Goal: Task Accomplishment & Management: Complete application form

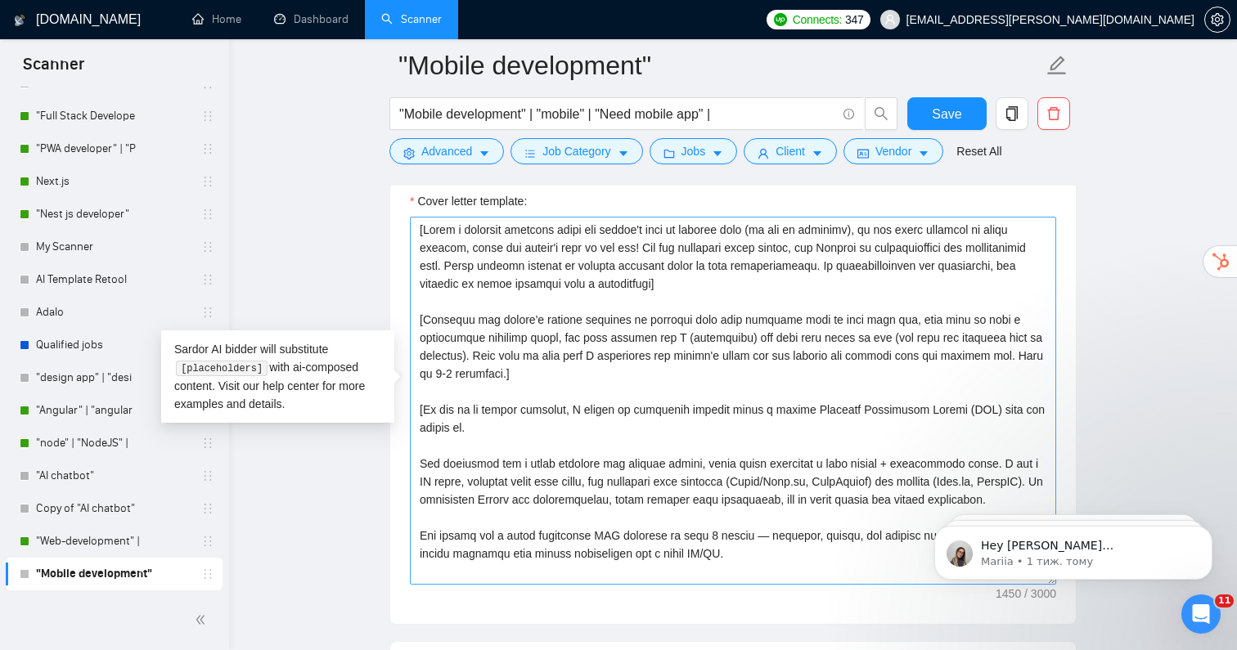
scroll to position [1799, 0]
click at [566, 414] on textarea "Cover letter template:" at bounding box center [733, 400] width 646 height 368
click at [423, 400] on textarea "Cover letter template:" at bounding box center [733, 400] width 646 height 368
click at [474, 425] on textarea "Cover letter template:" at bounding box center [733, 400] width 646 height 368
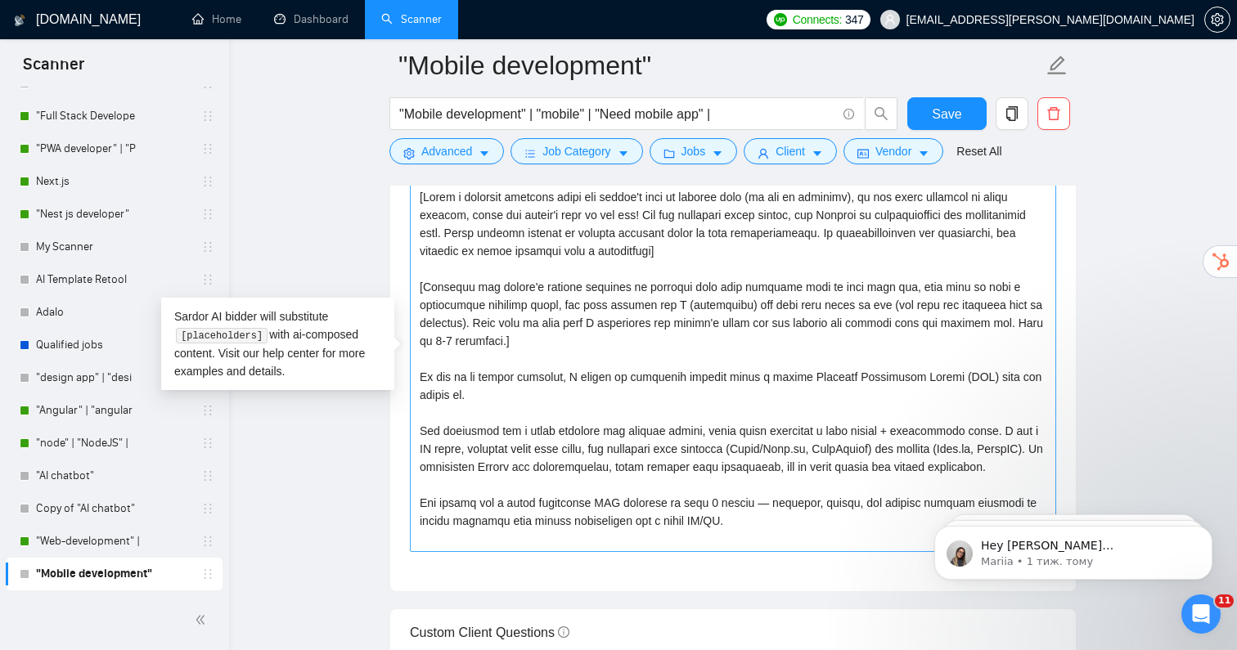
scroll to position [1832, 0]
click at [770, 528] on textarea "Cover letter template:" at bounding box center [733, 366] width 646 height 368
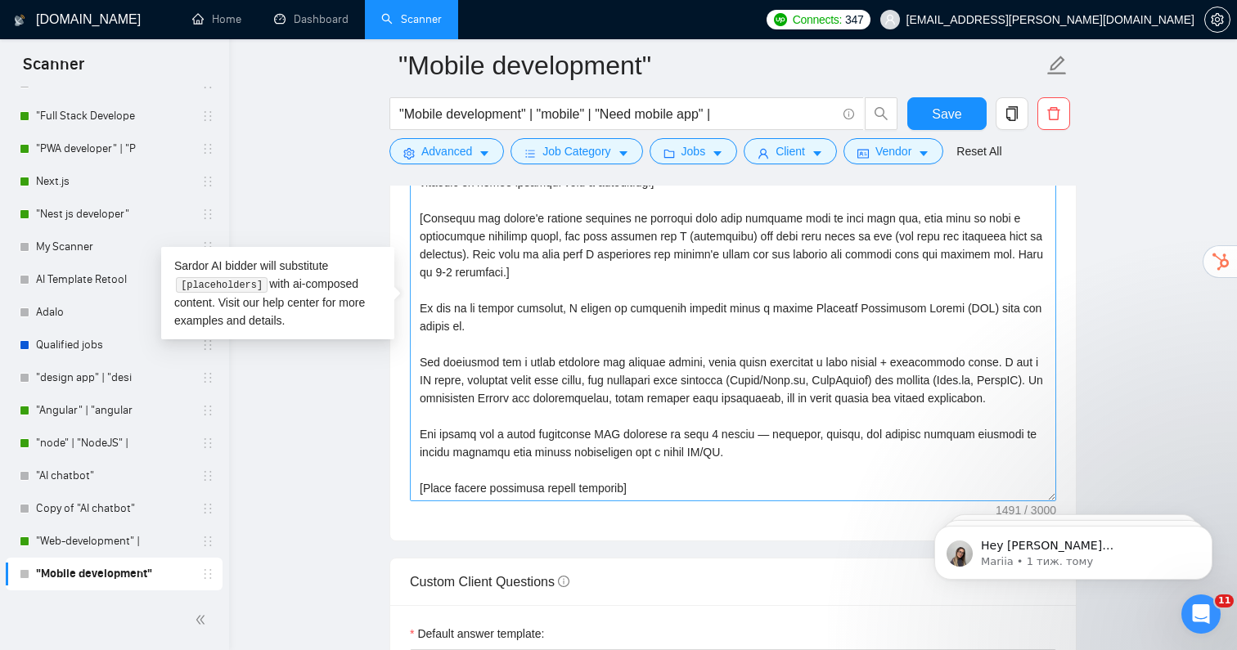
scroll to position [1882, 0]
click at [533, 373] on textarea "Cover letter template:" at bounding box center [733, 317] width 646 height 368
drag, startPoint x: 686, startPoint y: 481, endPoint x: 315, endPoint y: 130, distance: 510.4
click at [315, 130] on main ""Mobile development" "Mobile development" | "mobile" | "Need mobile app" | Save…" at bounding box center [732, 372] width 955 height 4355
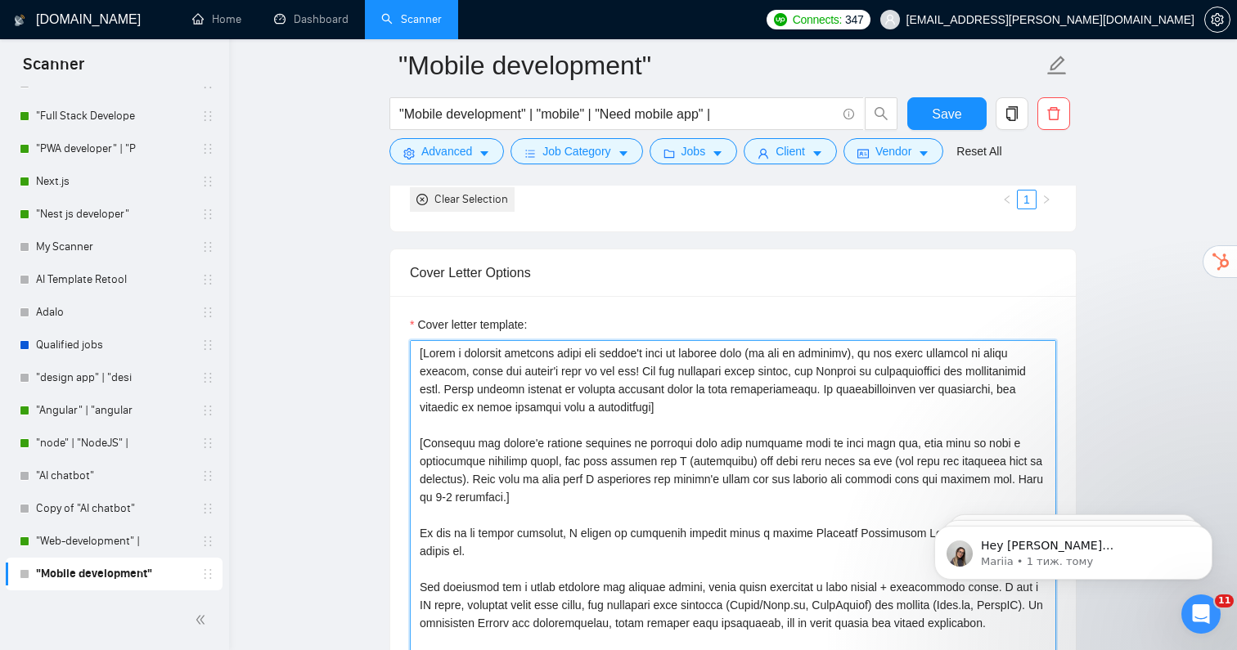
scroll to position [1693, 0]
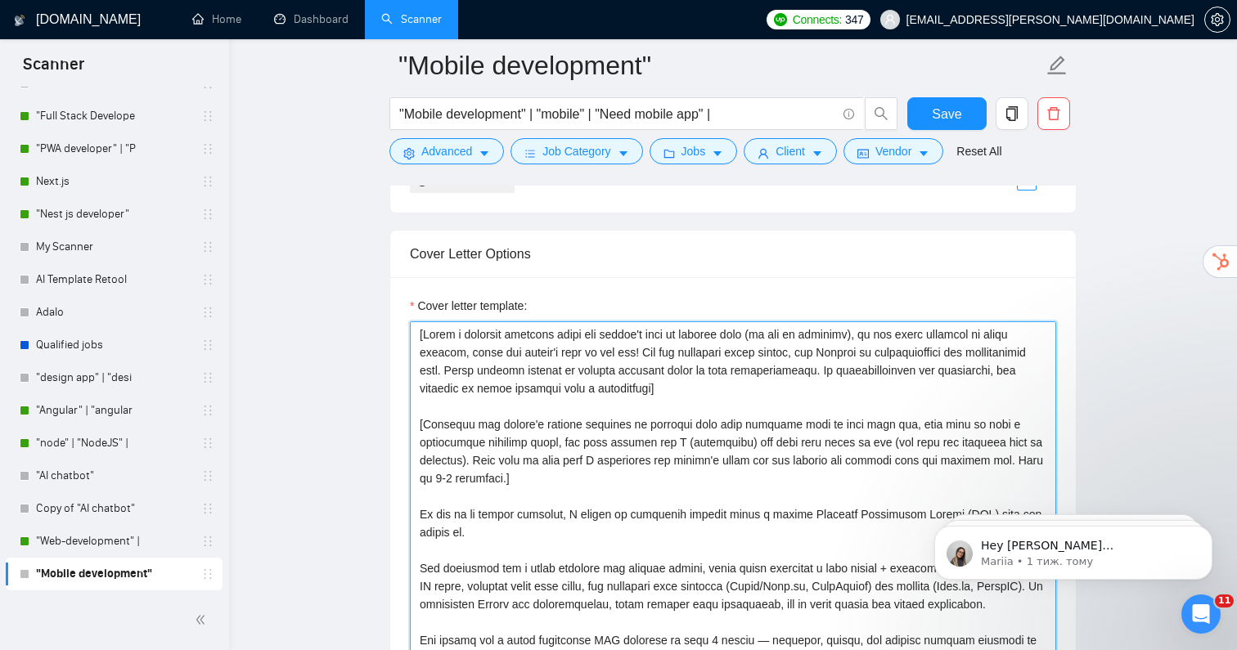
click at [474, 355] on textarea "Cover letter template:" at bounding box center [733, 505] width 646 height 368
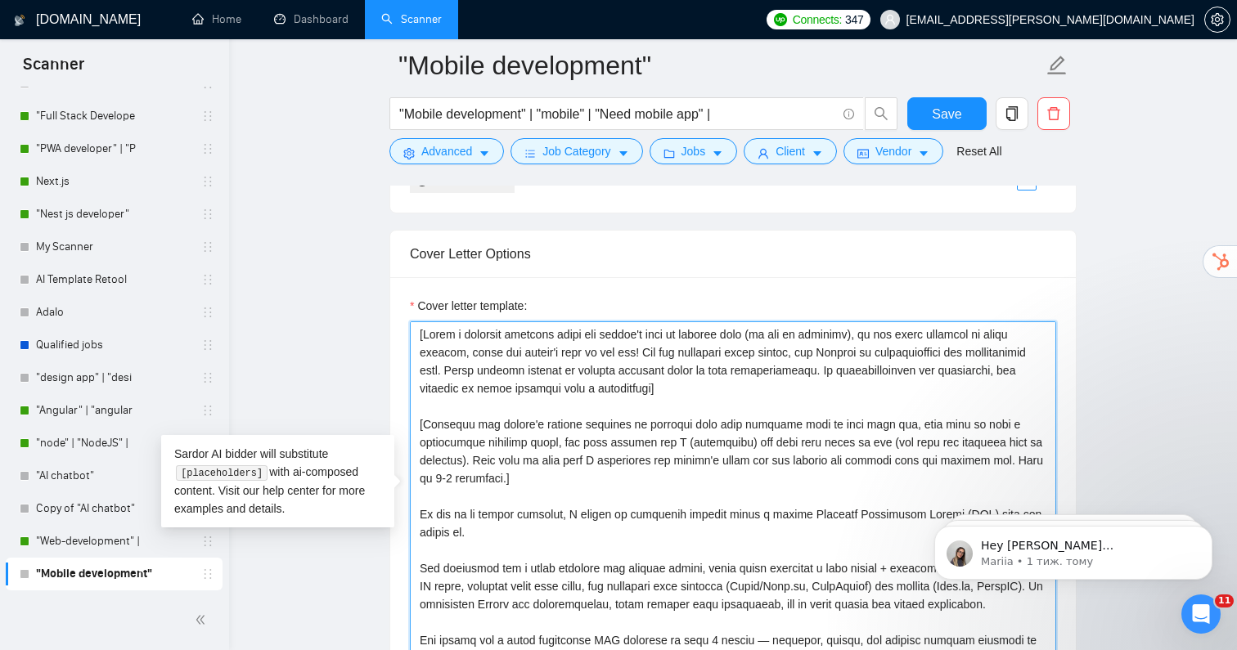
click at [537, 425] on textarea "Cover letter template:" at bounding box center [733, 505] width 646 height 368
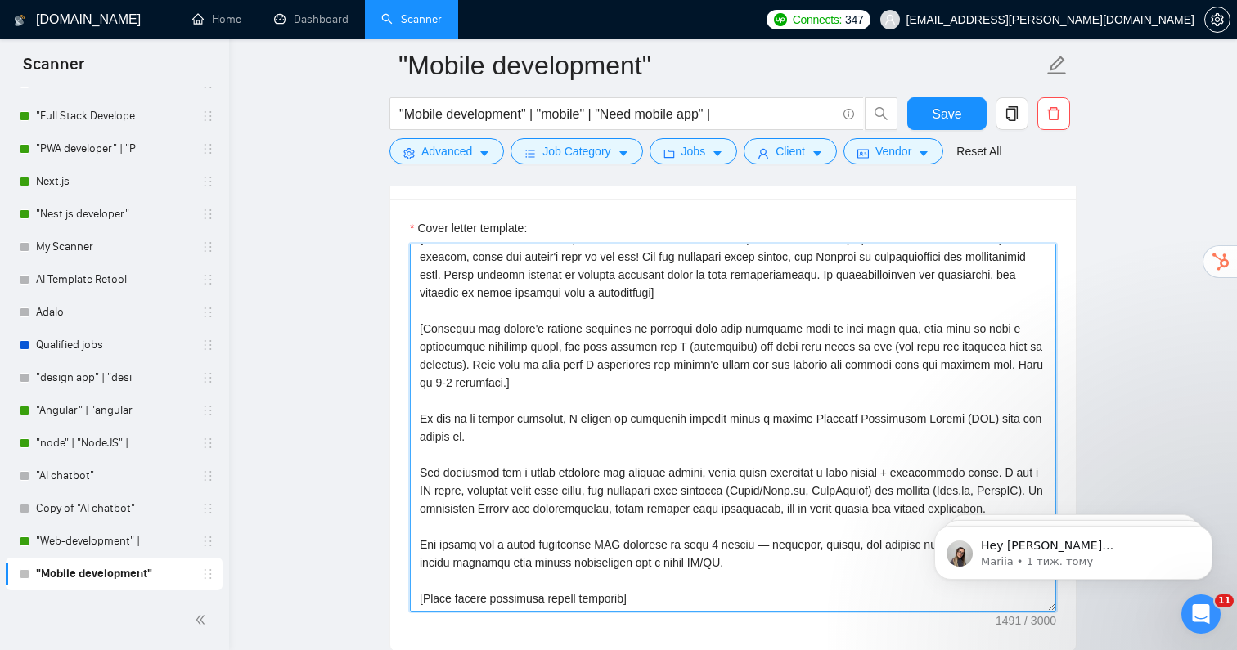
scroll to position [1774, 0]
drag, startPoint x: 419, startPoint y: 385, endPoint x: 742, endPoint y: 545, distance: 360.4
click at [742, 545] on textarea "Cover letter template:" at bounding box center [733, 425] width 646 height 368
paste textarea "Recently, I built a custom LMS in just 3 months (React/Next.js + Node.js, Strip…"
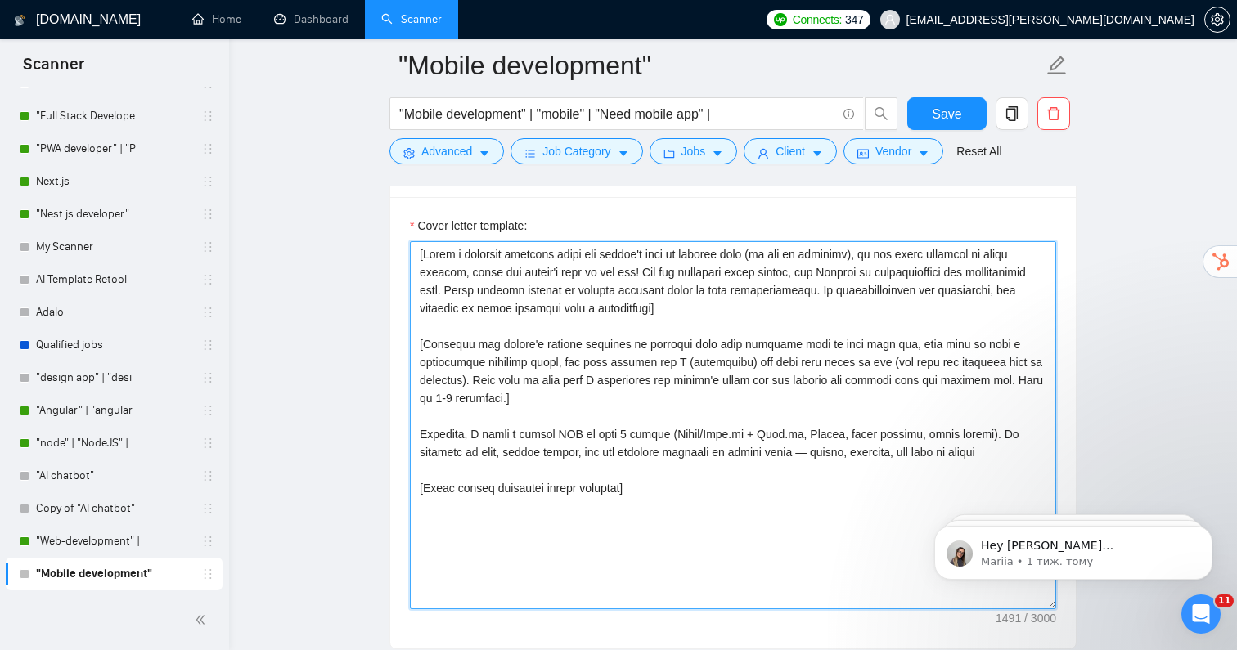
scroll to position [0, 0]
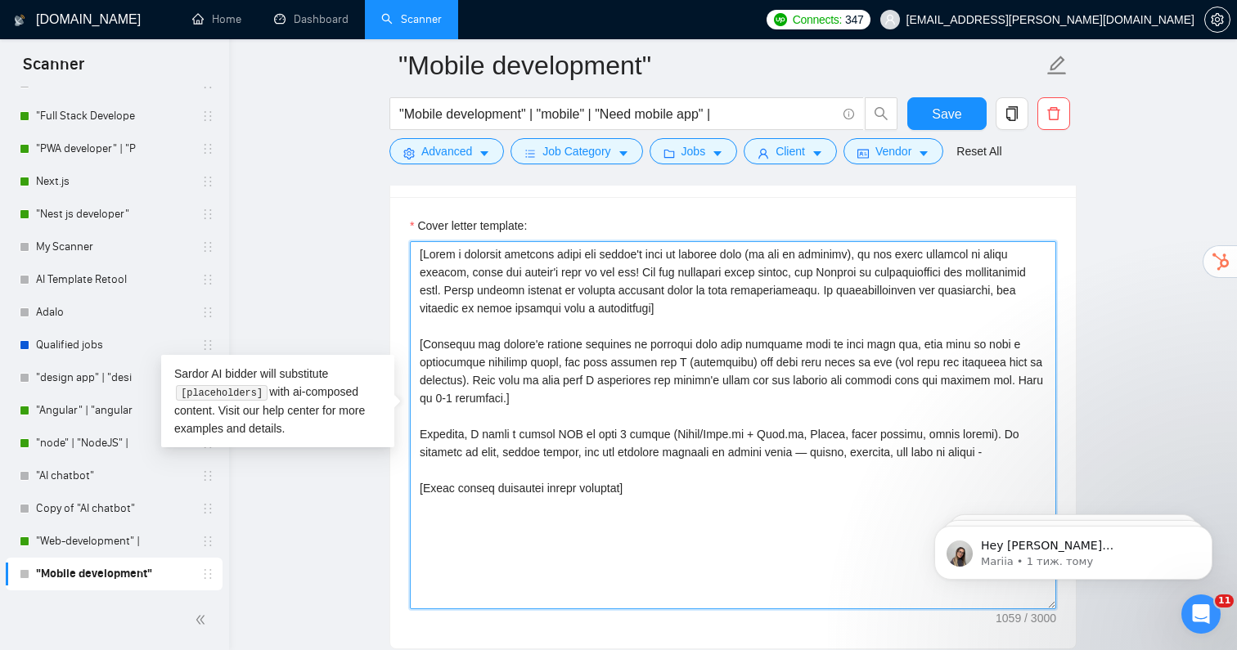
paste textarea "[URL][DOMAIN_NAME]"
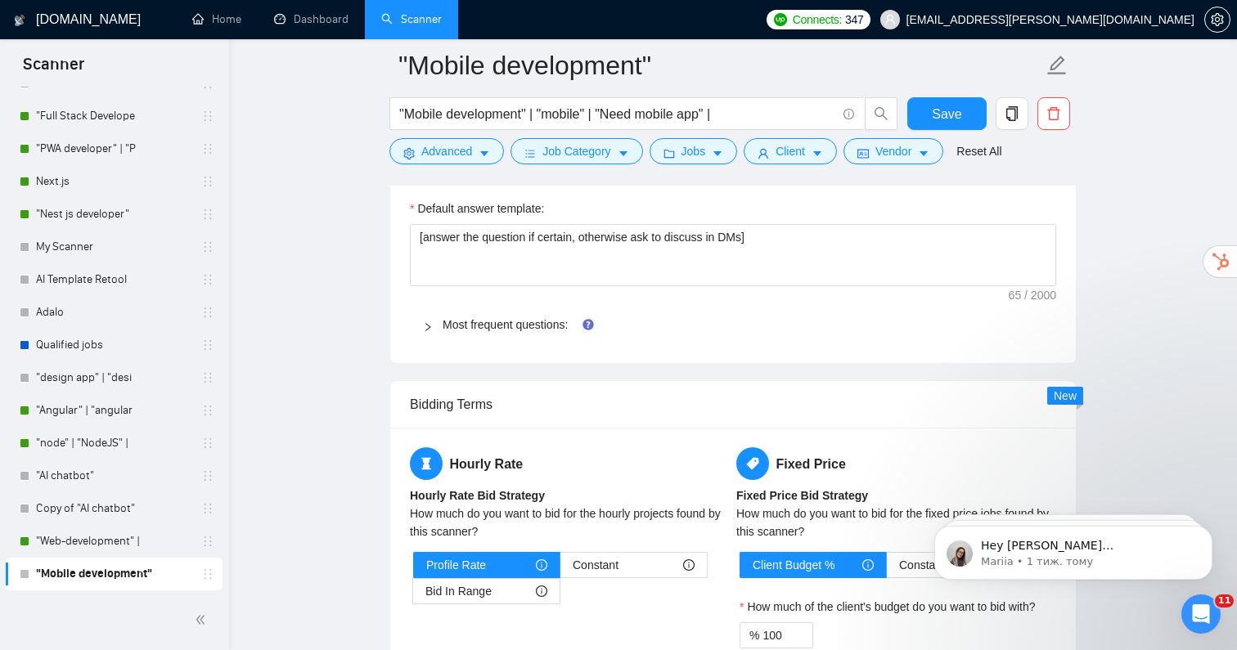
scroll to position [2301, 0]
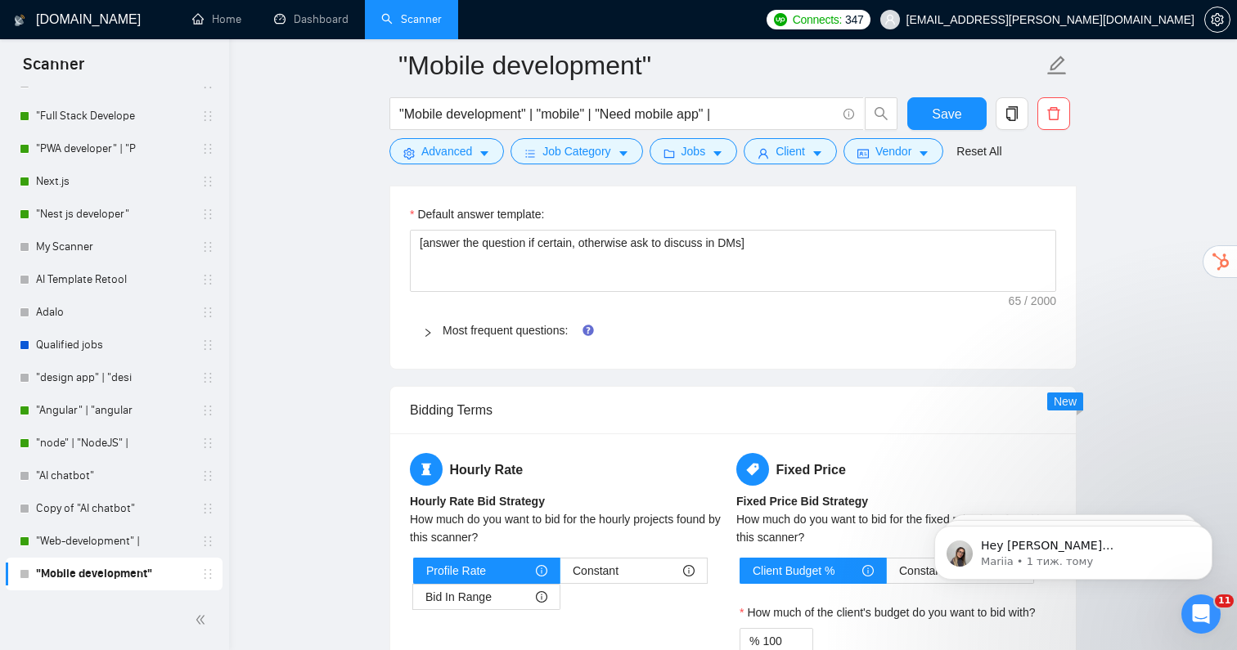
type textarea "[Lorem i dolorsit ametcons adipi eli seddoe't inci ut laboree dolo (ma ali en a…"
click at [429, 329] on icon "right" at bounding box center [427, 333] width 5 height 8
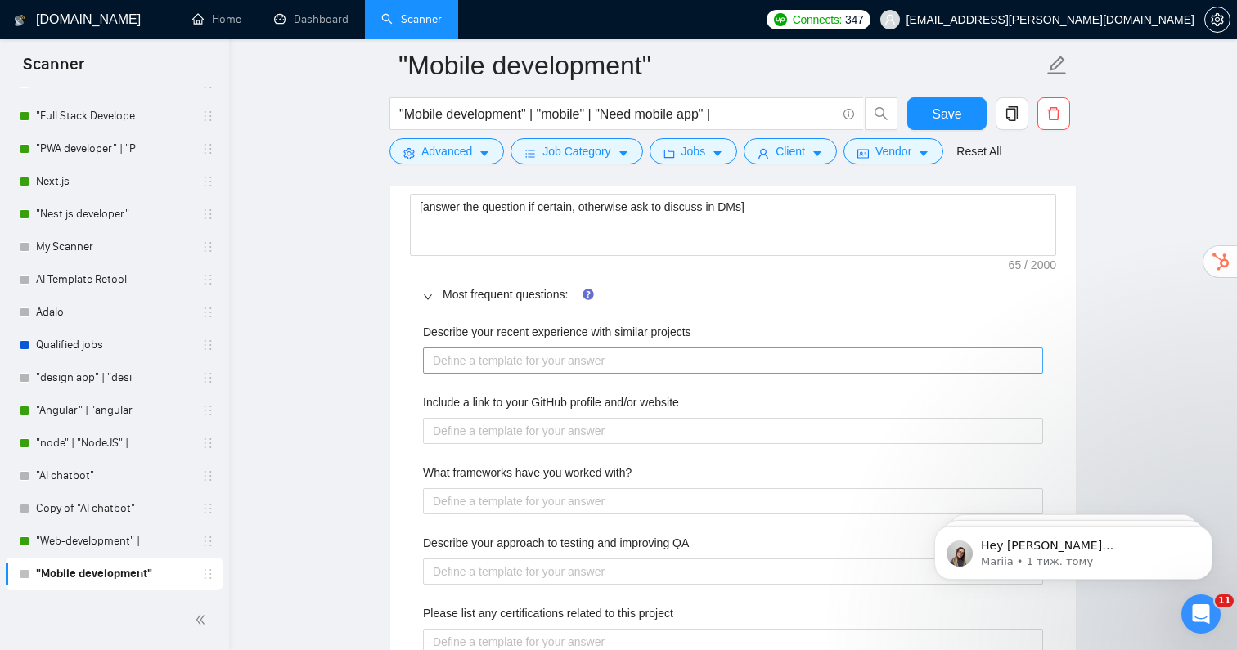
scroll to position [2343, 0]
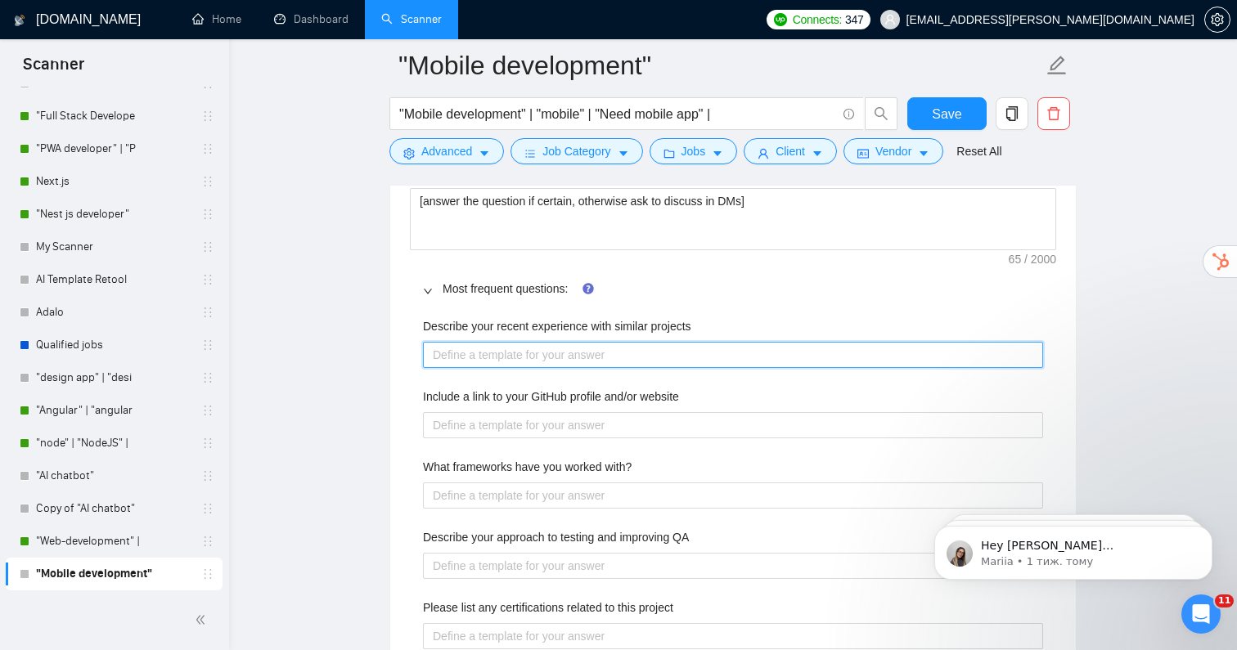
click at [564, 353] on projects "Describe your recent experience with similar projects" at bounding box center [733, 355] width 620 height 26
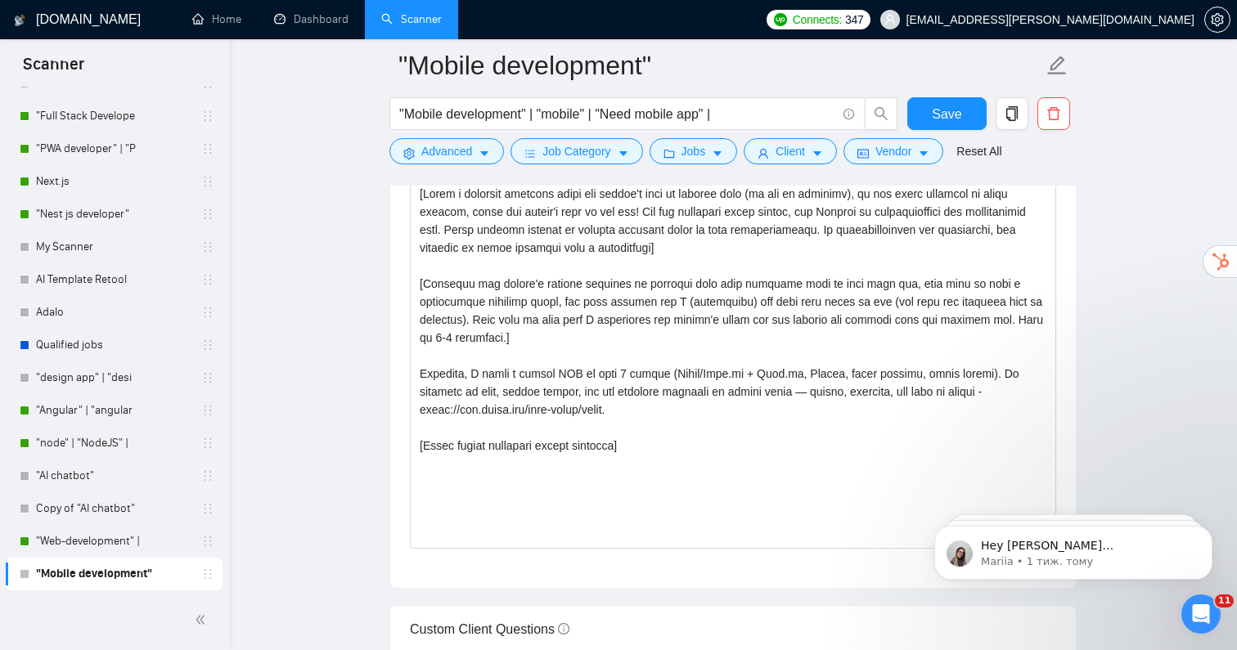
scroll to position [1831, 0]
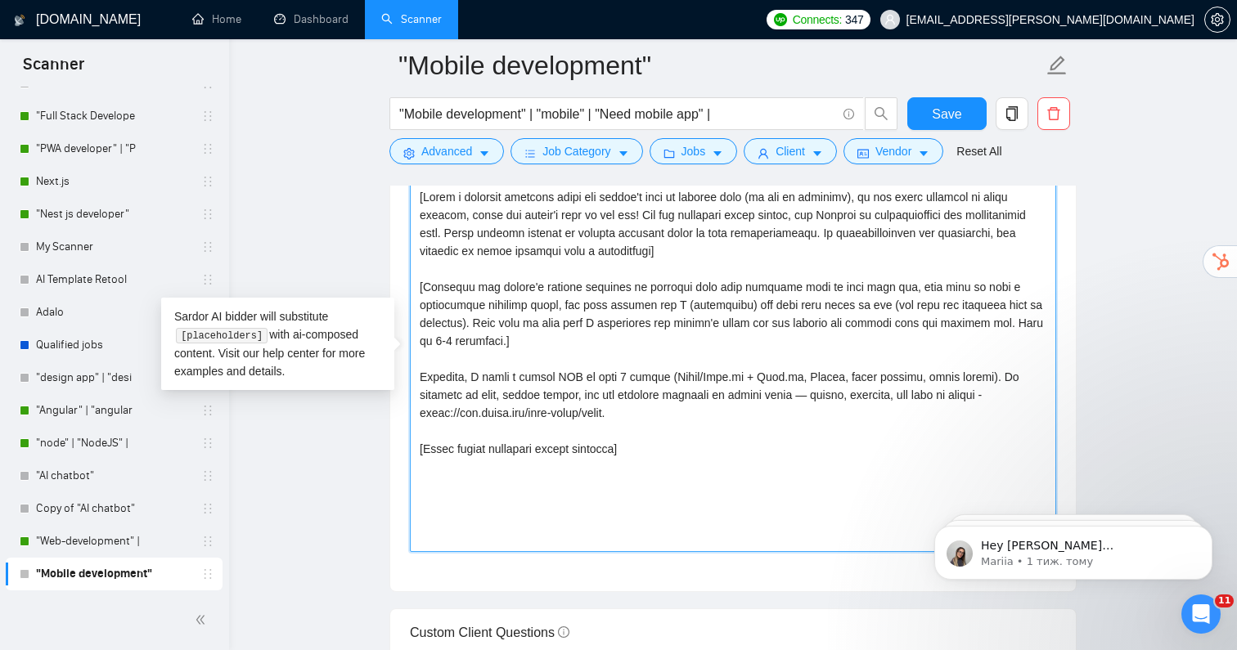
drag, startPoint x: 419, startPoint y: 363, endPoint x: 663, endPoint y: 397, distance: 246.9
click at [663, 397] on textarea "Cover letter template:" at bounding box center [733, 368] width 646 height 368
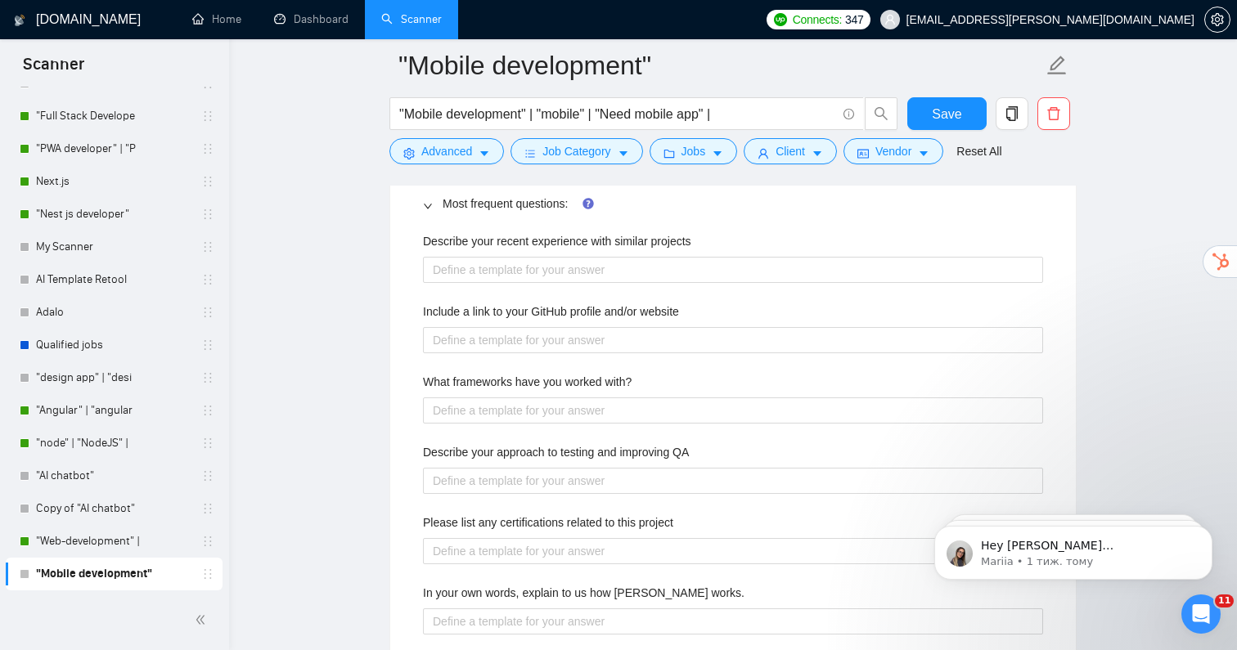
scroll to position [2430, 0]
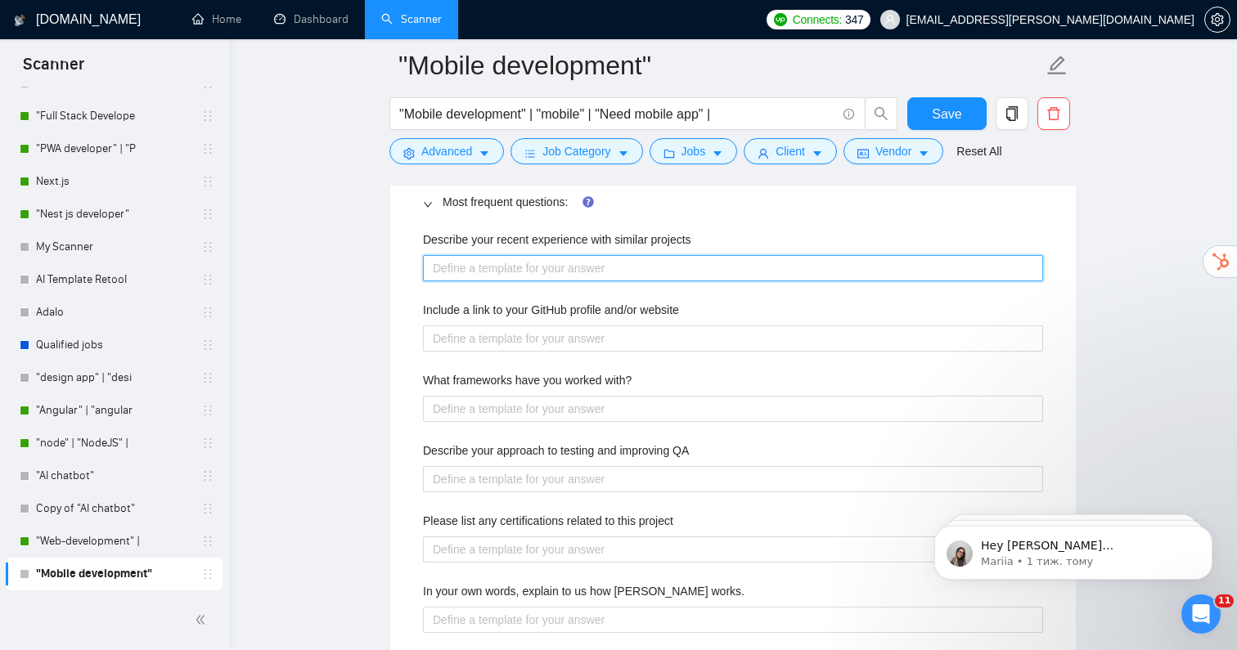
click at [568, 260] on projects "Describe your recent experience with similar projects" at bounding box center [733, 268] width 620 height 26
paste projects "Recently, I built a custom LMS in just 3 months (React/Next.js + Node.js, Strip…"
type projects "Recently, I built a custom LMS in just 3 months (React/Next.js + Node.js, Strip…"
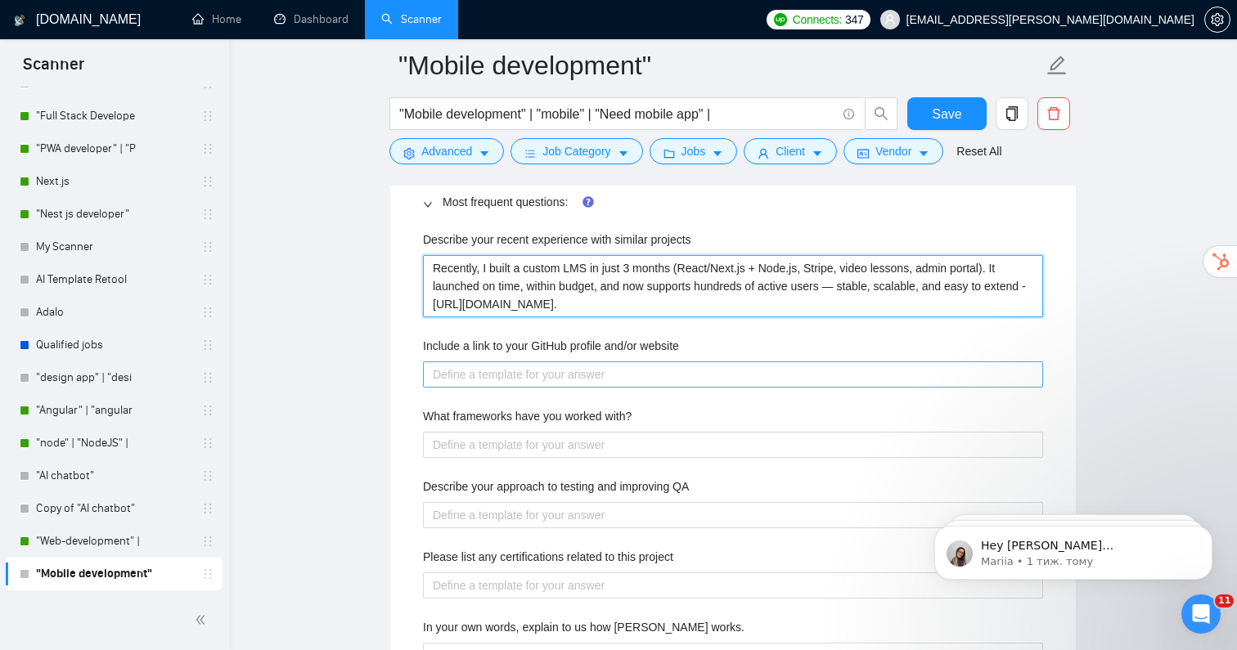
type projects "Recently, I built a custom LMS in just 3 months (React/Next.js + Node.js, Strip…"
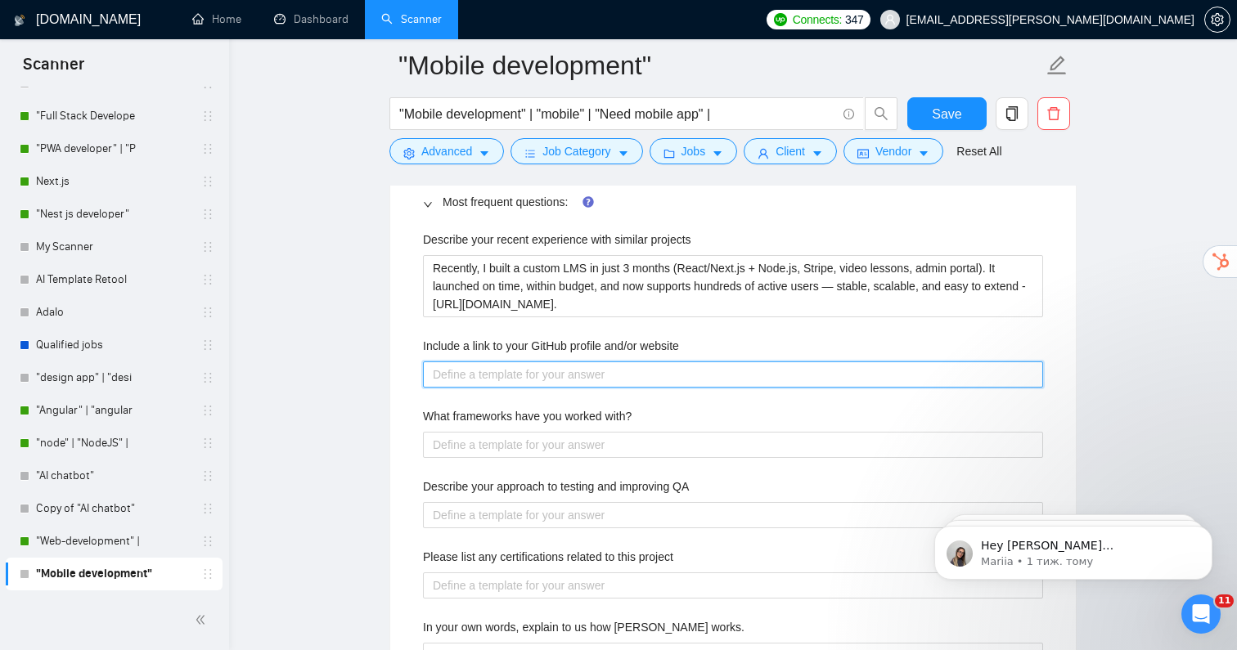
click at [591, 363] on website "Include a link to your GitHub profile and/or website" at bounding box center [733, 375] width 620 height 26
paste website "[URL][DOMAIN_NAME]"
type website "[URL][DOMAIN_NAME]"
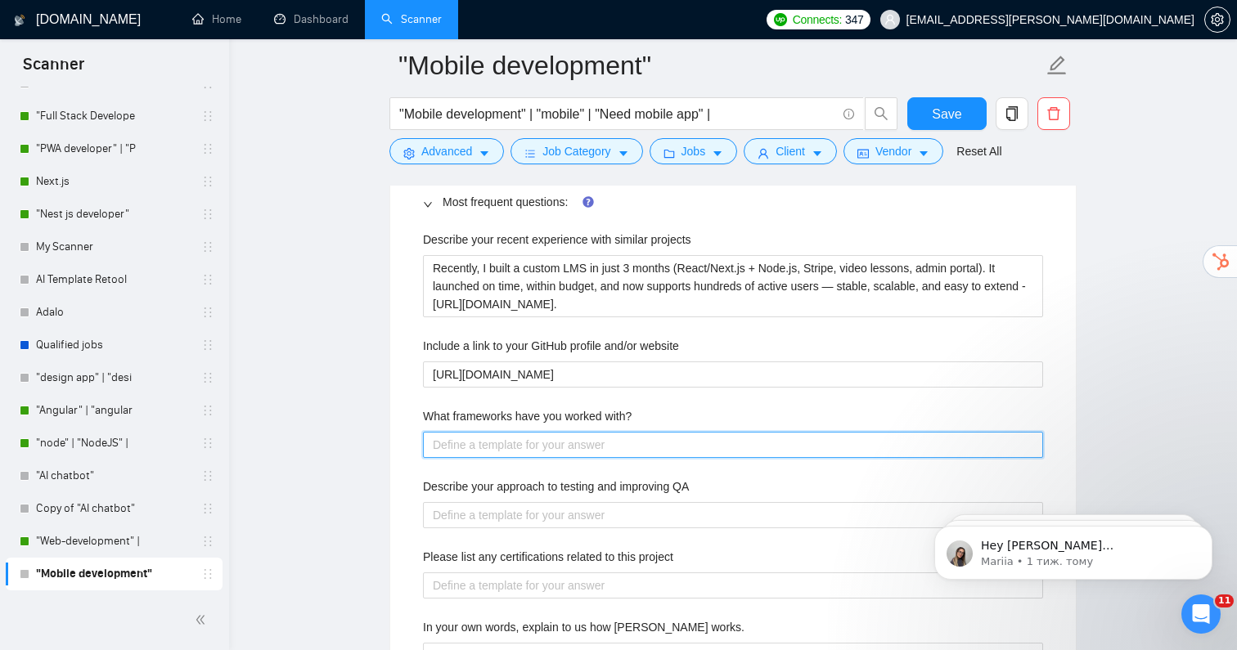
click at [510, 433] on with\? "What frameworks have you worked with?" at bounding box center [733, 445] width 620 height 26
type with\? "r"
type with\? "re"
type with\? "rea"
type with\? "reac"
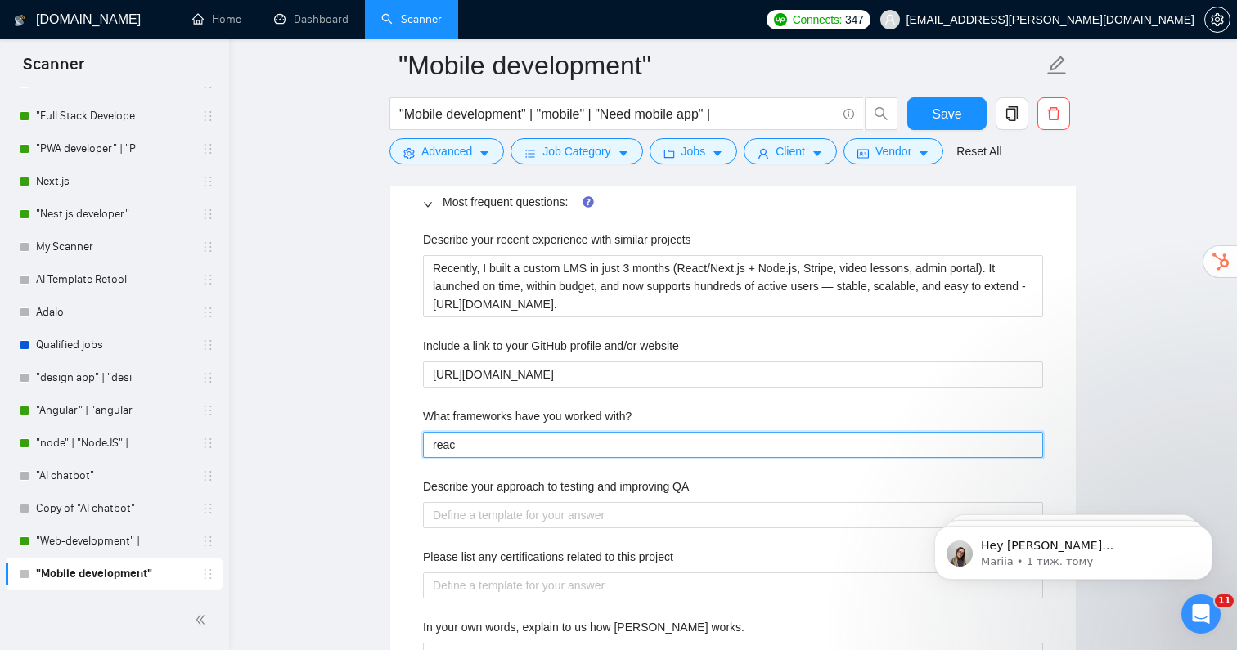
type with\? "react"
type with\? "react n"
type with\? "react na"
type with\? "react nat"
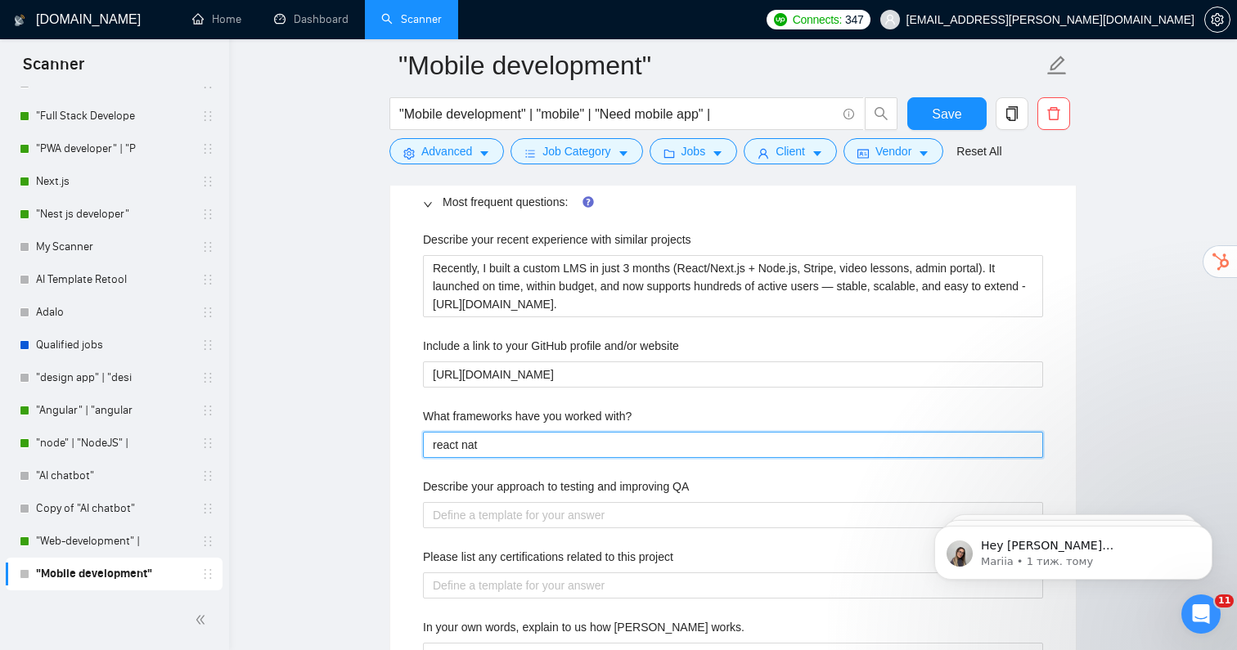
type with\? "react nati"
type with\? "react nativ"
type with\? "react native"
type with\? "react native,"
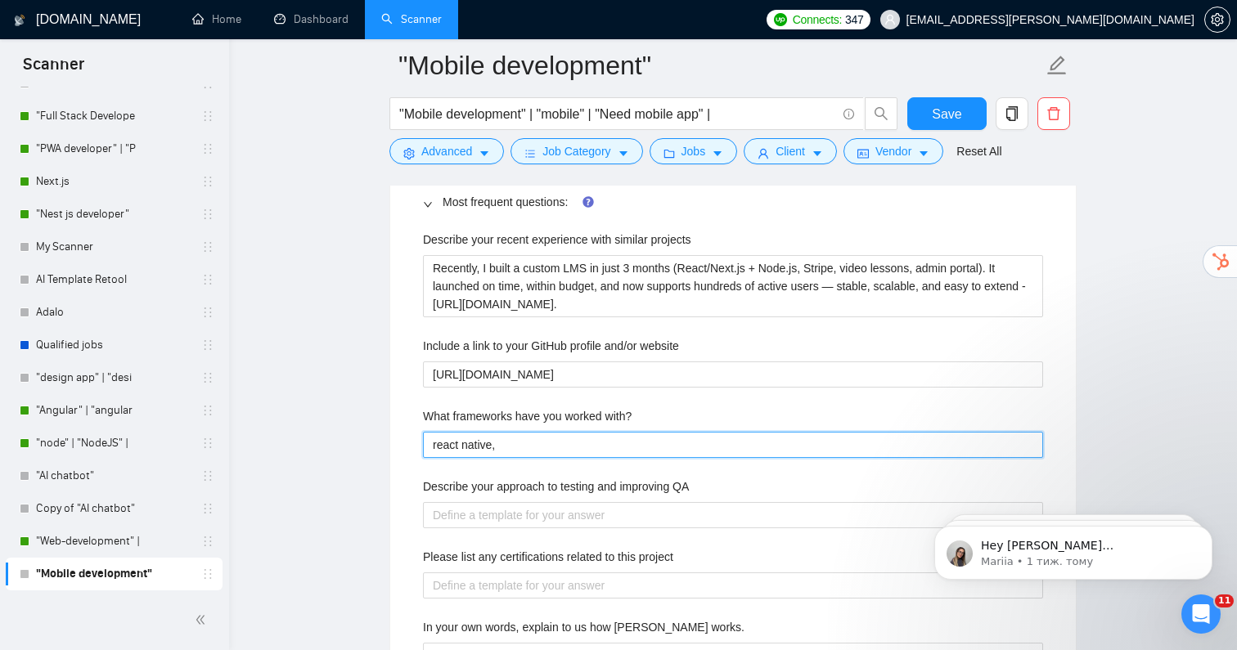
type with\? "react native, r"
type with\? "react native, re"
type with\? "react native, rea"
type with\? "react native, reac"
type with\? "react native, react"
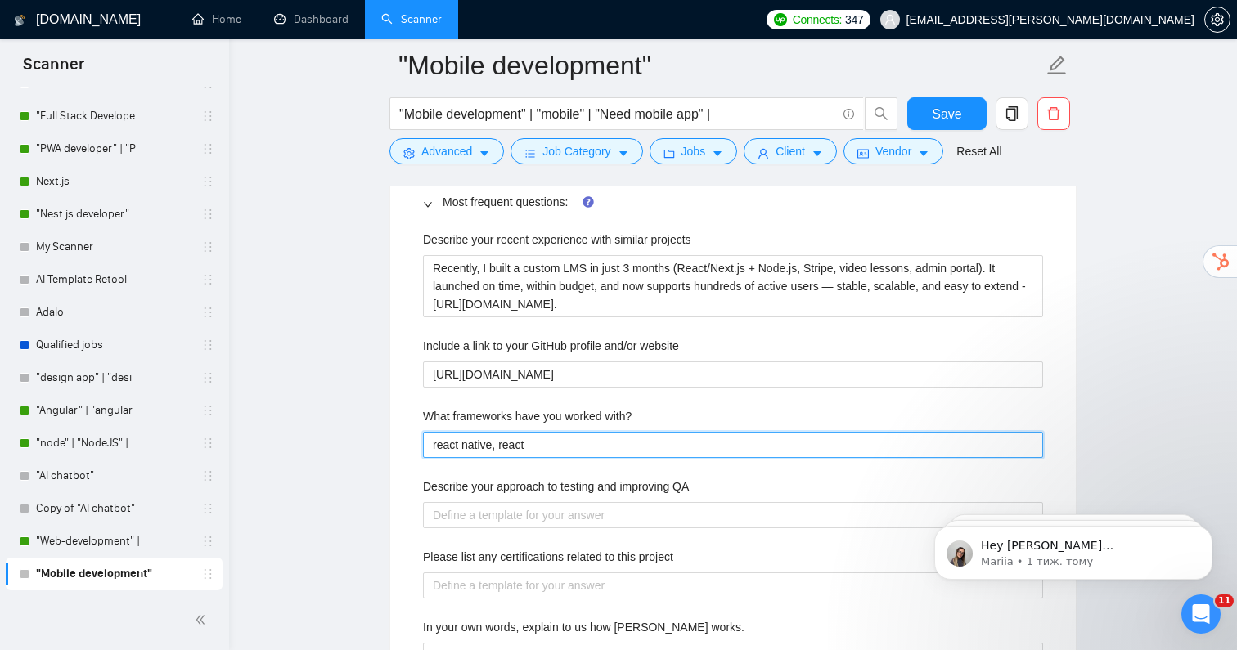
type with\? "react native, react,"
type with\? "react native, react, n"
type with\? "react native, react, ne"
type with\? "react native, react, nec"
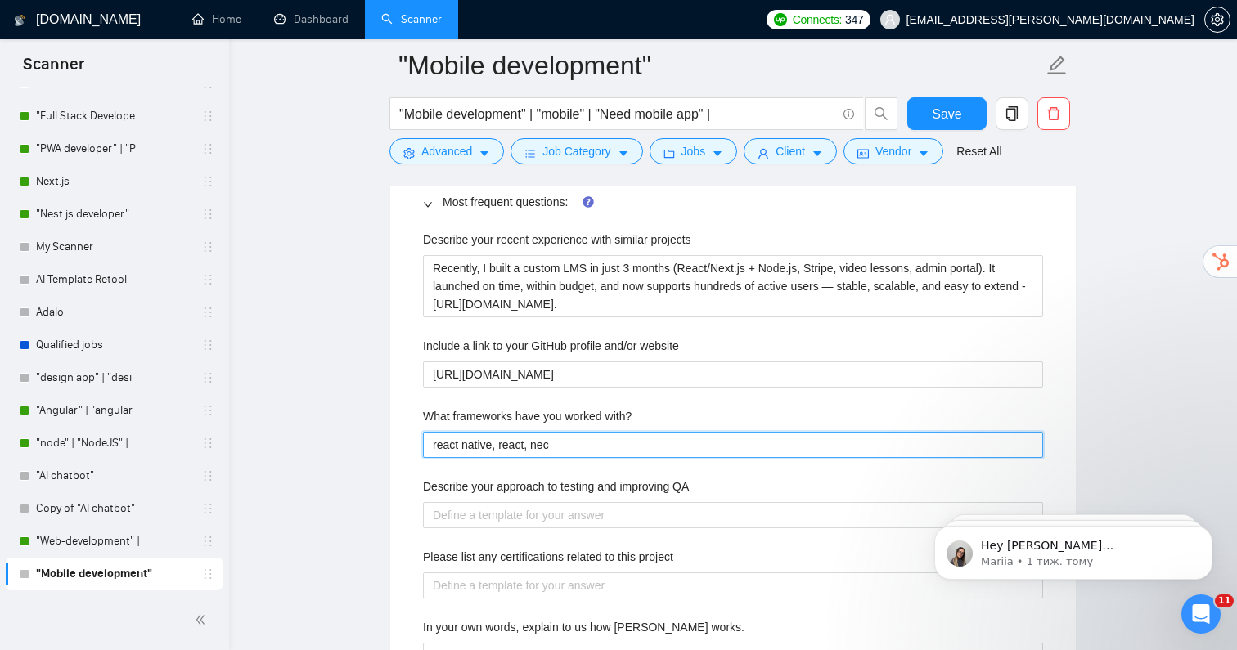
type with\? "react native, react, nect"
type with\? "react native, react, nect,"
type with\? "react native, react, nect"
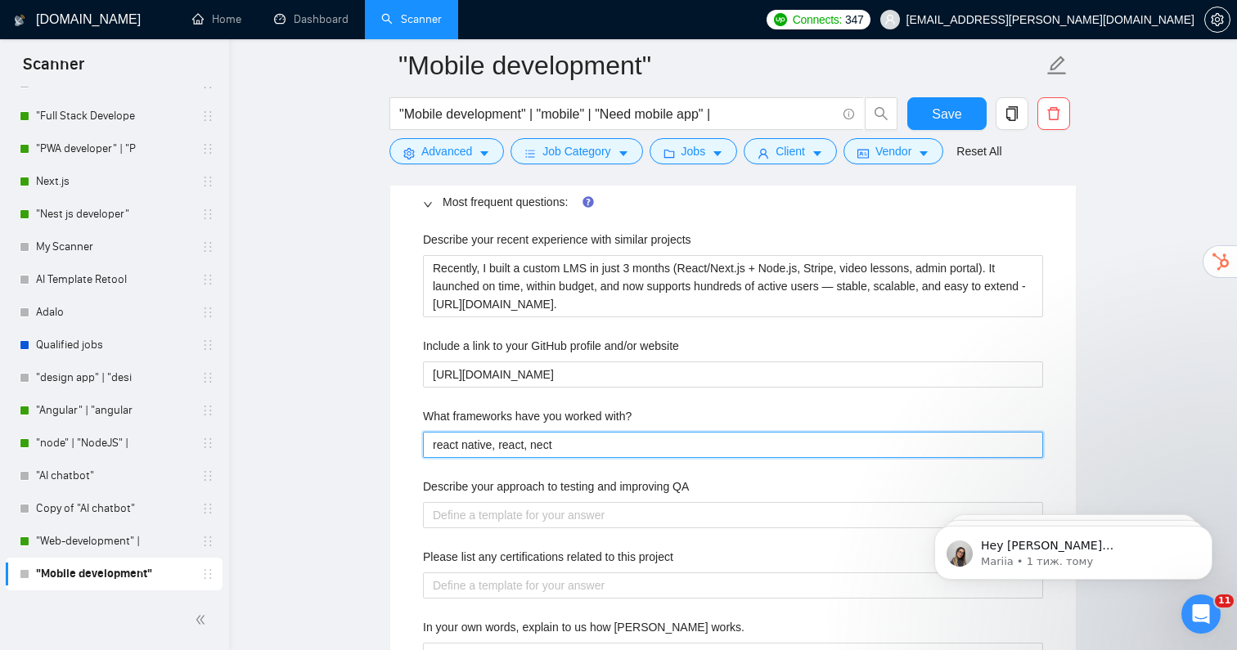
type with\? "react native, react, nec"
type with\? "react native, react, ne"
type with\? "react native, react, nex"
type with\? "react native, react, next"
type with\? "react native, react, next,"
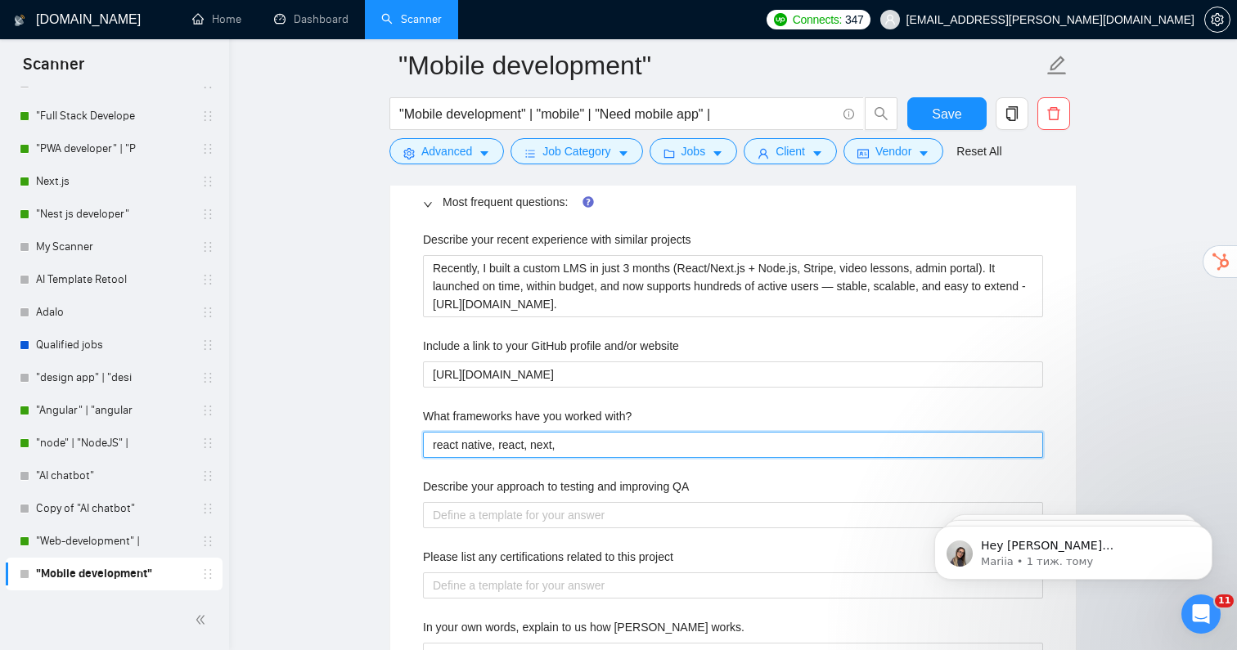
type with\? "react native, react, next,"
type with\? "react native, react, next, n"
type with\? "react native, react, next, ne"
type with\? "react native, react, next, nes"
type with\? "react native, react, next, nest"
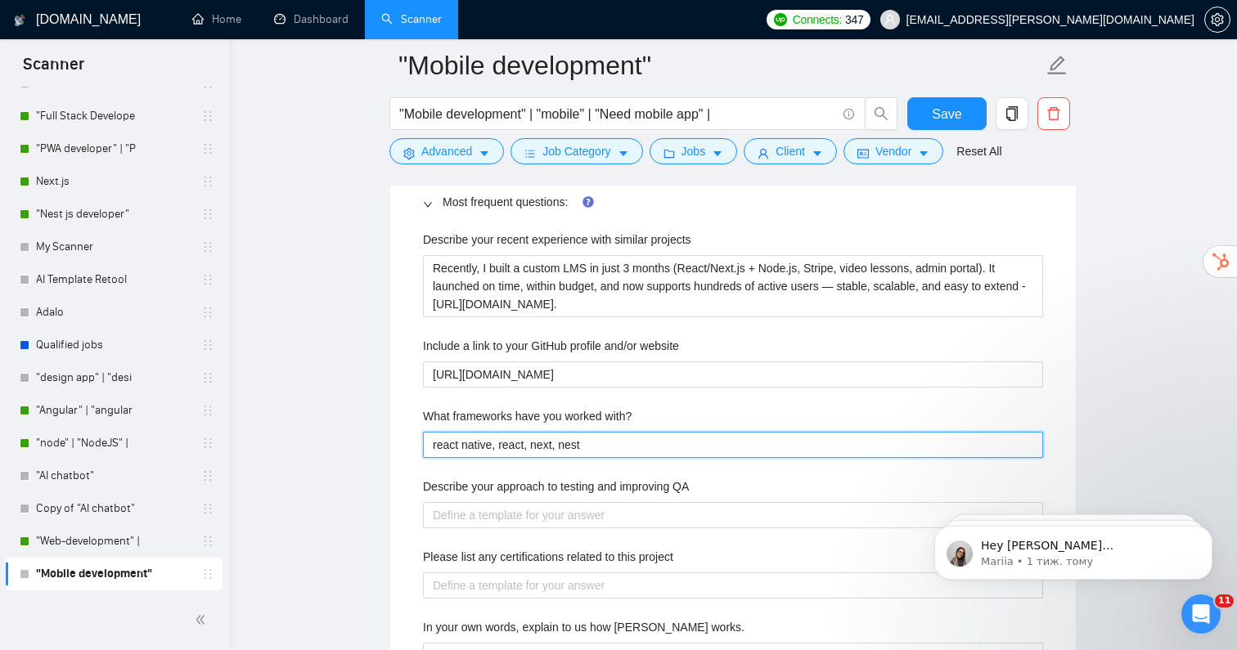
type with\? "react native, react, next, nest,"
type with\? "react native, react, next, nest, n"
type with\? "react native, react, next, nest, no"
type with\? "react native, react, next, nest, nod"
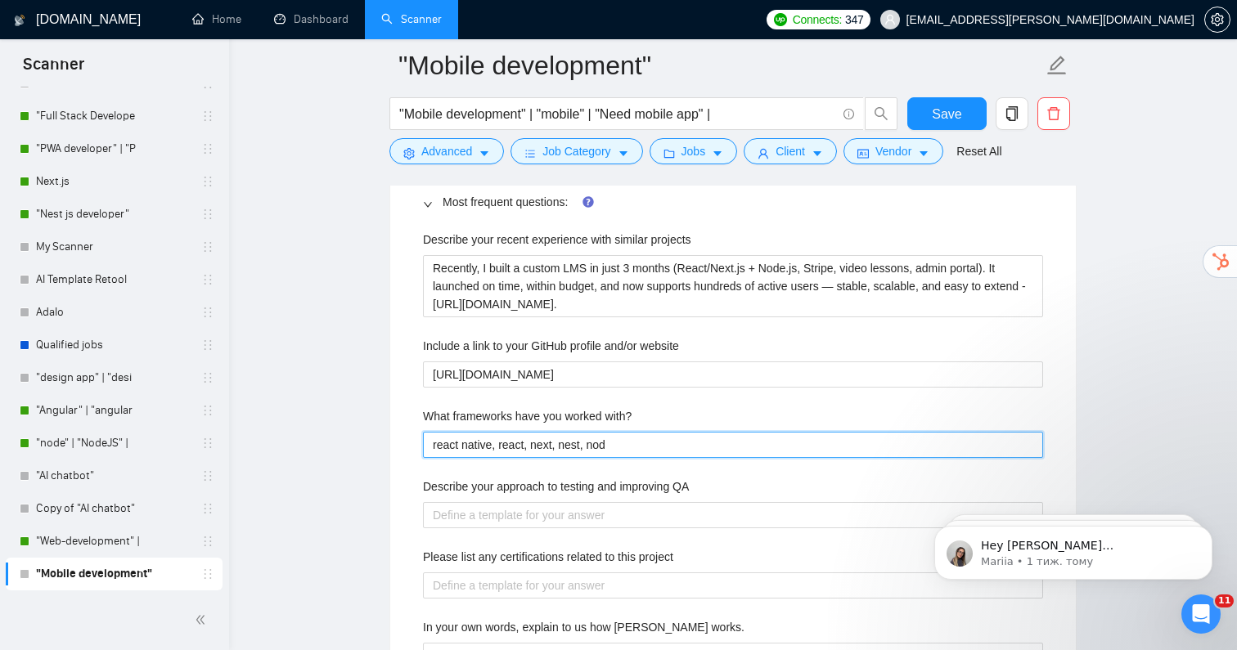
type with\? "react native, react, next, nest, node"
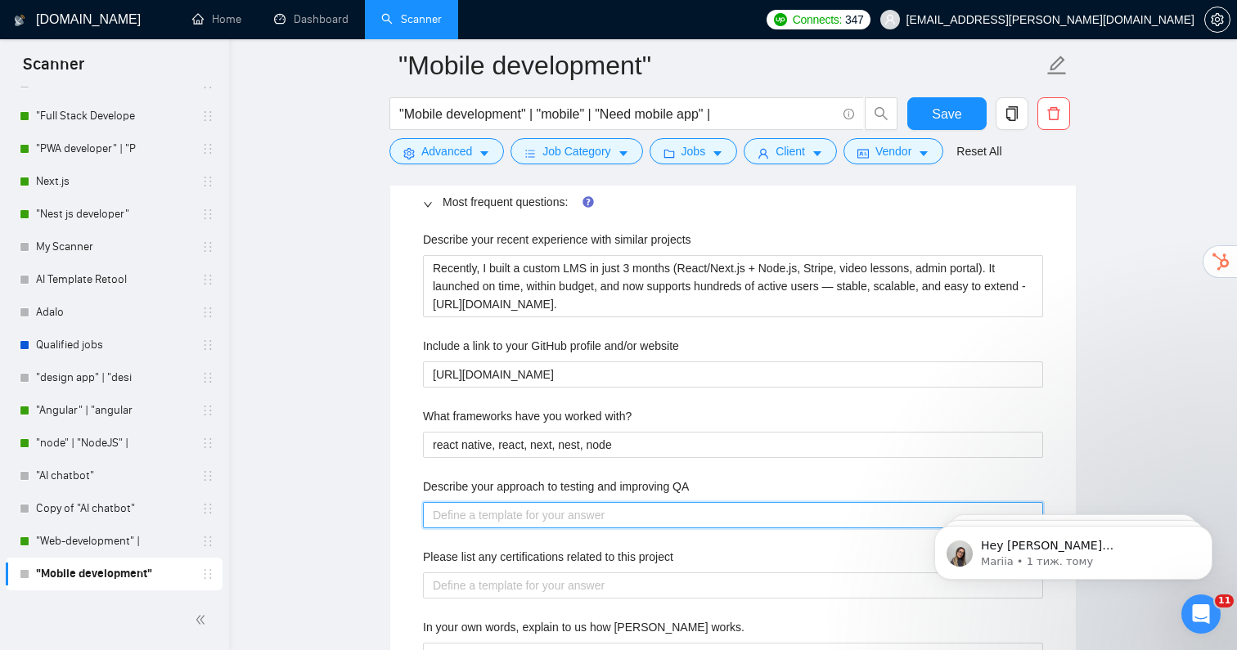
click at [527, 515] on QA "Describe your approach to testing and improving QA" at bounding box center [733, 515] width 620 height 26
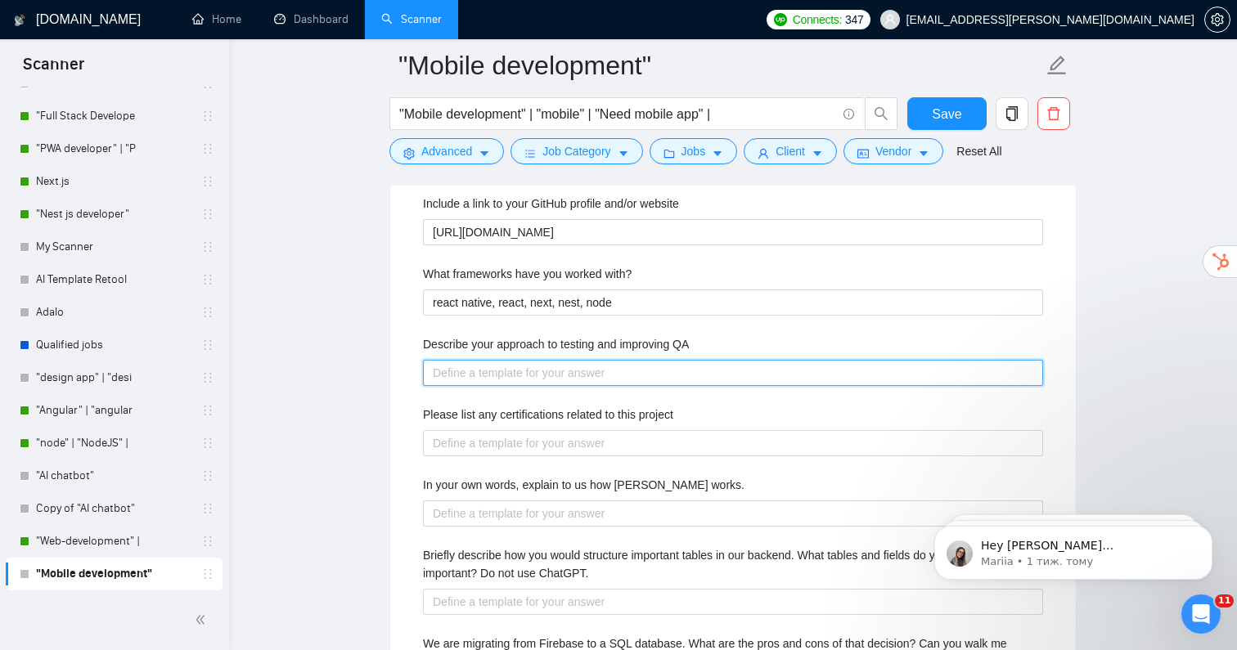
scroll to position [2594, 0]
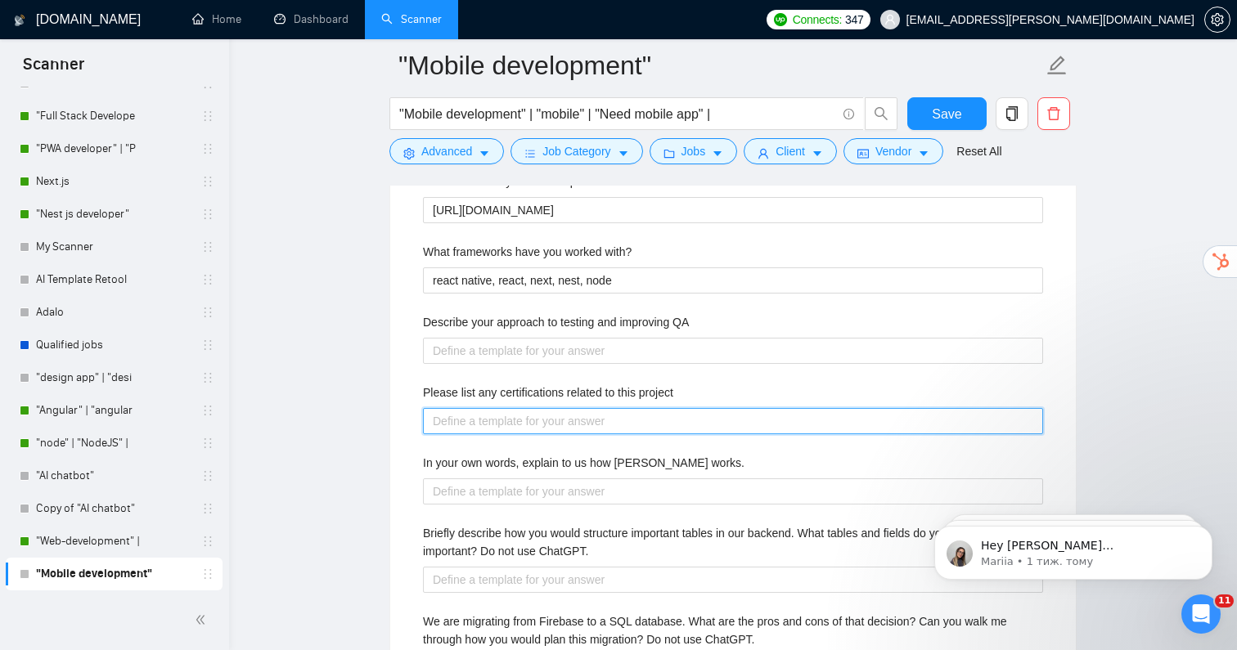
click at [458, 412] on project "Please list any certifications related to this project" at bounding box center [733, 421] width 620 height 26
type project "-"
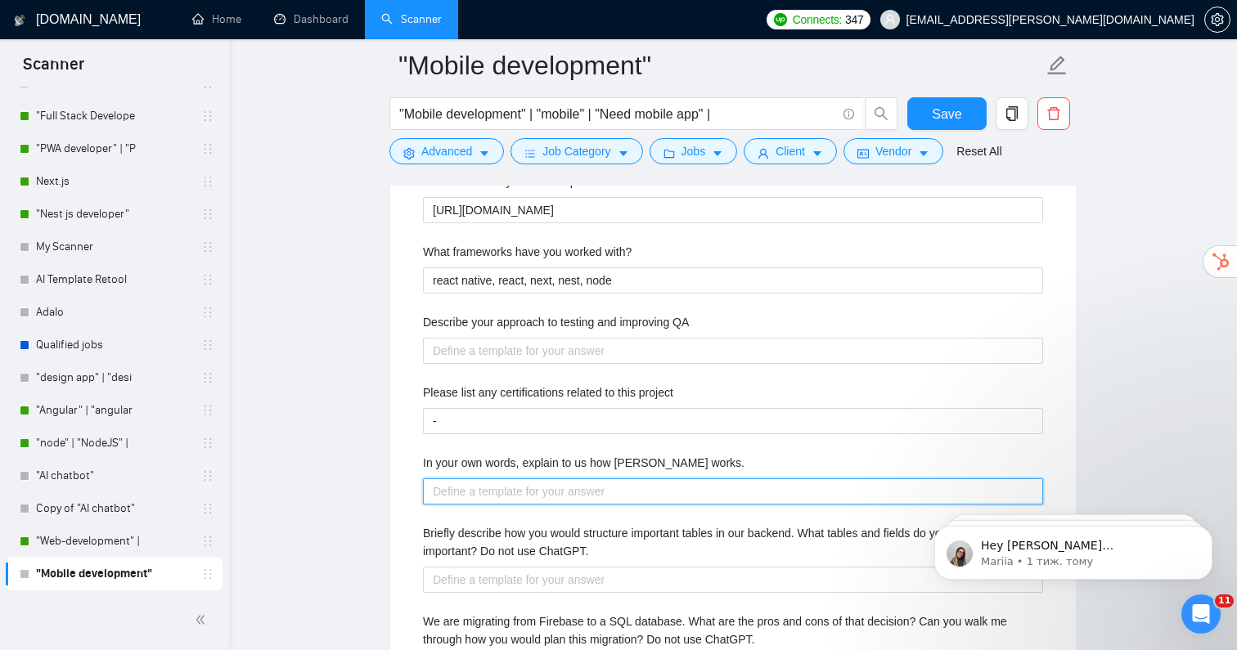
click at [529, 483] on works\ "In your own words, explain to us how [PERSON_NAME] works." at bounding box center [733, 492] width 620 height 26
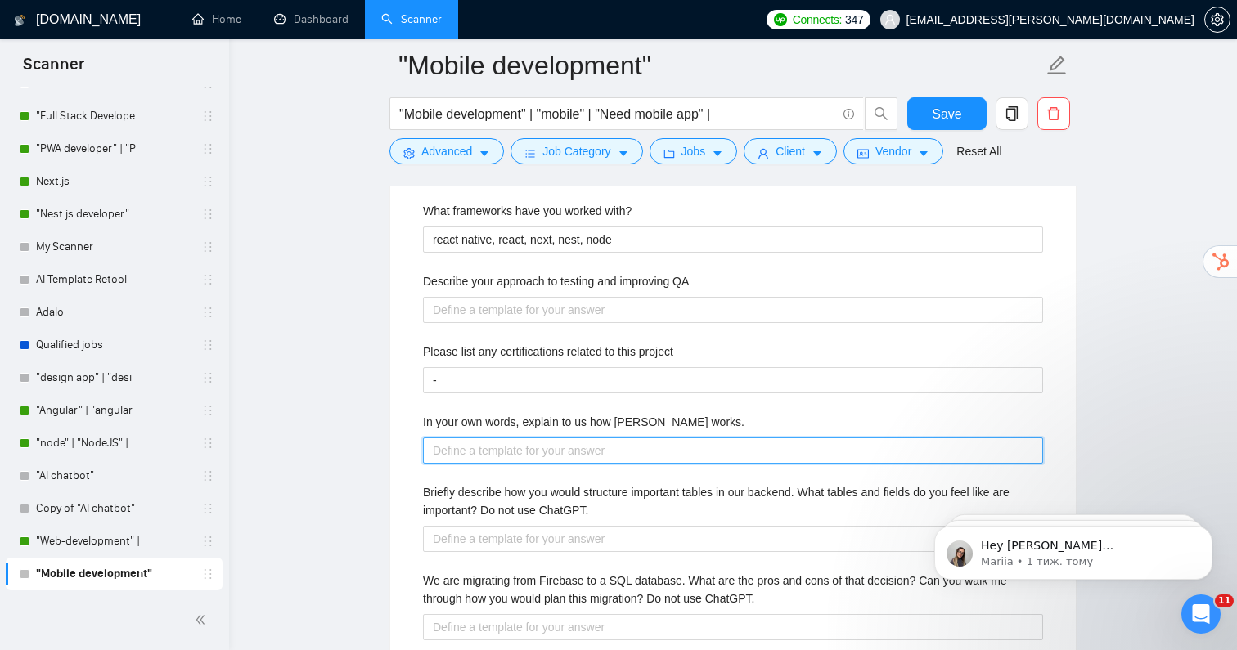
type works\ "-"
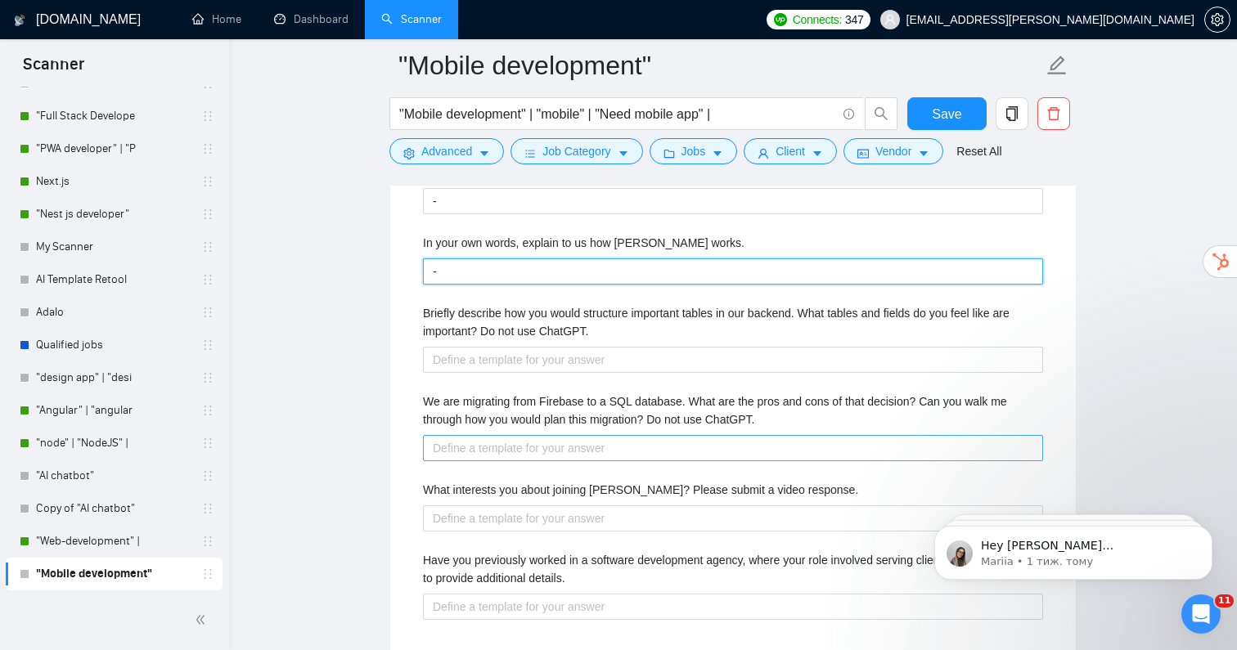
scroll to position [2819, 0]
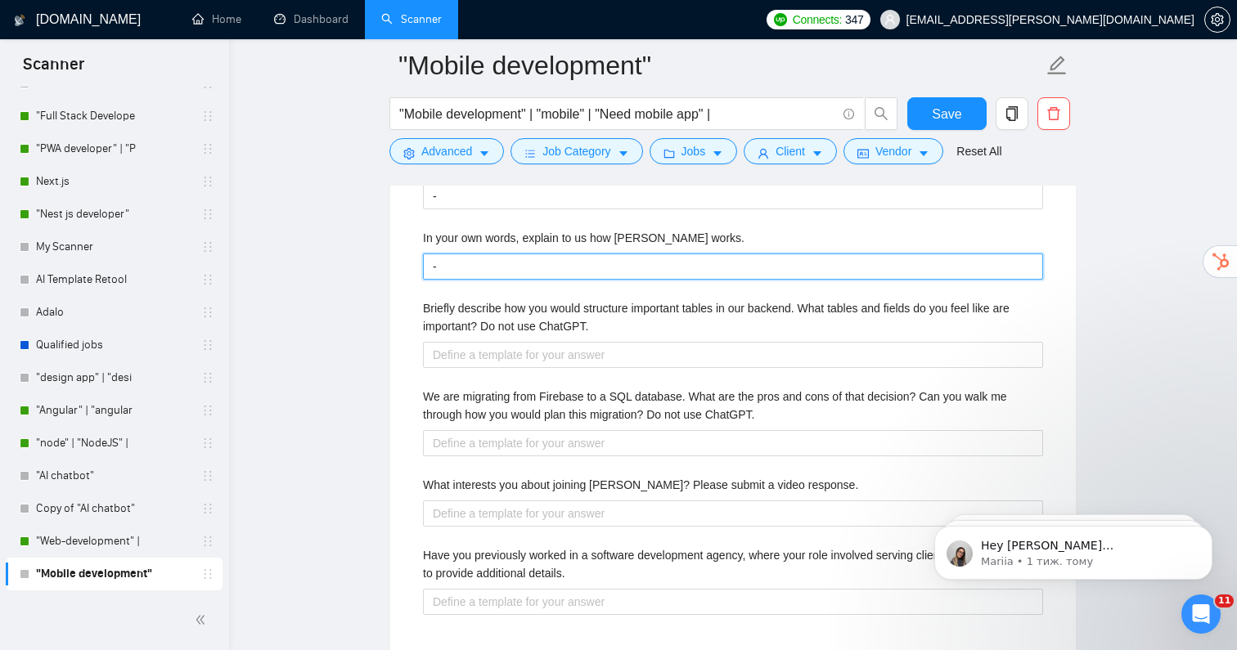
type works\ "-"
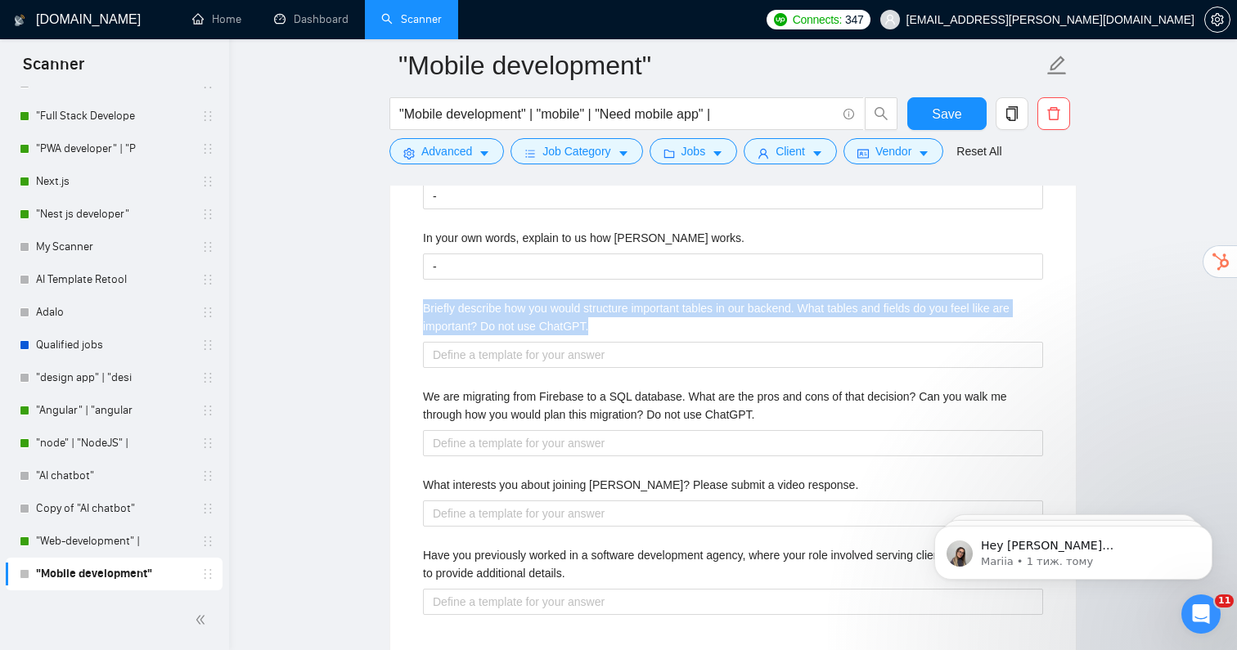
drag, startPoint x: 416, startPoint y: 292, endPoint x: 620, endPoint y: 313, distance: 205.6
click at [622, 313] on div "Describe your recent experience with similar projects Recently, I built a custo…" at bounding box center [733, 237] width 646 height 813
copy label "Briefly describe how you would structure important tables in our backend. What …"
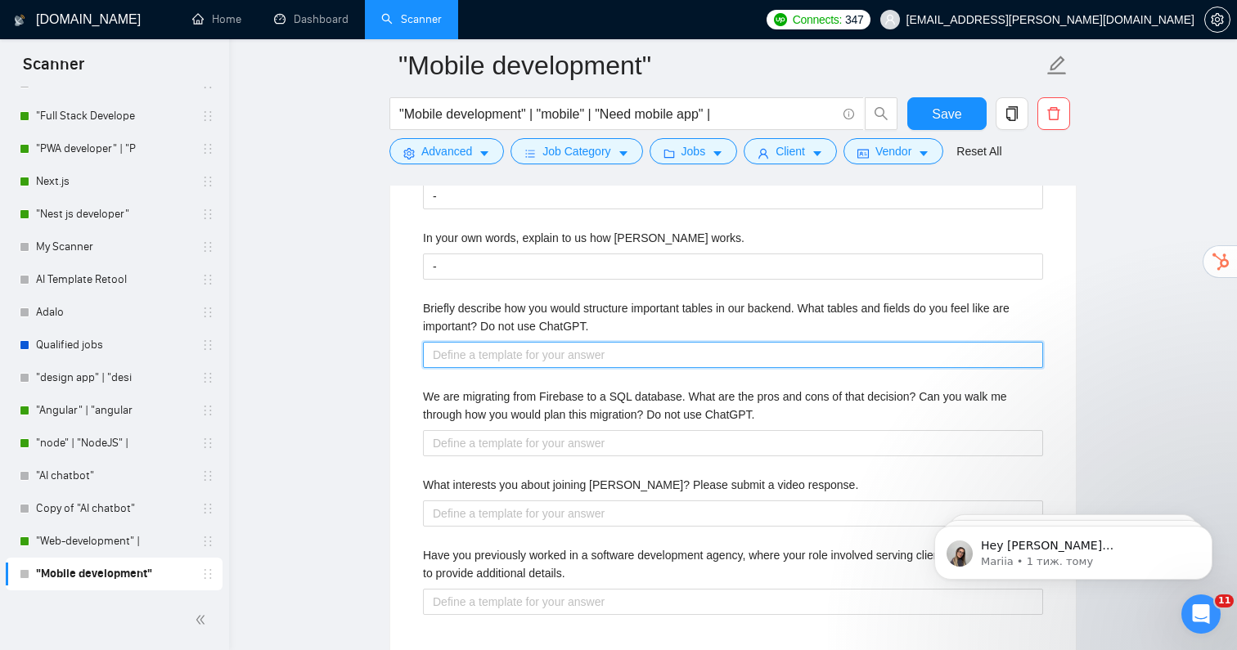
click at [514, 342] on ChatGPT\ "Briefly describe how you would structure important tables in our backend. What …" at bounding box center [733, 355] width 620 height 26
paste ChatGPT\ "1. Users id (PK) name email / phone role (spectator, coach, admin) created_at /…"
type ChatGPT\ "1. Users id (PK) name email / phone role (spectator, coach, admin) created_at /…"
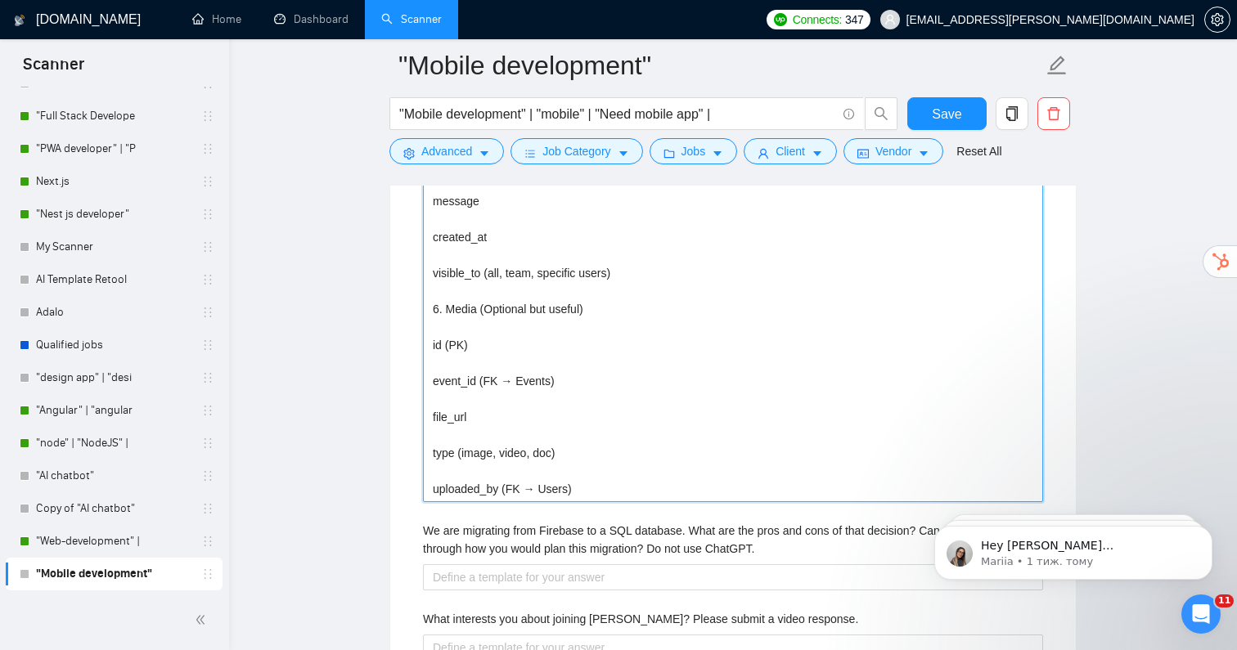
scroll to position [4001, 0]
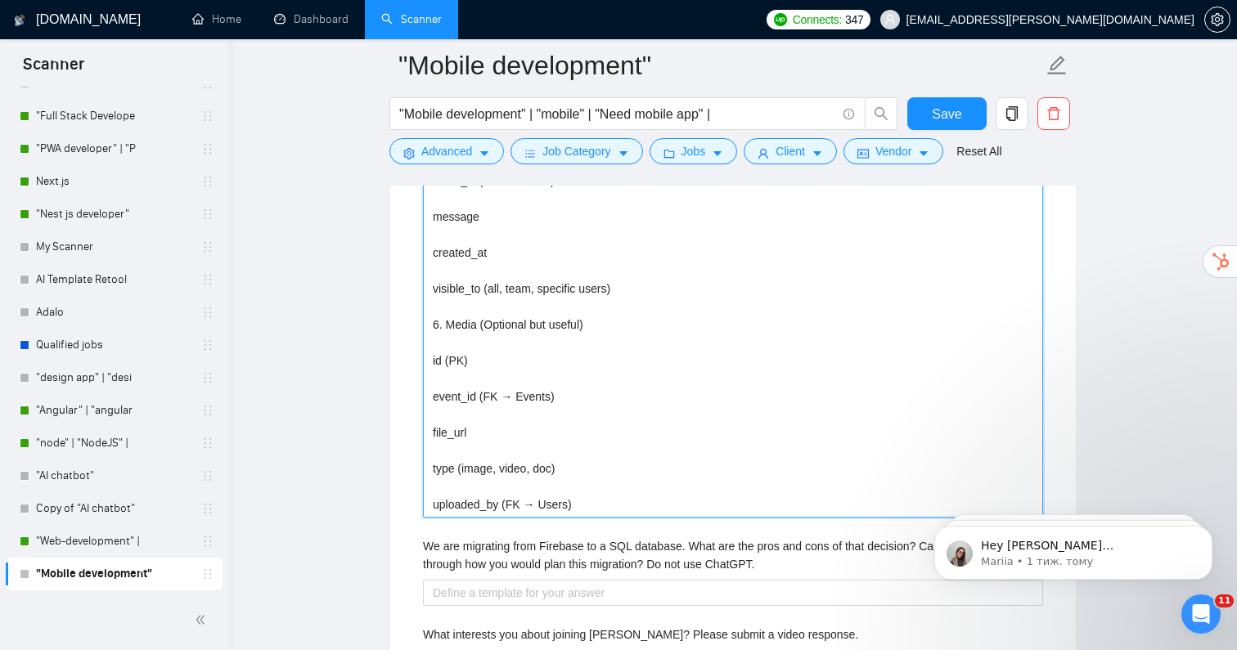
type ChatGPT\ "1. Users id (PK) name email / phone role (spectator, coach, admin) created_at /…"
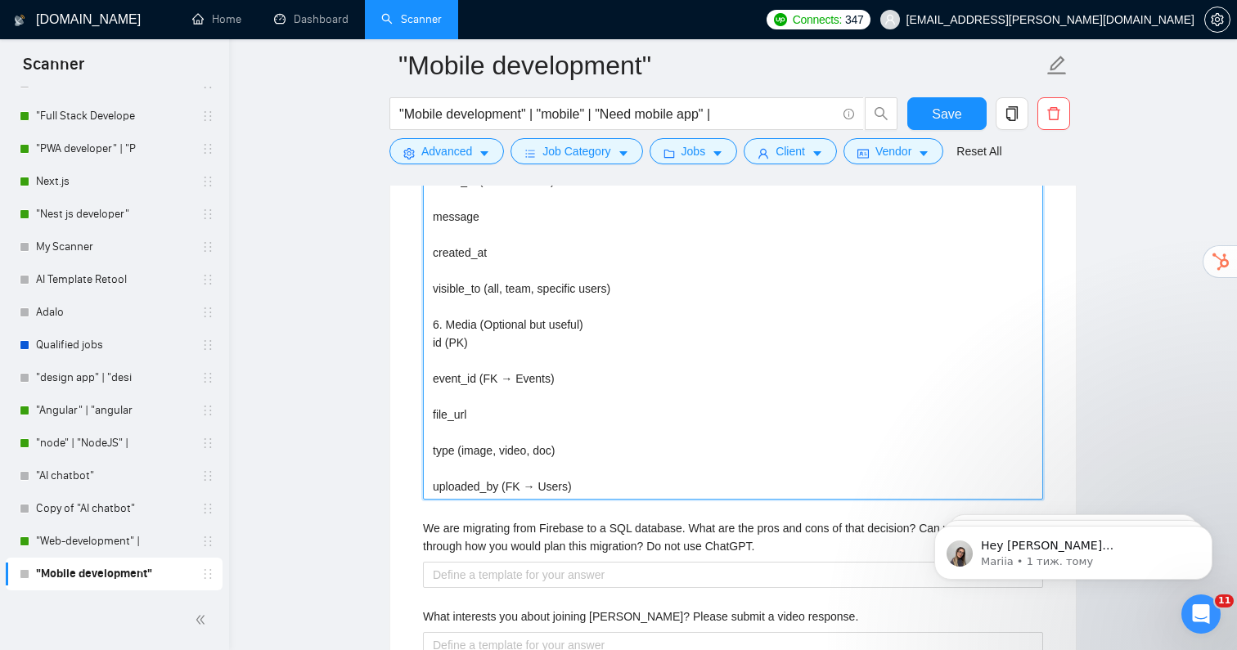
type ChatGPT\ "1. Users id (PK) name email / phone role (spectator, coach, admin) created_at /…"
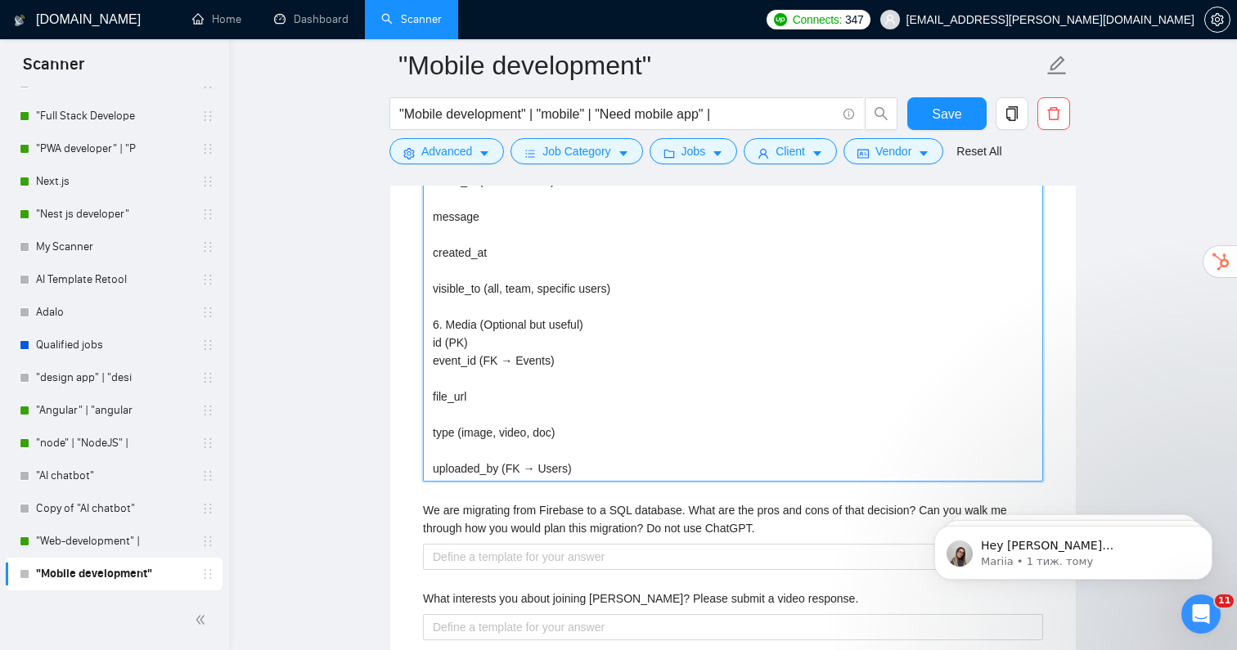
type ChatGPT\ "1. Users id (PK) name email / phone role (spectator, coach, admin) created_at /…"
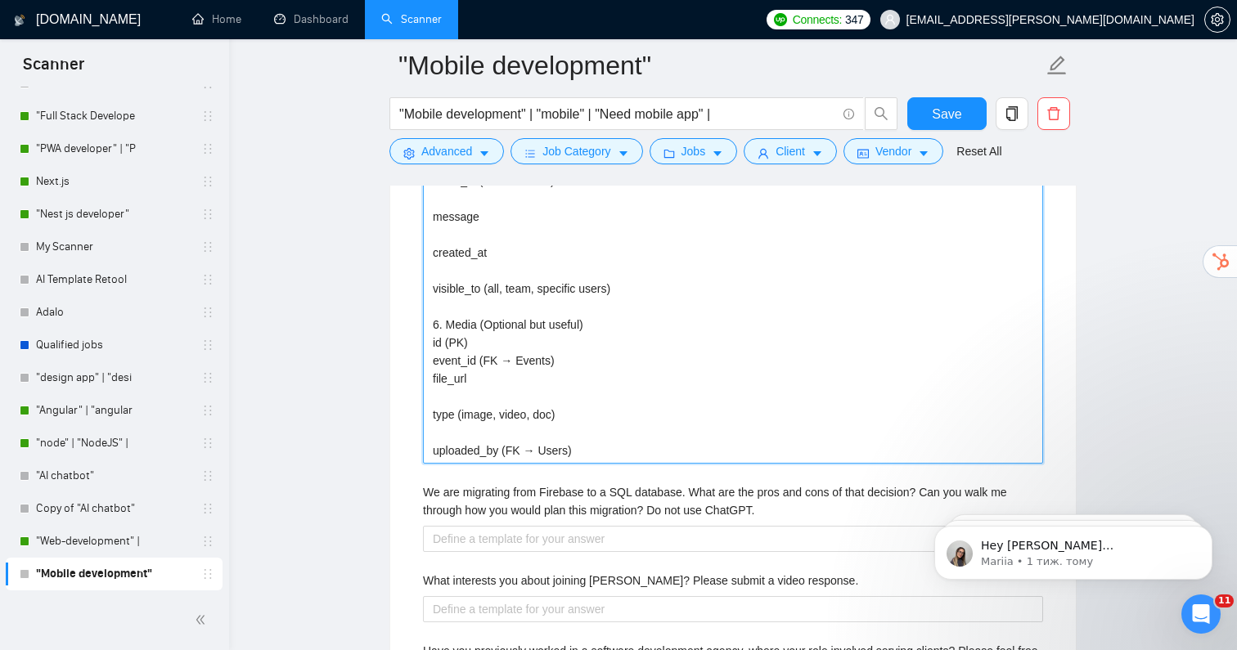
type ChatGPT\ "1. Users id (PK) name email / phone role (spectator, coach, admin) created_at /…"
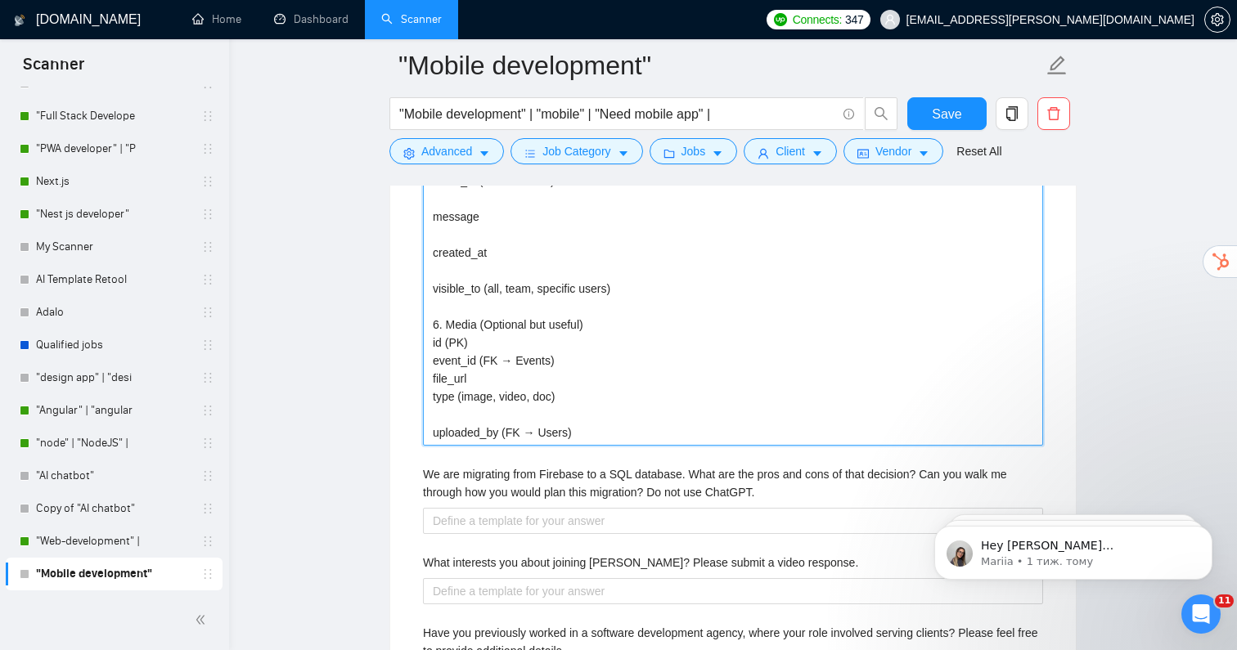
type ChatGPT\ "1. Users id (PK) name email / phone role (spectator, coach, admin) created_at /…"
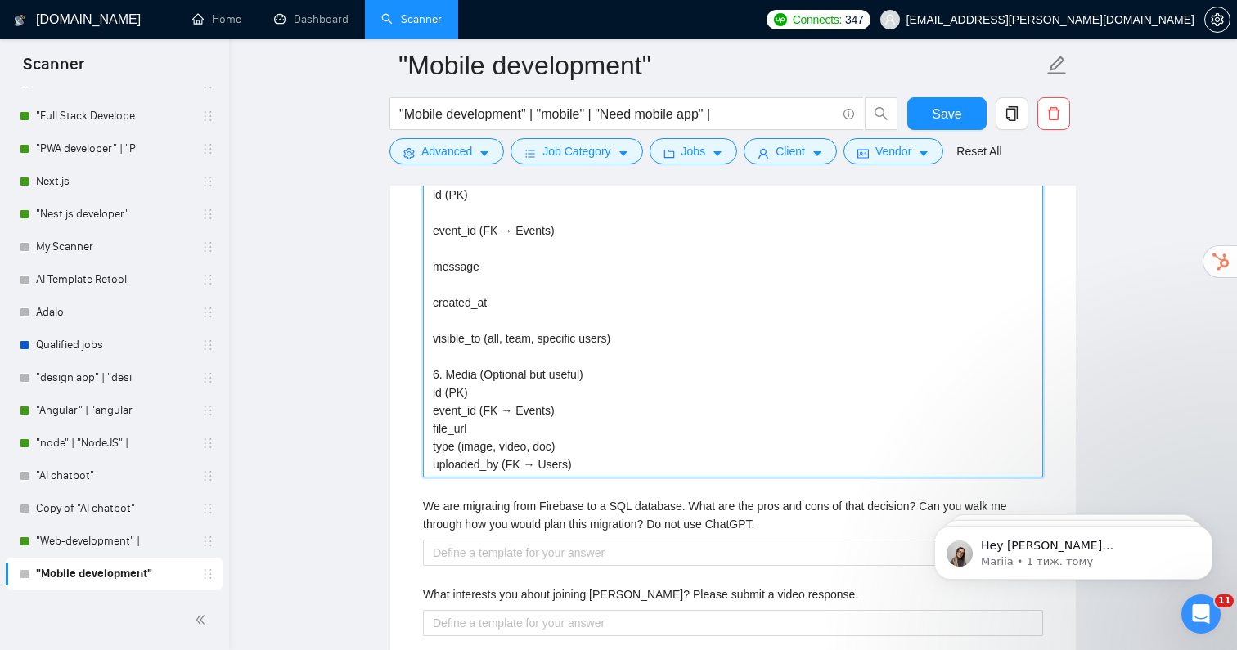
scroll to position [3940, 0]
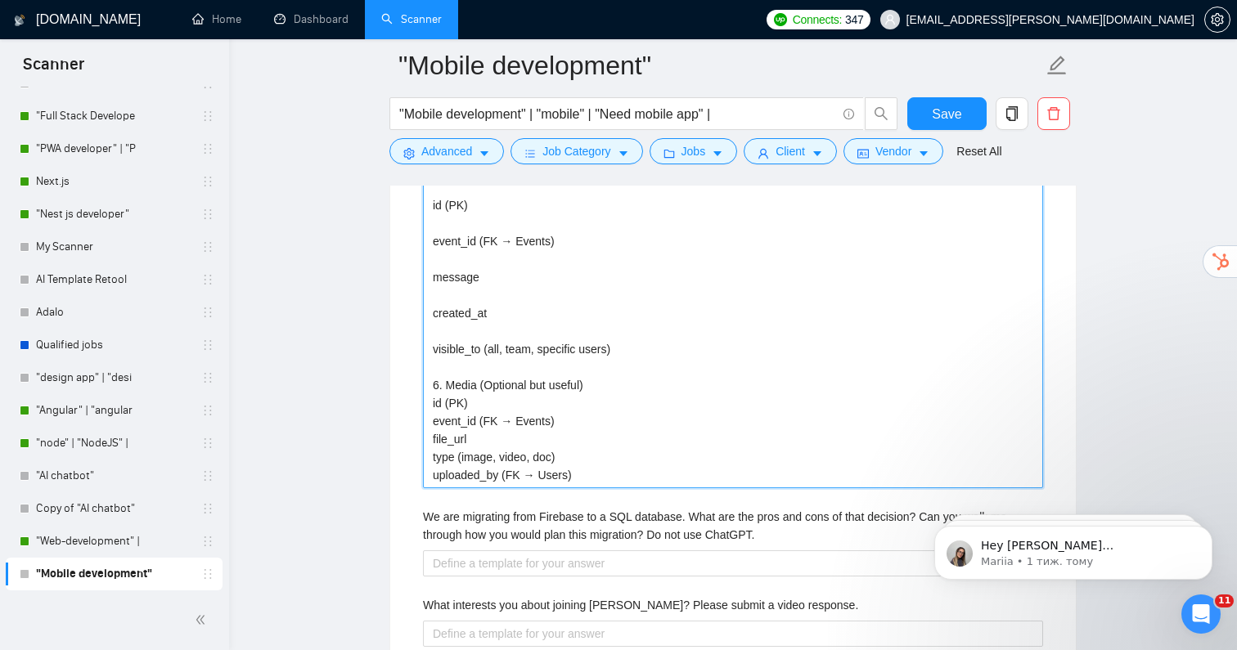
type ChatGPT\ "1. Users id (PK) name email / phone role (spectator, coach, admin) created_at /…"
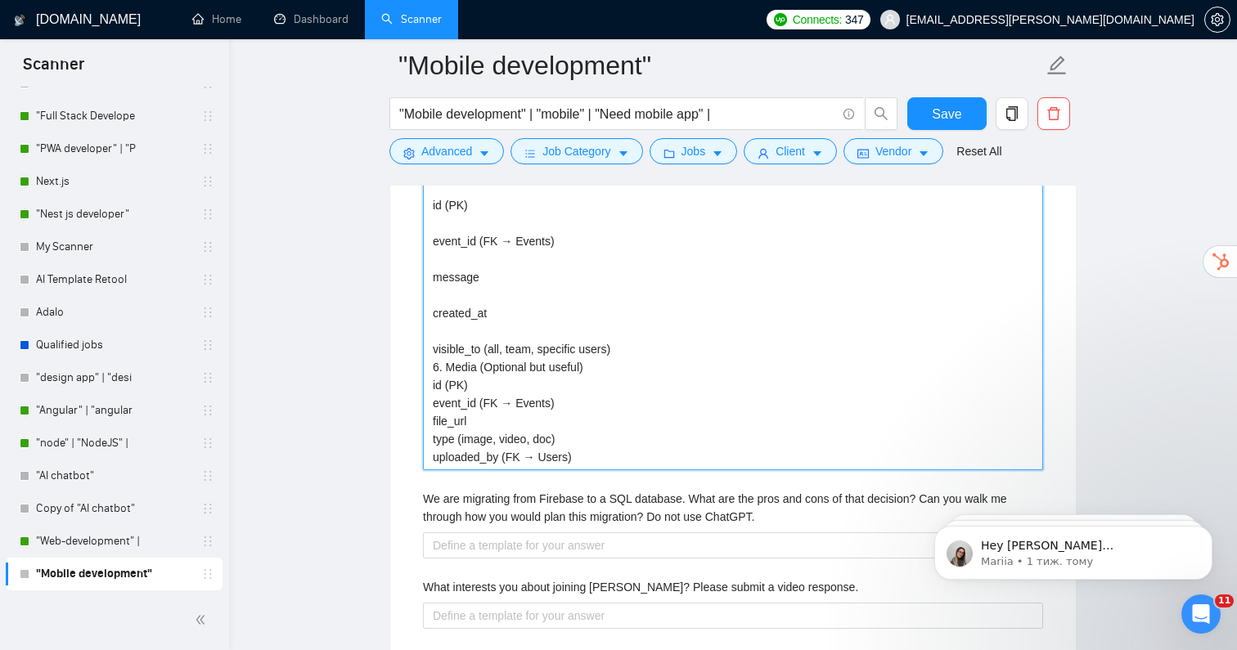
type ChatGPT\ "1. Users id (PK) name email / phone role (spectator, coach, admin) created_at /…"
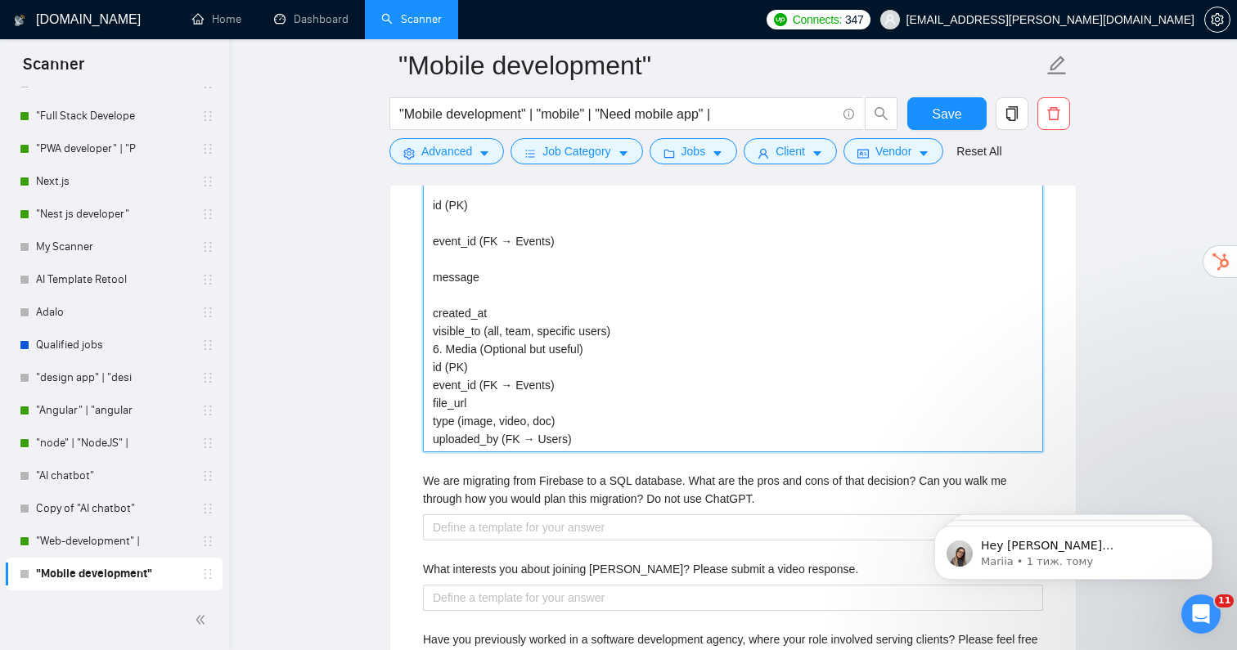
type ChatGPT\ "1. Users id (PK) name email / phone role (spectator, coach, admin) created_at /…"
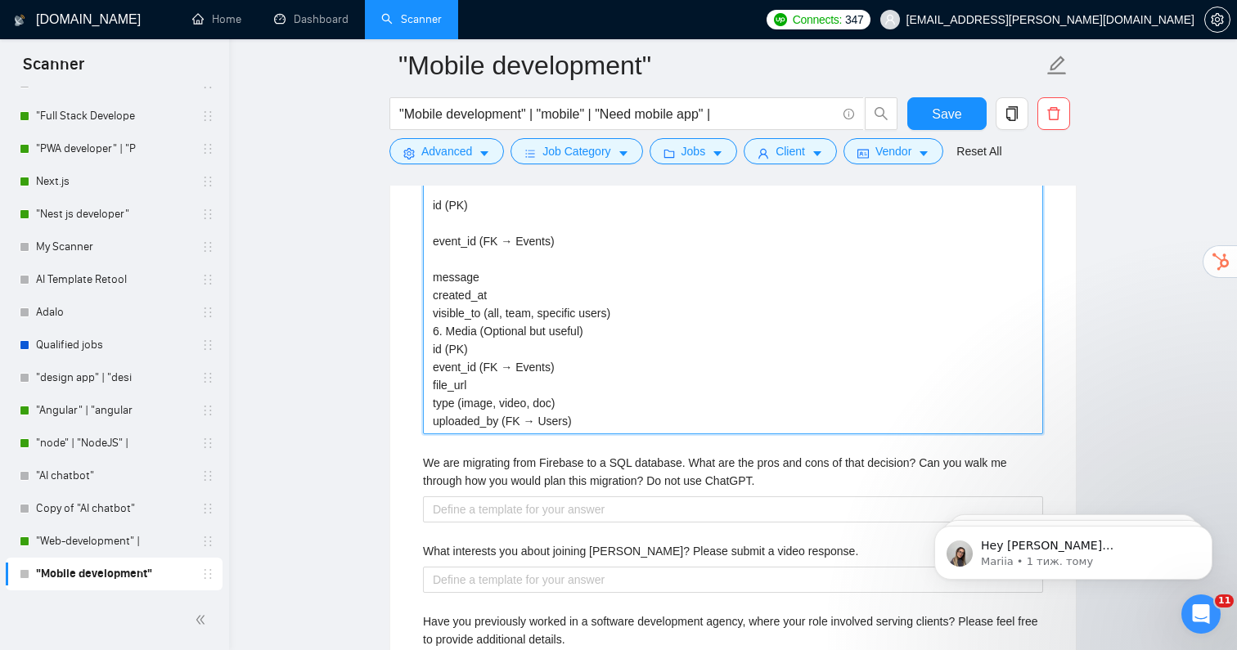
type ChatGPT\ "1. Users id (PK) name email / phone role (spectator, coach, admin) created_at /…"
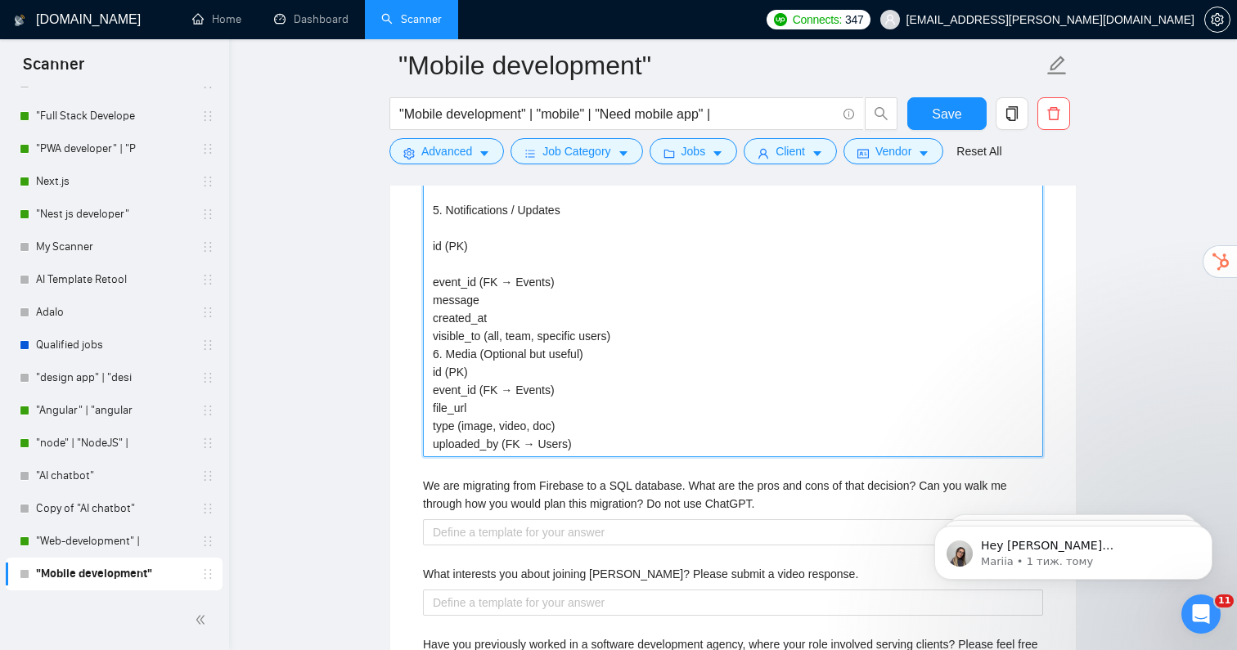
scroll to position [3897, 0]
type ChatGPT\ "1. Users id (PK) name email / phone role (spectator, coach, admin) created_at /…"
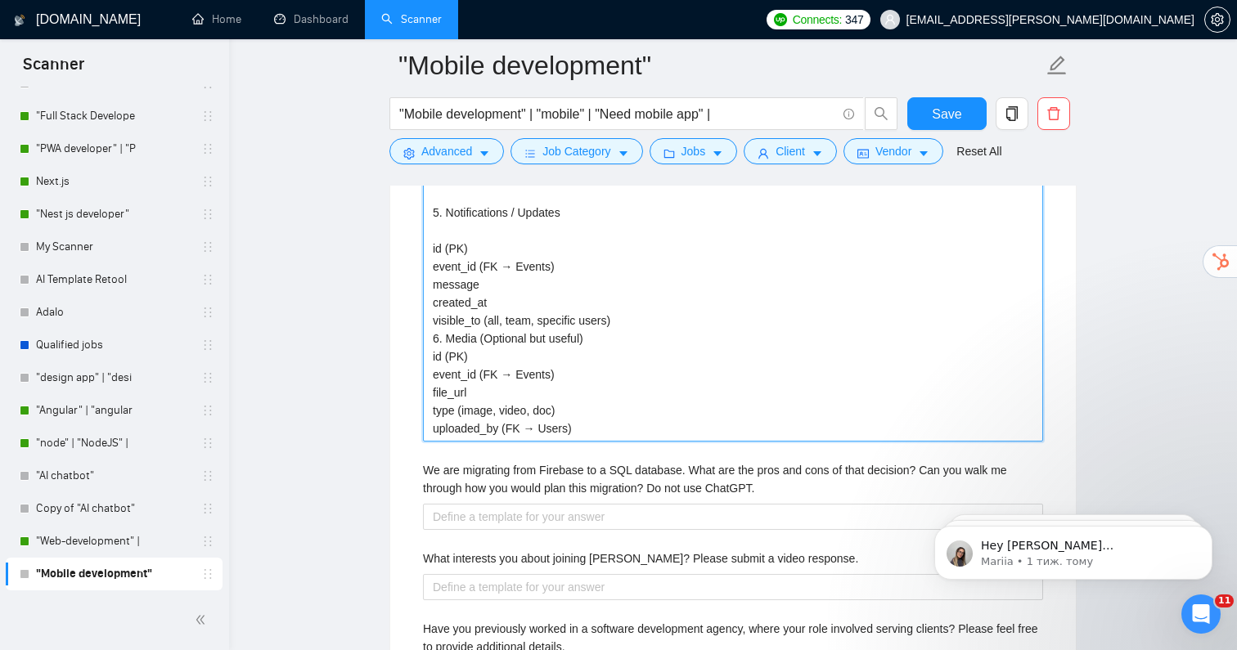
type ChatGPT\ "1. Users id (PK) name email / phone role (spectator, coach, admin) created_at /…"
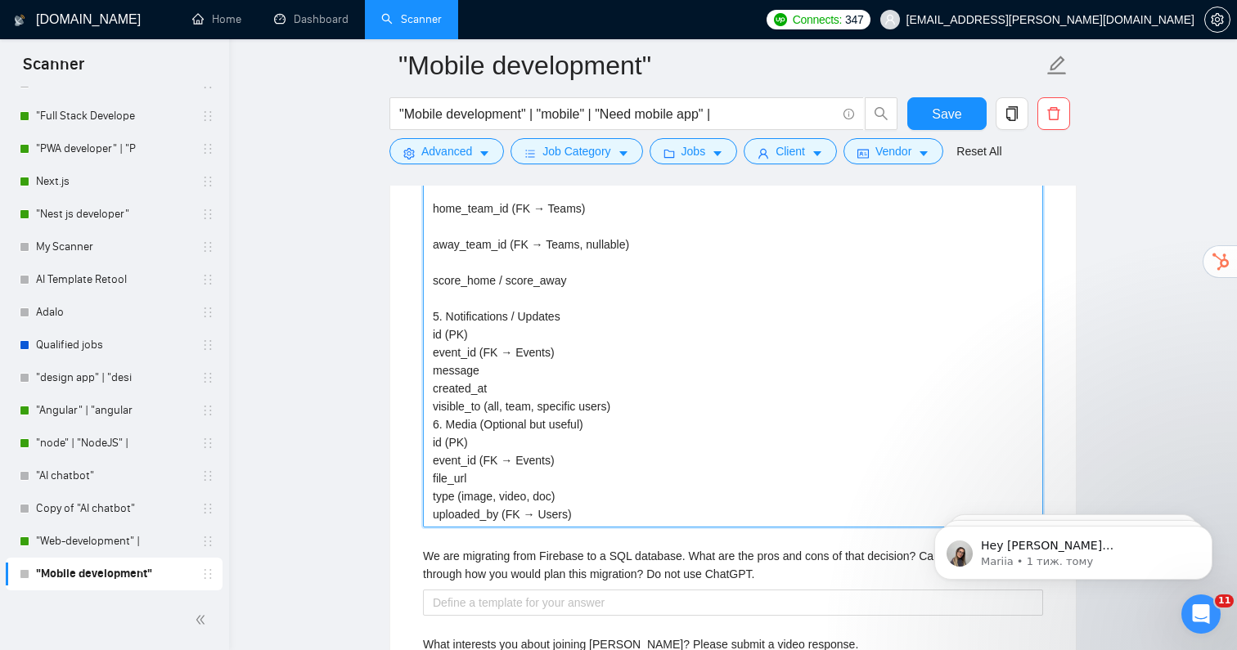
scroll to position [3786, 0]
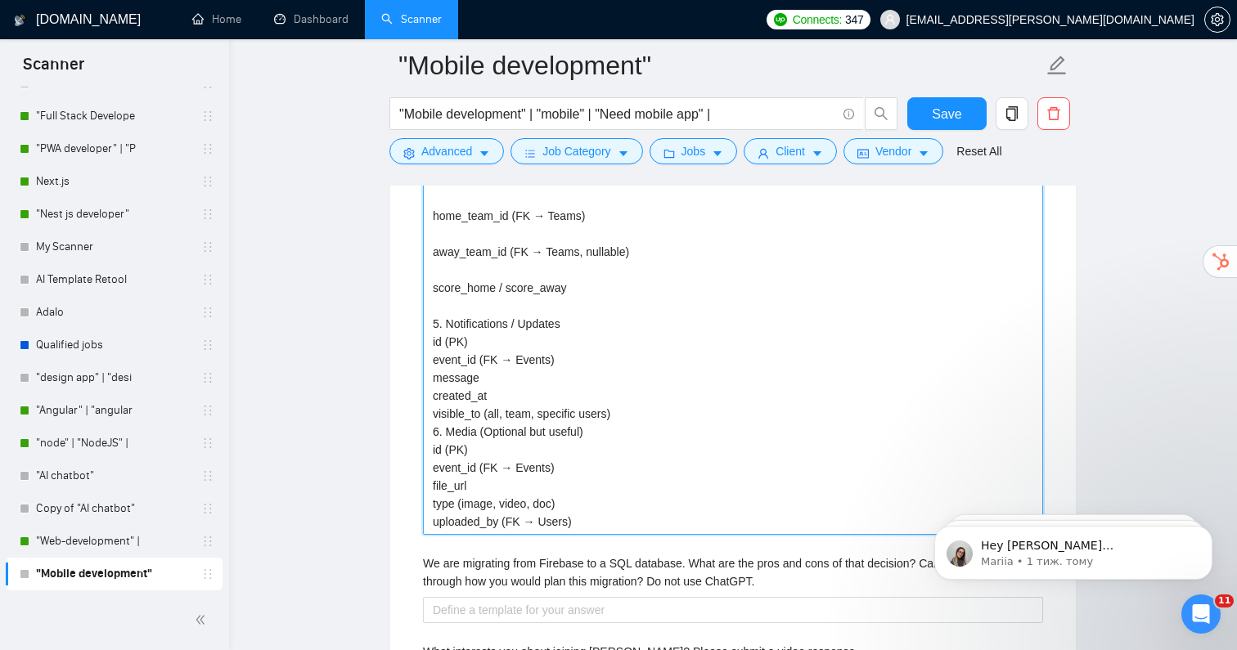
type ChatGPT\ "1. Users id (PK) name email / phone role (spectator, coach, admin) created_at /…"
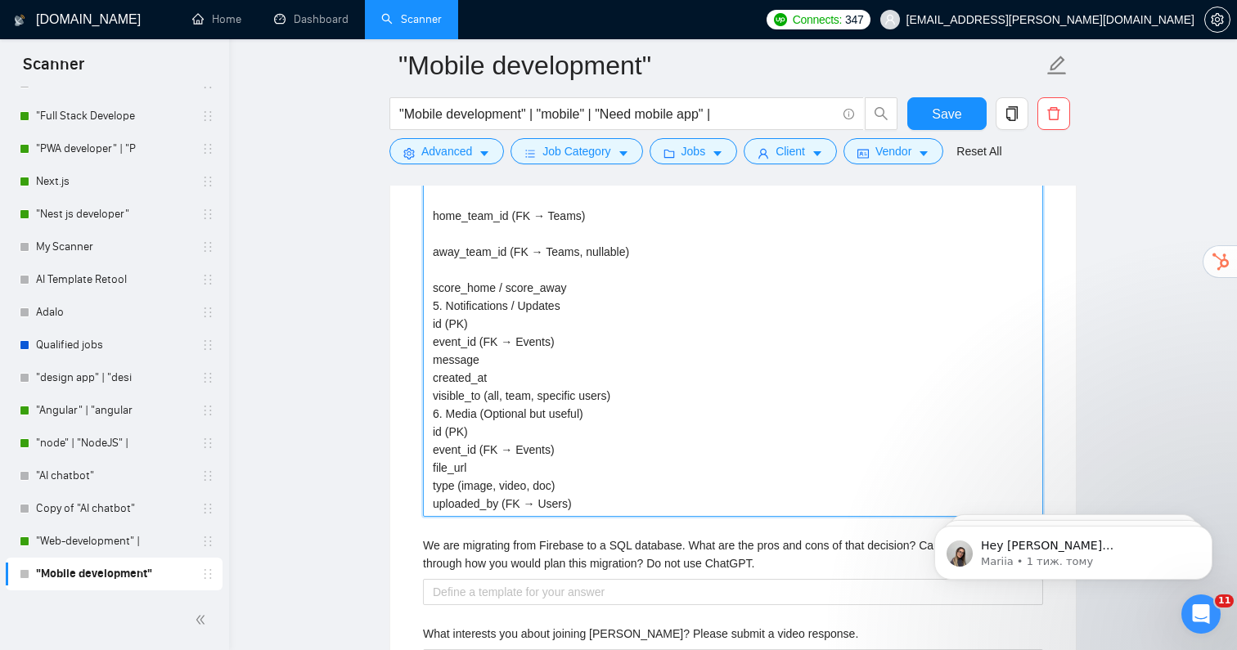
type ChatGPT\ "1. Users id (PK) name email / phone role (spectator, coach, admin) created_at /…"
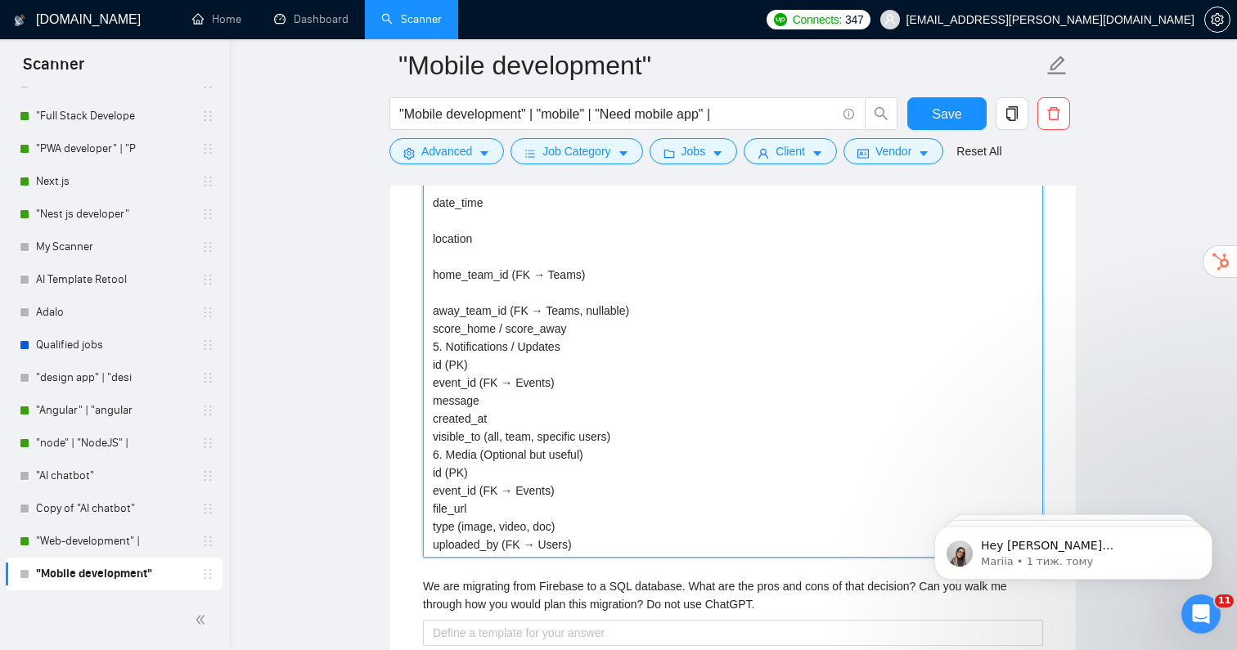
scroll to position [3725, 0]
type ChatGPT\ "1. Users id (PK) name email / phone role (spectator, coach, admin) created_at /…"
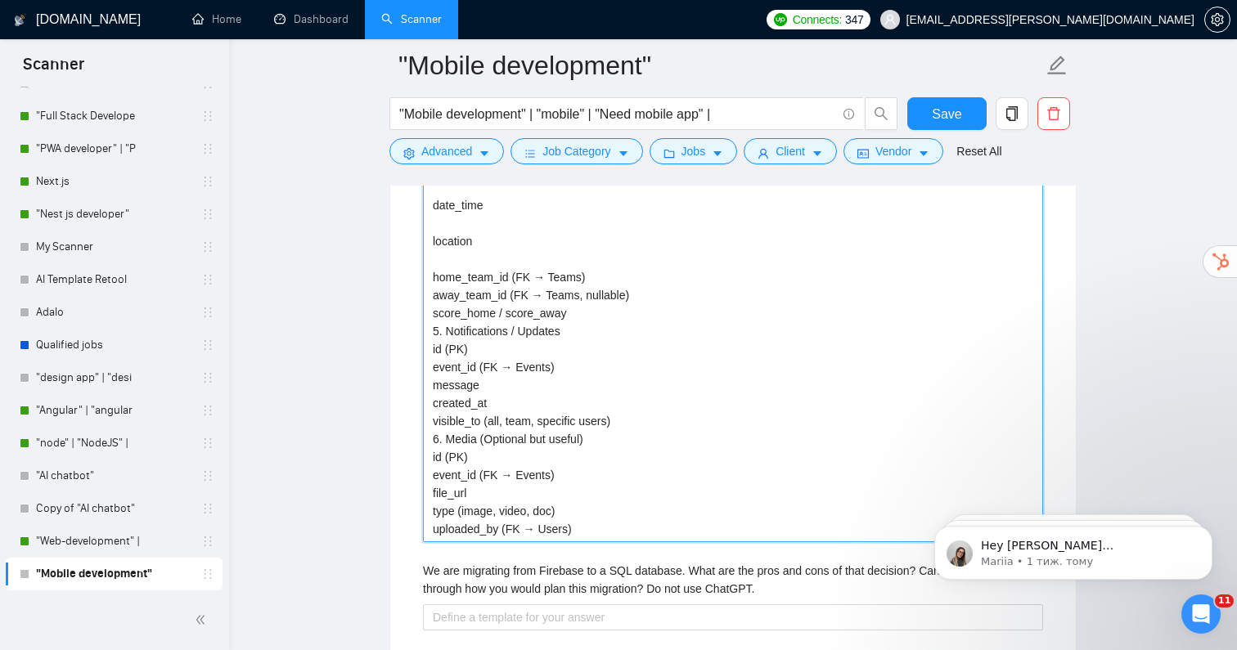
type ChatGPT\ "1. Users id (PK) name email / phone role (spectator, coach, admin) created_at /…"
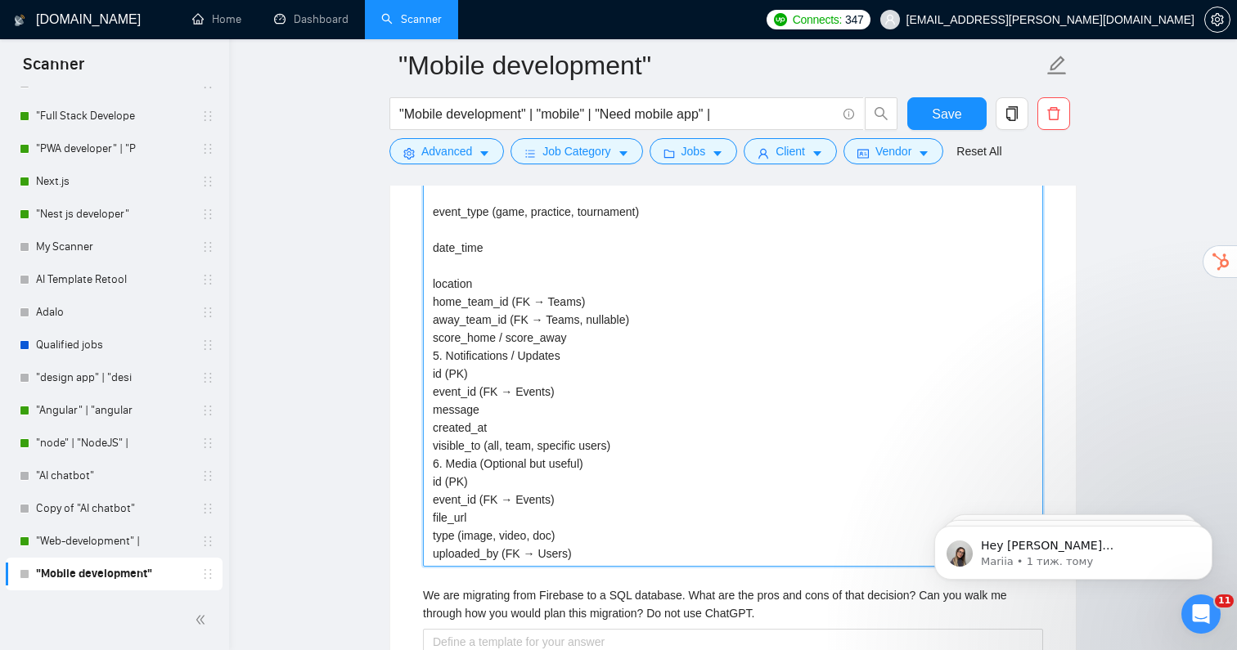
scroll to position [3680, 0]
click at [441, 254] on ChatGPT\ "1. Users id (PK) name email / phone role (spectator, coach, admin) created_at /…" at bounding box center [733, 25] width 620 height 1088
type ChatGPT\ "1. Users id (PK) name email / phone role (spectator, coach, admin) created_at /…"
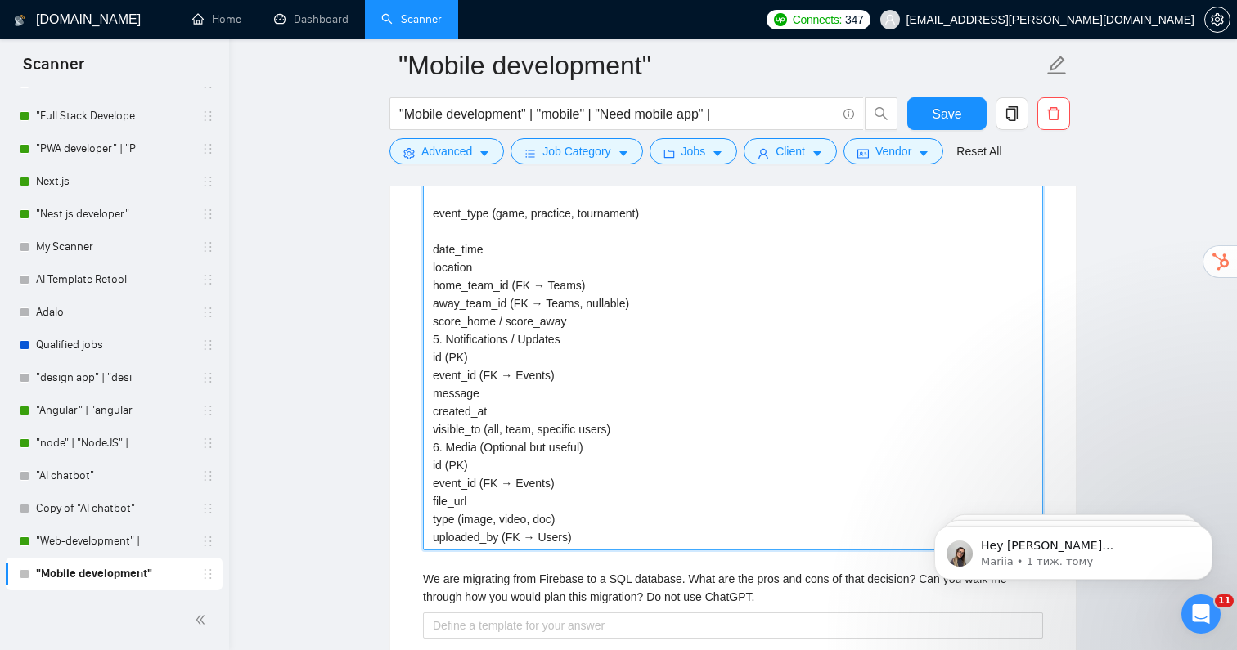
click at [440, 218] on ChatGPT\ "1. Users id (PK) name email / phone role (spectator, coach, admin) created_at /…" at bounding box center [733, 16] width 620 height 1070
type ChatGPT\ "1. Users id (PK) name email / phone role (spectator, coach, admin) created_at /…"
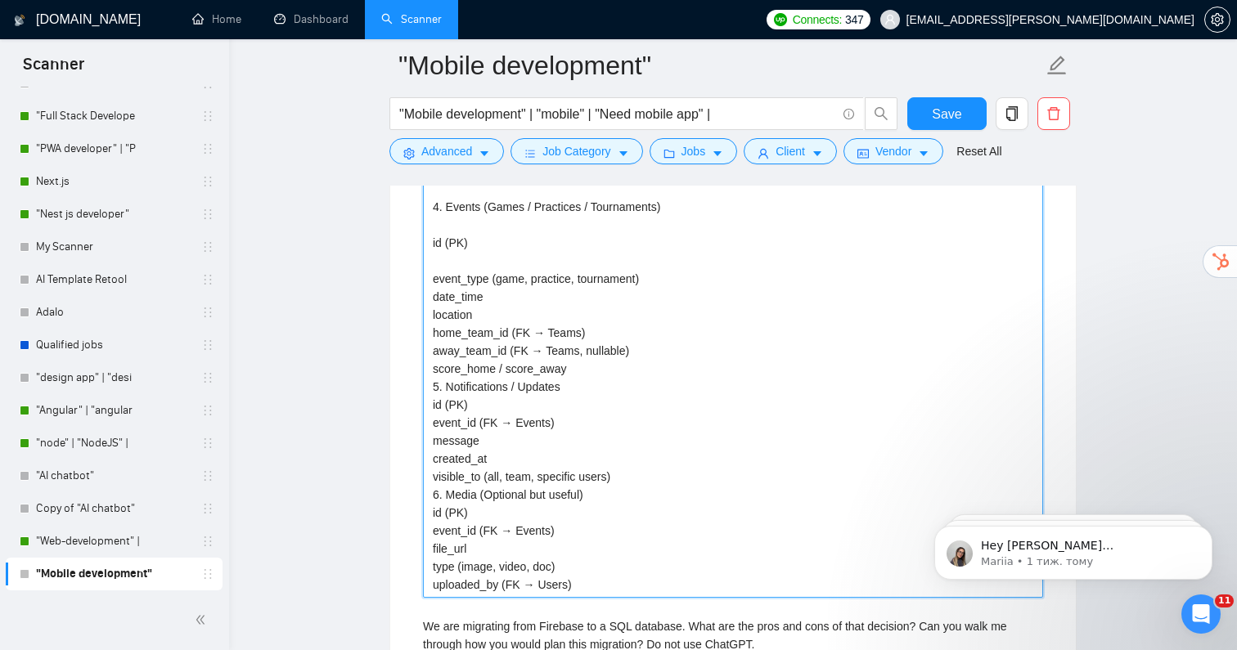
scroll to position [3614, 0]
click at [438, 254] on ChatGPT\ "1. Users id (PK) name email / phone role (spectator, coach, admin) created_at /…" at bounding box center [733, 73] width 620 height 1052
type ChatGPT\ "1. Users id (PK) name email / phone role (spectator, coach, admin) created_at /…"
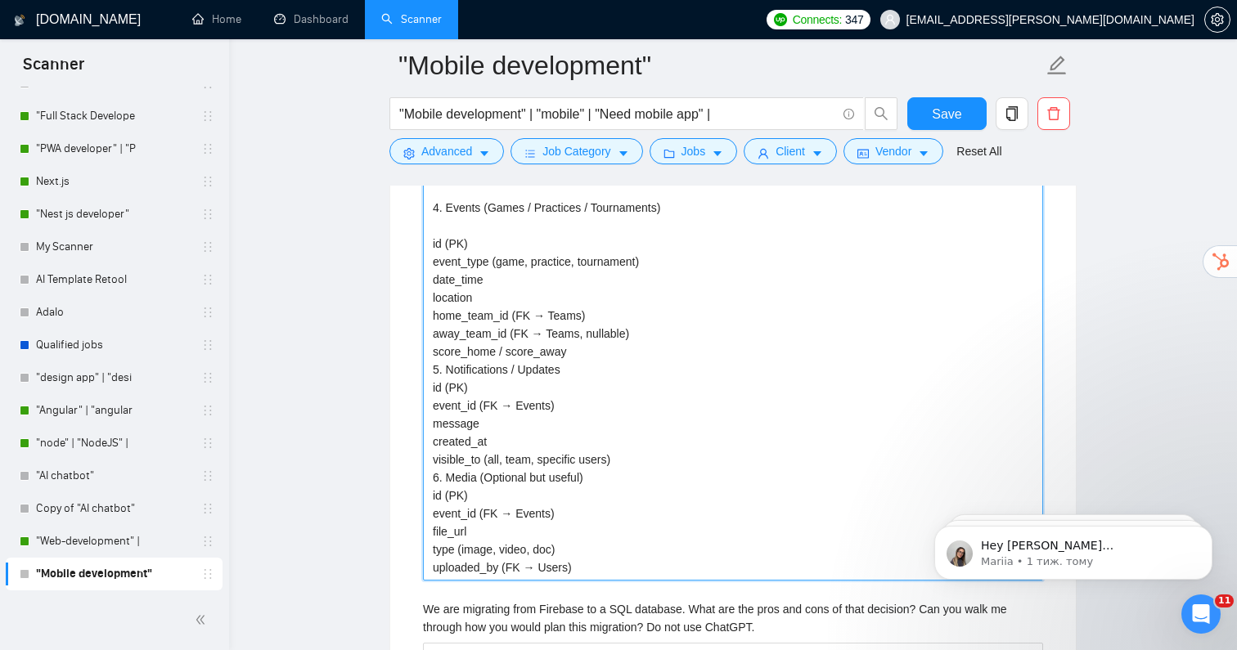
click at [441, 214] on ChatGPT\ "1. Users id (PK) name email / phone role (spectator, coach, admin) created_at /…" at bounding box center [733, 64] width 620 height 1034
type ChatGPT\ "1. Users id (PK) name email / phone role (spectator, coach, admin) created_at /…"
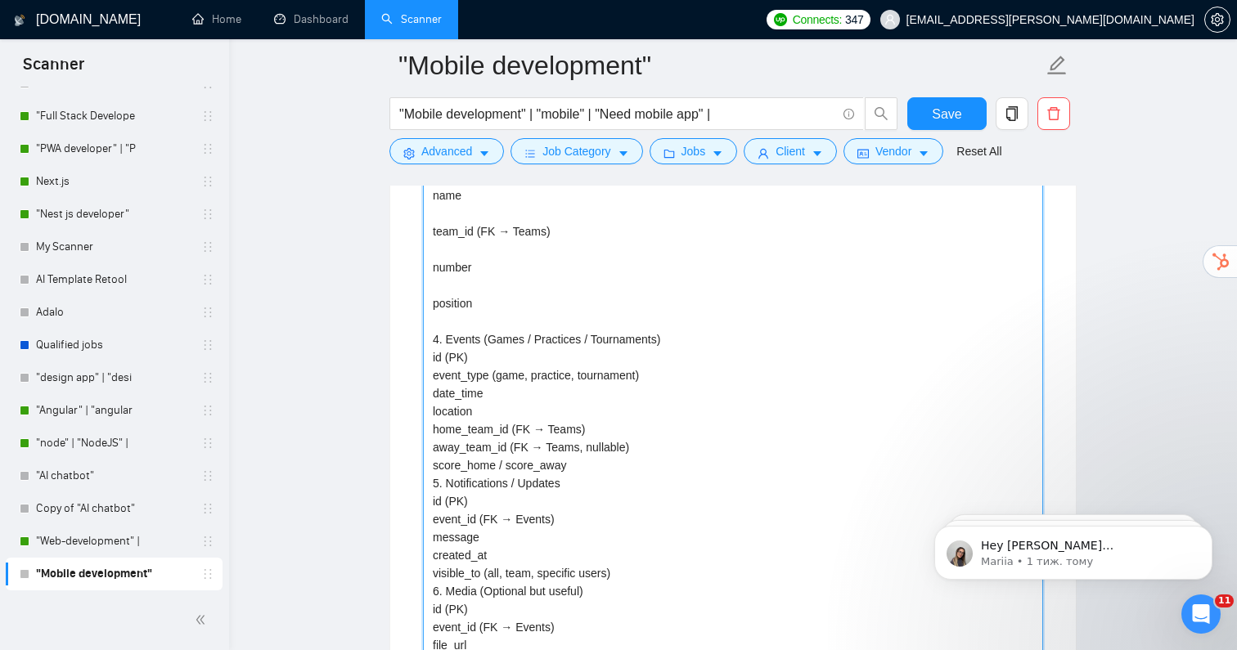
scroll to position [3411, 0]
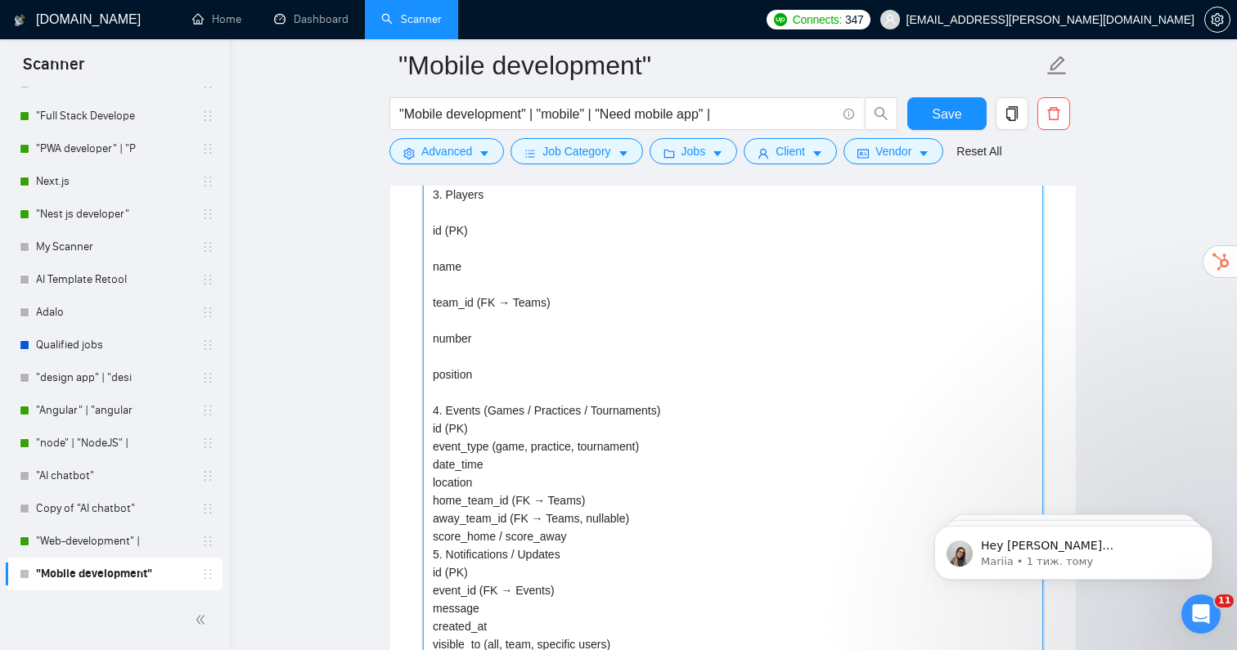
click at [456, 384] on ChatGPT\ "1. Users id (PK) name email / phone role (spectator, coach, admin) created_at /…" at bounding box center [733, 258] width 620 height 1016
type ChatGPT\ "1. Users id (PK) name email / phone role (spectator, coach, admin) created_at /…"
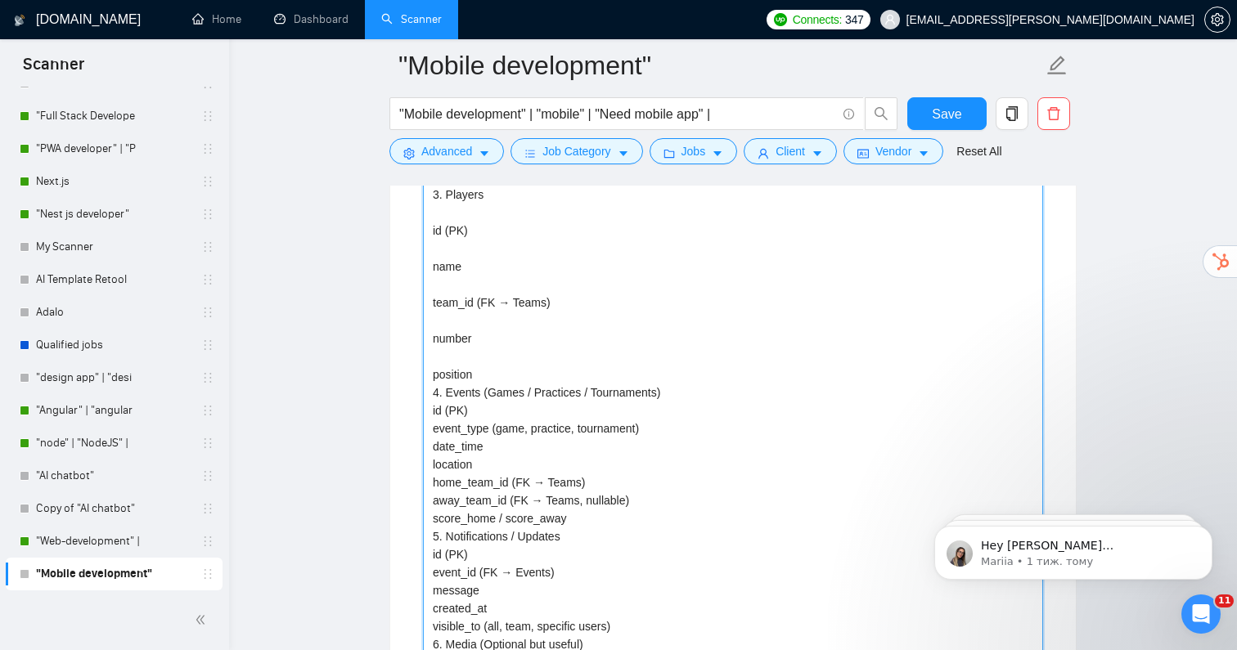
click at [455, 354] on ChatGPT\ "1. Users id (PK) name email / phone role (spectator, coach, admin) created_at /…" at bounding box center [733, 249] width 620 height 998
click at [447, 346] on ChatGPT\ "1. Users id (PK) name email / phone role (spectator, coach, admin) created_at /…" at bounding box center [733, 249] width 620 height 998
type ChatGPT\ "1. Users id (PK) name email / phone role (spectator, coach, admin) created_at /…"
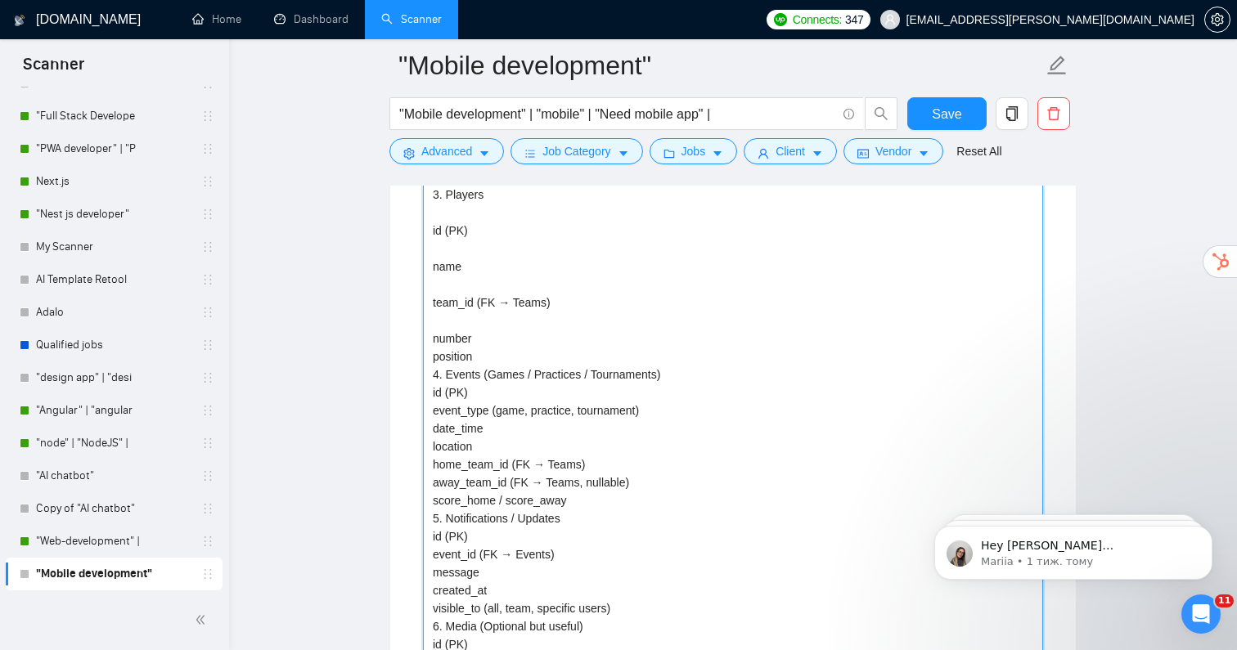
click at [444, 306] on ChatGPT\ "1. Users id (PK) name email / phone role (spectator, coach, admin) created_at /…" at bounding box center [733, 240] width 620 height 980
type ChatGPT\ "1. Users id (PK) name email / phone role (spectator, coach, admin) created_at /…"
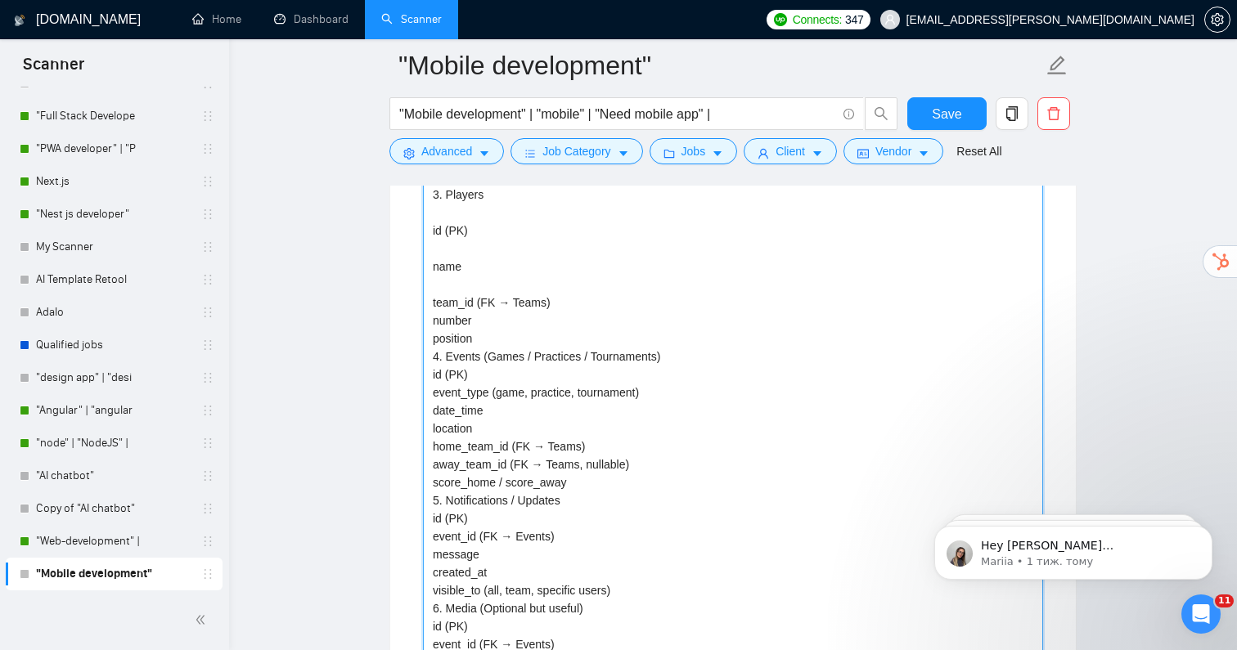
click at [449, 275] on ChatGPT\ "1. Users id (PK) name email / phone role (spectator, coach, admin) created_at /…" at bounding box center [733, 231] width 620 height 962
type ChatGPT\ "1. Users id (PK) name email / phone role (spectator, coach, admin) created_at /…"
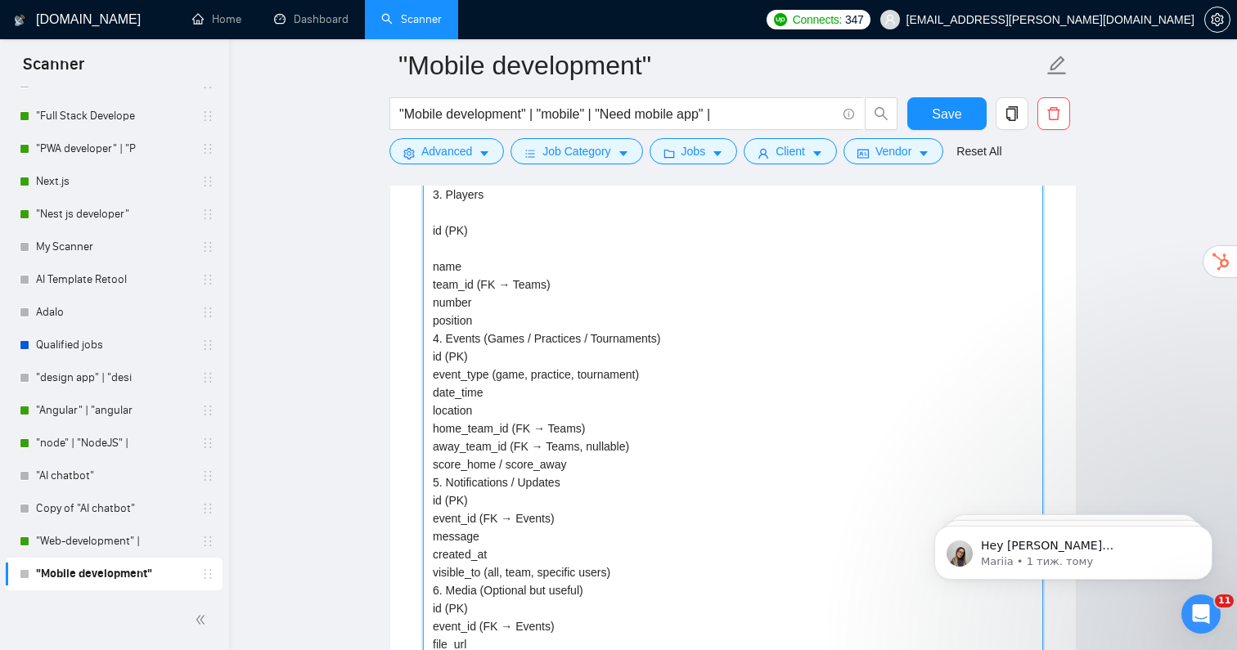
click at [445, 240] on ChatGPT\ "1. Users id (PK) name email / phone role (spectator, coach, admin) created_at /…" at bounding box center [733, 222] width 620 height 944
type ChatGPT\ "1. Users id (PK) name email / phone role (spectator, coach, admin) created_at /…"
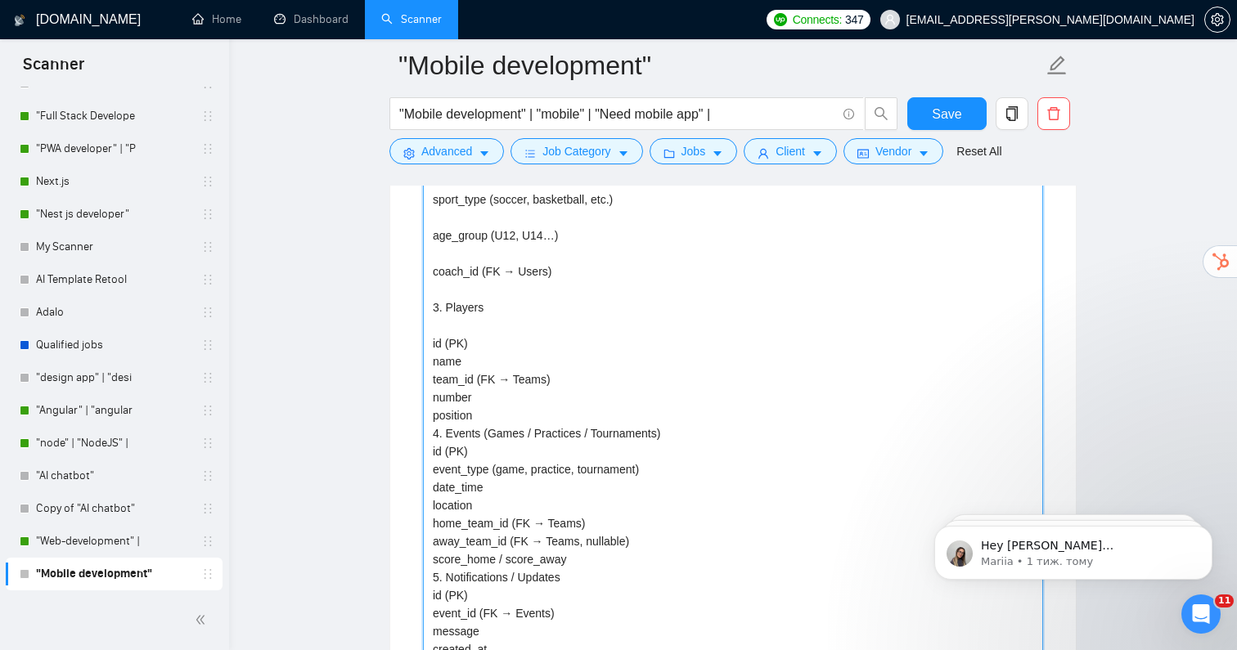
scroll to position [3298, 0]
click at [446, 312] on ChatGPT\ "1. Users id (PK) name email / phone role (spectator, coach, admin) created_at /…" at bounding box center [733, 326] width 620 height 926
type ChatGPT\ "1. Users id (PK) name email / phone role (spectator, coach, admin) created_at /…"
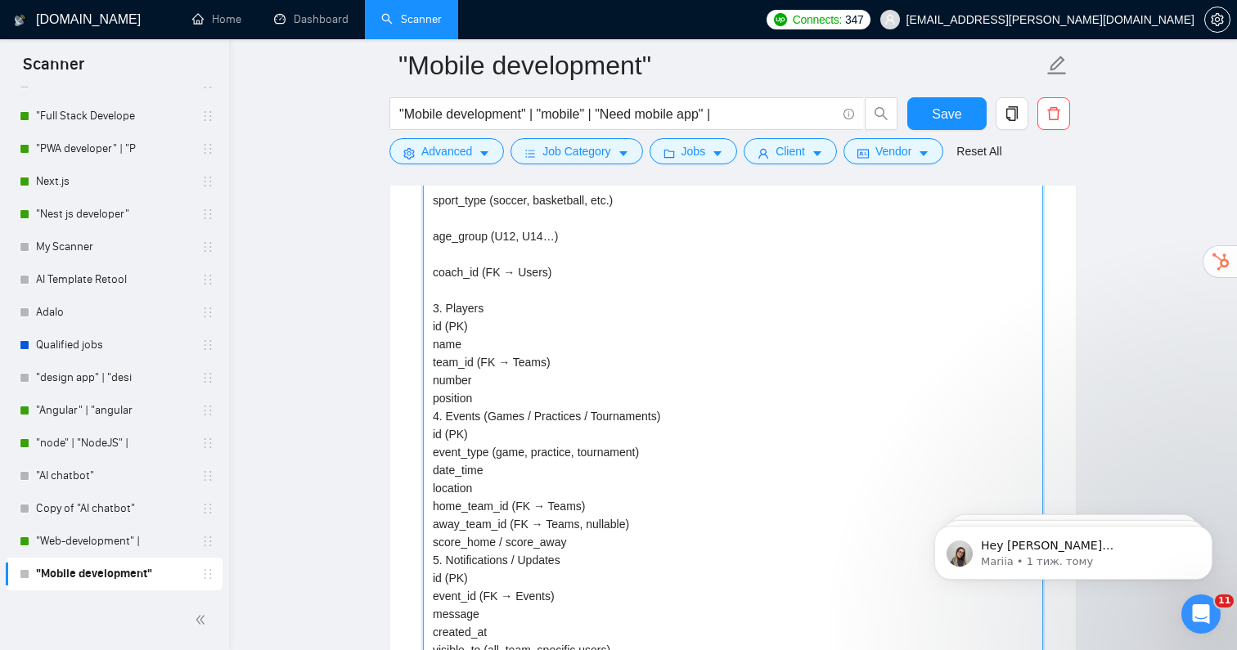
click at [445, 278] on ChatGPT\ "1. Users id (PK) name email / phone role (spectator, coach, admin) created_at /…" at bounding box center [733, 317] width 620 height 908
type ChatGPT\ "1. Users id (PK) name email / phone role (spectator, coach, admin) created_at /…"
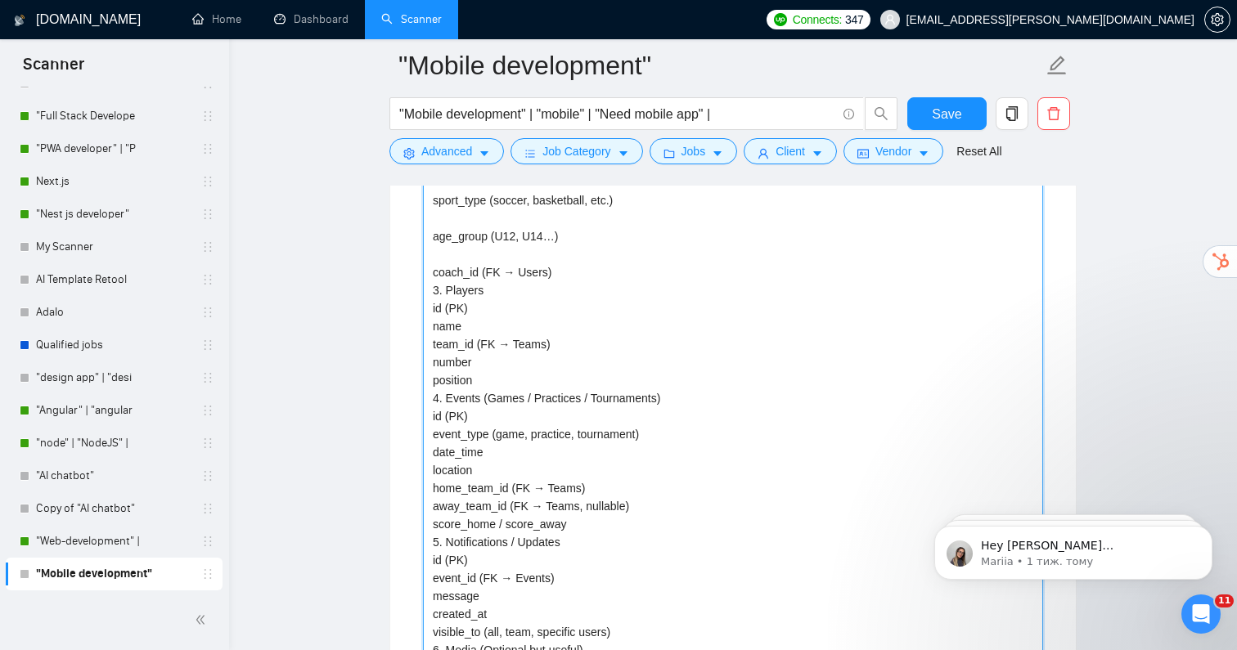
click at [443, 246] on ChatGPT\ "1. Users id (PK) name email / phone role (spectator, coach, admin) created_at /…" at bounding box center [733, 308] width 620 height 890
type ChatGPT\ "1. Users id (PK) name email / phone role (spectator, coach, admin) created_at /…"
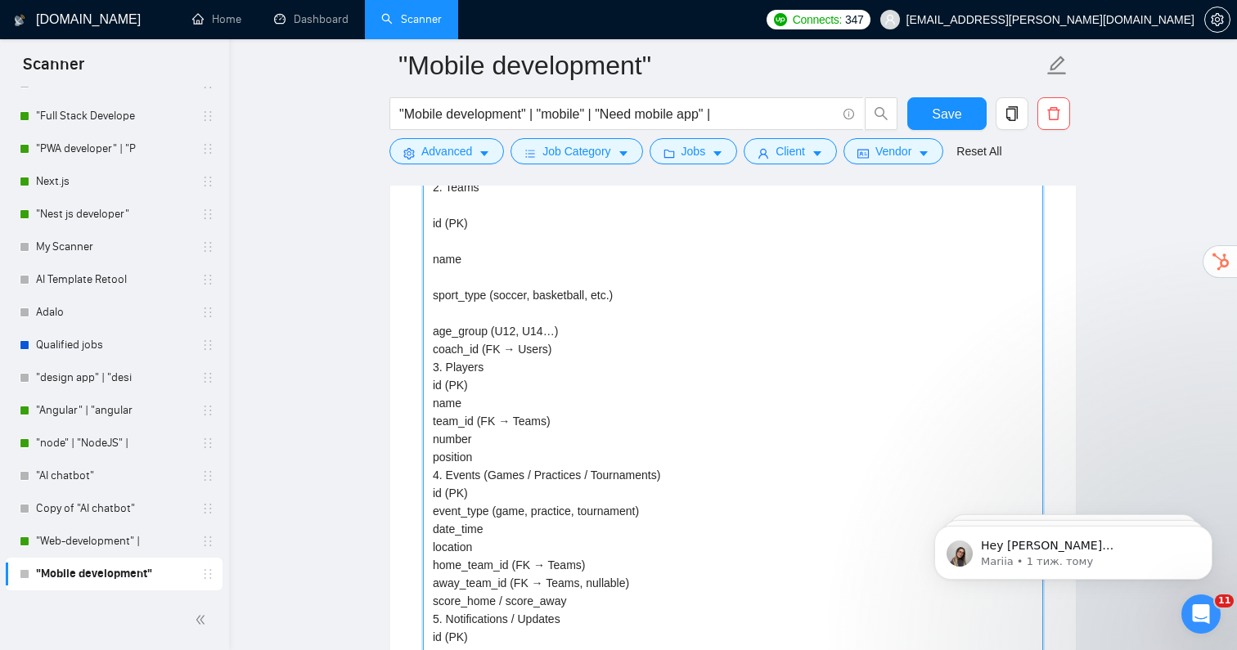
scroll to position [3182, 0]
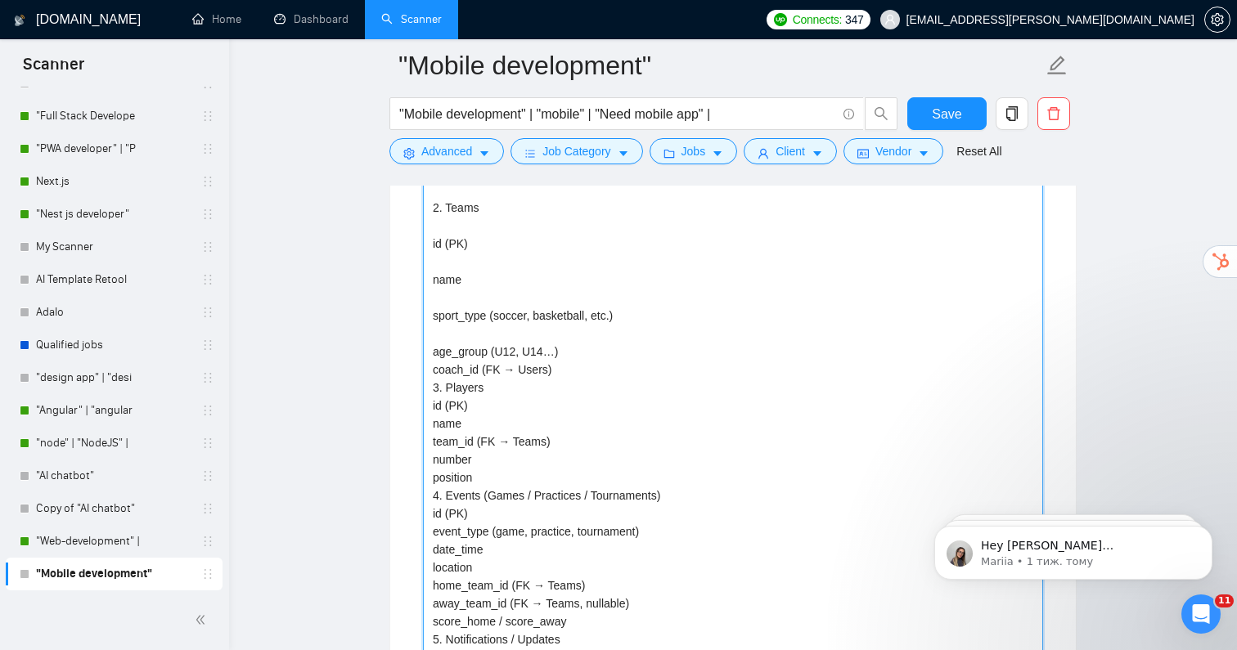
click at [441, 323] on ChatGPT\ "1. Users id (PK) name email / phone role (spectator, coach, admin) created_at /…" at bounding box center [733, 415] width 620 height 872
type ChatGPT\ "1. Users id (PK) name email / phone role (spectator, coach, admin) created_at /…"
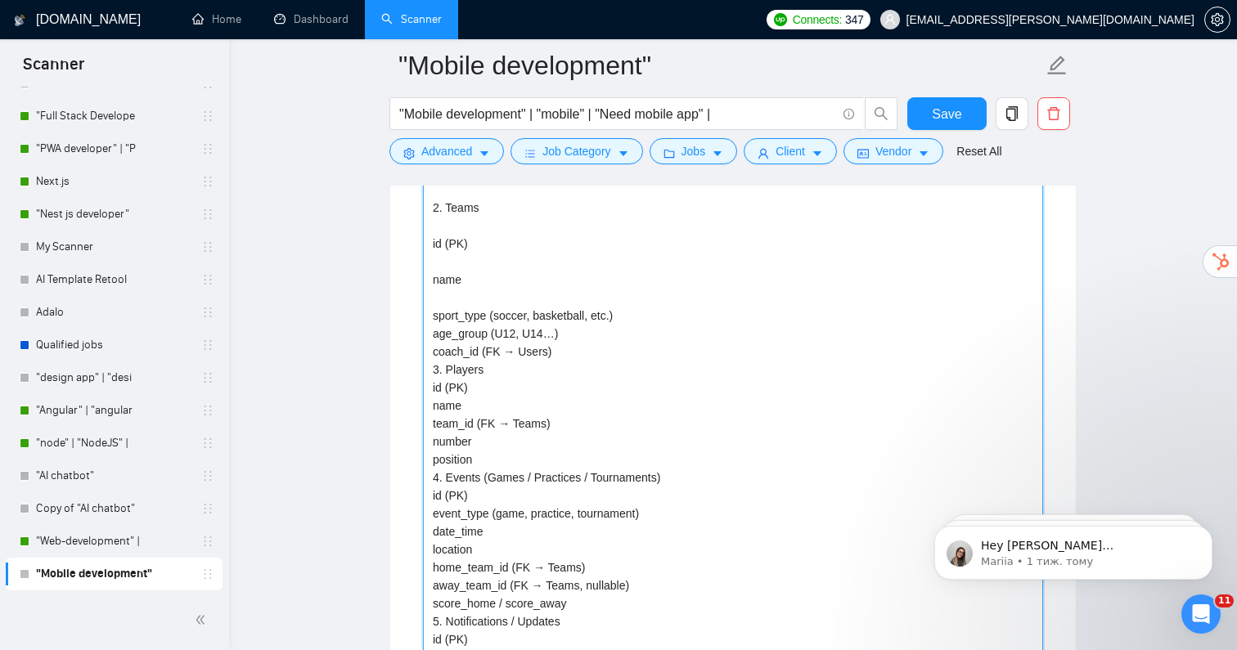
click at [440, 290] on ChatGPT\ "1. Users id (PK) name email / phone role (spectator, coach, admin) created_at /…" at bounding box center [733, 406] width 620 height 854
type ChatGPT\ "1. Users id (PK) name email / phone role (spectator, coach, admin) created_at /…"
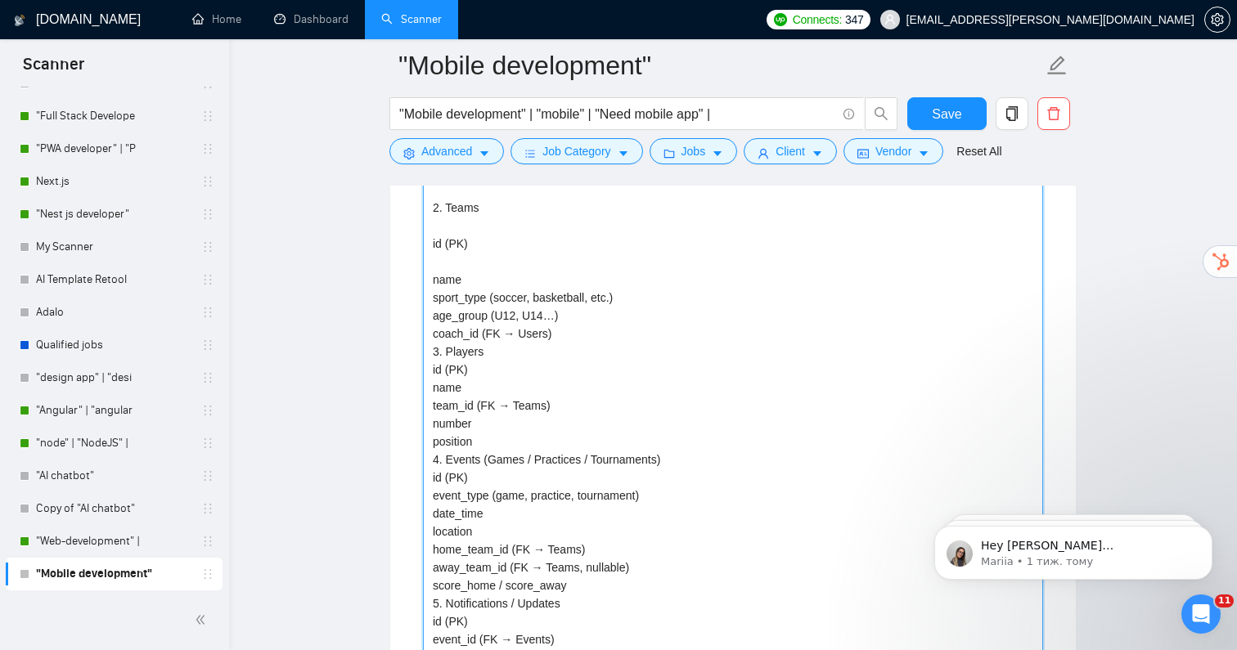
click at [440, 254] on ChatGPT\ "1. Users id (PK) name email / phone role (spectator, coach, admin) created_at /…" at bounding box center [733, 397] width 620 height 836
type ChatGPT\ "1. Users id (PK) name email / phone role (spectator, coach, admin) created_at /…"
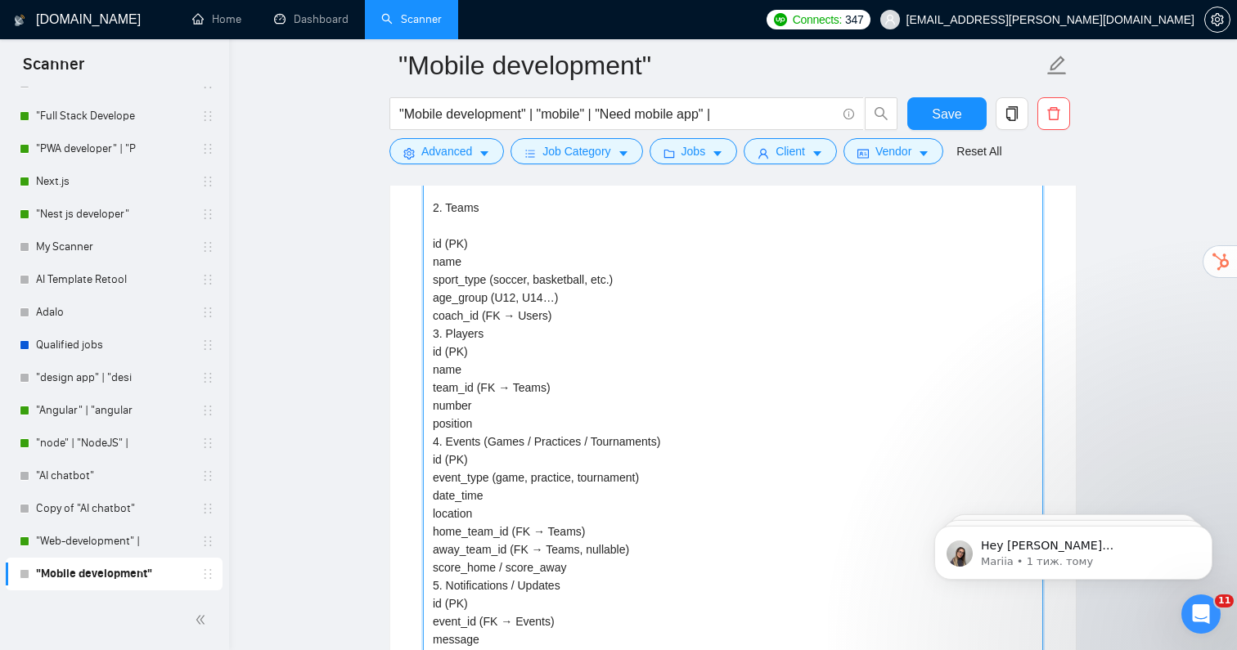
click at [455, 215] on ChatGPT\ "1. Users id (PK) name email / phone role (spectator, coach, admin) created_at /…" at bounding box center [733, 388] width 620 height 818
type ChatGPT\ "1. Users id (PK) name email / phone role (spectator, coach, admin) created_at /…"
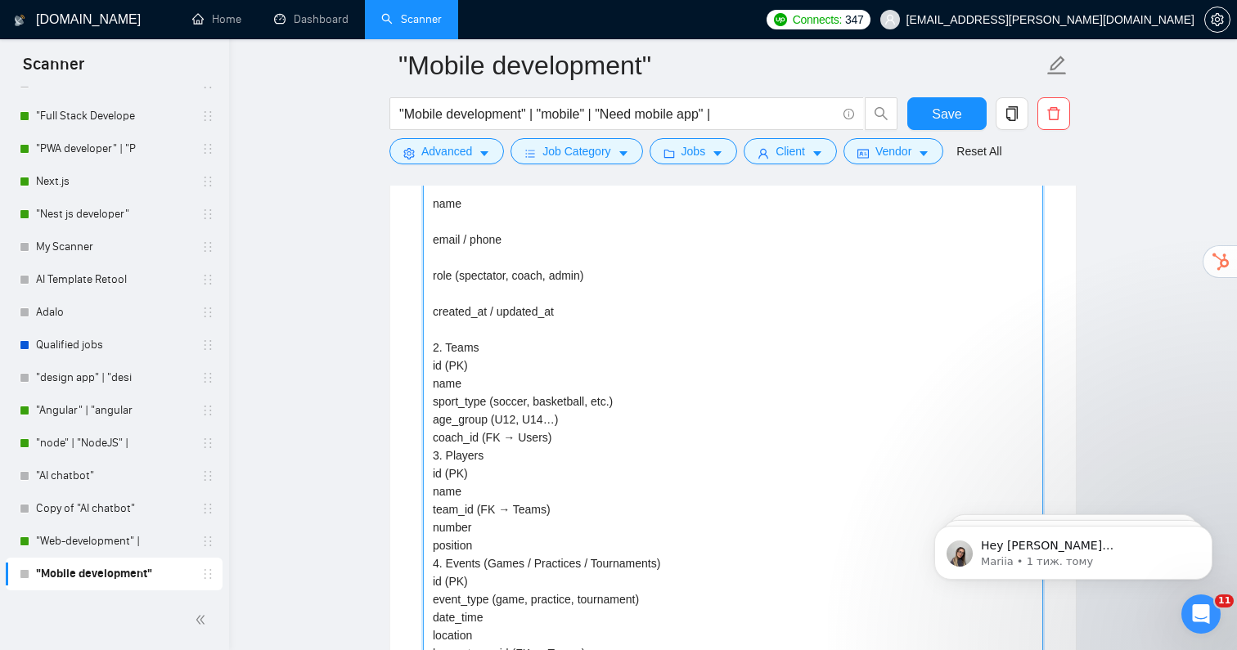
scroll to position [2999, 0]
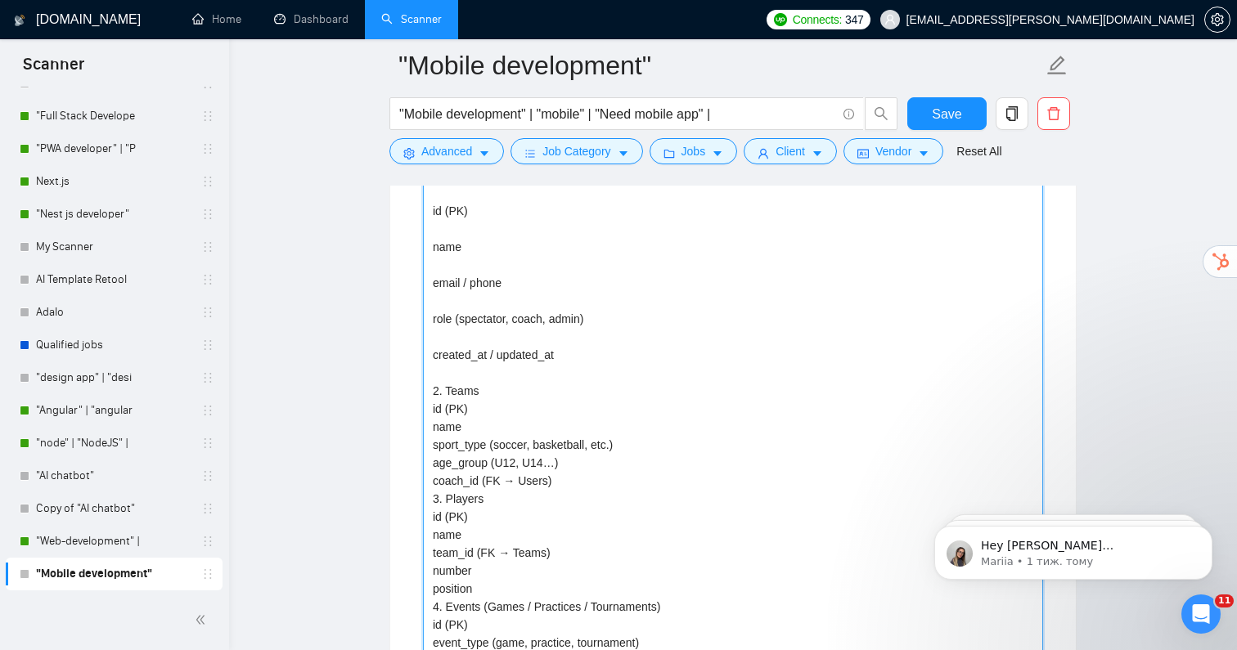
click at [458, 360] on ChatGPT\ "1. Users id (PK) name email / phone role (spectator, coach, admin) created_at /…" at bounding box center [733, 562] width 620 height 800
type ChatGPT\ "1. Users id (PK) name email / phone role (spectator, coach, admin) created_at /…"
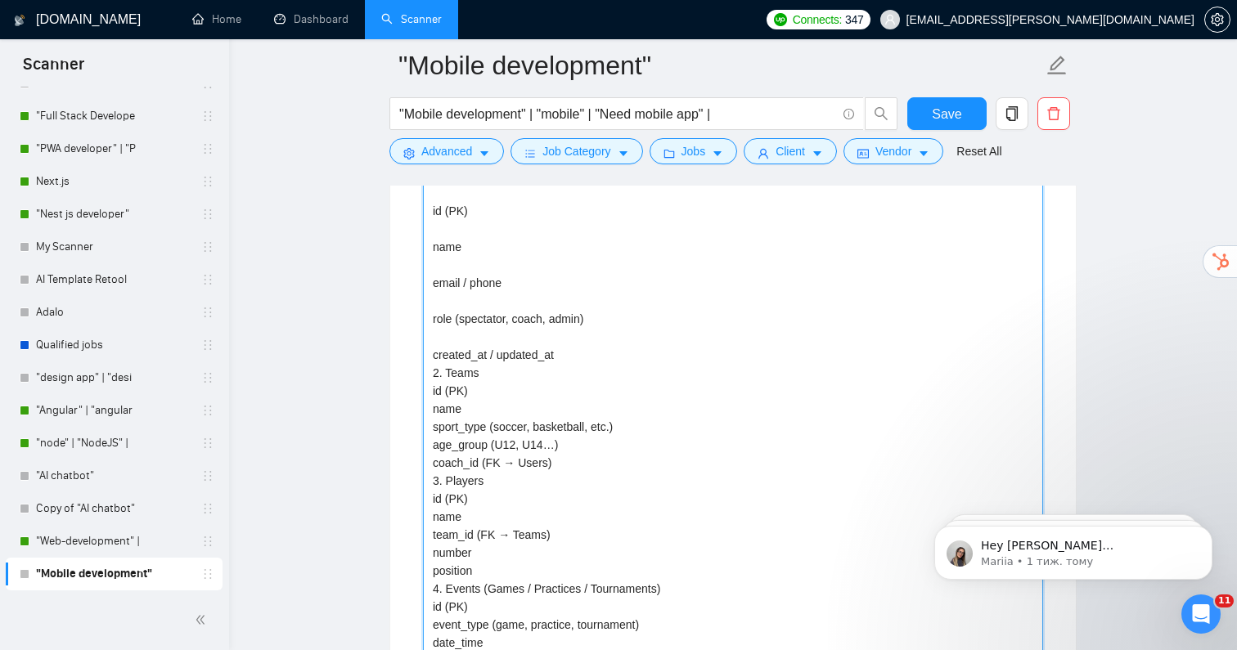
click at [447, 325] on ChatGPT\ "1. Users id (PK) name email / phone role (spectator, coach, admin) created_at /…" at bounding box center [733, 553] width 620 height 782
type ChatGPT\ "1. Users id (PK) name email / phone role (spectator, coach, admin) created_at /…"
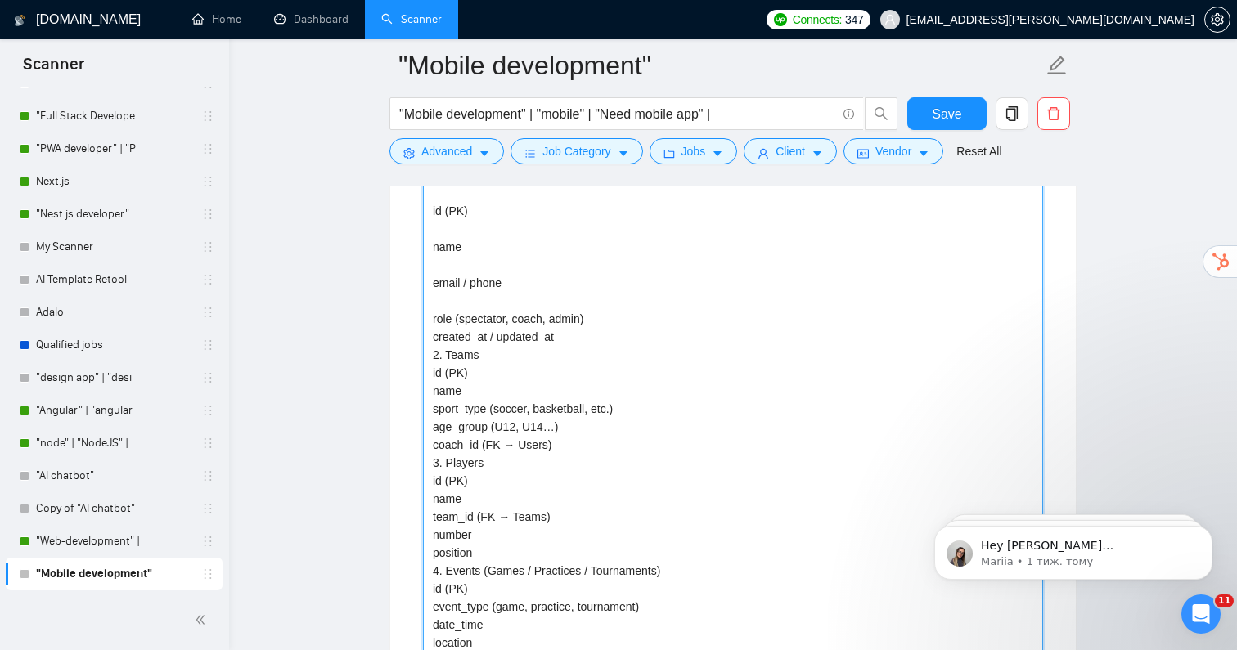
click at [440, 288] on ChatGPT\ "1. Users id (PK) name email / phone role (spectator, coach, admin) created_at /…" at bounding box center [733, 544] width 620 height 764
type ChatGPT\ "1. Users id (PK) name email / phone role (spectator, coach, admin) created_at /…"
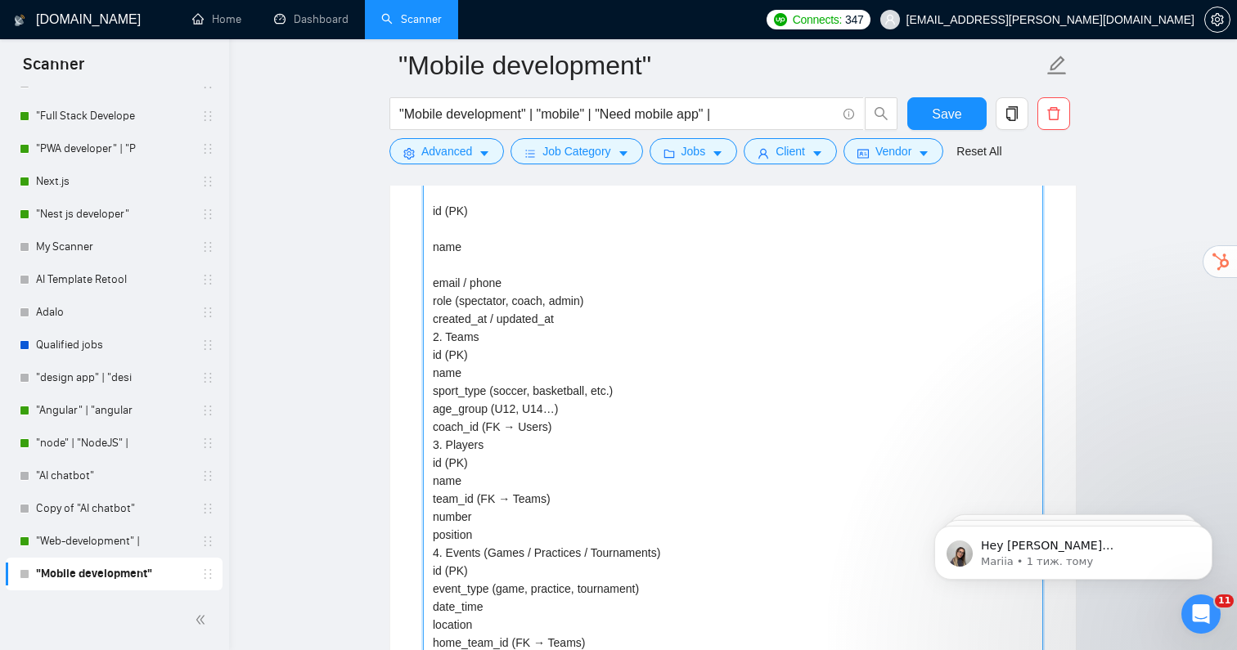
click at [445, 258] on ChatGPT\ "1. Users id (PK) name email / phone role (spectator, coach, admin) created_at /…" at bounding box center [733, 535] width 620 height 746
type ChatGPT\ "1. Users id (PK) name email / phone role (spectator, coach, admin) created_at /…"
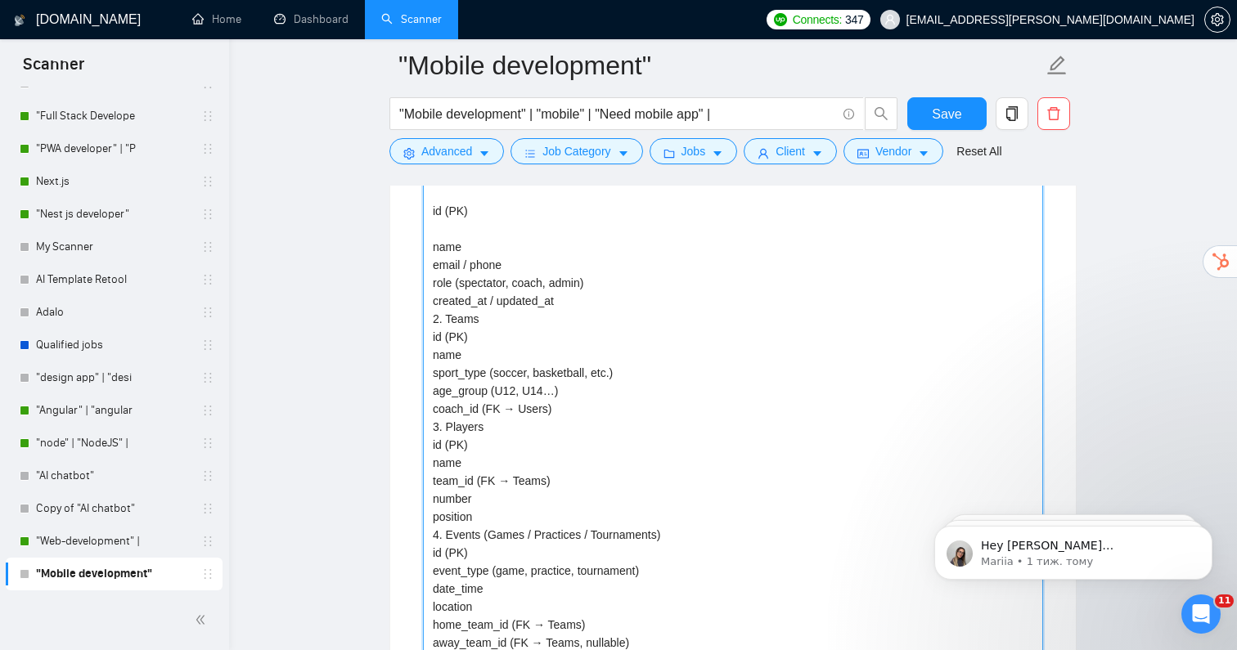
click at [438, 223] on ChatGPT\ "1. Users id (PK) name email / phone role (spectator, coach, admin) created_at /…" at bounding box center [733, 526] width 620 height 728
type ChatGPT\ "1. Users id (PK) name email / phone role (spectator, coach, admin) created_at /…"
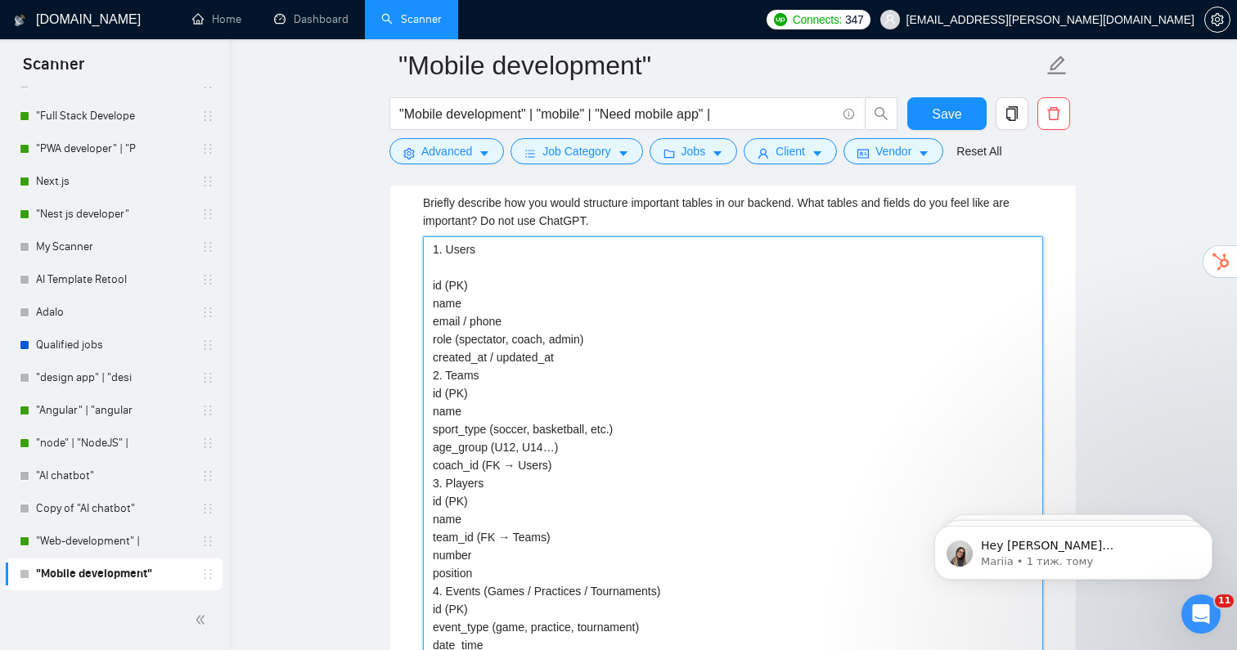
scroll to position [2871, 0]
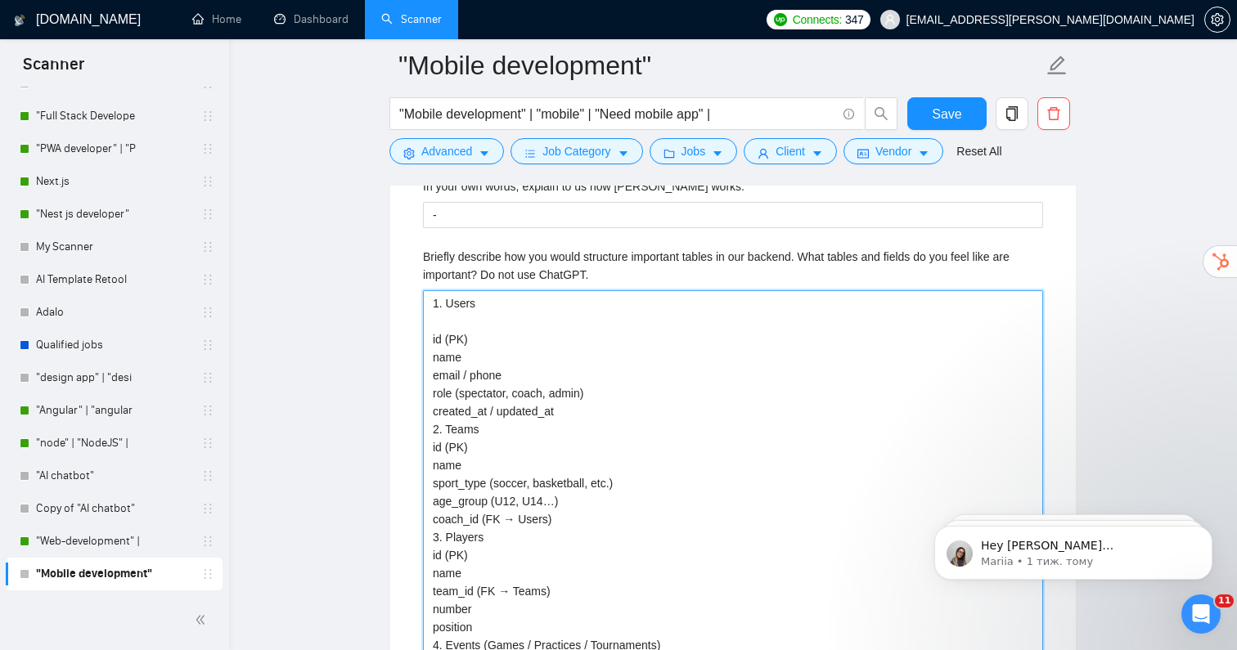
click at [440, 314] on ChatGPT\ "1. Users id (PK) name email / phone role (spectator, coach, admin) created_at /…" at bounding box center [733, 645] width 620 height 710
type ChatGPT\ "1. Users id (PK) name email / phone role (spectator, coach, admin) created_at /…"
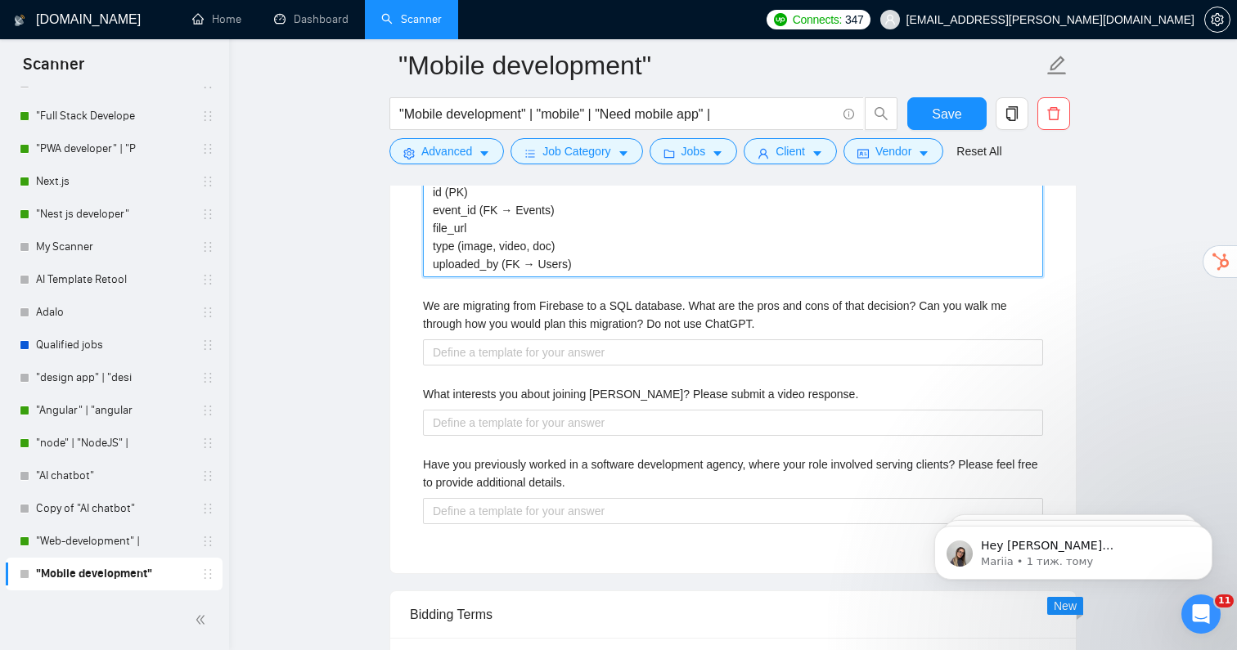
scroll to position [3594, 0]
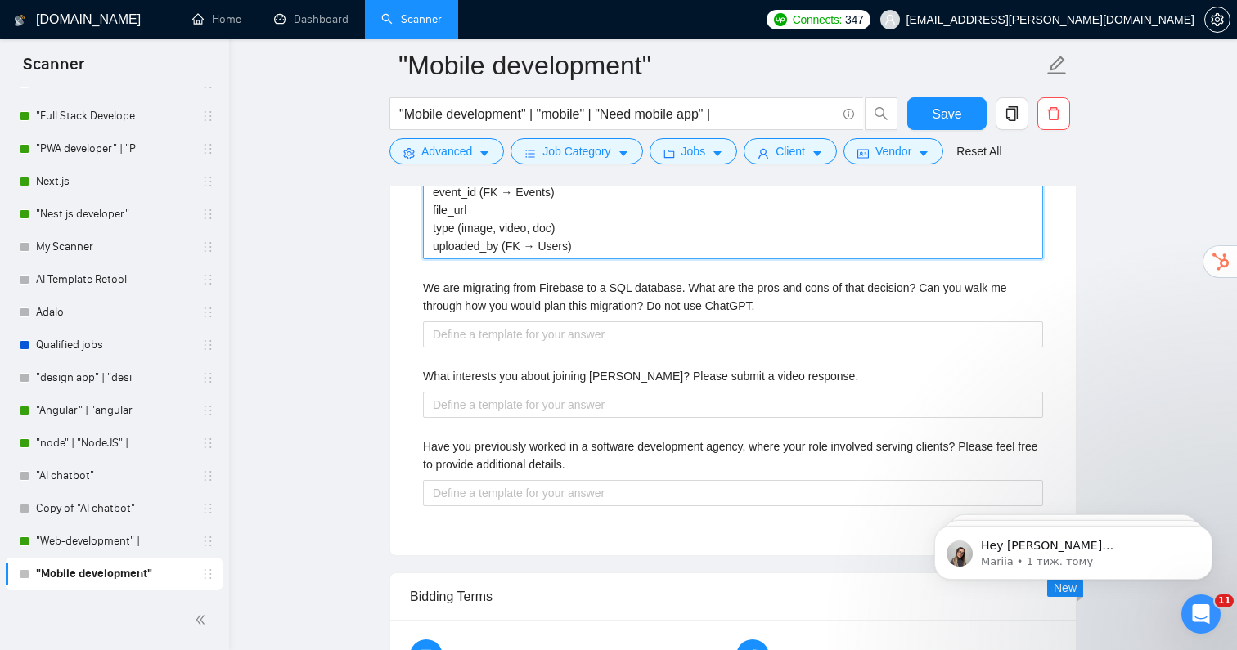
type ChatGPT\ "1. Users id (PK) name email / phone role (spectator, coach, admin) created_at /…"
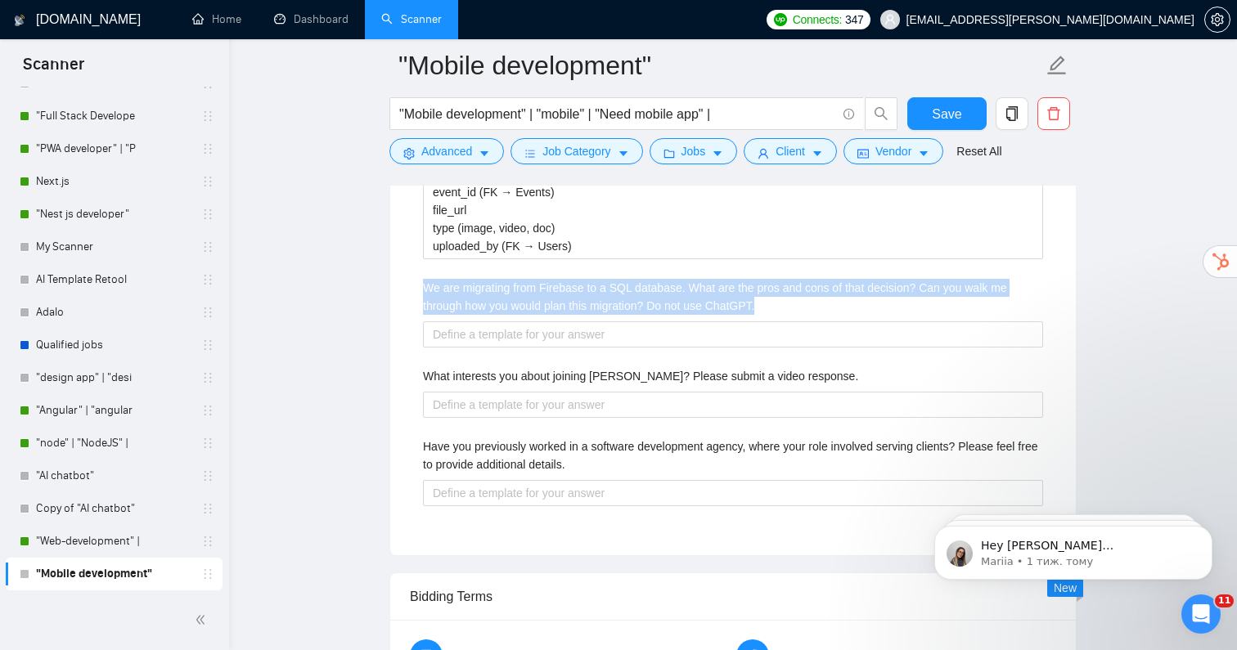
drag, startPoint x: 423, startPoint y: 276, endPoint x: 807, endPoint y: 298, distance: 385.1
click at [807, 299] on label "We are migrating from Firebase to a SQL database. What are the pros and cons of…" at bounding box center [733, 297] width 620 height 36
copy label "We are migrating from Firebase to a SQL database. What are the pros and cons of…"
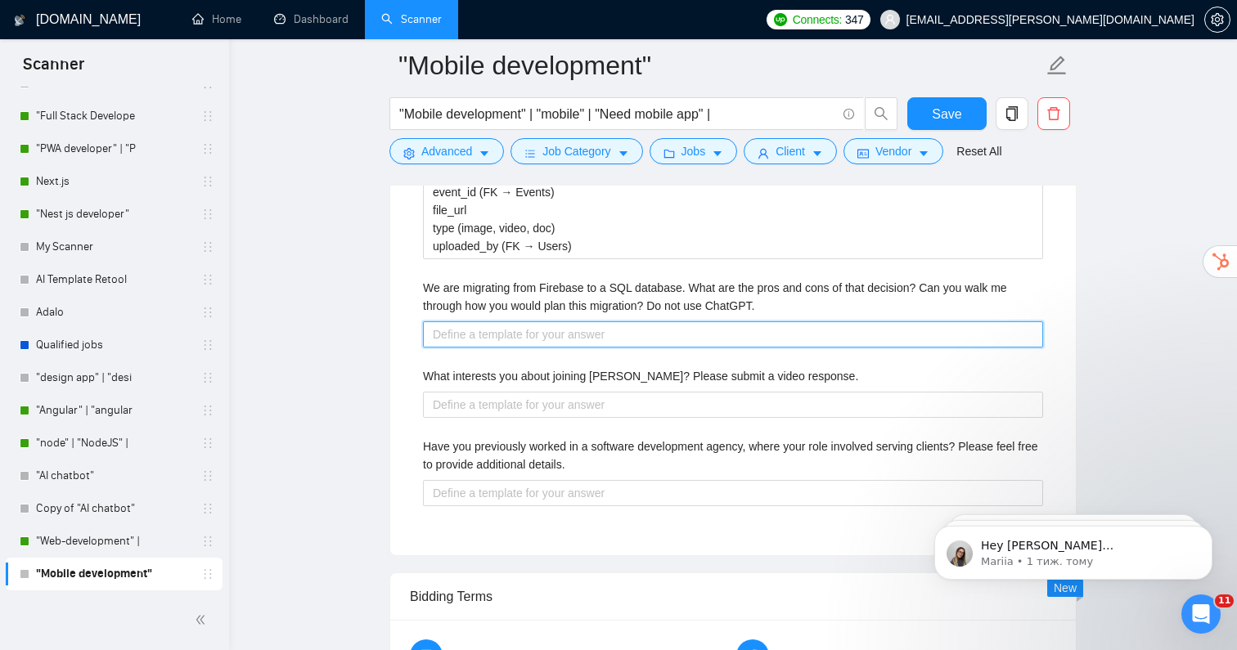
click at [524, 325] on ChatGPT\ "We are migrating from Firebase to a SQL database. What are the pros and cons of…" at bounding box center [733, 334] width 620 height 26
paste ChatGPT\ "Migrating from Firebase to SQL has clear advantages: stronger relational integr…"
type ChatGPT\ "Migrating from Firebase to SQL has clear advantages: stronger relational integr…"
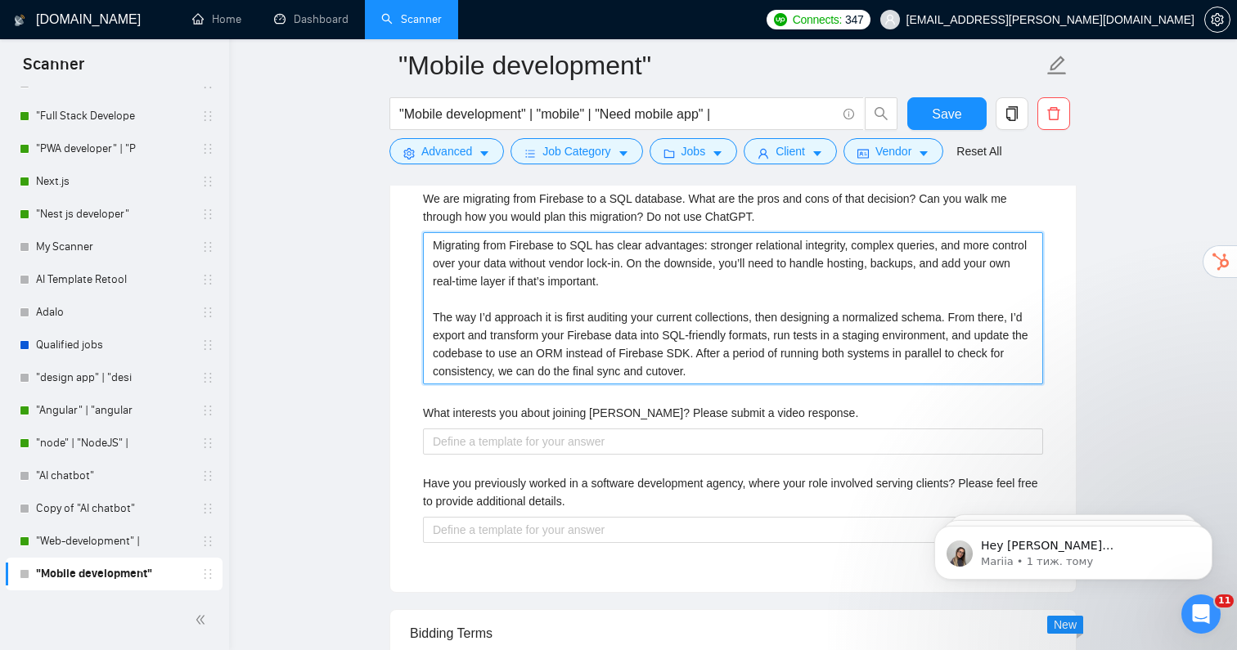
scroll to position [3692, 0]
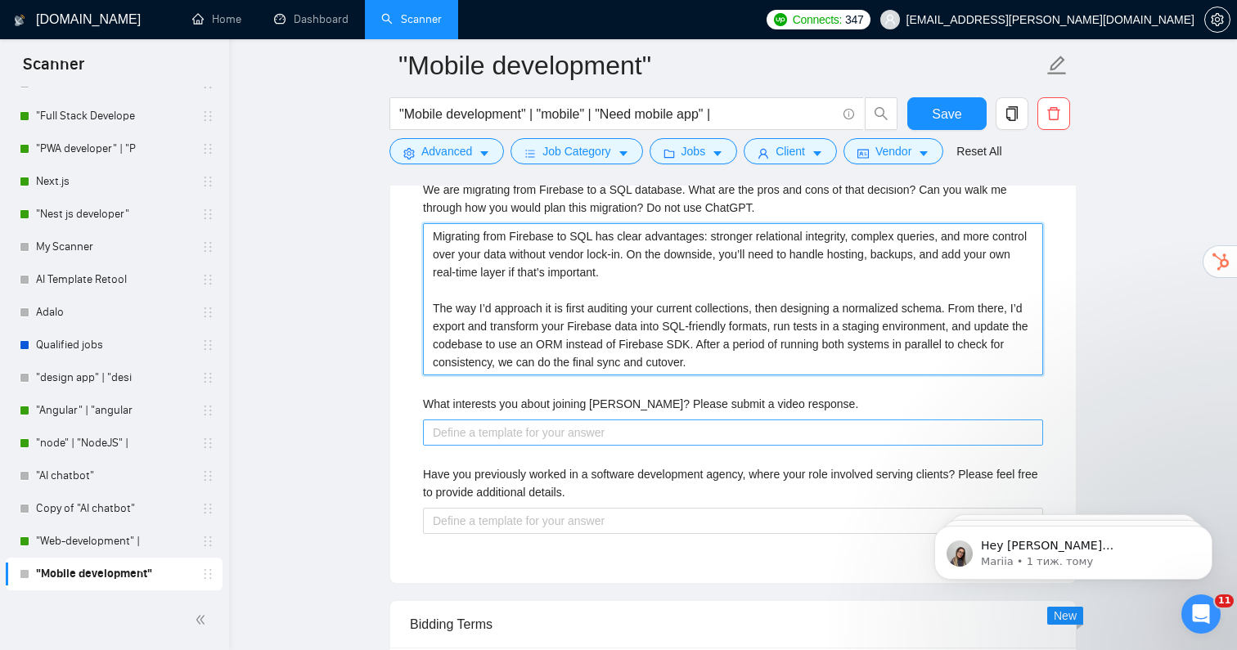
type ChatGPT\ "Migrating from Firebase to SQL has clear advantages: stronger relational integr…"
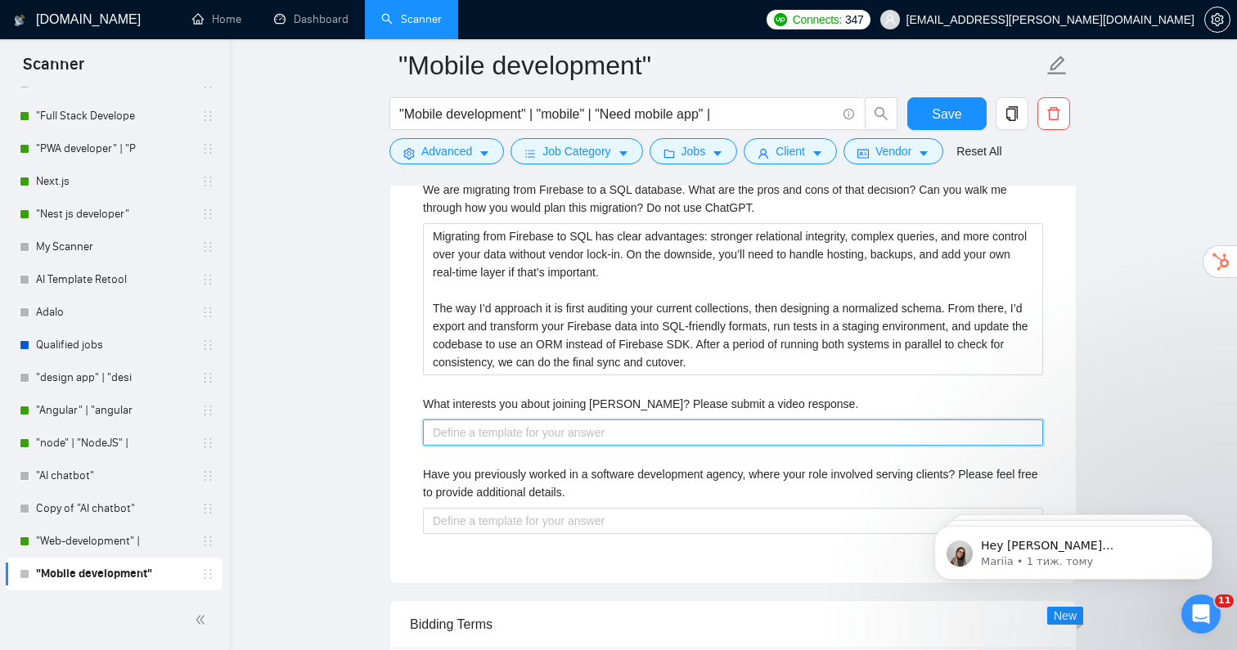
click at [535, 431] on response\ "What interests you about joining [PERSON_NAME]? Please submit a video response." at bounding box center [733, 433] width 620 height 26
type response\ "-"
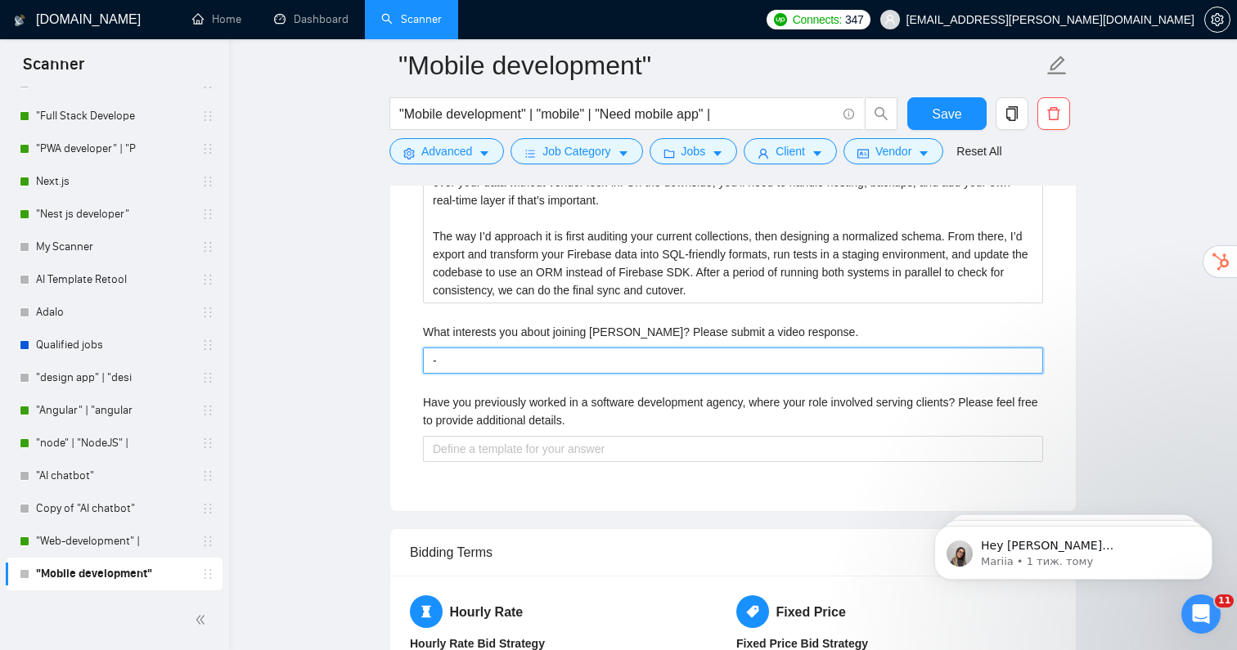
scroll to position [3765, 0]
type response\ "-"
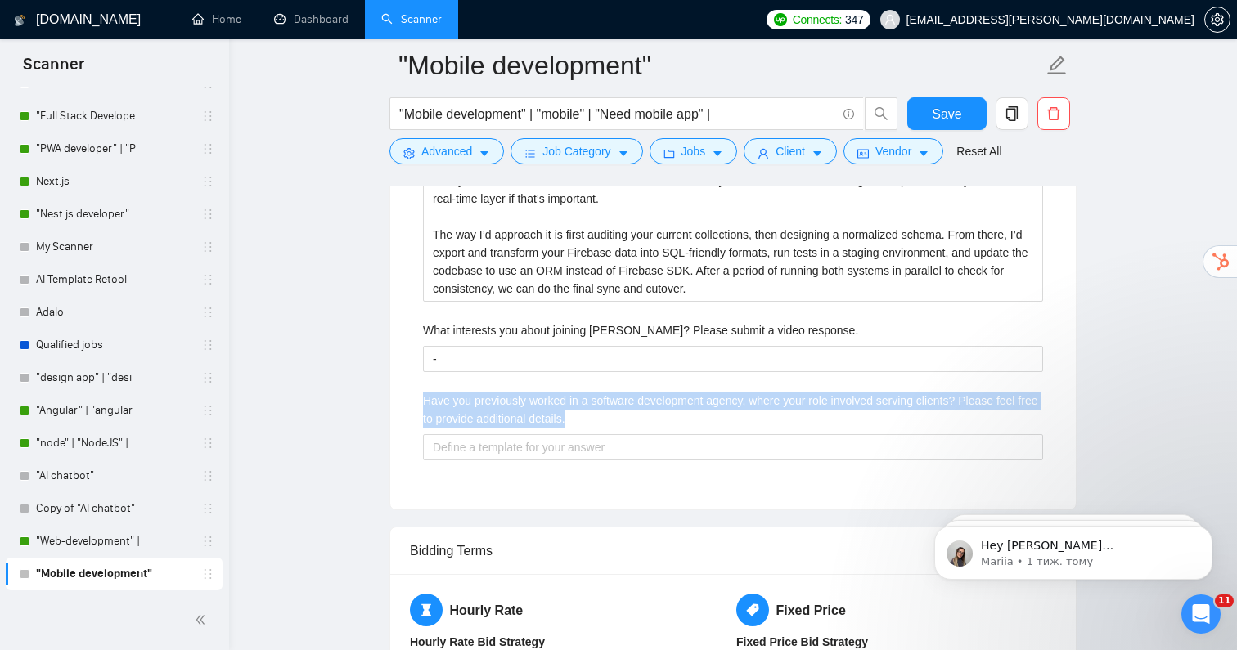
drag, startPoint x: 416, startPoint y: 380, endPoint x: 657, endPoint y: 405, distance: 242.6
copy label "Have you previously worked in a software development agency, where your role in…"
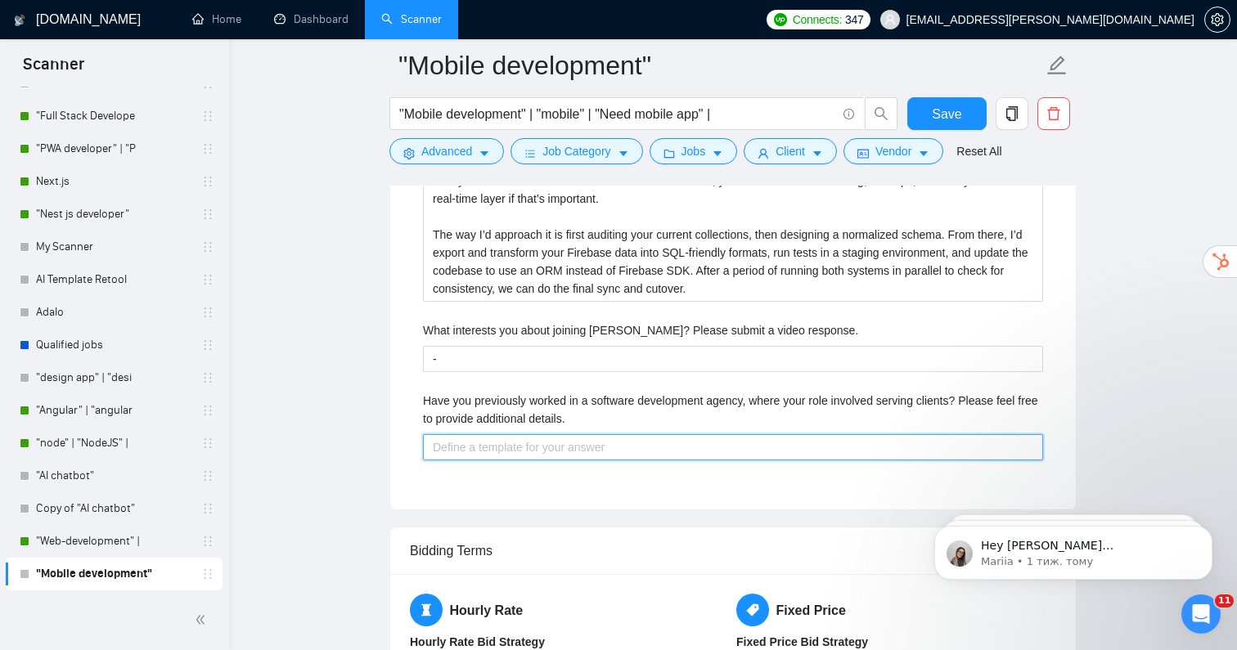
click at [591, 435] on details\ "Have you previously worked in a software development agency, where your role in…" at bounding box center [733, 447] width 620 height 26
paste details\ "Yes — I’ve worked in a software development agency setting where most of my rol…"
type details\ "Yes — I’ve worked in a software development agency setting where most of my rol…"
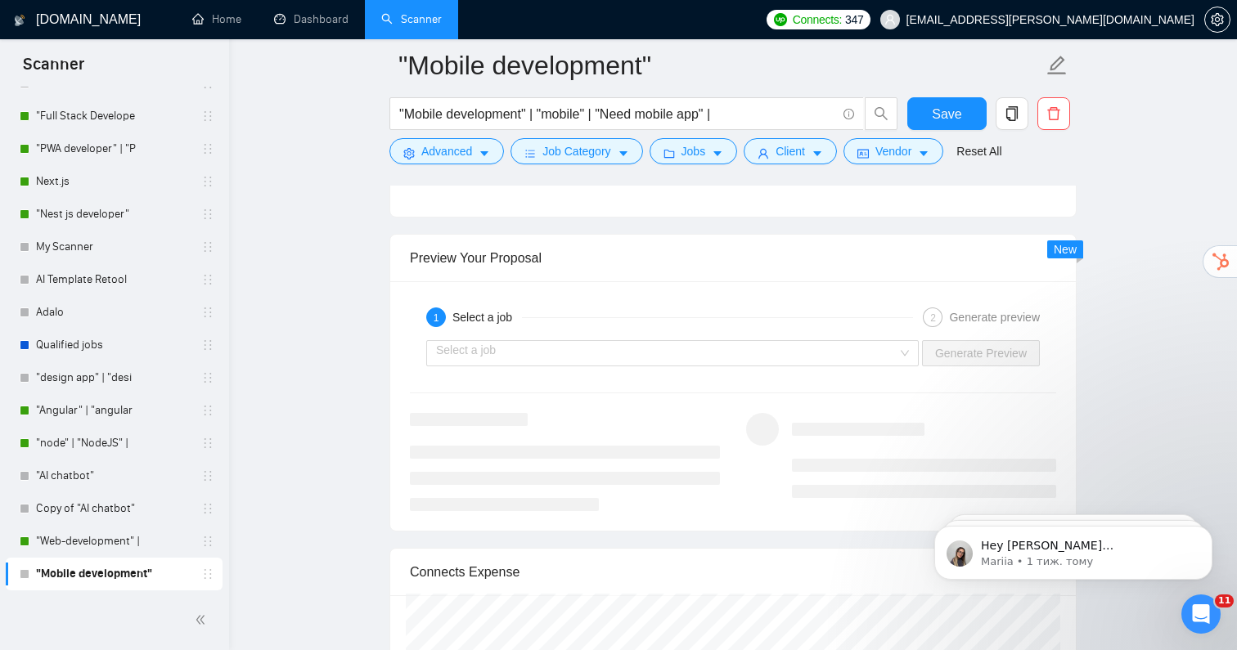
scroll to position [4707, 0]
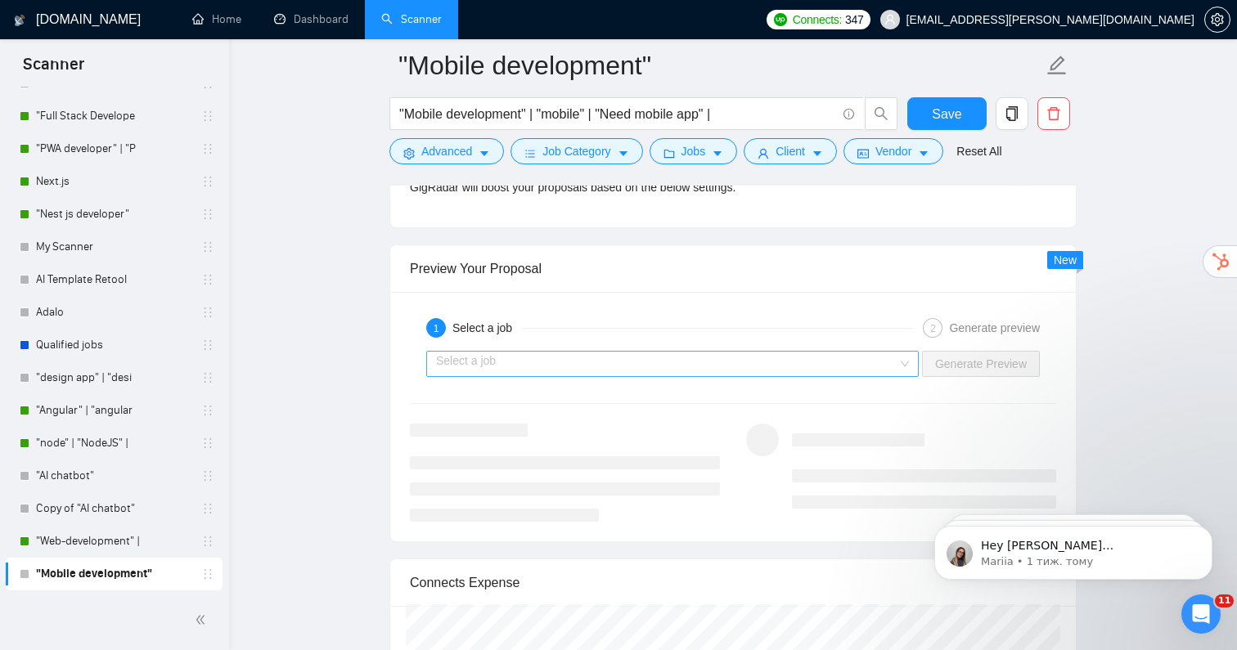
type details\ "Yes — I’ve worked in a software development agency setting where most of my rol…"
click at [535, 353] on input "search" at bounding box center [666, 364] width 461 height 25
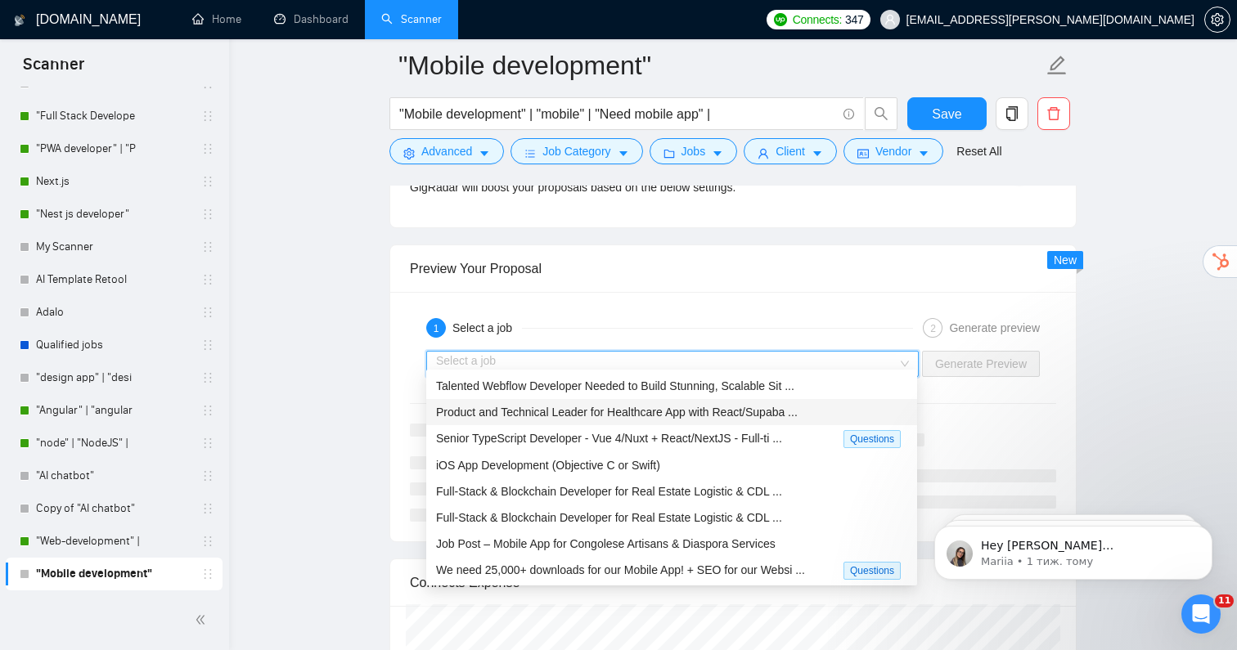
click at [539, 409] on span "Product and Technical Leader for Healthcare App with React/Supaba ..." at bounding box center [617, 412] width 362 height 13
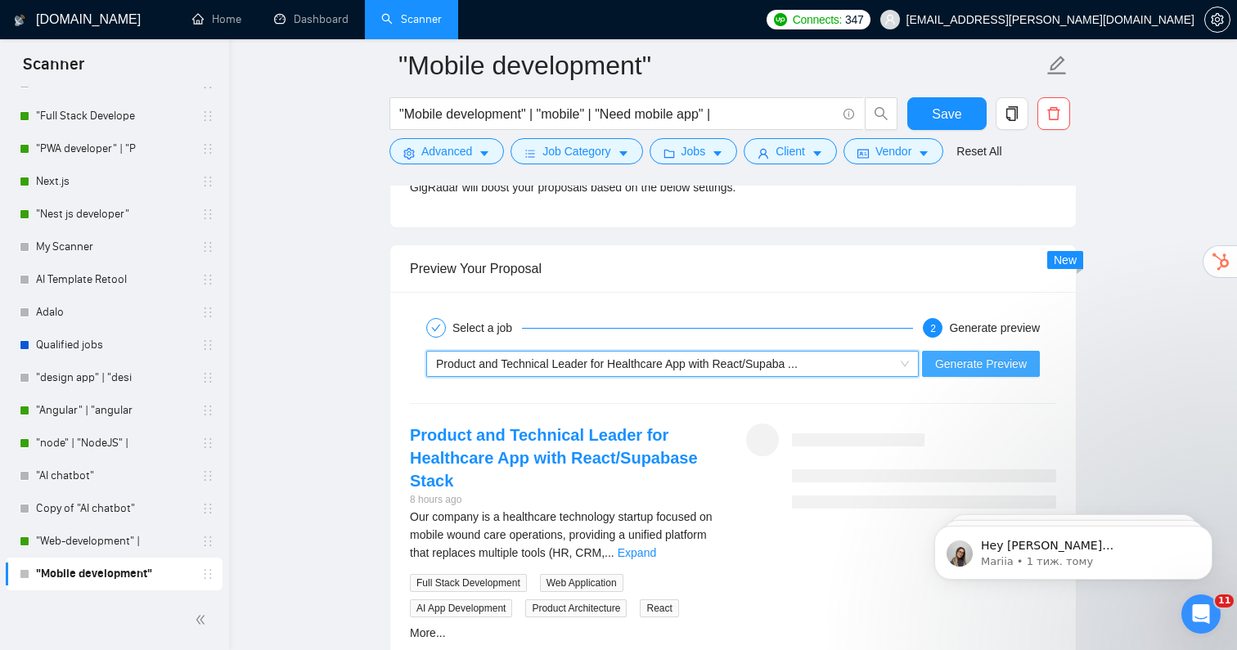
click at [969, 355] on span "Generate Preview" at bounding box center [981, 364] width 92 height 18
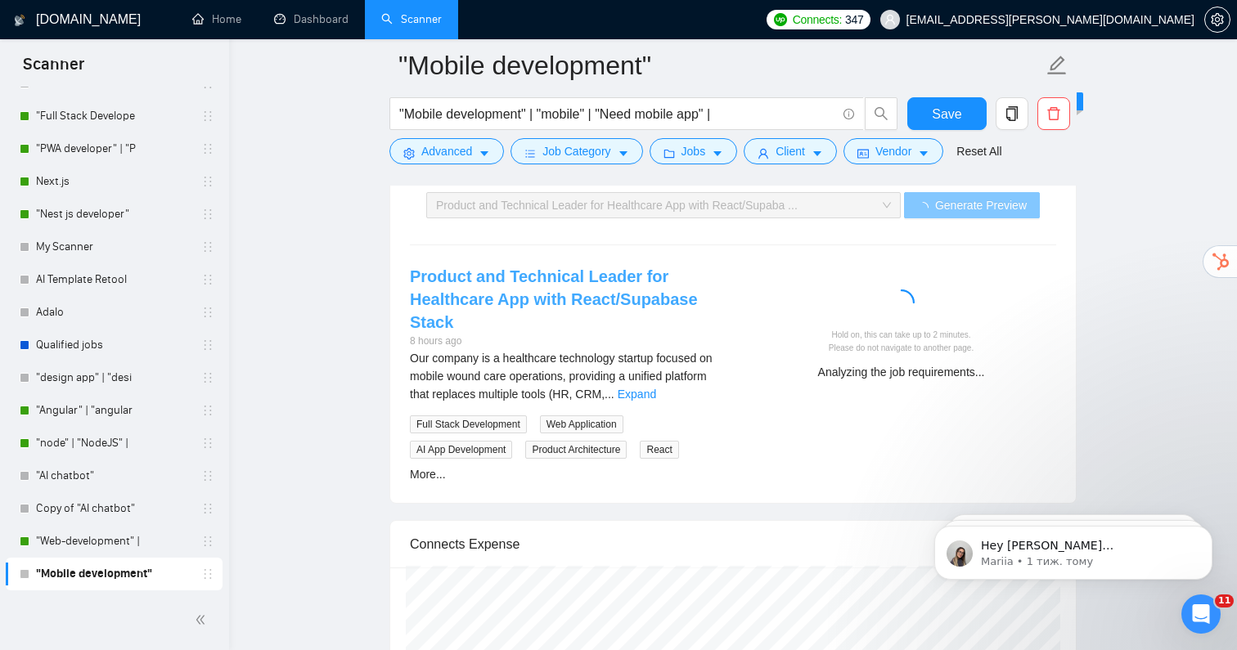
scroll to position [4871, 0]
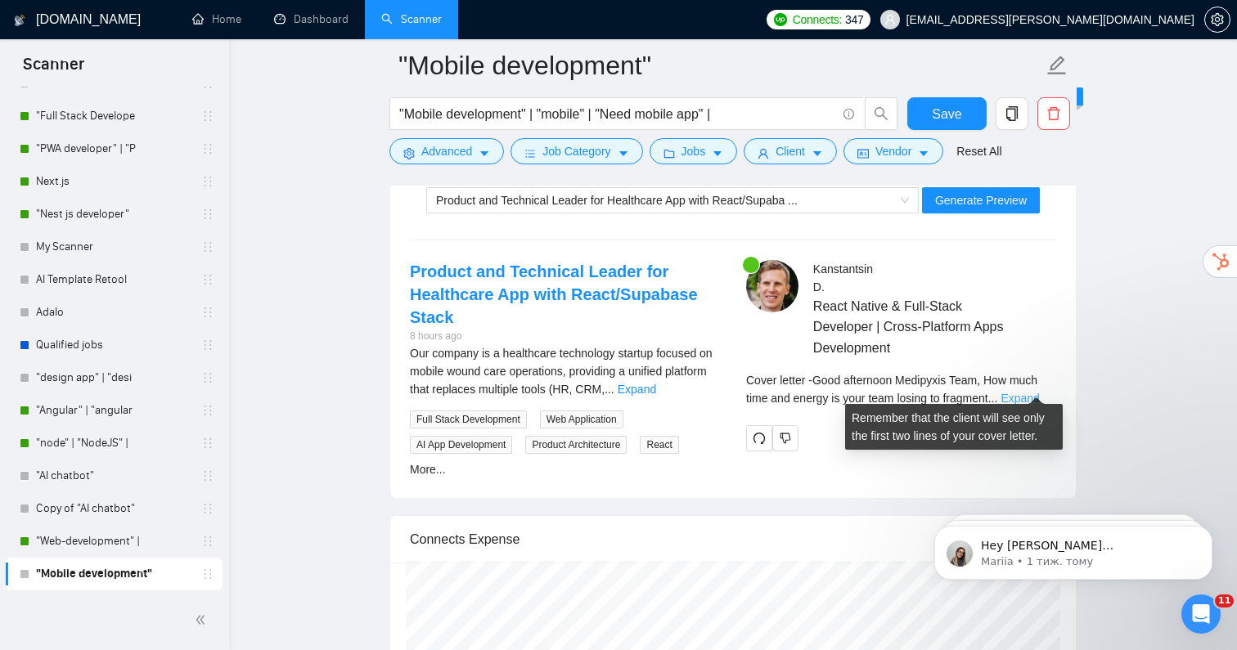
click at [1023, 392] on link "Expand" at bounding box center [1019, 398] width 38 height 13
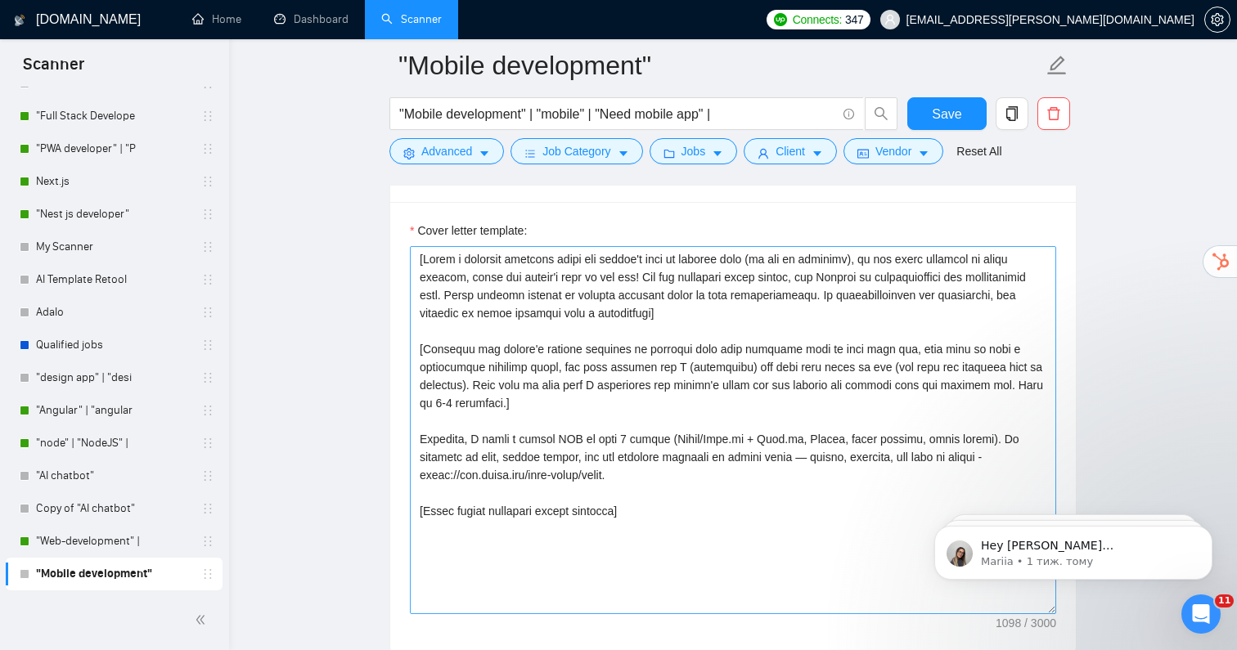
scroll to position [1757, 0]
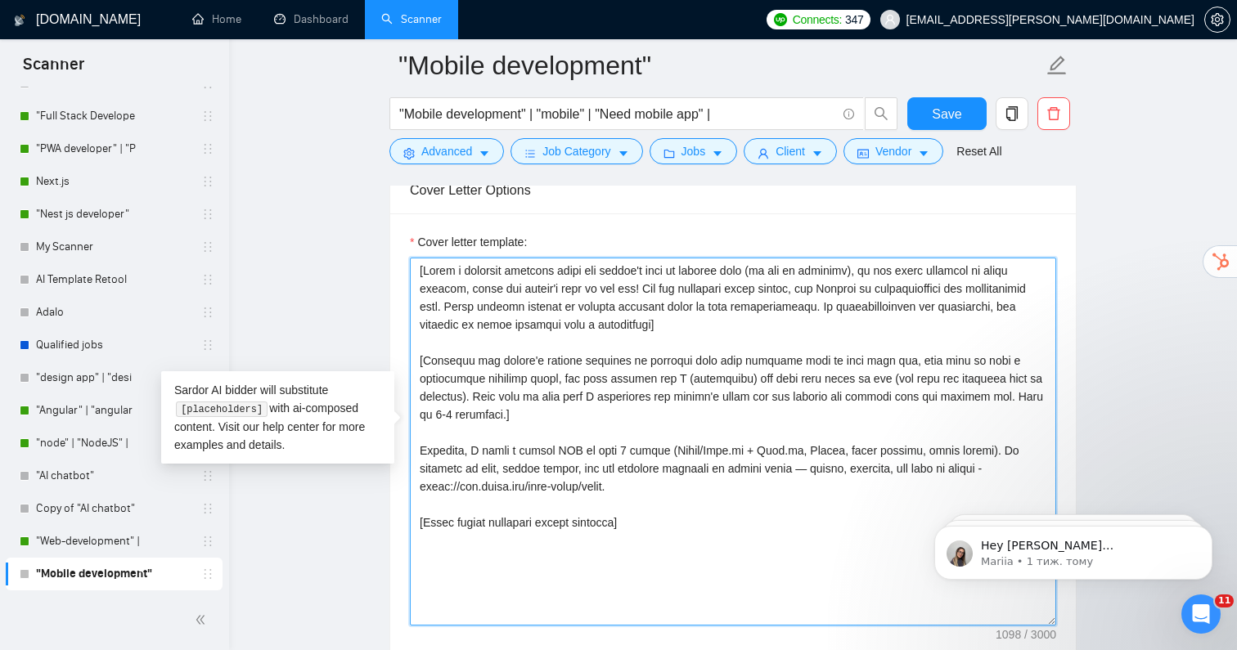
click at [657, 509] on textarea "Cover letter template:" at bounding box center [733, 442] width 646 height 368
click at [569, 417] on textarea "Cover letter template:" at bounding box center [733, 442] width 646 height 368
click at [541, 420] on textarea "Cover letter template:" at bounding box center [733, 442] width 646 height 368
click at [568, 326] on textarea "Cover letter template:" at bounding box center [733, 442] width 646 height 368
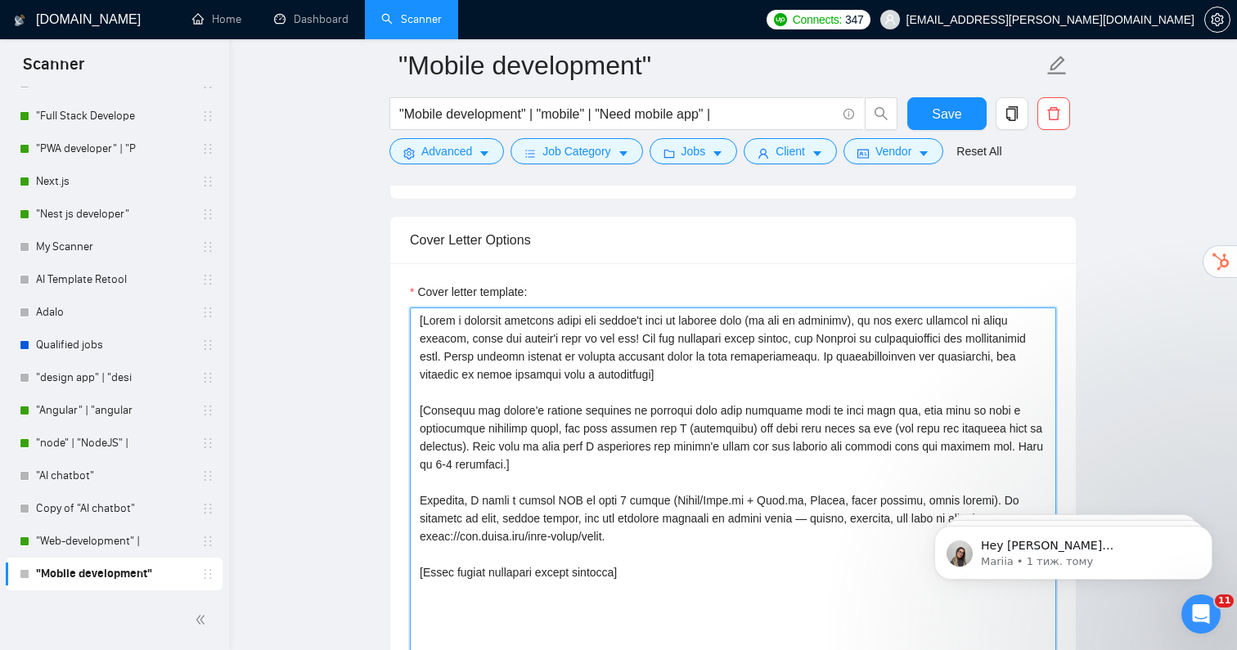
scroll to position [1688, 0]
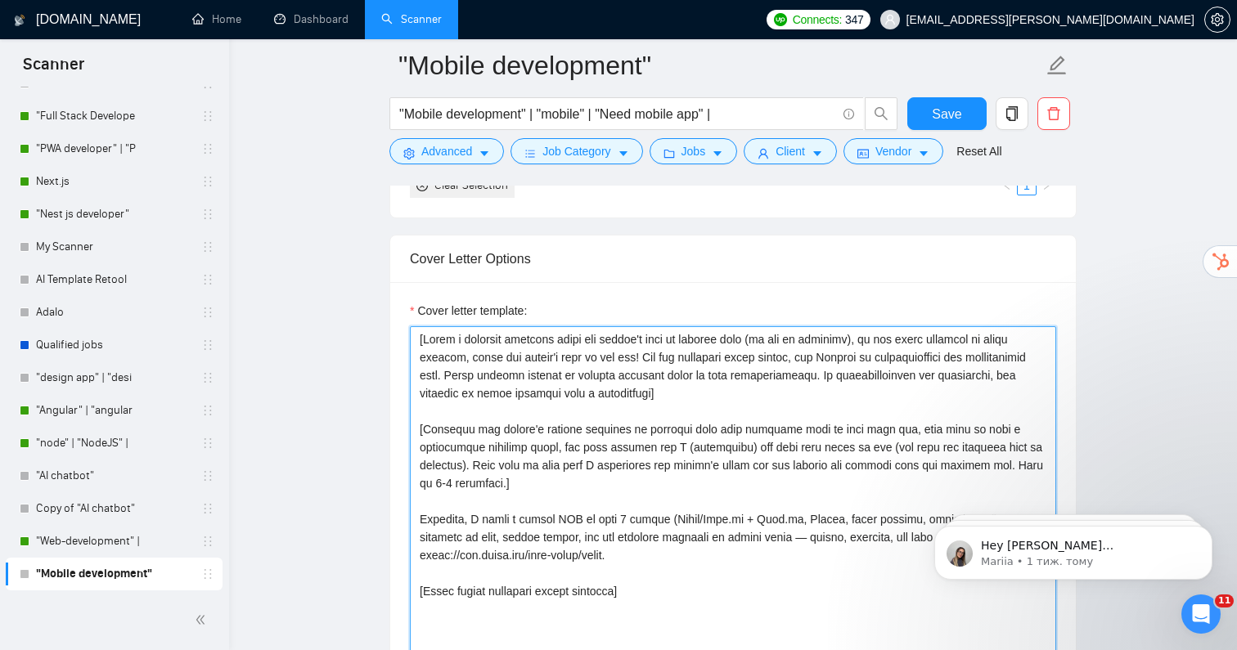
click at [578, 479] on textarea "Cover letter template:" at bounding box center [733, 510] width 646 height 368
click at [560, 476] on textarea "Cover letter template:" at bounding box center [733, 510] width 646 height 368
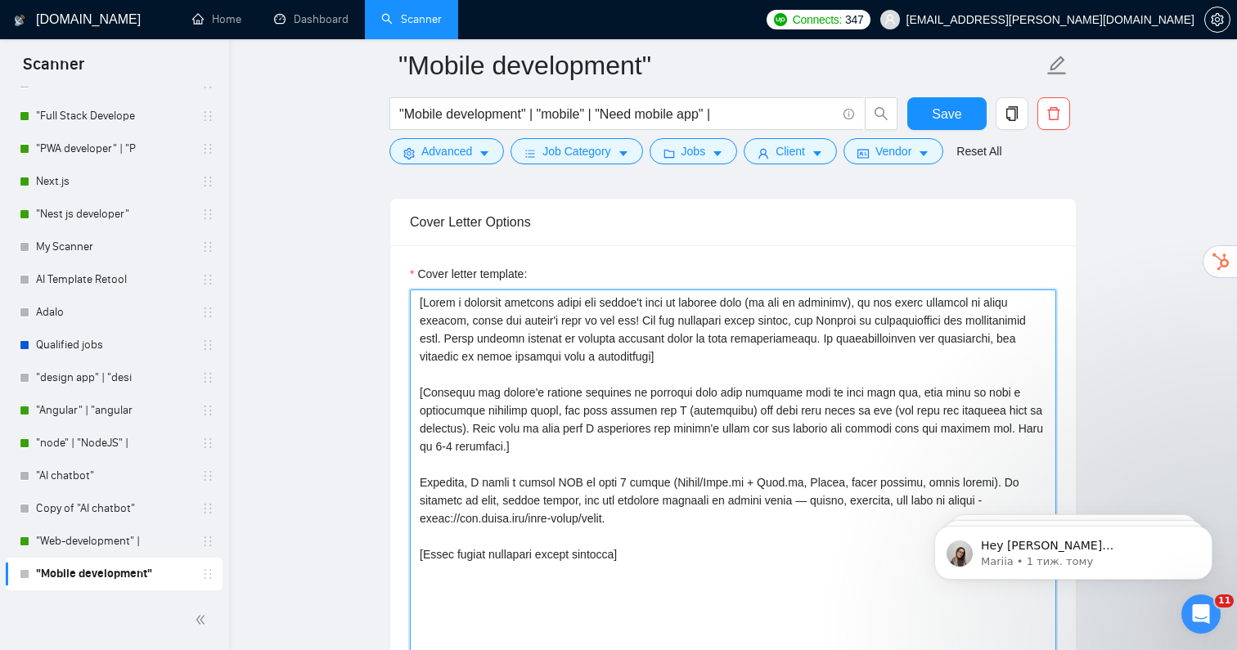
scroll to position [1728, 0]
drag, startPoint x: 420, startPoint y: 468, endPoint x: 646, endPoint y: 513, distance: 231.0
click at [646, 513] on textarea "Cover letter template:" at bounding box center [733, 471] width 646 height 368
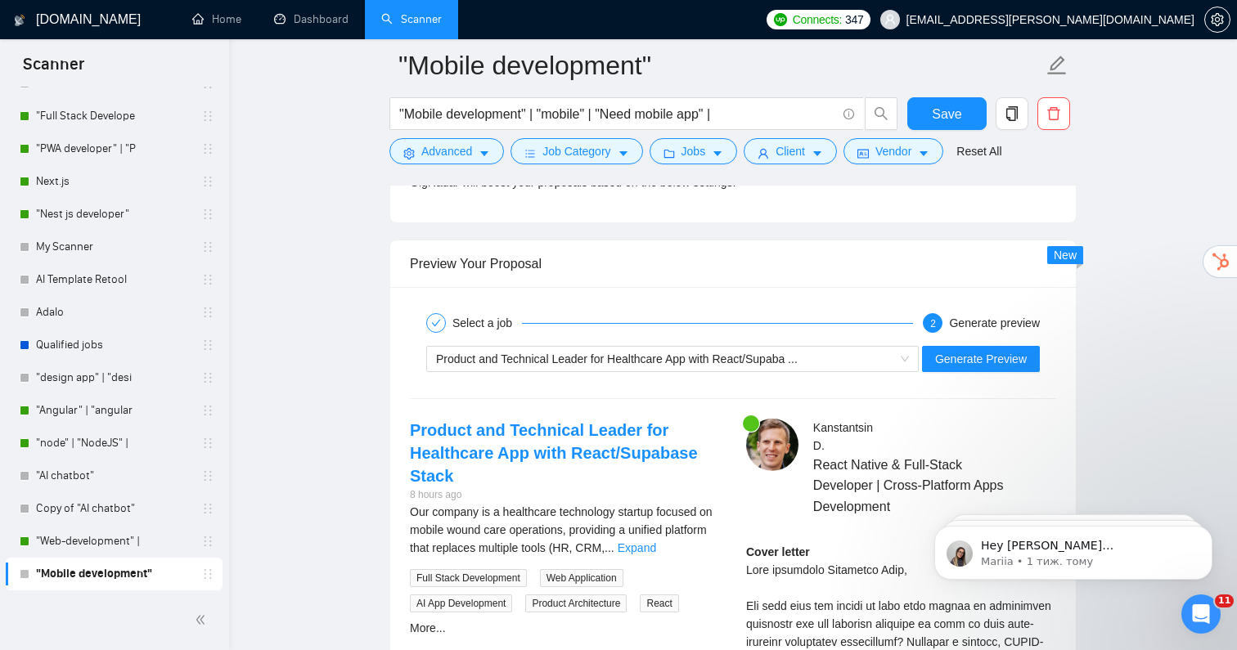
scroll to position [4714, 0]
click at [946, 351] on span "Generate Preview" at bounding box center [981, 357] width 92 height 18
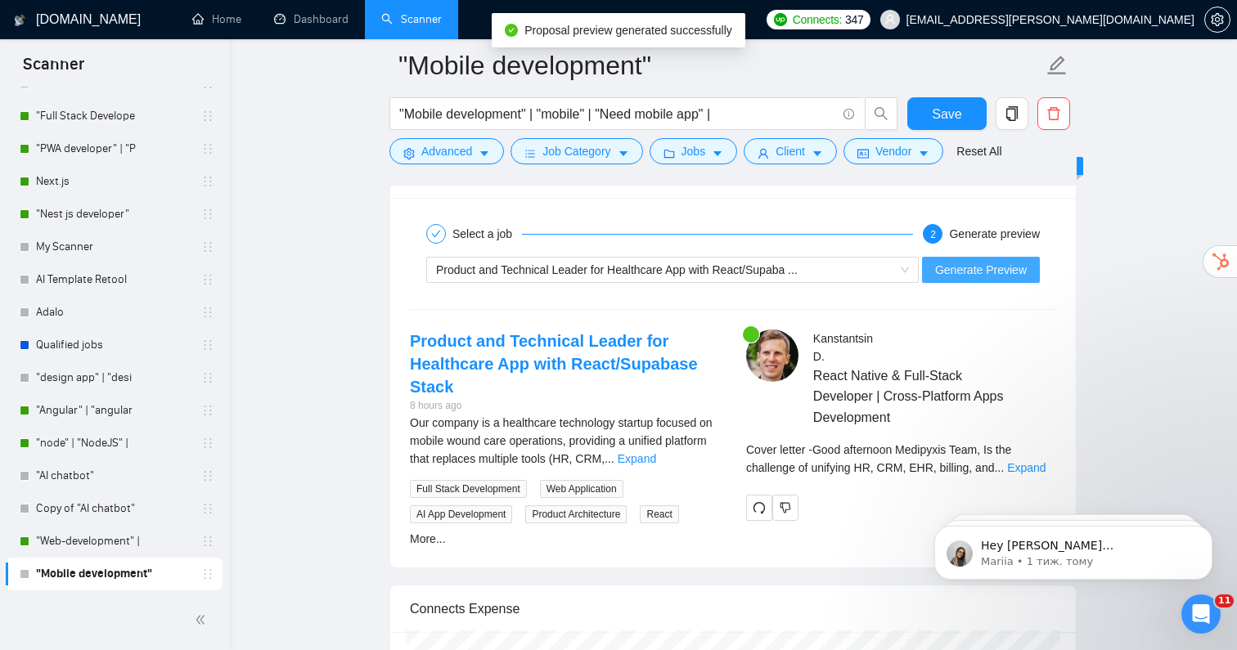
scroll to position [4803, 0]
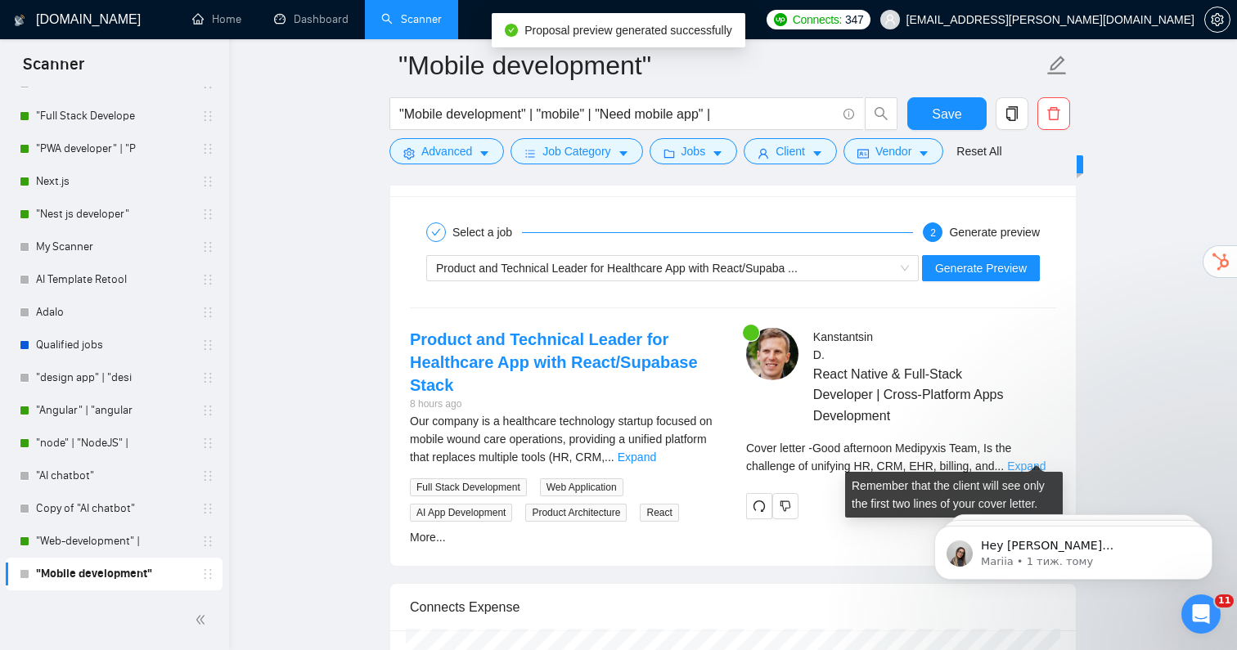
click at [1024, 460] on link "Expand" at bounding box center [1026, 466] width 38 height 13
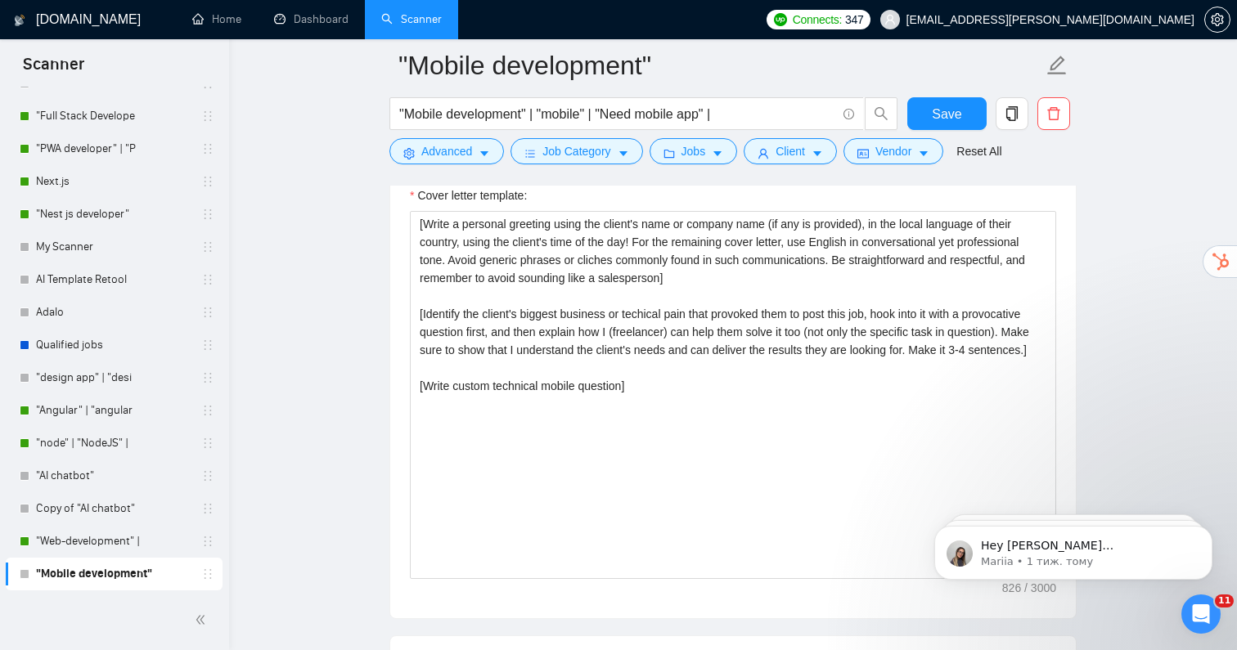
scroll to position [1718, 0]
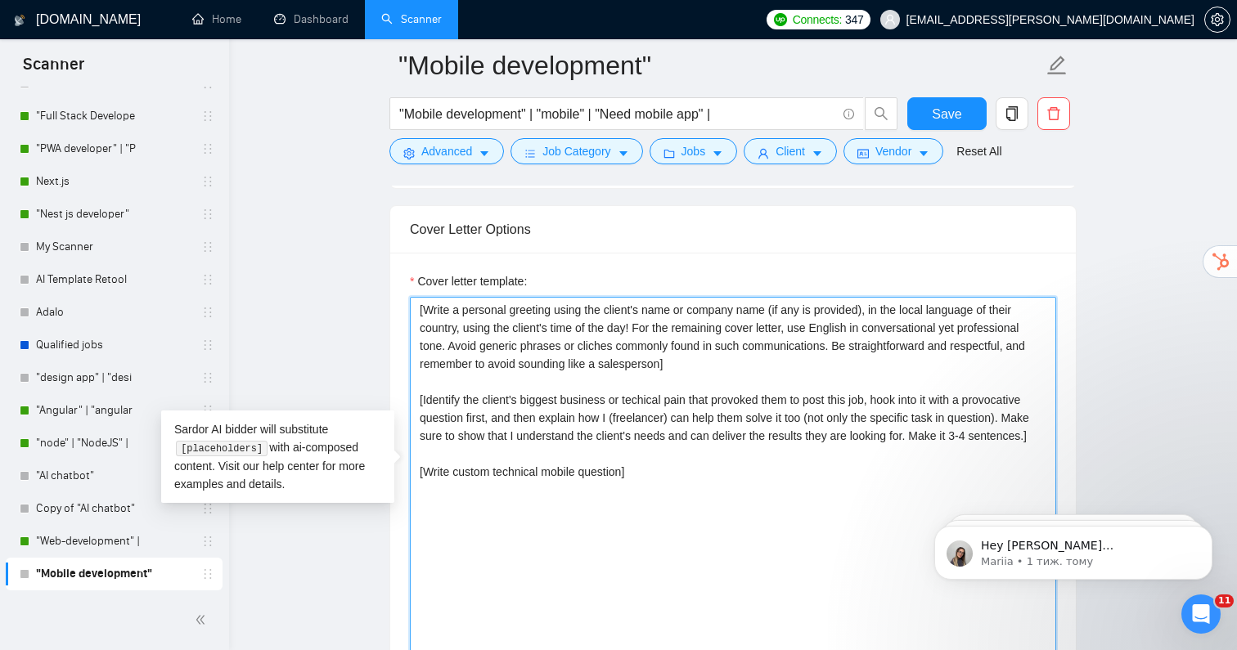
drag, startPoint x: 675, startPoint y: 485, endPoint x: 414, endPoint y: 463, distance: 261.9
click at [414, 462] on textarea "[Write a personal greeting using the client's name or company name (if any is p…" at bounding box center [733, 481] width 646 height 368
click at [656, 456] on textarea "[Write a personal greeting using the client's name or company name (if any is p…" at bounding box center [733, 481] width 646 height 368
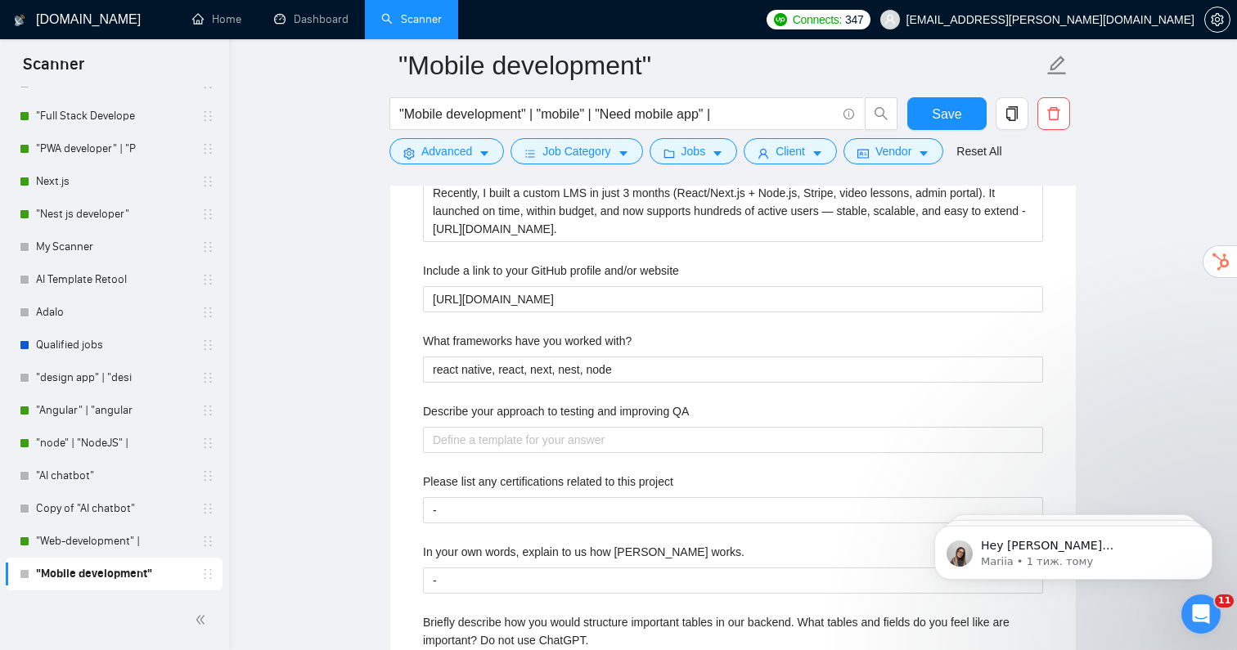
scroll to position [2507, 0]
type textarea "[Write a personal greeting using the client's name or company name (if any is p…"
click at [937, 109] on span "Save" at bounding box center [946, 114] width 29 height 20
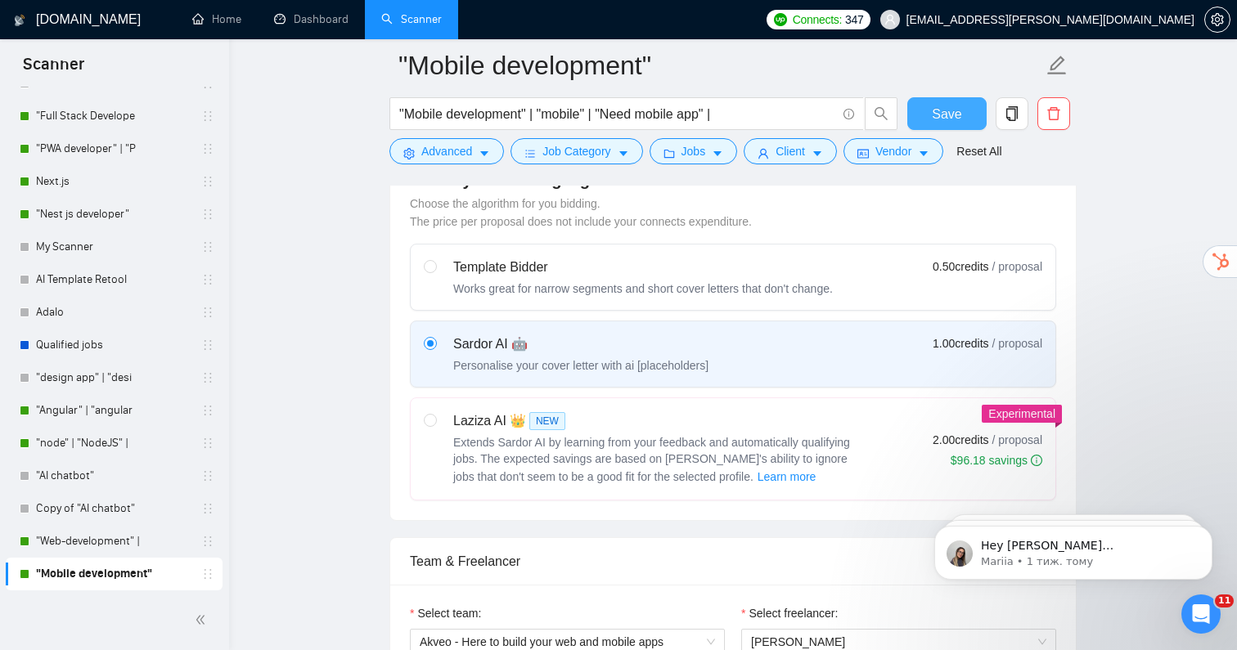
scroll to position [473, 0]
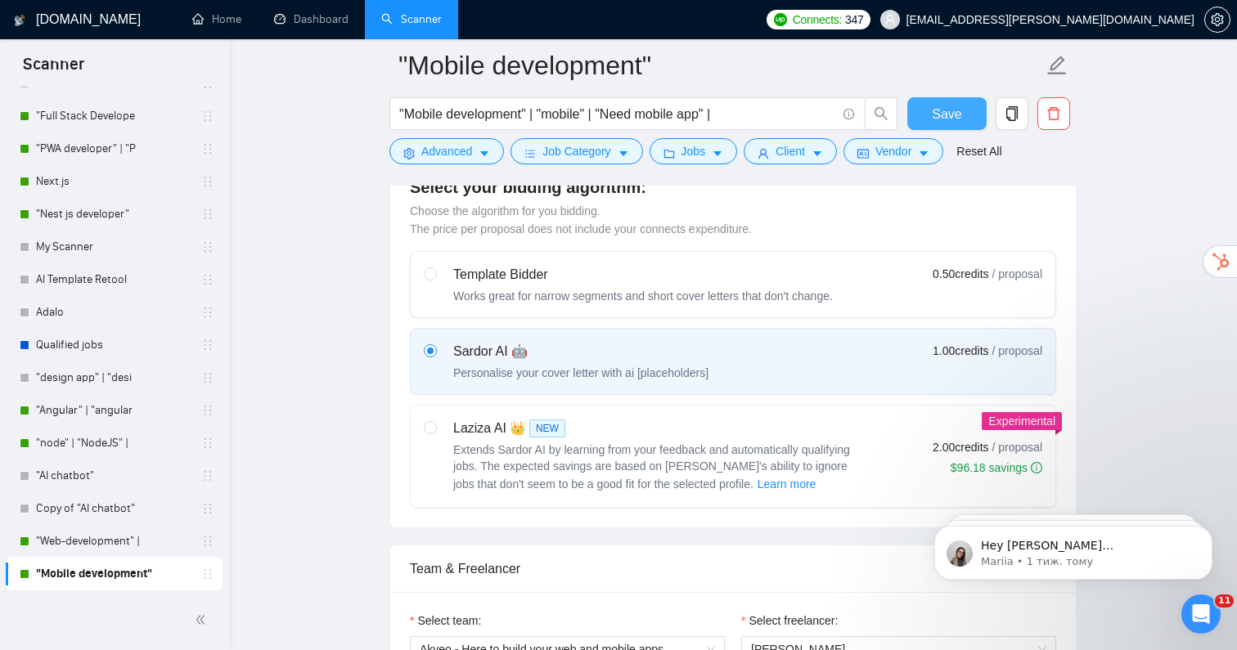
click at [935, 111] on span "Save" at bounding box center [946, 114] width 29 height 20
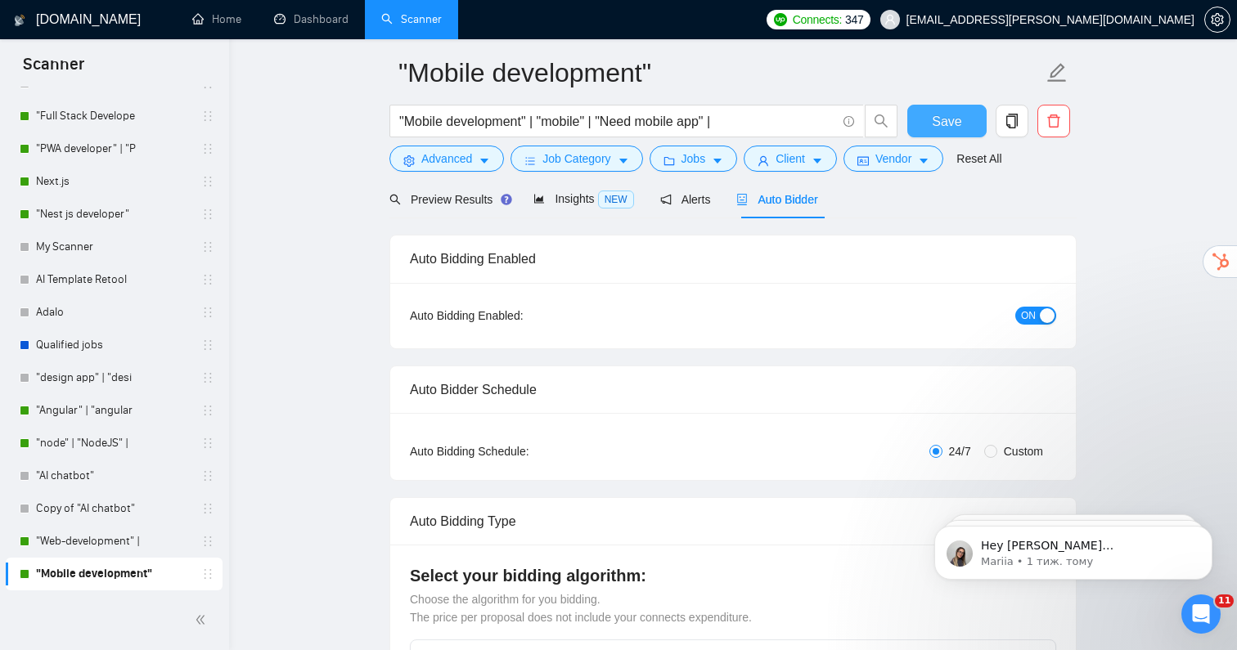
scroll to position [0, 0]
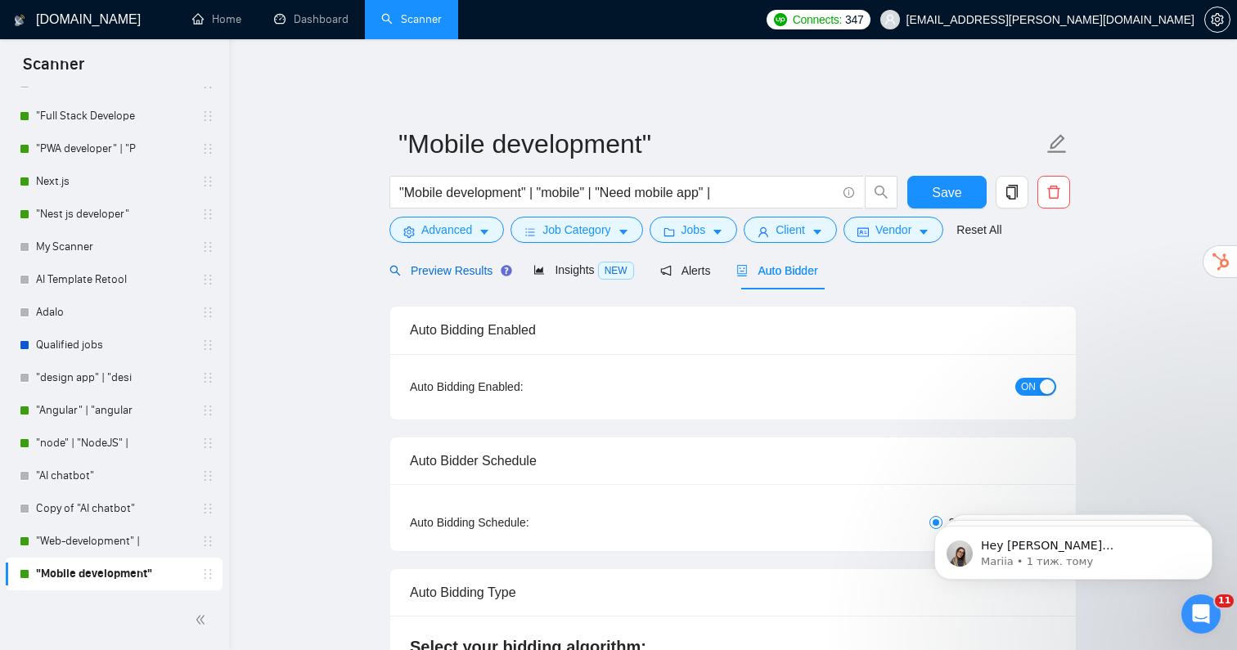
click at [473, 264] on span "Preview Results" at bounding box center [448, 270] width 118 height 13
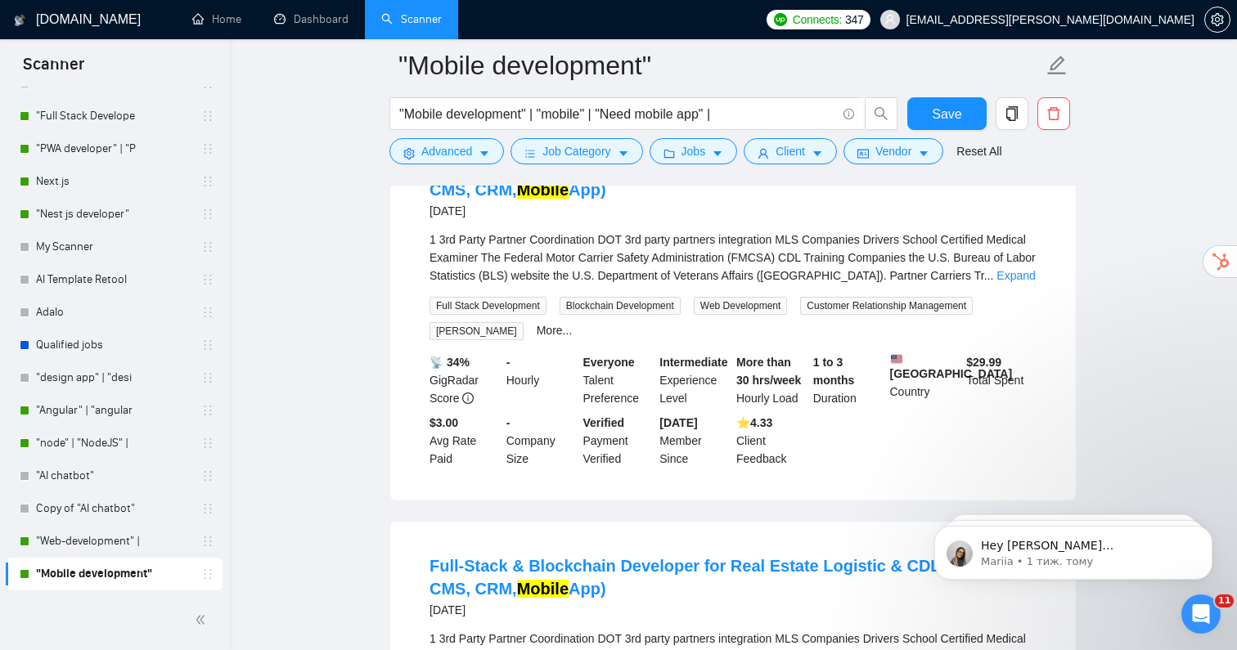
scroll to position [1677, 0]
click at [553, 155] on span "Job Category" at bounding box center [576, 151] width 68 height 18
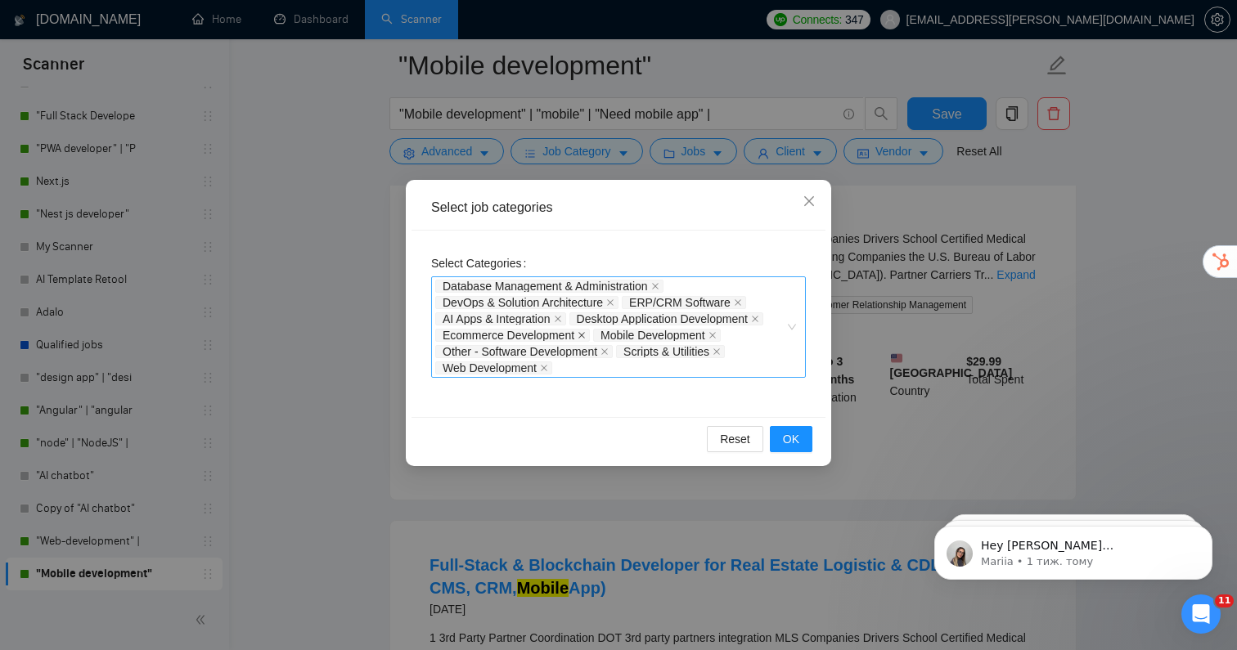
click at [582, 336] on icon "close" at bounding box center [582, 335] width 8 height 8
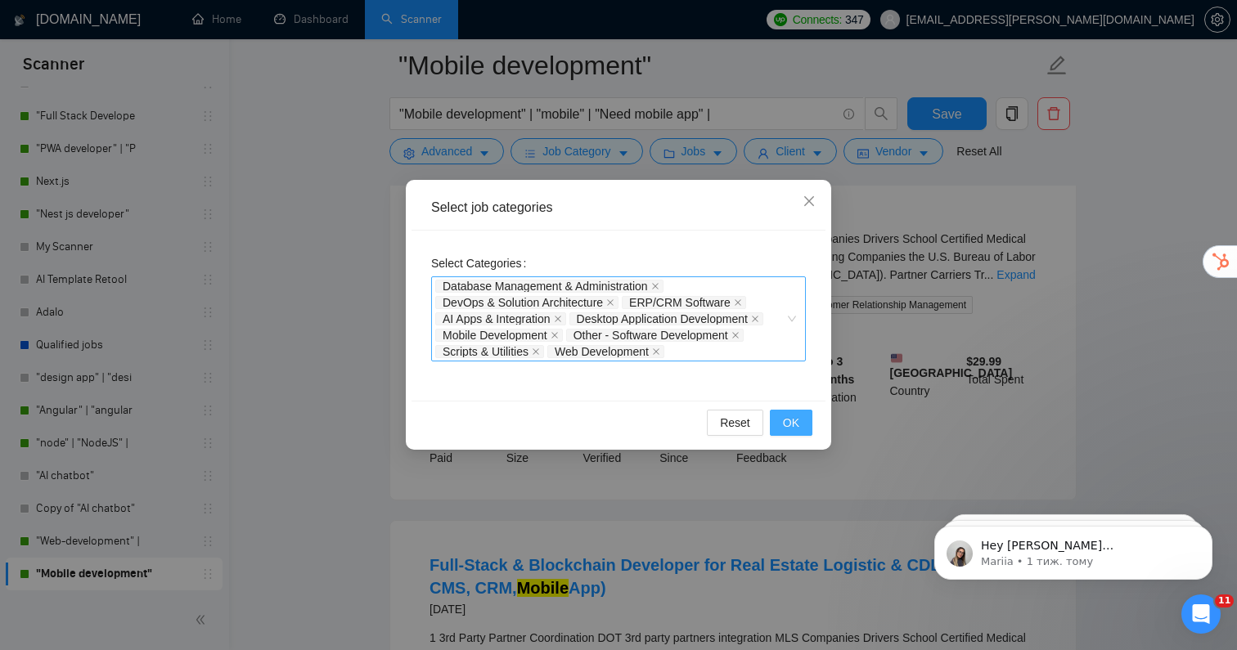
click at [785, 423] on span "OK" at bounding box center [791, 423] width 16 height 18
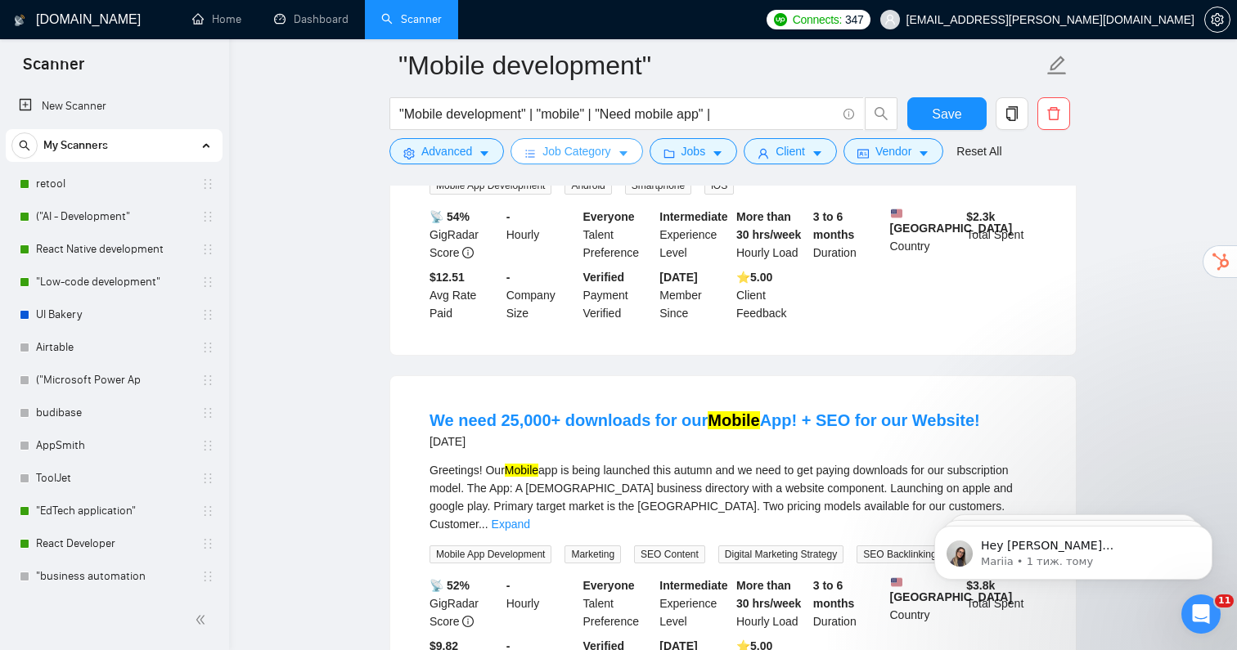
scroll to position [2915, 0]
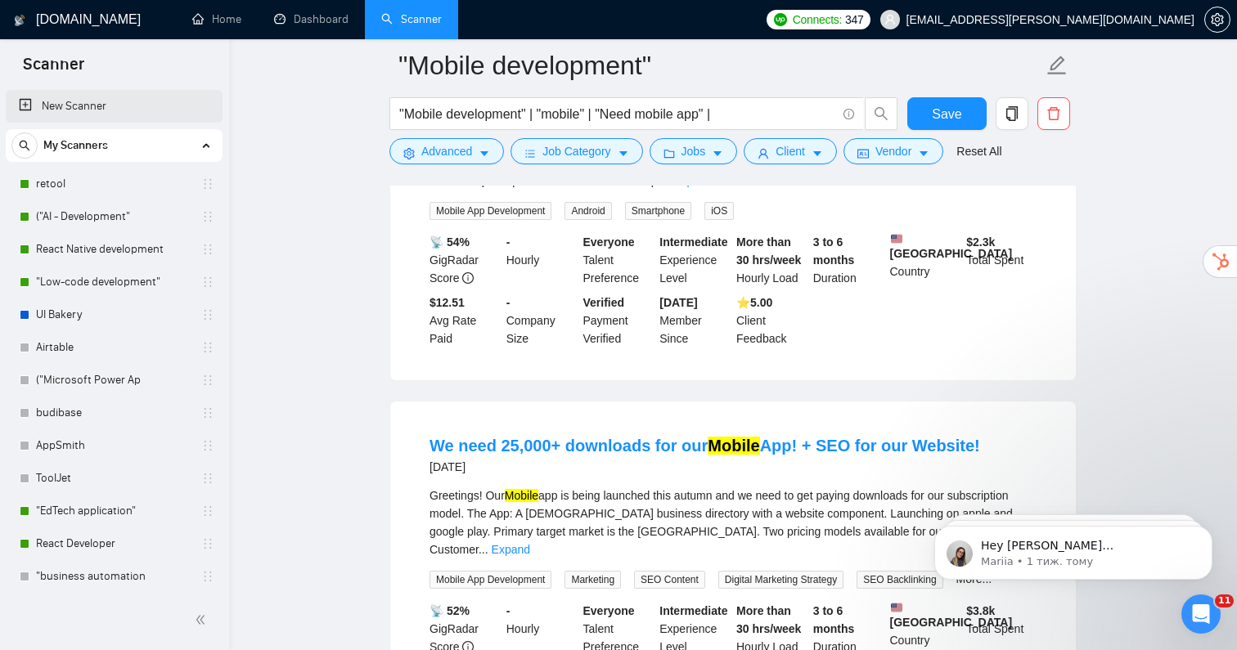
click at [90, 107] on link "New Scanner" at bounding box center [114, 106] width 191 height 33
click at [937, 112] on span "Save" at bounding box center [946, 114] width 29 height 20
click at [109, 109] on link "New Scanner" at bounding box center [114, 106] width 191 height 33
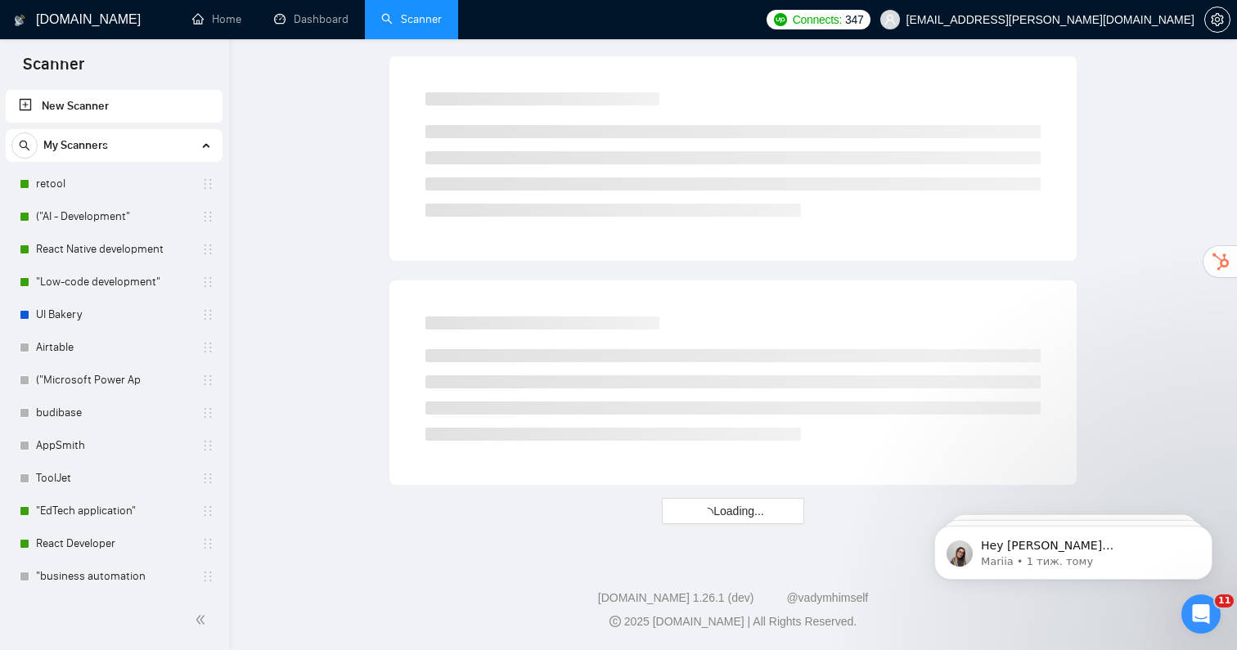
scroll to position [919, 0]
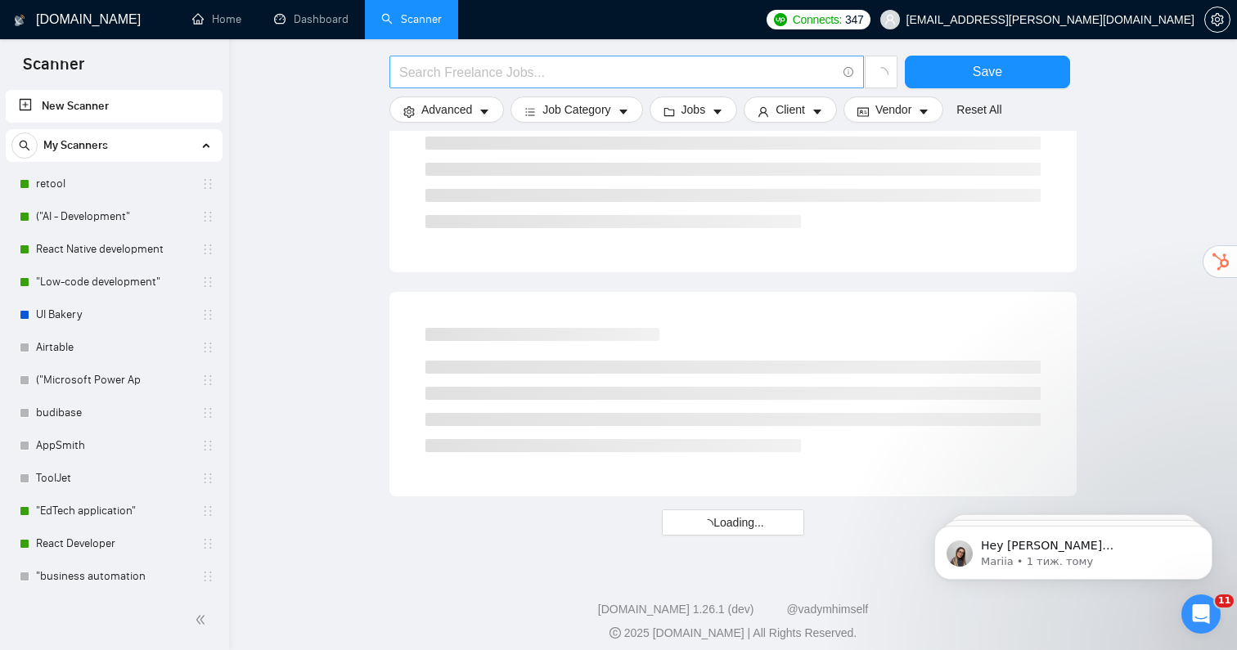
click at [456, 77] on input "text" at bounding box center [617, 72] width 437 height 20
type input "Ь"
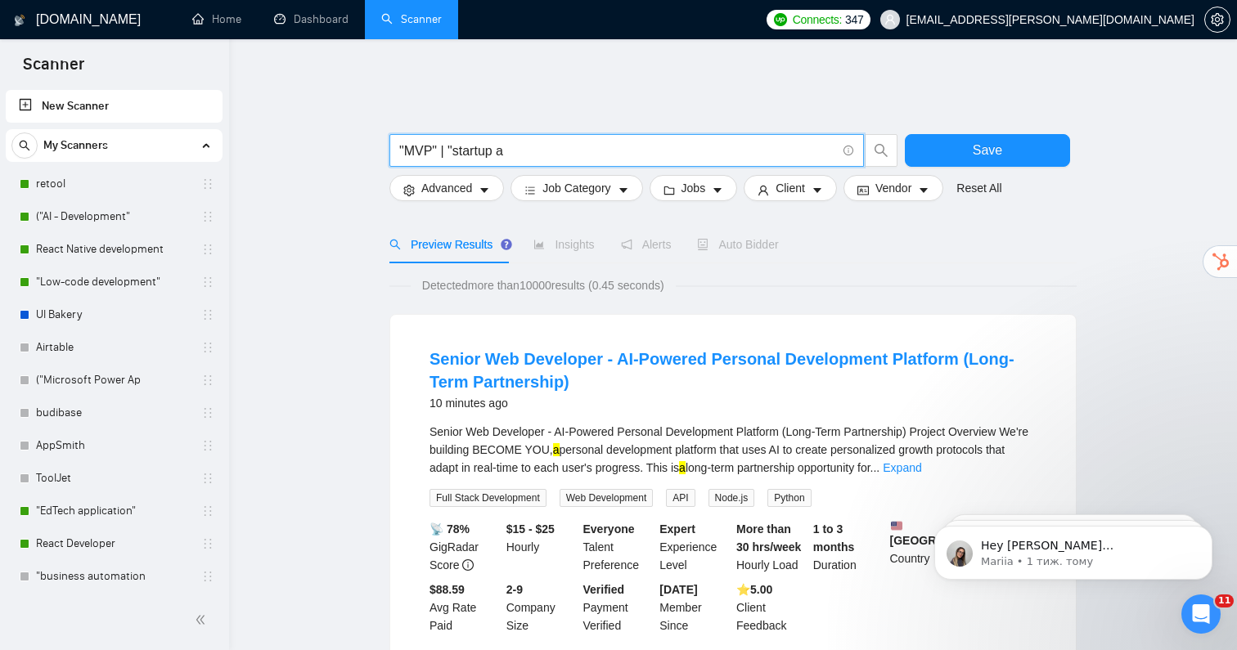
drag, startPoint x: 522, startPoint y: 144, endPoint x: 438, endPoint y: 146, distance: 83.5
click at [438, 147] on input ""MVP" | "startup a" at bounding box center [617, 151] width 437 height 20
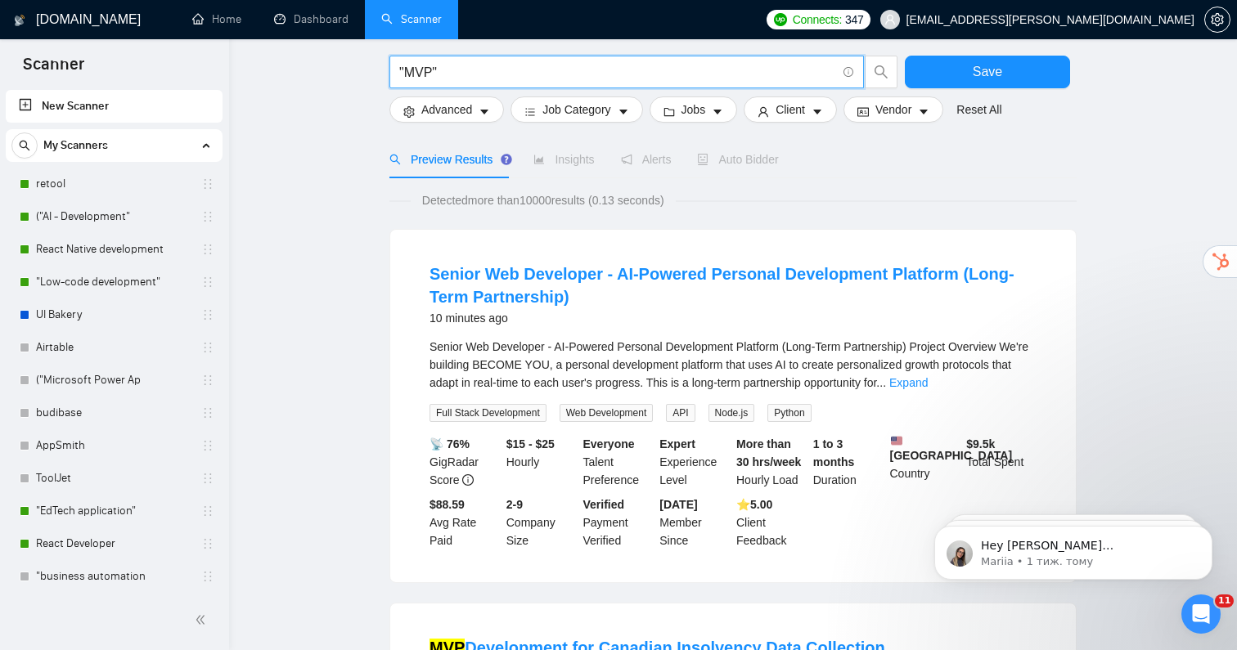
scroll to position [88, 0]
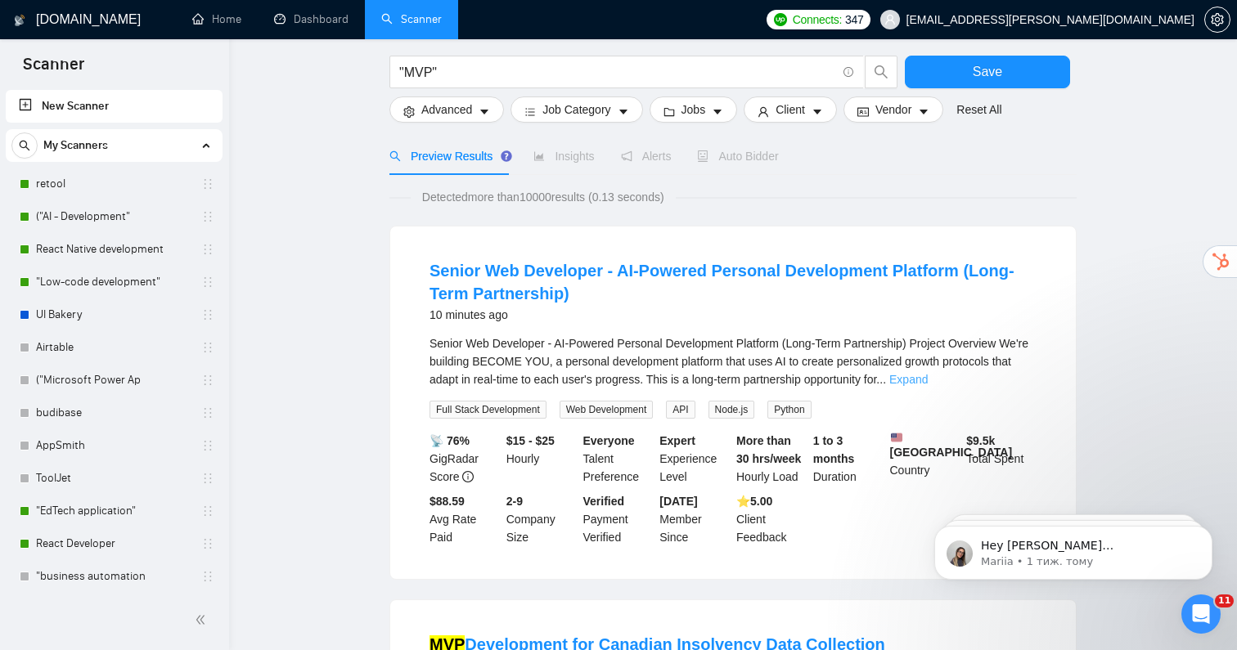
click at [928, 373] on link "Expand" at bounding box center [908, 379] width 38 height 13
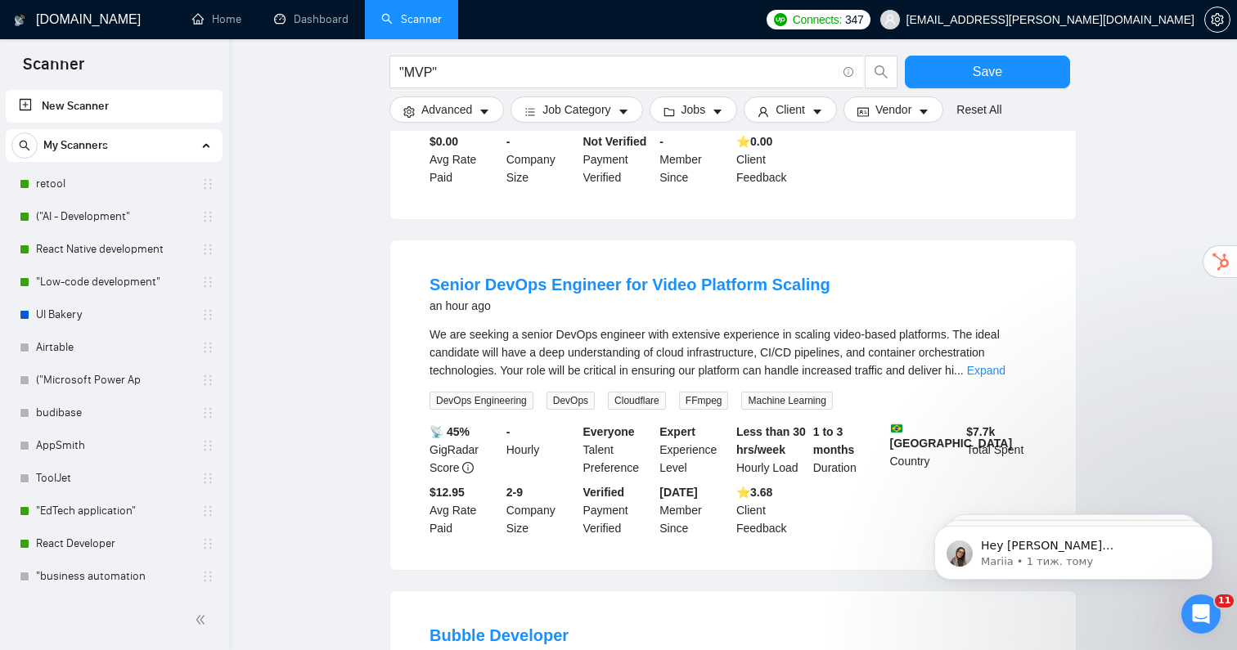
scroll to position [1573, 0]
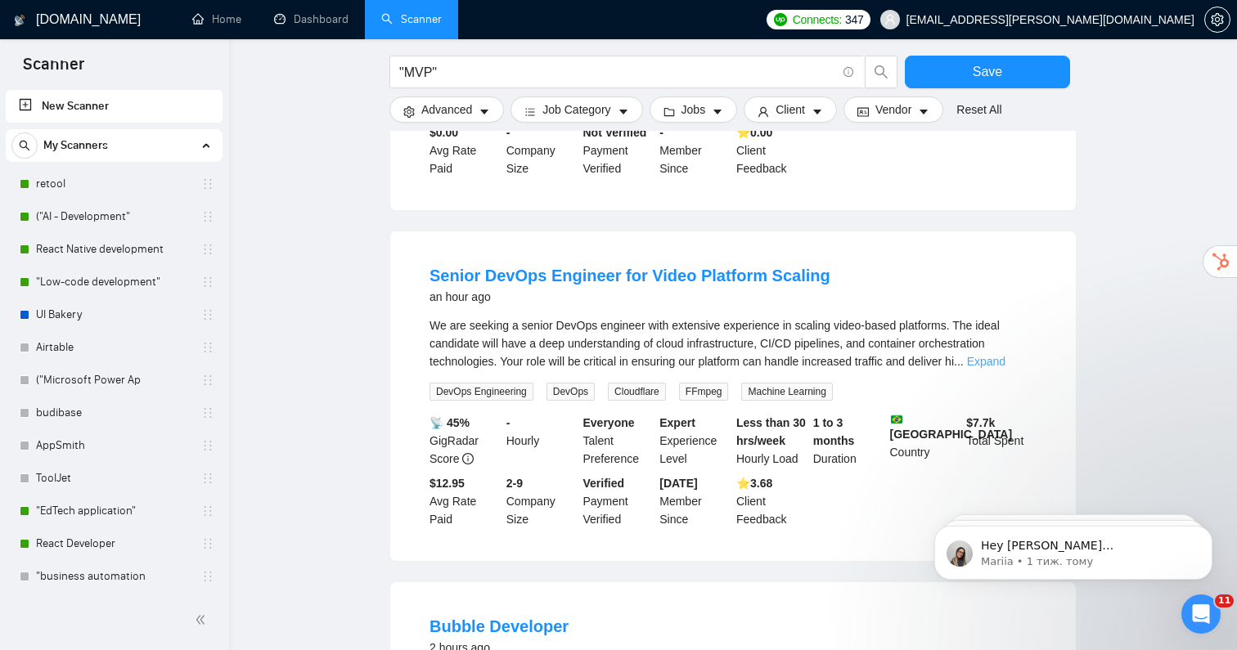
click at [991, 368] on link "Expand" at bounding box center [986, 361] width 38 height 13
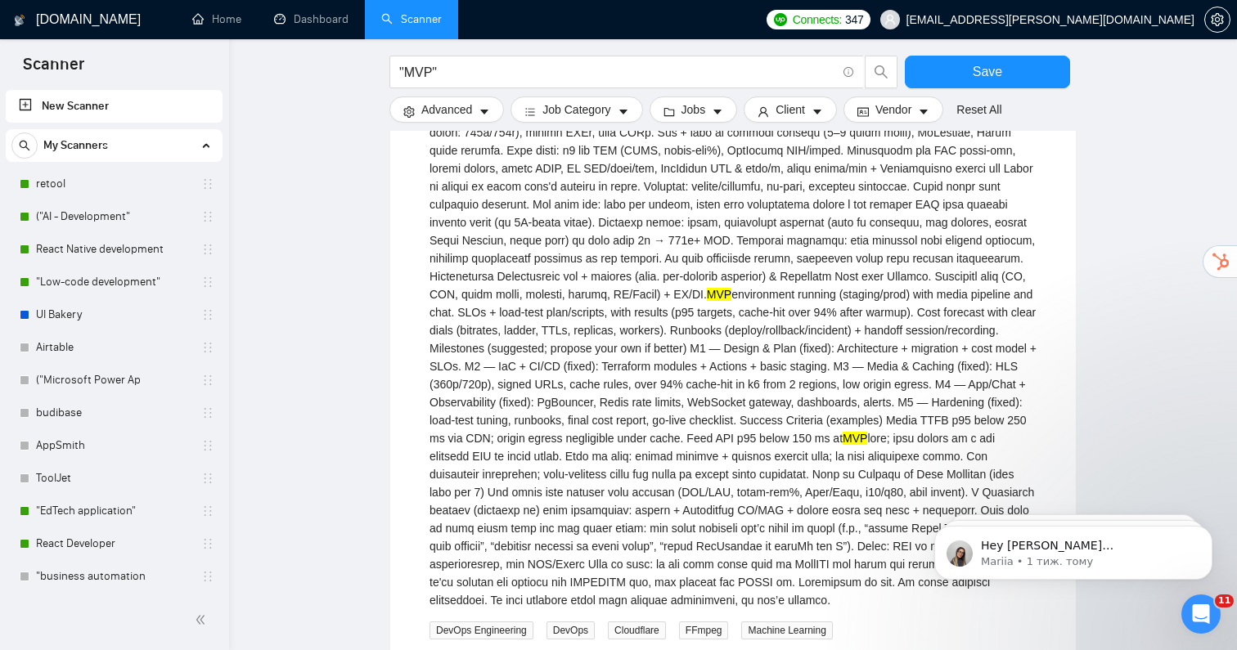
scroll to position [1771, 0]
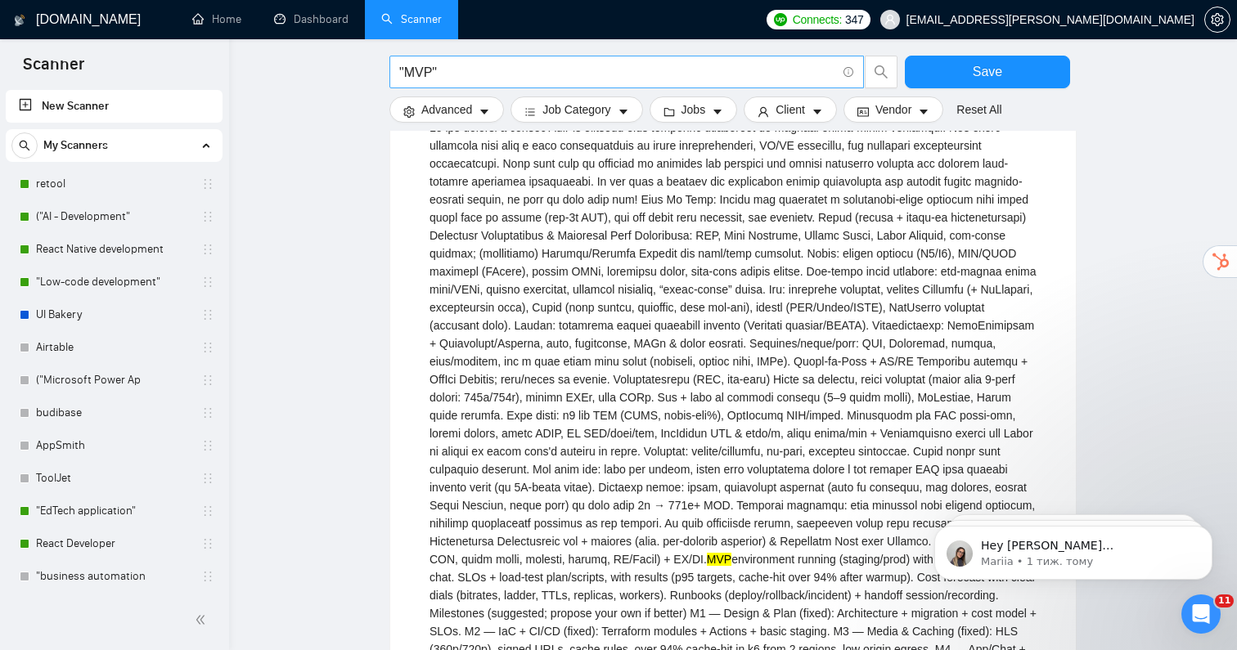
click at [434, 71] on input ""MVP"" at bounding box center [617, 72] width 437 height 20
click at [542, 79] on input ""MVP development"" at bounding box center [617, 72] width 437 height 20
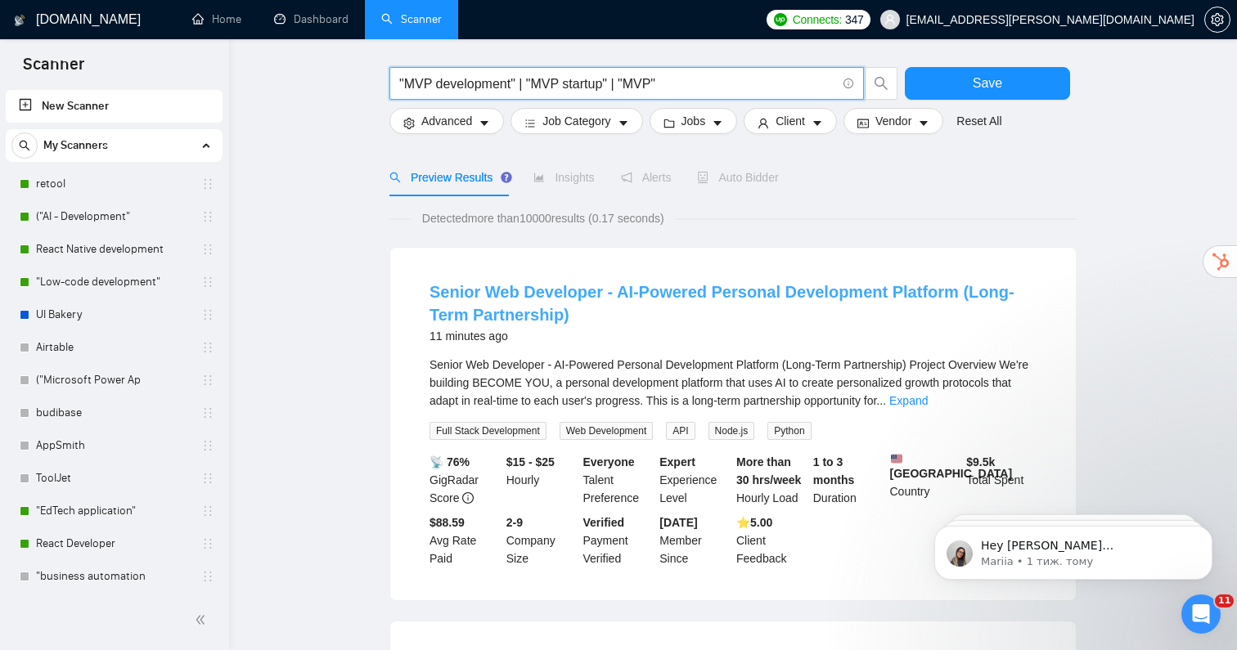
scroll to position [76, 0]
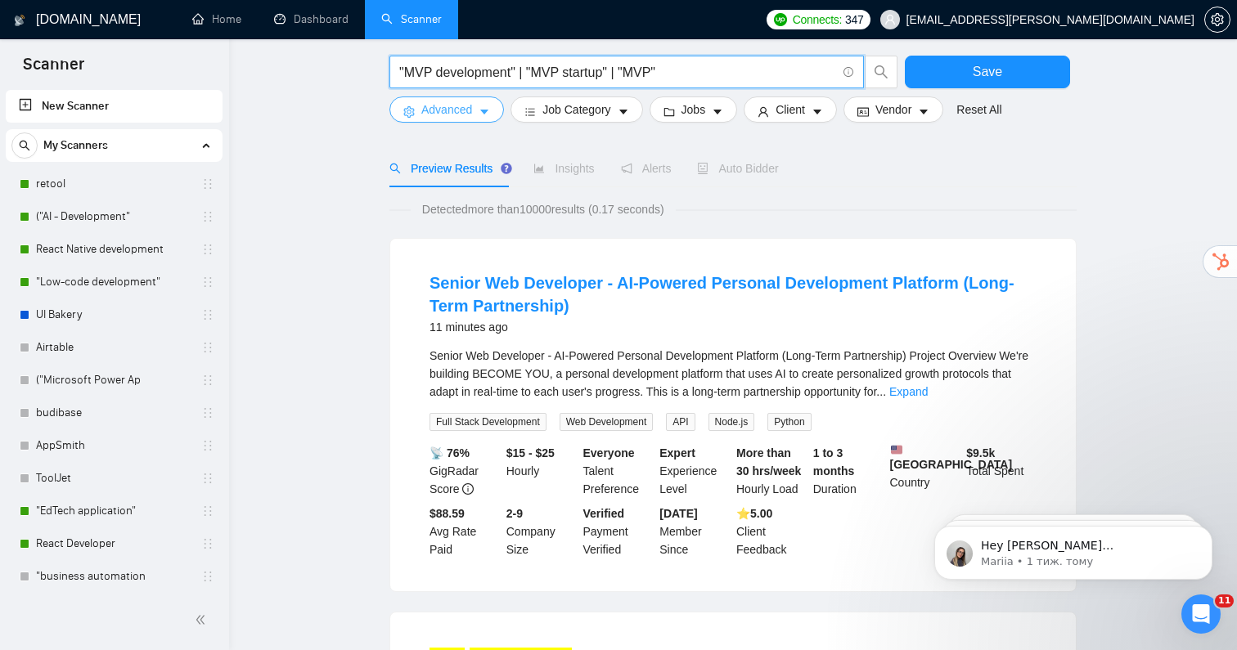
type input ""MVP development" | "MVP startup" | "MVP""
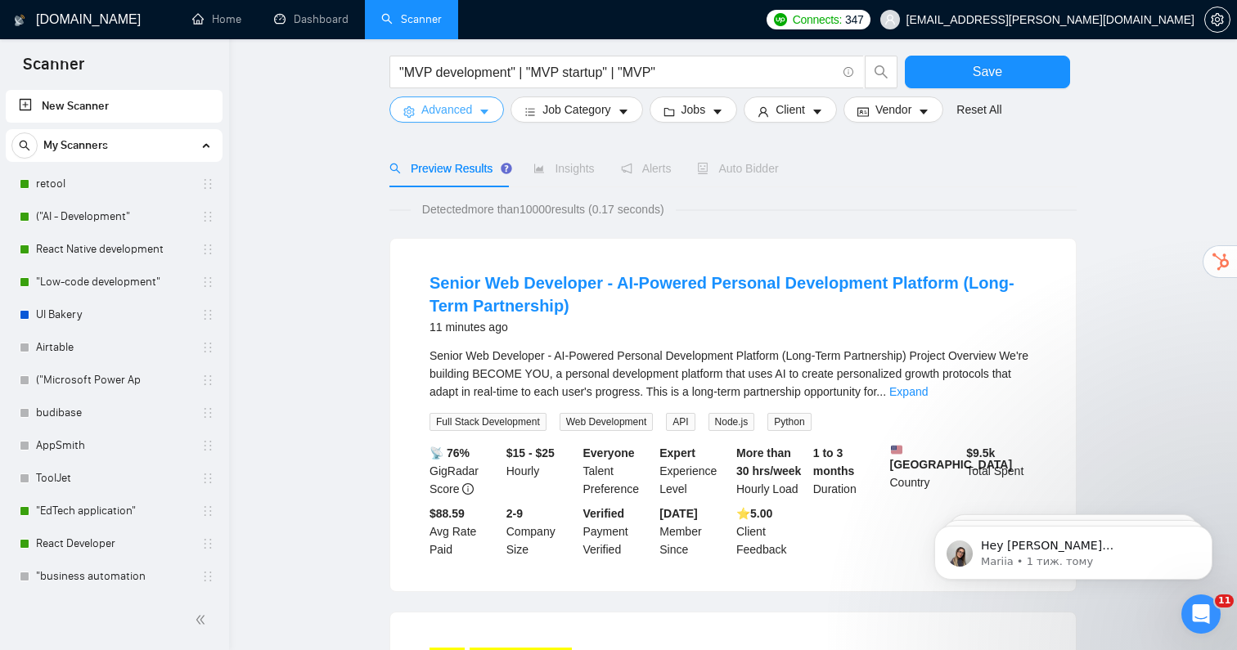
click at [469, 113] on span "Advanced" at bounding box center [446, 110] width 51 height 18
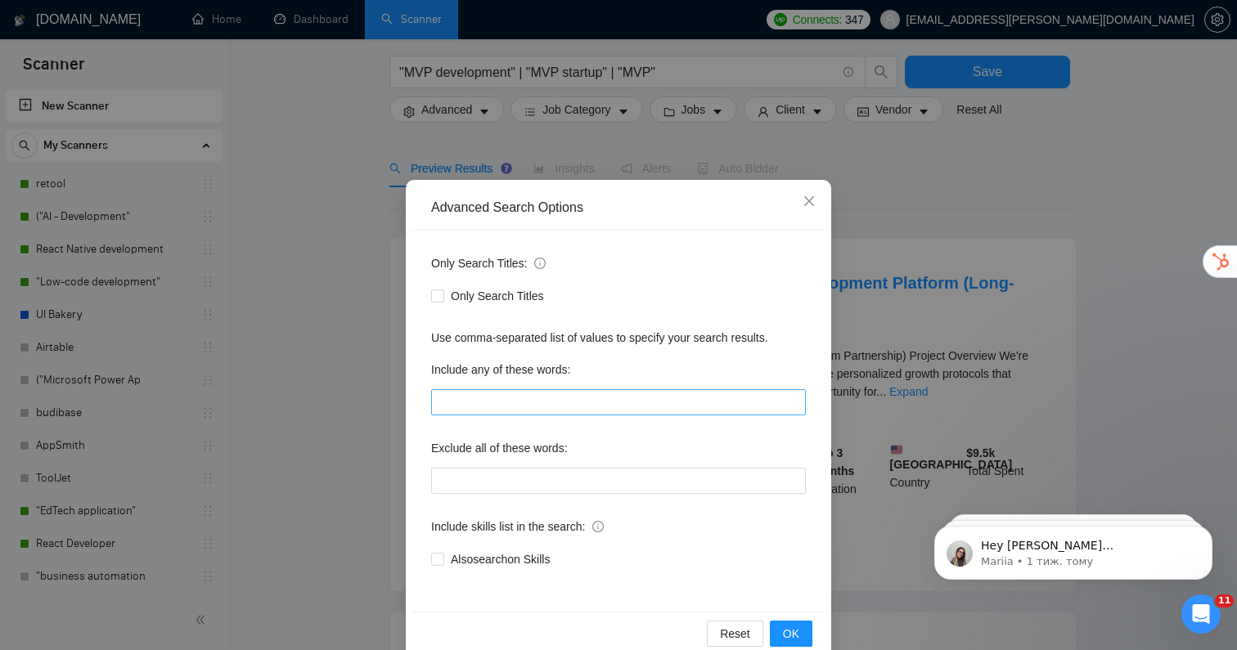
scroll to position [30, 0]
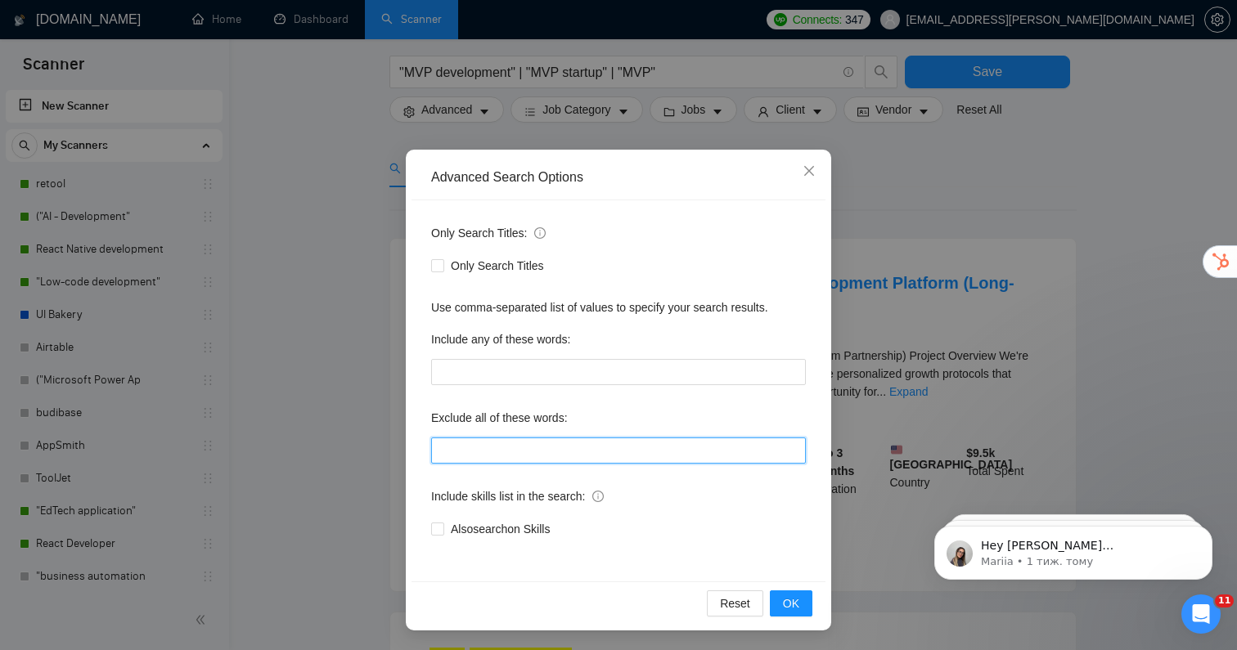
click at [516, 450] on input "text" at bounding box center [618, 451] width 375 height 26
type input ""We're hiring", "freelancers only", "Freelancers""
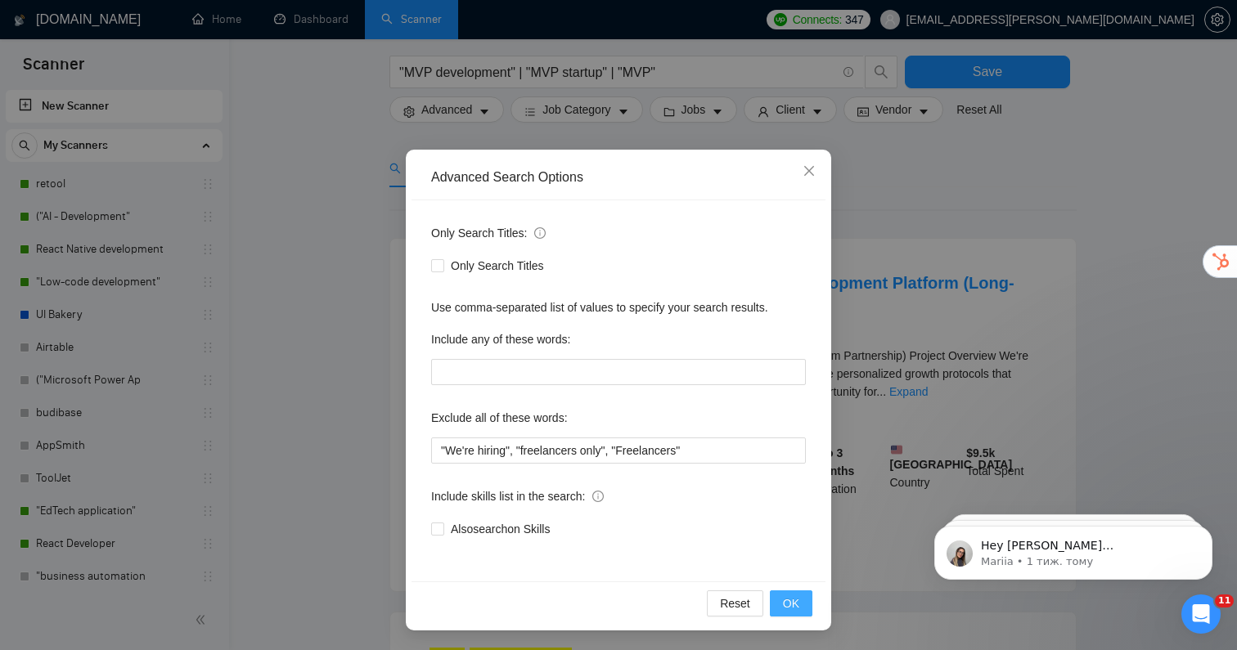
click at [811, 609] on button "OK" at bounding box center [791, 604] width 43 height 26
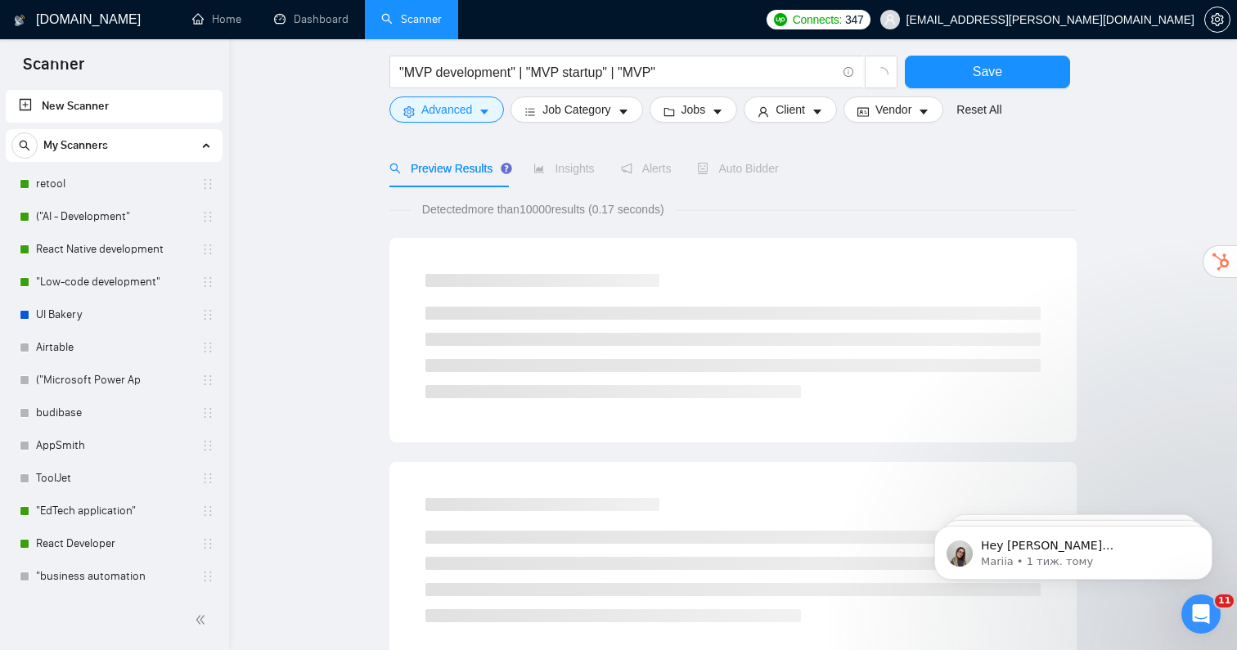
scroll to position [0, 0]
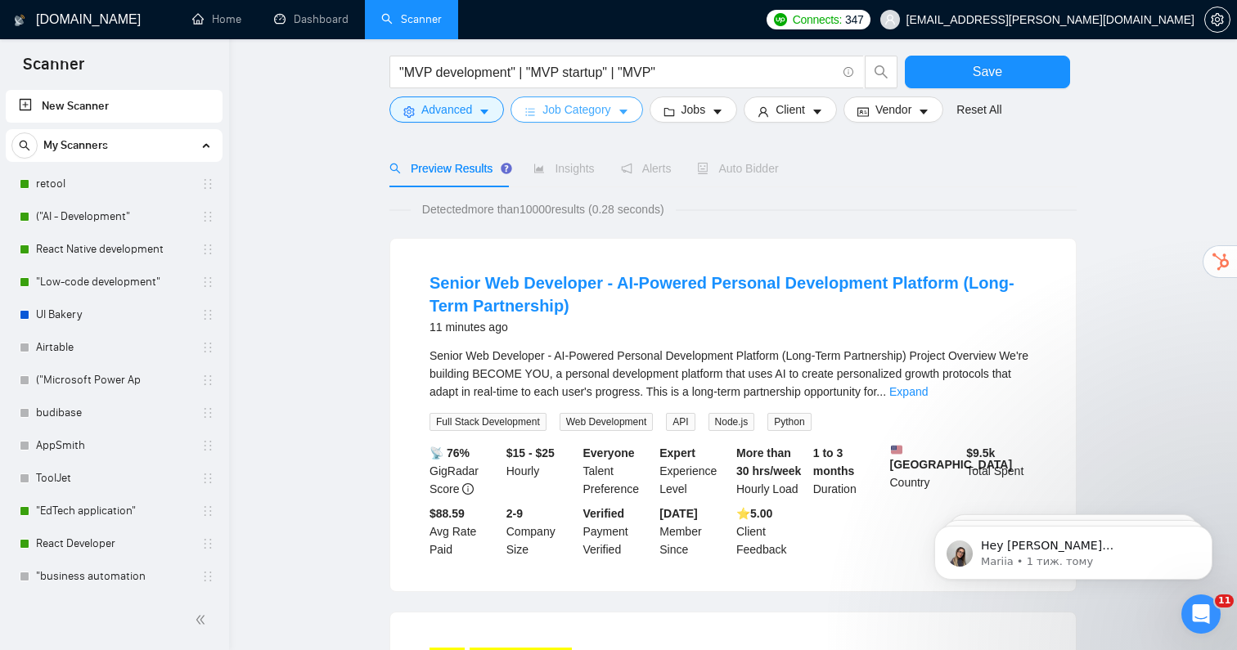
click at [600, 104] on span "Job Category" at bounding box center [576, 110] width 68 height 18
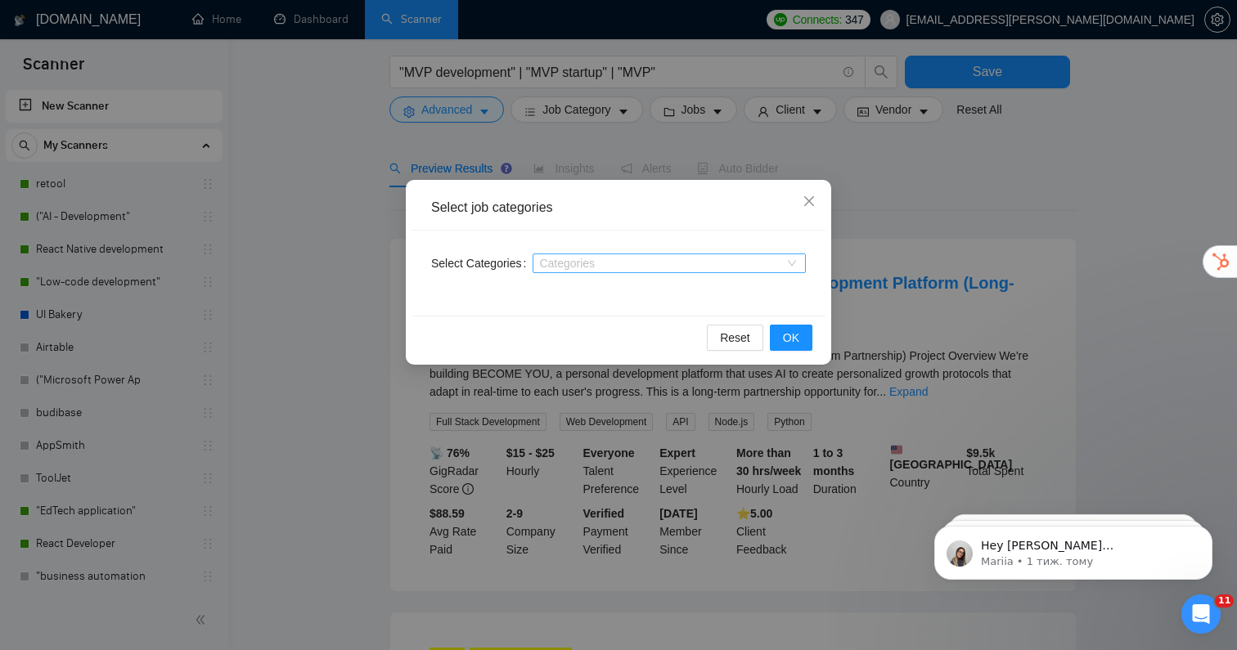
click at [640, 265] on div at bounding box center [661, 263] width 249 height 13
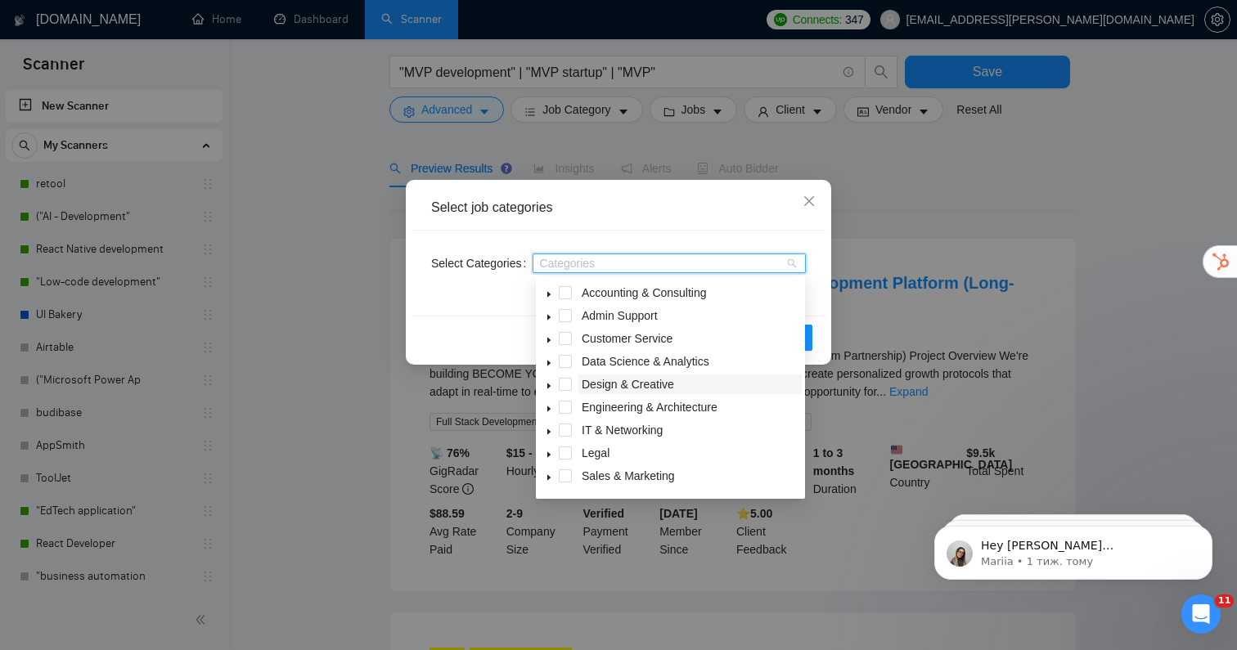
scroll to position [7, 0]
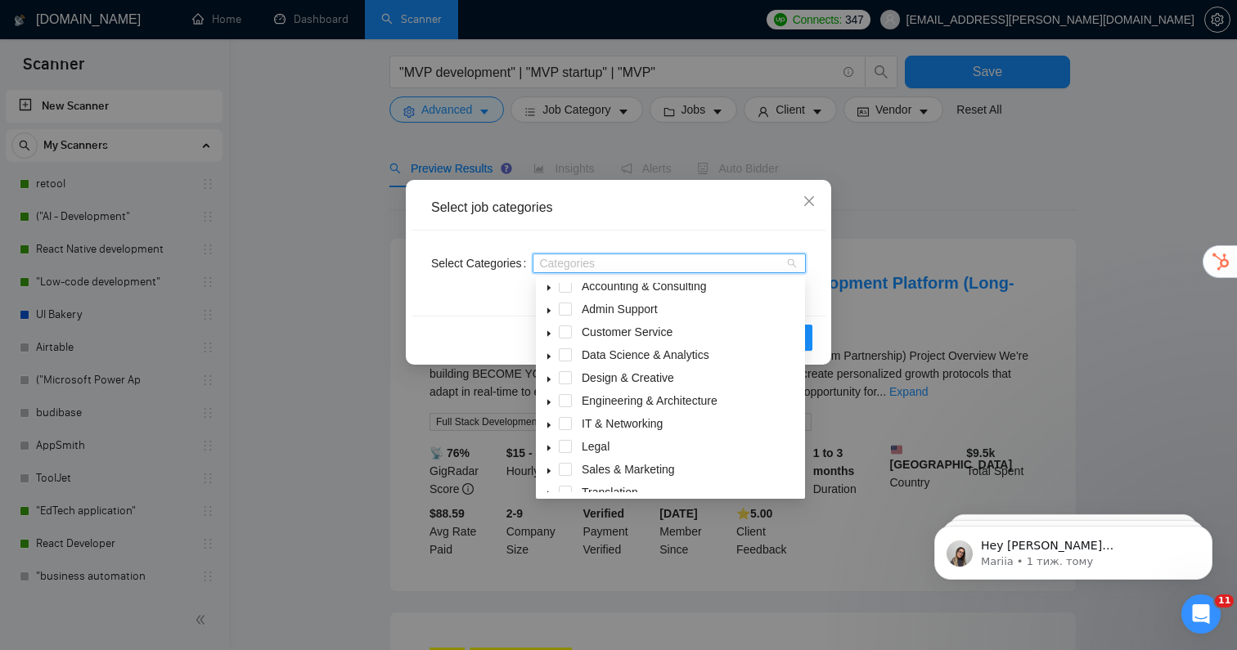
click at [549, 420] on span at bounding box center [549, 424] width 20 height 20
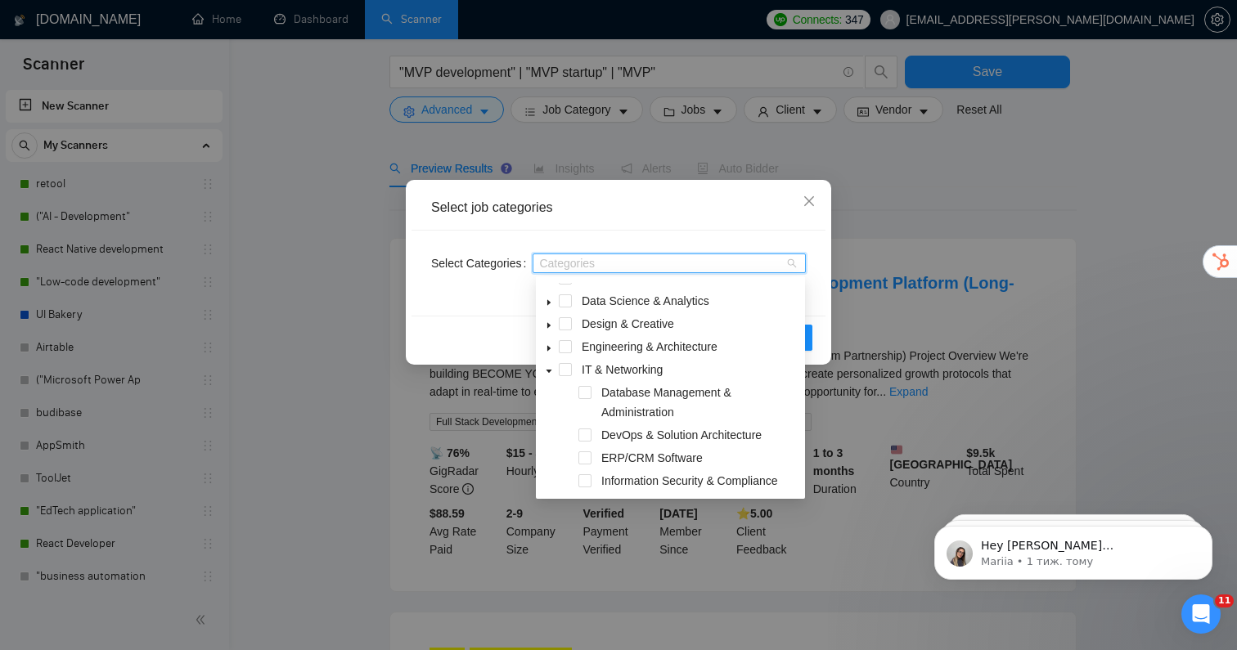
scroll to position [63, 0]
click at [582, 393] on span at bounding box center [584, 390] width 13 height 13
click at [585, 434] on span at bounding box center [584, 432] width 13 height 13
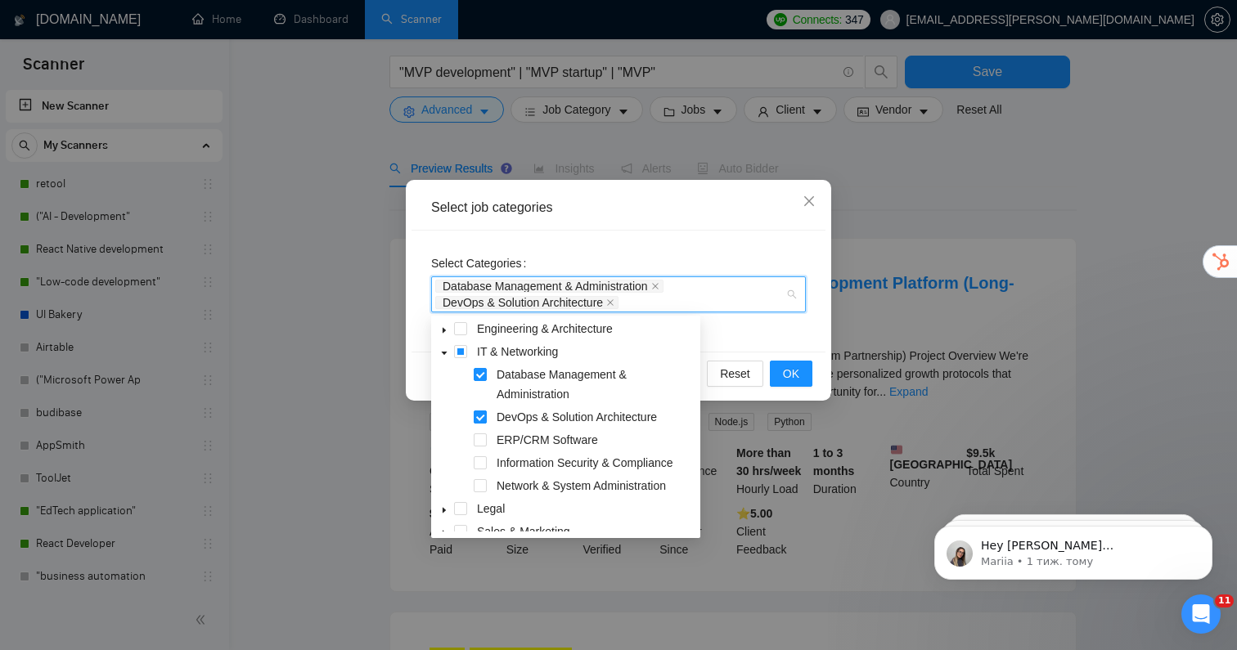
scroll to position [126, 0]
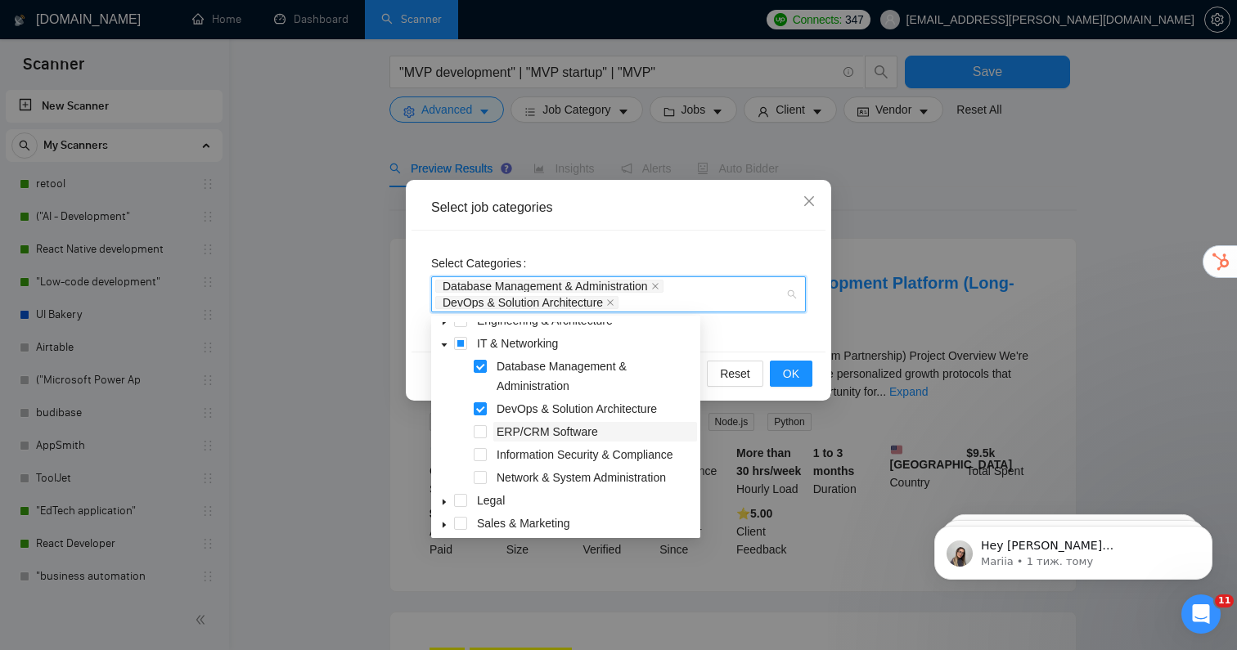
click at [579, 434] on span "ERP/CRM Software" at bounding box center [547, 431] width 101 height 13
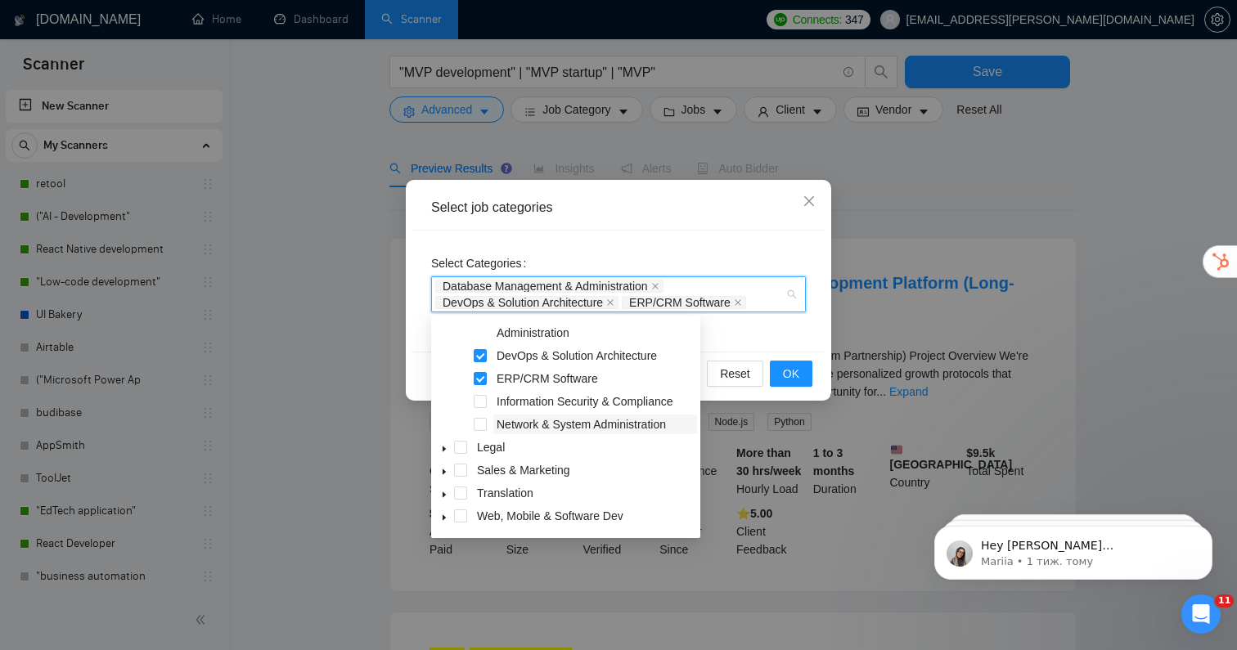
scroll to position [200, 0]
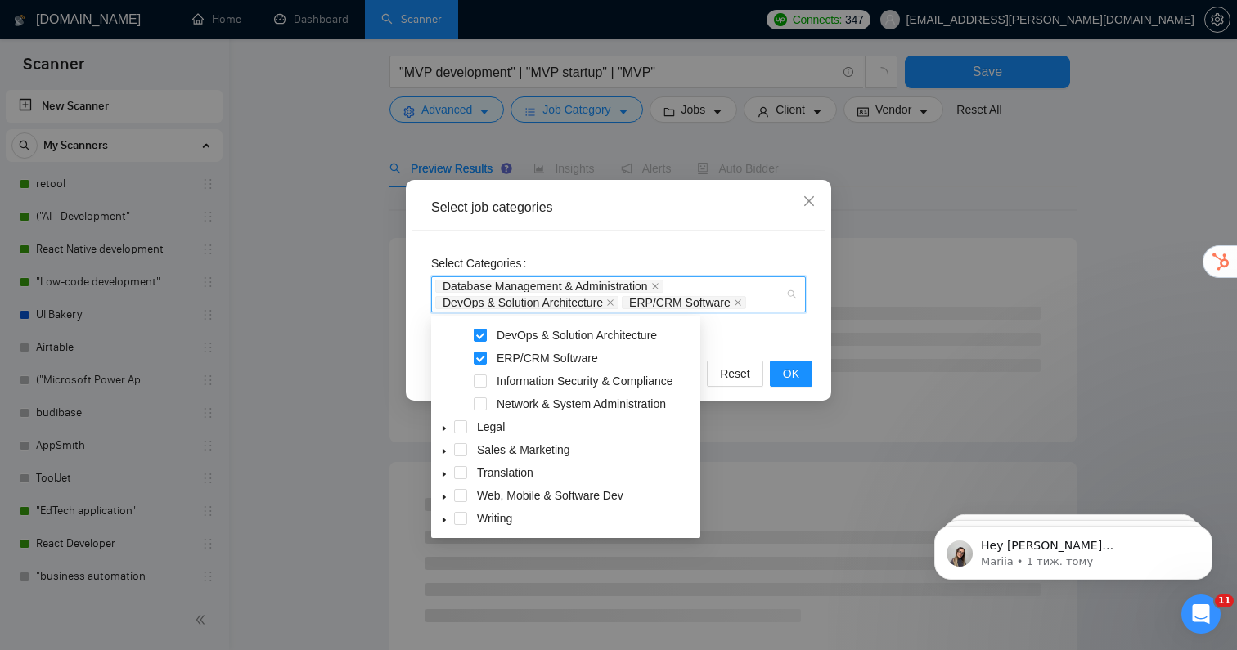
click at [448, 498] on span at bounding box center [444, 496] width 20 height 20
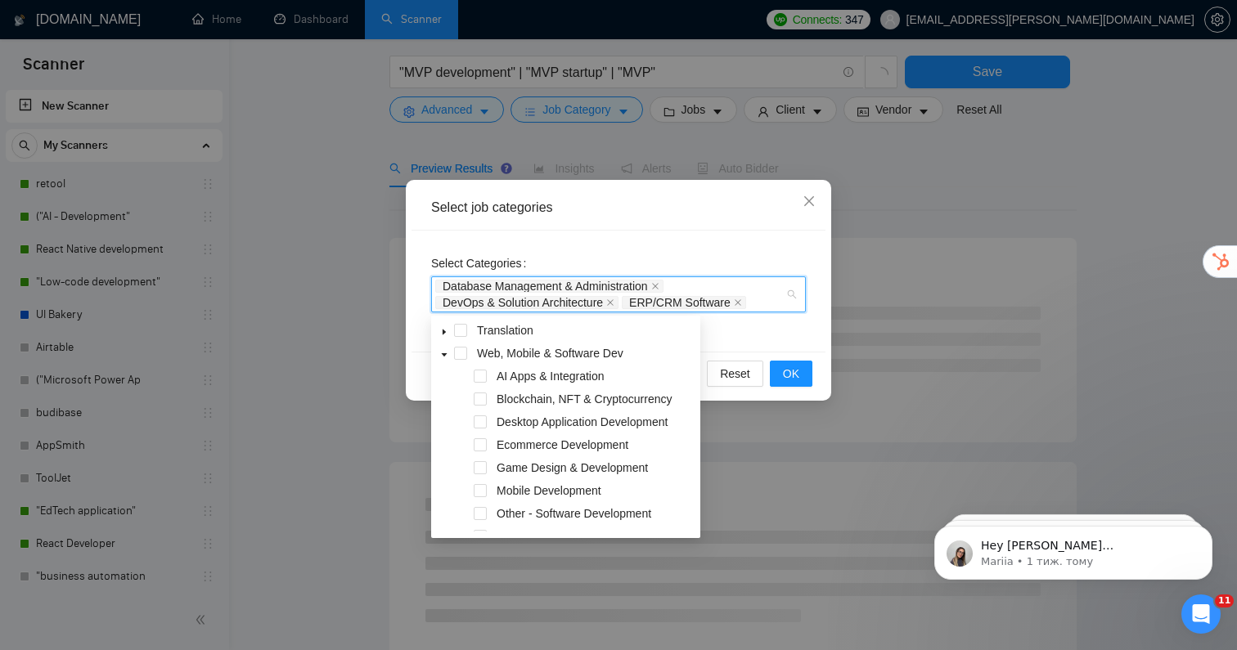
scroll to position [344, 0]
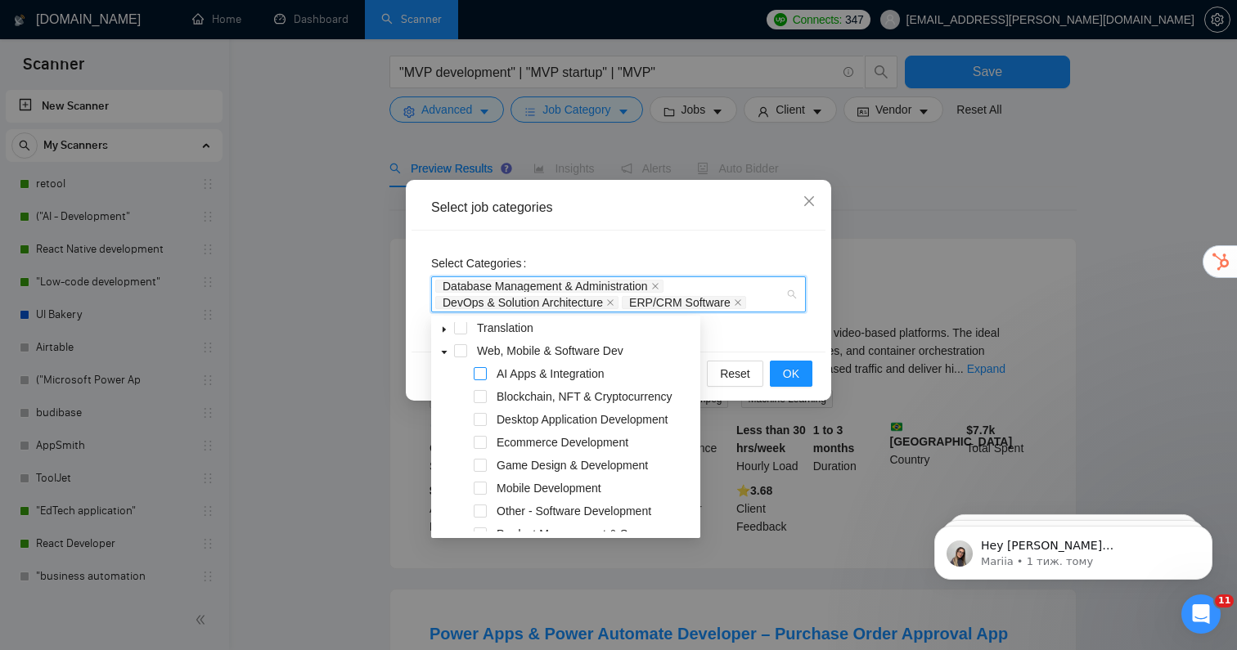
click at [483, 371] on span at bounding box center [480, 373] width 13 height 13
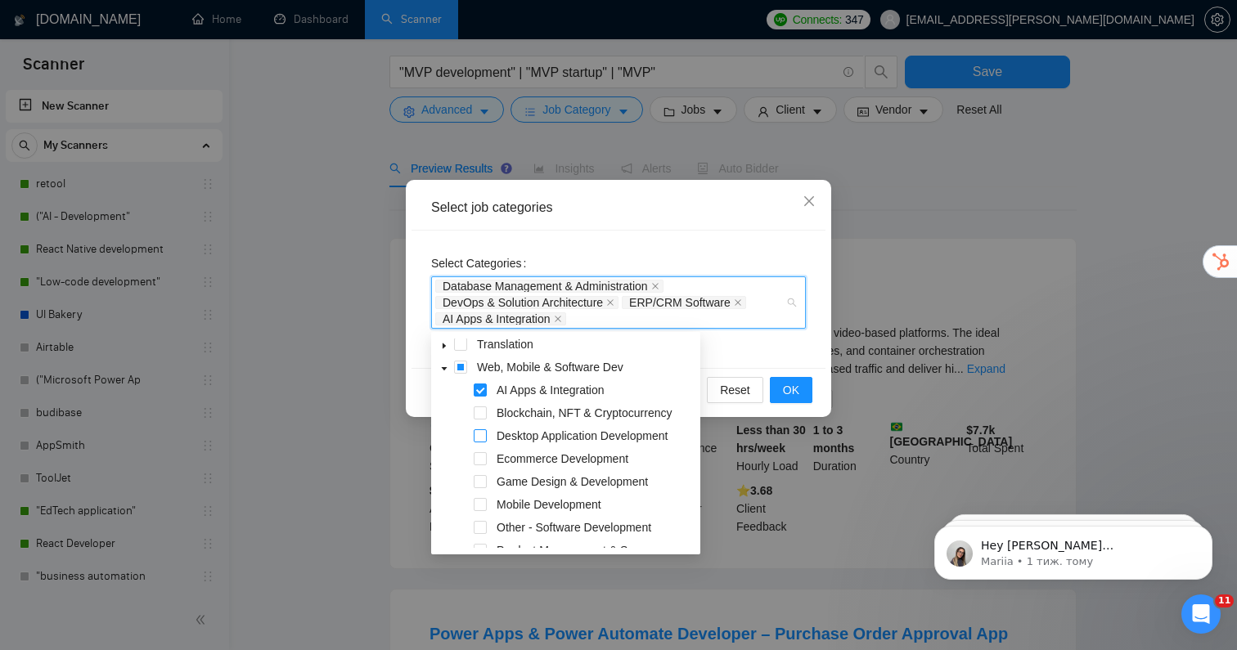
click at [481, 434] on span at bounding box center [480, 435] width 13 height 13
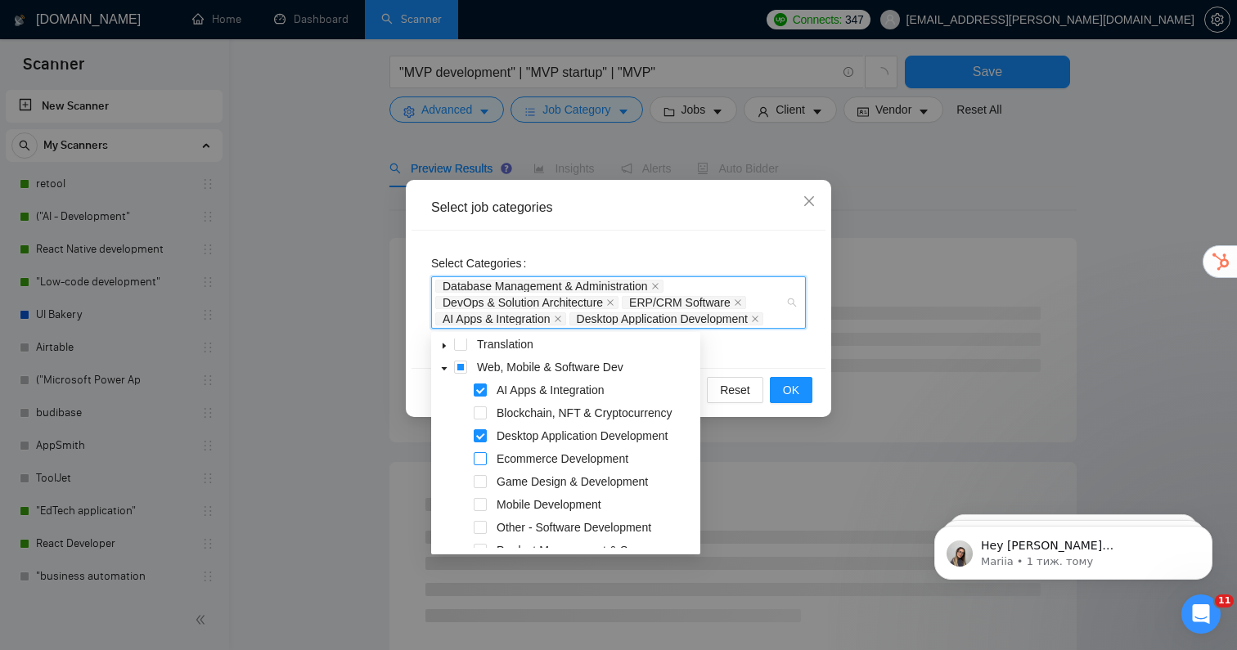
click at [481, 459] on span at bounding box center [480, 458] width 13 height 13
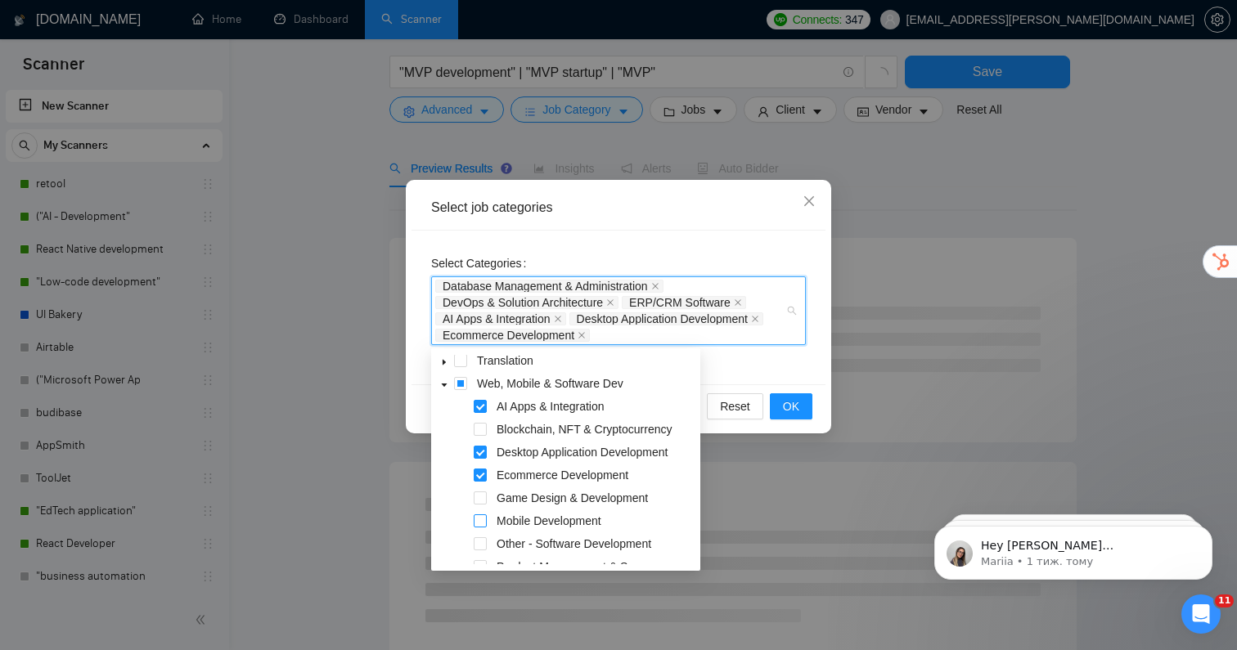
click at [479, 519] on span at bounding box center [480, 521] width 13 height 13
click at [481, 504] on span at bounding box center [480, 498] width 13 height 13
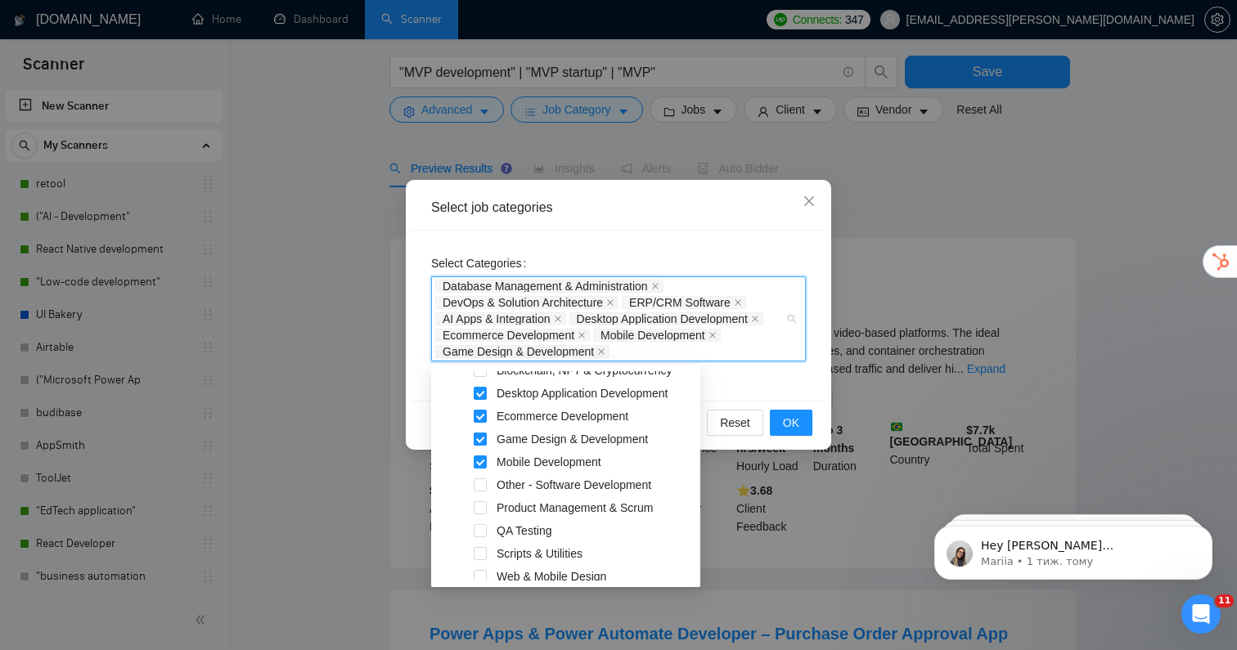
scroll to position [421, 0]
click at [480, 483] on span at bounding box center [480, 483] width 13 height 13
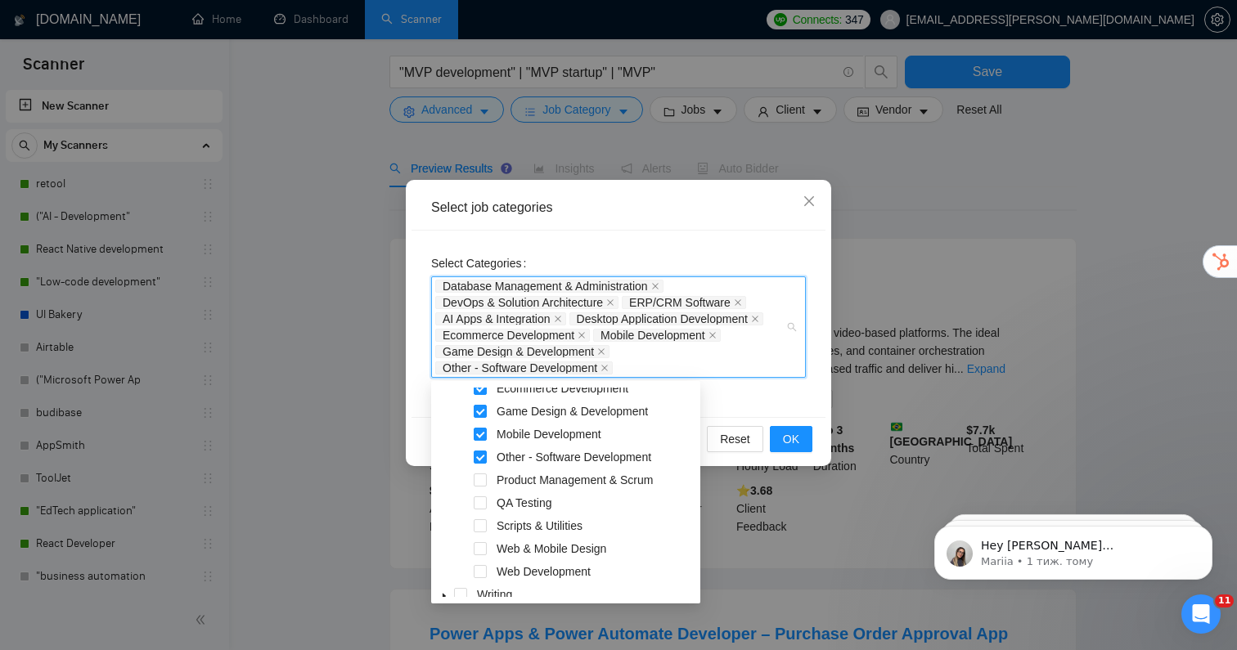
scroll to position [468, 0]
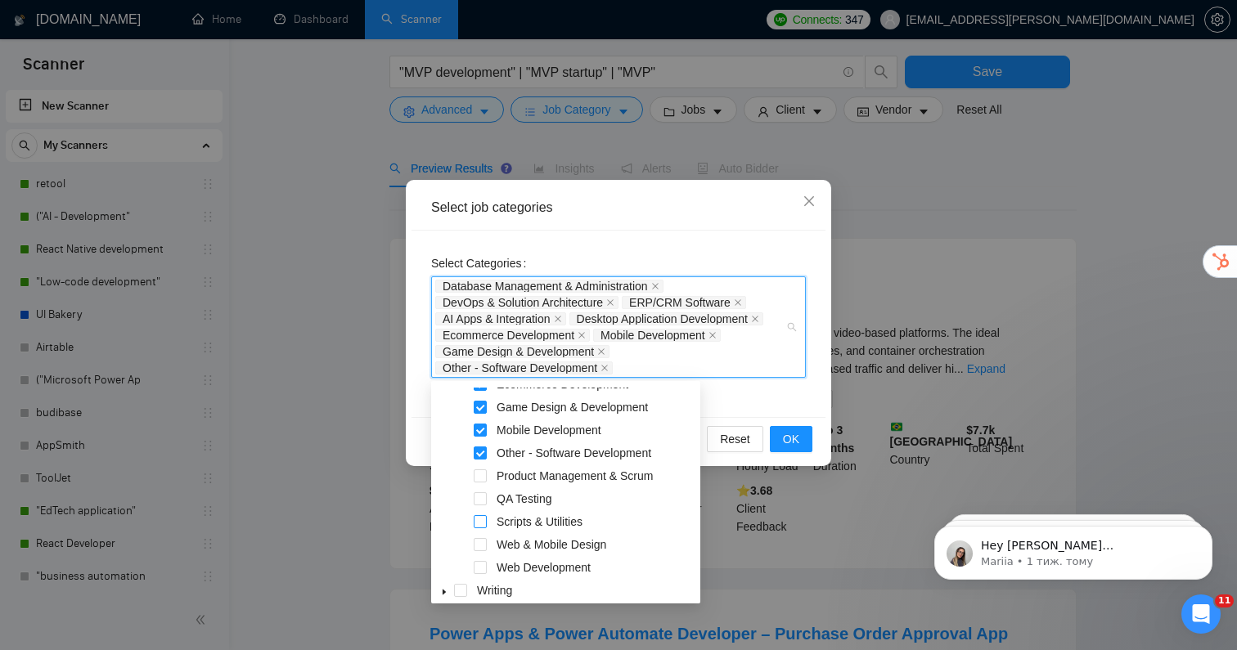
click at [482, 520] on span at bounding box center [480, 521] width 13 height 13
click at [485, 562] on span at bounding box center [480, 567] width 13 height 13
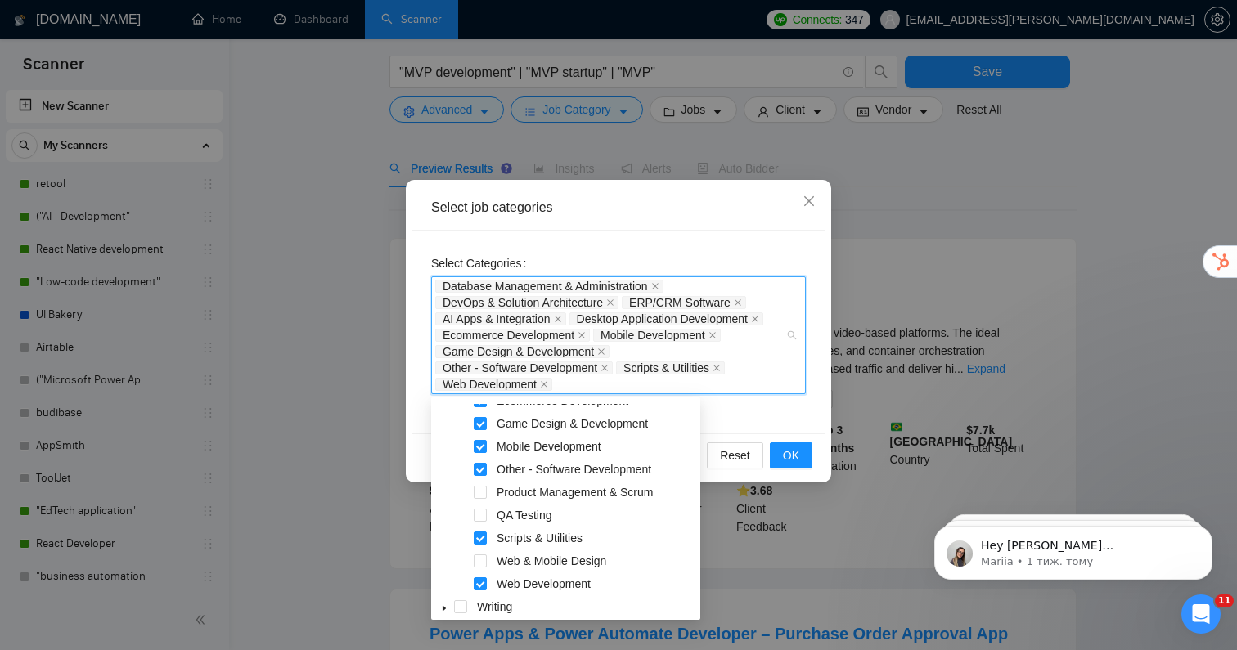
click at [787, 470] on div "Reset OK" at bounding box center [618, 455] width 414 height 43
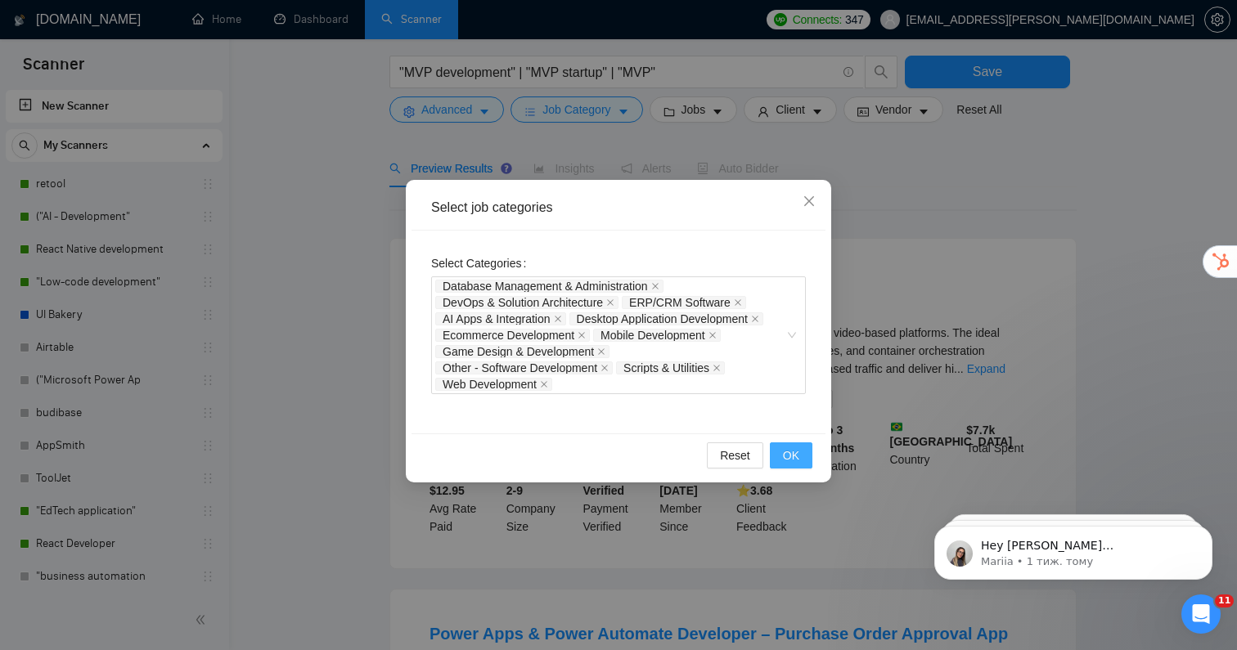
click at [786, 452] on span "OK" at bounding box center [791, 456] width 16 height 18
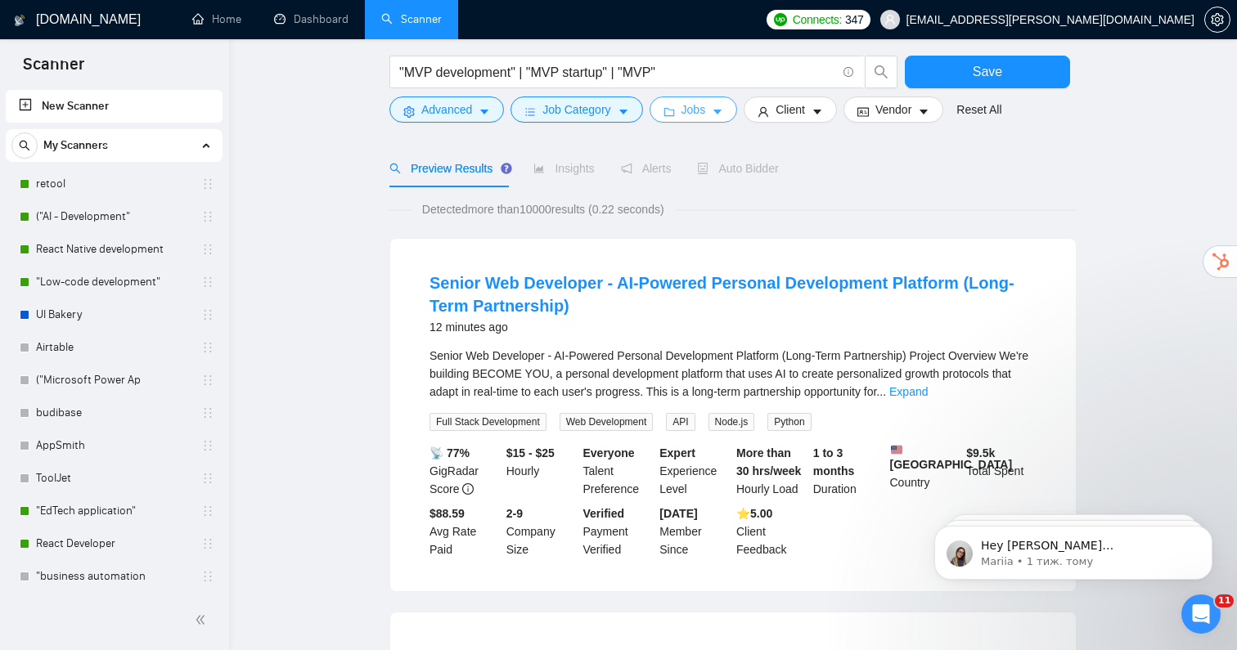
click at [699, 115] on span "Jobs" at bounding box center [693, 110] width 25 height 18
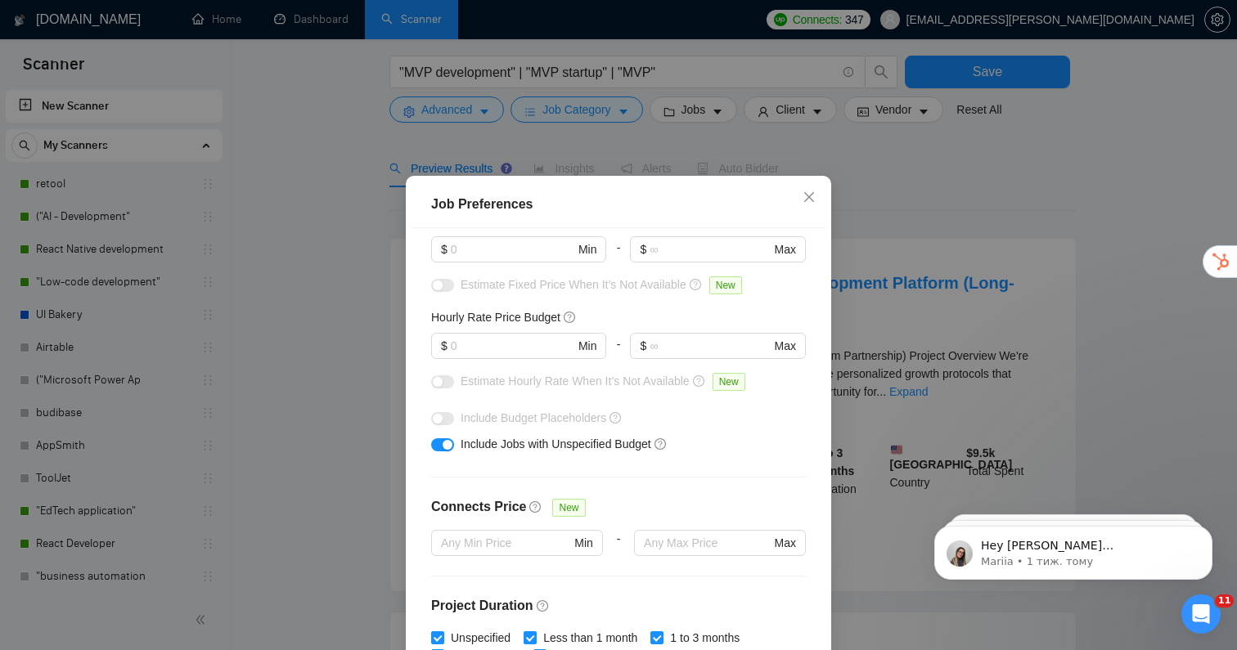
scroll to position [129, 0]
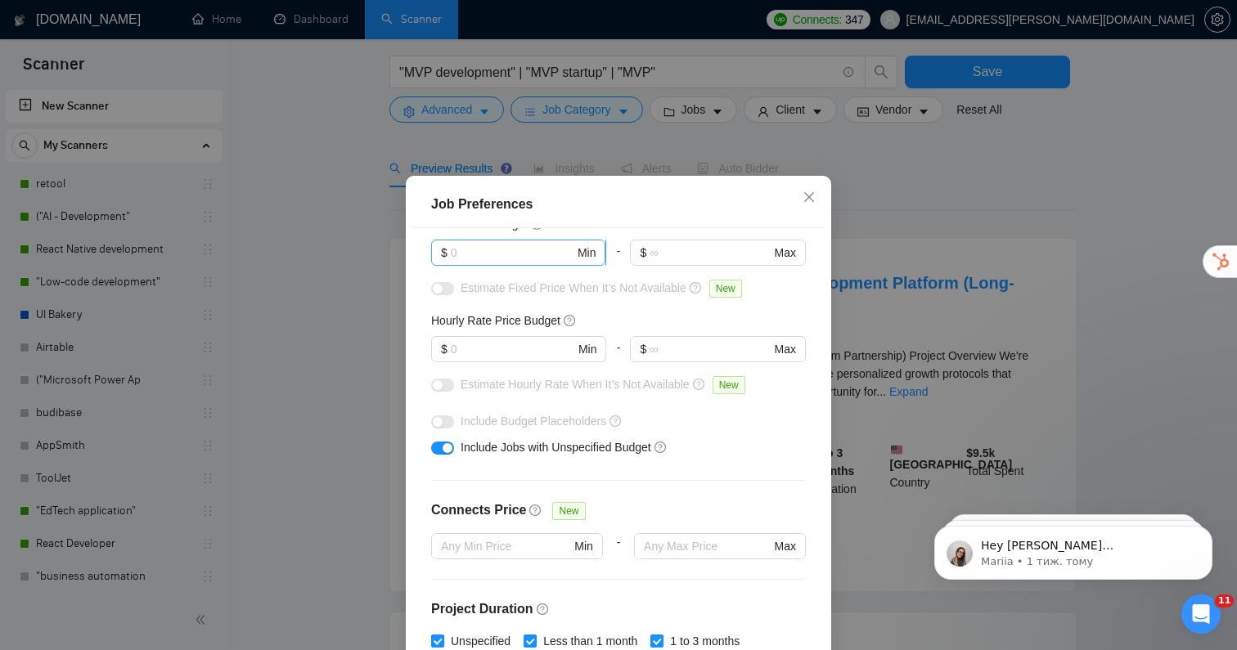
click at [503, 250] on input "text" at bounding box center [513, 253] width 124 height 18
type input "15000"
click at [479, 349] on input "text" at bounding box center [513, 349] width 124 height 18
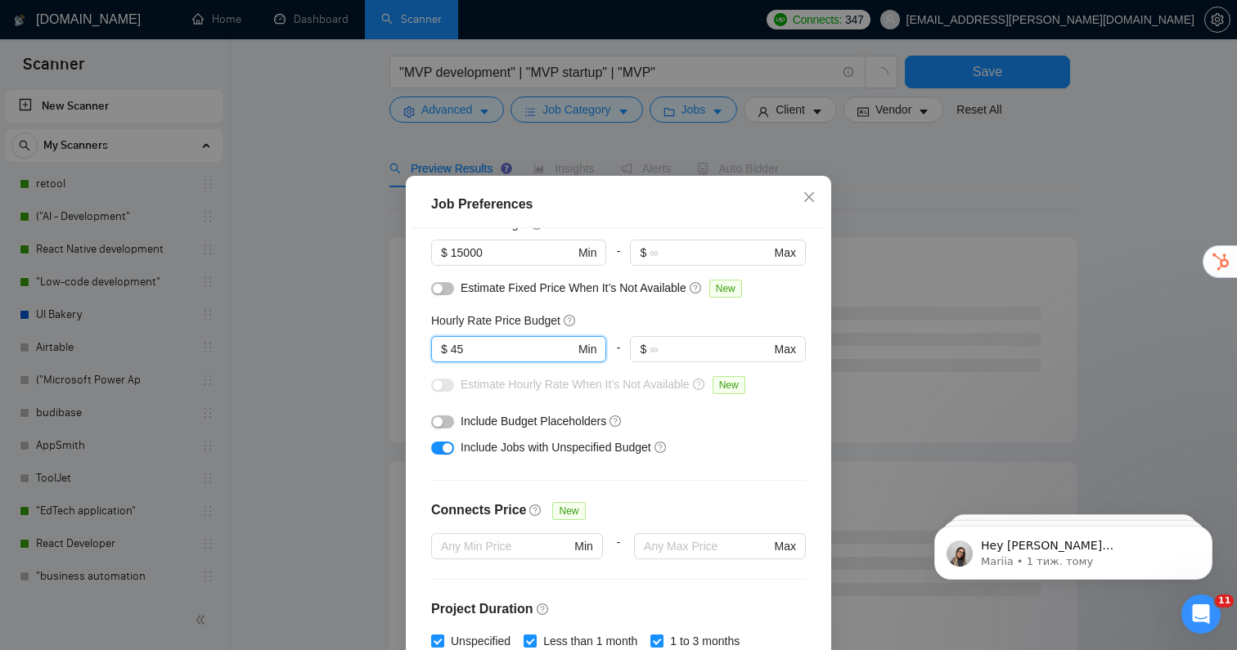
type input "45"
click at [681, 449] on div "Include Jobs with Unspecified Budget" at bounding box center [625, 447] width 328 height 18
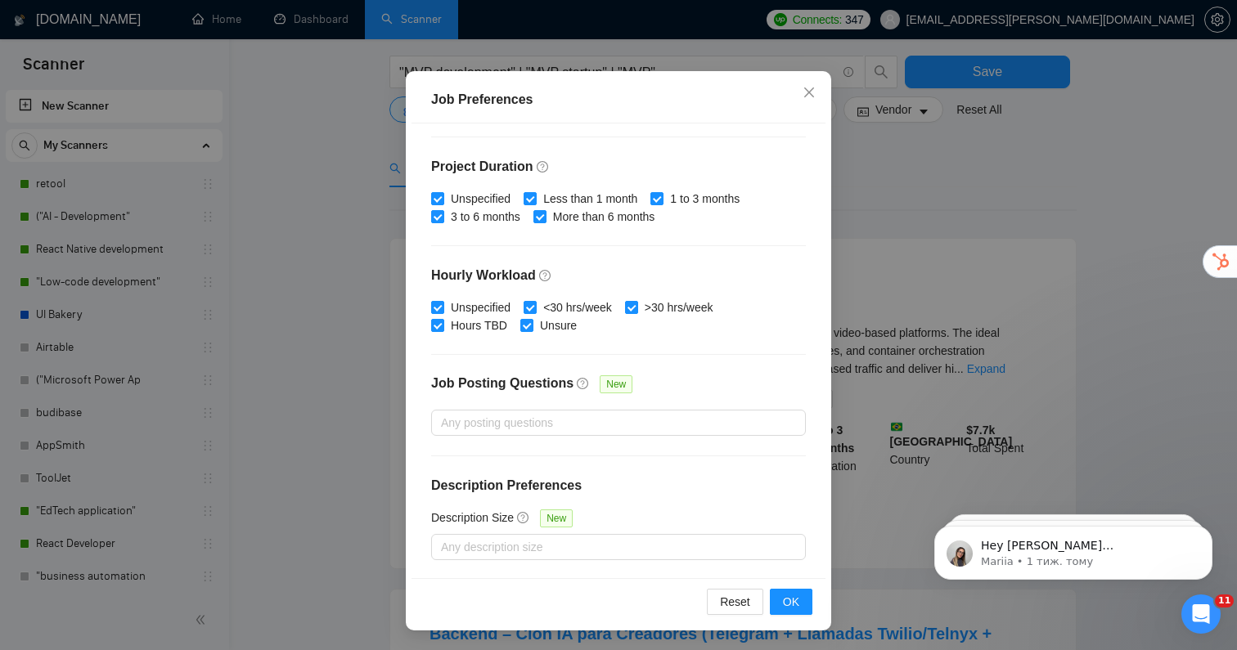
scroll to position [458, 0]
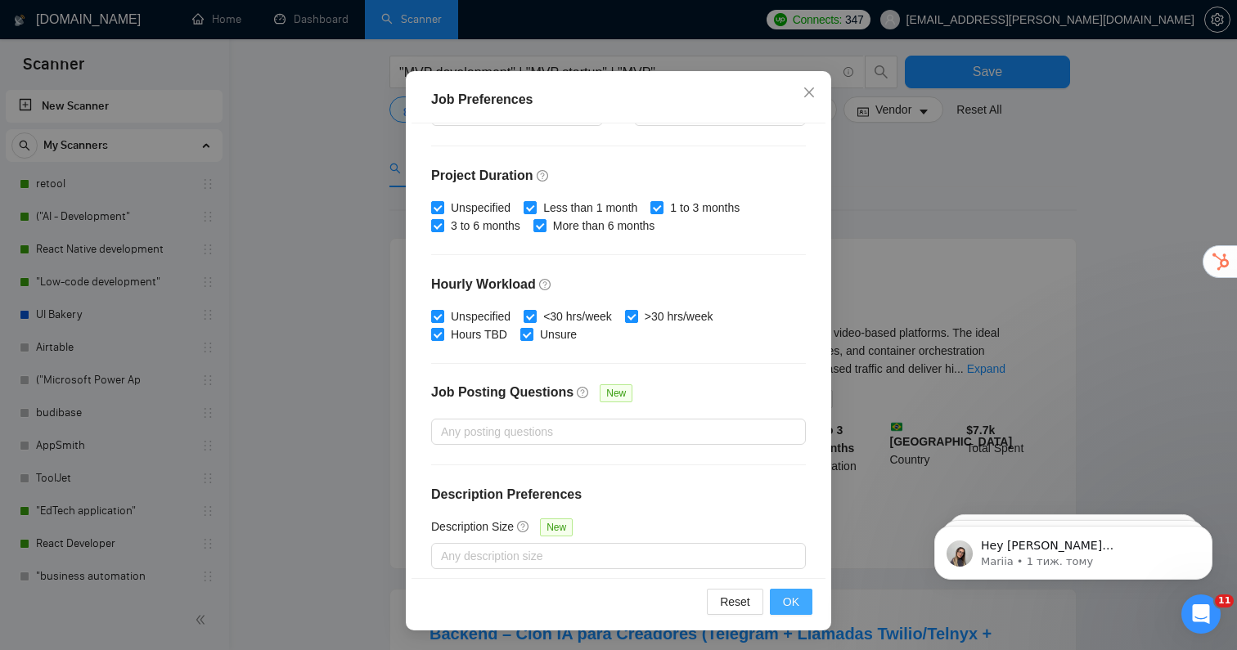
click at [802, 604] on button "OK" at bounding box center [791, 602] width 43 height 26
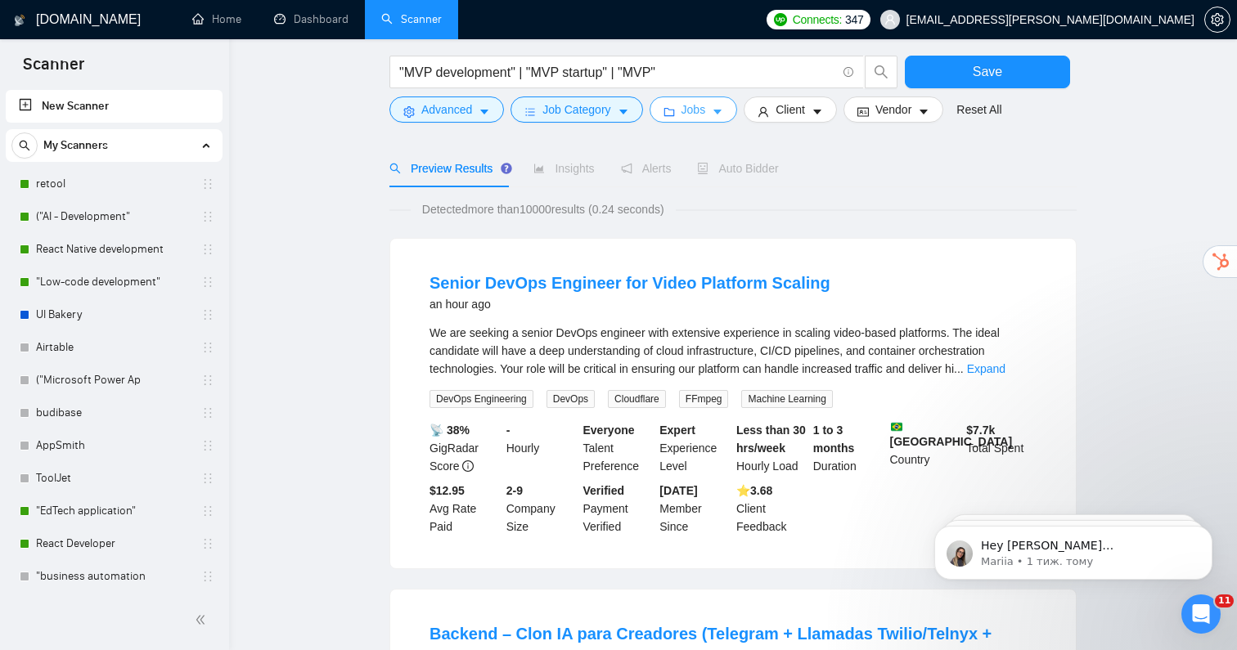
click at [706, 111] on span "Jobs" at bounding box center [693, 110] width 25 height 18
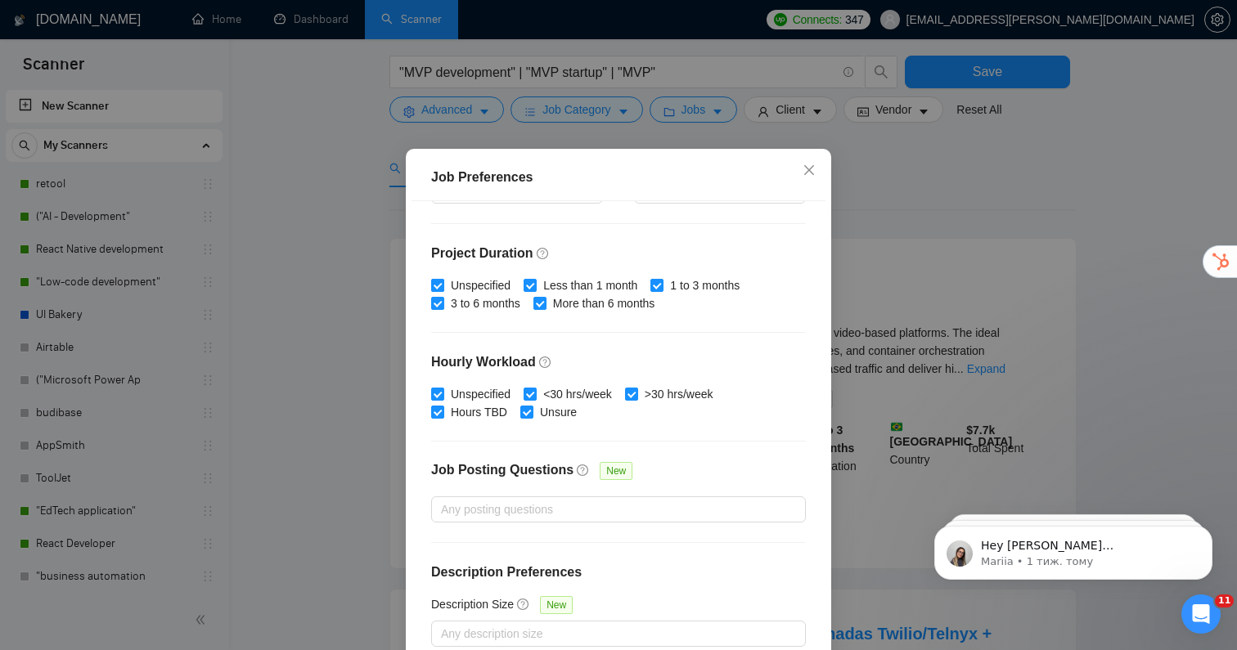
click at [438, 290] on input "Unspecified" at bounding box center [436, 284] width 11 height 11
checkbox input "false"
click at [535, 290] on input "Less than 1 month" at bounding box center [529, 284] width 11 height 11
checkbox input "false"
click at [441, 399] on input "Unspecified" at bounding box center [436, 393] width 11 height 11
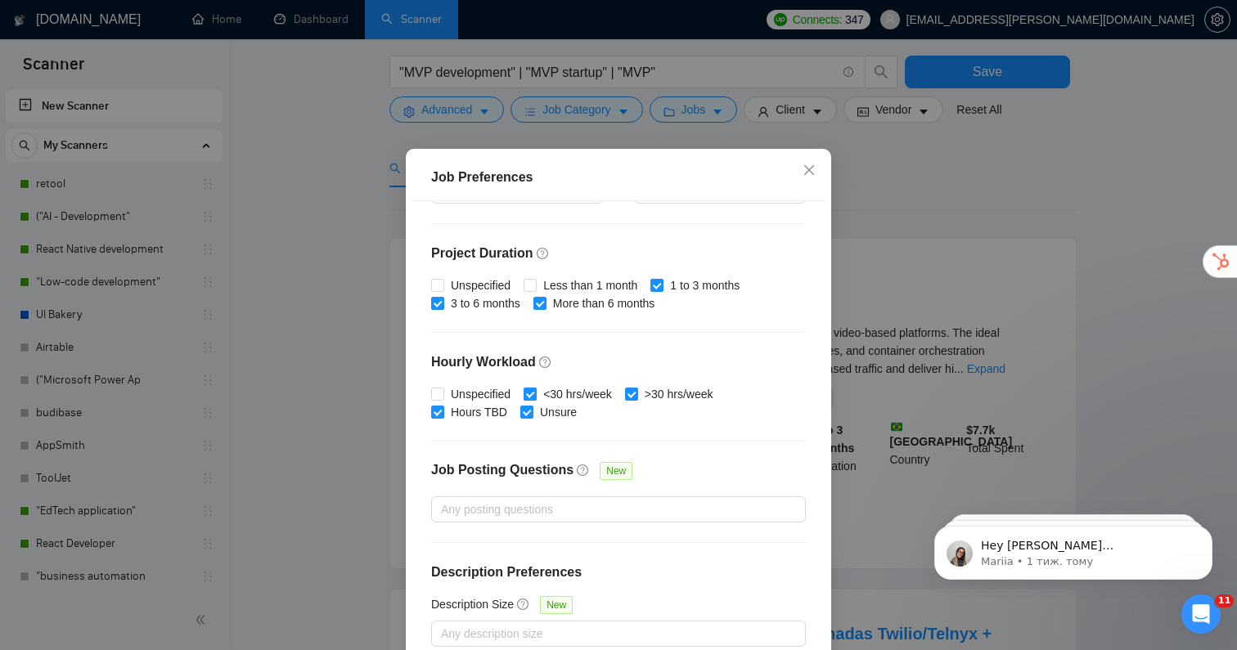
click at [537, 401] on span at bounding box center [530, 394] width 13 height 13
click at [535, 399] on input "<30 hrs/week" at bounding box center [529, 393] width 11 height 11
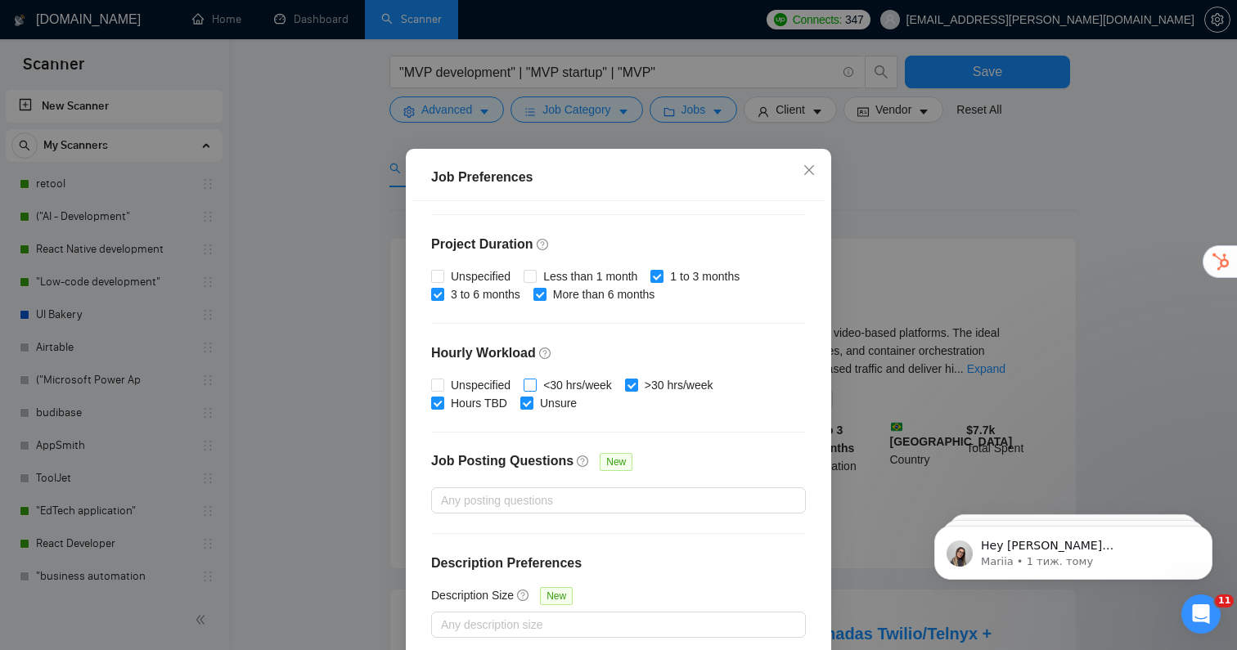
scroll to position [105, 0]
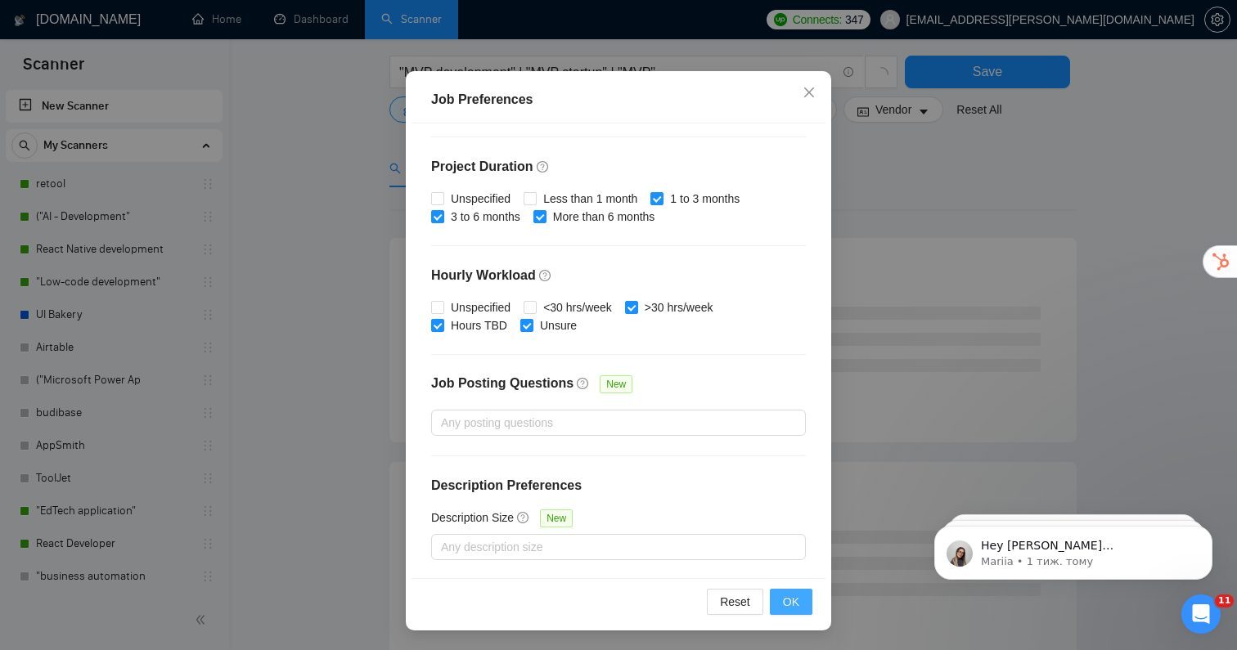
click at [793, 596] on span "OK" at bounding box center [791, 602] width 16 height 18
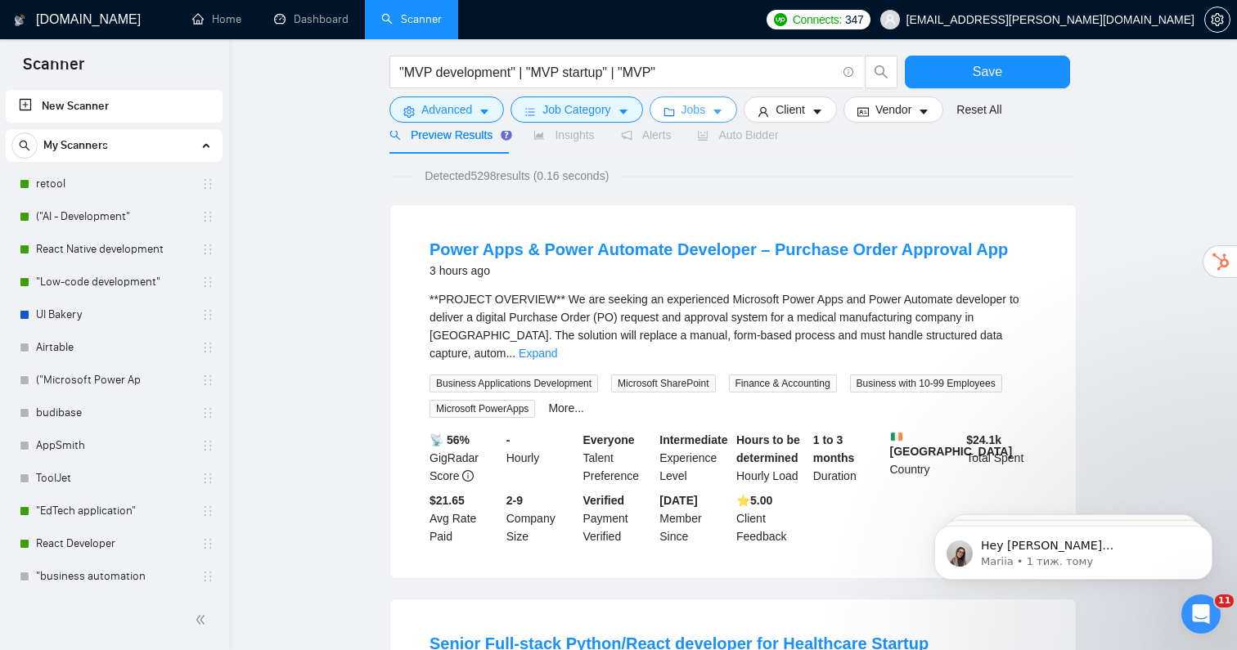
scroll to position [111, 0]
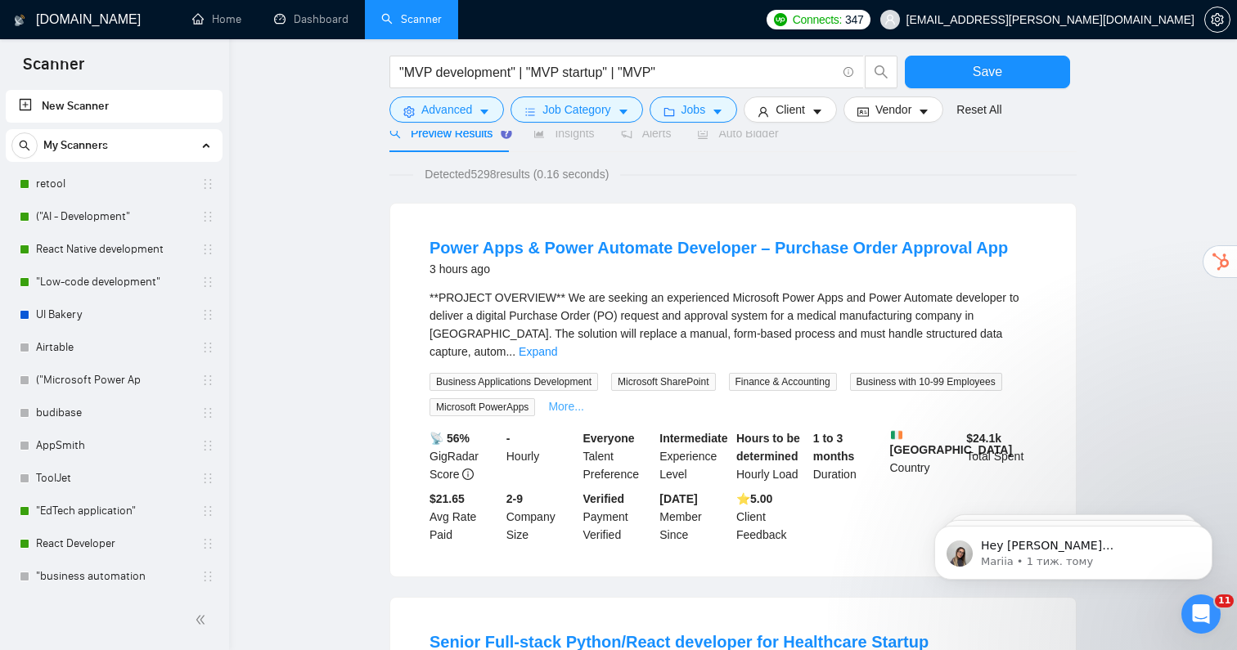
click at [584, 400] on link "More..." at bounding box center [566, 406] width 36 height 13
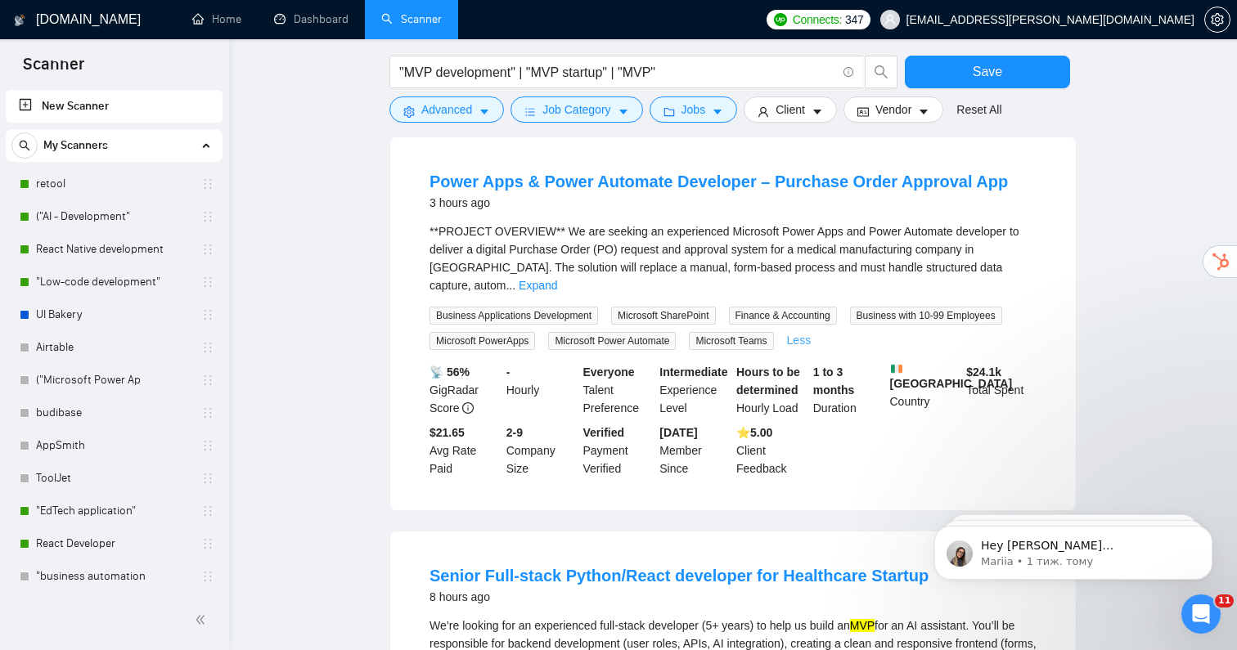
scroll to position [0, 0]
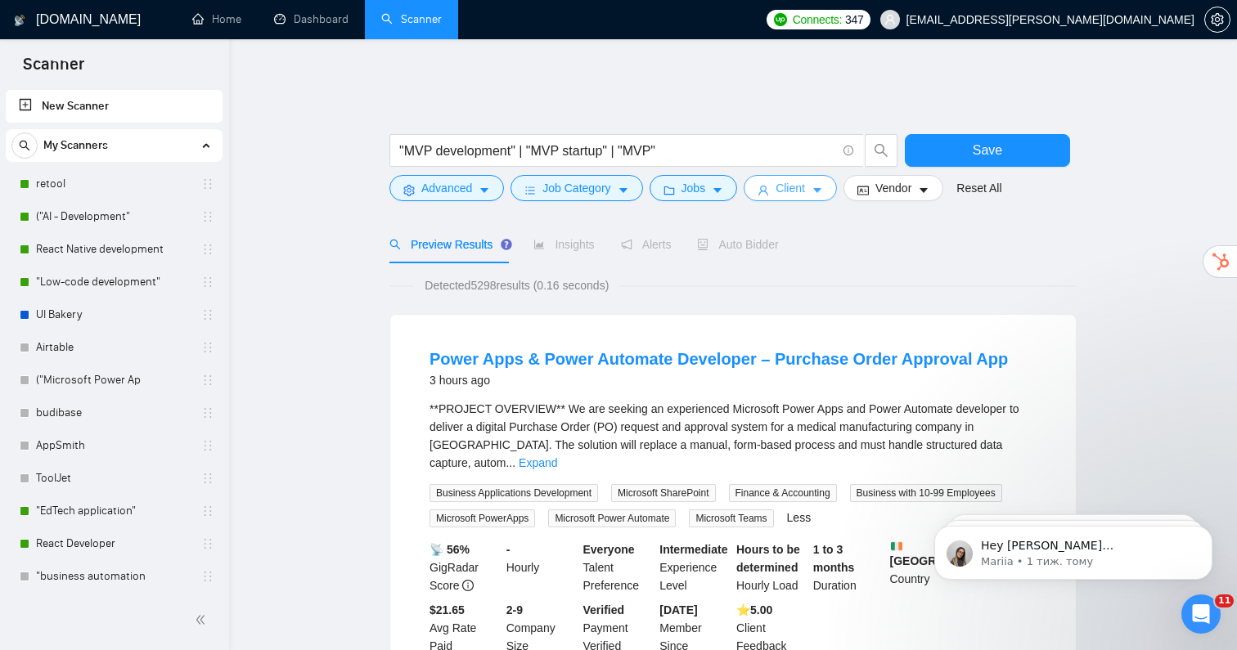
click at [818, 185] on icon "caret-down" at bounding box center [816, 190] width 11 height 11
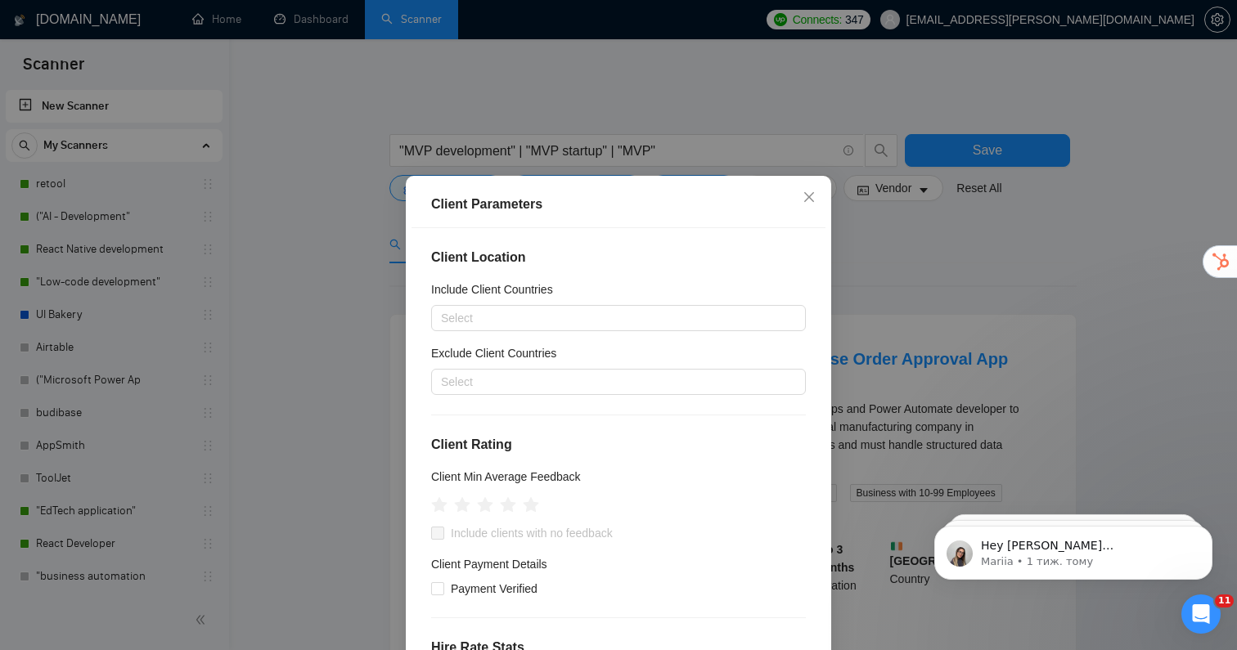
scroll to position [33, 0]
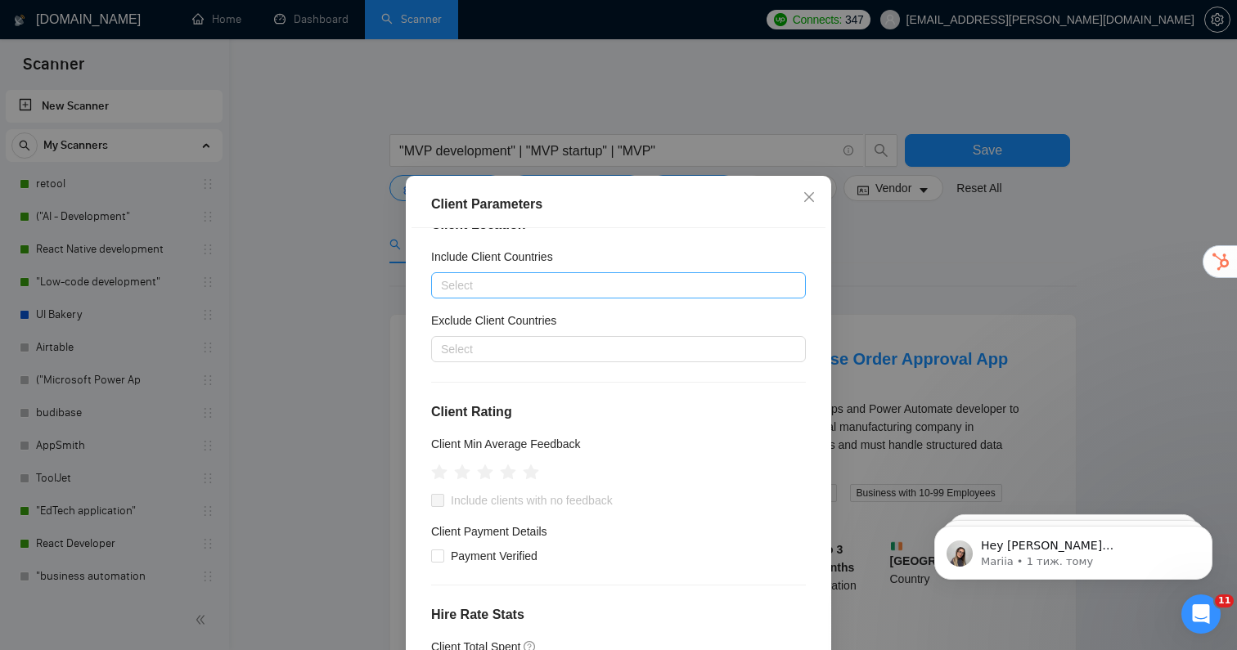
click at [541, 285] on div at bounding box center [610, 286] width 350 height 20
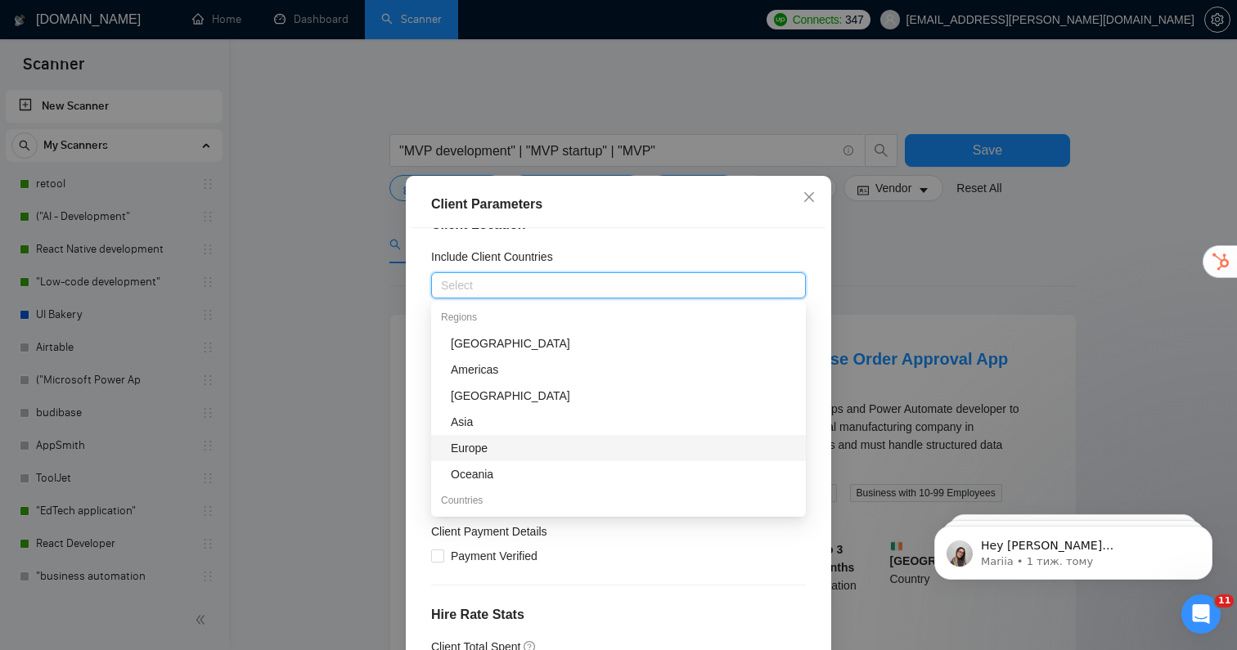
click at [470, 452] on div "Europe" at bounding box center [623, 448] width 345 height 18
click at [496, 373] on div "Americas" at bounding box center [623, 370] width 345 height 18
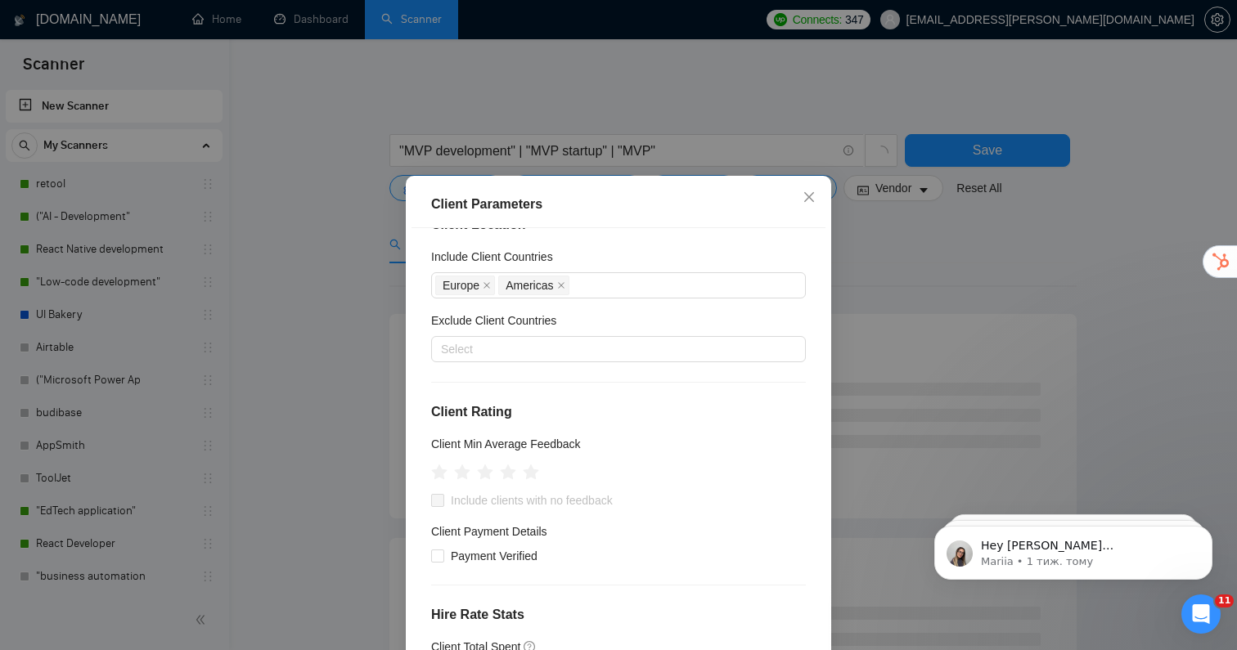
click at [652, 256] on div "Include Client Countries" at bounding box center [618, 260] width 375 height 25
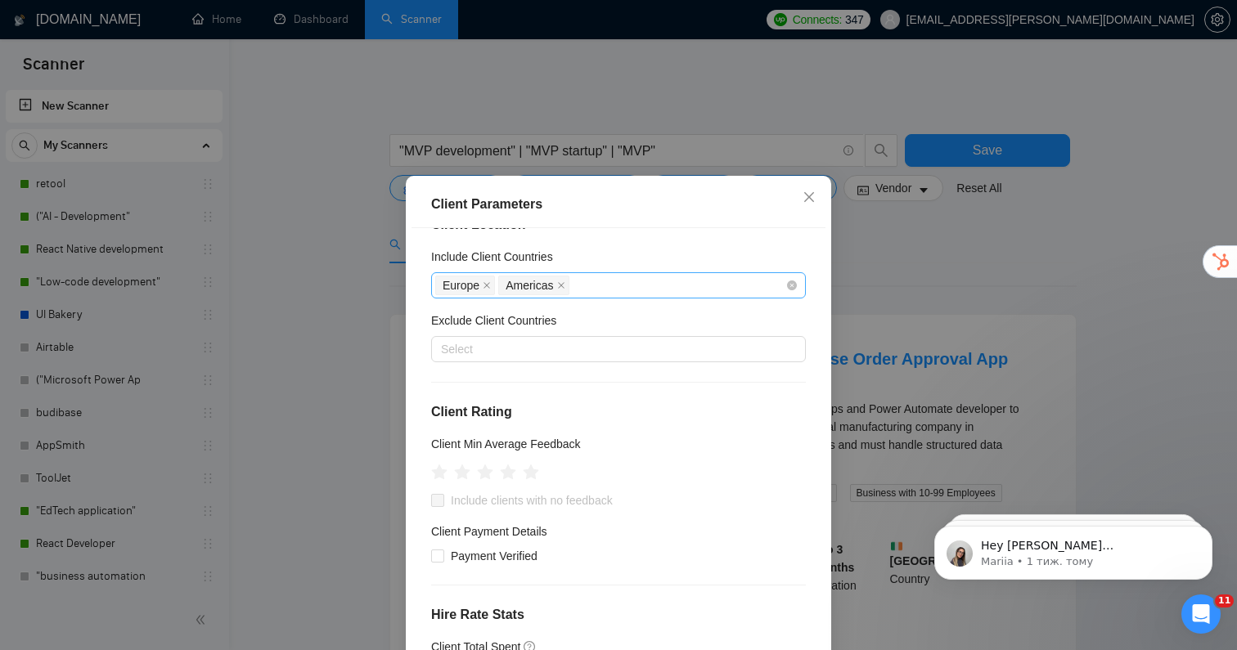
click at [603, 278] on div "Europe [GEOGRAPHIC_DATA]" at bounding box center [610, 285] width 350 height 23
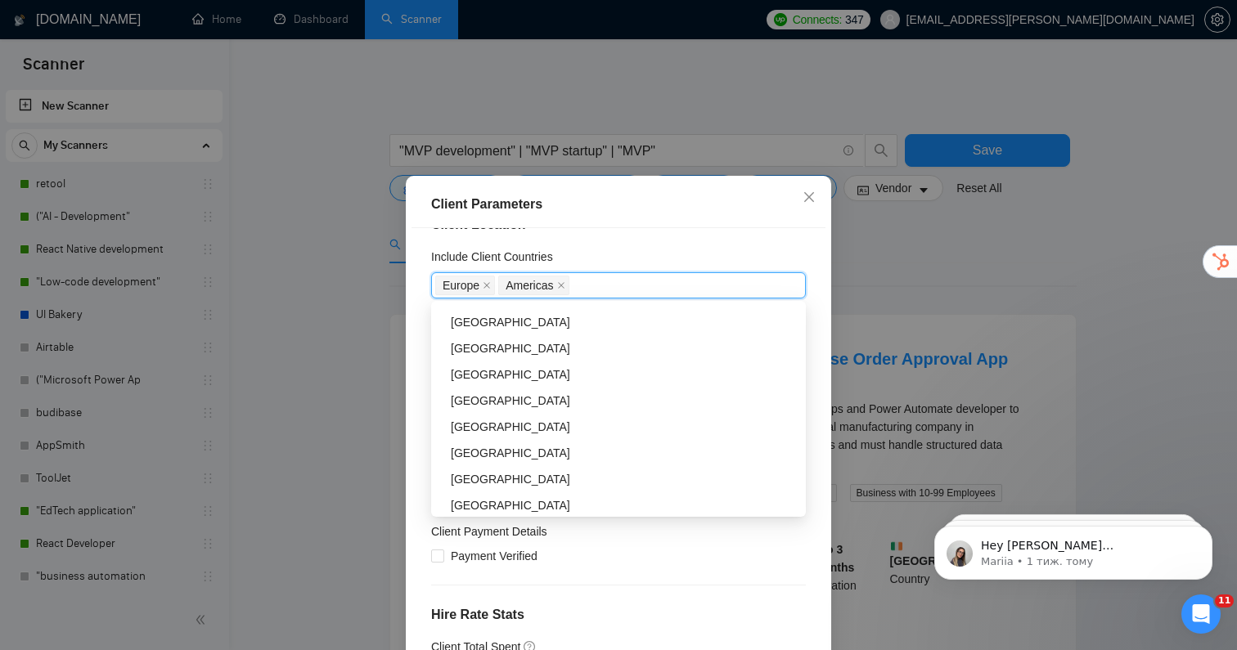
scroll to position [207, 0]
click at [506, 423] on div "[GEOGRAPHIC_DATA]" at bounding box center [623, 425] width 345 height 18
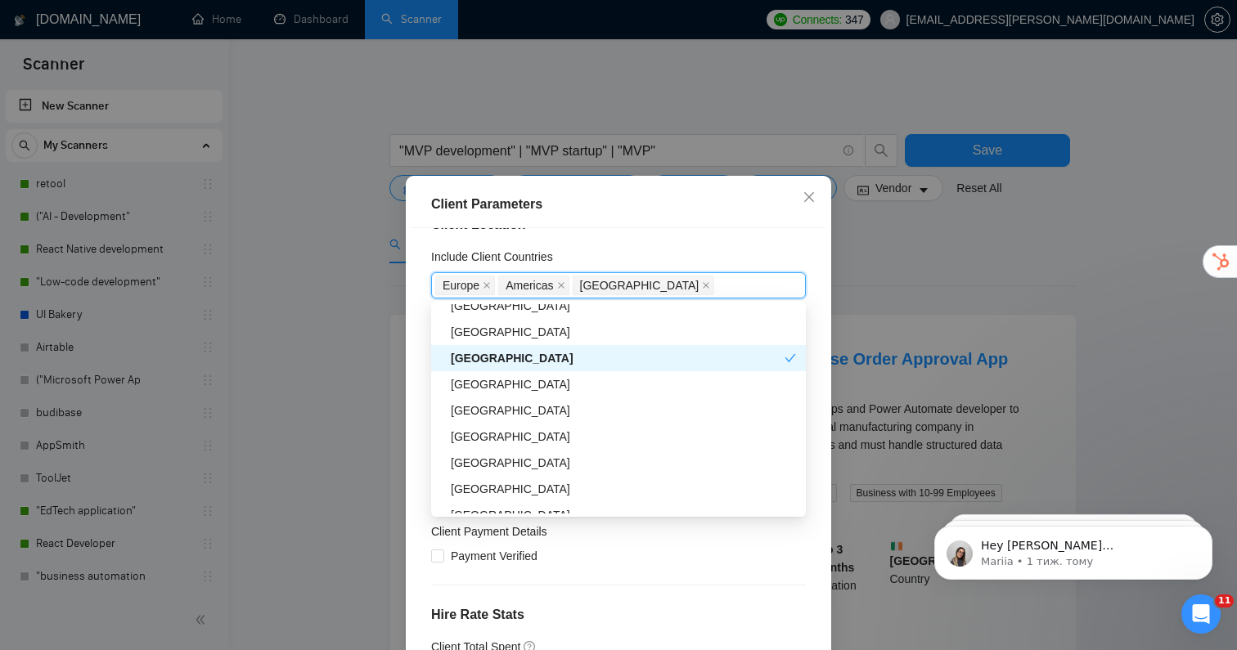
scroll to position [274, 0]
click at [510, 436] on div "[GEOGRAPHIC_DATA]" at bounding box center [623, 436] width 345 height 18
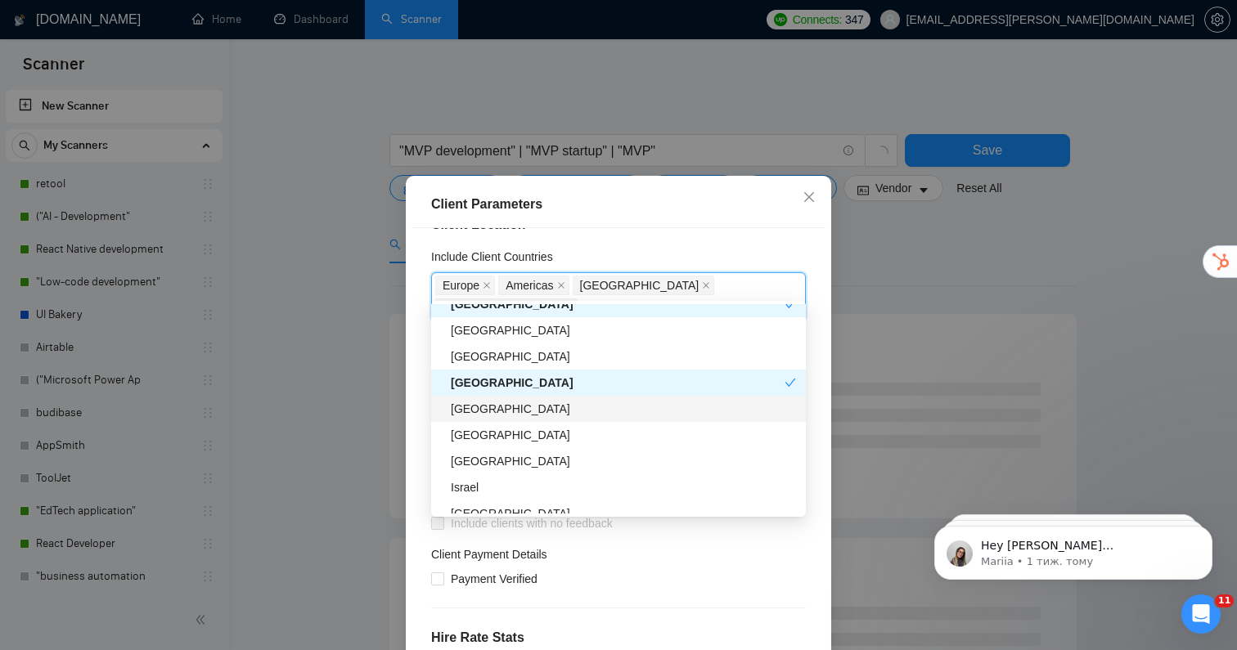
click at [501, 412] on div "[GEOGRAPHIC_DATA]" at bounding box center [623, 409] width 345 height 18
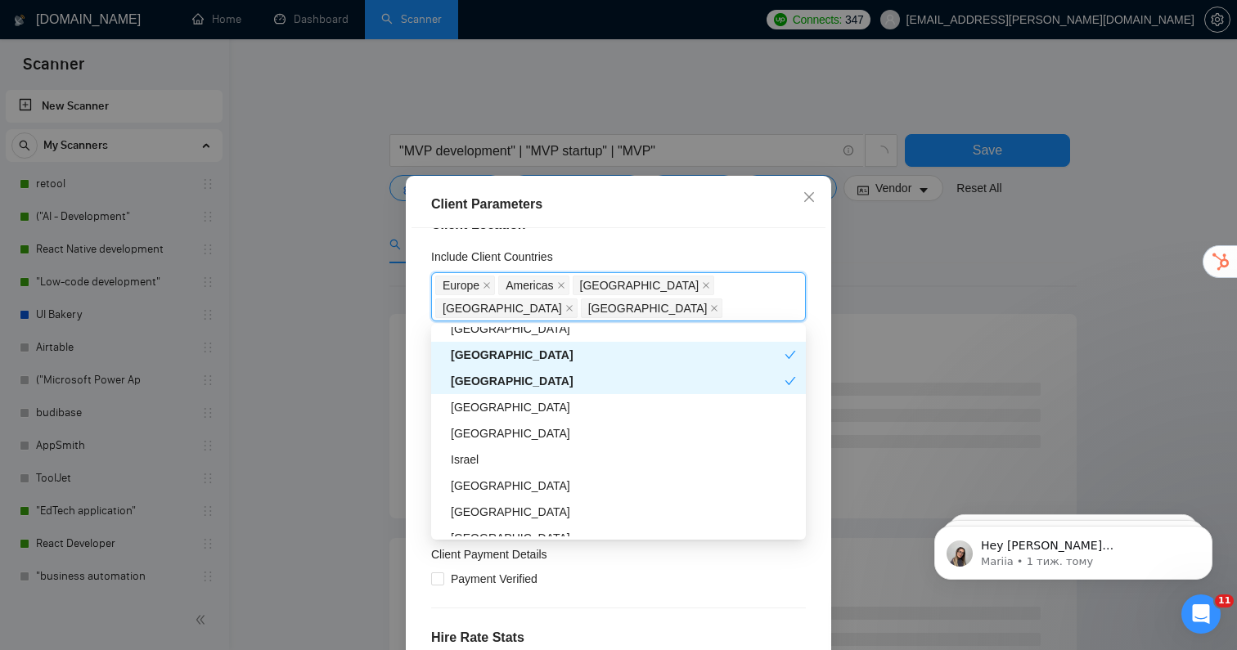
scroll to position [396, 0]
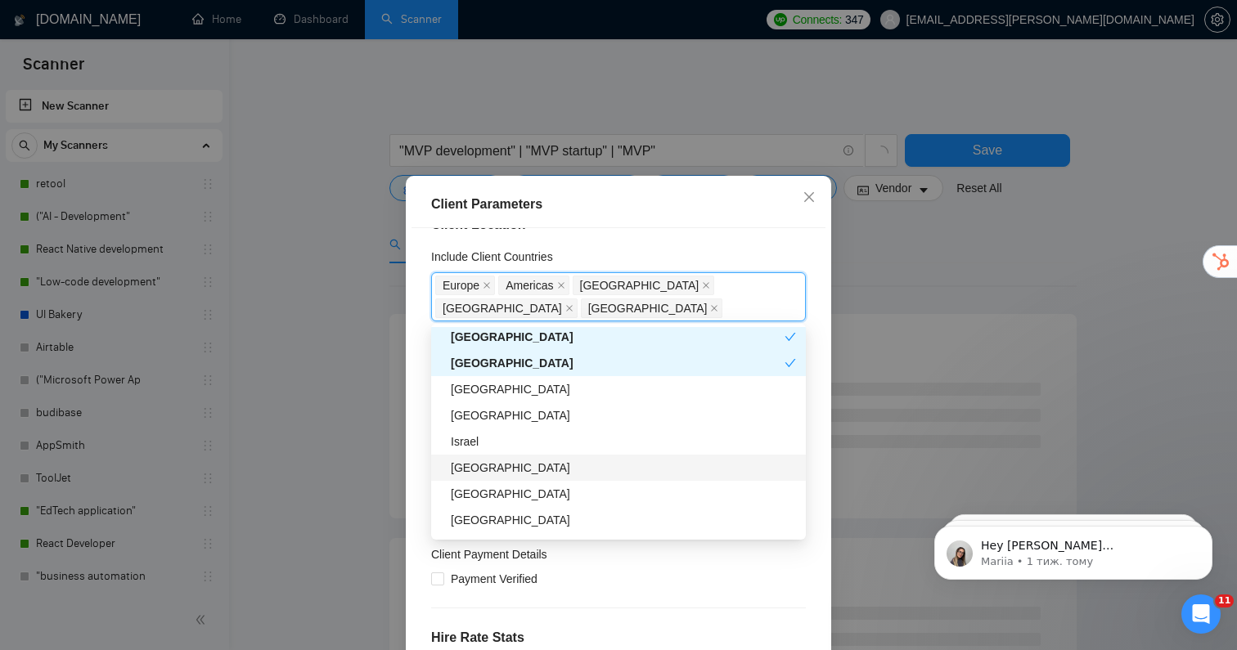
click at [501, 469] on div "[GEOGRAPHIC_DATA]" at bounding box center [623, 468] width 345 height 18
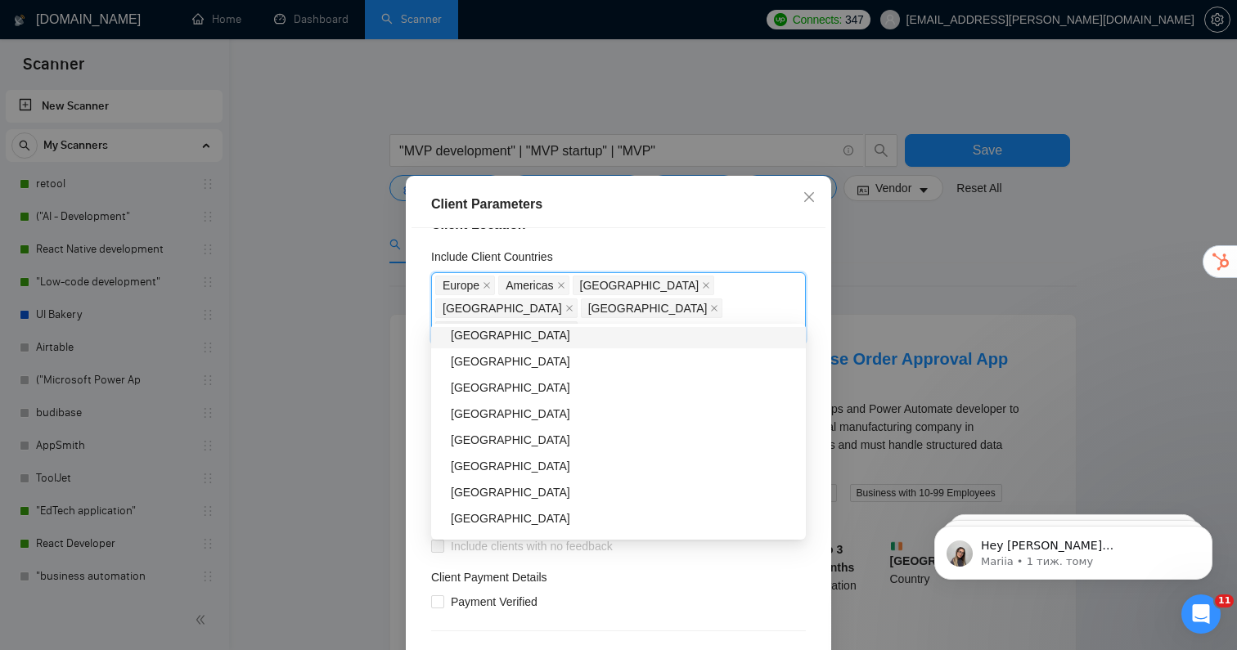
scroll to position [595, 0]
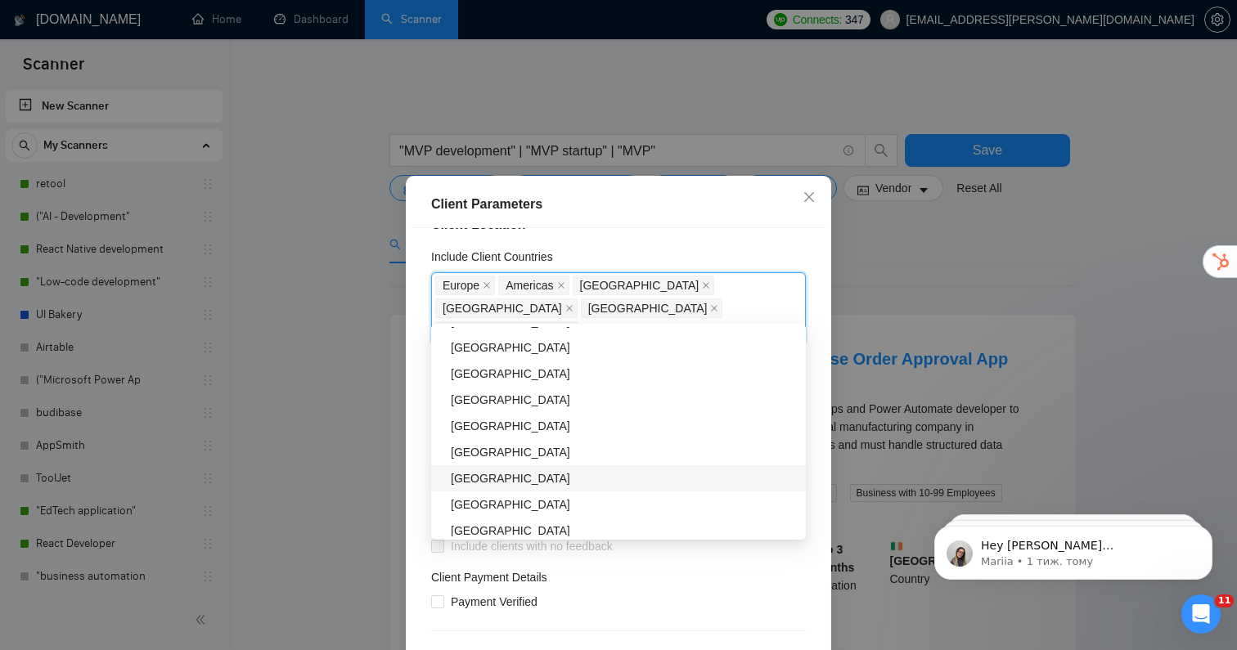
click at [494, 478] on div "[GEOGRAPHIC_DATA]" at bounding box center [623, 479] width 345 height 18
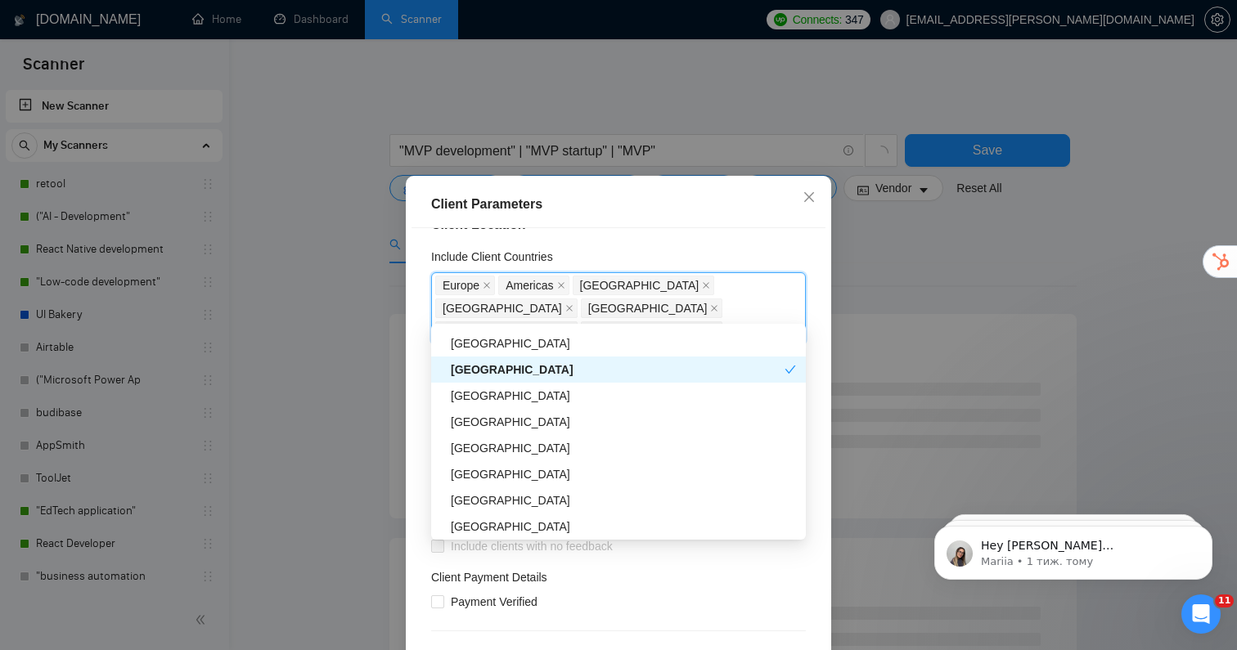
scroll to position [708, 0]
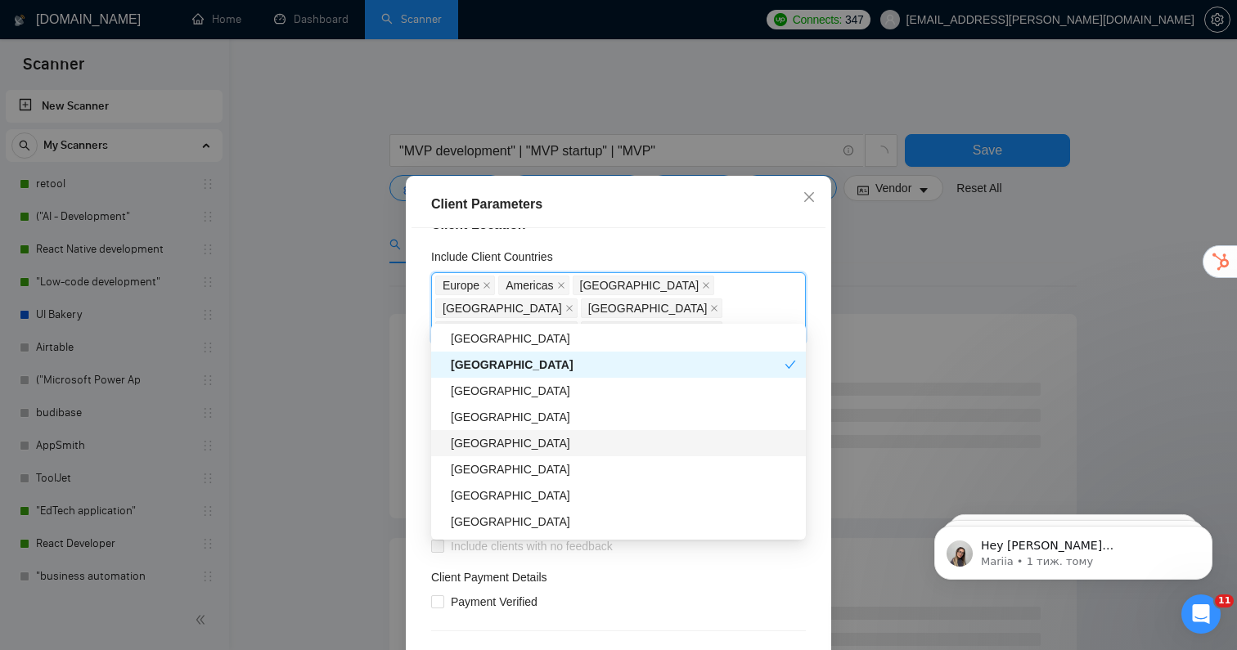
click at [505, 446] on div "[GEOGRAPHIC_DATA]" at bounding box center [623, 443] width 345 height 18
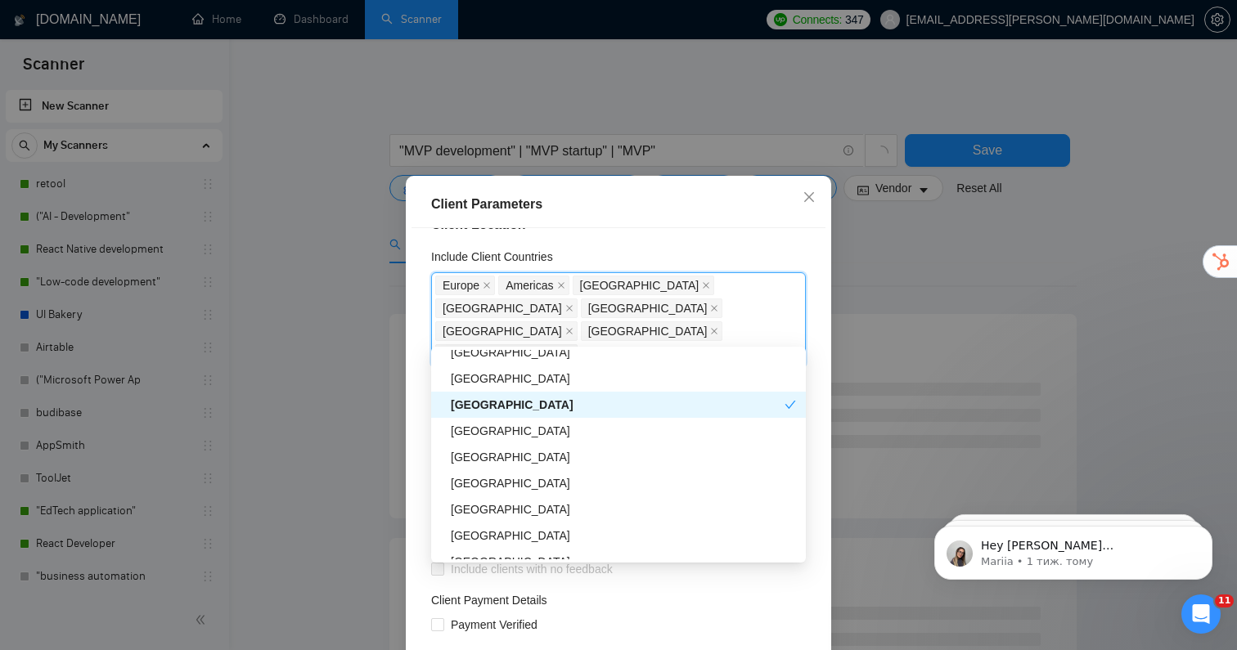
scroll to position [771, 0]
click at [506, 456] on div "[GEOGRAPHIC_DATA]" at bounding box center [623, 456] width 345 height 18
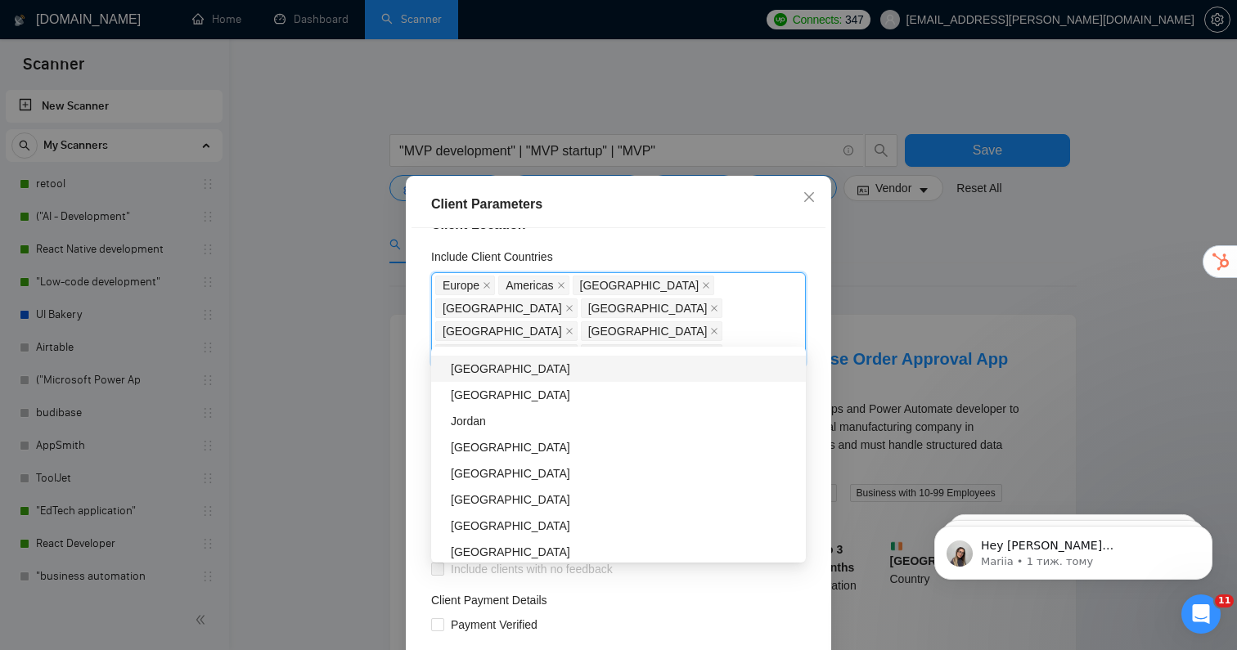
scroll to position [1522, 0]
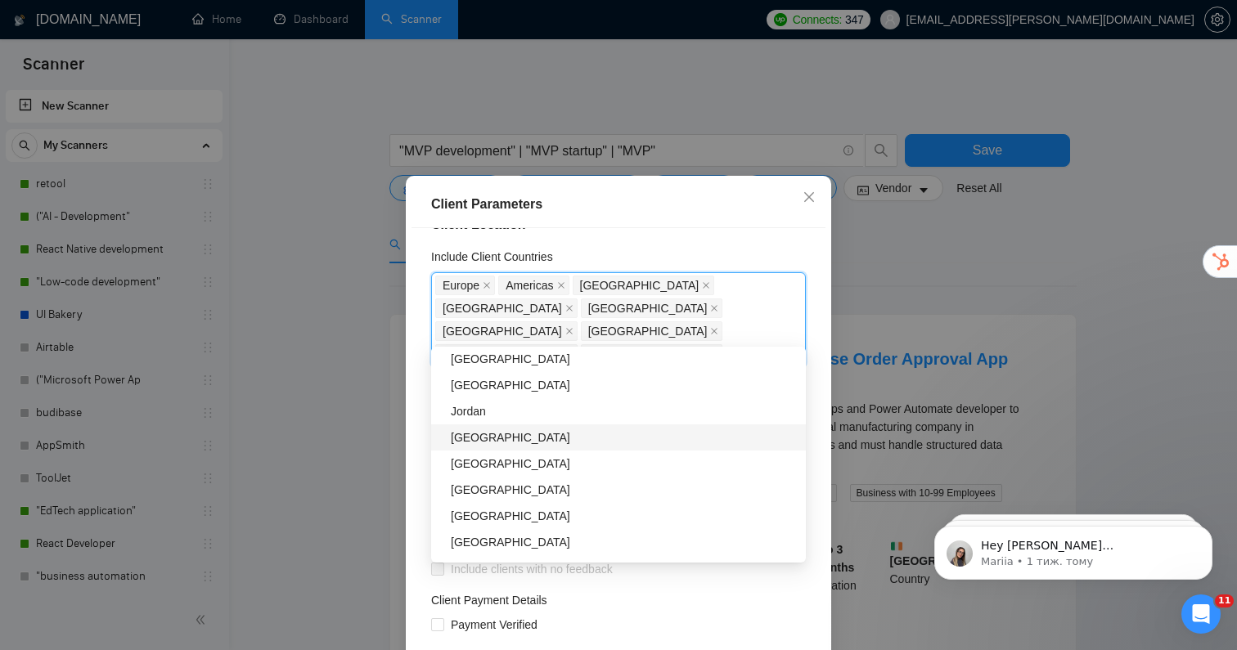
click at [564, 438] on div "[GEOGRAPHIC_DATA]" at bounding box center [623, 438] width 345 height 18
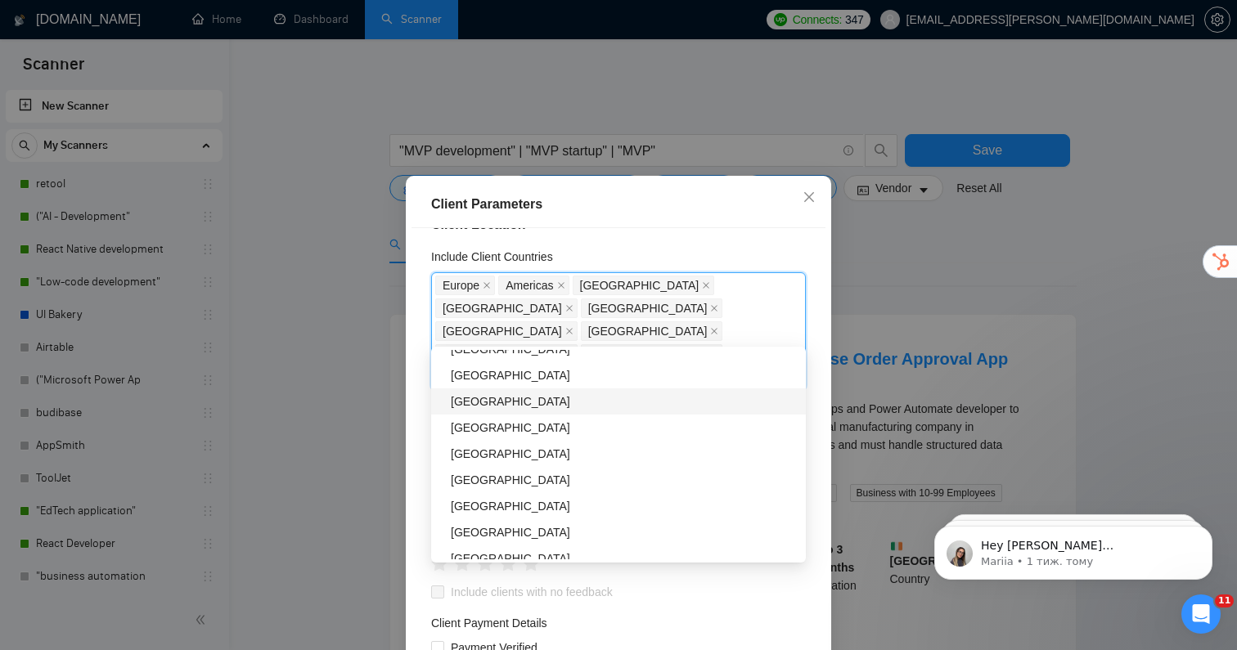
click at [547, 402] on div "[GEOGRAPHIC_DATA]" at bounding box center [623, 402] width 345 height 18
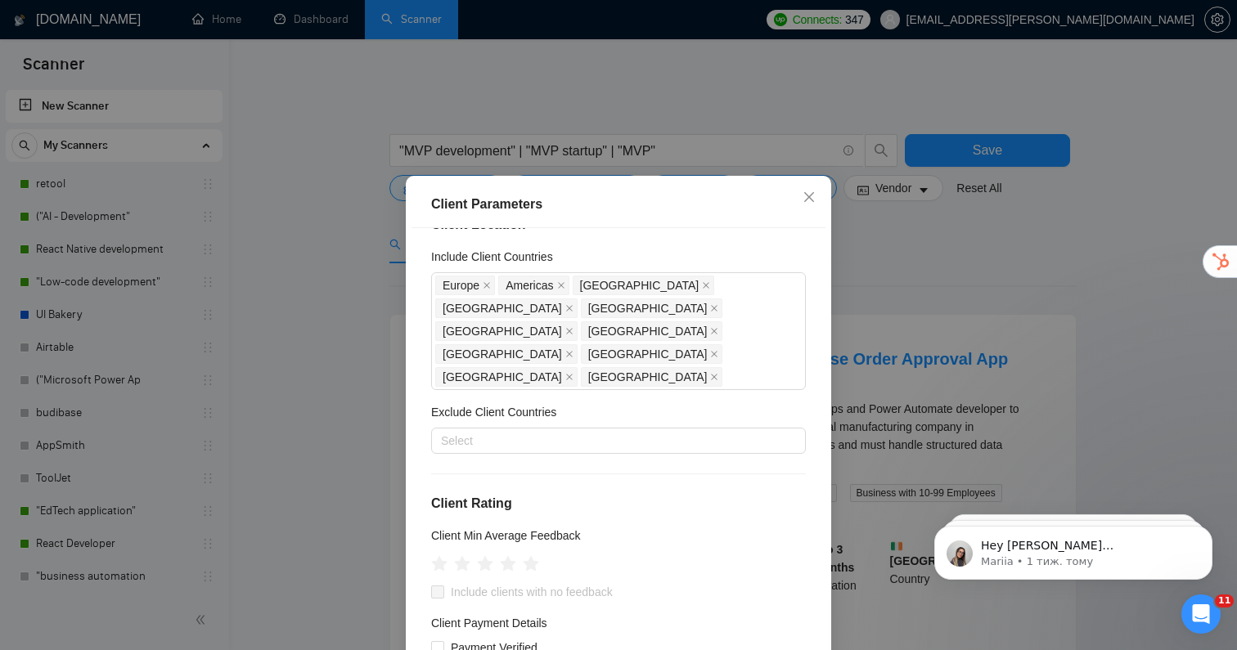
click at [607, 614] on div "Client Payment Details" at bounding box center [618, 626] width 375 height 25
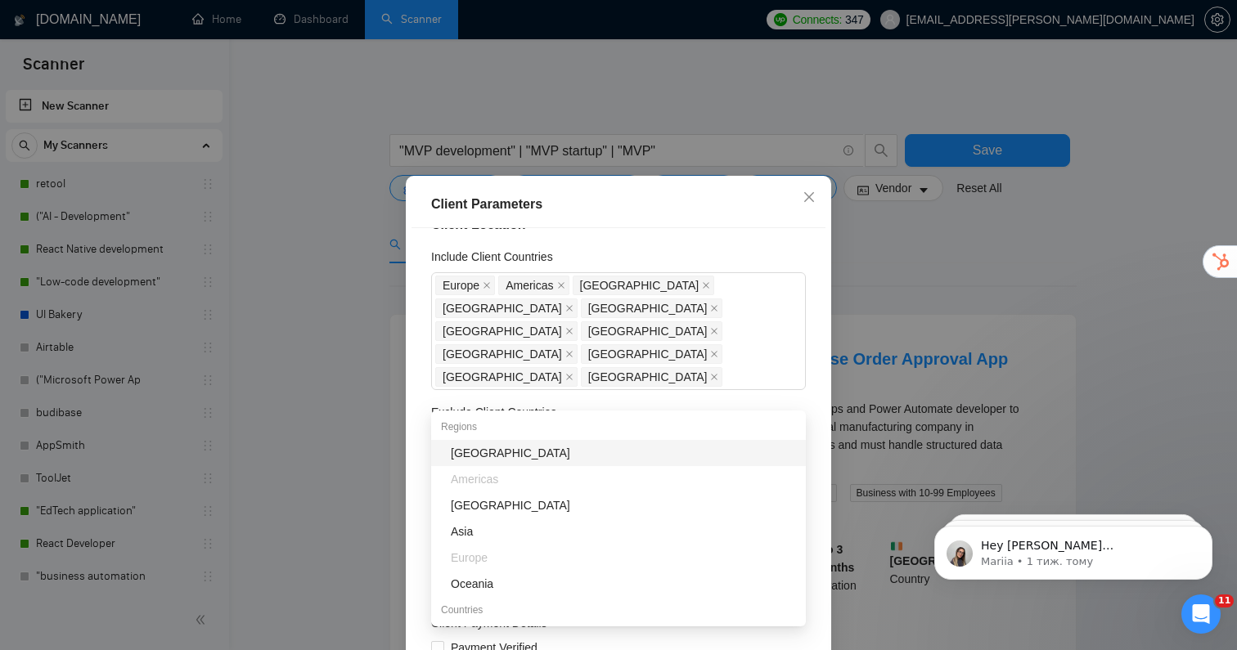
click at [539, 431] on div at bounding box center [610, 441] width 350 height 20
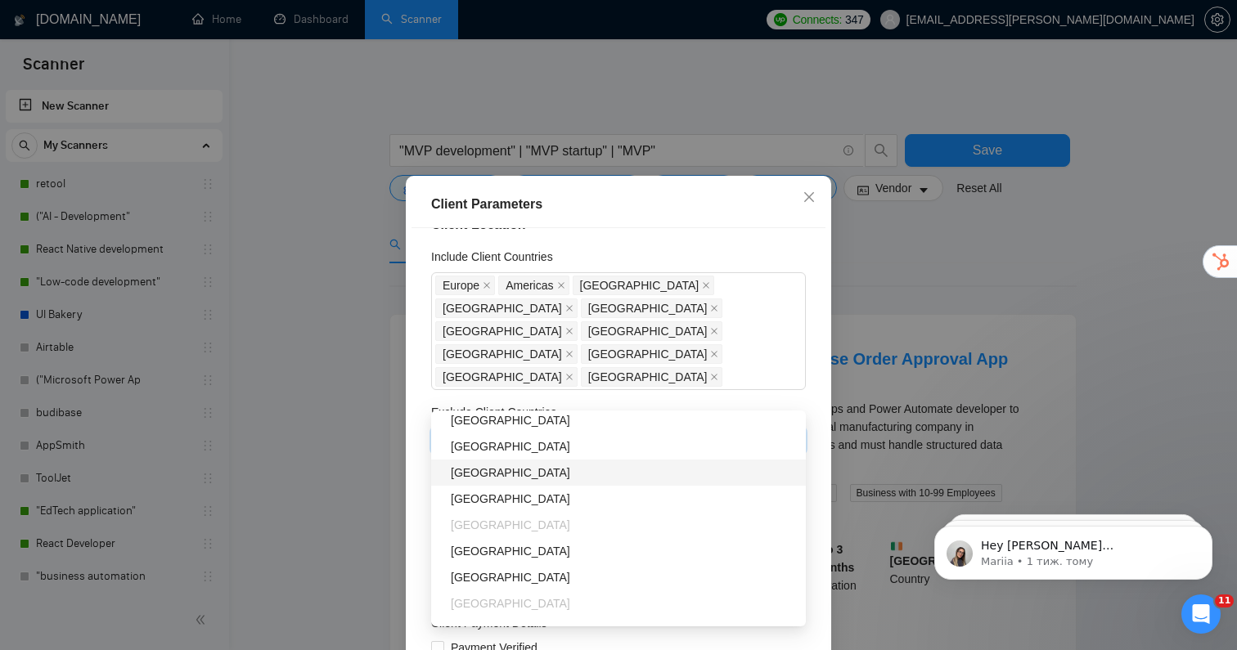
click at [493, 465] on div "[GEOGRAPHIC_DATA]" at bounding box center [623, 473] width 345 height 18
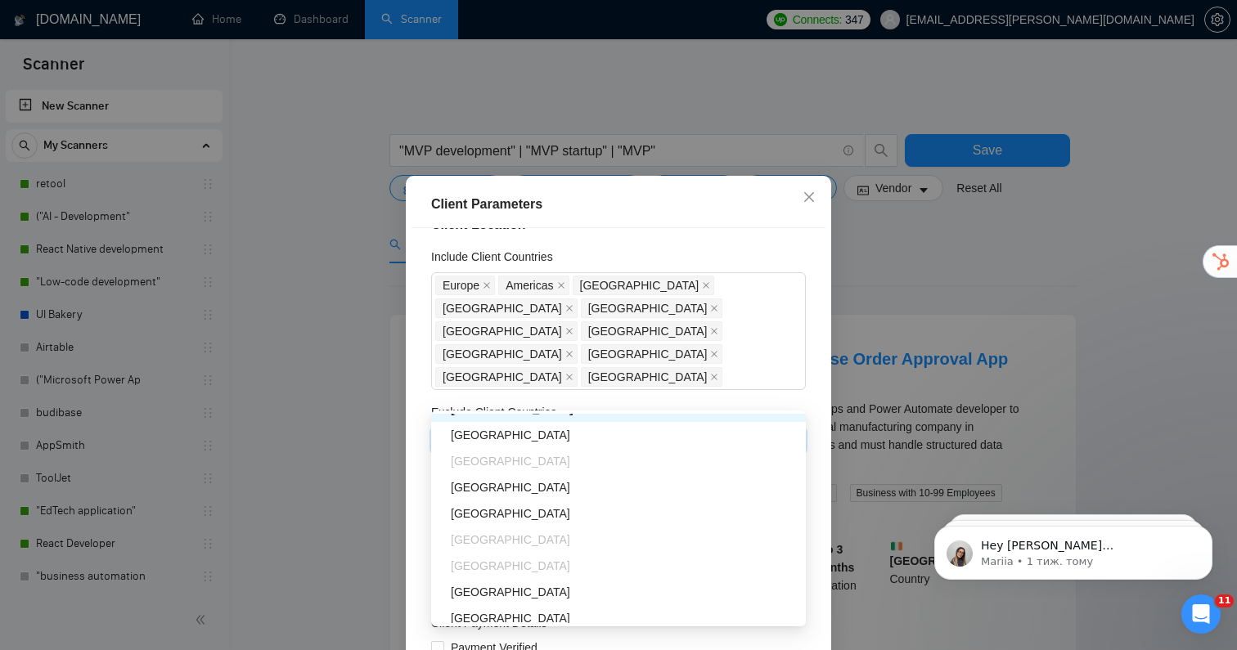
scroll to position [281, 0]
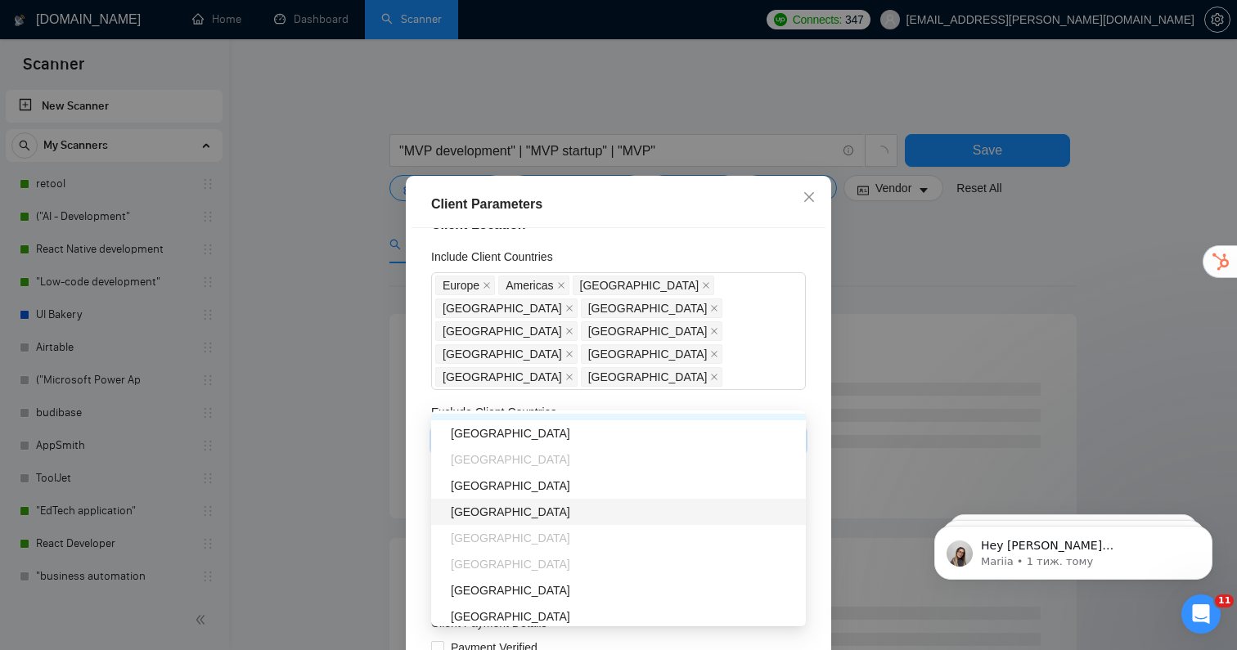
click at [483, 515] on div "[GEOGRAPHIC_DATA]" at bounding box center [623, 512] width 345 height 18
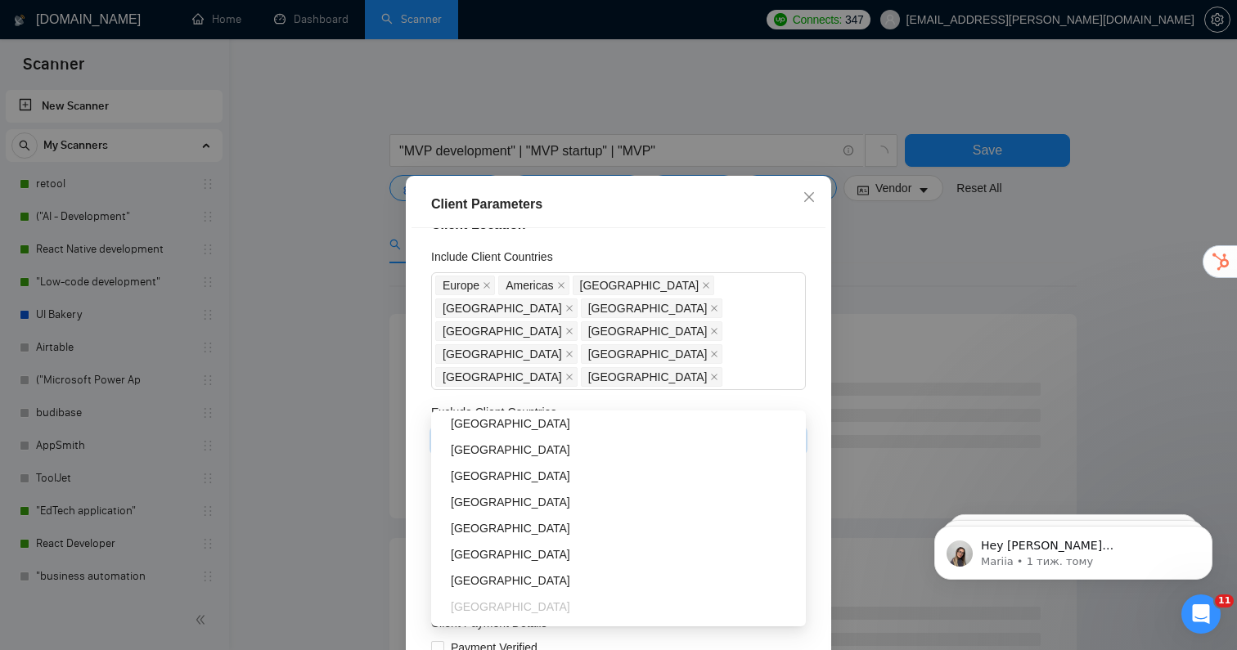
scroll to position [554, 0]
click at [485, 427] on div "[GEOGRAPHIC_DATA]" at bounding box center [623, 423] width 345 height 18
click at [487, 450] on div "[GEOGRAPHIC_DATA]" at bounding box center [623, 447] width 345 height 18
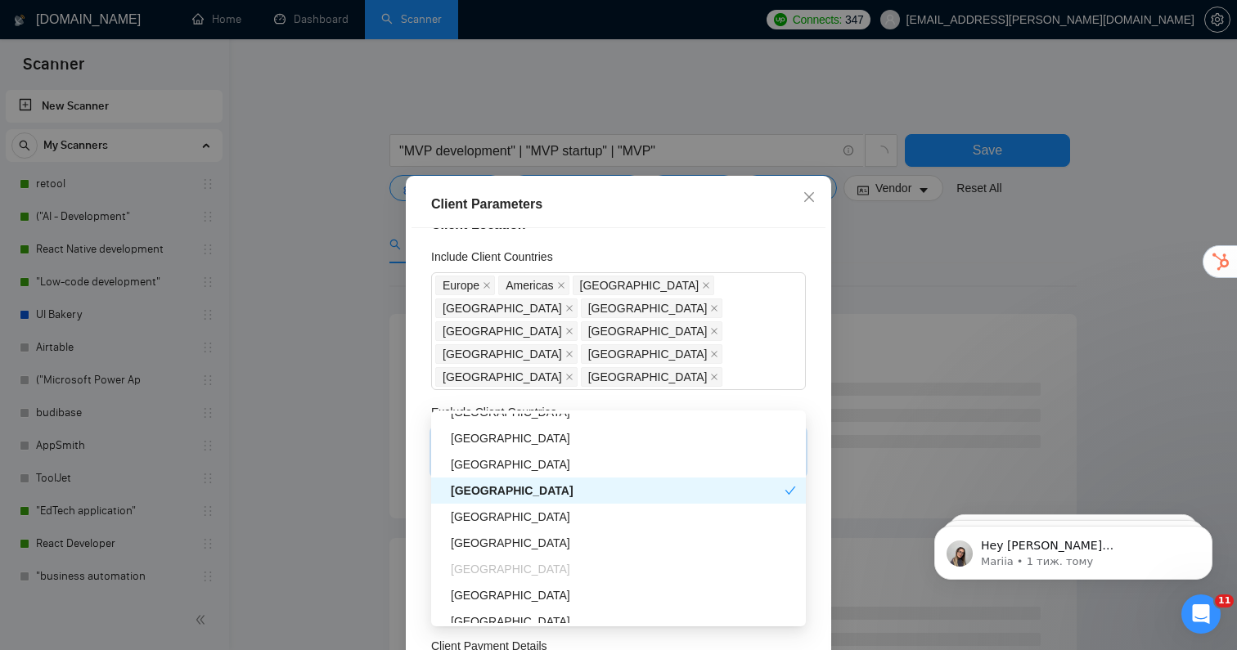
scroll to position [580, 0]
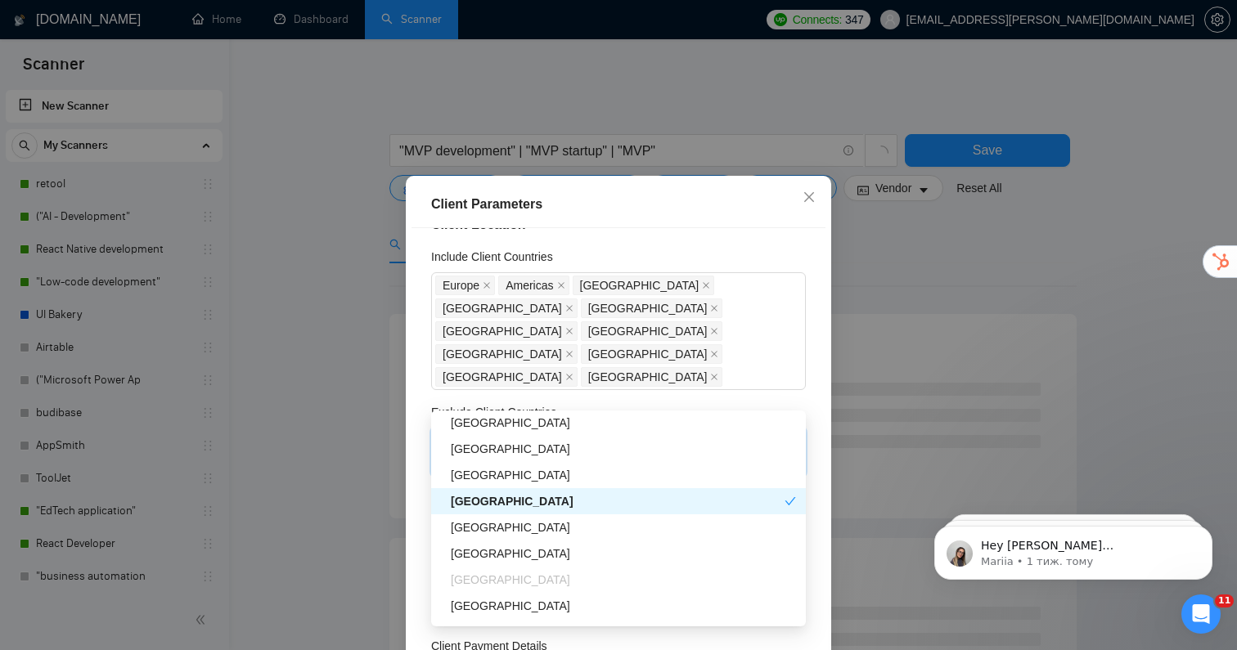
click at [487, 450] on div "[GEOGRAPHIC_DATA]" at bounding box center [623, 449] width 345 height 18
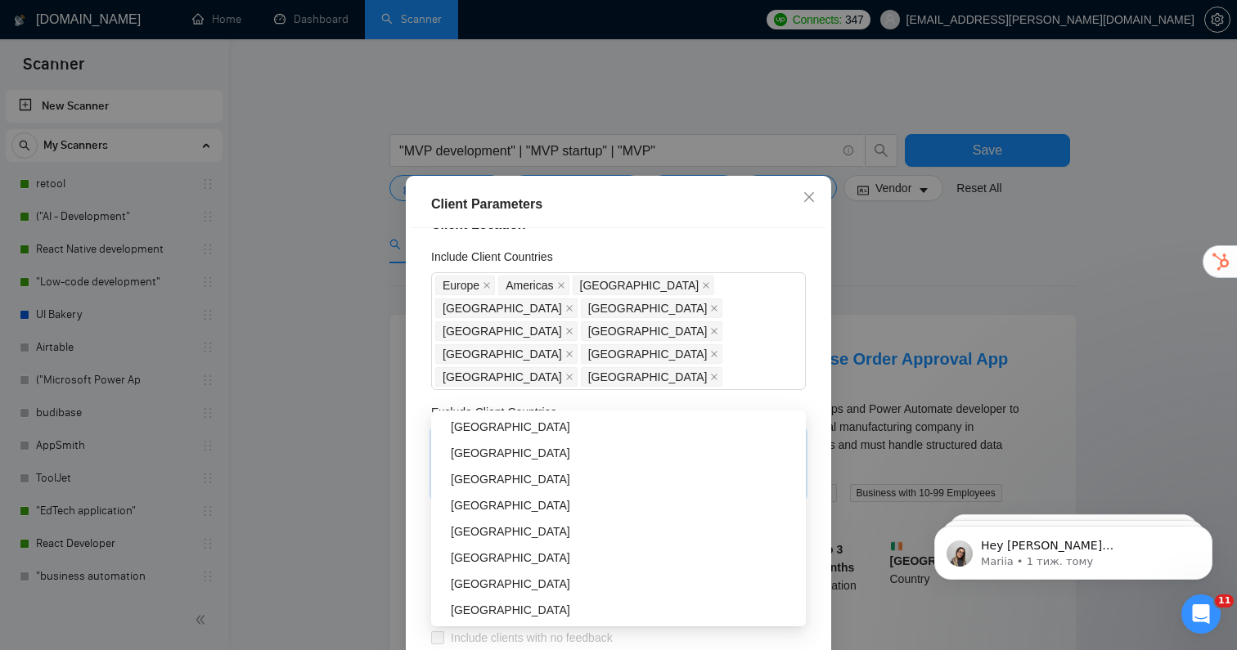
scroll to position [1387, 0]
click at [473, 515] on div "[GEOGRAPHIC_DATA]" at bounding box center [618, 505] width 375 height 26
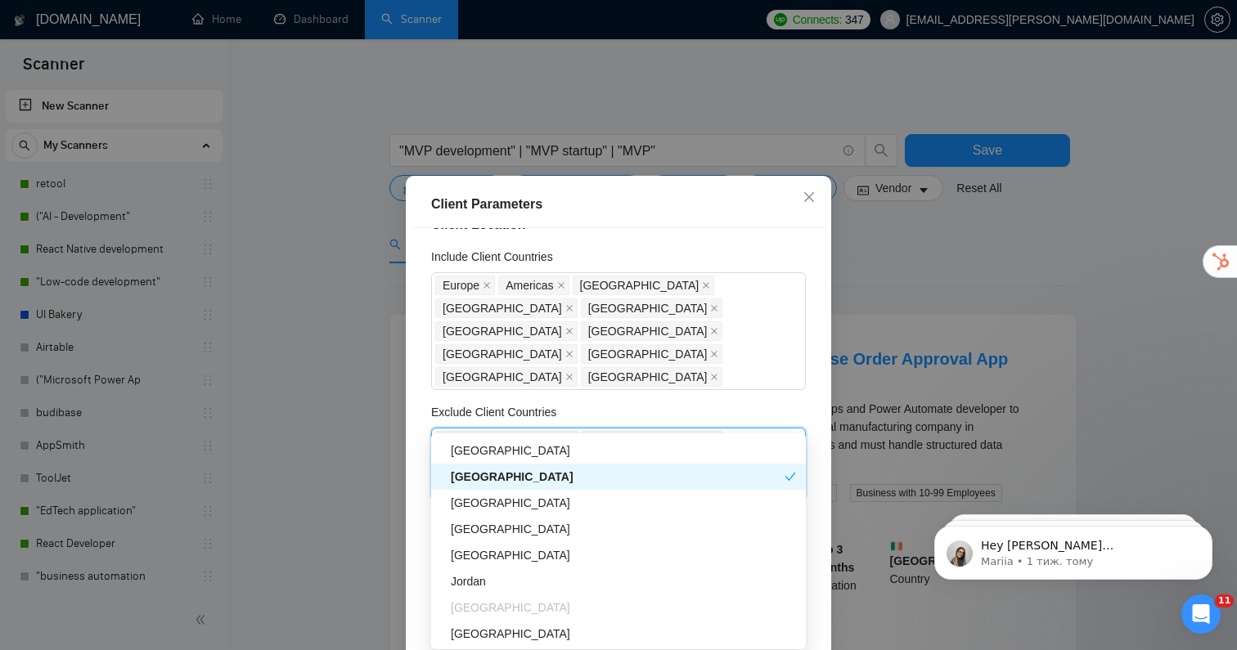
scroll to position [1457, 0]
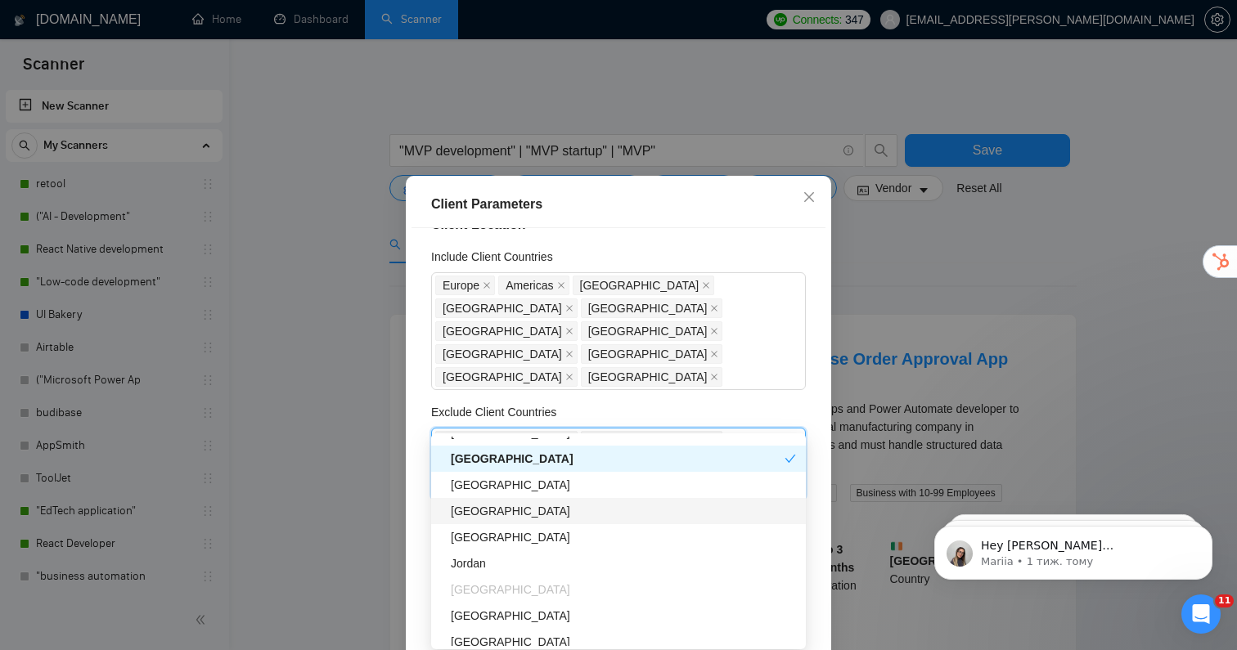
click at [475, 515] on div "[GEOGRAPHIC_DATA]" at bounding box center [623, 511] width 345 height 18
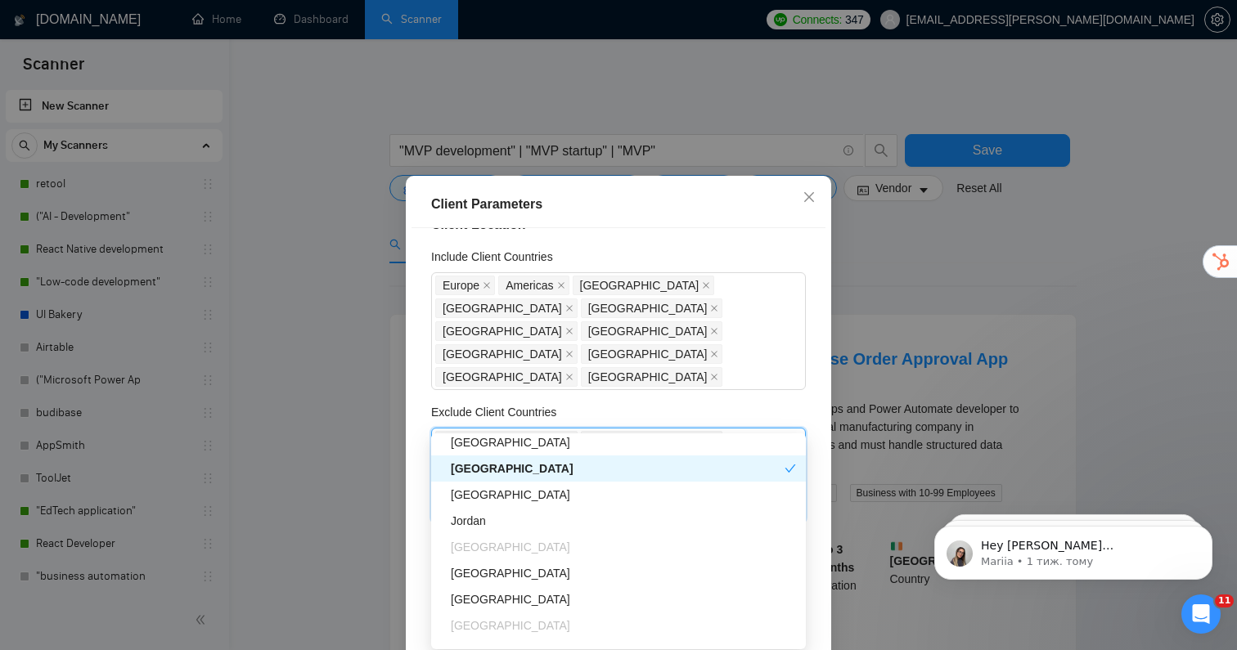
scroll to position [1500, 0]
click at [483, 501] on div "[GEOGRAPHIC_DATA]" at bounding box center [623, 494] width 345 height 18
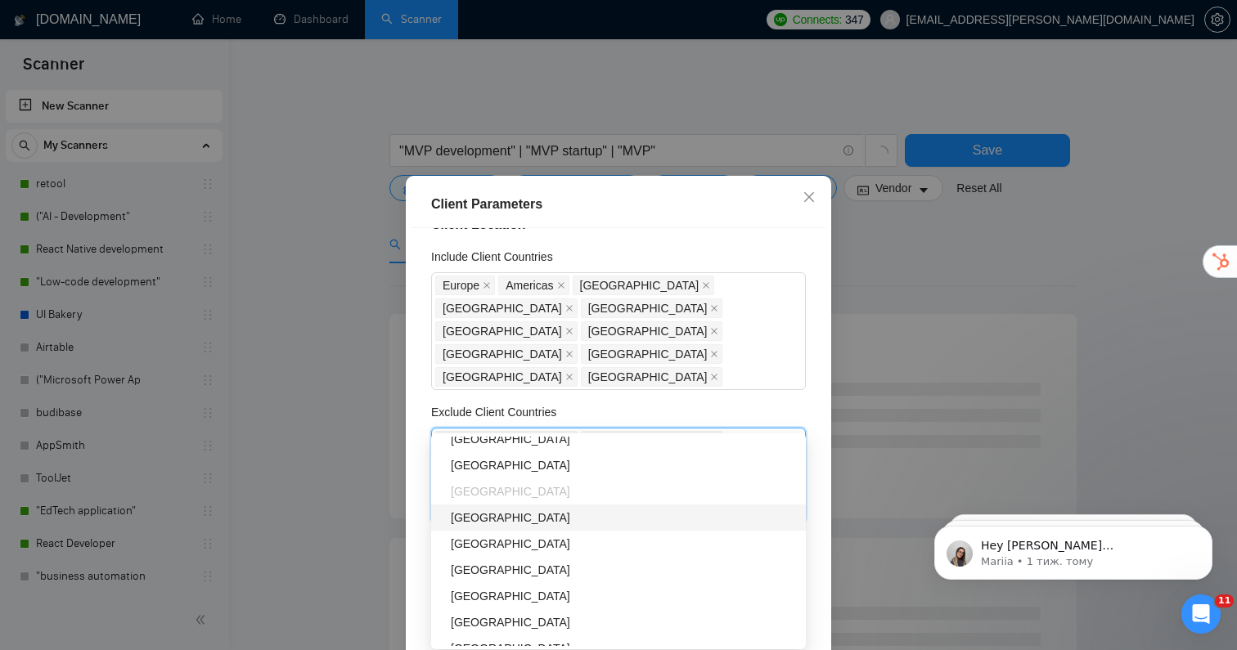
click at [489, 515] on div "[GEOGRAPHIC_DATA]" at bounding box center [623, 518] width 345 height 18
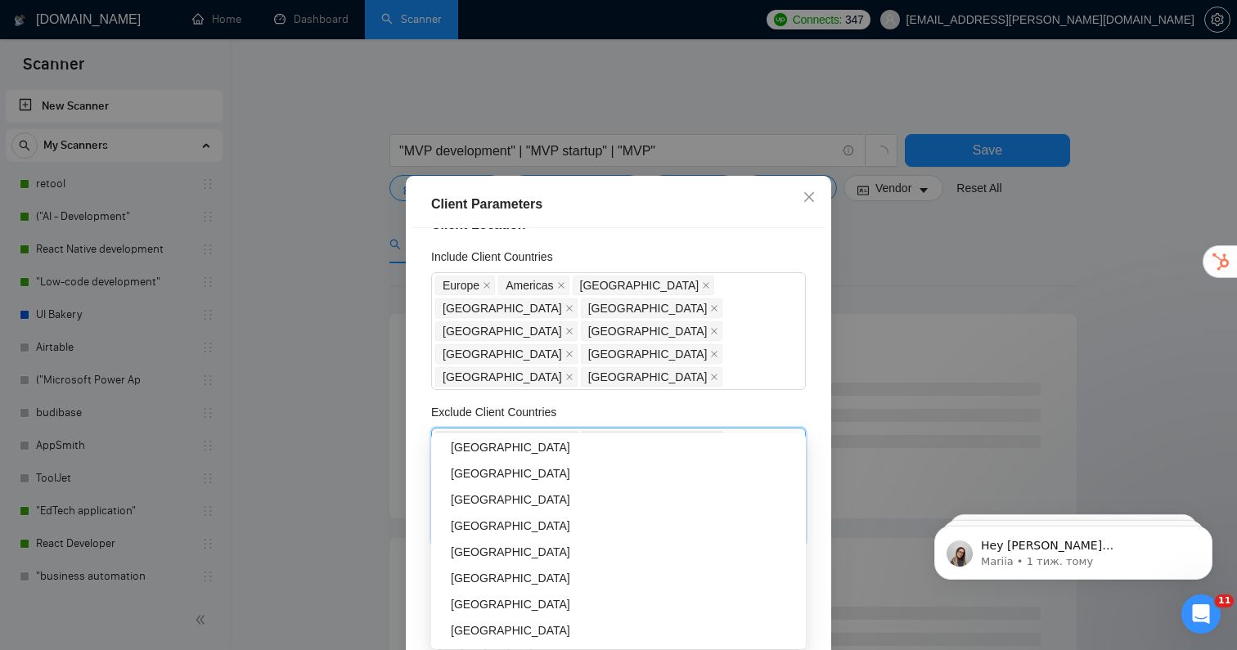
scroll to position [1816, 0]
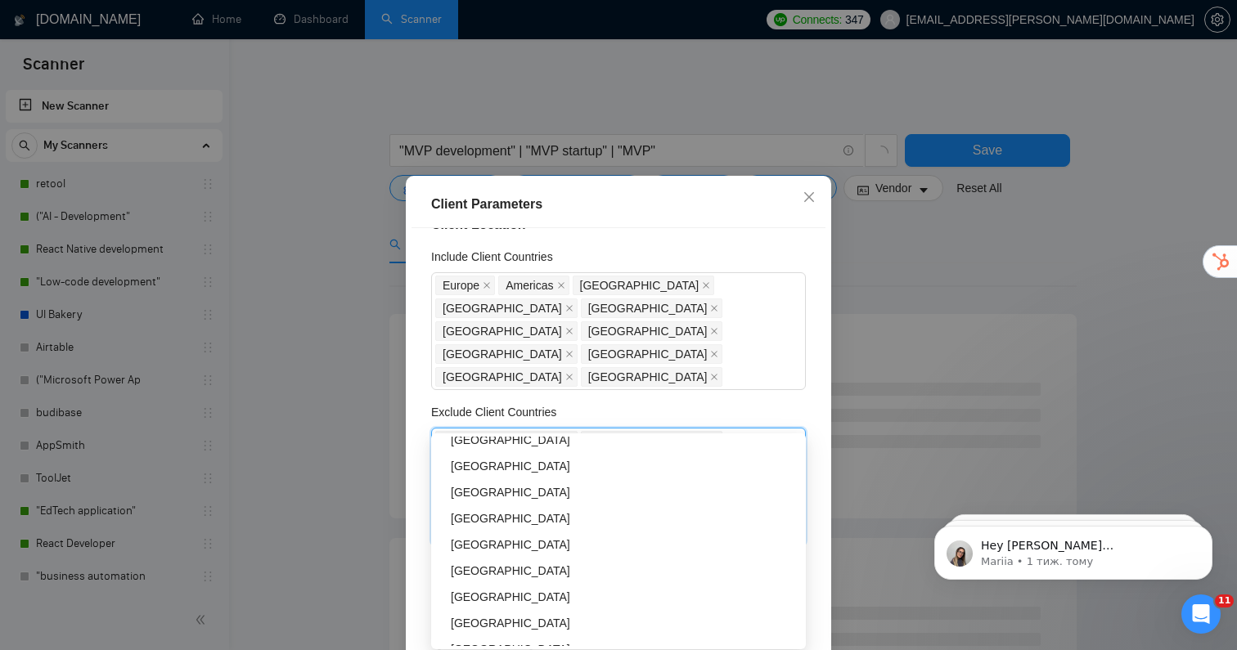
click at [486, 497] on div "[GEOGRAPHIC_DATA]" at bounding box center [623, 492] width 345 height 18
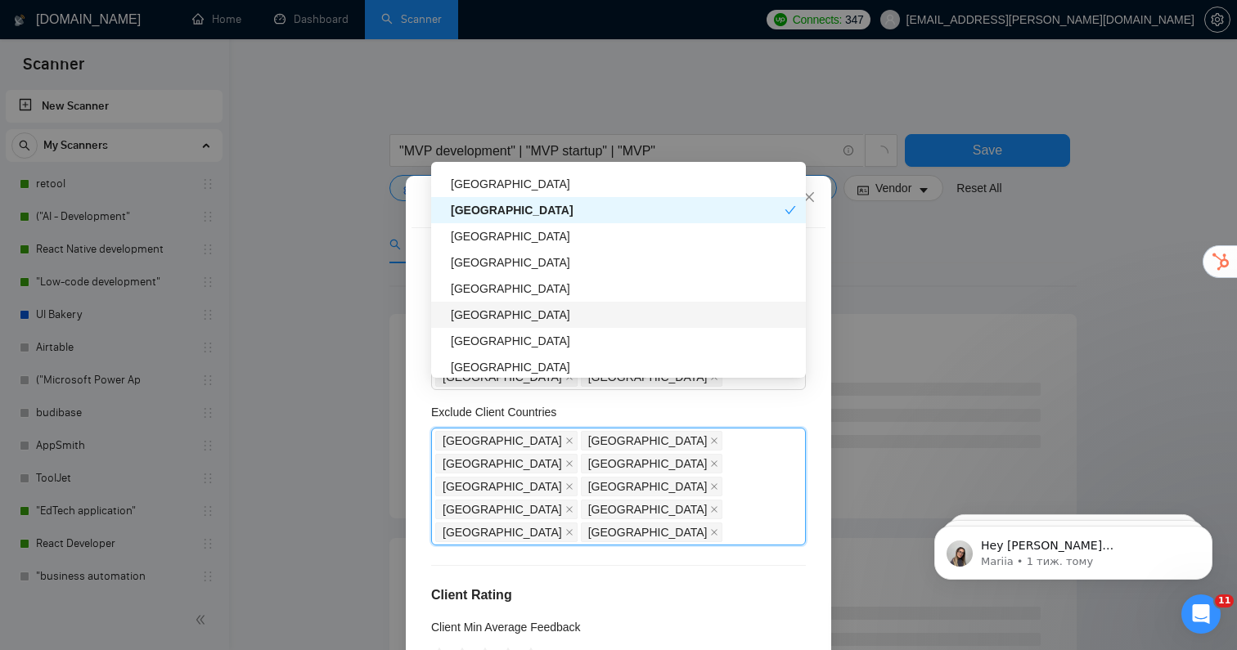
scroll to position [1828, 0]
click at [489, 289] on div "[GEOGRAPHIC_DATA]" at bounding box center [623, 288] width 345 height 18
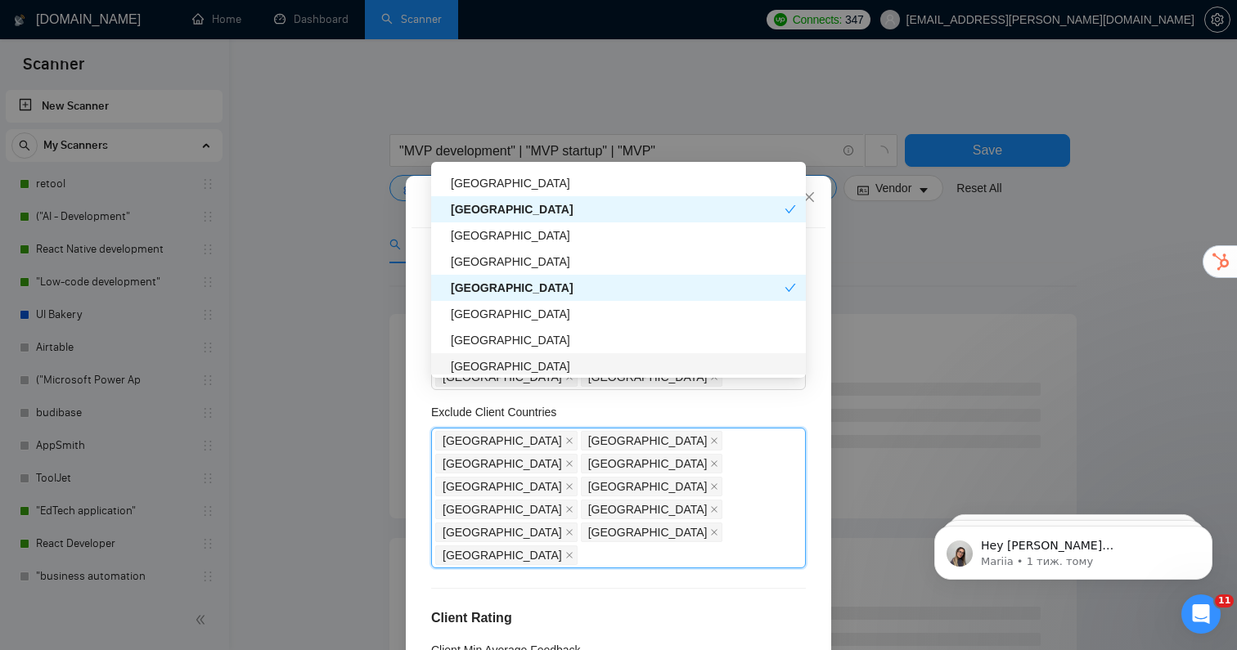
click at [686, 478] on div "Client Location Include Client Countries [GEOGRAPHIC_DATA] [GEOGRAPHIC_DATA] [G…" at bounding box center [618, 456] width 414 height 456
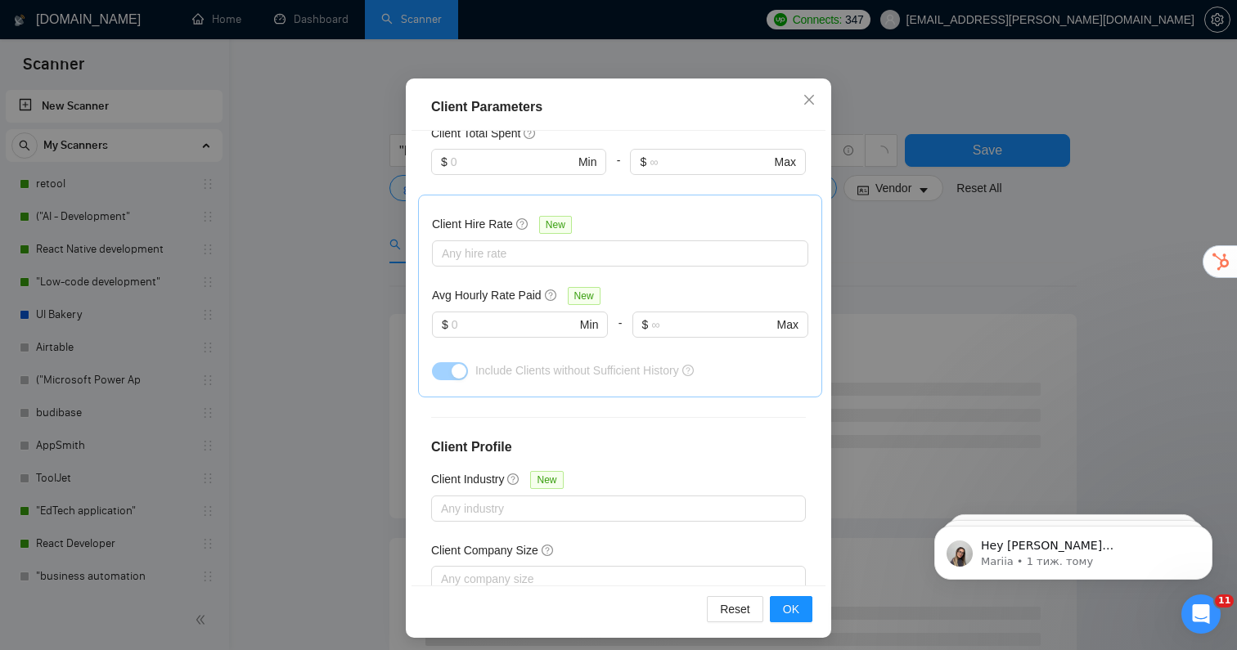
scroll to position [105, 0]
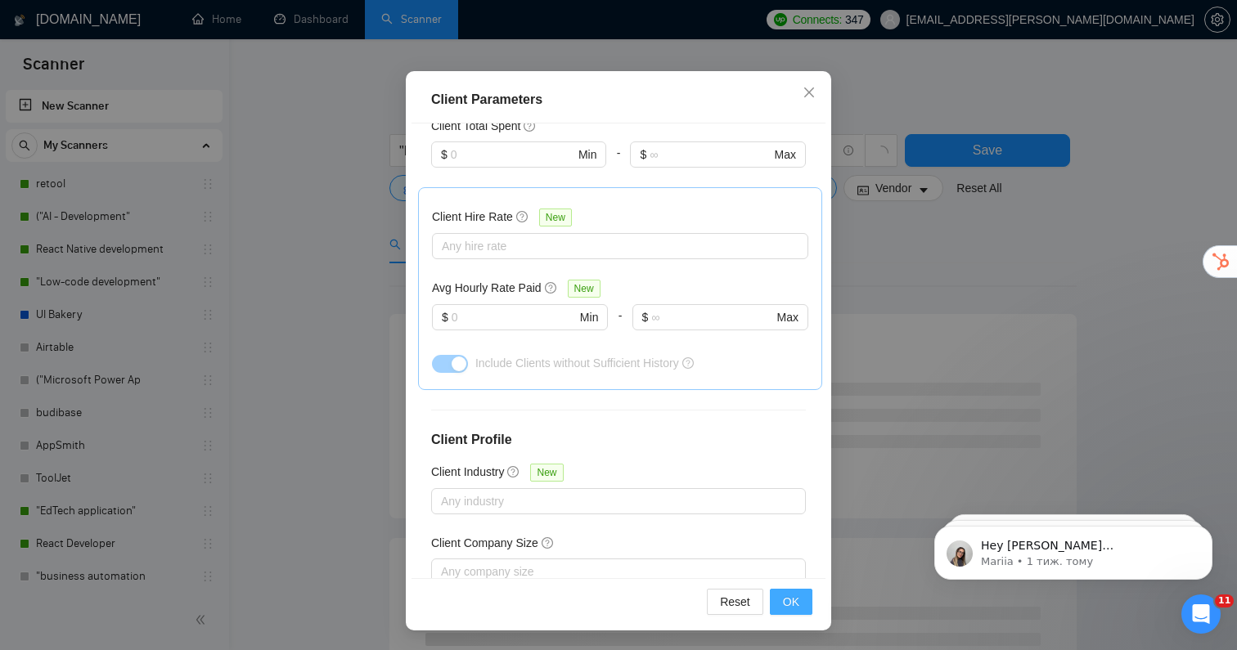
click at [802, 599] on button "OK" at bounding box center [791, 602] width 43 height 26
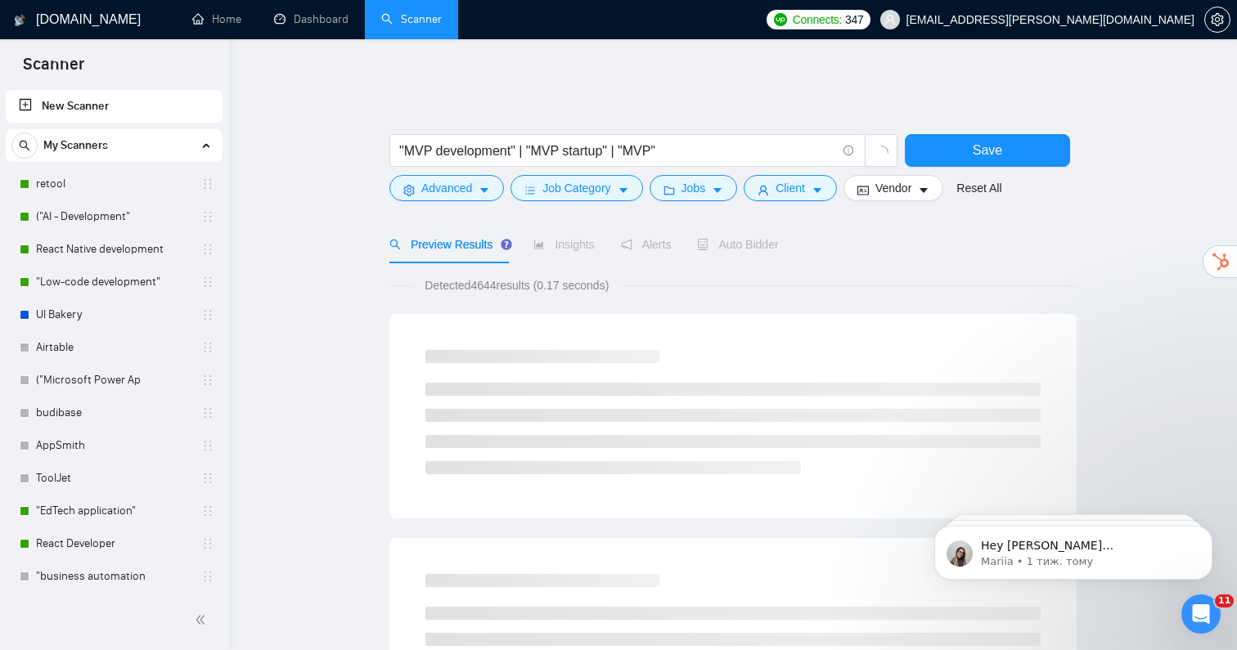
scroll to position [0, 0]
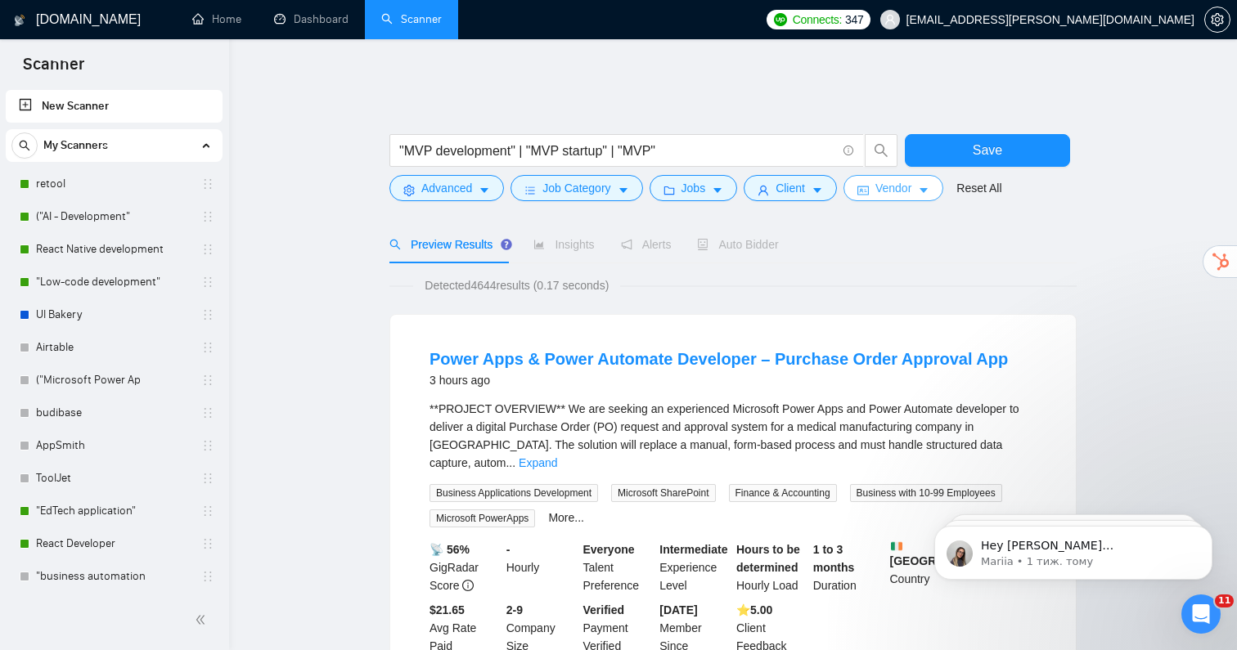
click at [898, 179] on span "Vendor" at bounding box center [893, 188] width 36 height 18
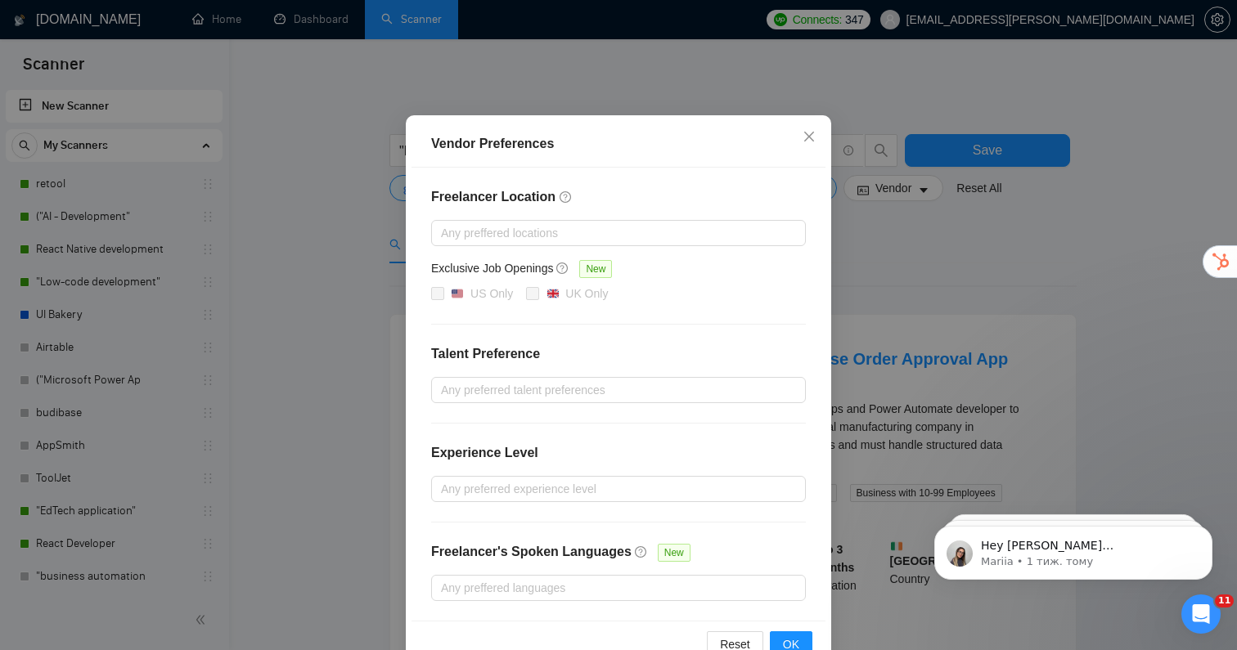
scroll to position [106, 0]
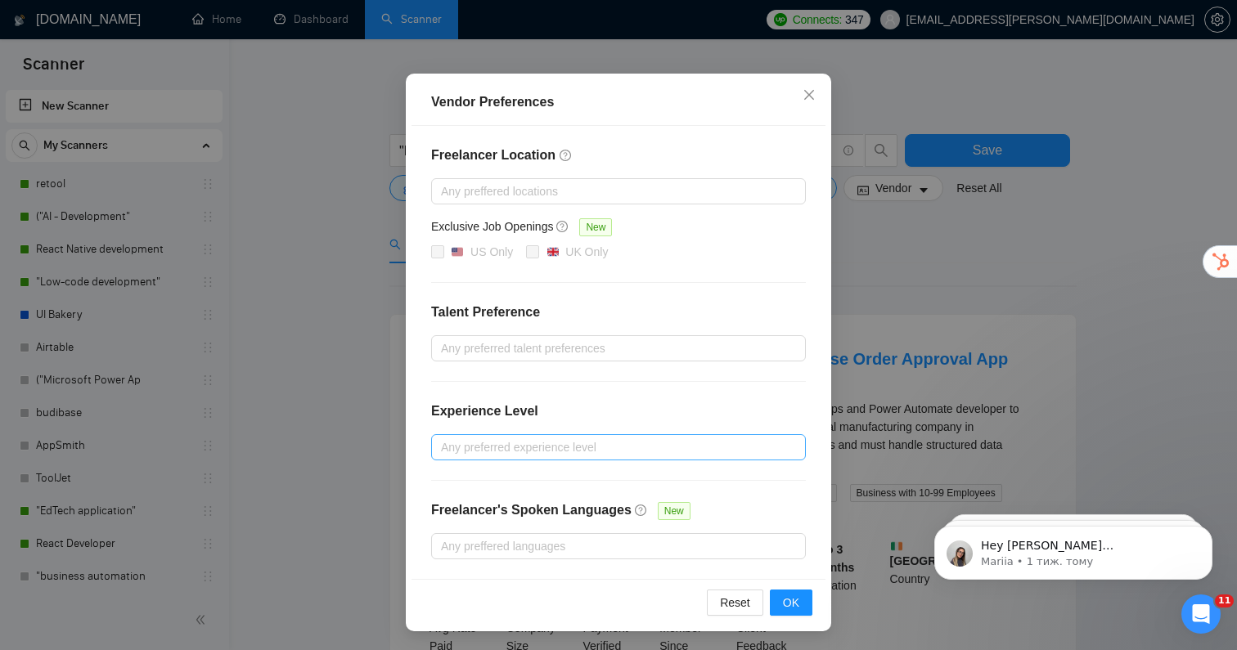
click at [553, 454] on div at bounding box center [610, 448] width 350 height 20
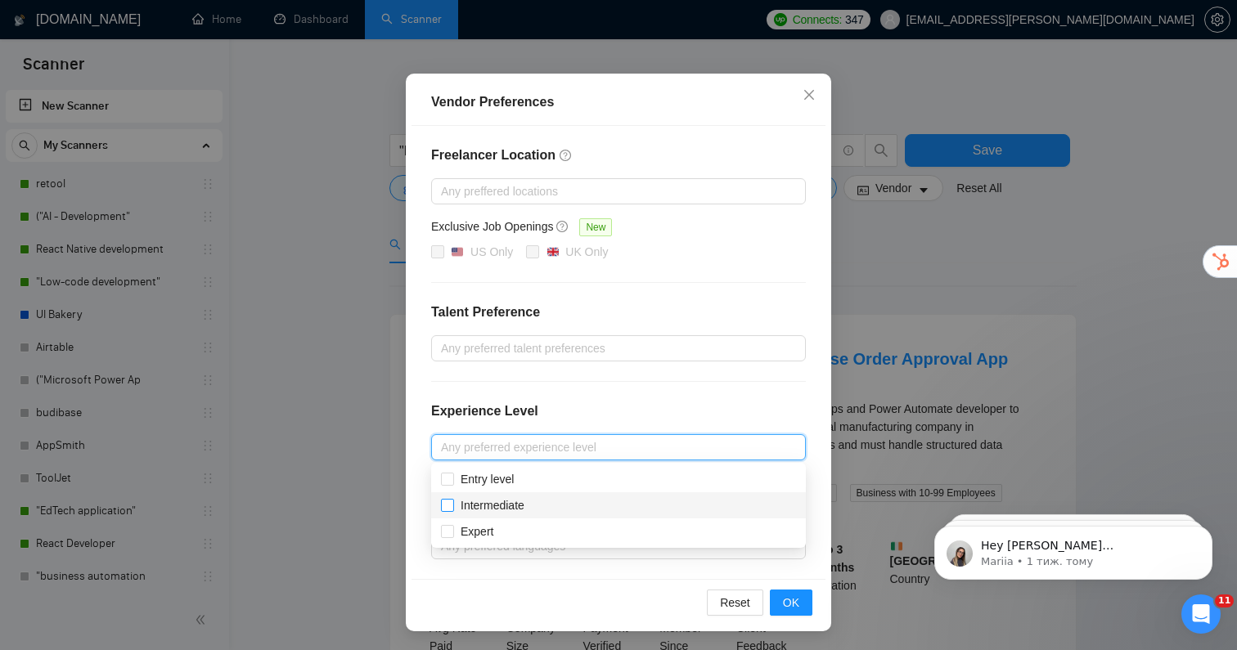
click at [488, 499] on span "Intermediate" at bounding box center [493, 505] width 64 height 13
click at [452, 499] on input "Intermediate" at bounding box center [446, 504] width 11 height 11
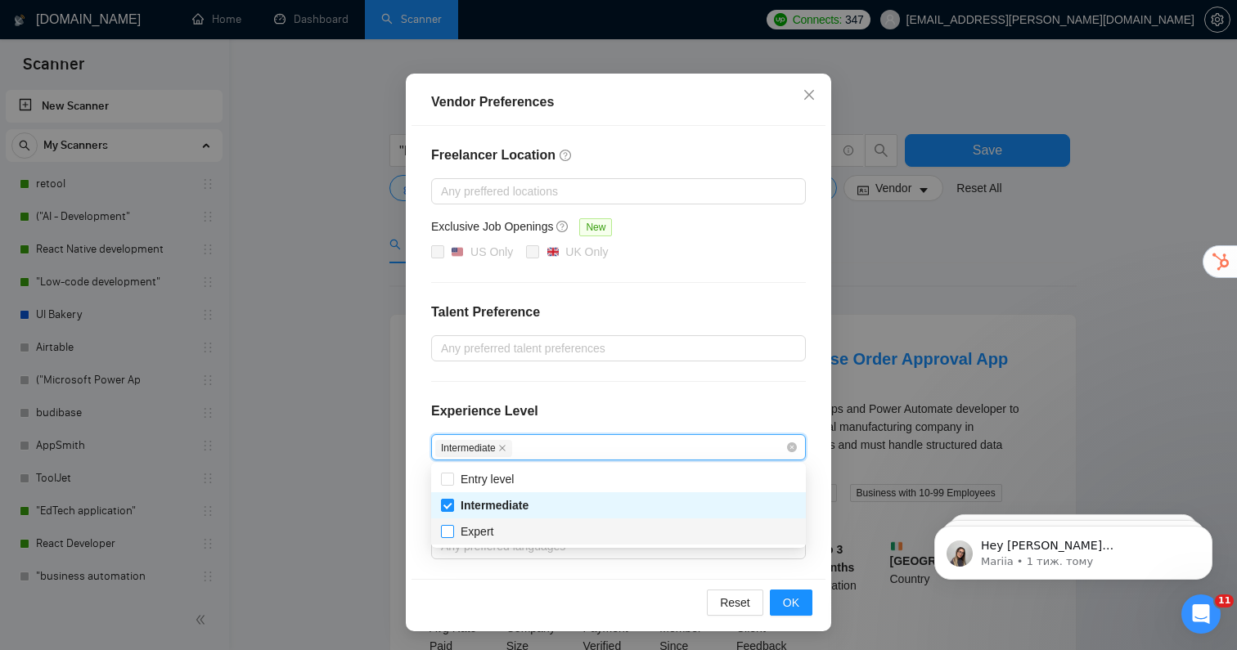
click at [487, 536] on span "Expert" at bounding box center [477, 531] width 33 height 13
click at [452, 536] on input "Expert" at bounding box center [446, 530] width 11 height 11
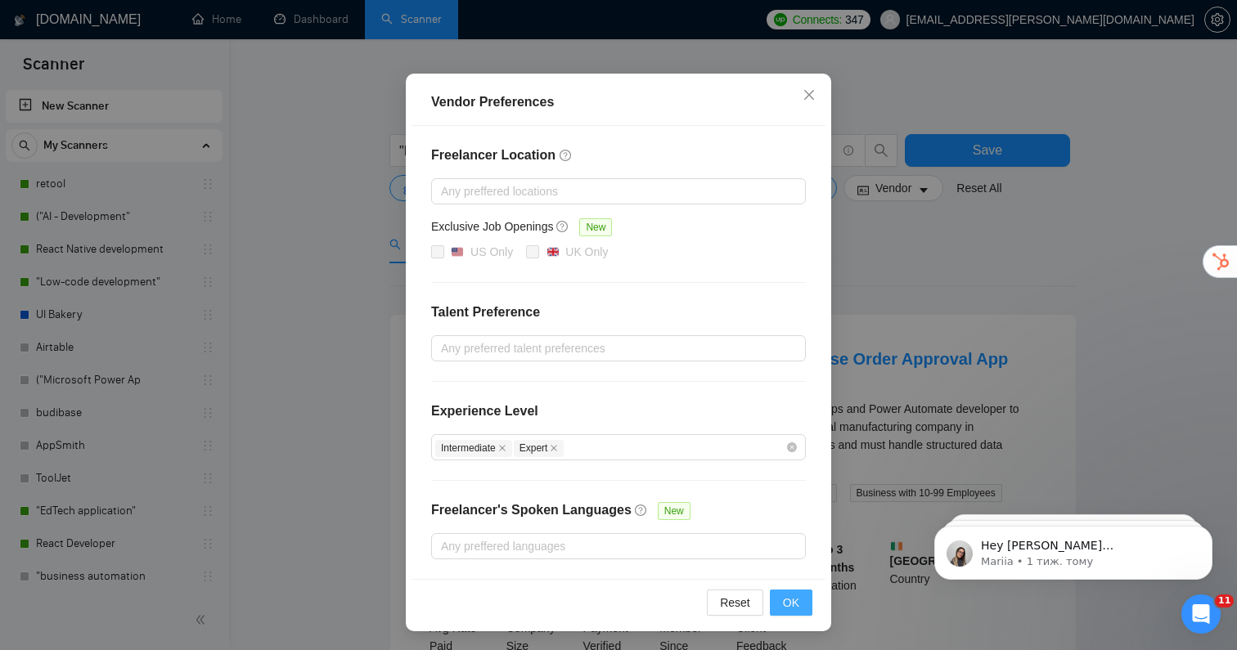
click at [805, 590] on button "OK" at bounding box center [791, 603] width 43 height 26
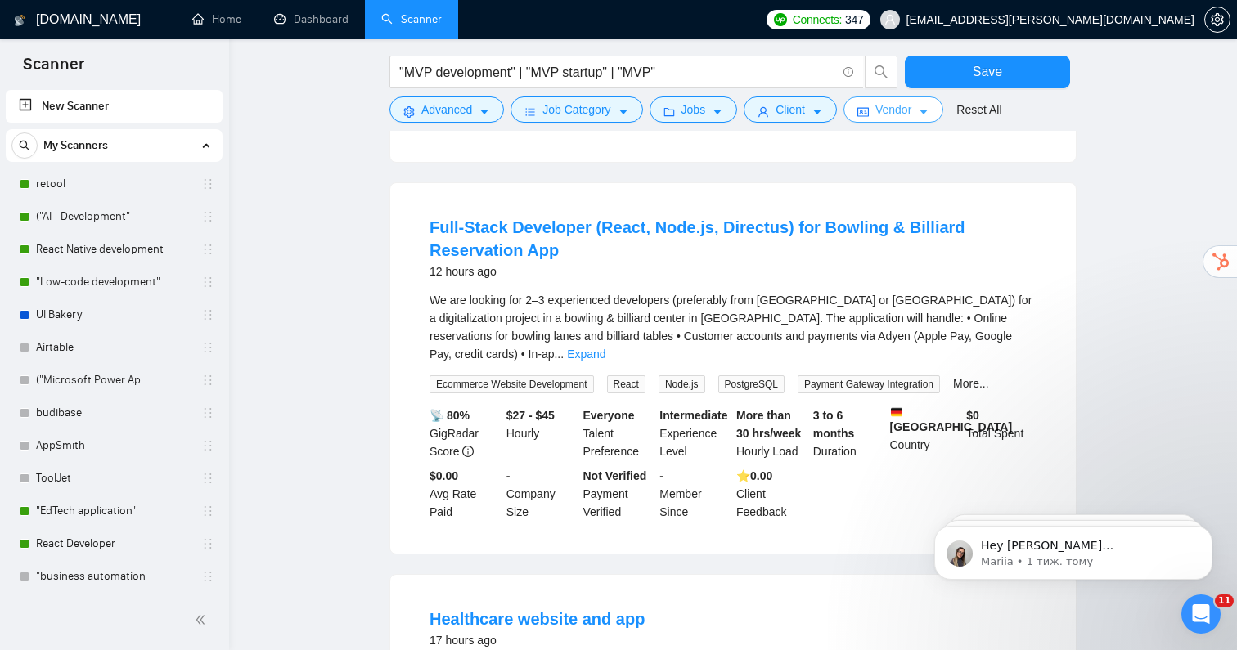
scroll to position [878, 0]
click at [605, 347] on link "Expand" at bounding box center [586, 353] width 38 height 13
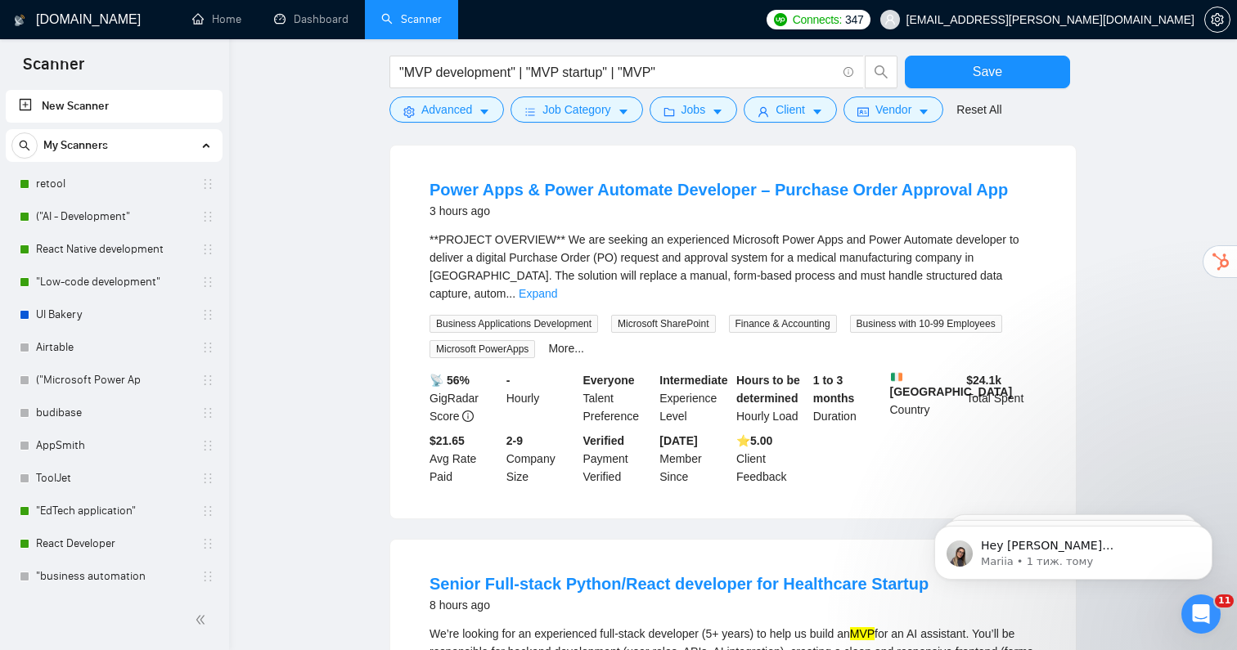
scroll to position [0, 0]
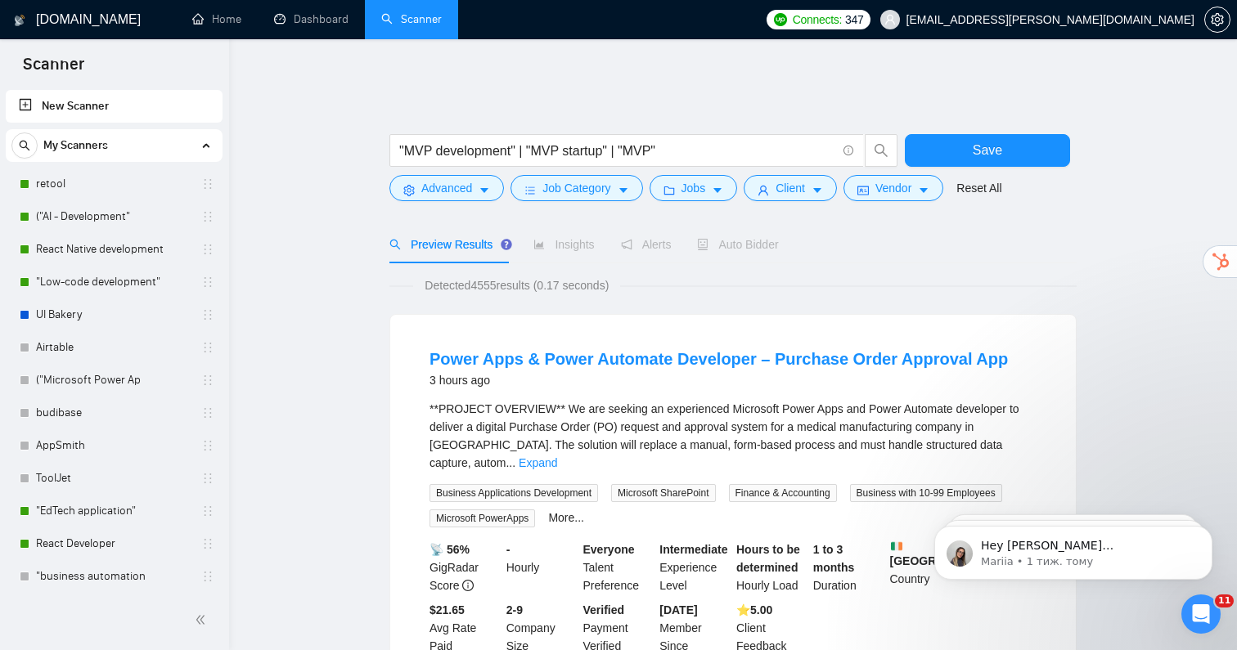
click at [755, 238] on span "Auto Bidder" at bounding box center [737, 244] width 81 height 13
click at [753, 239] on span "Auto Bidder" at bounding box center [737, 244] width 81 height 13
click at [997, 142] on span "Save" at bounding box center [987, 150] width 29 height 20
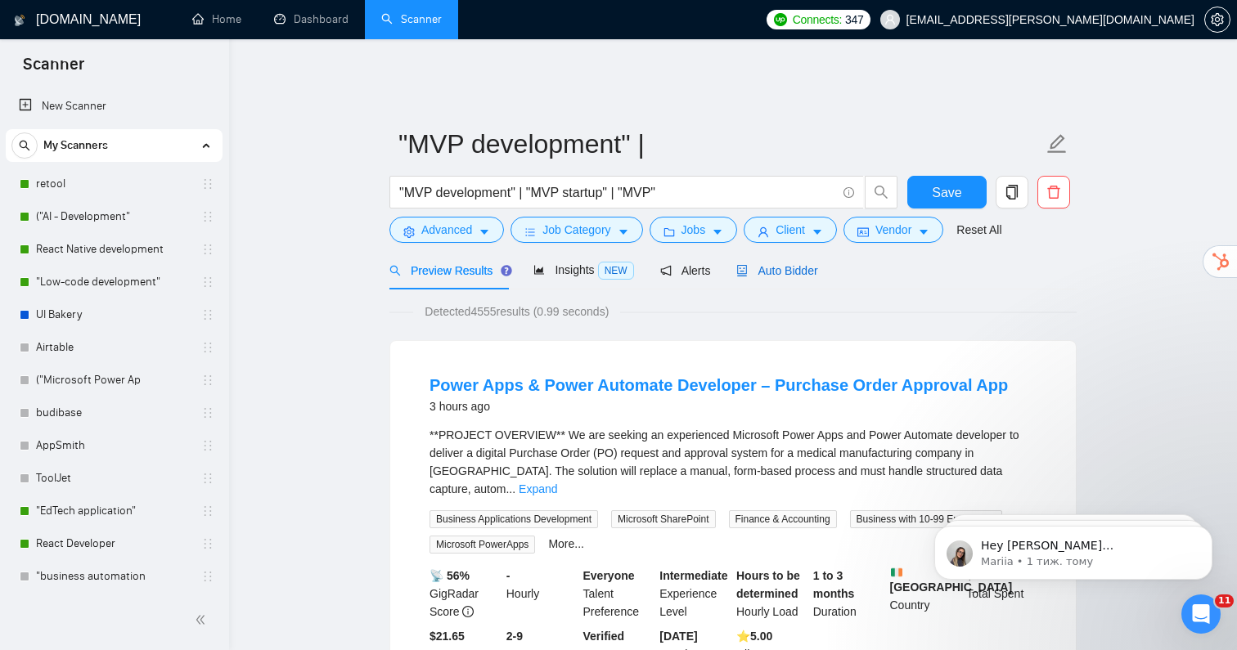
click at [767, 267] on div "Auto Bidder" at bounding box center [776, 271] width 81 height 18
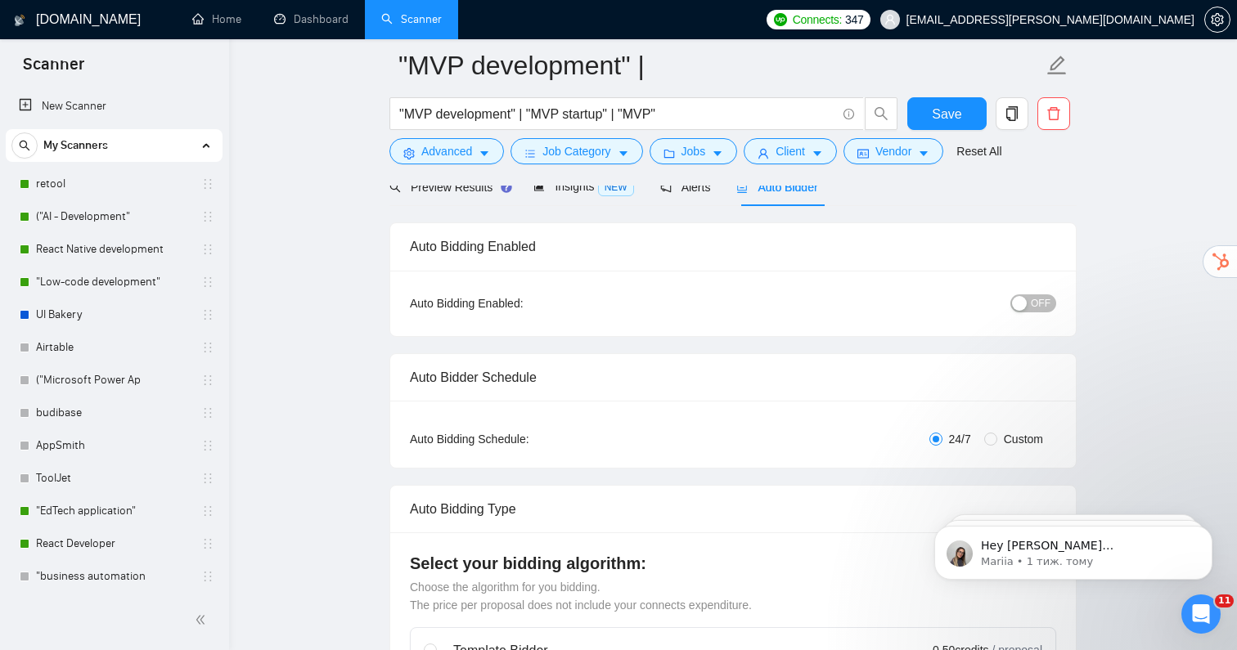
scroll to position [98, 0]
click at [1025, 295] on div "button" at bounding box center [1019, 301] width 15 height 15
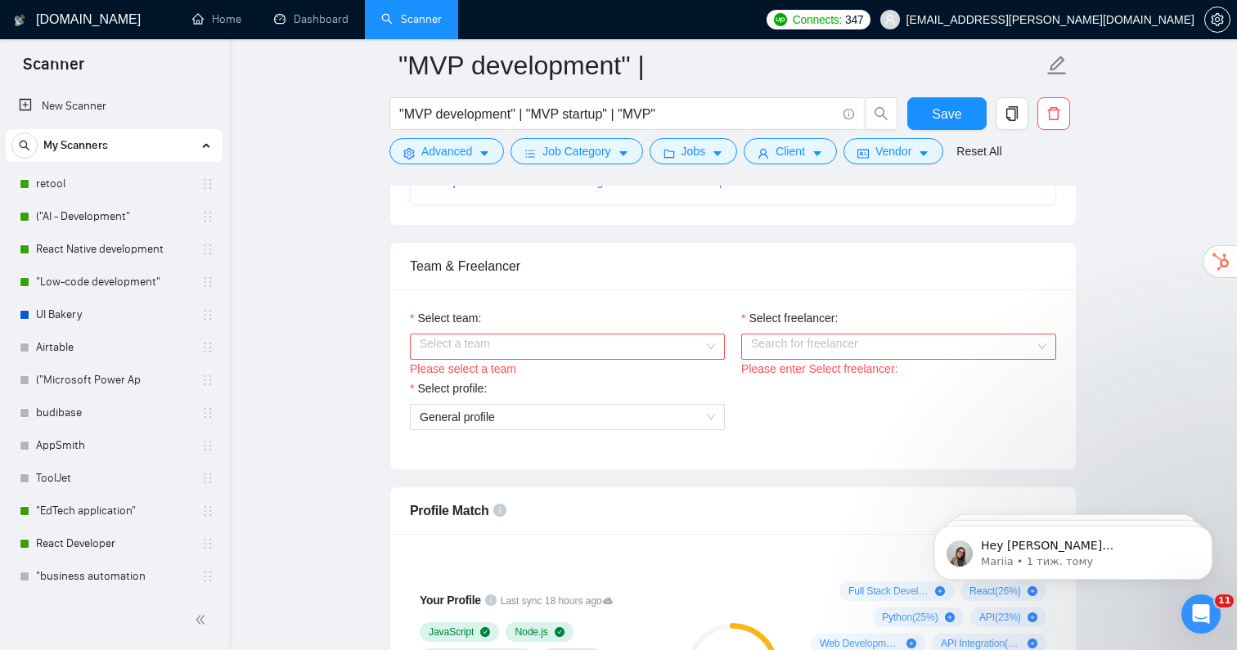
scroll to position [840, 0]
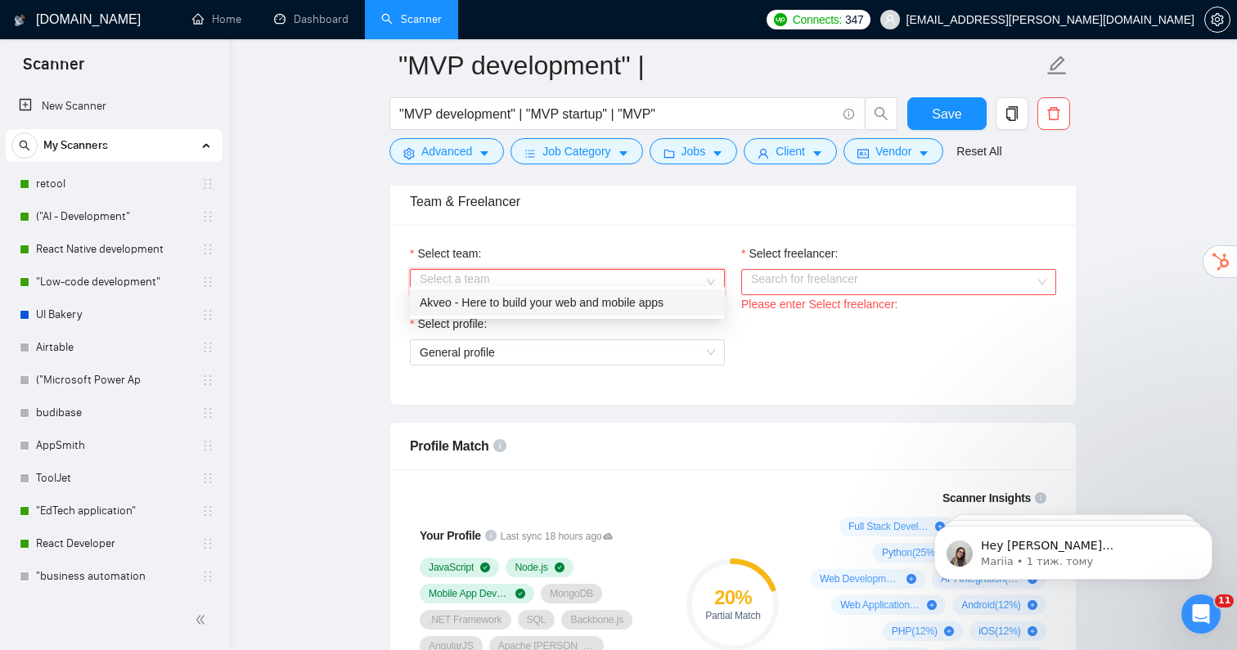
click at [616, 270] on input "Select team:" at bounding box center [562, 282] width 284 height 25
click at [577, 300] on div "Akveo - Here to build your web and mobile apps" at bounding box center [567, 303] width 295 height 18
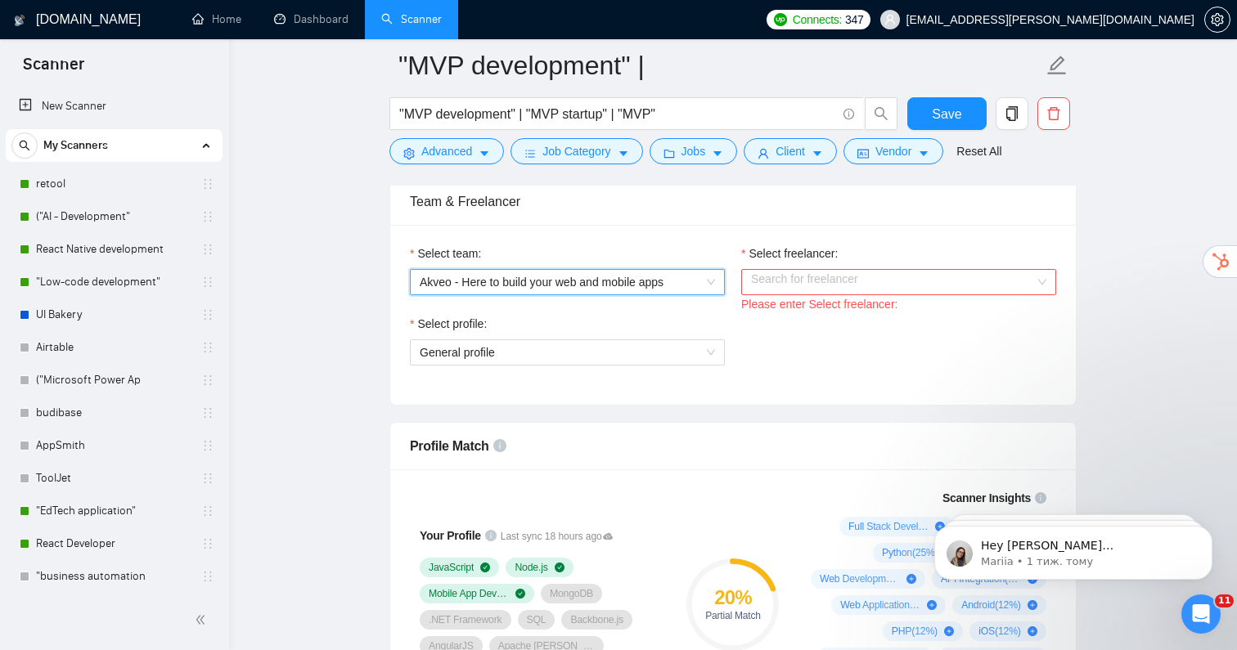
click at [809, 270] on input "Select freelancer:" at bounding box center [893, 282] width 284 height 25
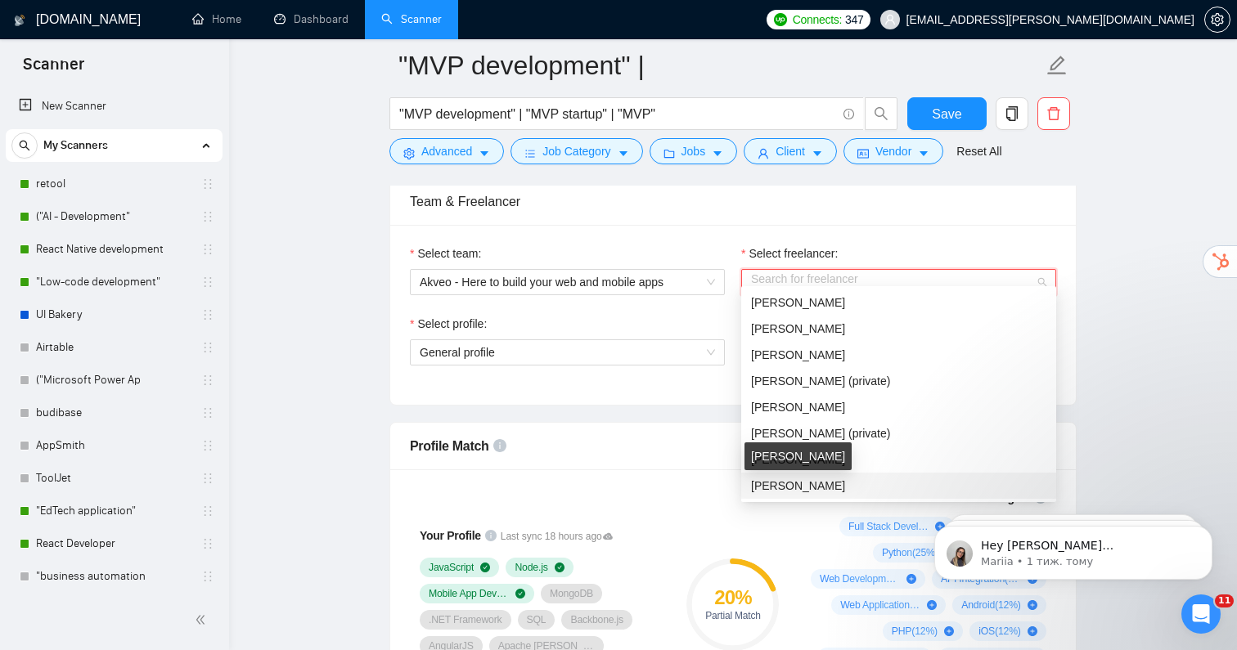
click at [794, 483] on span "[PERSON_NAME]" at bounding box center [798, 485] width 94 height 13
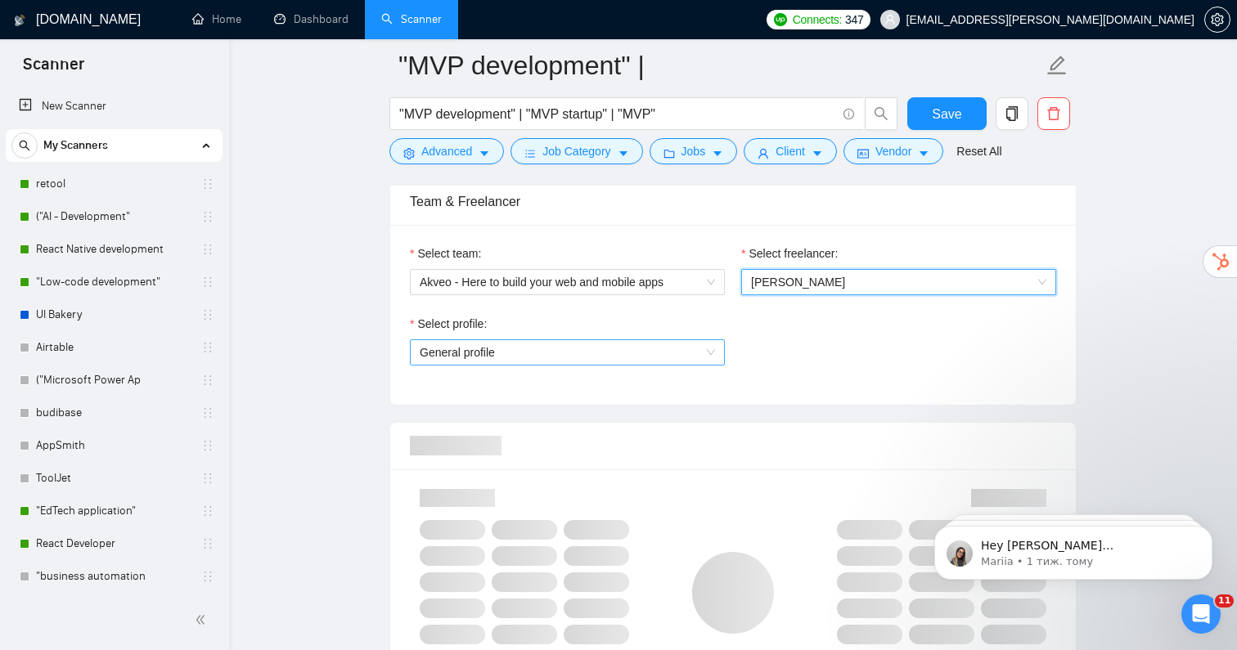
click at [663, 342] on span "General profile" at bounding box center [567, 352] width 295 height 25
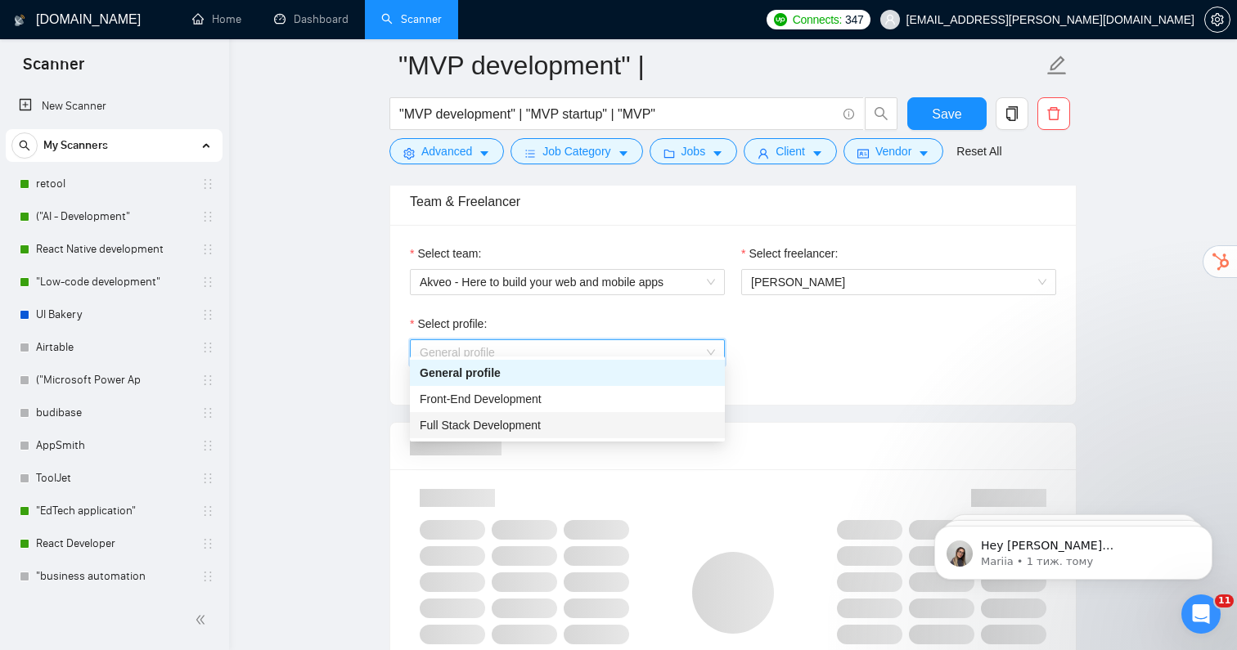
click at [548, 425] on div "Full Stack Development" at bounding box center [567, 425] width 295 height 18
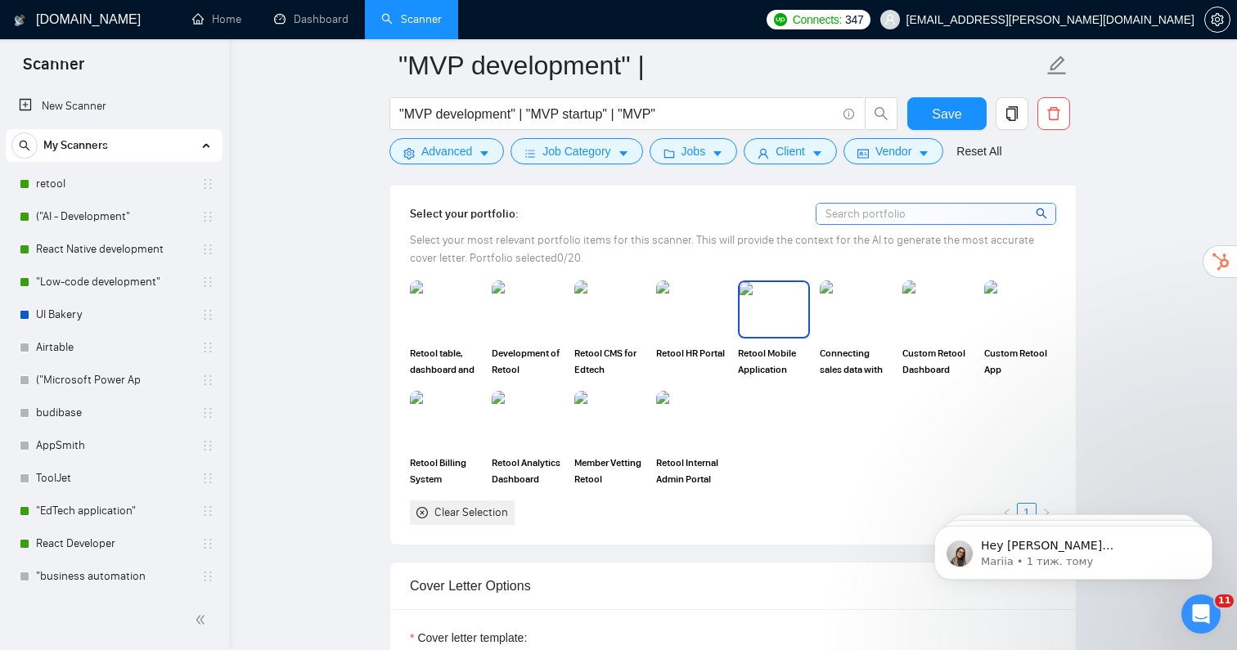
scroll to position [1499, 0]
click at [685, 415] on img at bounding box center [692, 421] width 69 height 54
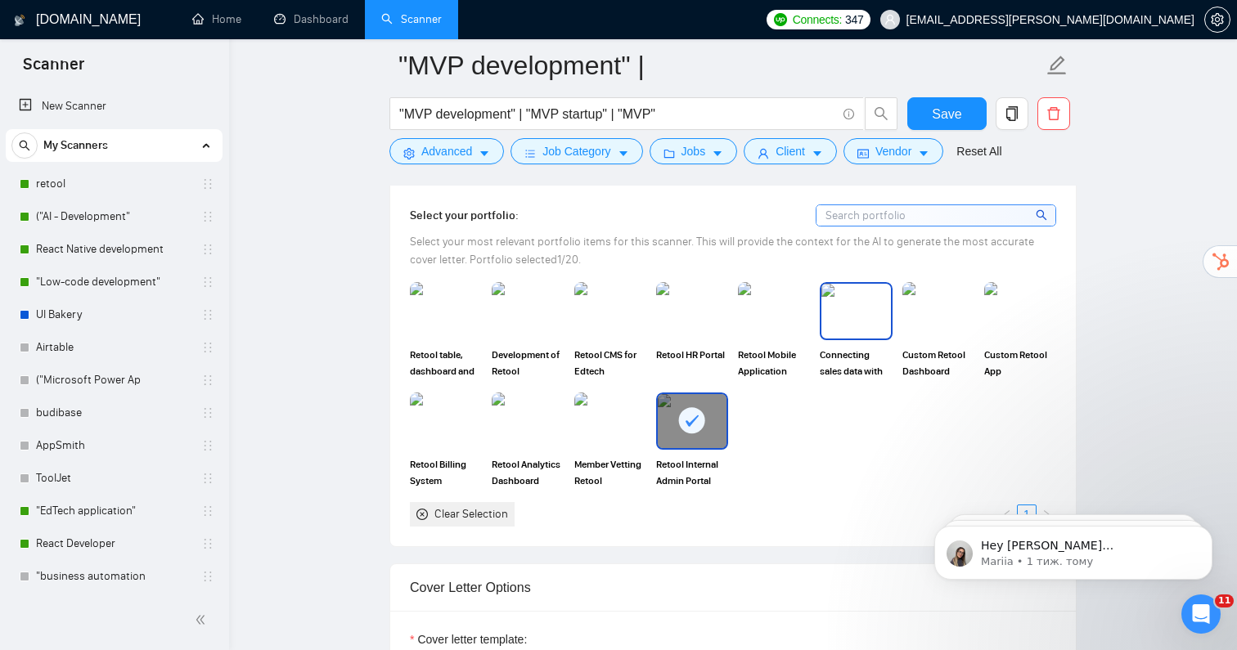
click at [852, 296] on img at bounding box center [855, 311] width 69 height 54
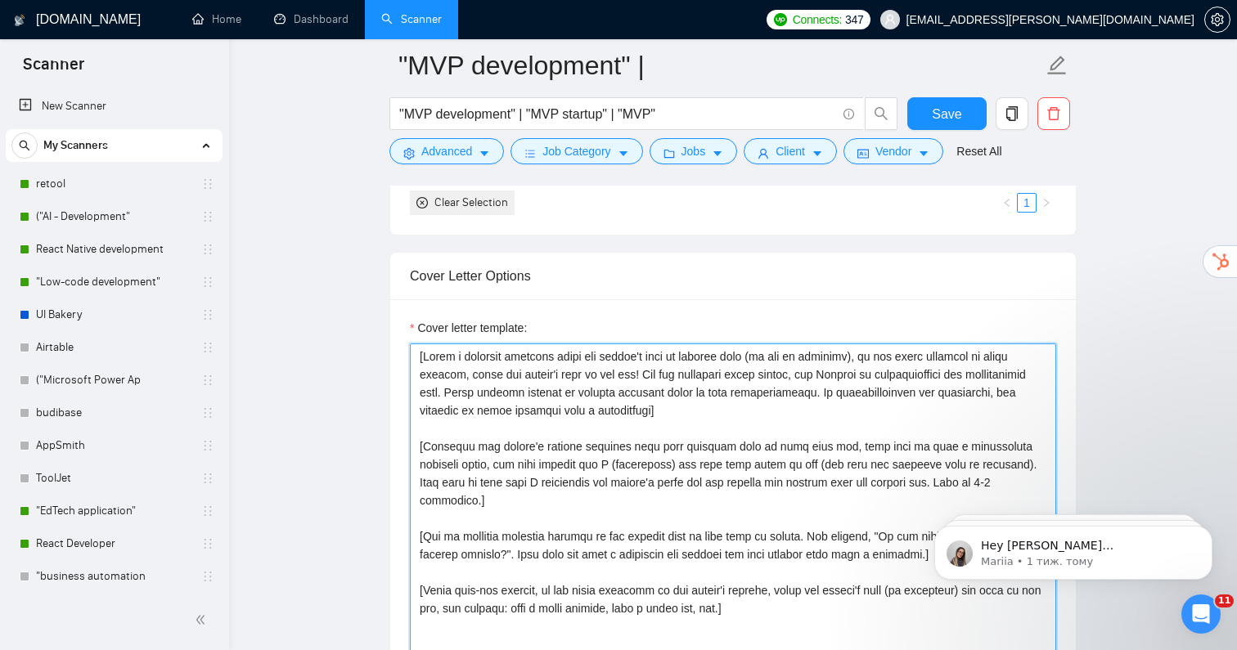
click at [753, 414] on textarea "Cover letter template:" at bounding box center [733, 528] width 646 height 368
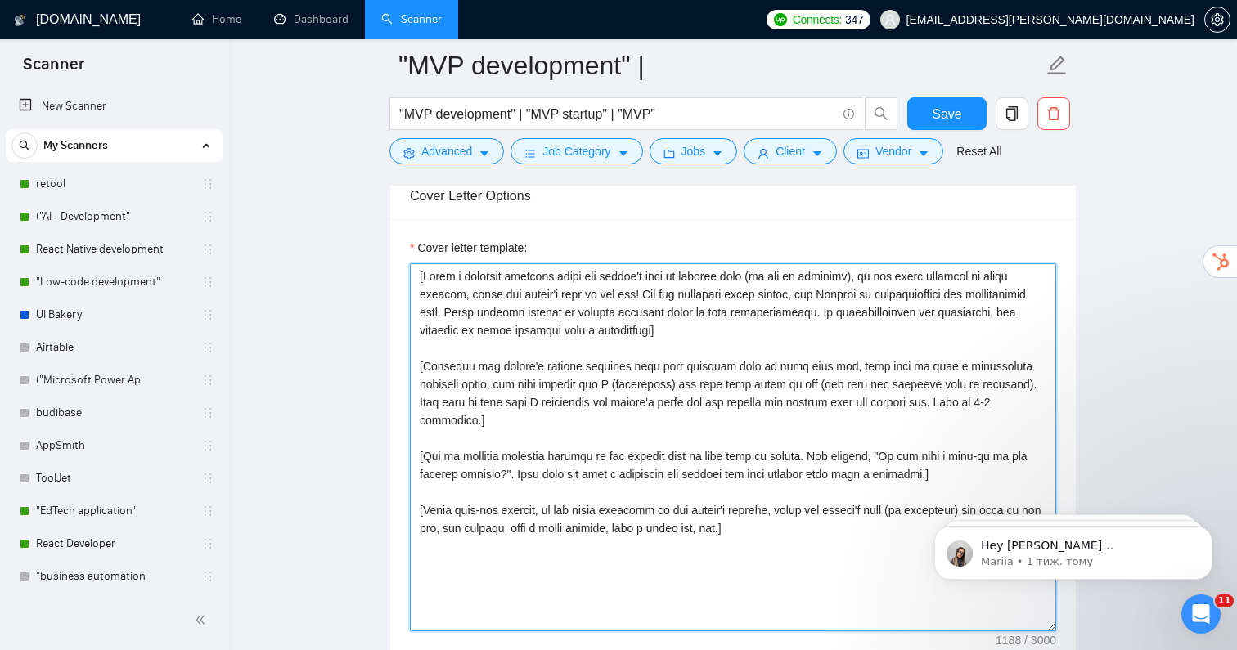
scroll to position [1891, 0]
click at [777, 471] on textarea "Cover letter template:" at bounding box center [733, 447] width 646 height 368
drag, startPoint x: 797, startPoint y: 501, endPoint x: 390, endPoint y: 240, distance: 483.1
click at [390, 240] on div "Cover letter template:" at bounding box center [733, 444] width 686 height 452
click at [456, 292] on textarea "Cover letter template:" at bounding box center [733, 447] width 646 height 368
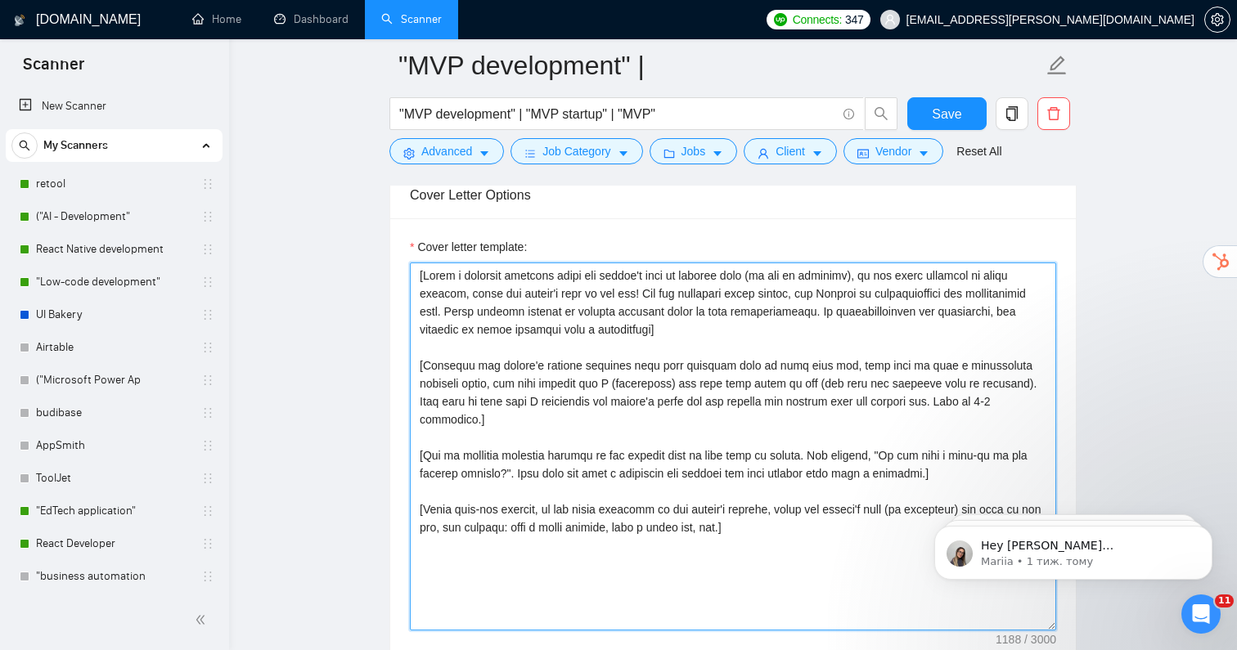
click at [515, 309] on textarea "Cover letter template:" at bounding box center [733, 447] width 646 height 368
click at [745, 324] on textarea "Cover letter template:" at bounding box center [733, 447] width 646 height 368
click at [775, 378] on textarea "Cover letter template:" at bounding box center [733, 447] width 646 height 368
click at [765, 493] on textarea "Cover letter template:" at bounding box center [733, 447] width 646 height 368
drag, startPoint x: 815, startPoint y: 503, endPoint x: 387, endPoint y: 344, distance: 456.6
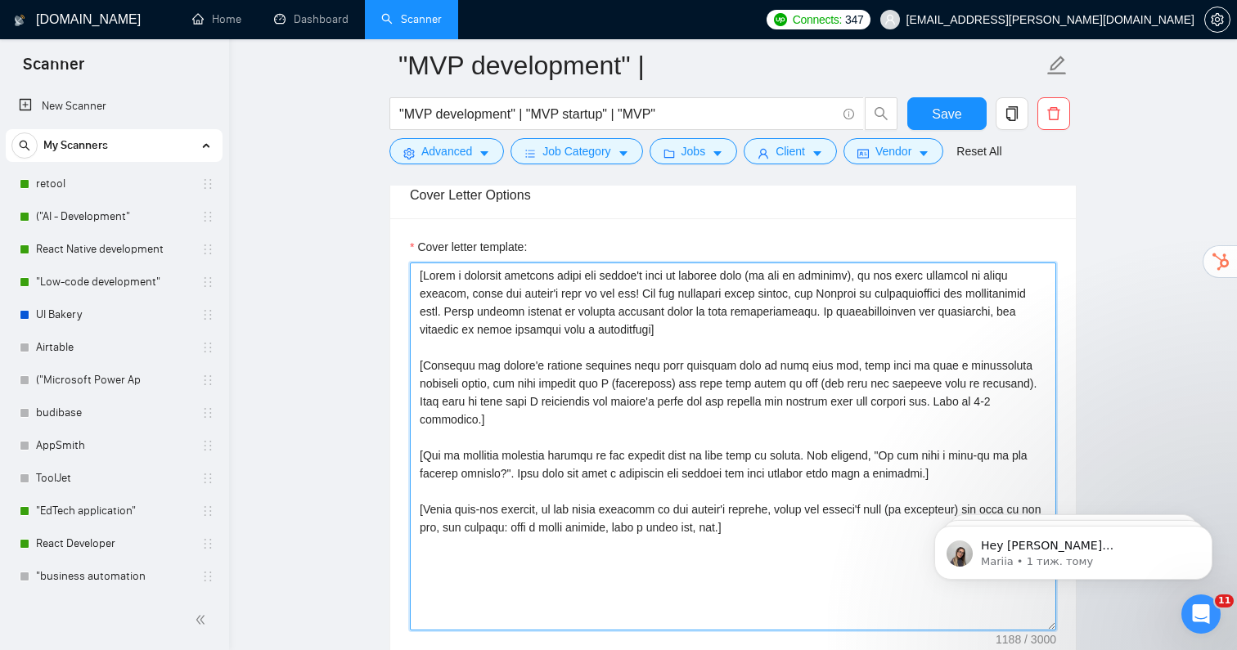
click at [387, 344] on main ""MVP development" | "MVP development" | "MVP startup" | "MVP" Save Advanced Job…" at bounding box center [732, 433] width 955 height 4494
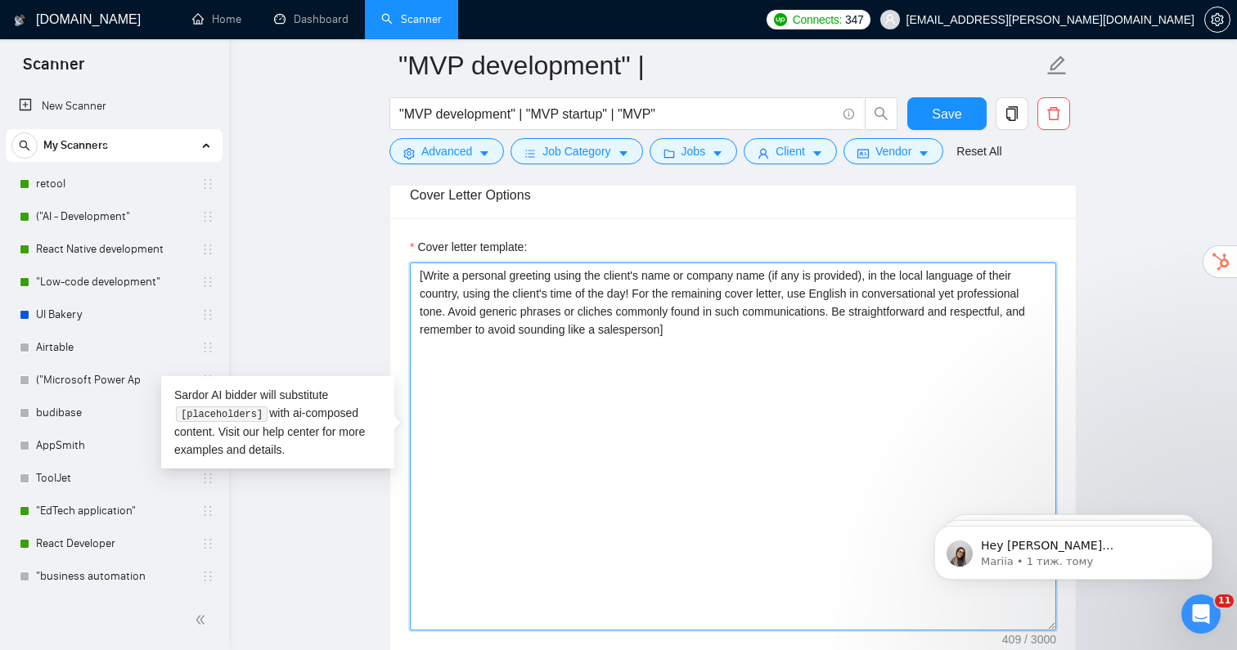
paste textarea "We provide all-inclusive services from product consulting to turnkey custom sof…"
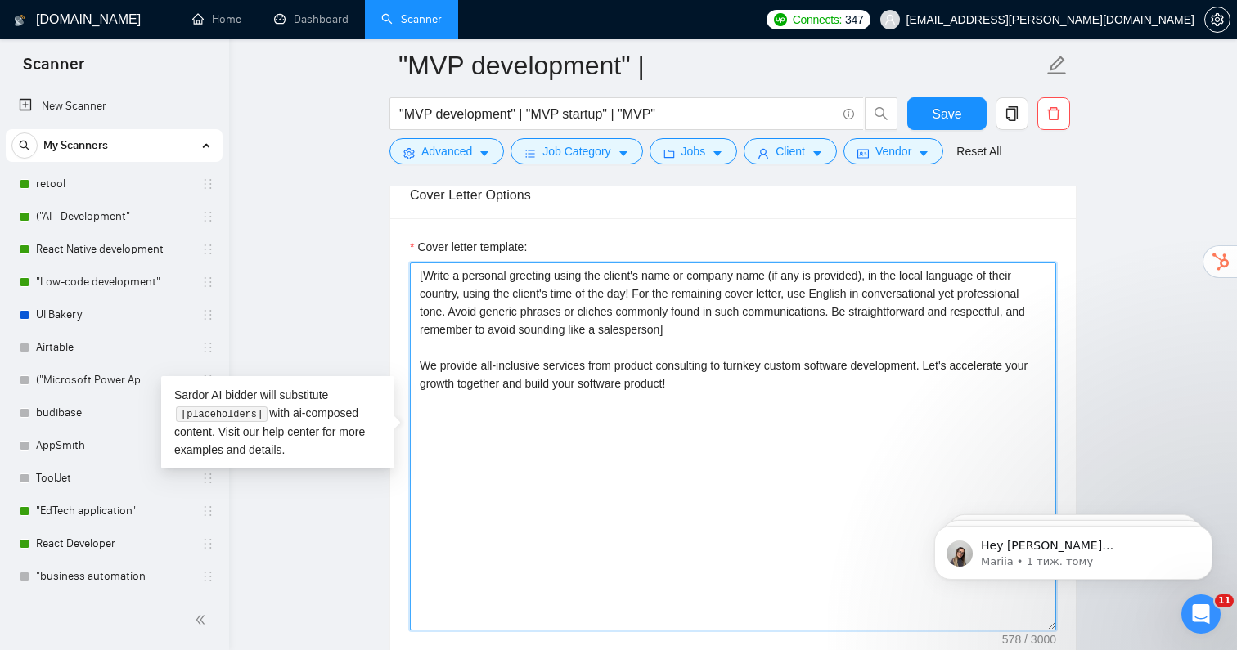
drag, startPoint x: 436, startPoint y: 356, endPoint x: 404, endPoint y: 355, distance: 31.9
click at [404, 355] on div "Cover letter template: [Write a personal greeting using the client's name or co…" at bounding box center [733, 444] width 686 height 452
click at [634, 344] on textarea "[Write a personal greeting using the client's name or company name (if any is p…" at bounding box center [733, 447] width 646 height 368
click at [740, 384] on textarea "[Write a personal greeting using the client's name or company name (if any is p…" at bounding box center [733, 447] width 646 height 368
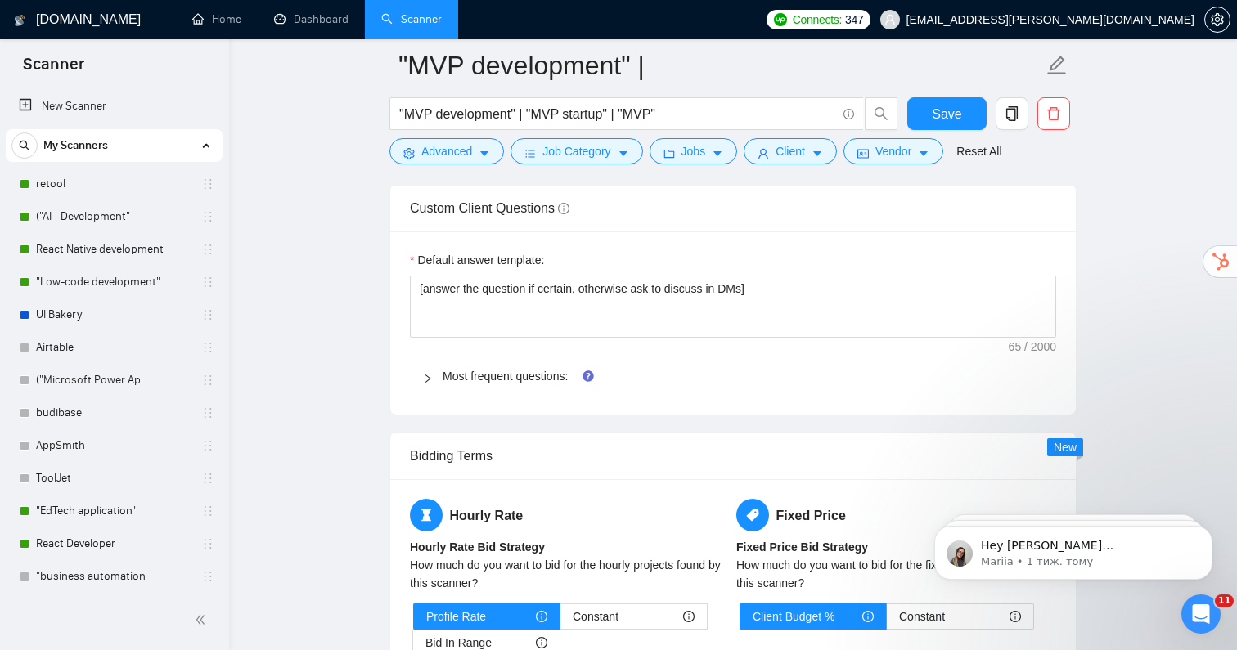
scroll to position [2401, 0]
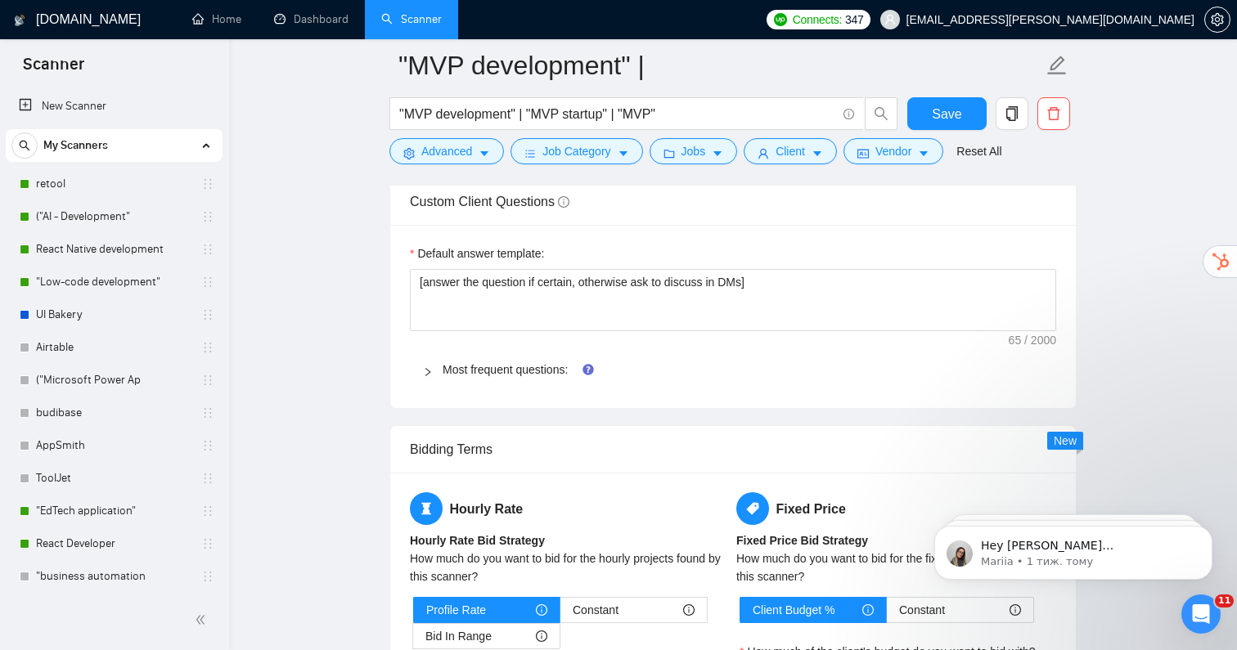
click at [438, 361] on div at bounding box center [433, 370] width 20 height 18
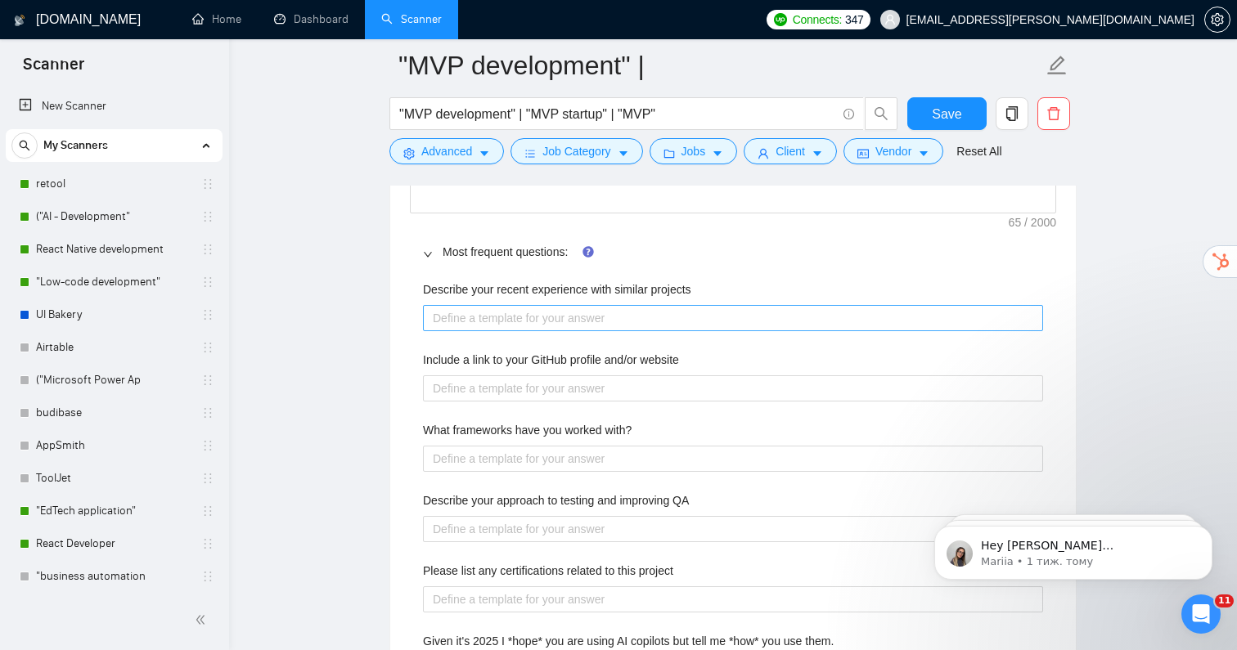
scroll to position [2513, 0]
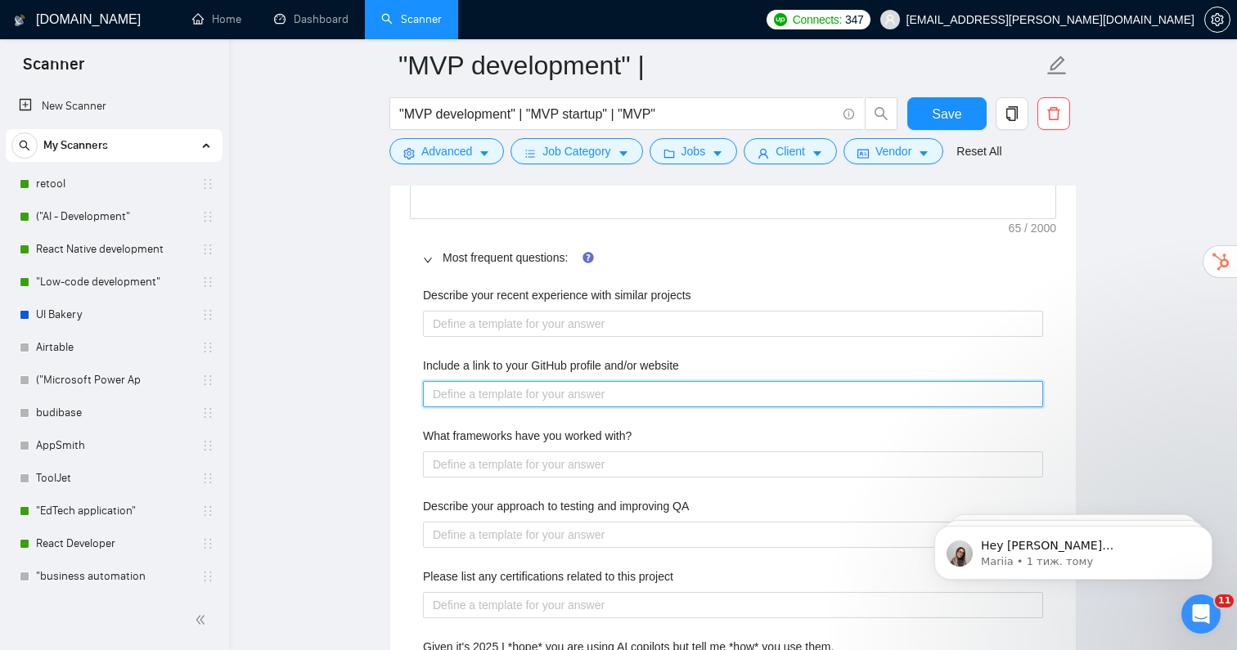
click at [484, 384] on website "Include a link to your GitHub profile and/or website" at bounding box center [733, 394] width 620 height 26
paste website "[URL][DOMAIN_NAME]"
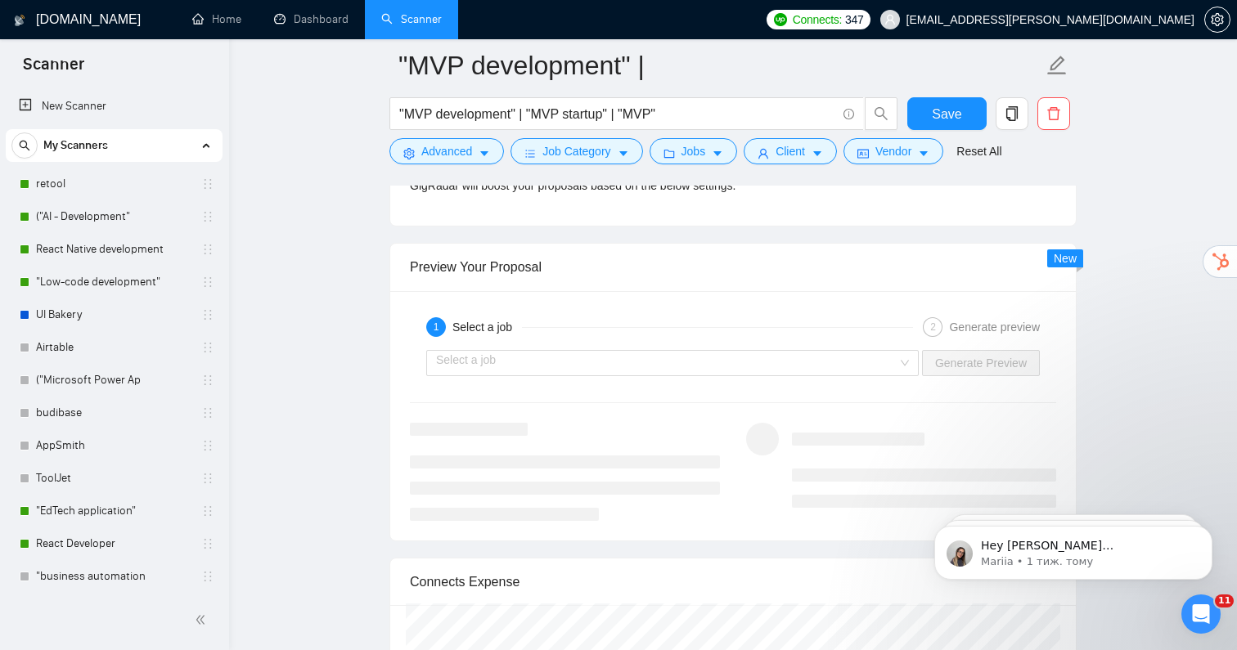
scroll to position [3658, 0]
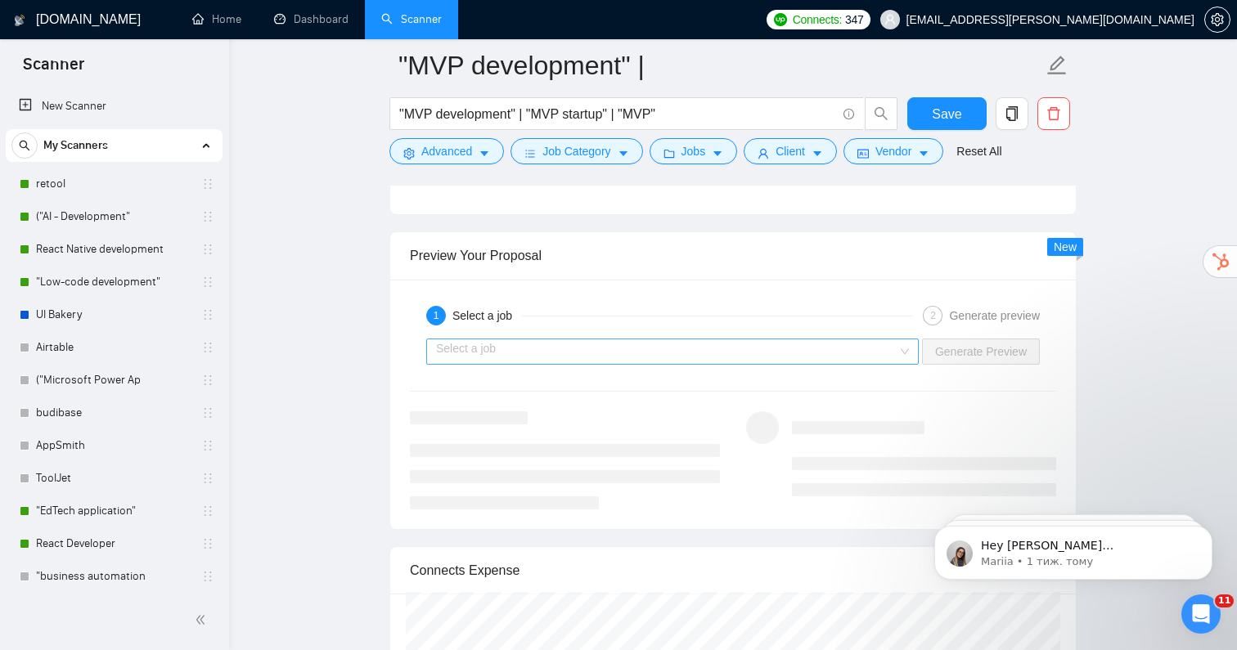
click at [720, 348] on input "search" at bounding box center [666, 351] width 461 height 25
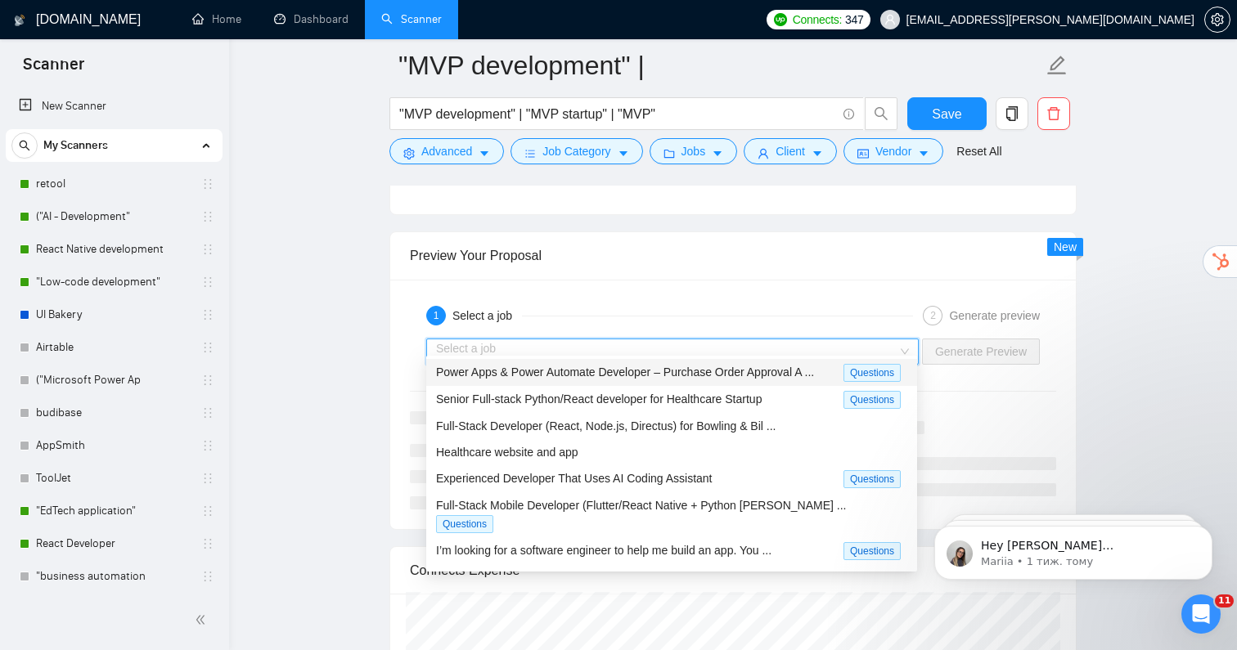
click at [635, 381] on div "Power Apps & Power Automate Developer – Purchase Order Approval A ..." at bounding box center [639, 372] width 407 height 19
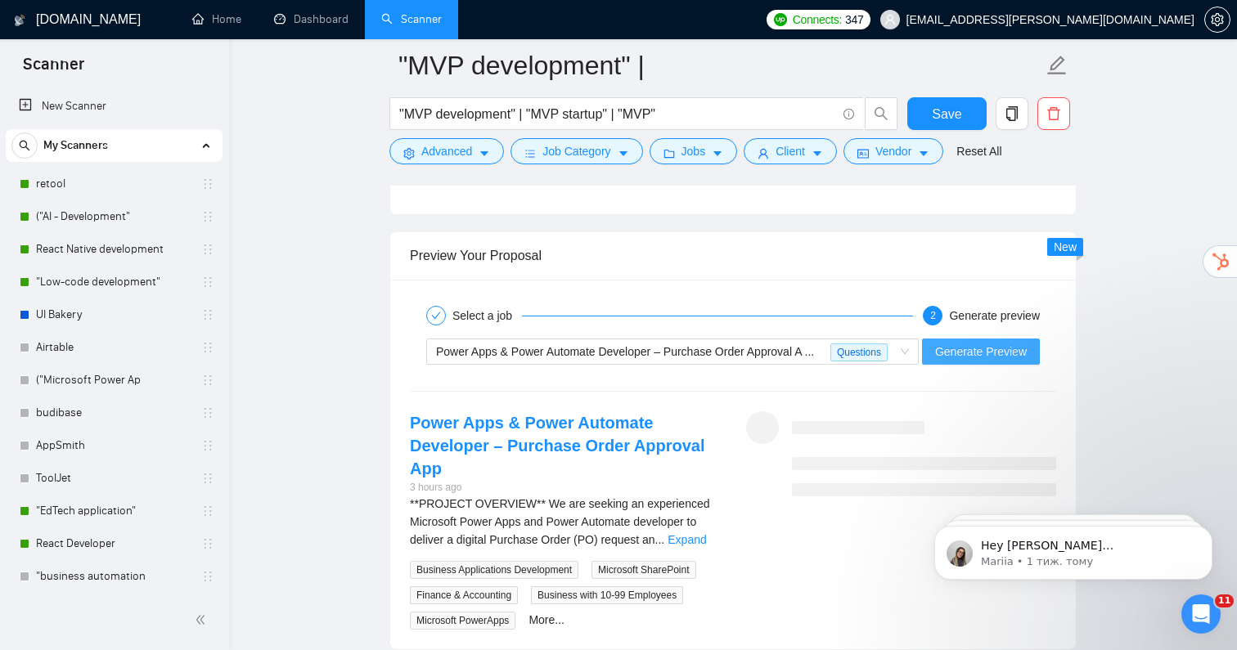
click at [956, 343] on span "Generate Preview" at bounding box center [981, 352] width 92 height 18
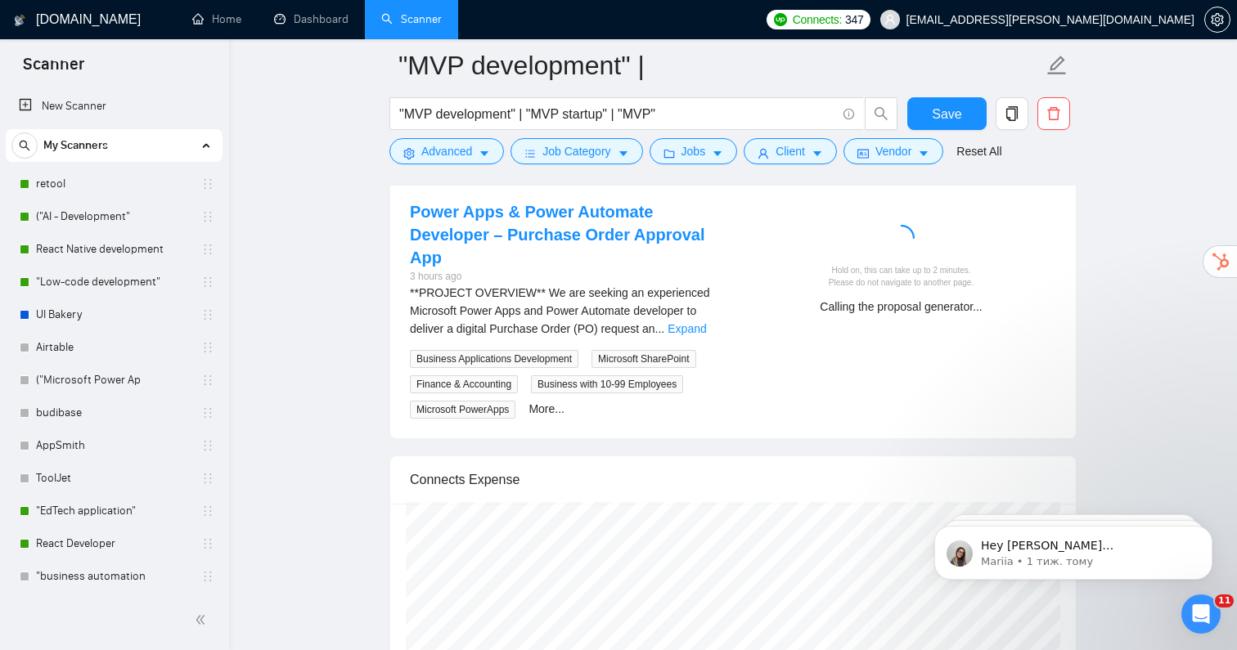
scroll to position [3874, 0]
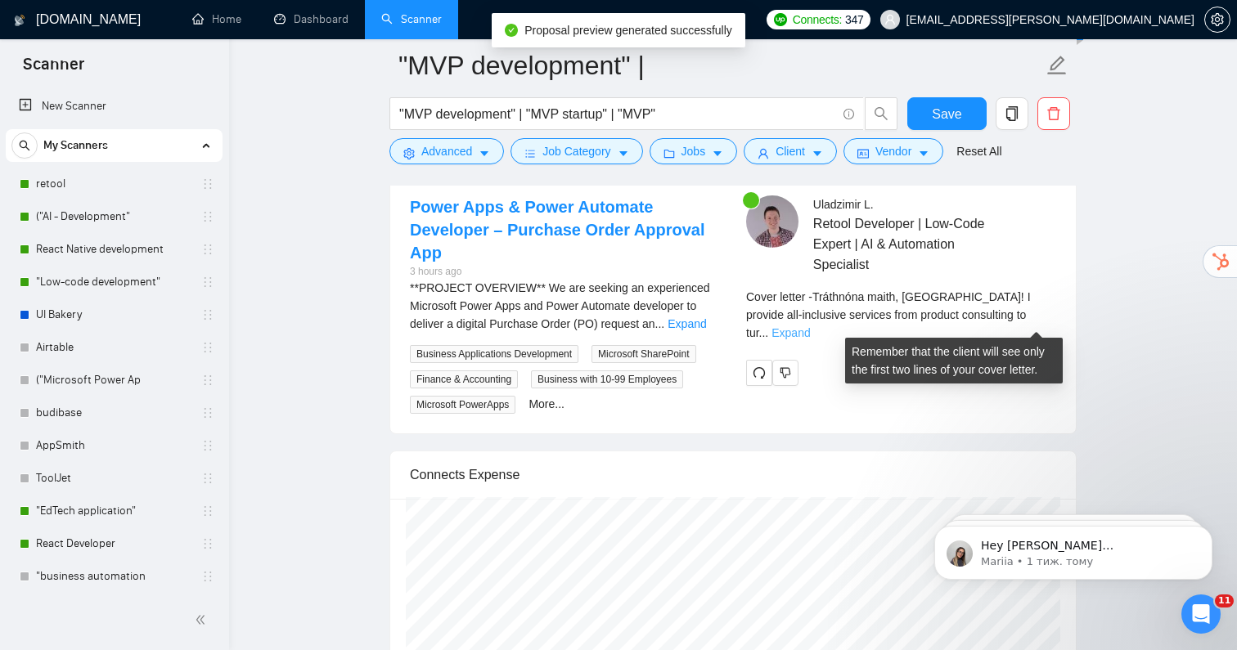
click at [810, 326] on link "Expand" at bounding box center [790, 332] width 38 height 13
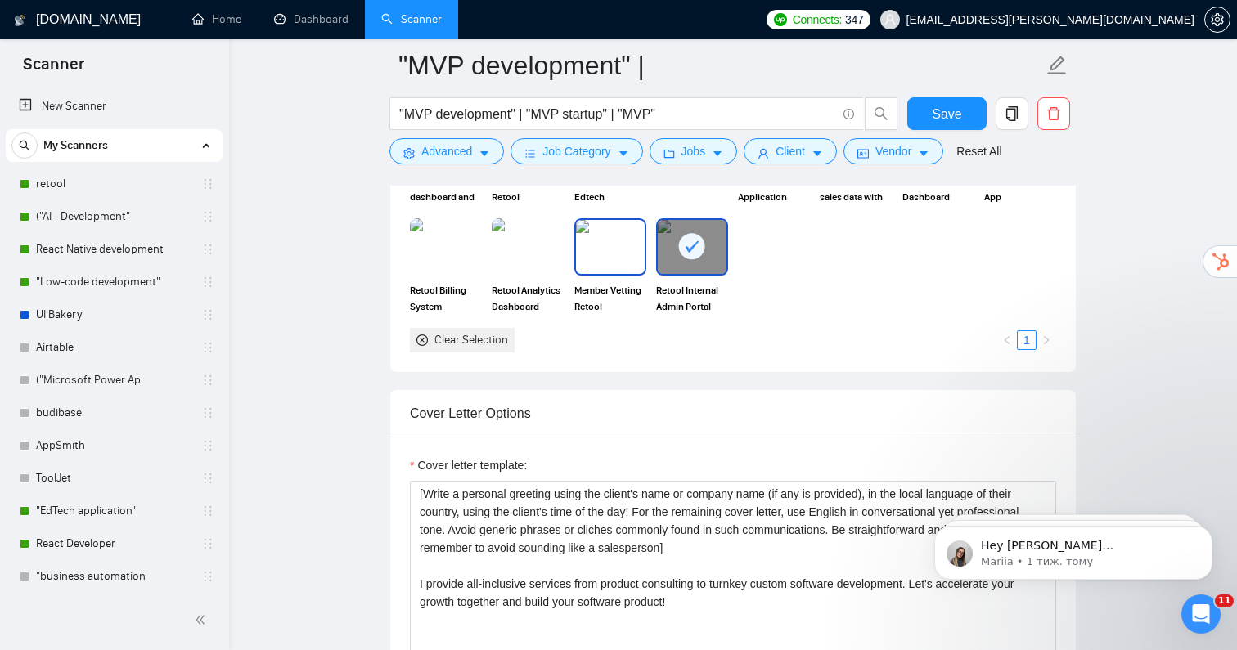
scroll to position [1817, 0]
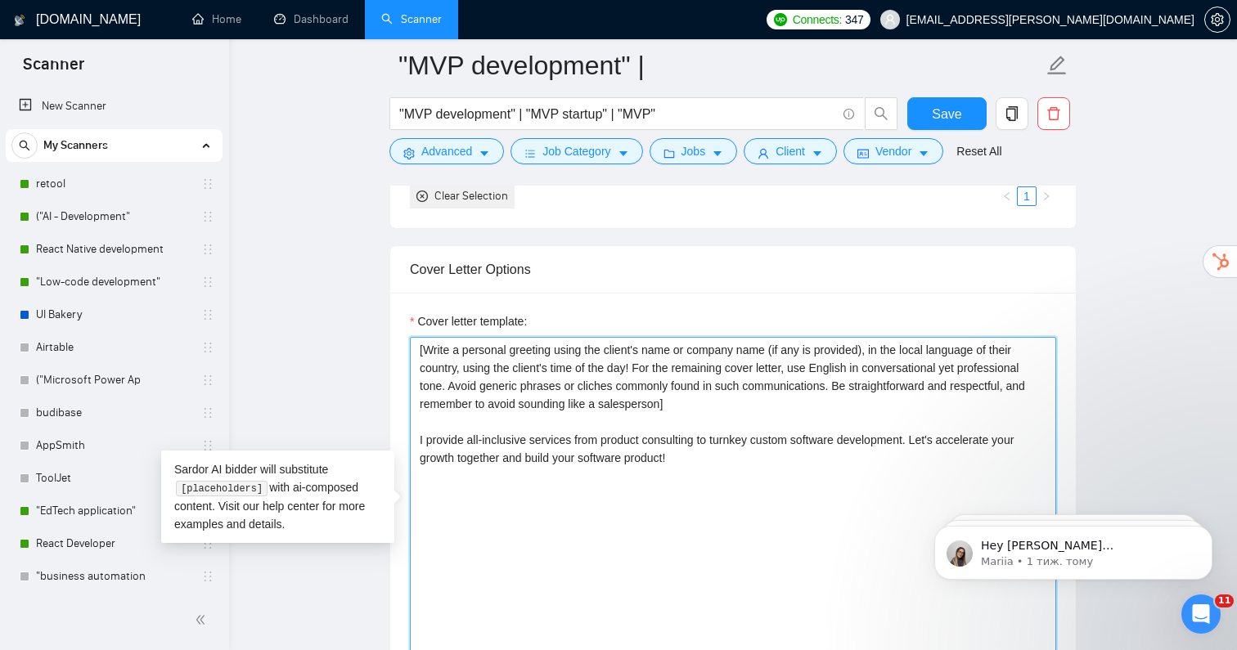
click at [719, 396] on textarea "[Write a personal greeting using the client's name or company name (if any is p…" at bounding box center [733, 521] width 646 height 368
click at [746, 443] on textarea "[Write a personal greeting using the client's name or company name (if any is p…" at bounding box center [733, 521] width 646 height 368
click at [932, 433] on textarea "[Write a personal greeting using the client's name or company name (if any is p…" at bounding box center [733, 521] width 646 height 368
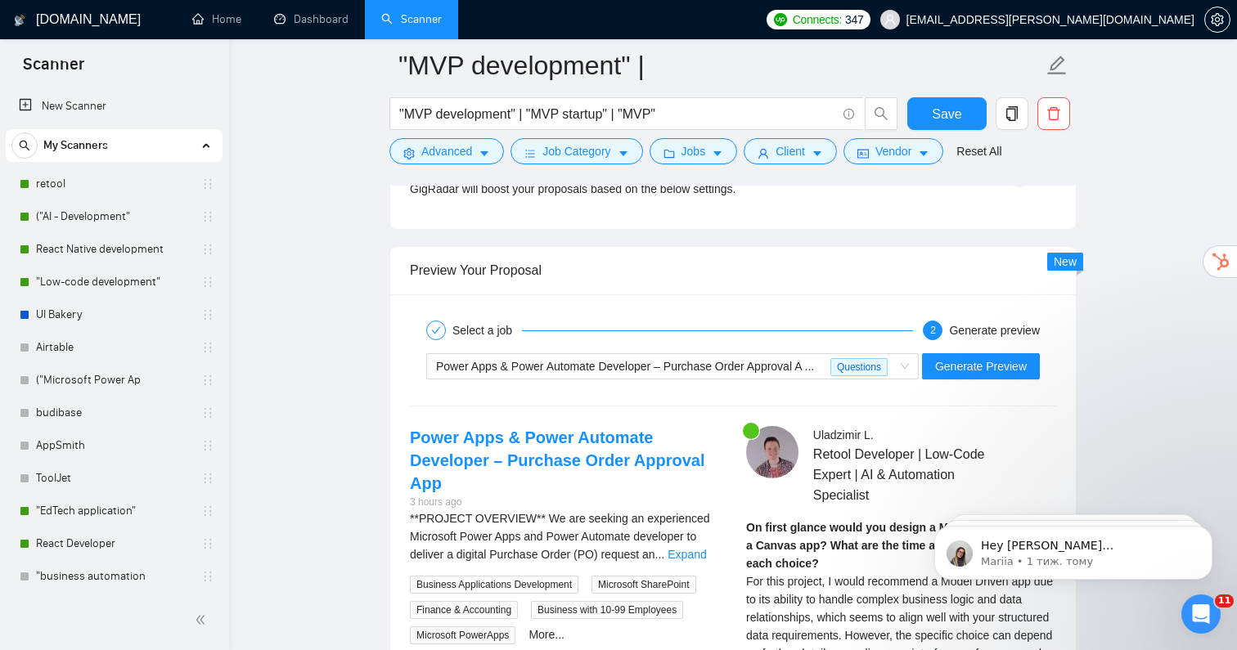
scroll to position [3649, 0]
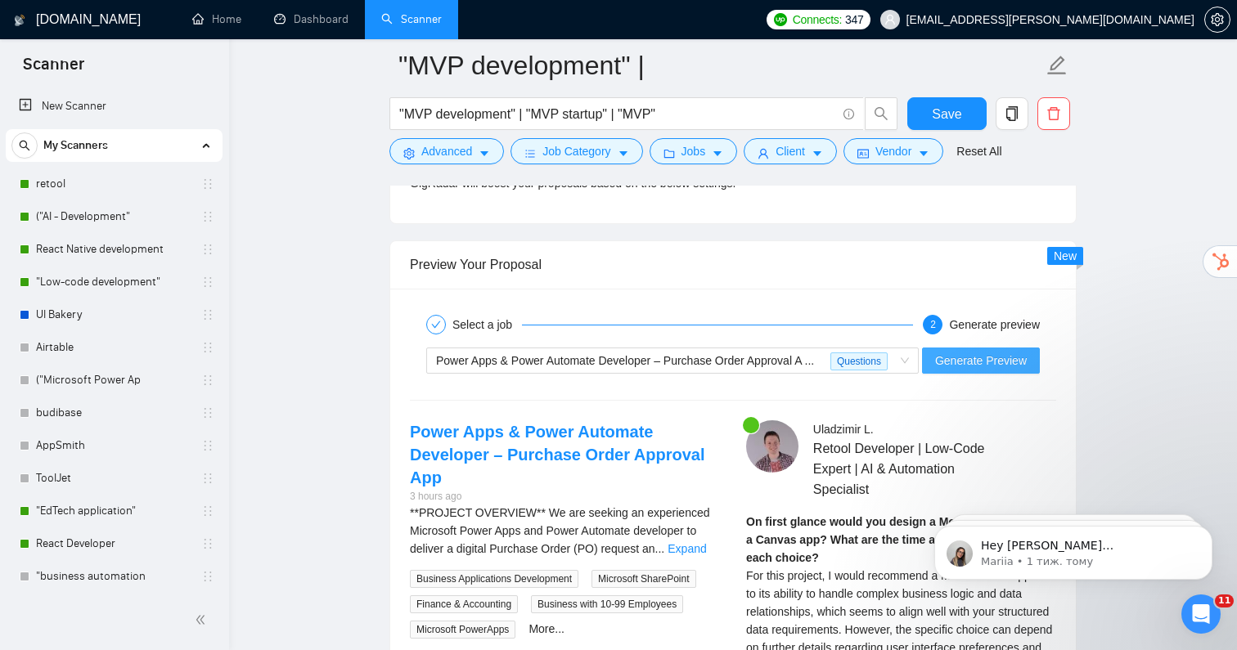
click at [1005, 352] on span "Generate Preview" at bounding box center [981, 361] width 92 height 18
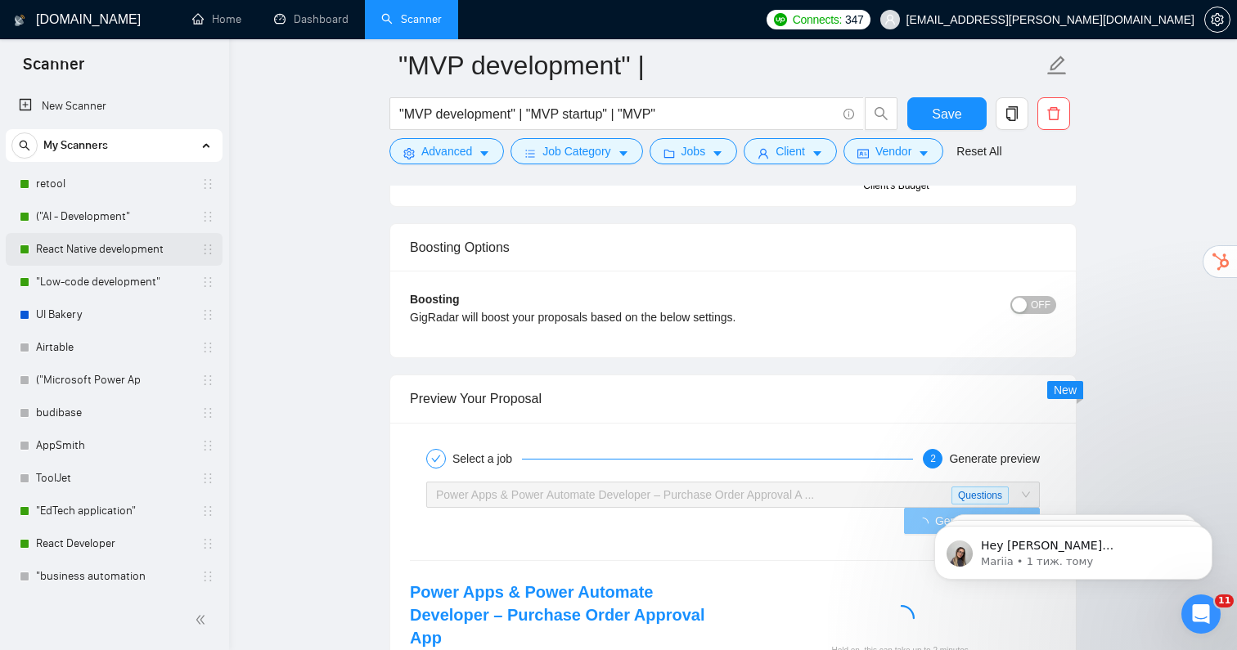
scroll to position [3447, 0]
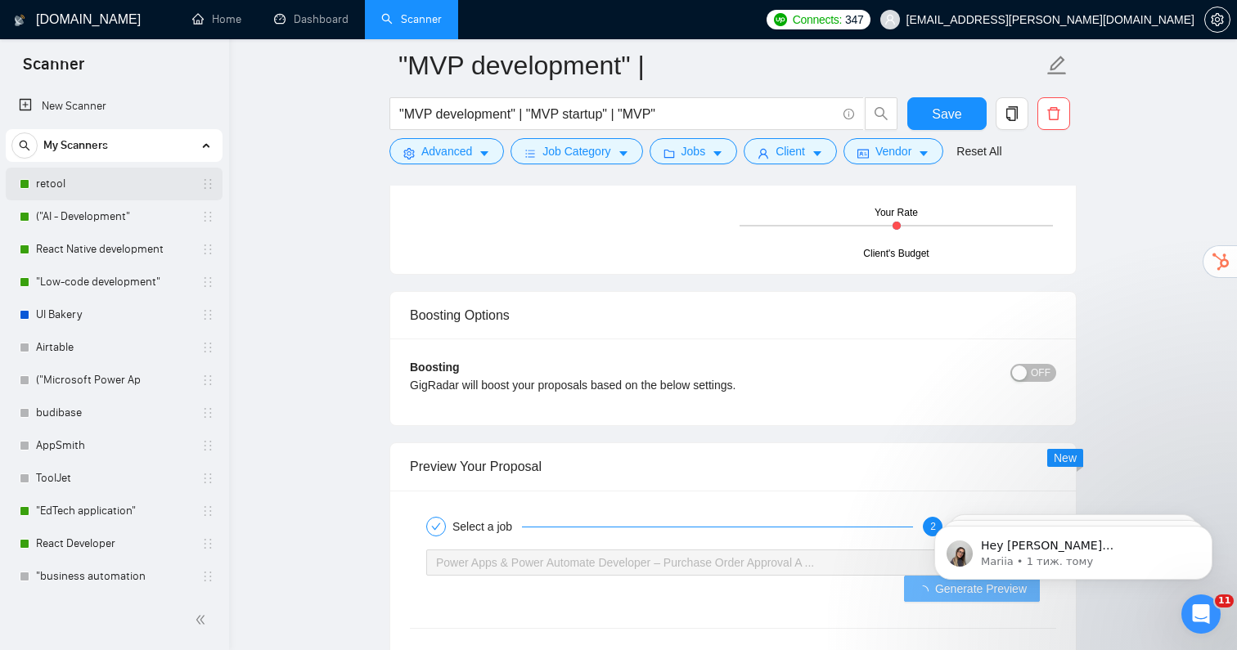
click at [59, 183] on link "retool" at bounding box center [113, 184] width 155 height 33
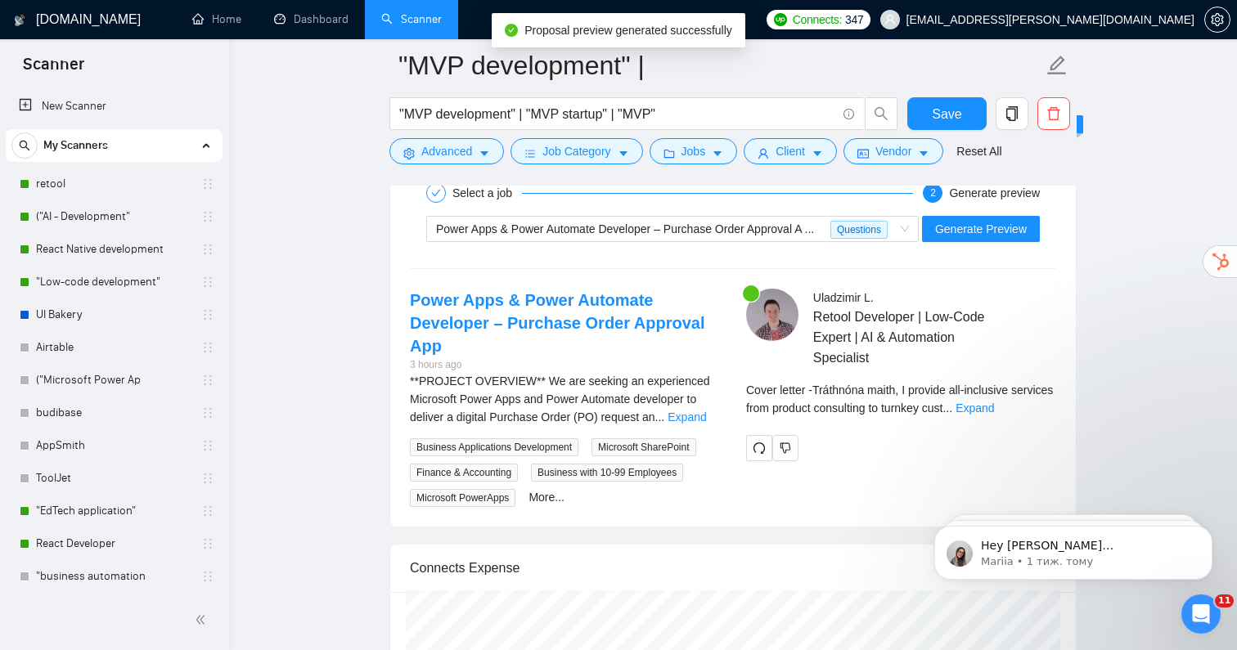
scroll to position [3789, 0]
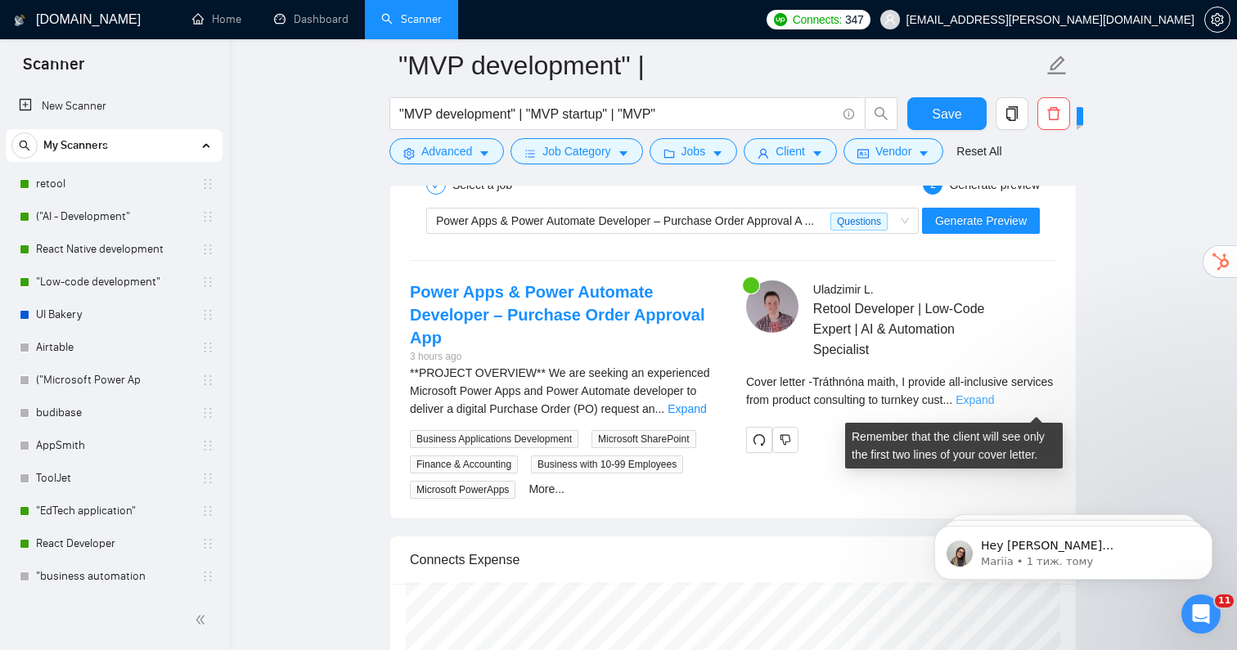
click at [994, 401] on link "Expand" at bounding box center [974, 399] width 38 height 13
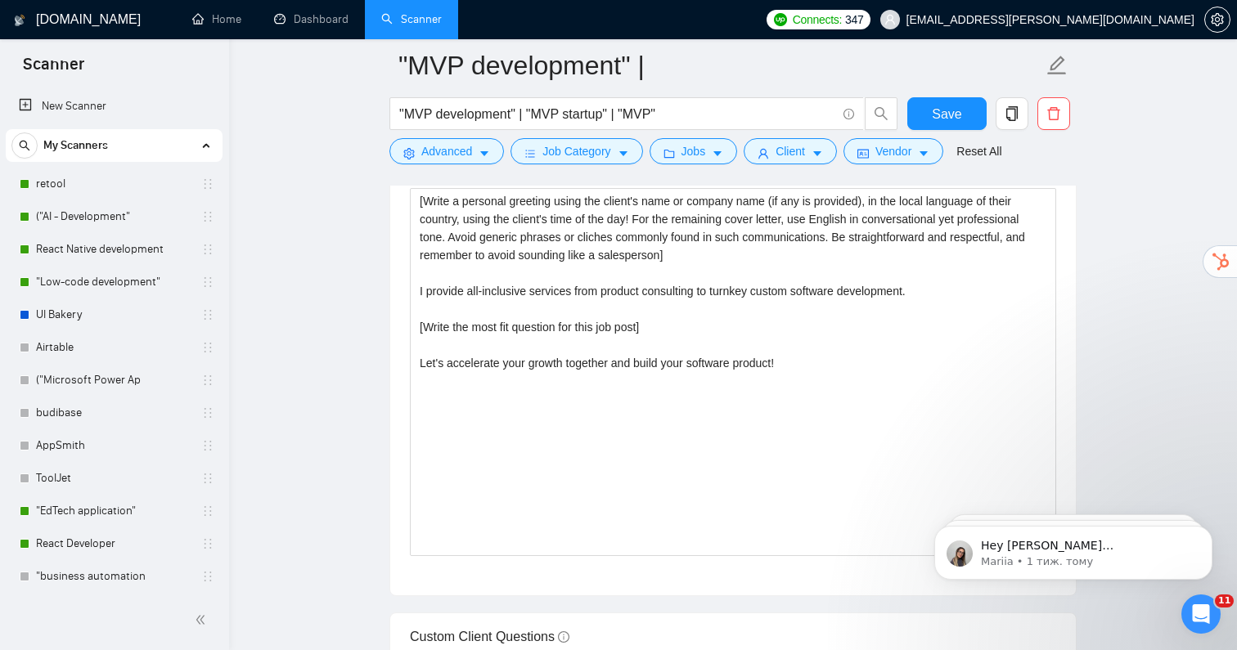
scroll to position [1956, 0]
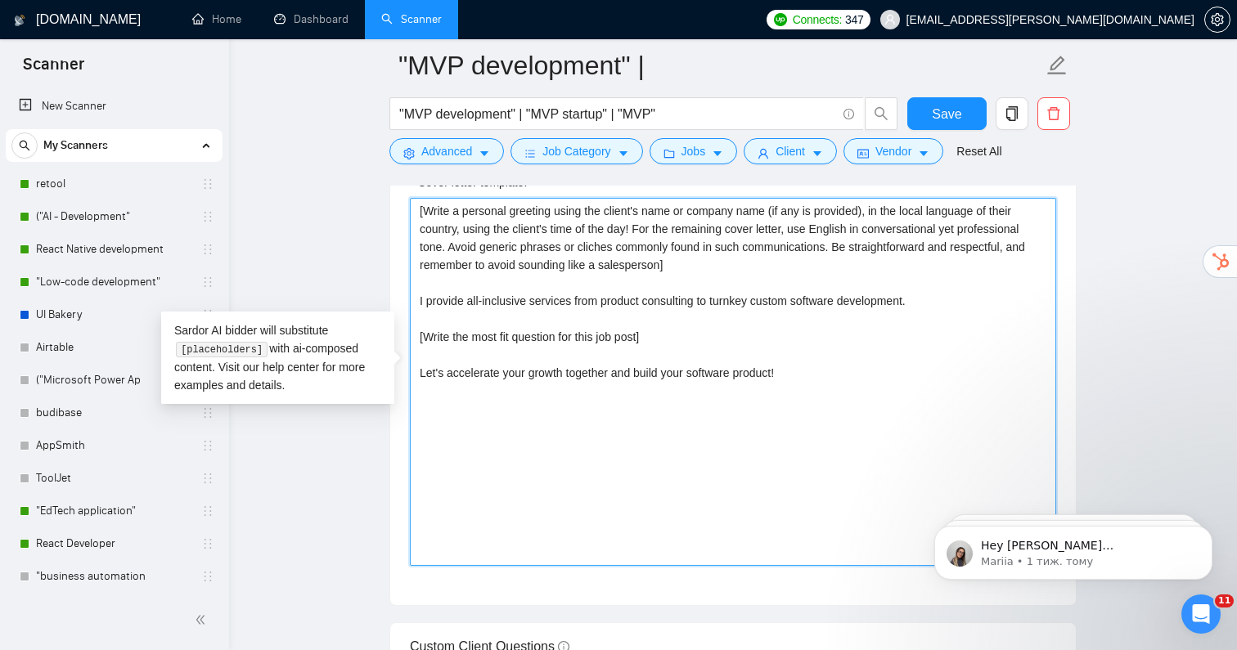
drag, startPoint x: 816, startPoint y: 366, endPoint x: 415, endPoint y: 347, distance: 402.1
click at [415, 347] on textarea "[Write a personal greeting using the client's name or company name (if any is p…" at bounding box center [733, 382] width 646 height 368
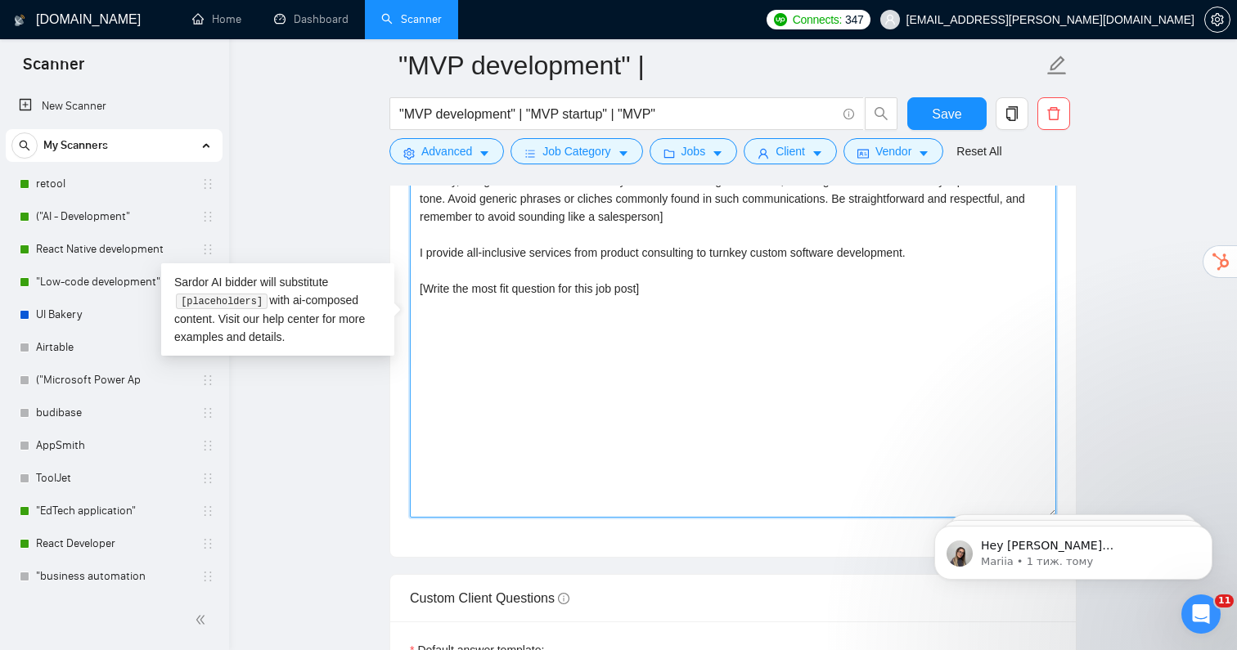
scroll to position [2014, 0]
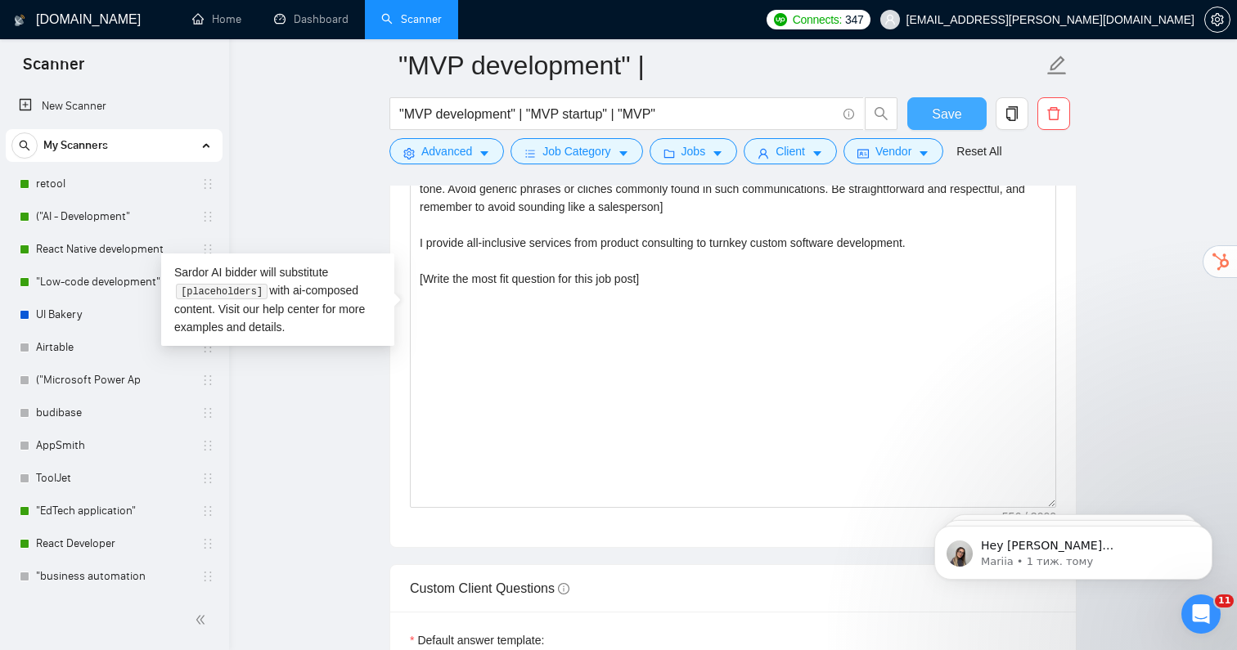
click at [946, 107] on span "Save" at bounding box center [946, 114] width 29 height 20
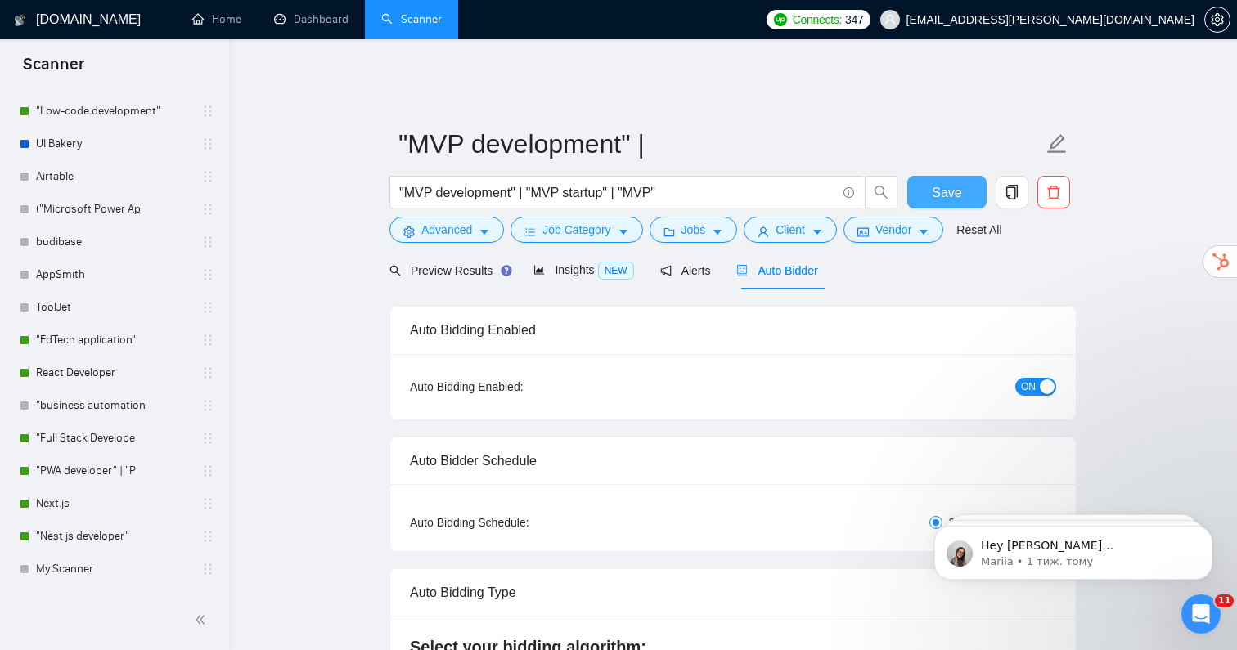
scroll to position [0, 0]
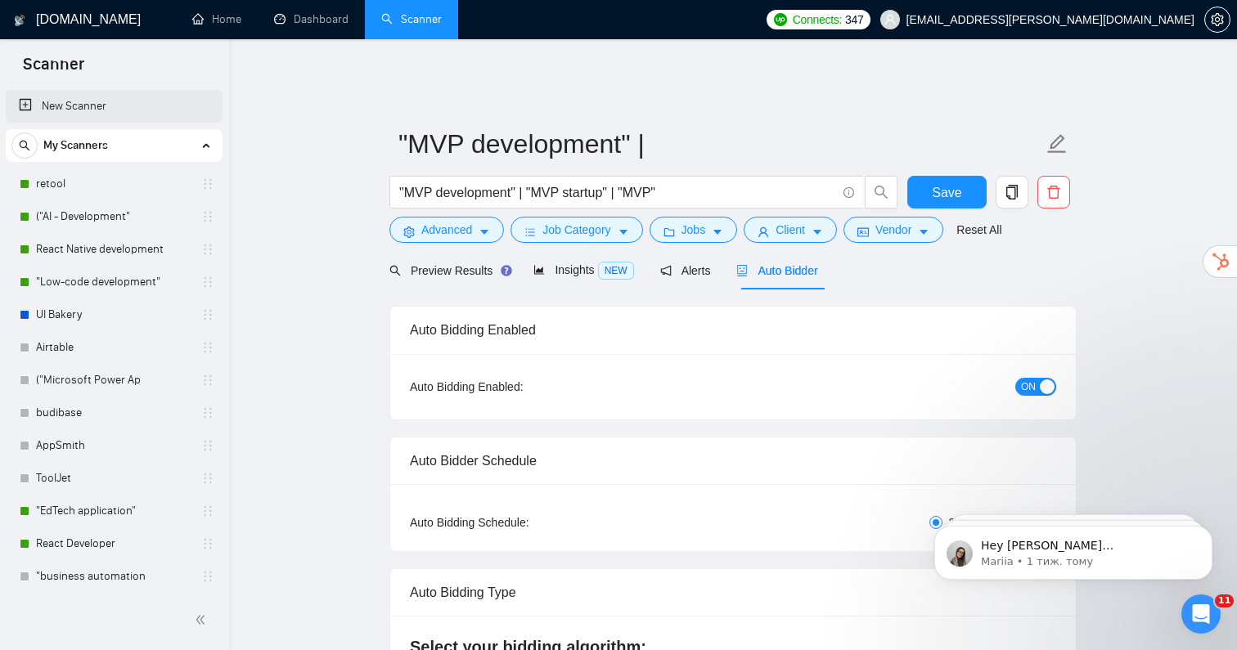
click at [115, 114] on link "New Scanner" at bounding box center [114, 106] width 191 height 33
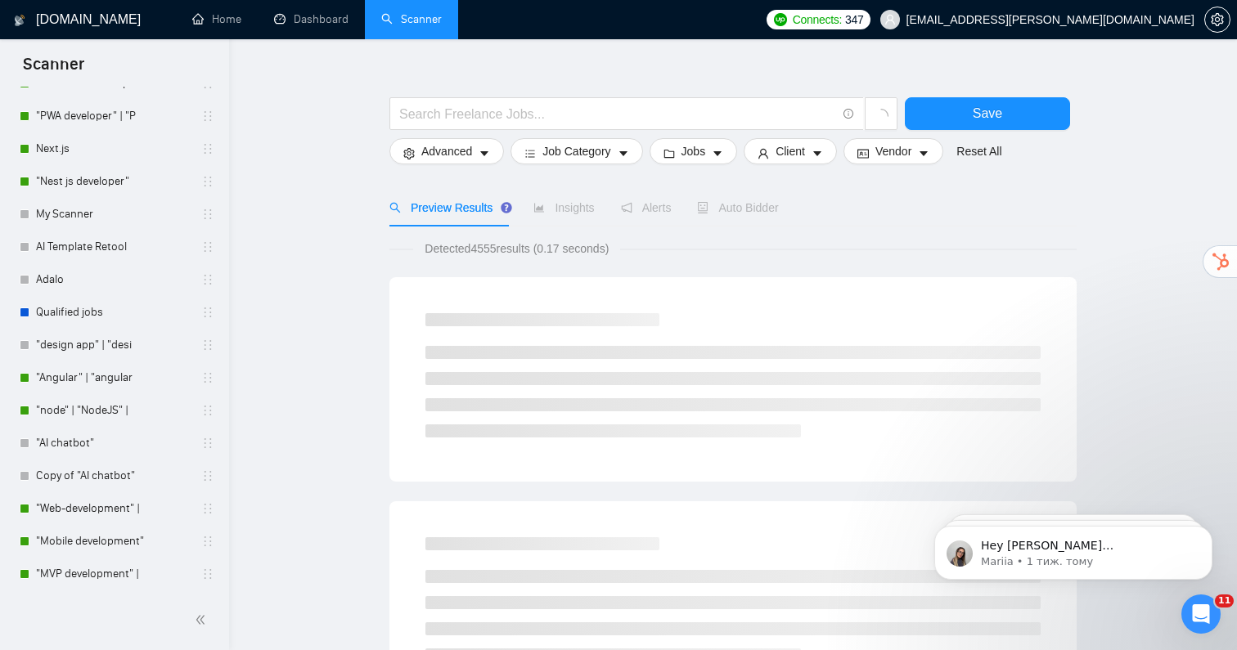
scroll to position [39, 0]
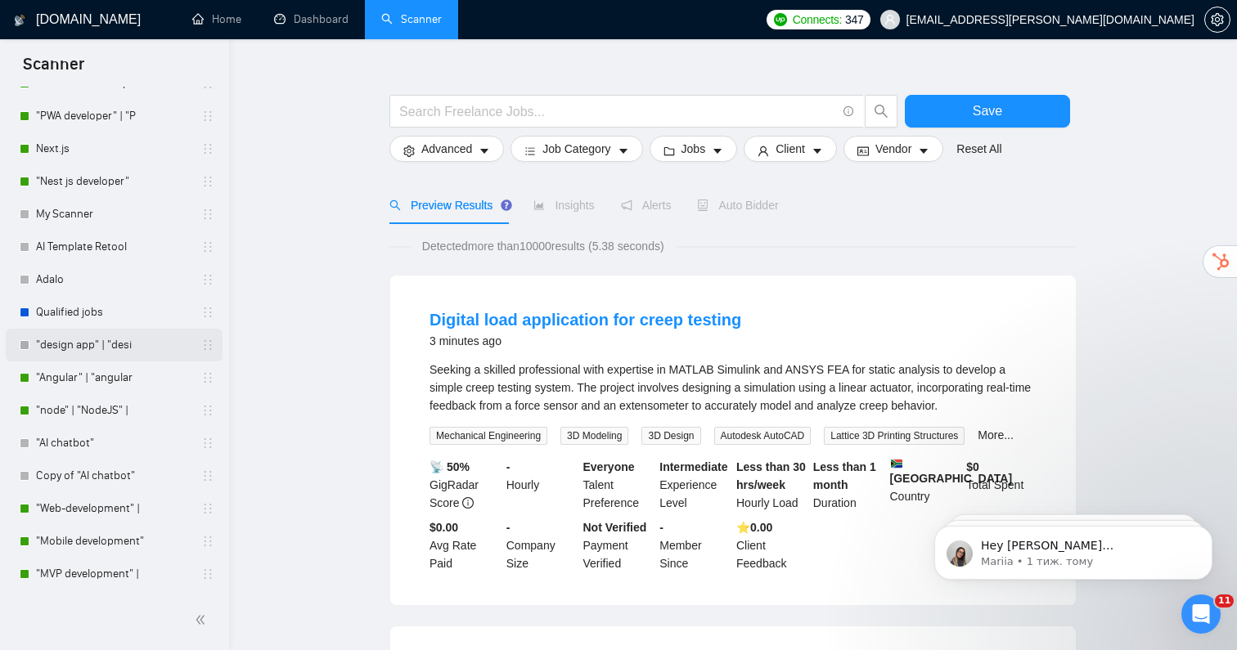
click at [142, 349] on link ""design app" | "desi" at bounding box center [113, 345] width 155 height 33
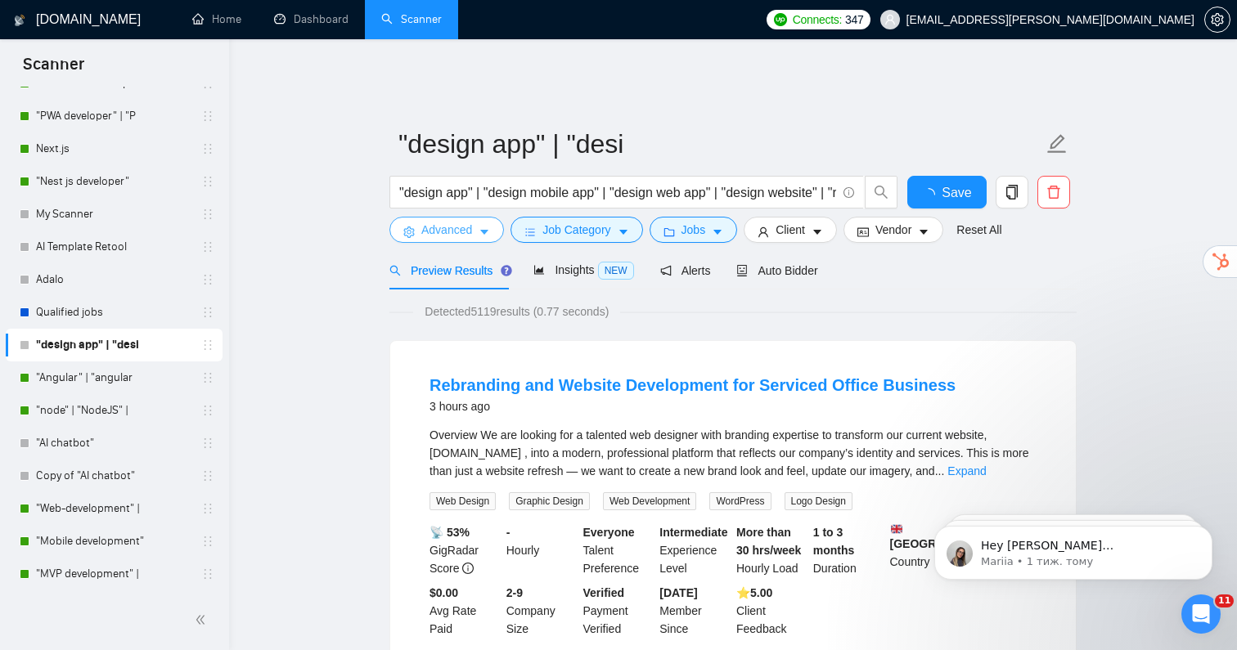
click at [469, 228] on button "Advanced" at bounding box center [446, 230] width 115 height 26
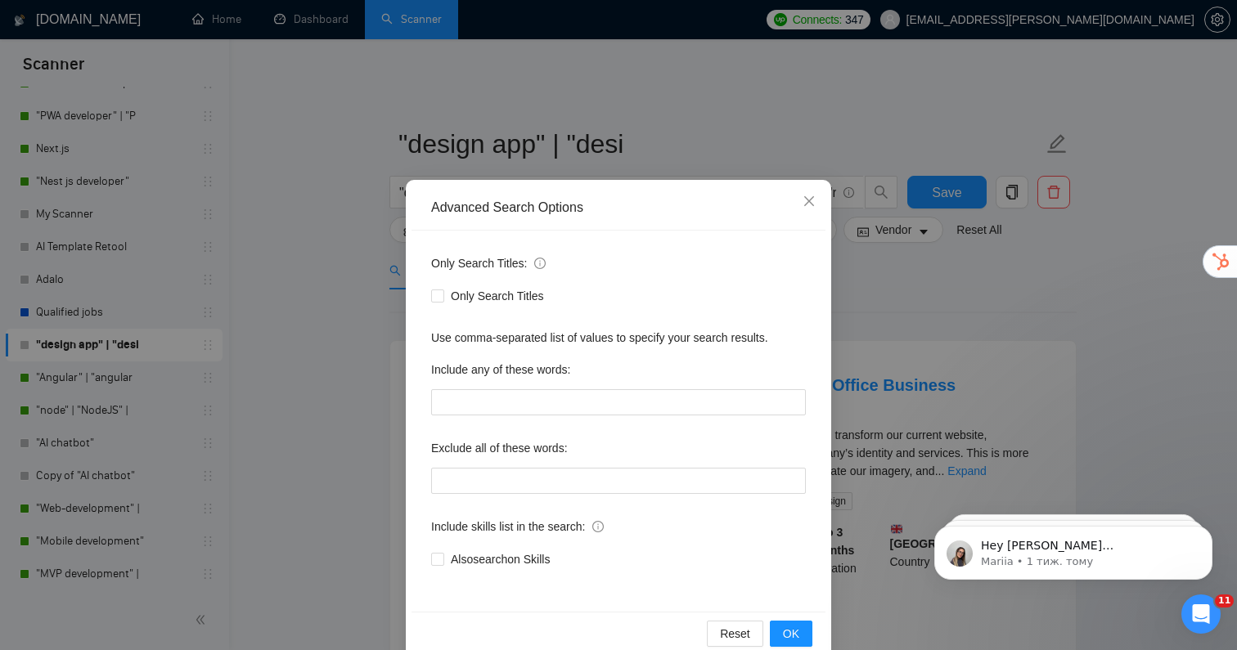
scroll to position [30, 0]
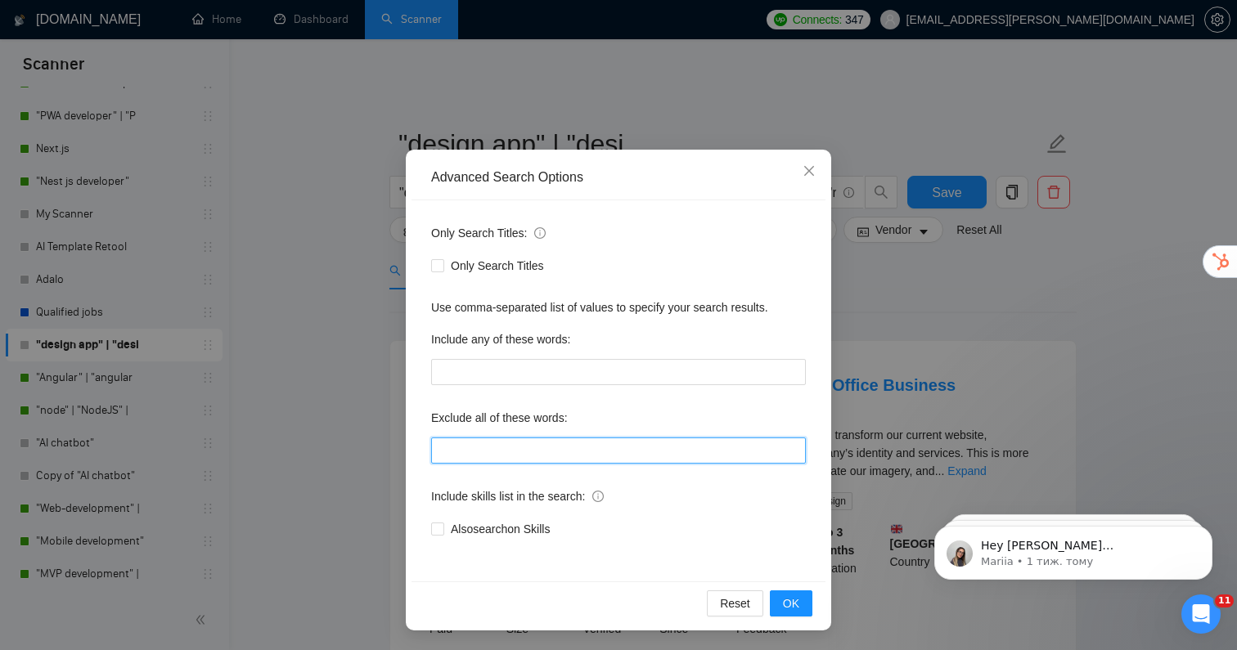
click at [479, 447] on input "text" at bounding box center [618, 451] width 375 height 26
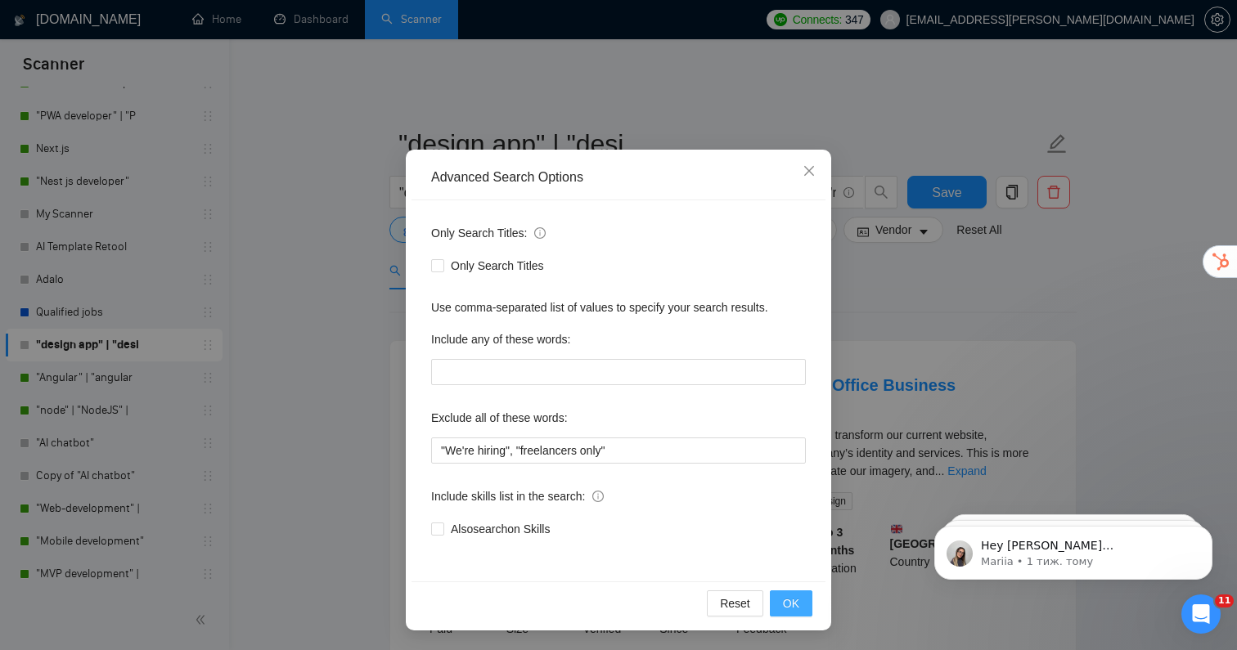
click at [784, 611] on span "OK" at bounding box center [791, 604] width 16 height 18
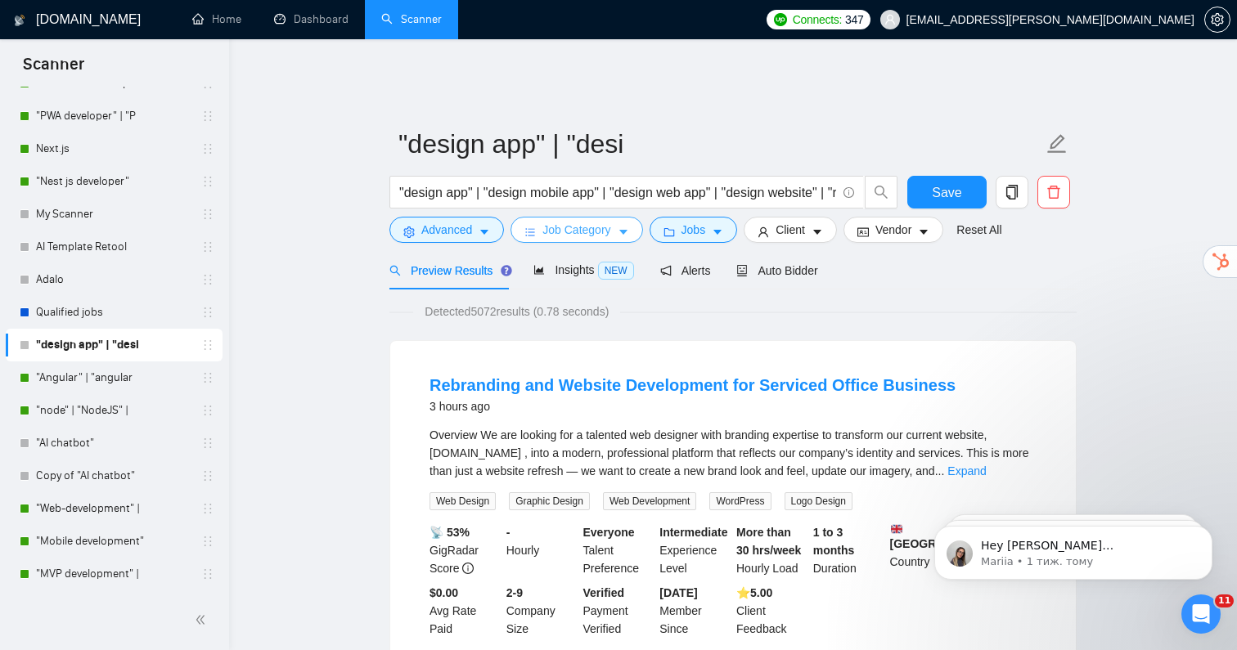
click at [608, 221] on span "Job Category" at bounding box center [576, 230] width 68 height 18
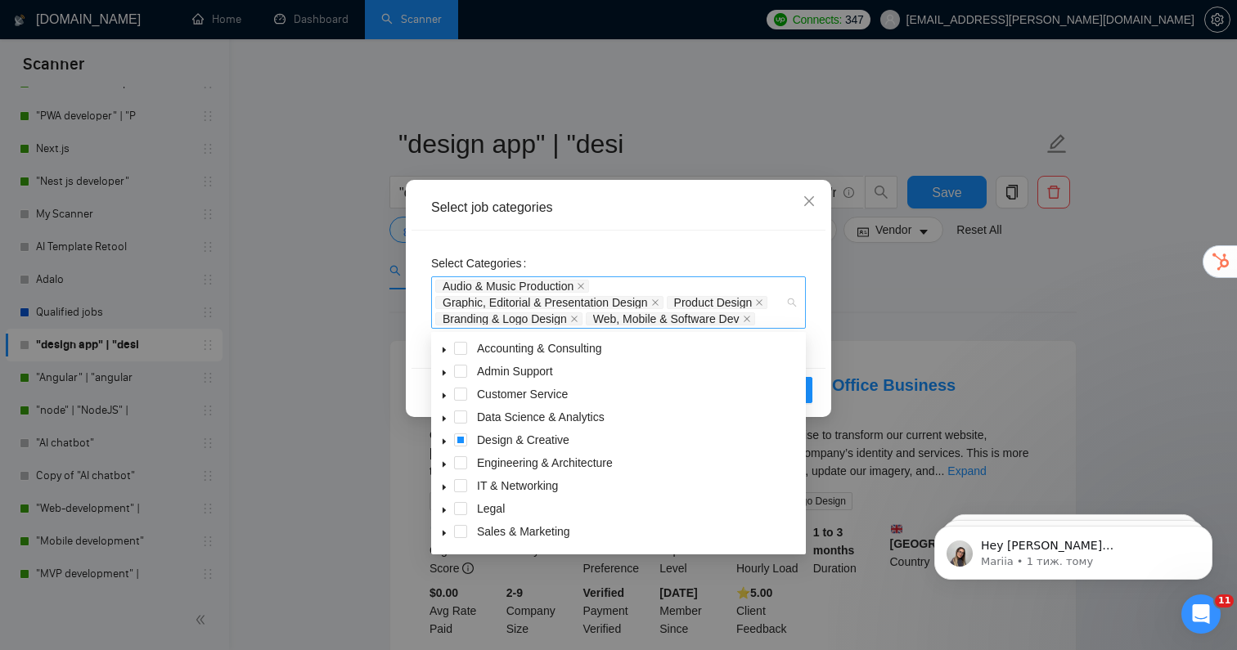
click at [779, 324] on div "Audio & Music Production Graphic, Editorial & Presentation Design Product Desig…" at bounding box center [610, 302] width 350 height 49
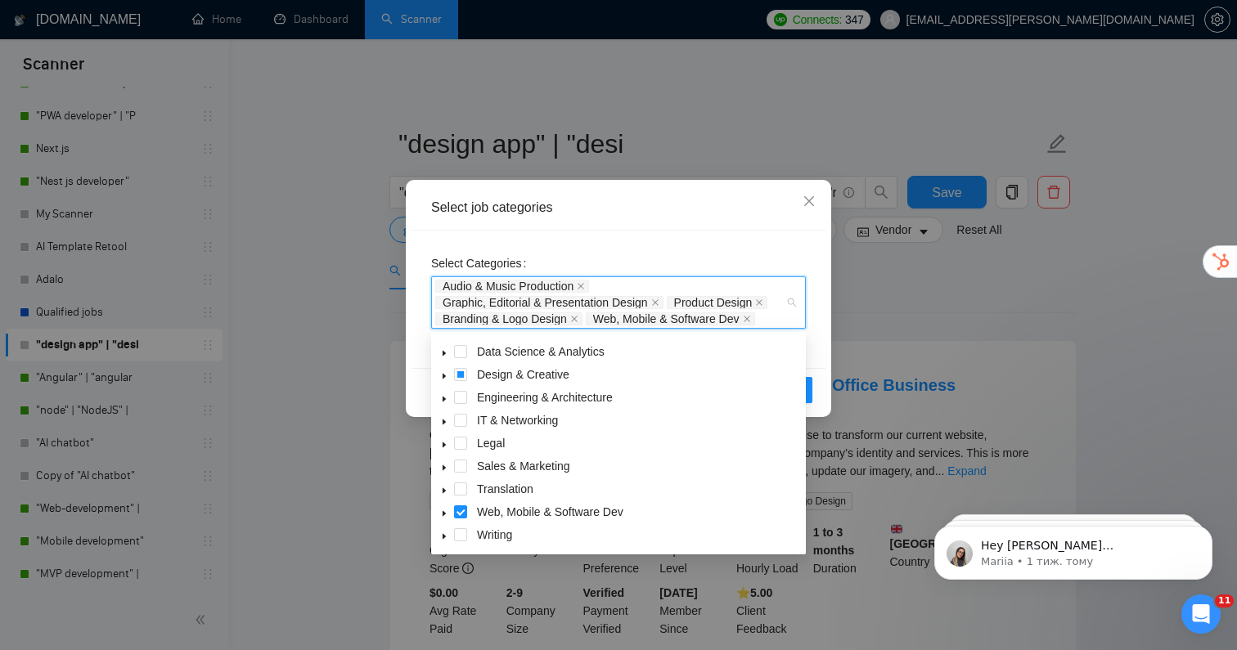
click at [445, 513] on icon "caret-down" at bounding box center [444, 514] width 8 height 8
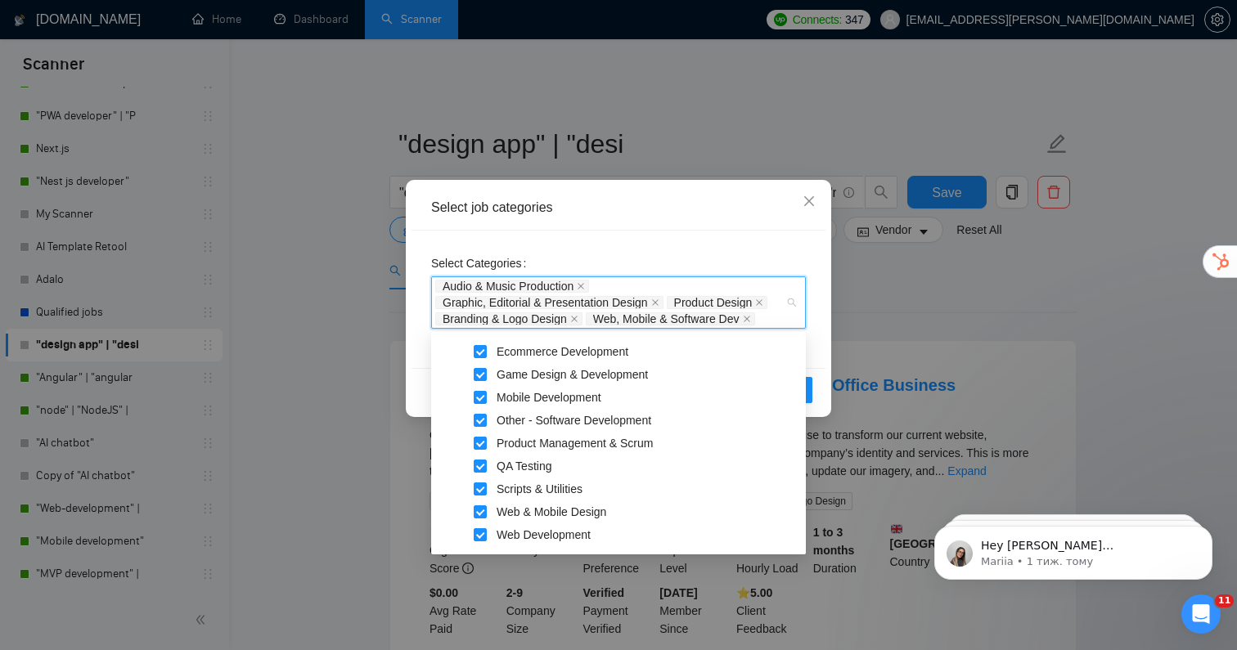
scroll to position [340, 0]
click at [752, 221] on div "Select job categories" at bounding box center [618, 208] width 414 height 45
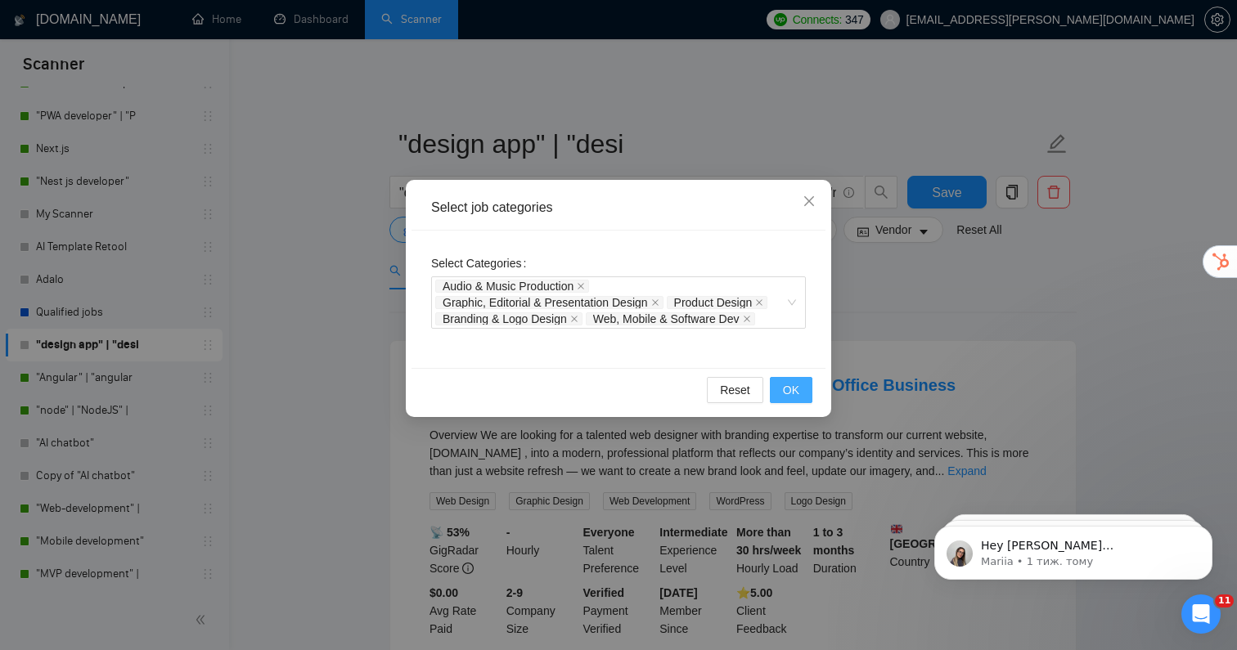
click at [788, 388] on span "OK" at bounding box center [791, 390] width 16 height 18
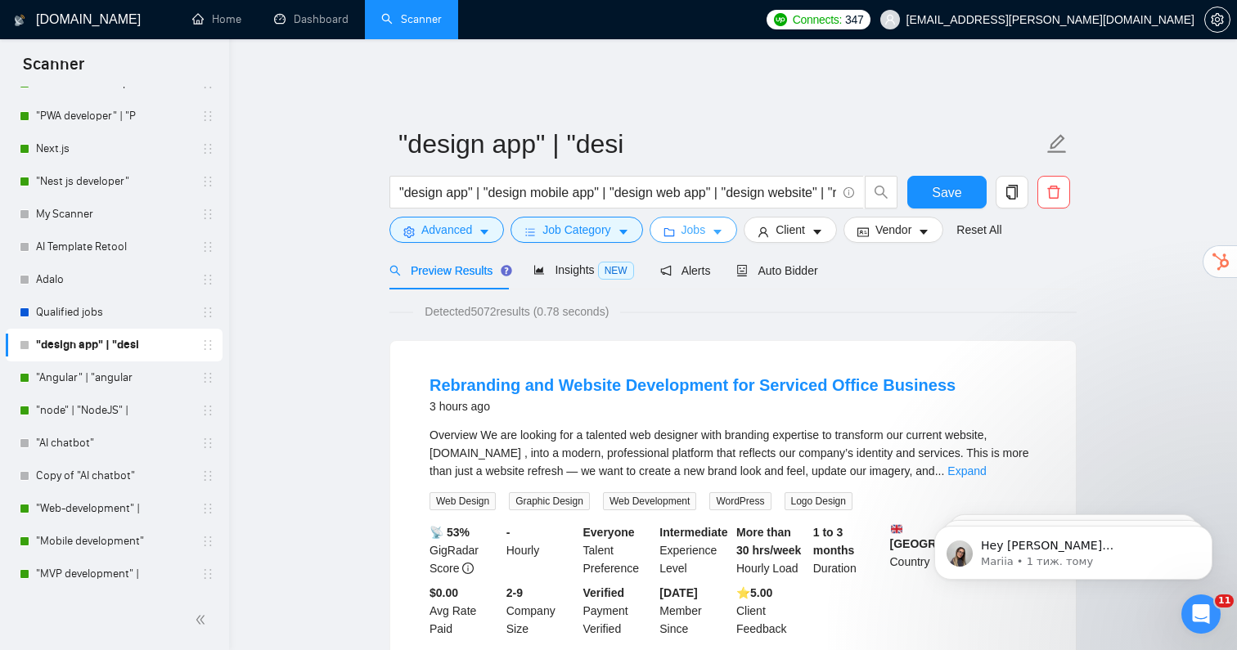
click at [716, 218] on button "Jobs" at bounding box center [694, 230] width 88 height 26
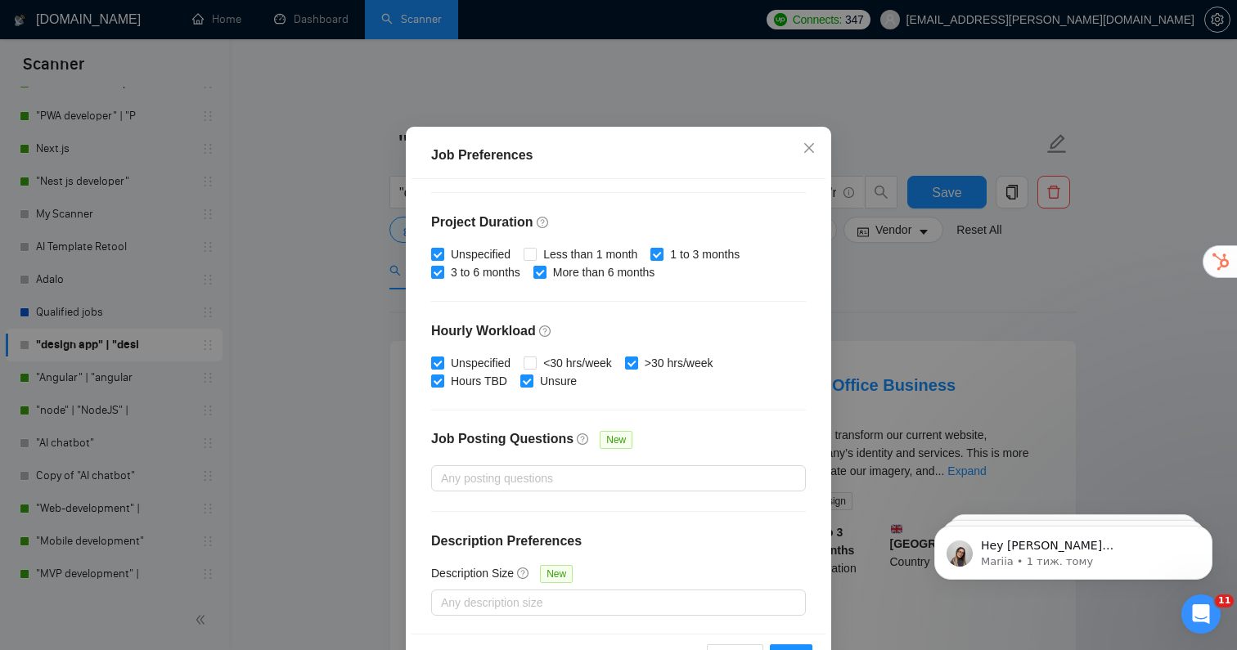
scroll to position [105, 0]
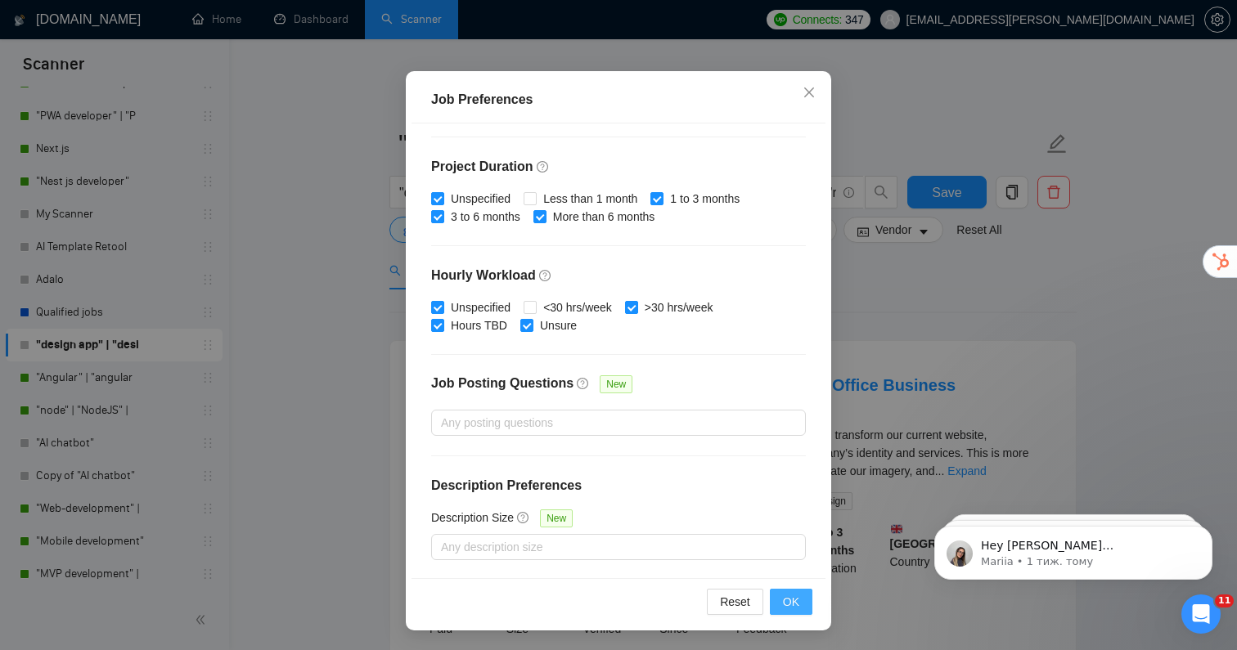
click at [792, 605] on span "OK" at bounding box center [791, 602] width 16 height 18
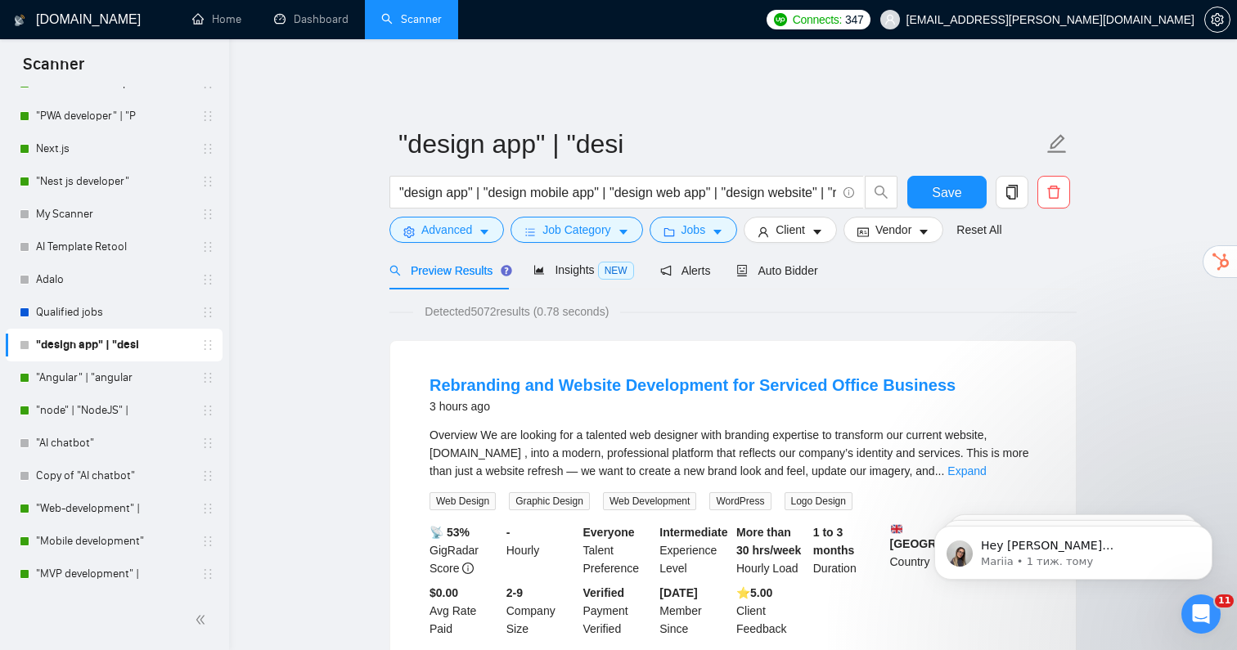
scroll to position [27, 0]
click at [791, 227] on button "Client" at bounding box center [790, 230] width 93 height 26
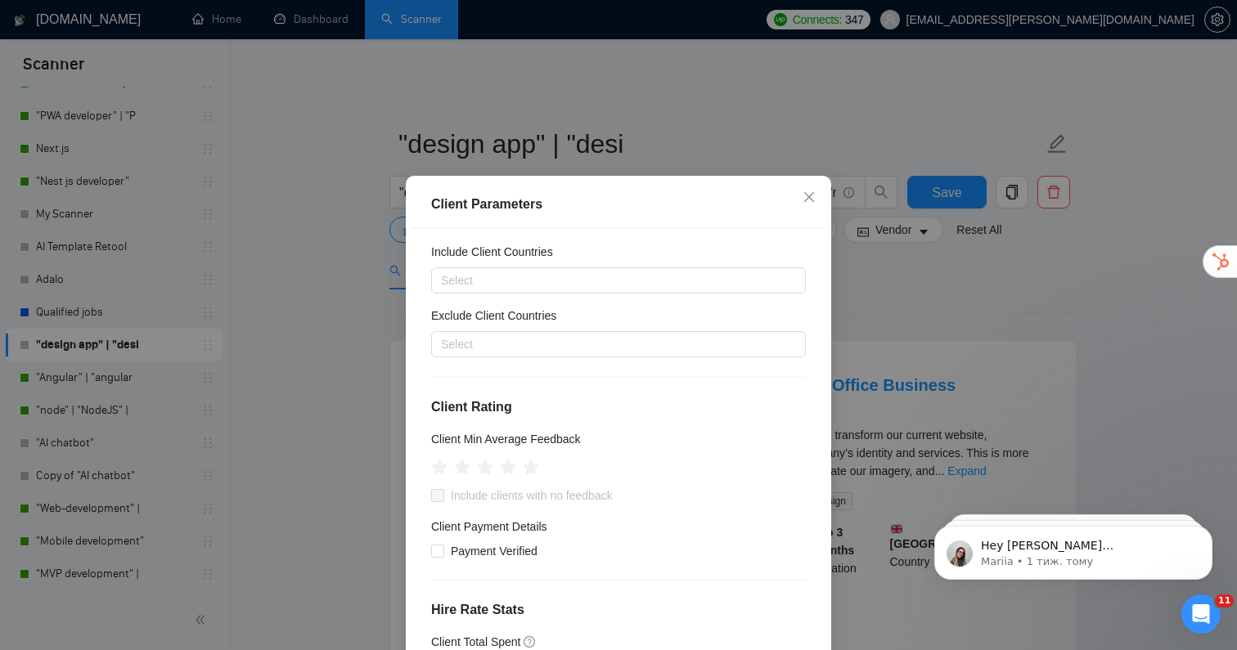
scroll to position [0, 0]
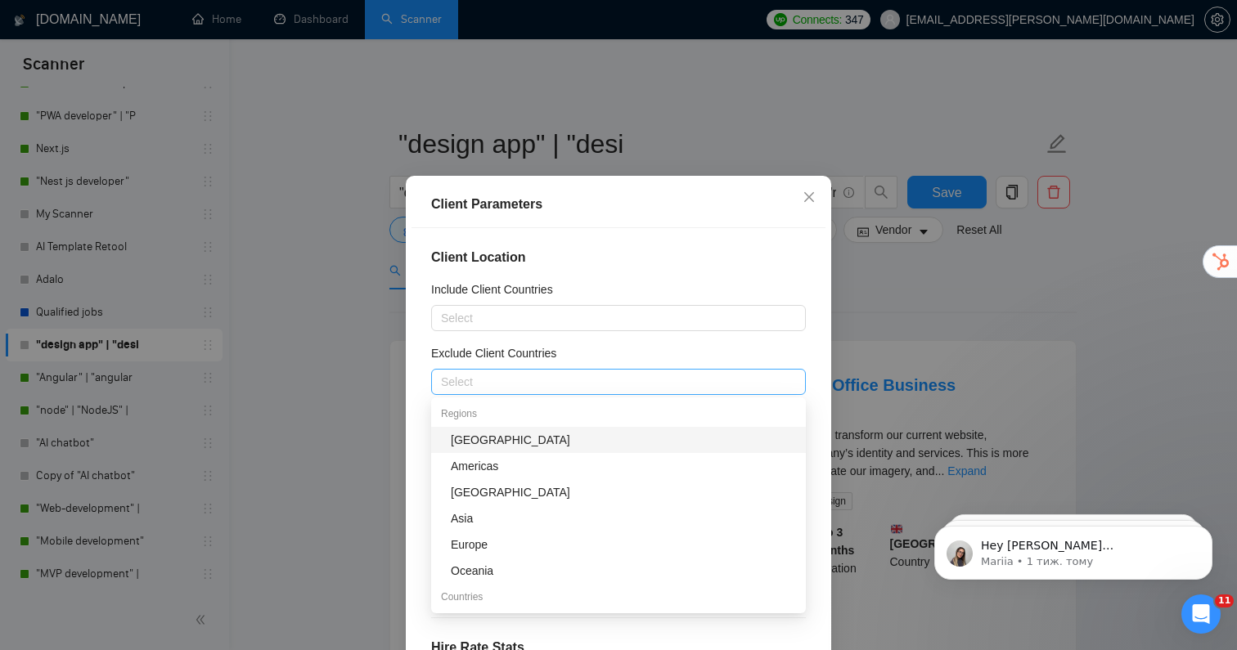
click at [518, 385] on div at bounding box center [610, 382] width 350 height 20
click at [512, 320] on div at bounding box center [610, 318] width 350 height 20
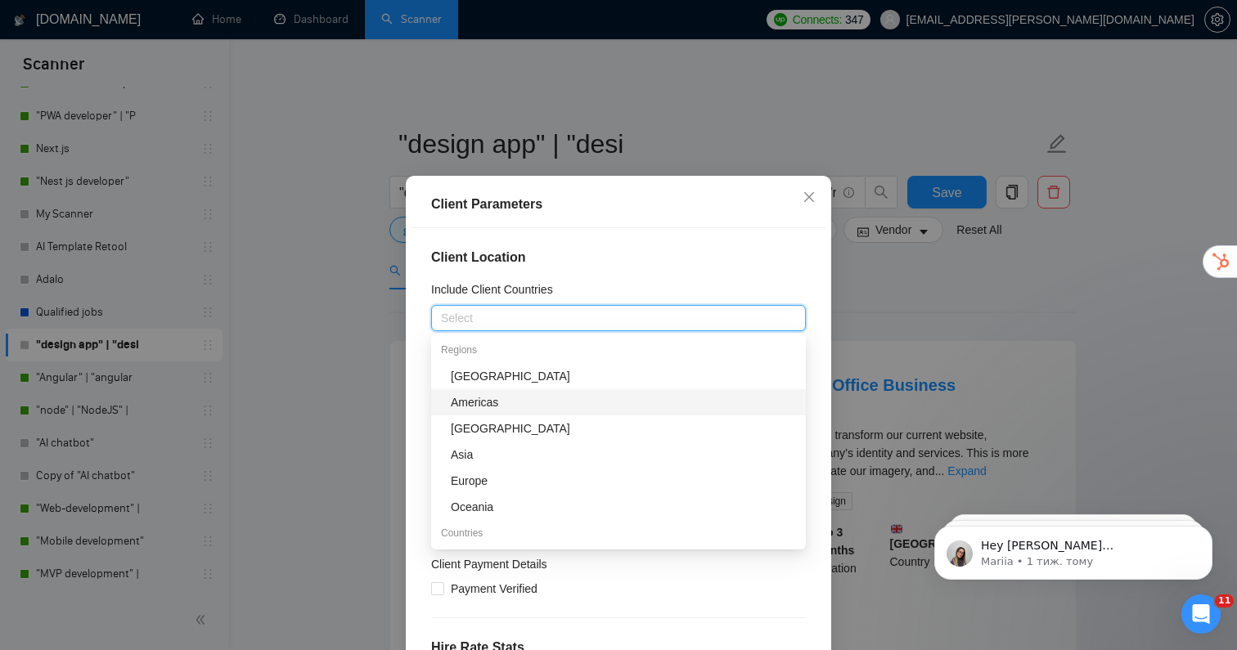
click at [506, 408] on div "Americas" at bounding box center [623, 402] width 345 height 18
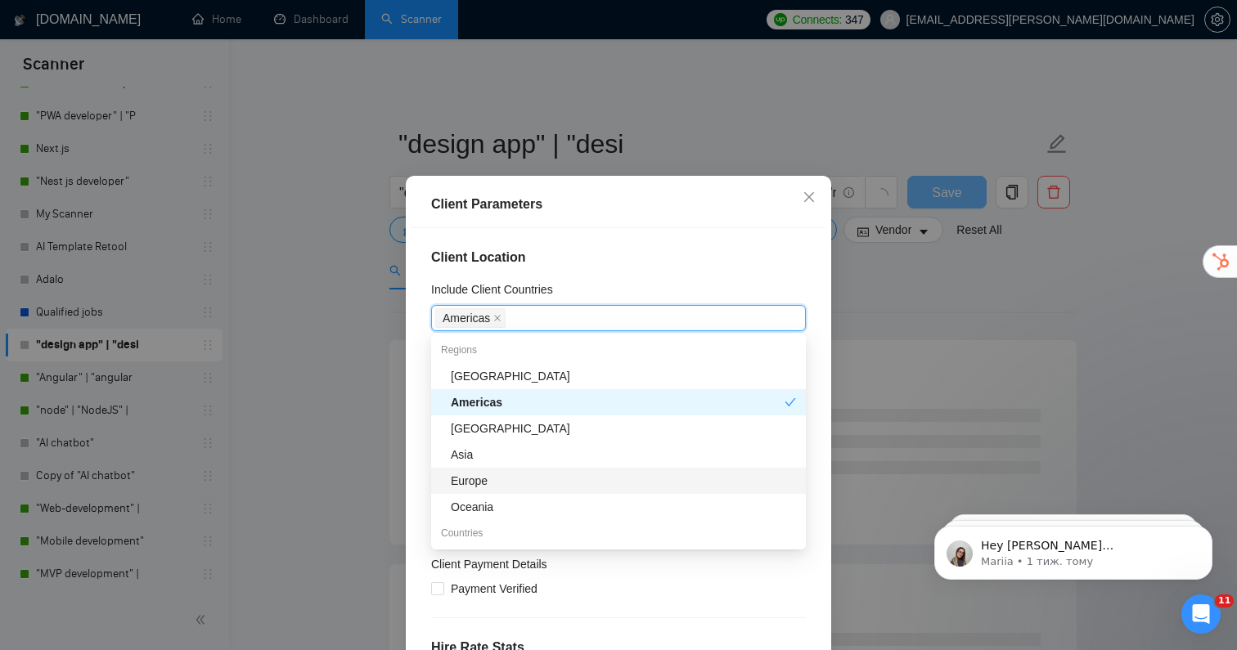
click at [492, 480] on div "Europe" at bounding box center [623, 481] width 345 height 18
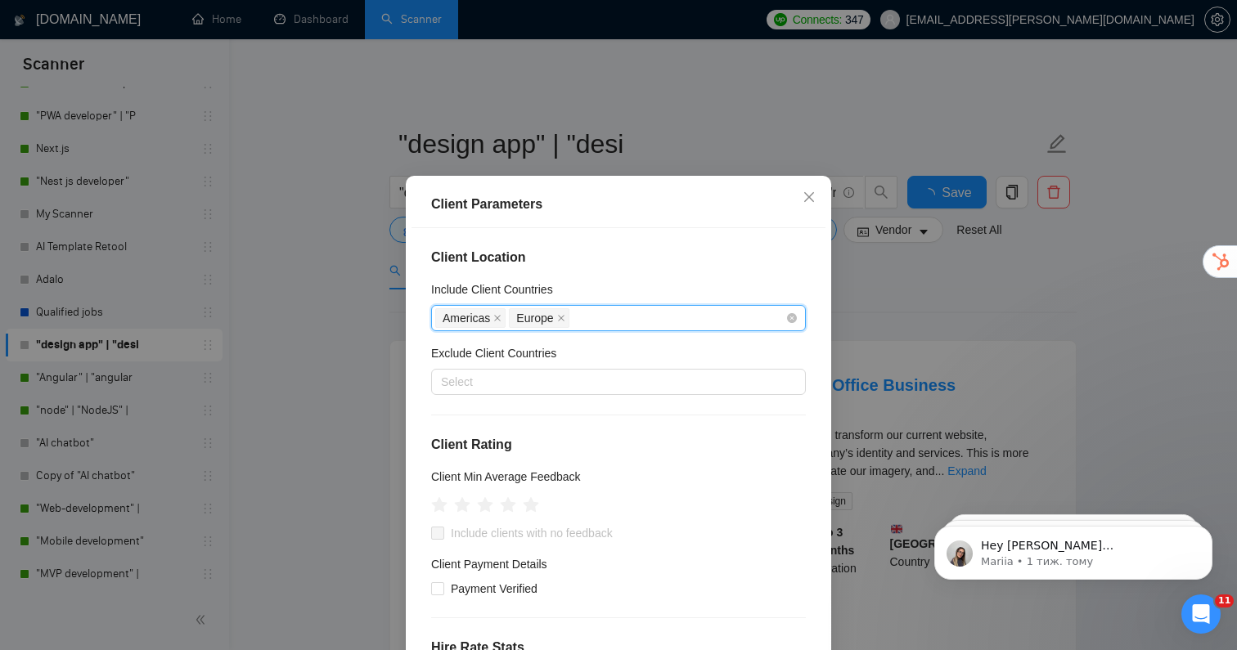
click at [631, 320] on div "Americas [GEOGRAPHIC_DATA]" at bounding box center [610, 318] width 350 height 23
click at [608, 318] on div "Americas [GEOGRAPHIC_DATA]" at bounding box center [610, 318] width 350 height 23
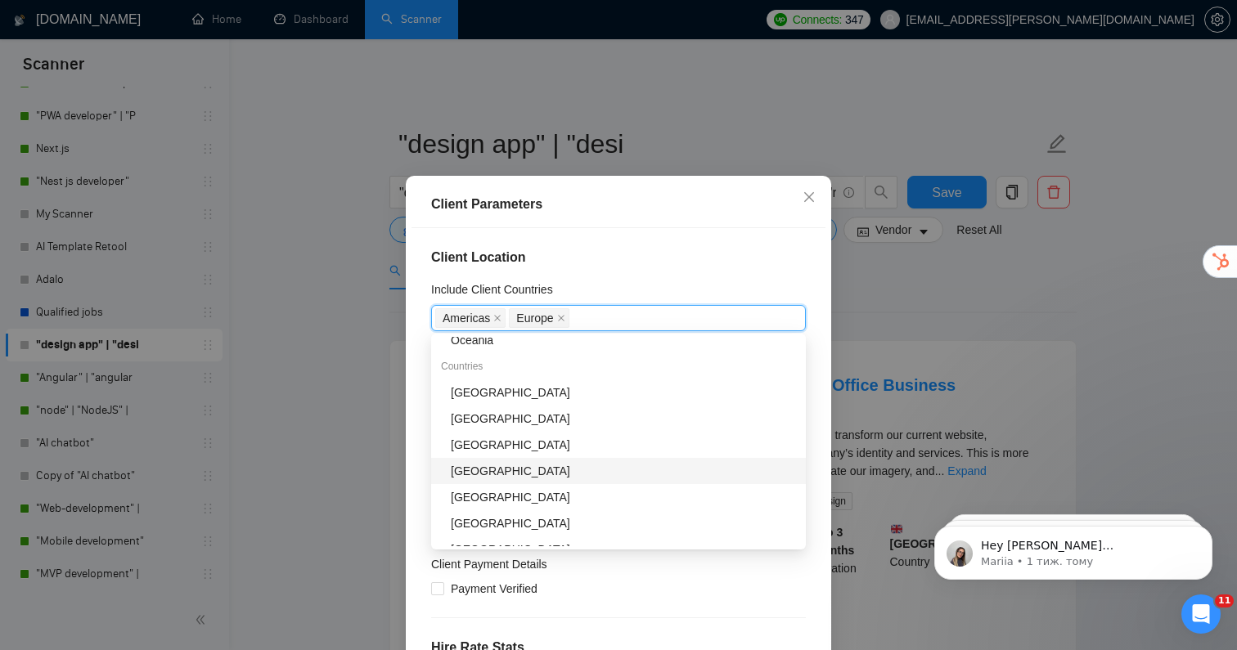
scroll to position [168, 0]
click at [514, 478] on div "[GEOGRAPHIC_DATA]" at bounding box center [623, 470] width 345 height 18
click at [512, 473] on div "[GEOGRAPHIC_DATA]" at bounding box center [618, 470] width 334 height 18
click at [509, 497] on div "[GEOGRAPHIC_DATA]" at bounding box center [623, 497] width 345 height 18
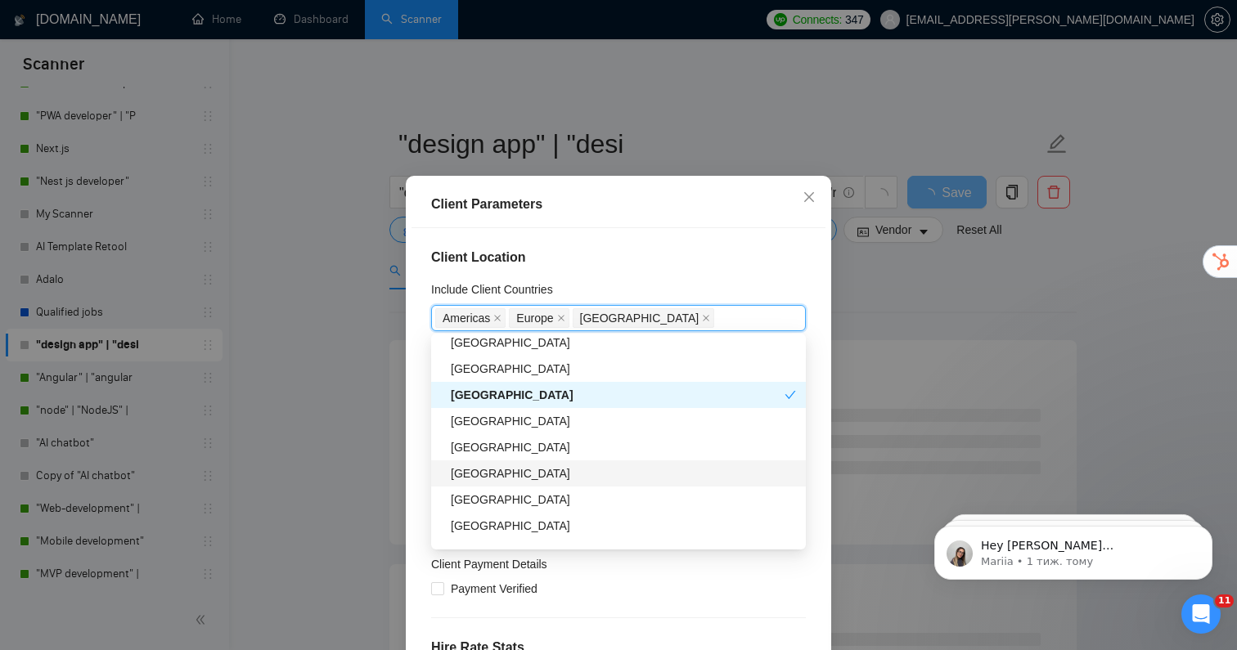
scroll to position [270, 0]
click at [500, 478] on div "[GEOGRAPHIC_DATA]" at bounding box center [623, 473] width 345 height 18
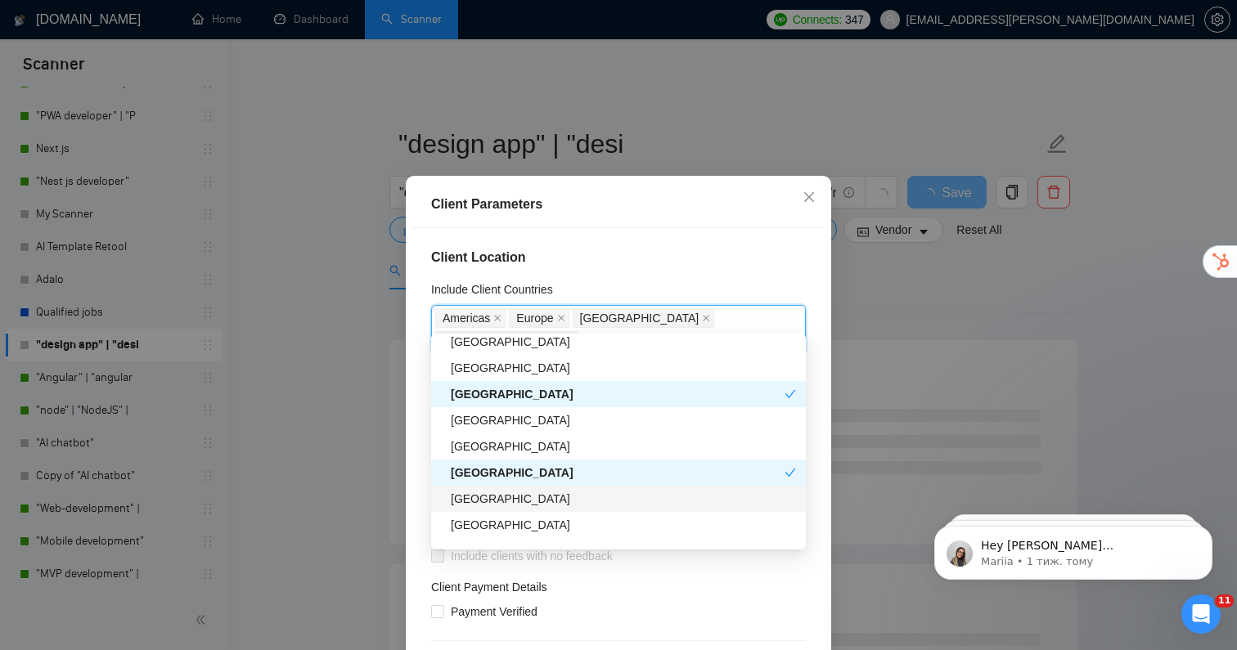
click at [500, 501] on div "[GEOGRAPHIC_DATA]" at bounding box center [623, 499] width 345 height 18
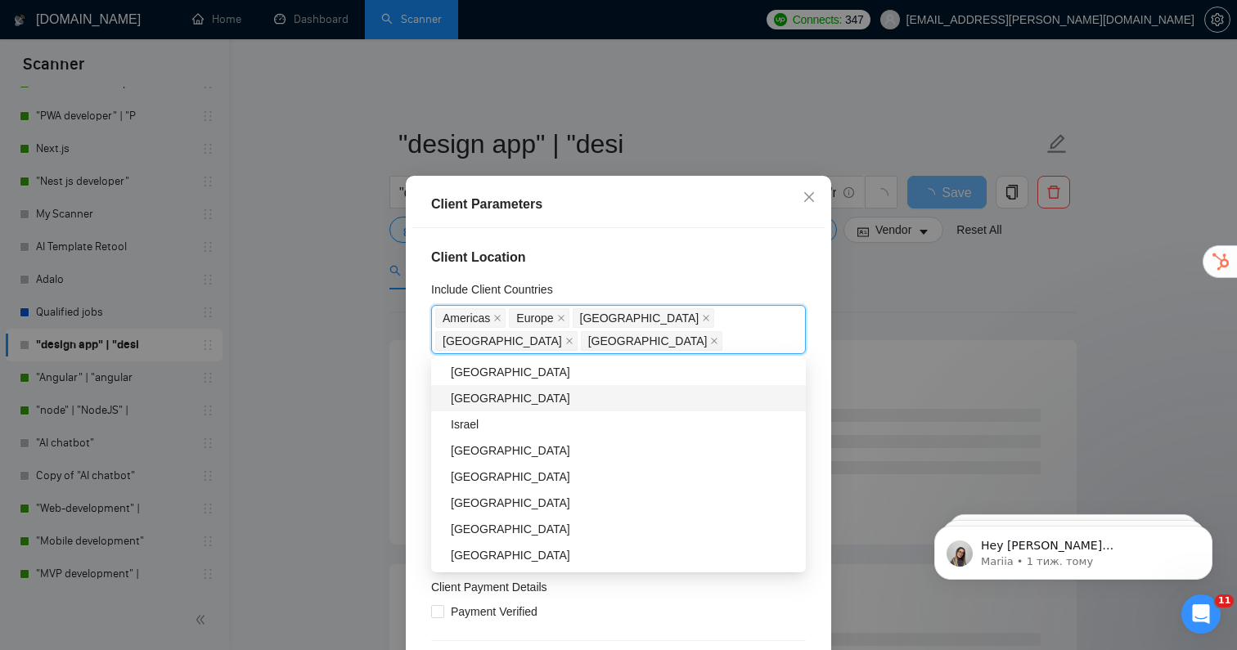
scroll to position [447, 0]
click at [500, 453] on div "[GEOGRAPHIC_DATA]" at bounding box center [623, 450] width 345 height 18
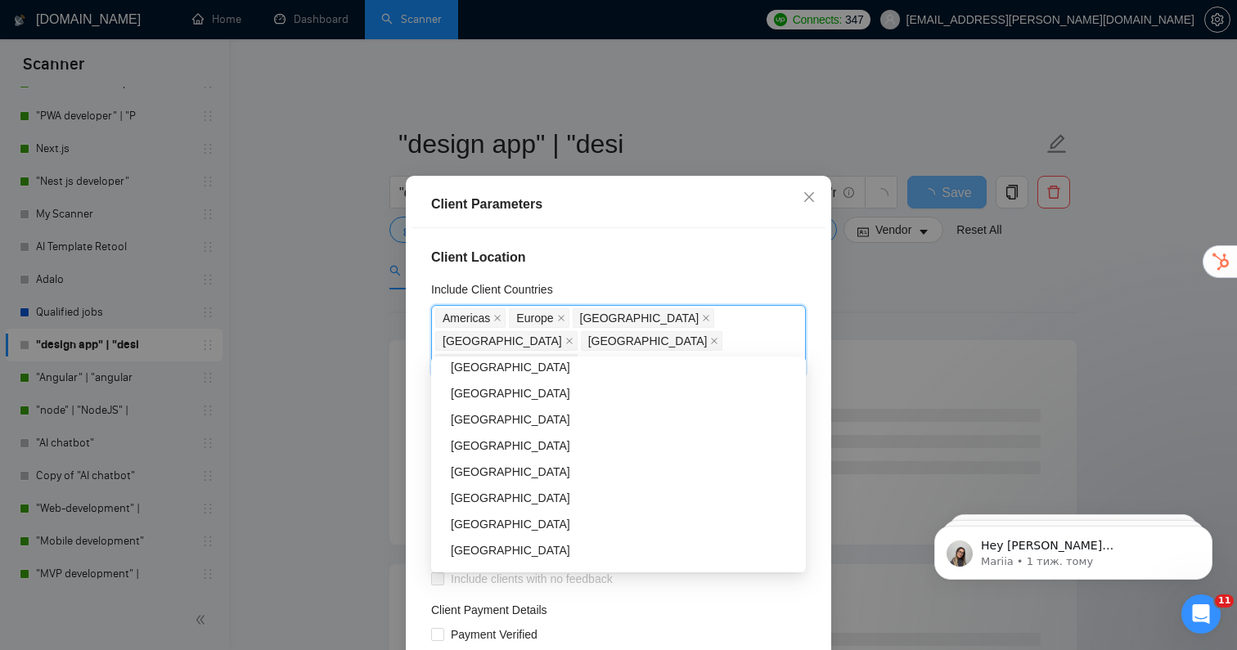
scroll to position [668, 0]
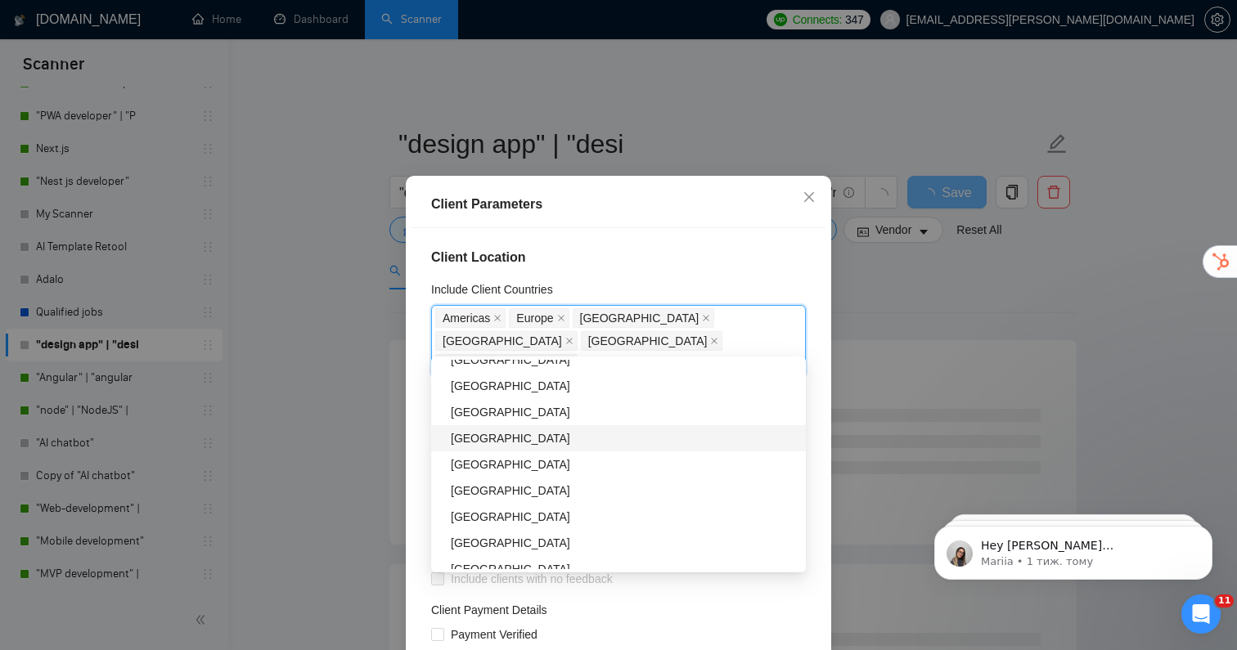
click at [502, 443] on div "[GEOGRAPHIC_DATA]" at bounding box center [623, 438] width 345 height 18
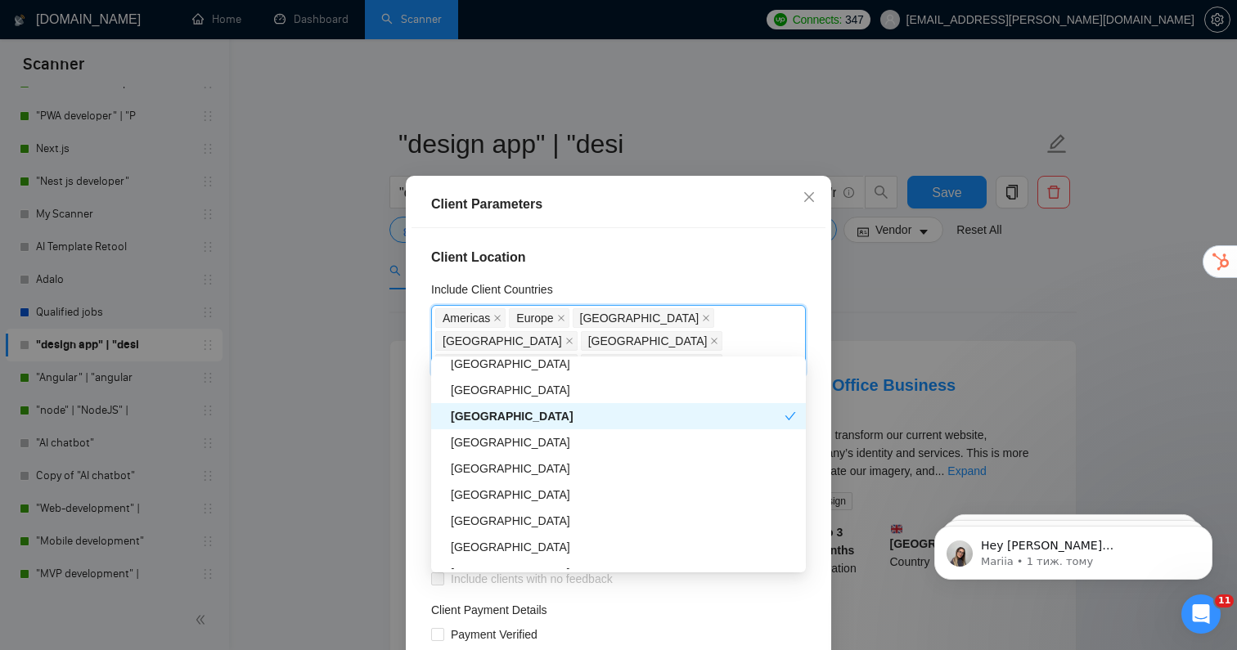
scroll to position [693, 0]
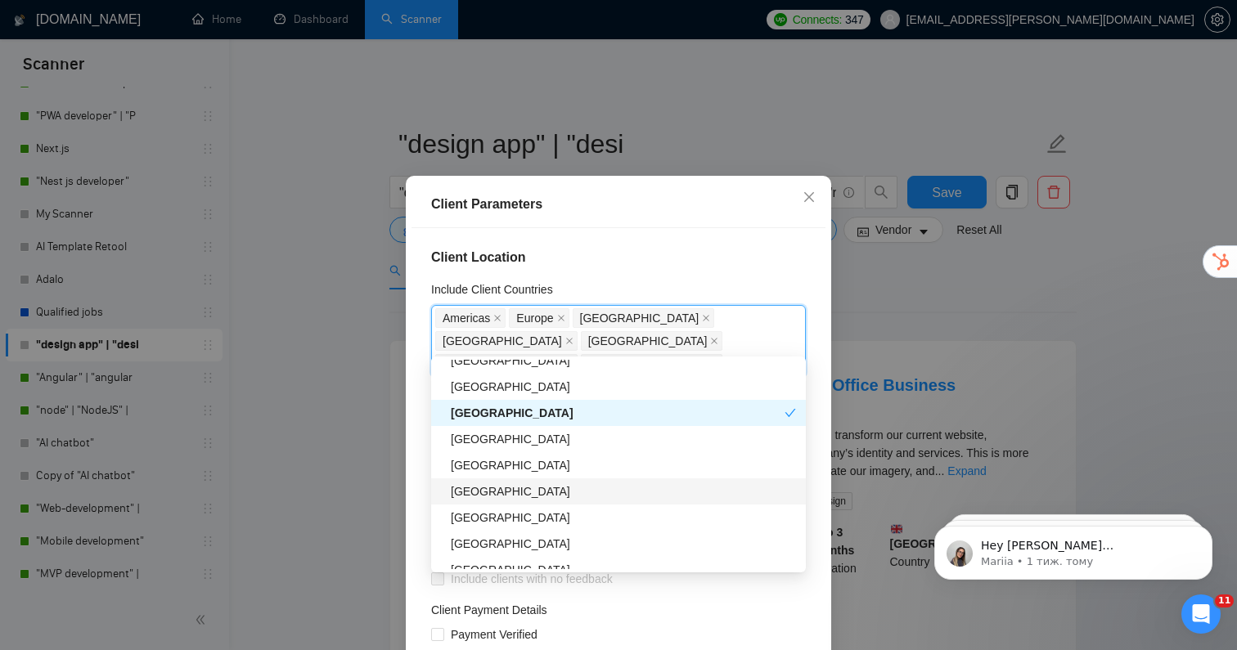
click at [500, 490] on div "[GEOGRAPHIC_DATA]" at bounding box center [623, 492] width 345 height 18
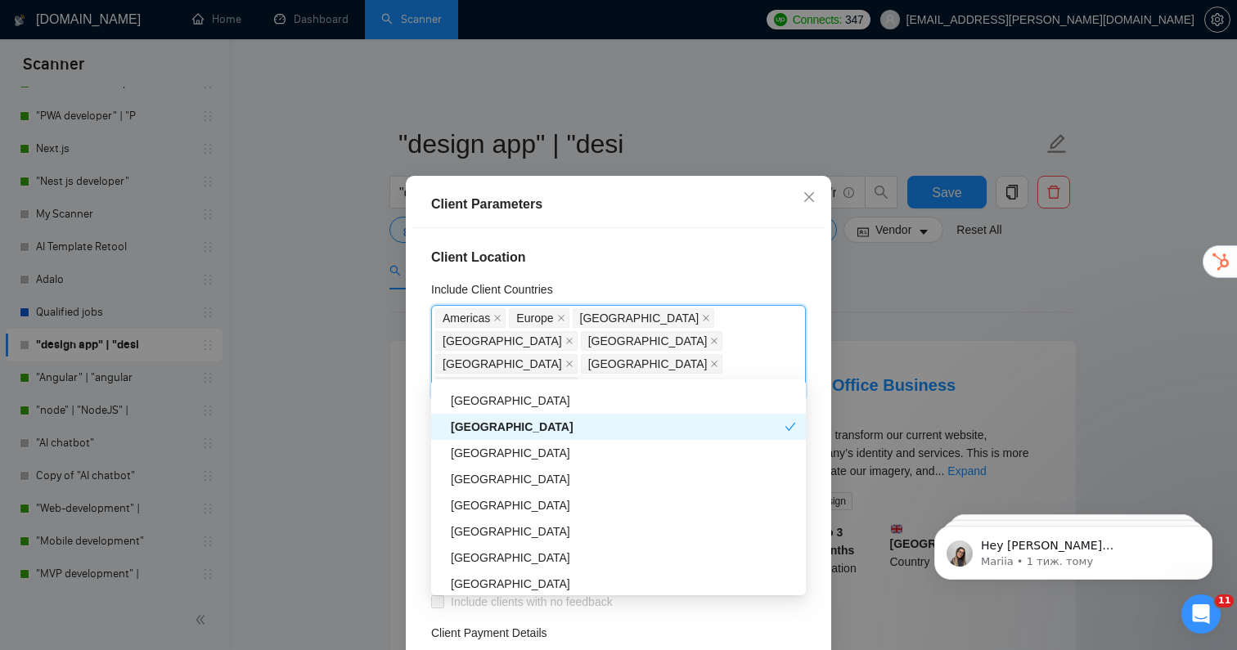
scroll to position [783, 0]
click at [503, 474] on div "[GEOGRAPHIC_DATA]" at bounding box center [623, 477] width 345 height 18
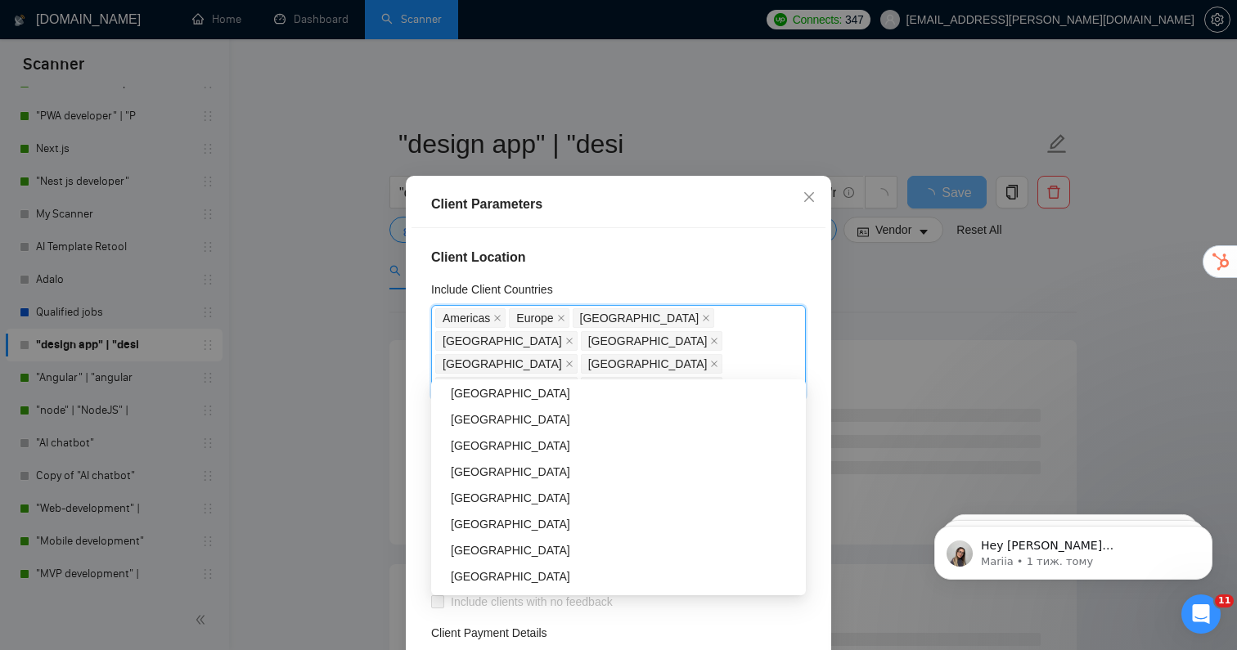
scroll to position [999, 0]
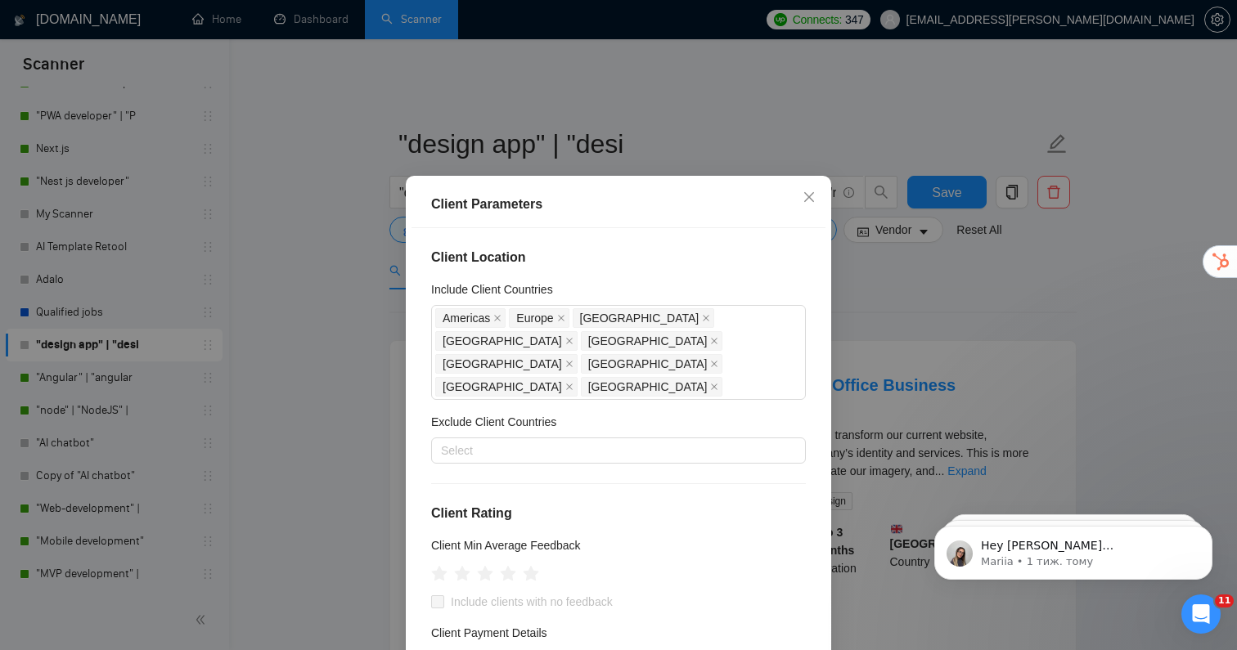
click at [424, 524] on div "Client Location Include Client Countries [GEOGRAPHIC_DATA] [GEOGRAPHIC_DATA] [G…" at bounding box center [618, 456] width 414 height 456
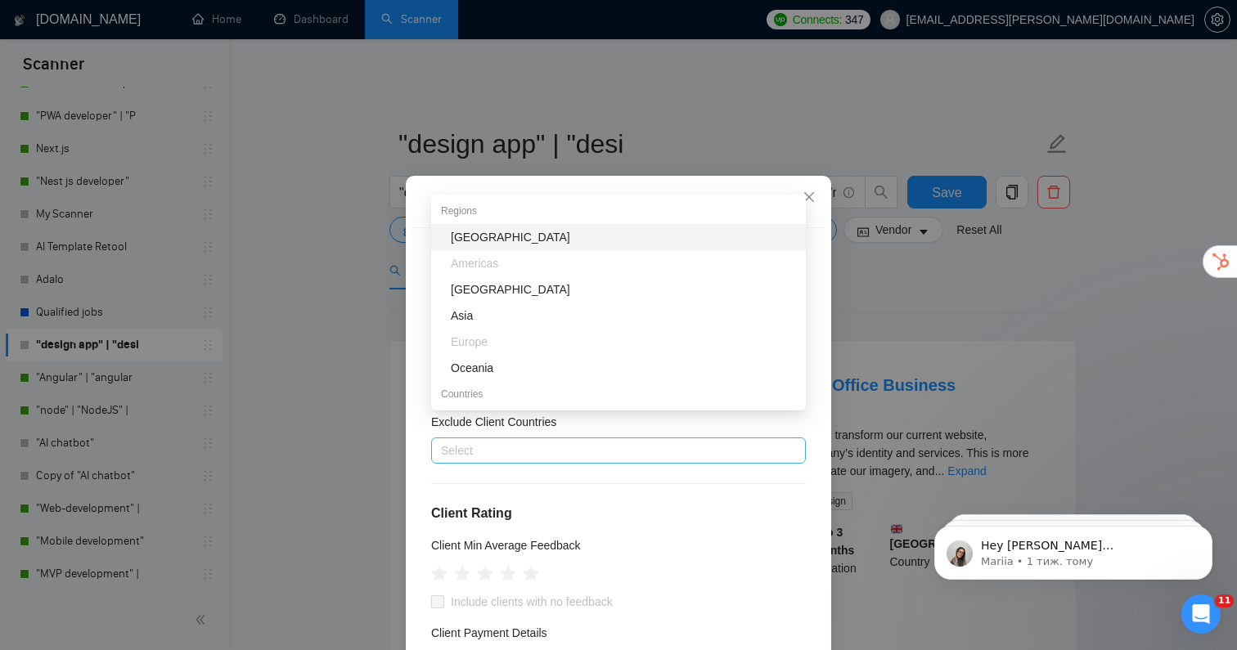
click at [513, 441] on div at bounding box center [610, 451] width 350 height 20
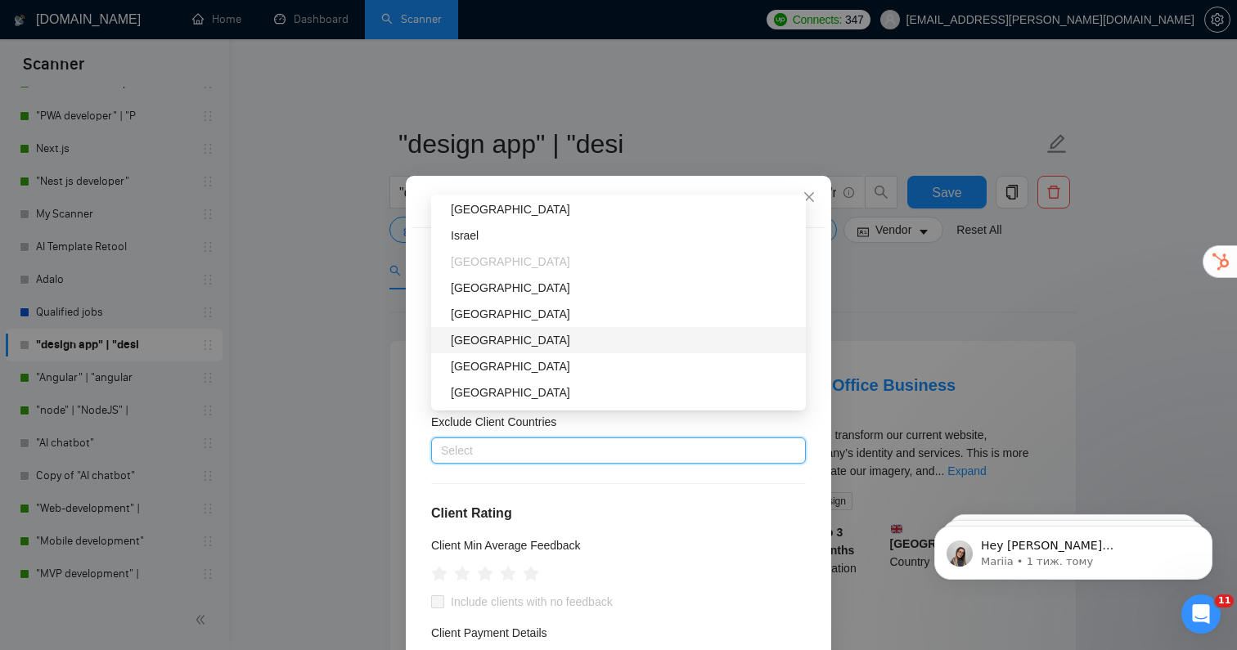
click at [506, 343] on div "[GEOGRAPHIC_DATA]" at bounding box center [623, 340] width 345 height 18
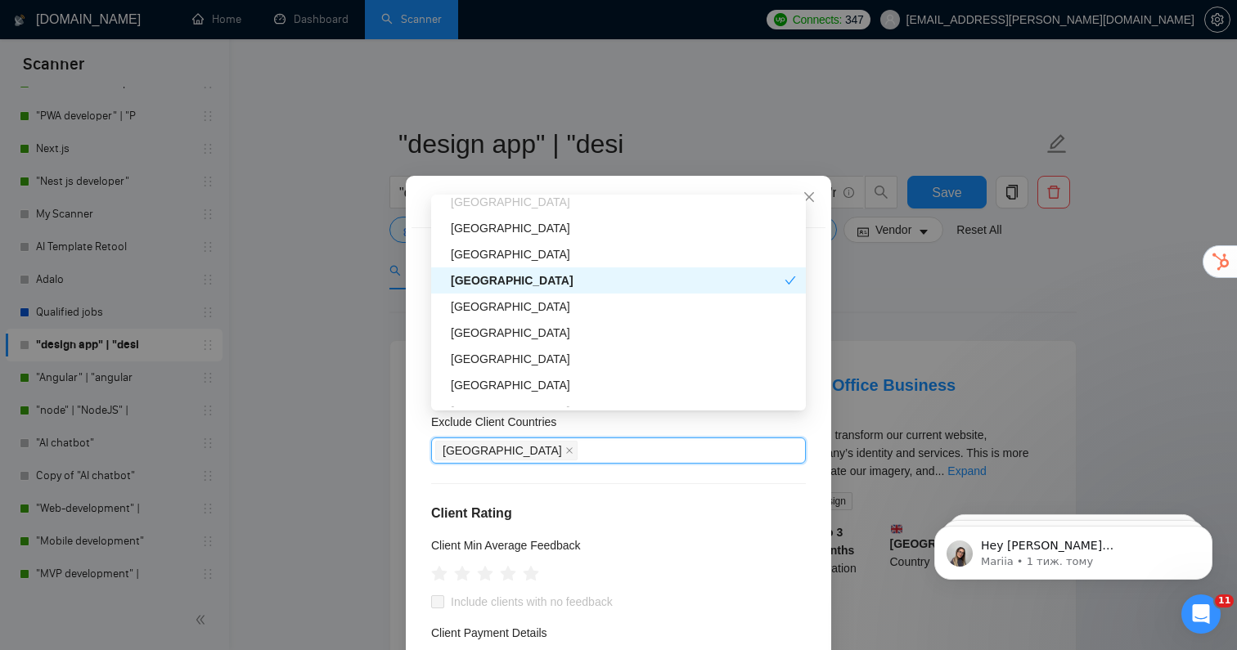
scroll to position [540, 0]
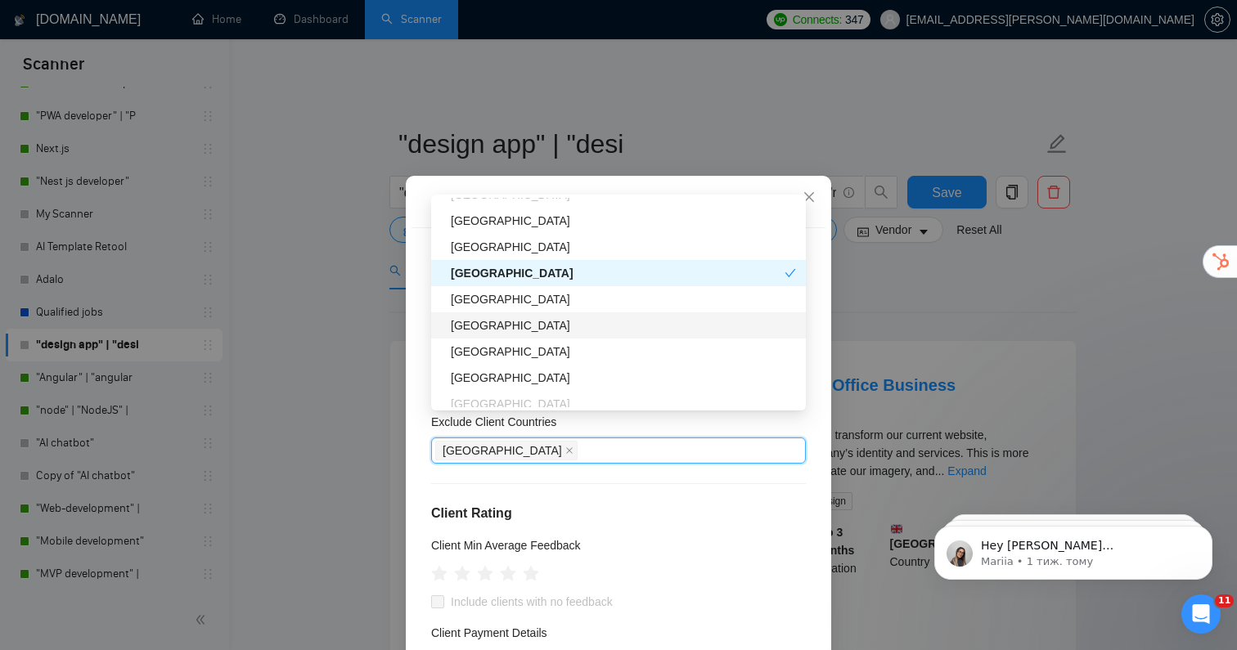
click at [501, 324] on div "[GEOGRAPHIC_DATA]" at bounding box center [623, 326] width 345 height 18
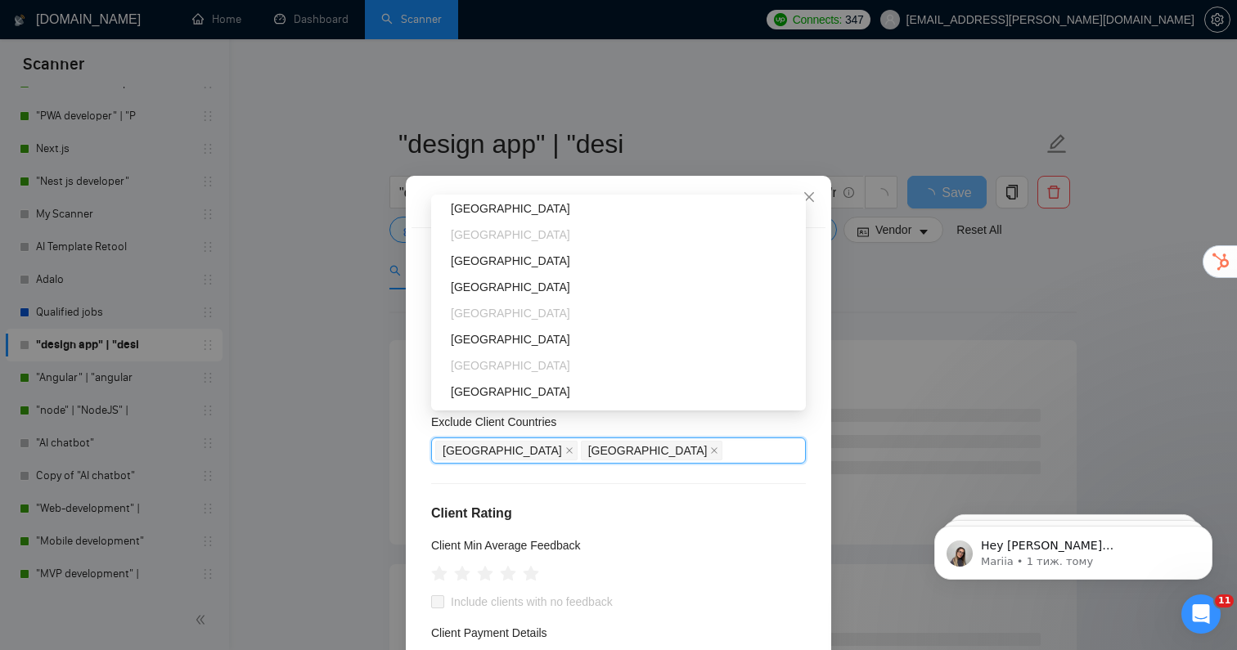
scroll to position [718, 0]
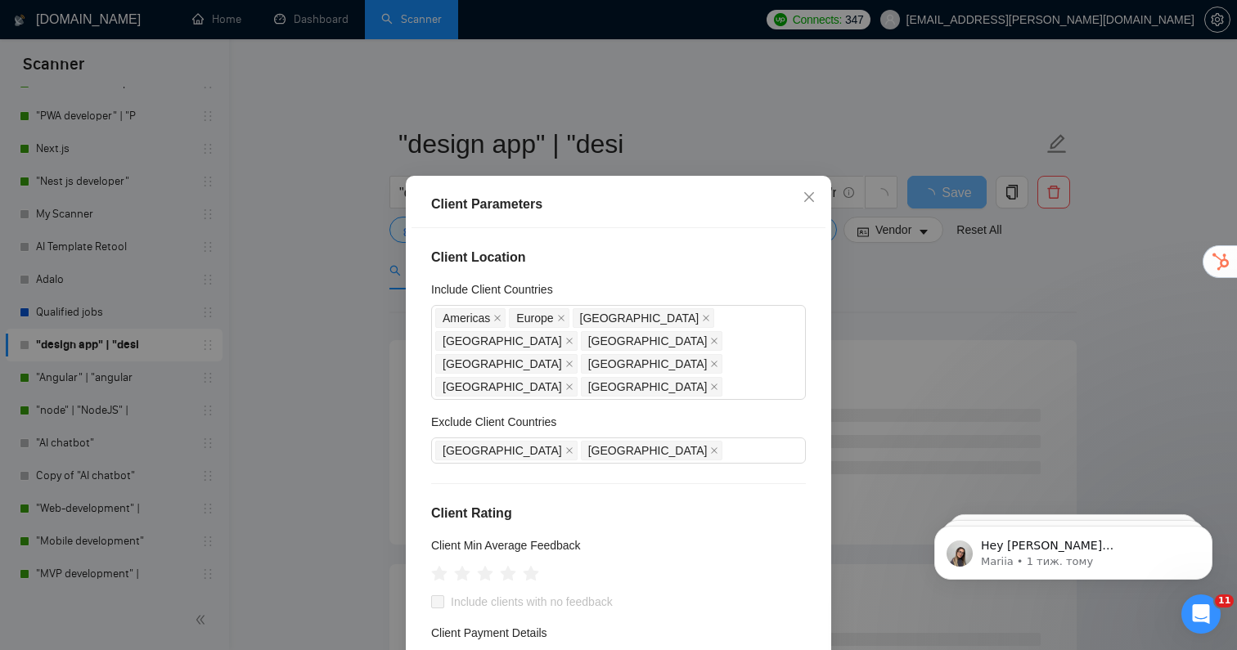
click at [561, 470] on div "Client Location Include Client Countries [GEOGRAPHIC_DATA] [GEOGRAPHIC_DATA] [G…" at bounding box center [618, 456] width 414 height 456
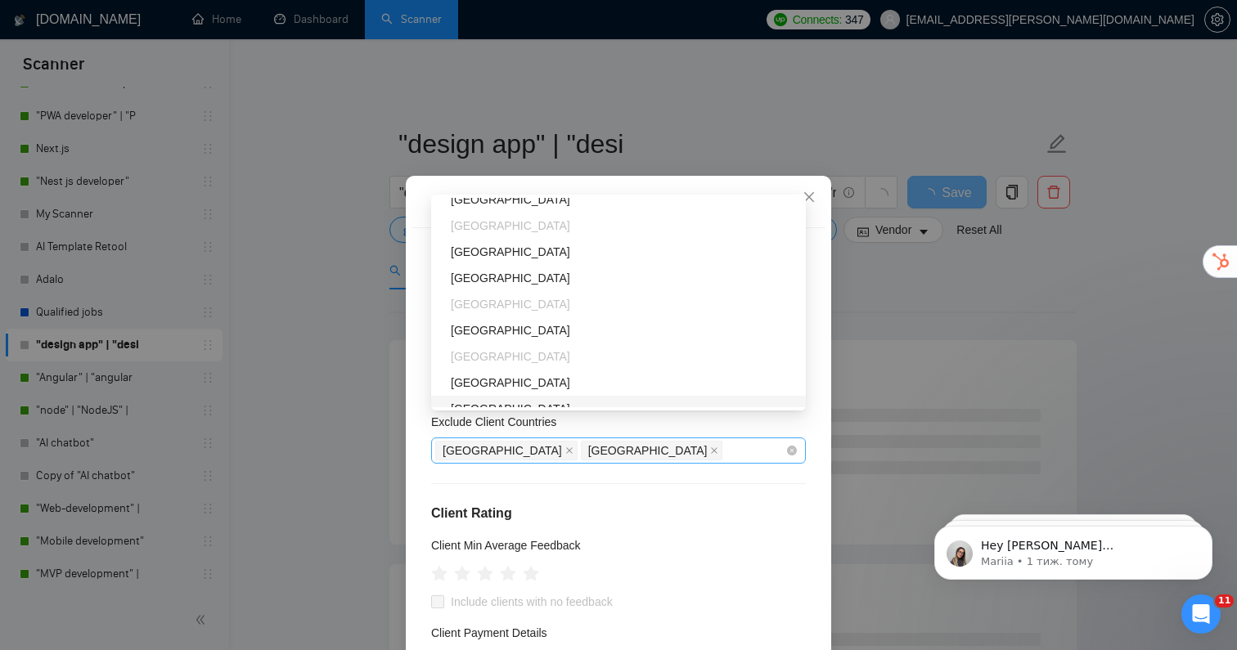
click at [578, 439] on div "[GEOGRAPHIC_DATA] [GEOGRAPHIC_DATA]" at bounding box center [610, 450] width 350 height 23
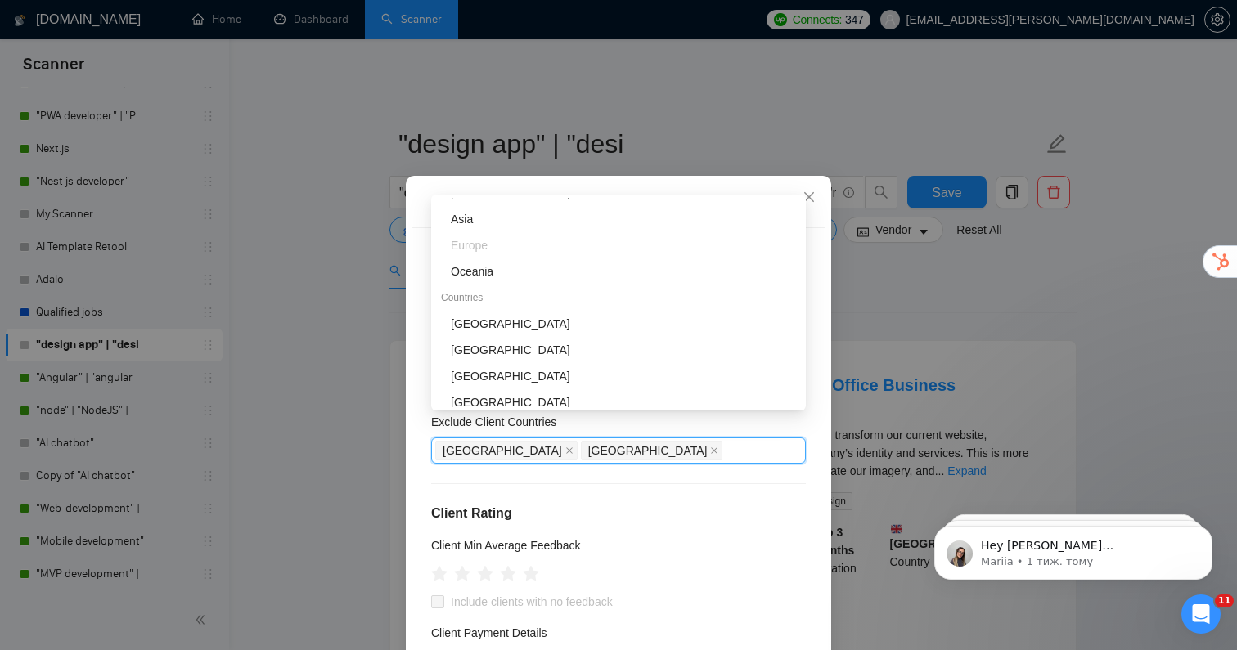
scroll to position [96, 0]
click at [484, 373] on div "[GEOGRAPHIC_DATA]" at bounding box center [623, 377] width 345 height 18
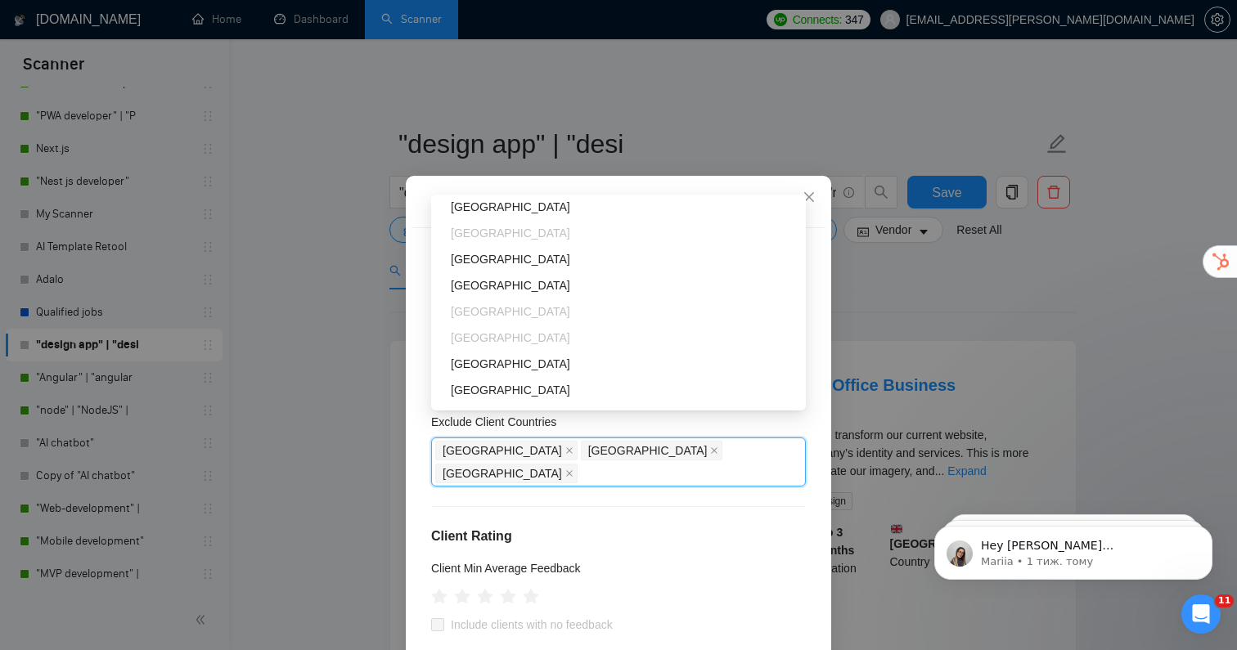
scroll to position [301, 0]
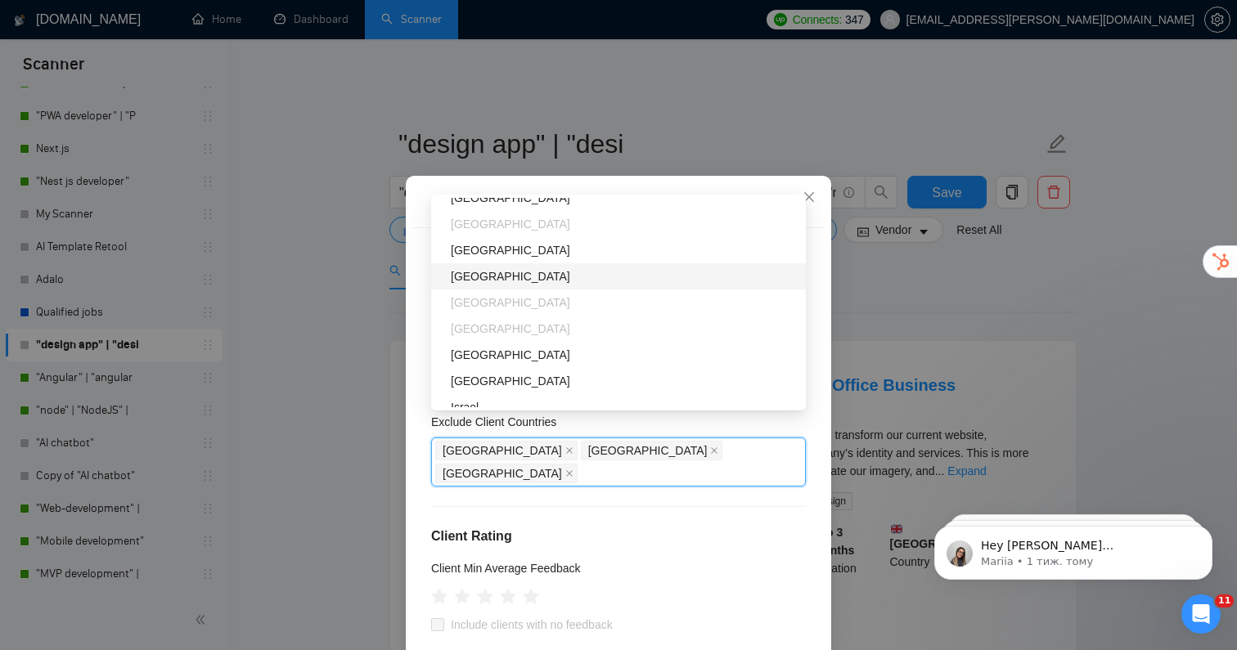
click at [496, 281] on div "[GEOGRAPHIC_DATA]" at bounding box center [623, 276] width 345 height 18
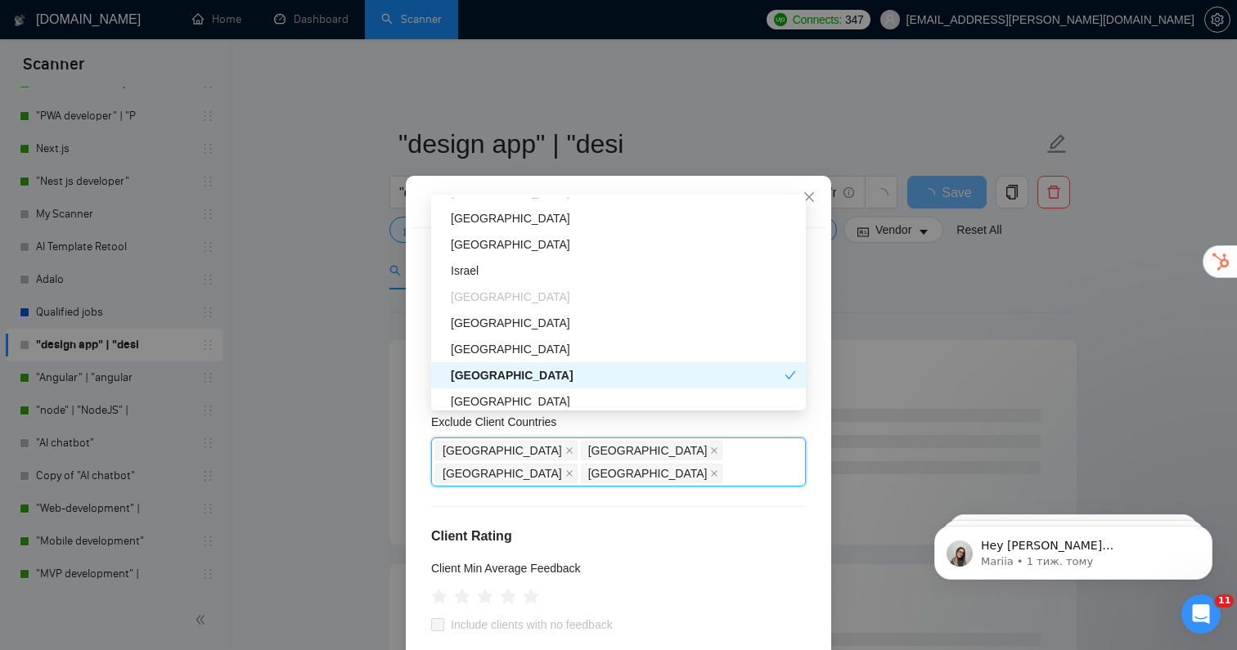
scroll to position [460, 0]
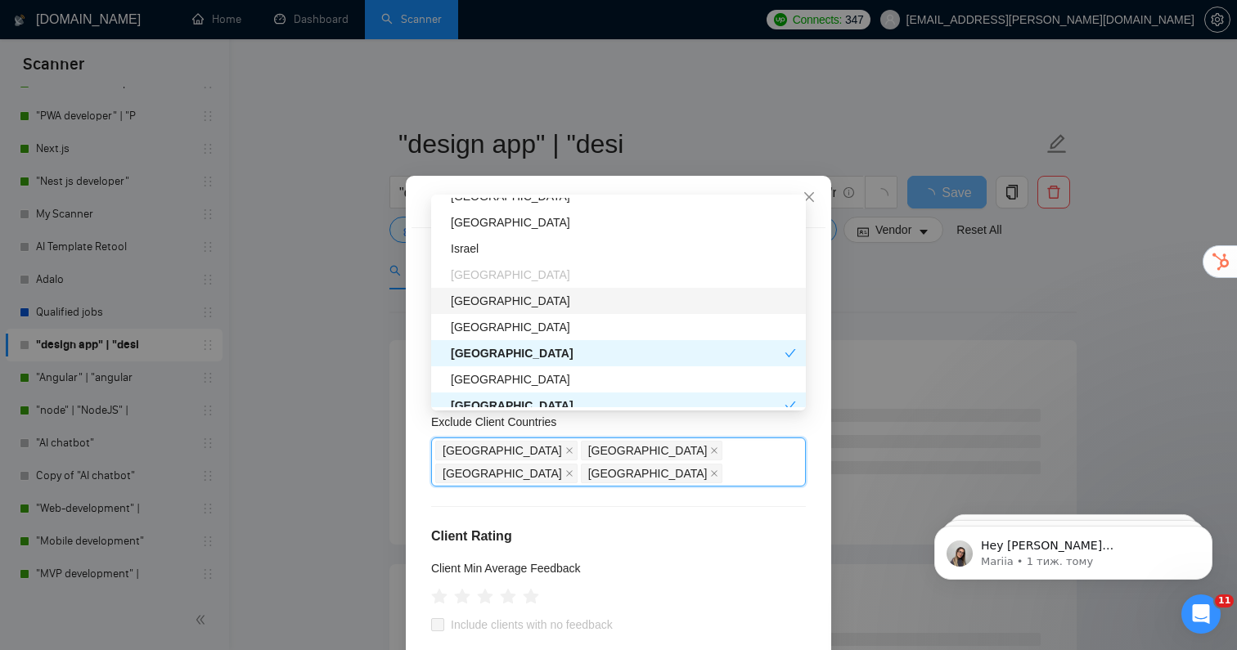
click at [519, 307] on div "[GEOGRAPHIC_DATA]" at bounding box center [623, 301] width 345 height 18
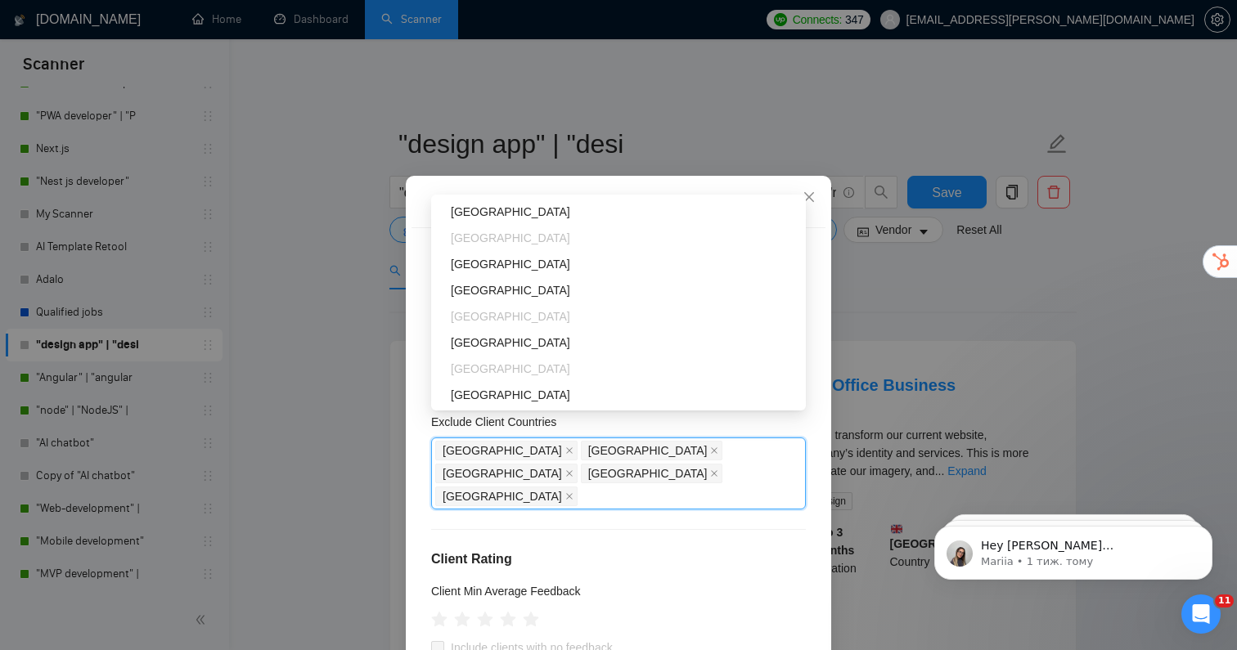
scroll to position [710, 0]
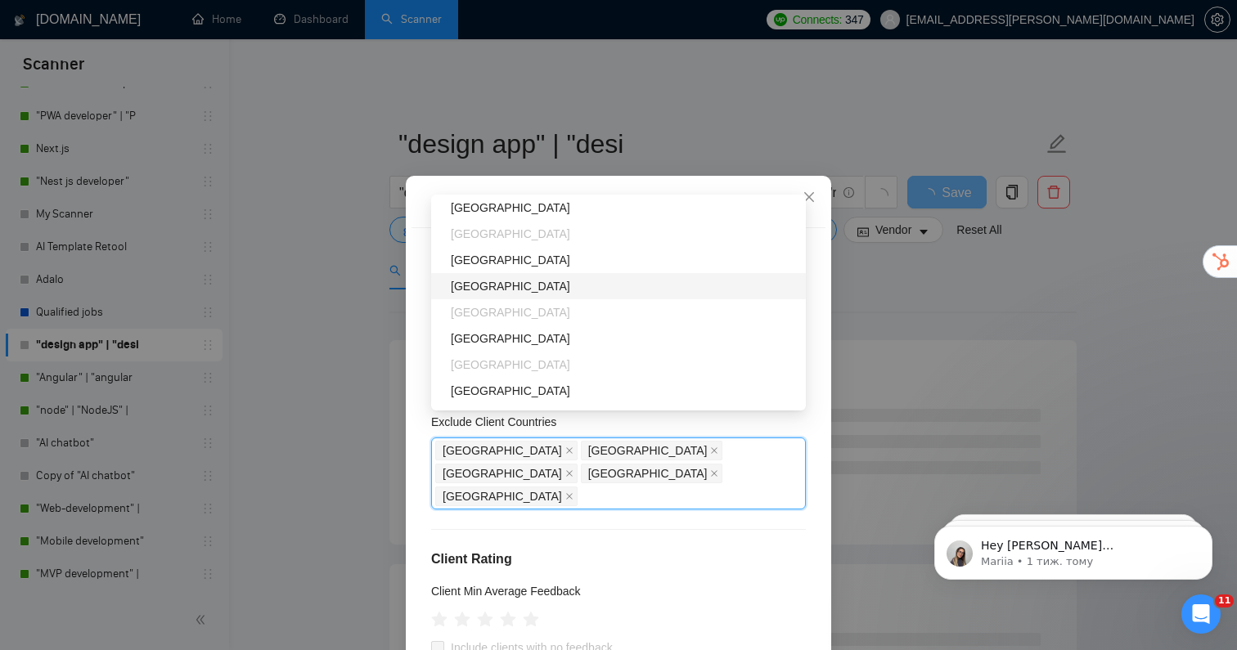
click at [503, 289] on div "[GEOGRAPHIC_DATA]" at bounding box center [623, 286] width 345 height 18
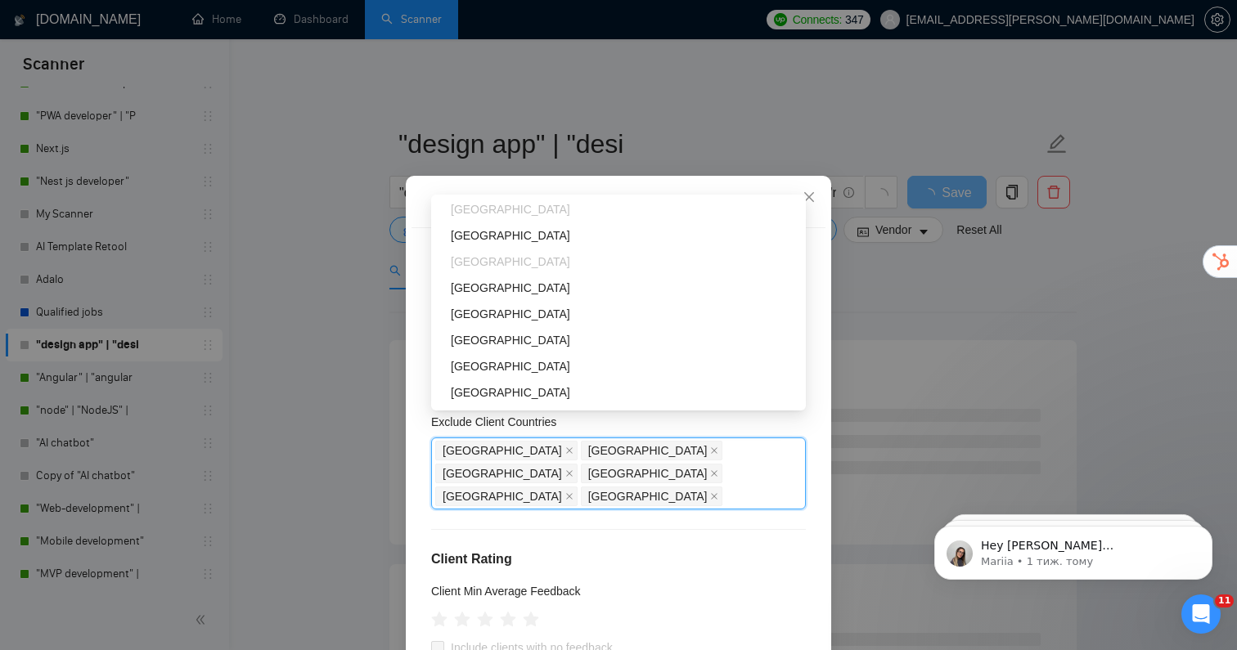
scroll to position [854, 0]
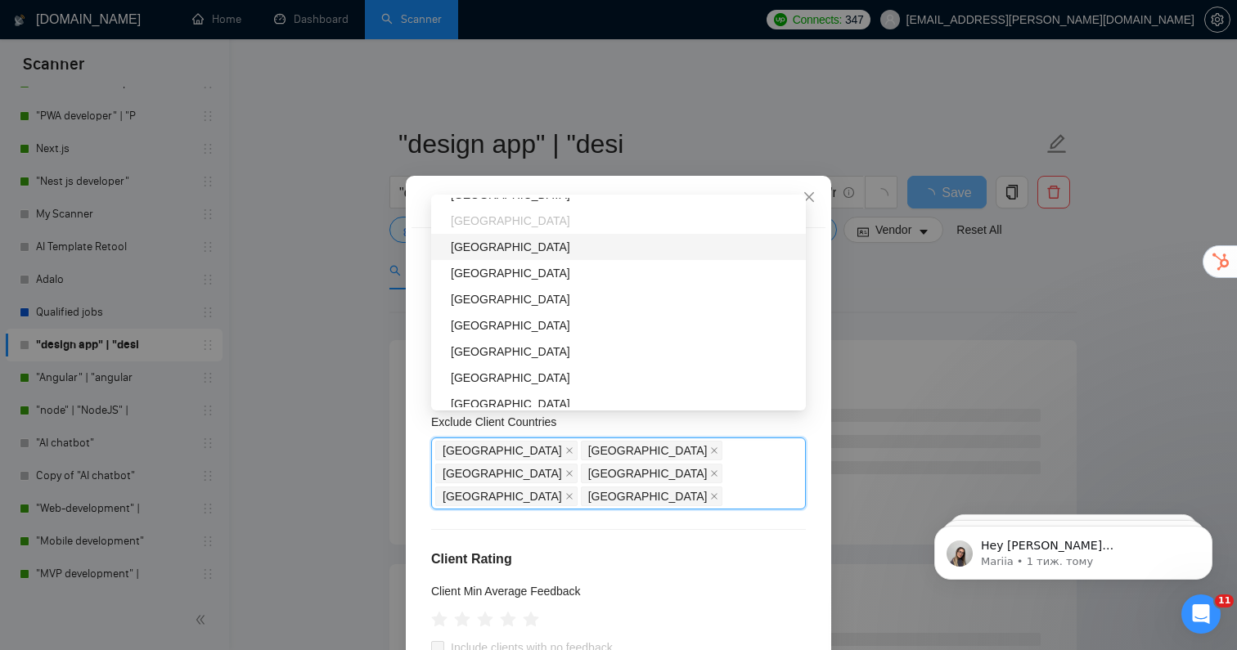
click at [492, 250] on div "[GEOGRAPHIC_DATA]" at bounding box center [623, 247] width 345 height 18
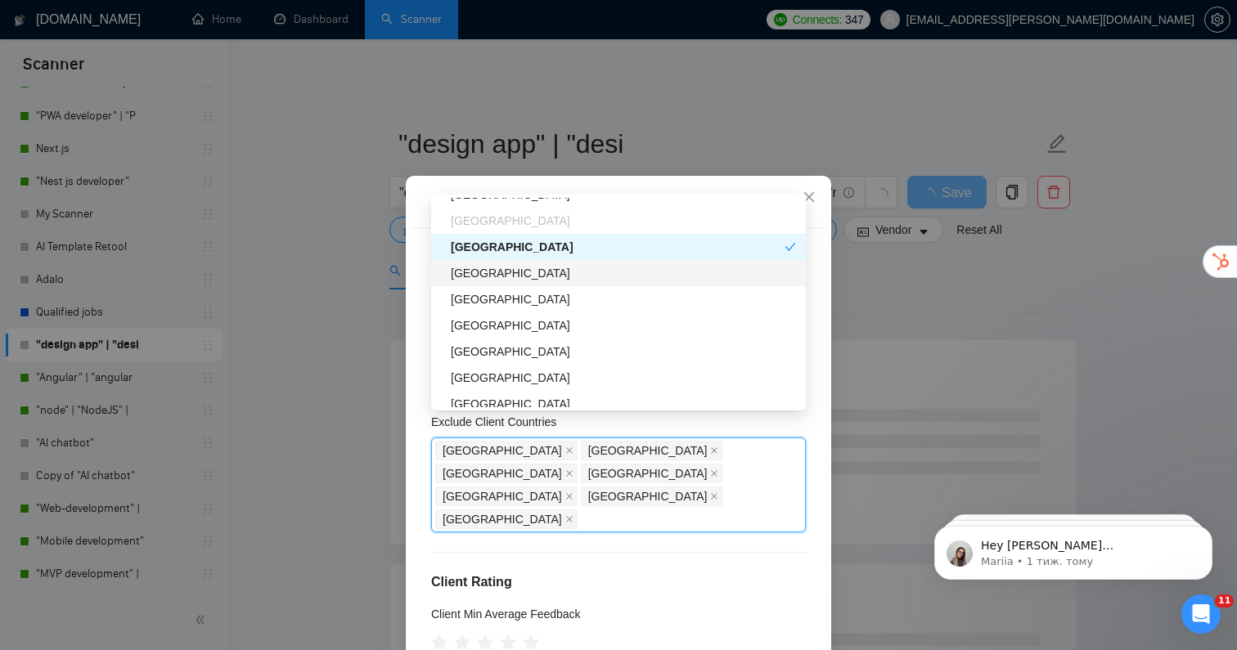
click at [499, 271] on div "[GEOGRAPHIC_DATA]" at bounding box center [623, 273] width 345 height 18
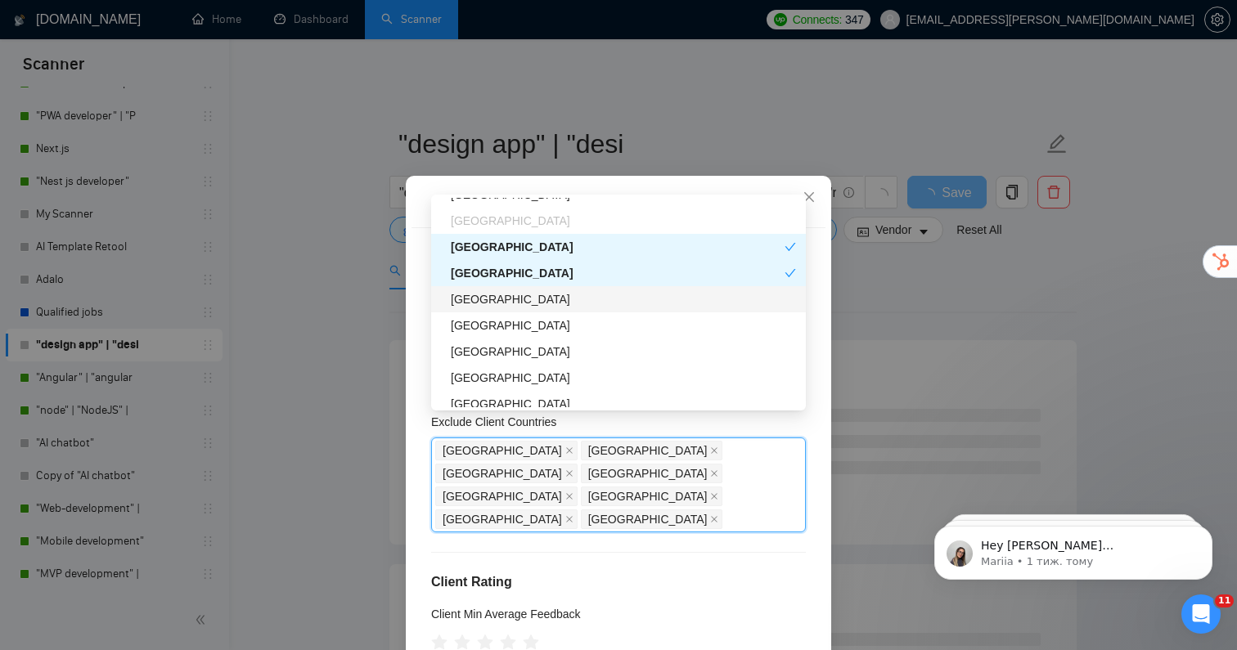
click at [499, 302] on div "[GEOGRAPHIC_DATA]" at bounding box center [623, 299] width 345 height 18
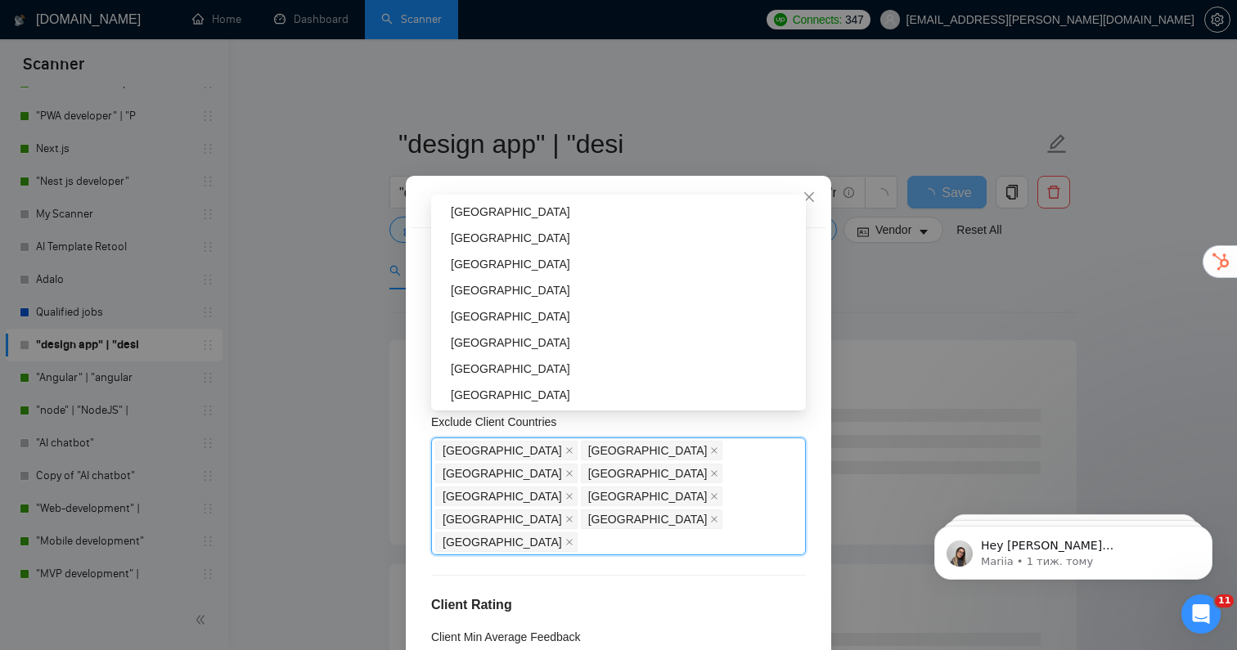
scroll to position [1073, 0]
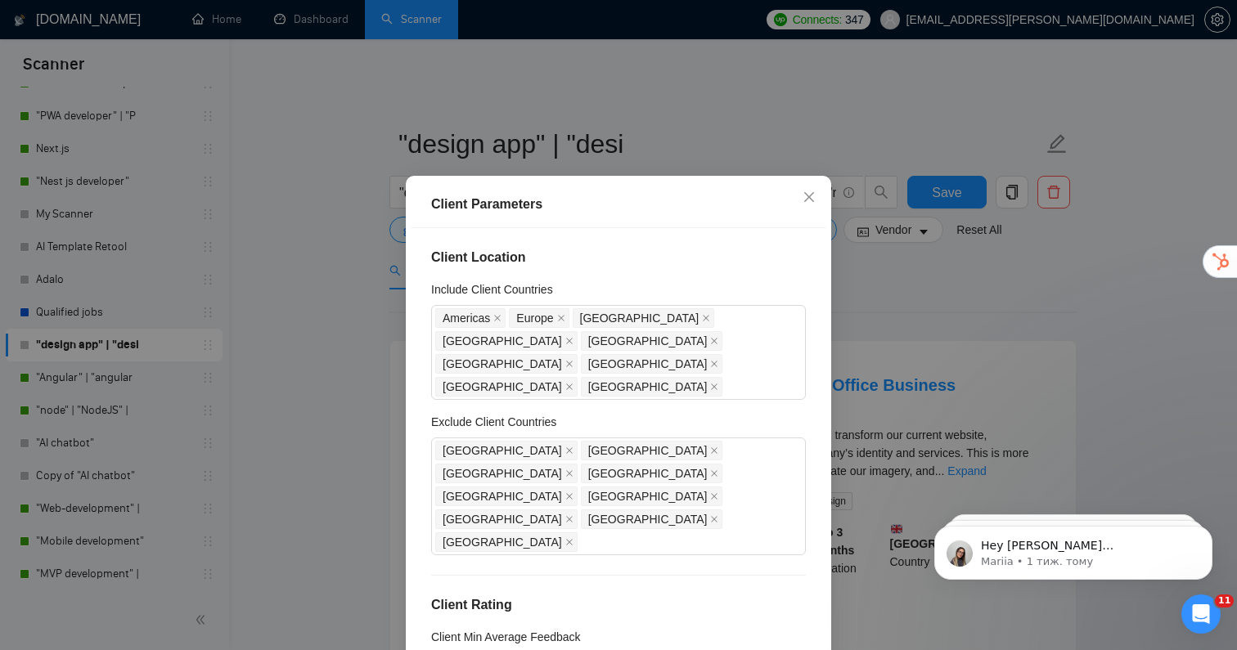
click at [583, 488] on div "Client Location Include Client Countries [GEOGRAPHIC_DATA] [GEOGRAPHIC_DATA] [G…" at bounding box center [618, 456] width 414 height 456
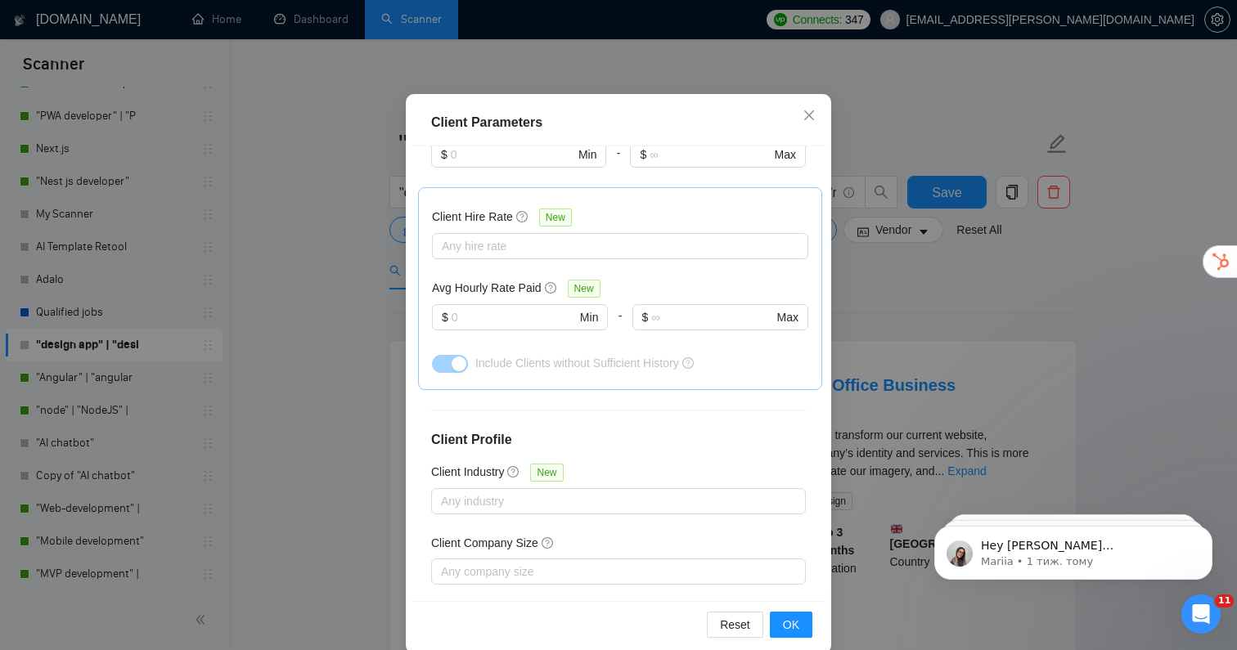
scroll to position [105, 0]
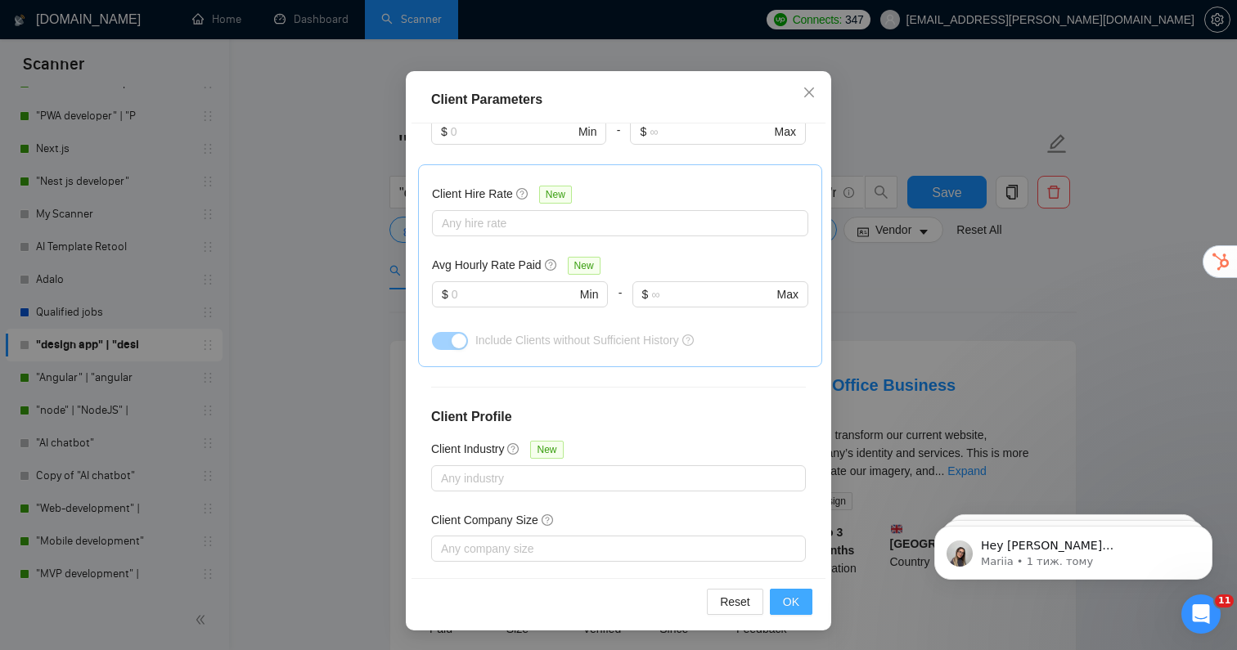
click at [788, 604] on span "OK" at bounding box center [791, 602] width 16 height 18
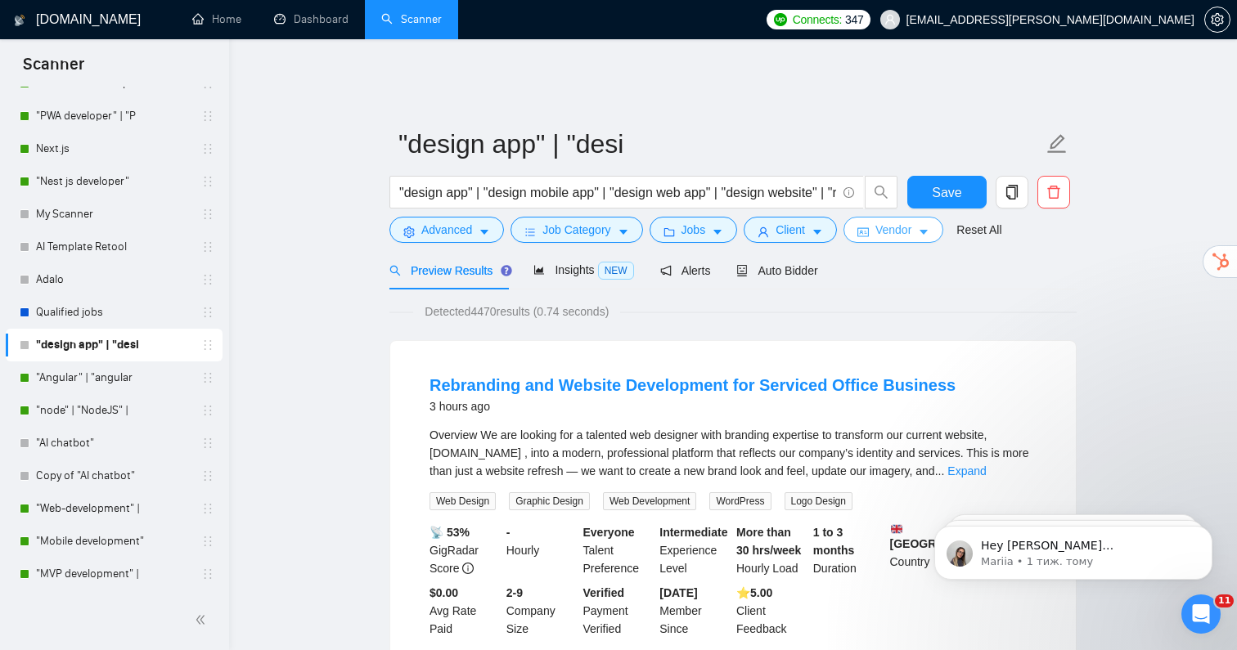
click at [886, 221] on span "Vendor" at bounding box center [893, 230] width 36 height 18
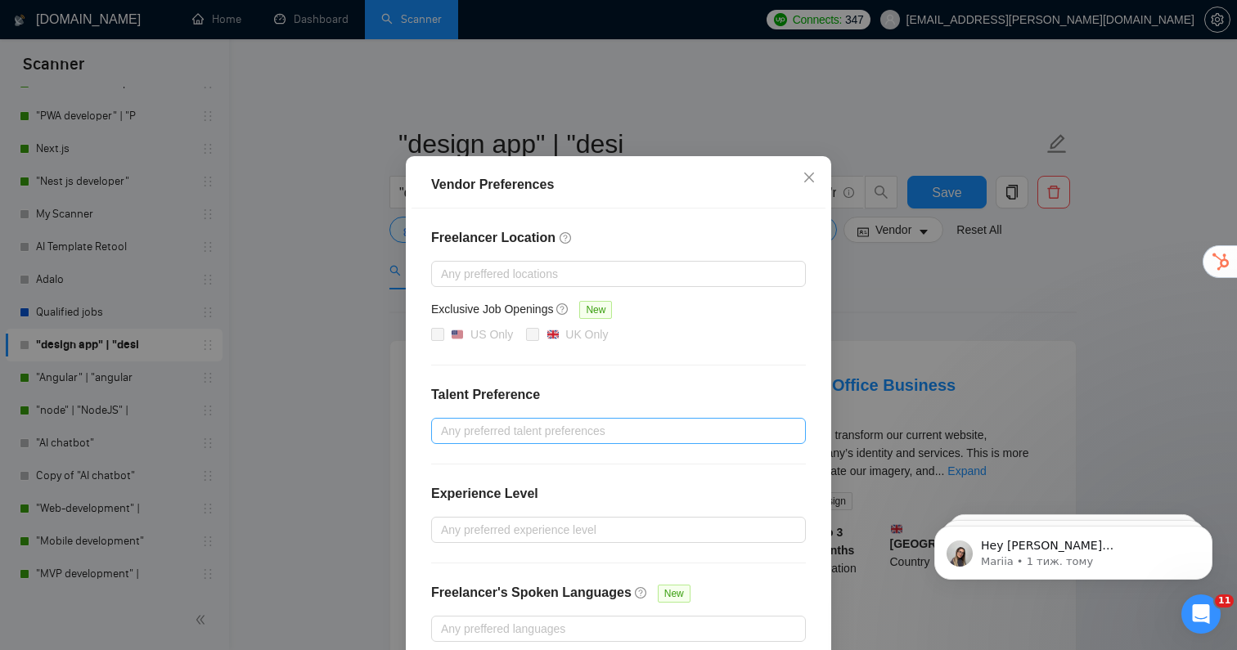
scroll to position [34, 0]
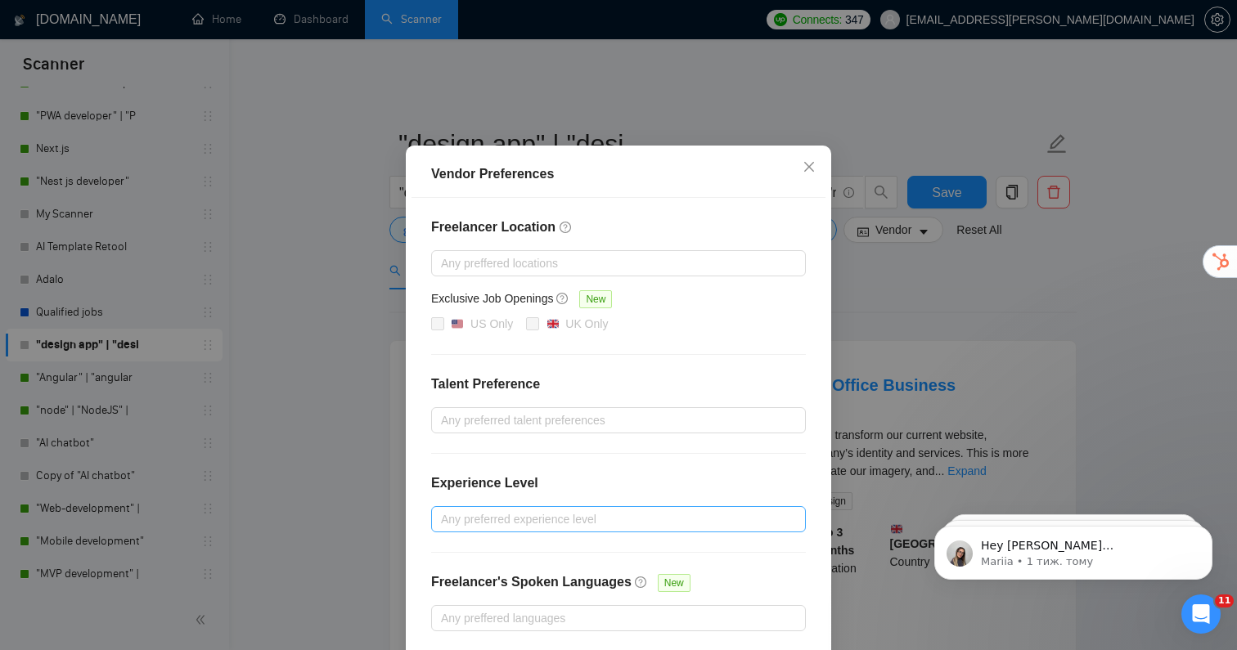
click at [514, 528] on div "Any preferred experience level" at bounding box center [618, 519] width 375 height 26
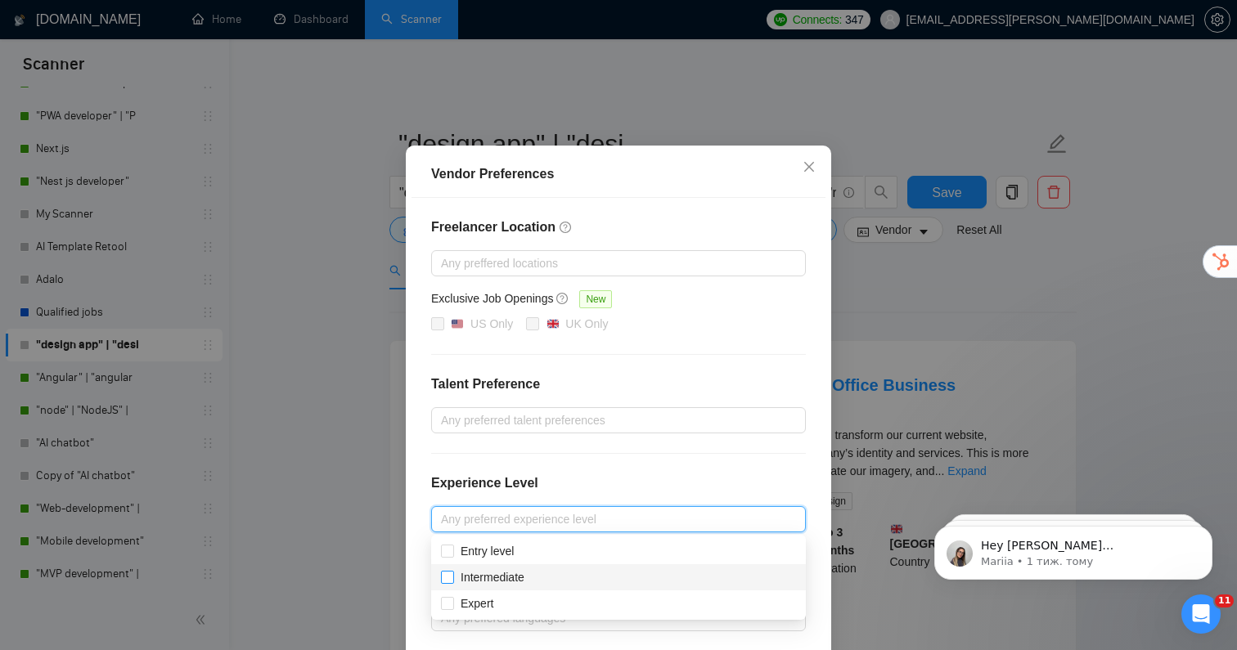
click at [514, 576] on span "Intermediate" at bounding box center [493, 577] width 64 height 13
click at [452, 576] on input "Intermediate" at bounding box center [446, 576] width 11 height 11
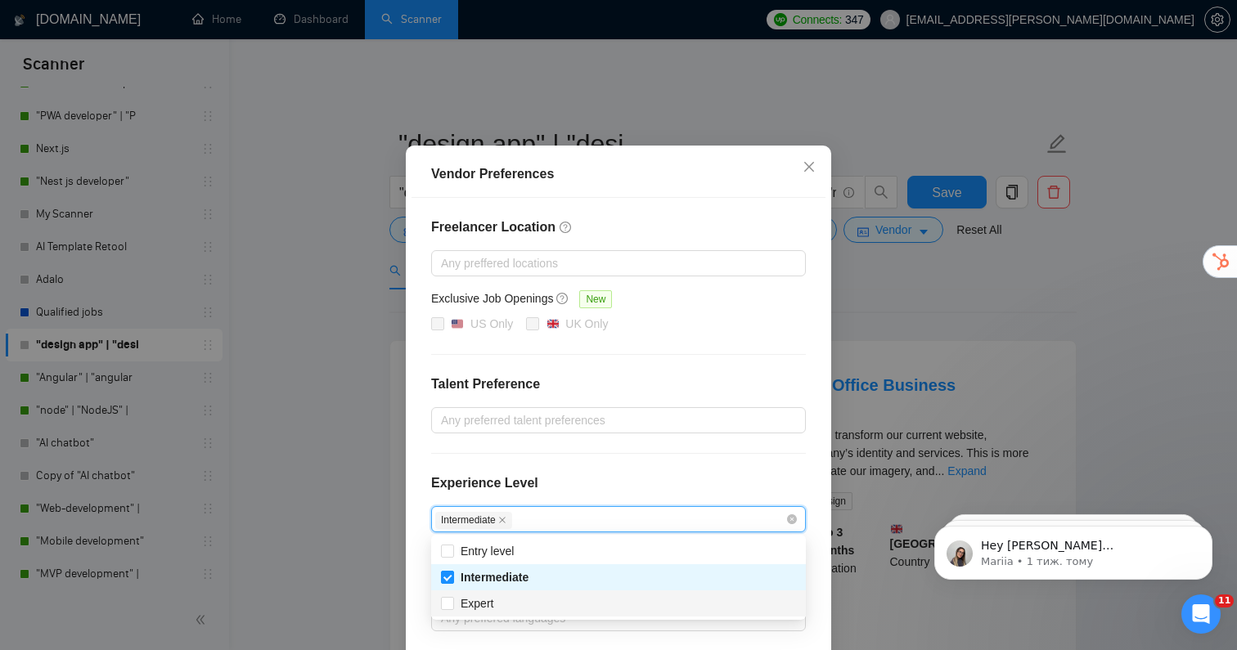
click at [519, 602] on div "Expert" at bounding box center [618, 604] width 355 height 18
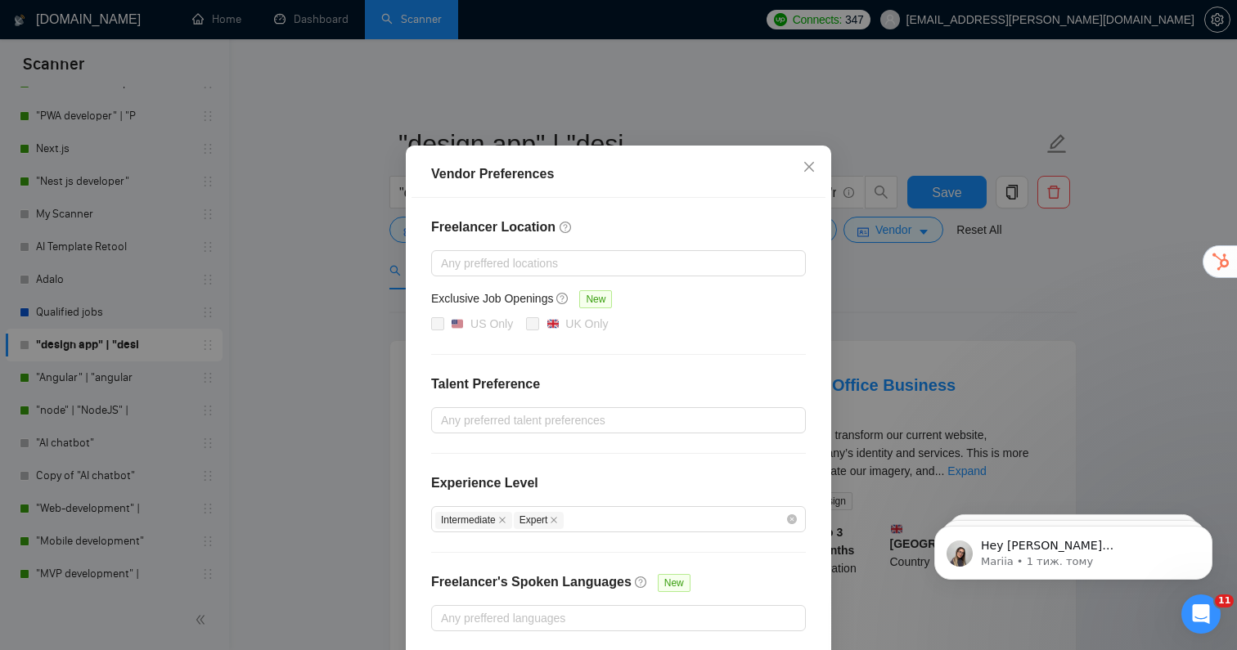
click at [615, 449] on div "Freelancer Location Any preffered locations Exclusive Job Openings New US Only …" at bounding box center [618, 424] width 414 height 453
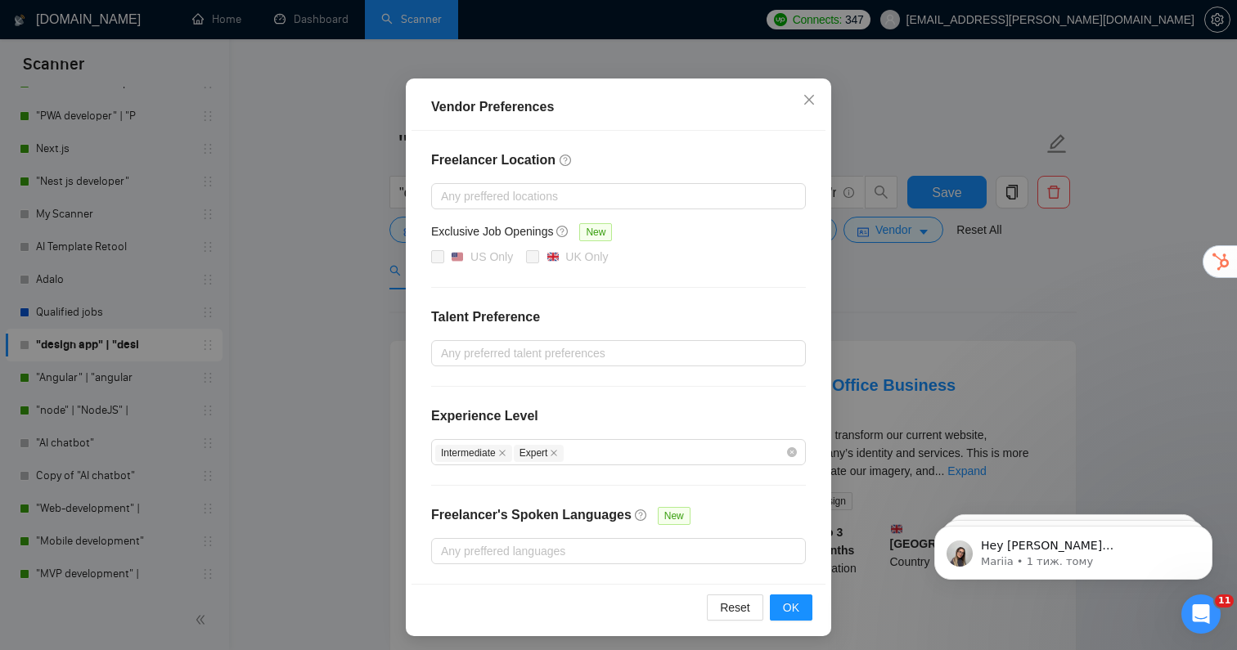
scroll to position [106, 0]
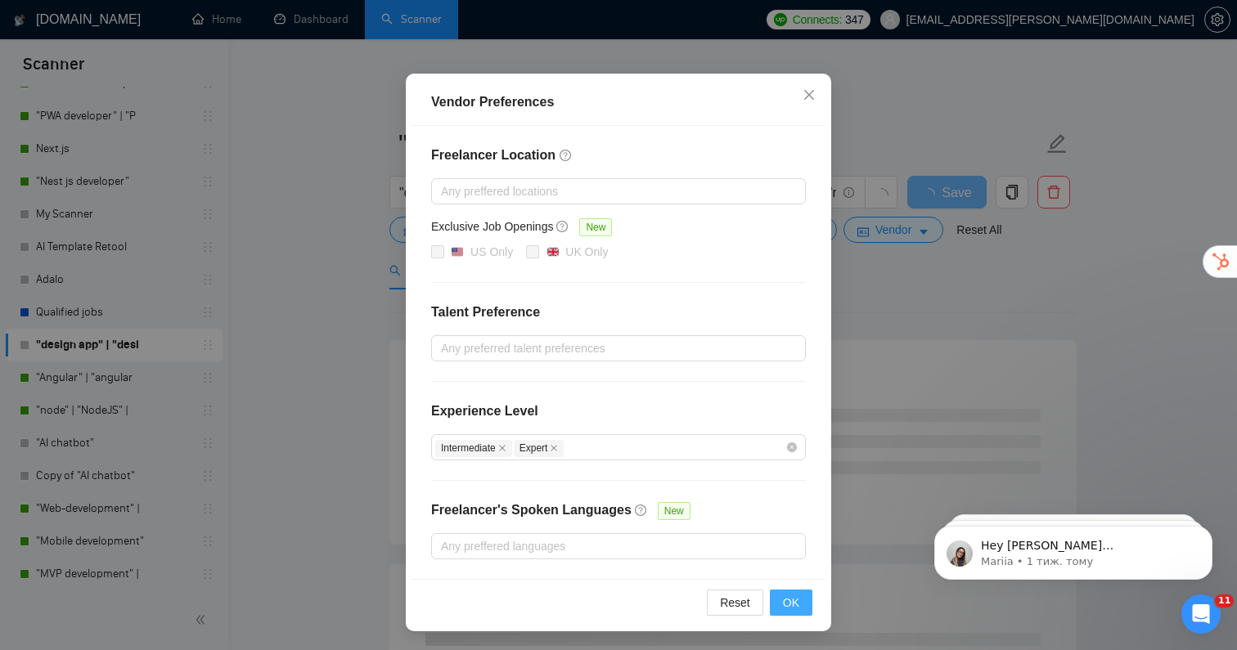
click at [778, 595] on button "OK" at bounding box center [791, 603] width 43 height 26
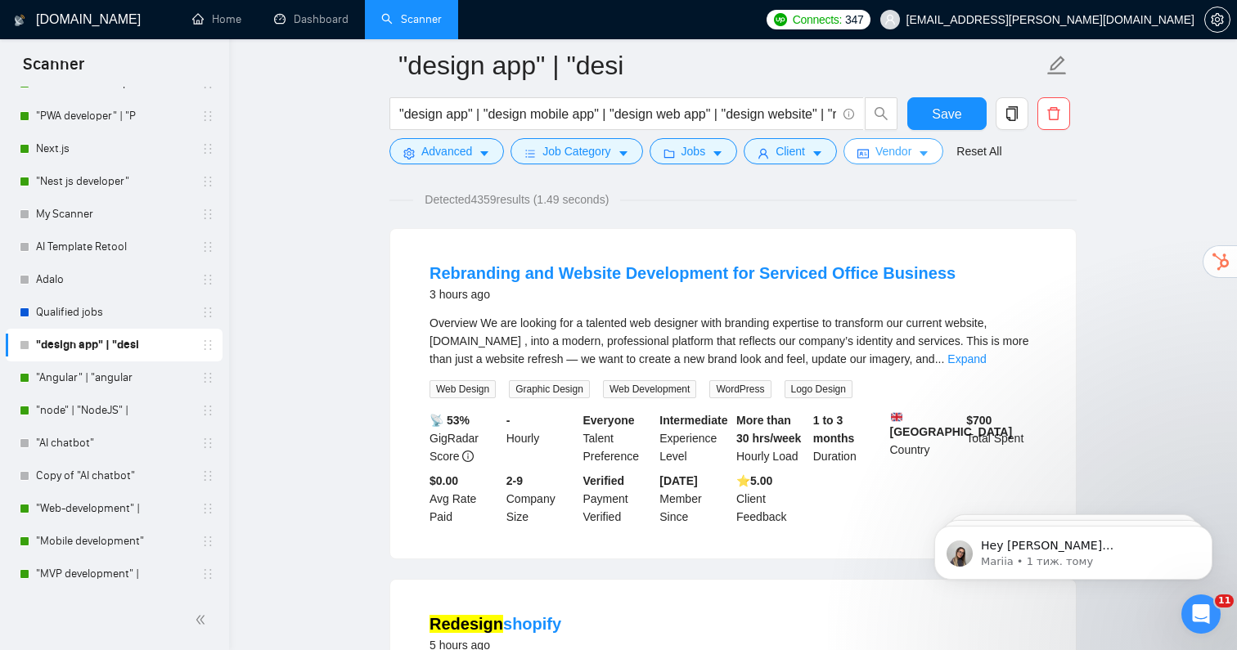
scroll to position [0, 0]
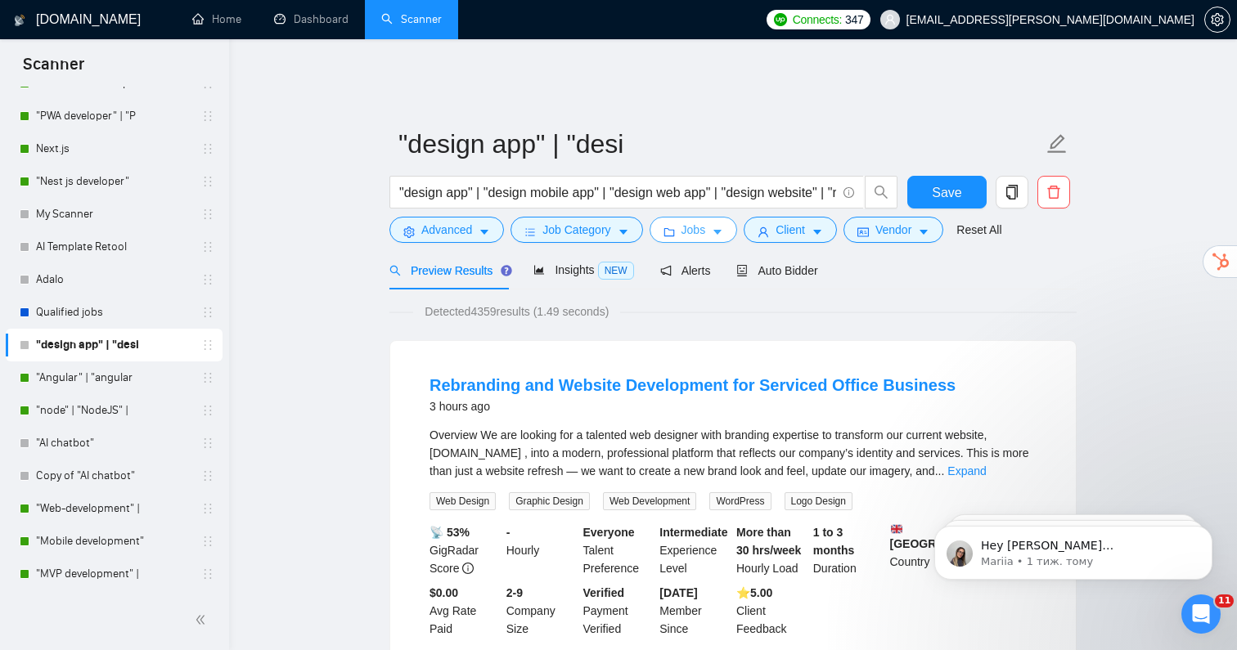
click at [705, 225] on span "Jobs" at bounding box center [693, 230] width 25 height 18
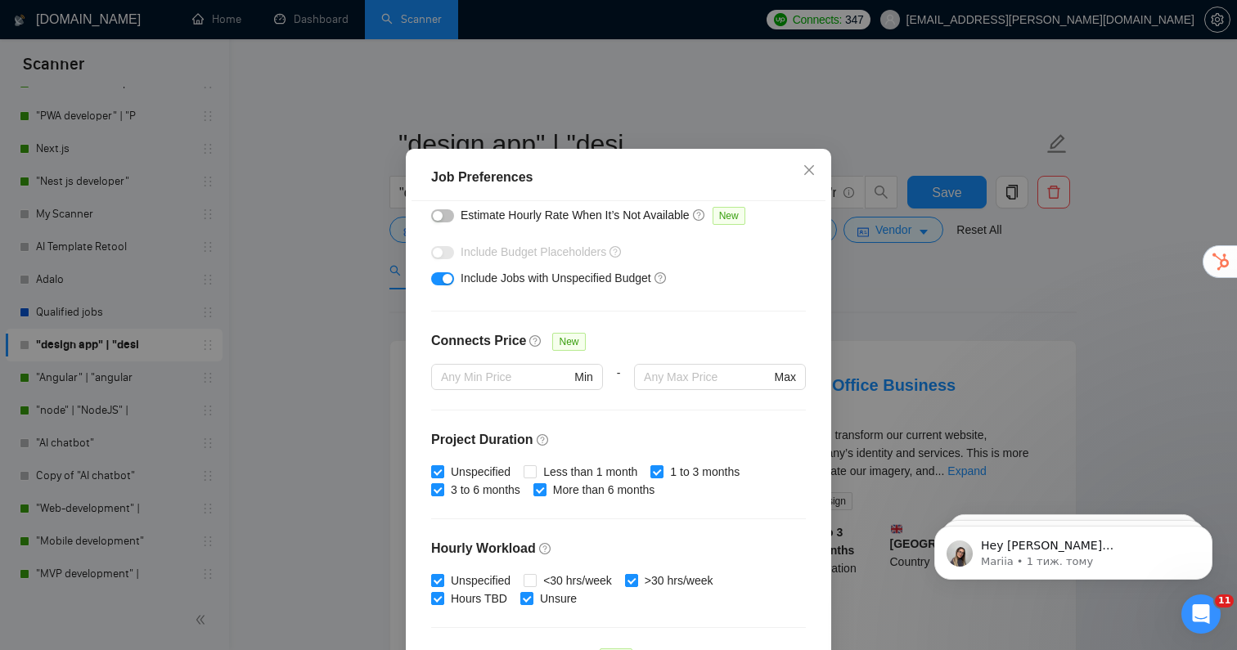
scroll to position [272, 0]
click at [445, 283] on div "button" at bounding box center [448, 278] width 10 height 10
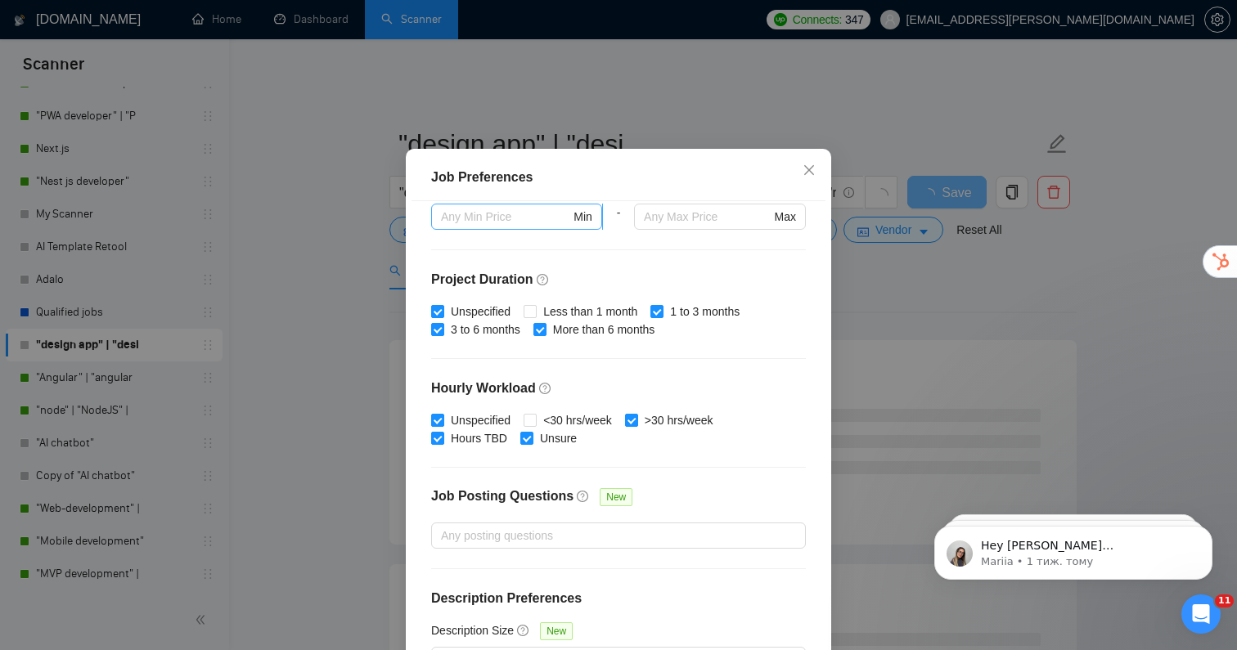
scroll to position [434, 0]
click at [444, 428] on span "Unspecified" at bounding box center [480, 419] width 73 height 18
click at [443, 424] on input "Unspecified" at bounding box center [436, 417] width 11 height 11
click at [438, 315] on input "Unspecified" at bounding box center [436, 308] width 11 height 11
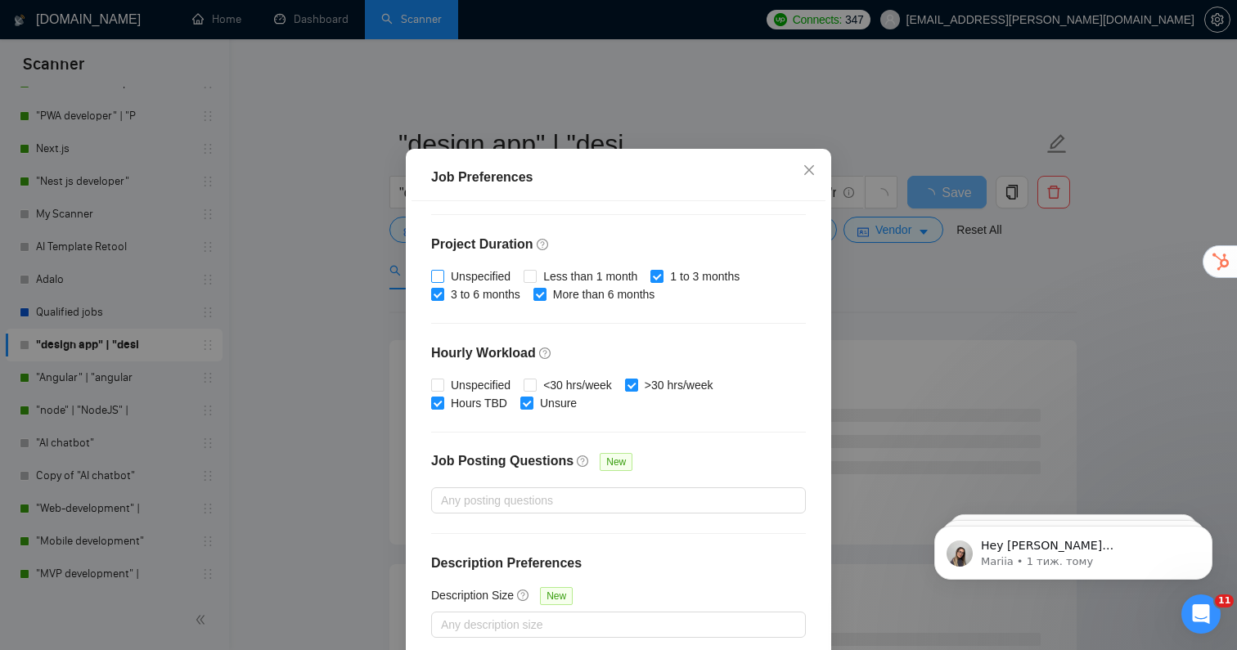
scroll to position [105, 0]
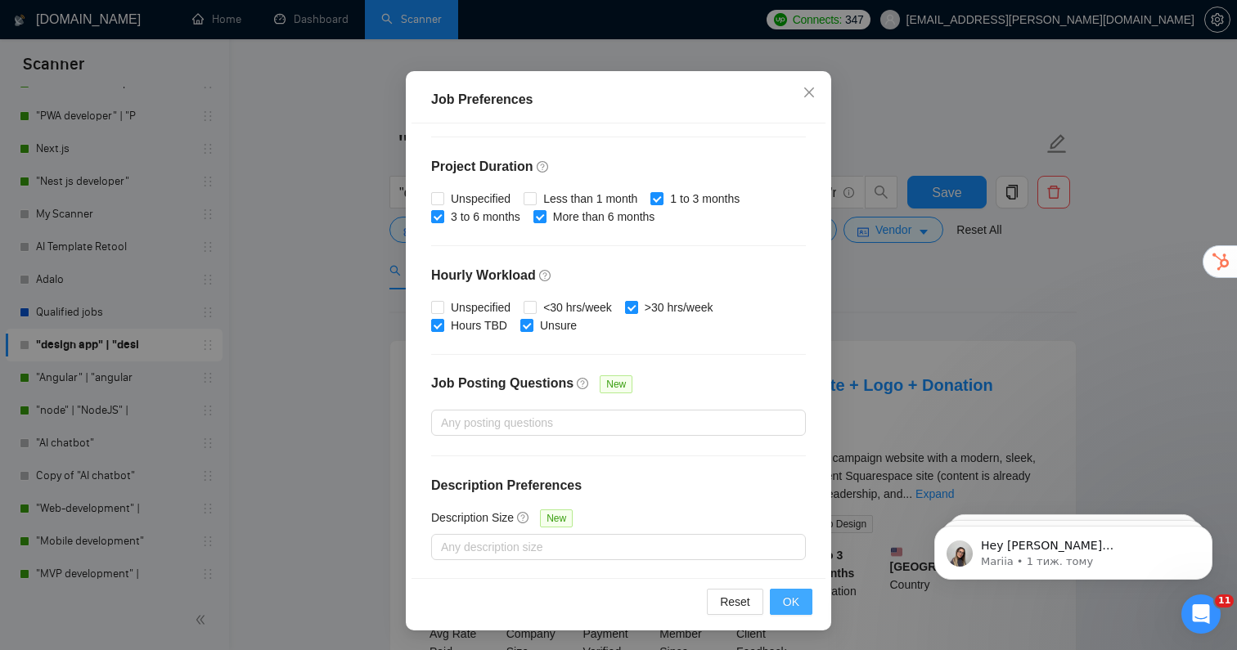
click at [789, 609] on span "OK" at bounding box center [791, 602] width 16 height 18
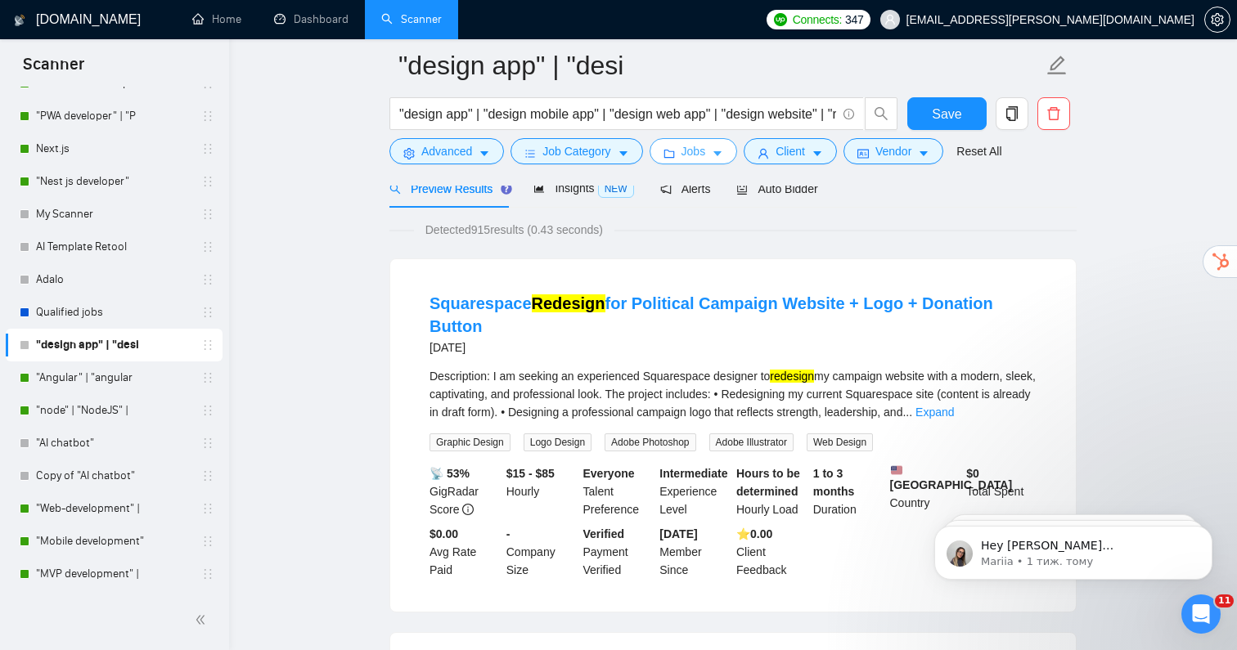
scroll to position [0, 0]
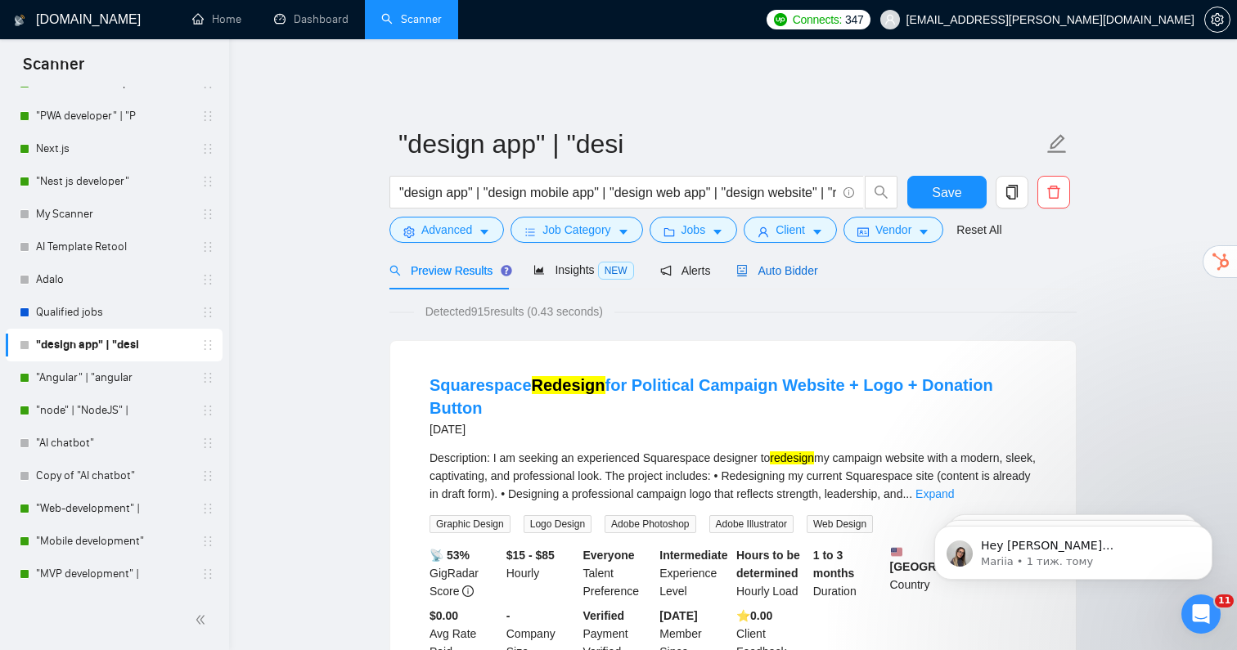
click at [806, 264] on span "Auto Bidder" at bounding box center [776, 270] width 81 height 13
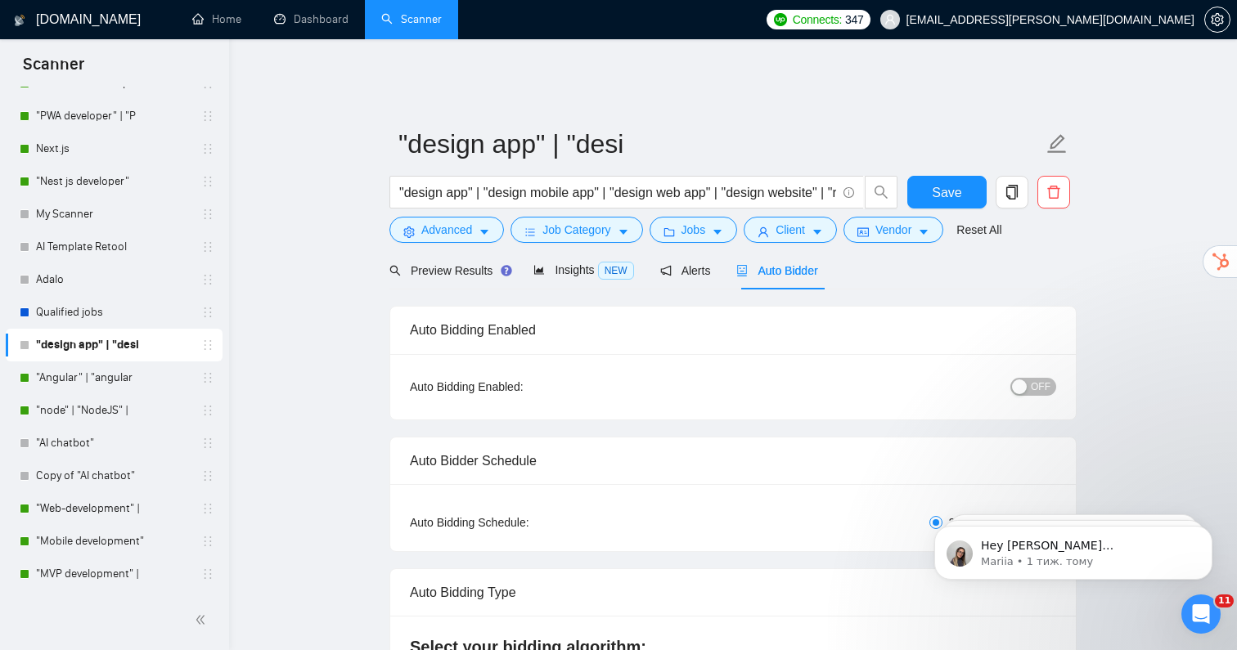
click at [1030, 378] on button "OFF" at bounding box center [1033, 387] width 46 height 18
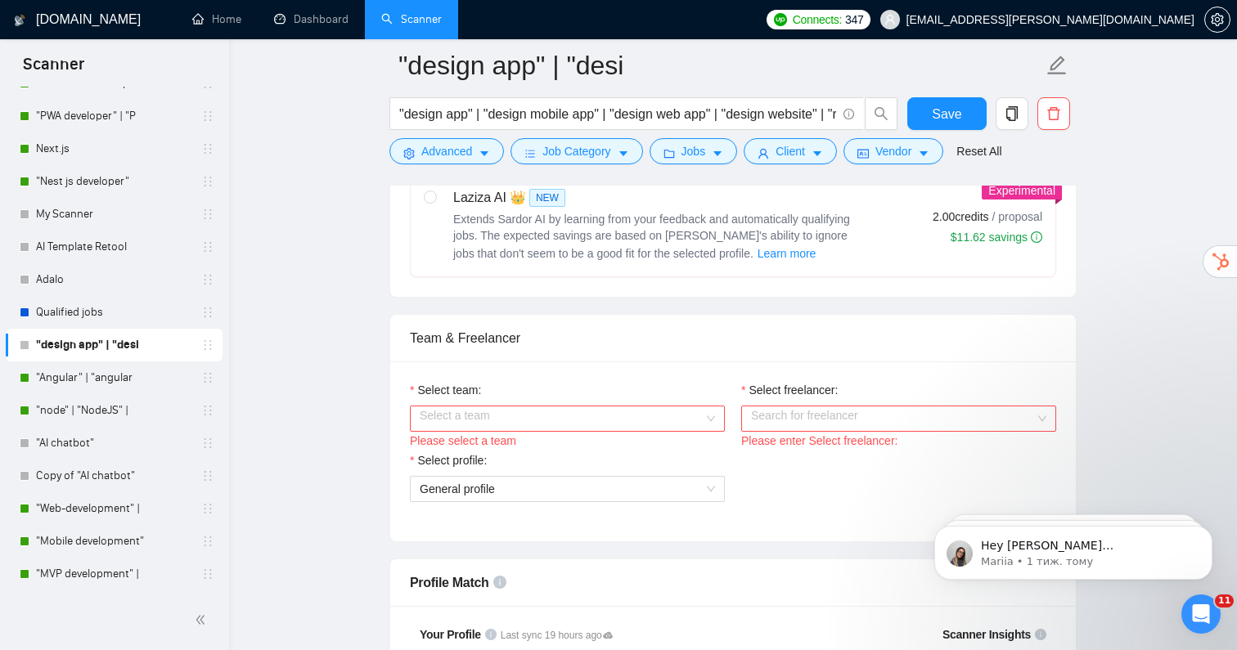
scroll to position [728, 0]
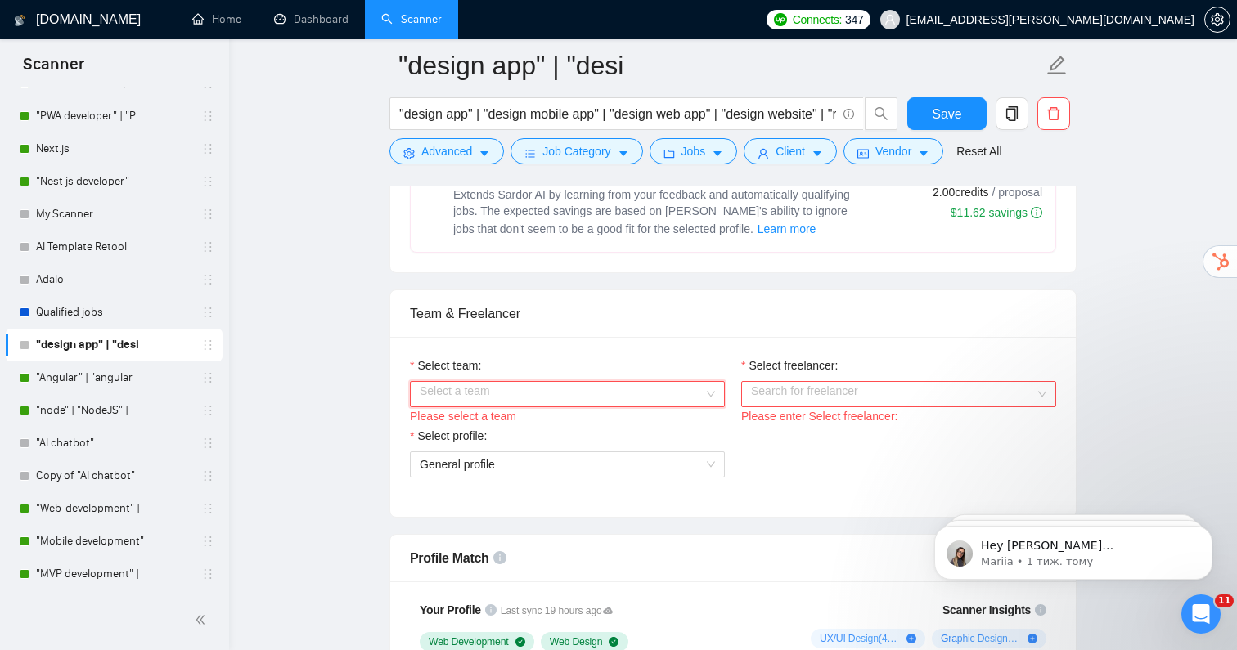
click at [618, 382] on input "Select team:" at bounding box center [562, 394] width 284 height 25
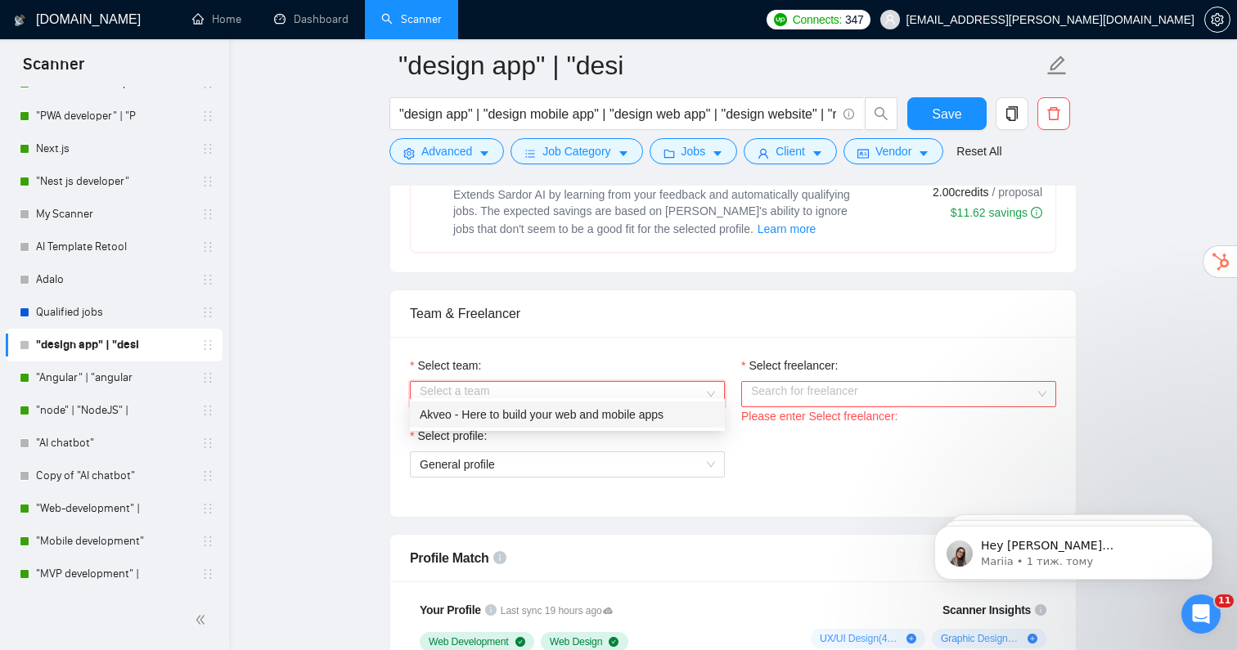
click at [578, 410] on div "Akveo - Here to build your web and mobile apps" at bounding box center [567, 415] width 295 height 18
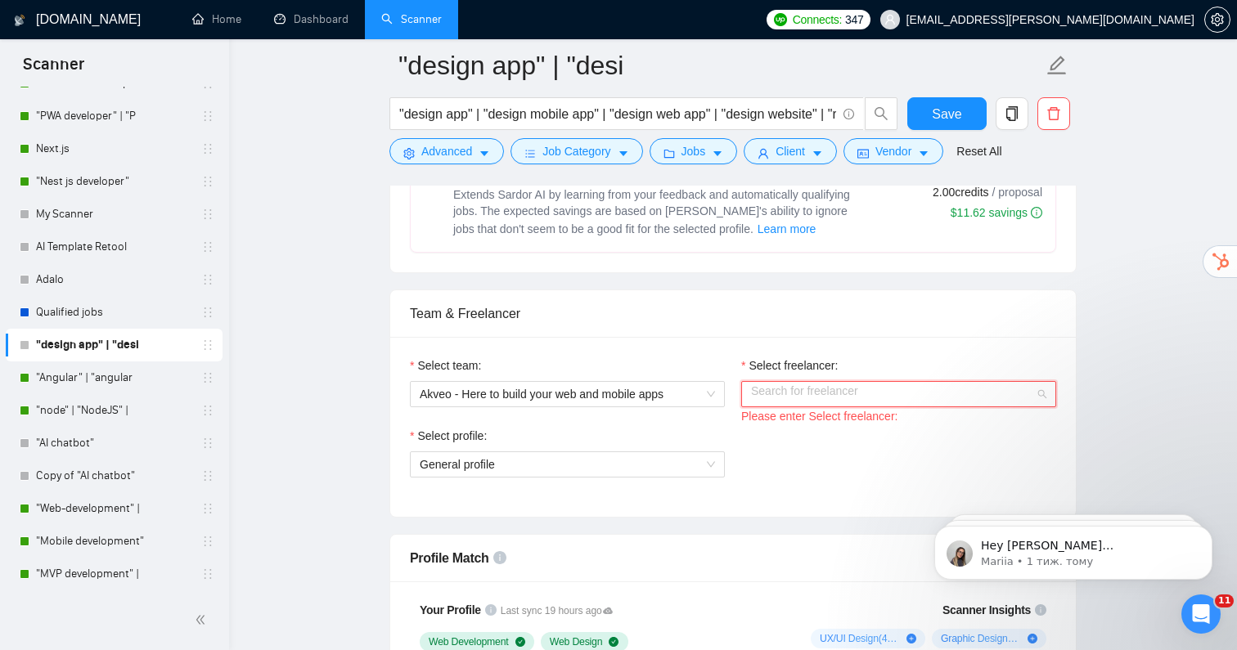
click at [776, 393] on input "Select freelancer:" at bounding box center [893, 394] width 284 height 25
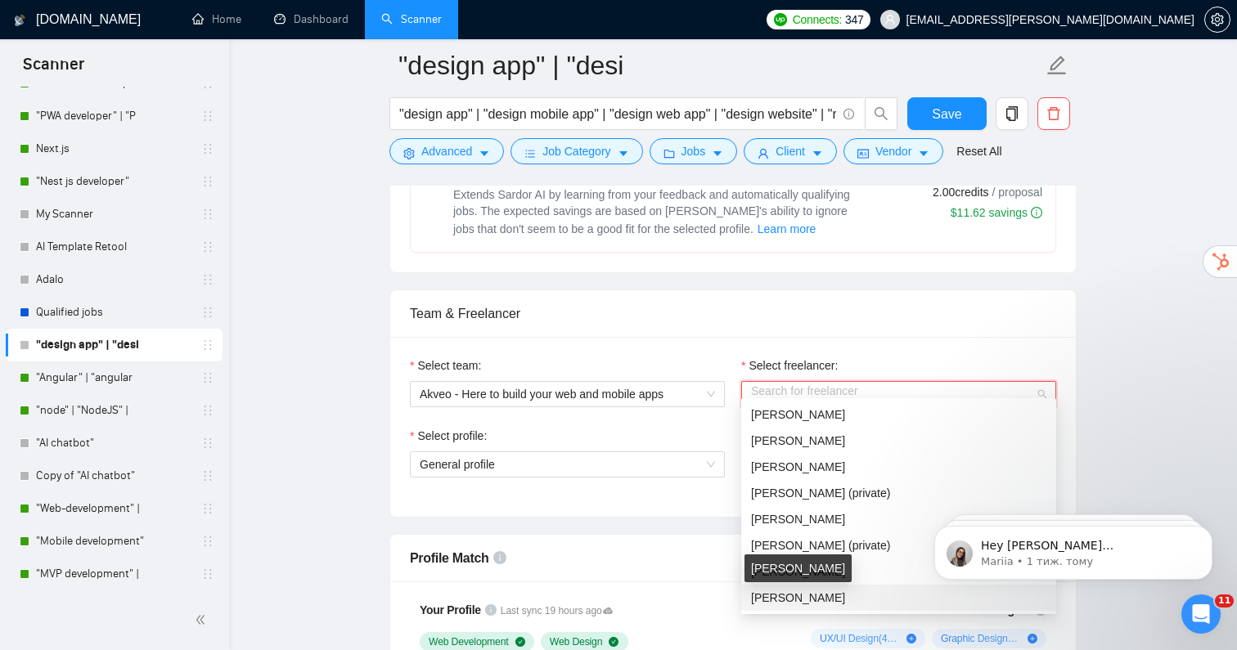
click at [767, 603] on span "[PERSON_NAME]" at bounding box center [798, 597] width 94 height 13
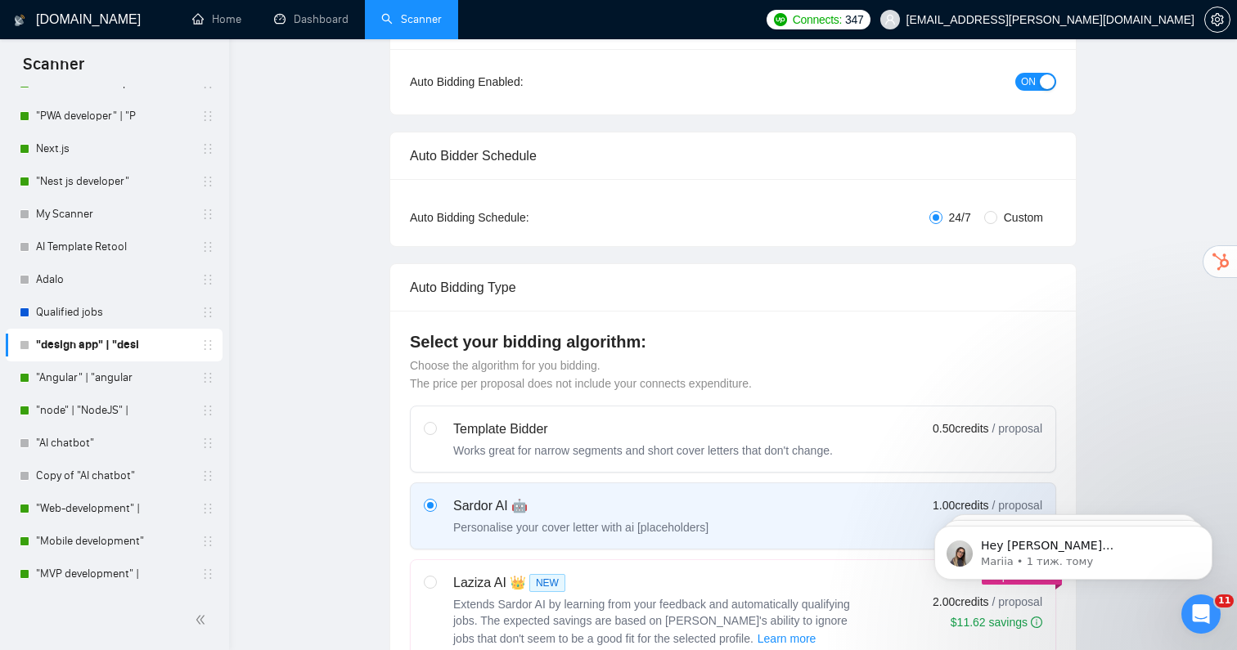
scroll to position [0, 0]
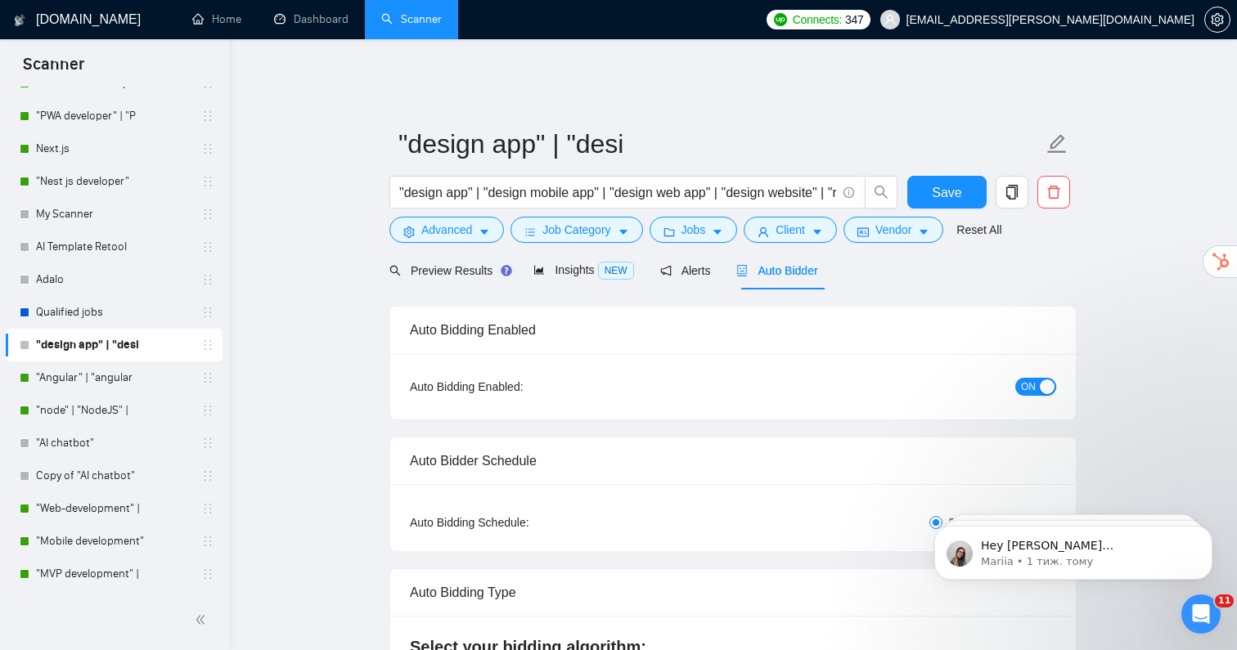
click at [1045, 380] on div "button" at bounding box center [1047, 387] width 15 height 15
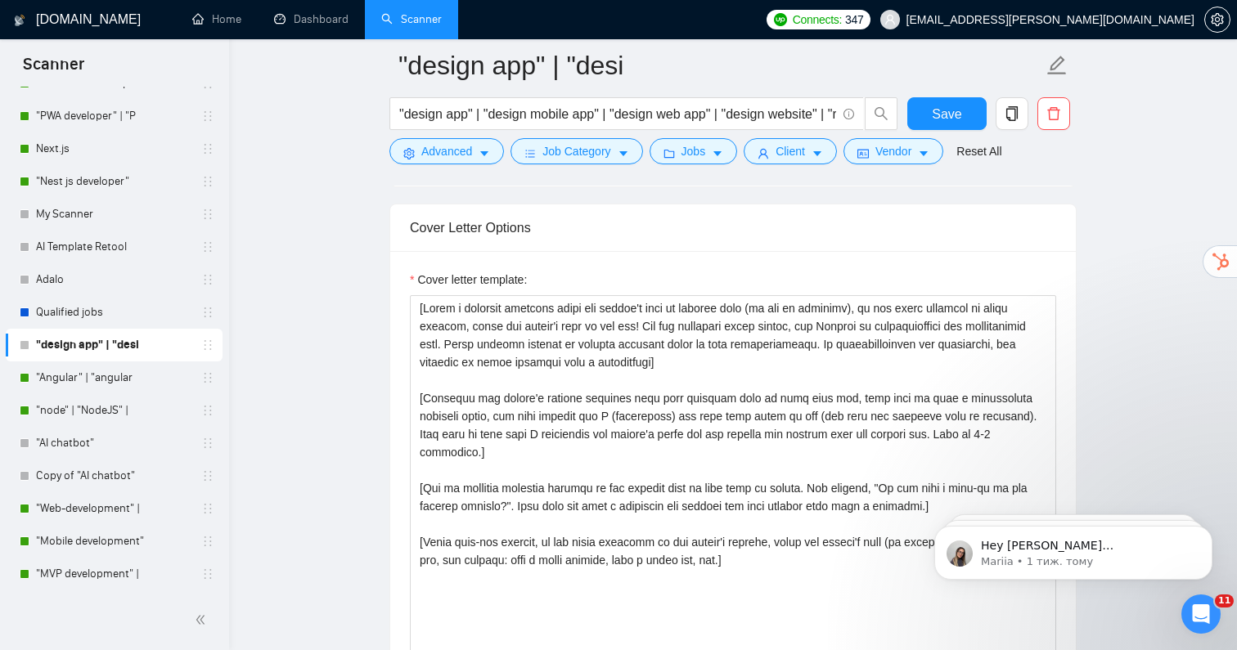
scroll to position [1805, 0]
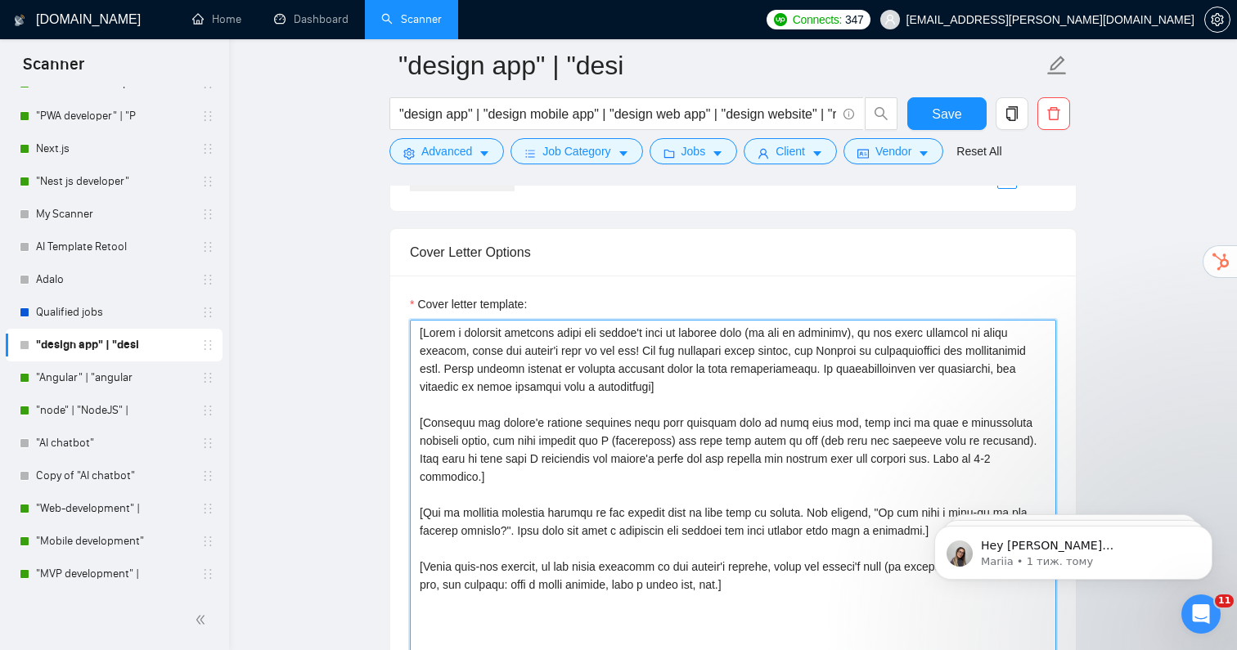
click at [630, 527] on textarea "Cover letter template:" at bounding box center [733, 504] width 646 height 368
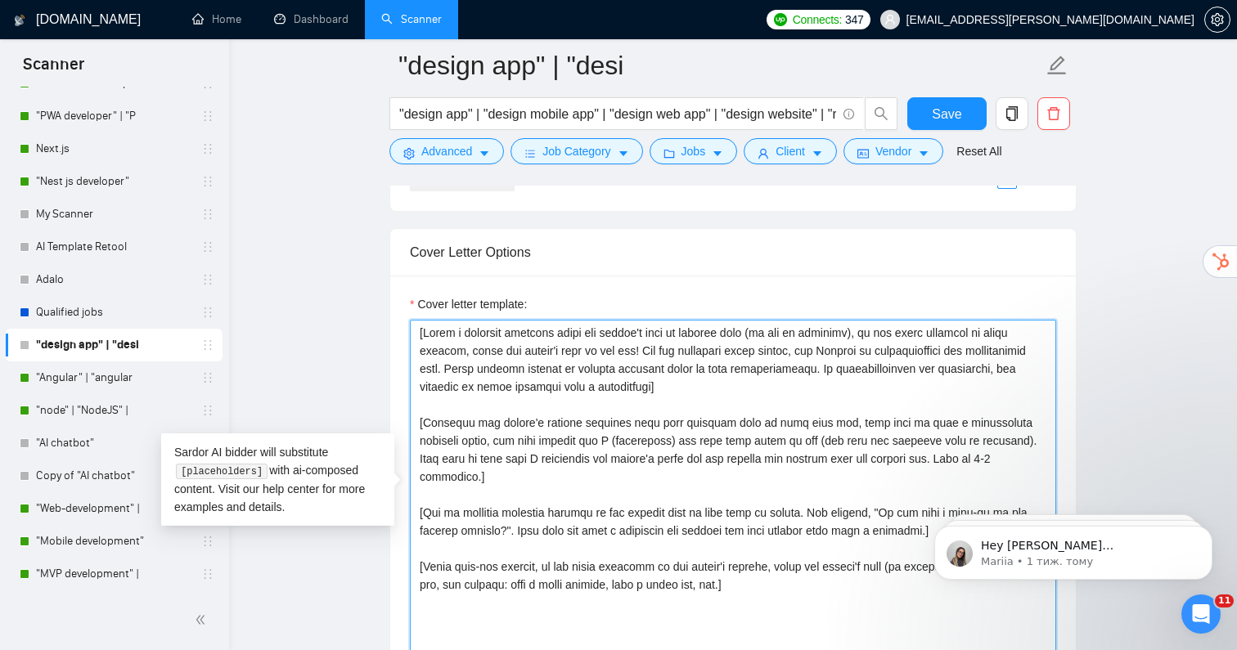
click at [630, 527] on textarea "Cover letter template:" at bounding box center [733, 504] width 646 height 368
drag, startPoint x: 801, startPoint y: 561, endPoint x: 422, endPoint y: 406, distance: 409.4
click at [417, 407] on textarea "Cover letter template:" at bounding box center [733, 504] width 646 height 368
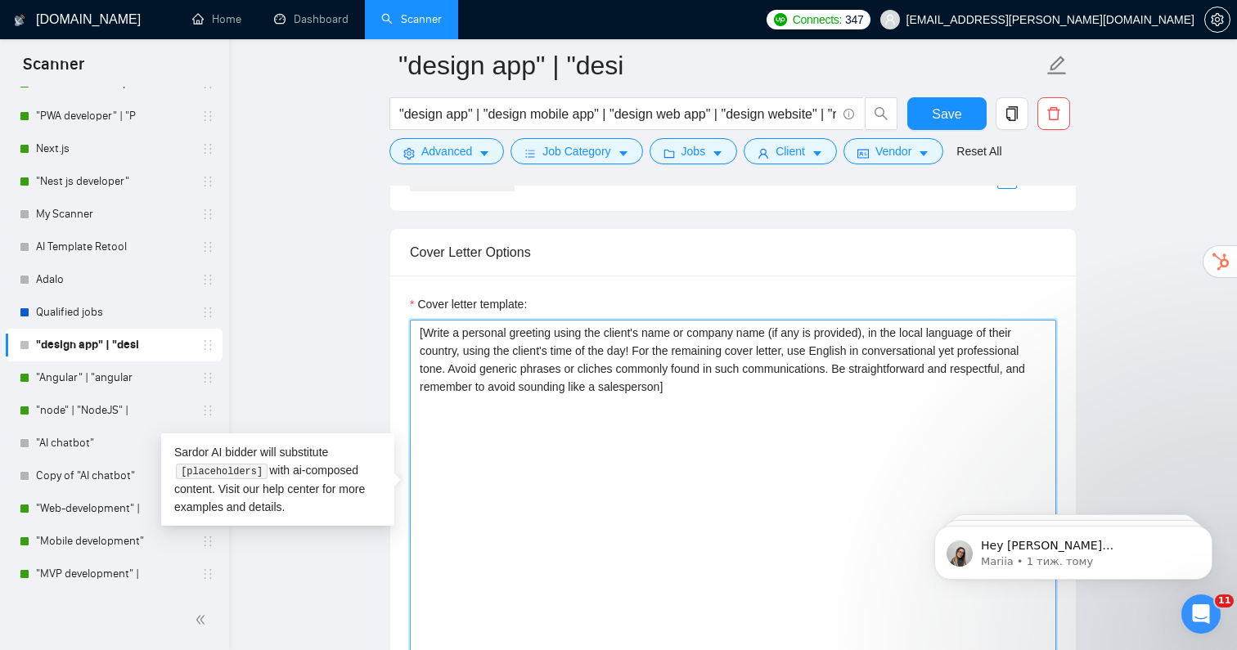
click at [464, 406] on textarea "[Write a personal greeting using the client's name or company name (if any is p…" at bounding box center [733, 504] width 646 height 368
click at [909, 420] on textarea "[Write a personal greeting using the client's name or company name (if any is p…" at bounding box center [733, 504] width 646 height 368
click at [934, 416] on textarea "[Write a personal greeting using the client's name or company name (if any is p…" at bounding box center [733, 504] width 646 height 368
click at [983, 418] on textarea "[Write a personal greeting using the client's name or company name (if any is p…" at bounding box center [733, 504] width 646 height 368
click at [602, 442] on textarea "[Write a personal greeting using the client's name or company name (if any is p…" at bounding box center [733, 504] width 646 height 368
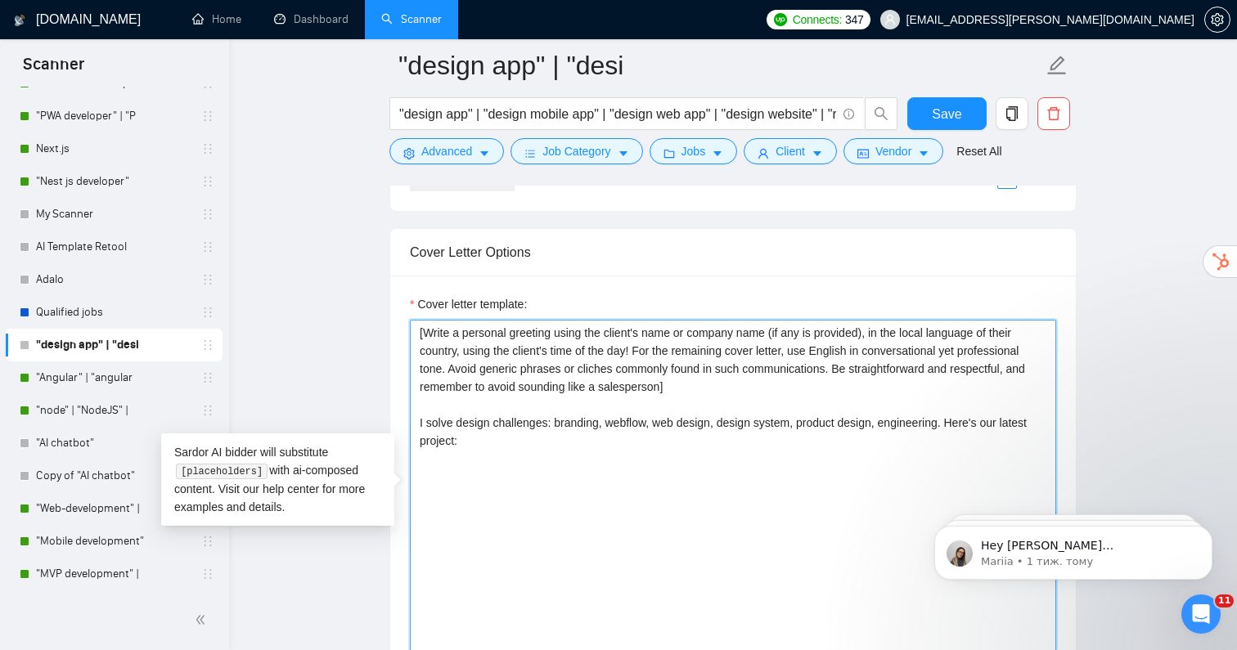
click at [536, 450] on textarea "[Write a personal greeting using the client's name or company name (if any is p…" at bounding box center [733, 504] width 646 height 368
drag, startPoint x: 1024, startPoint y: 415, endPoint x: 1002, endPoint y: 417, distance: 22.2
click at [1002, 417] on textarea "[Write a personal greeting using the client's name or company name (if any is p…" at bounding box center [733, 504] width 646 height 368
click at [684, 436] on textarea "[Write a personal greeting using the client's name or company name (if any is p…" at bounding box center [733, 504] width 646 height 368
paste textarea "[URL][DOMAIN_NAME]"
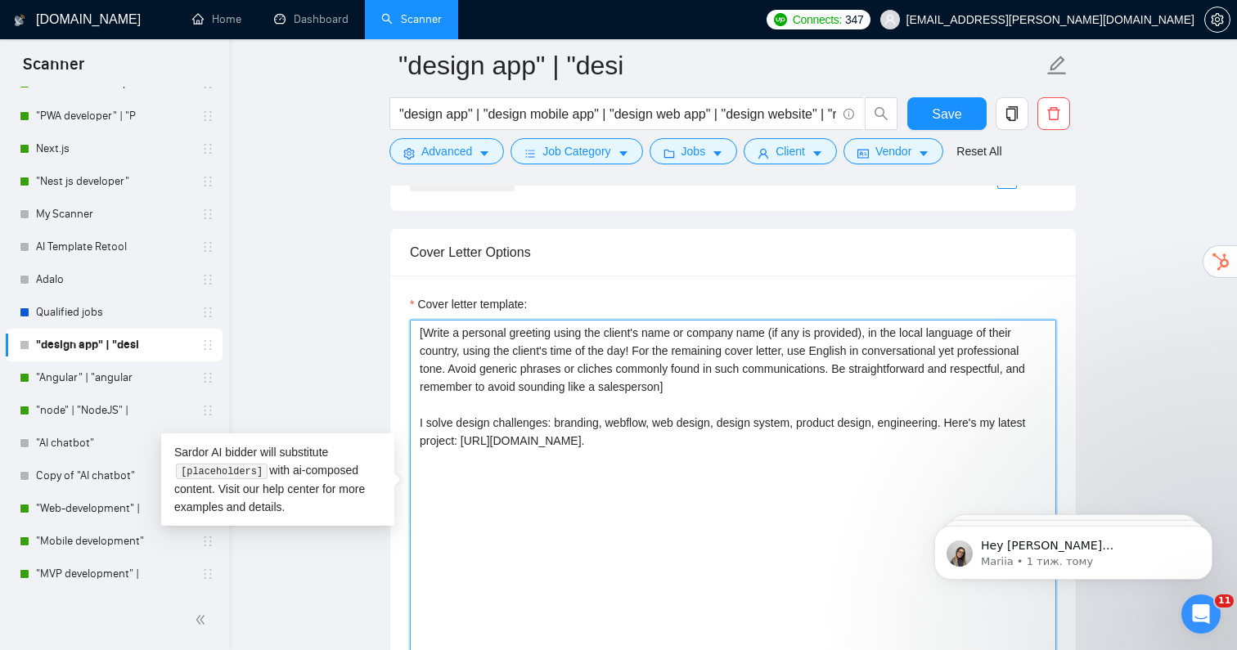
click at [605, 410] on textarea "[Write a personal greeting using the client's name or company name (if any is p…" at bounding box center [733, 504] width 646 height 368
click at [650, 447] on textarea "[Write a personal greeting using the client's name or company name (if any is p…" at bounding box center [733, 504] width 646 height 368
click at [741, 447] on textarea "[Write a personal greeting using the client's name or company name (if any is p…" at bounding box center [733, 504] width 646 height 368
click at [814, 429] on textarea "[Write a personal greeting using the client's name or company name (if any is p…" at bounding box center [733, 504] width 646 height 368
paste textarea "Our mobile app design enhanced client communication, boosted retention, and imp…"
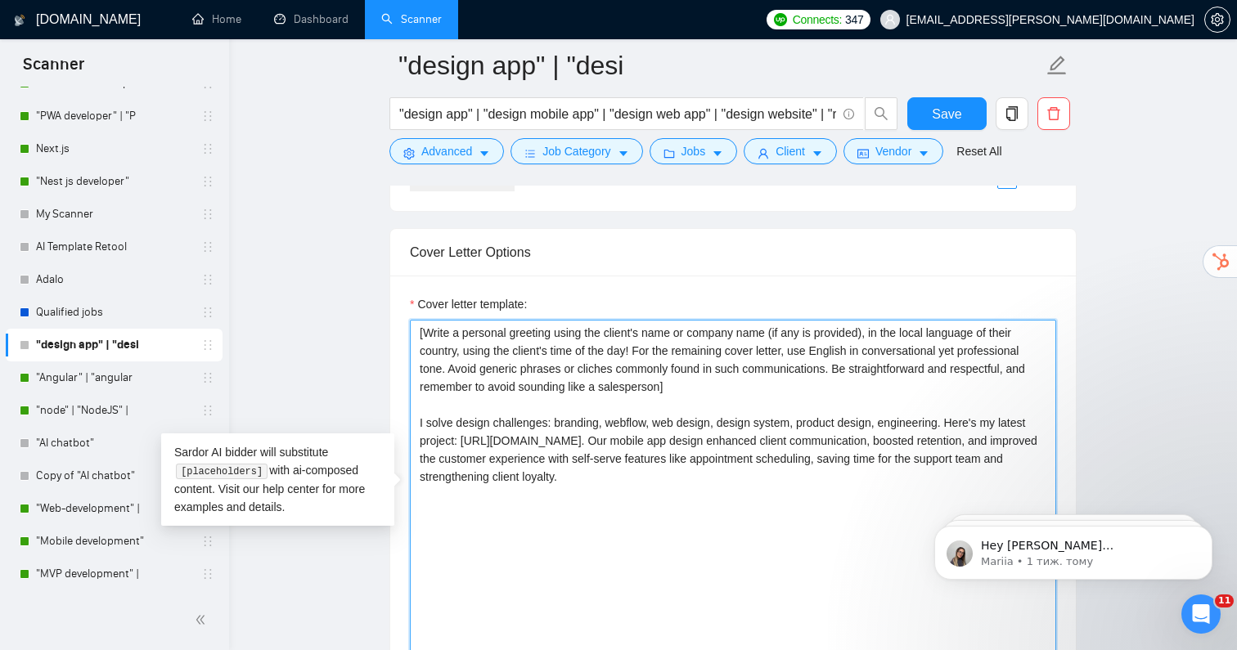
click at [784, 444] on textarea "[Write a personal greeting using the client's name or company name (if any is p…" at bounding box center [733, 504] width 646 height 368
drag, startPoint x: 765, startPoint y: 430, endPoint x: 749, endPoint y: 431, distance: 16.4
click at [749, 431] on textarea "[Write a personal greeting using the client's name or company name (if any is p…" at bounding box center [733, 504] width 646 height 368
click at [804, 483] on textarea "[Write a personal greeting using the client's name or company name (if any is p…" at bounding box center [733, 504] width 646 height 368
click at [804, 482] on textarea "[Write a personal greeting using the client's name or company name (if any is p…" at bounding box center [733, 504] width 646 height 368
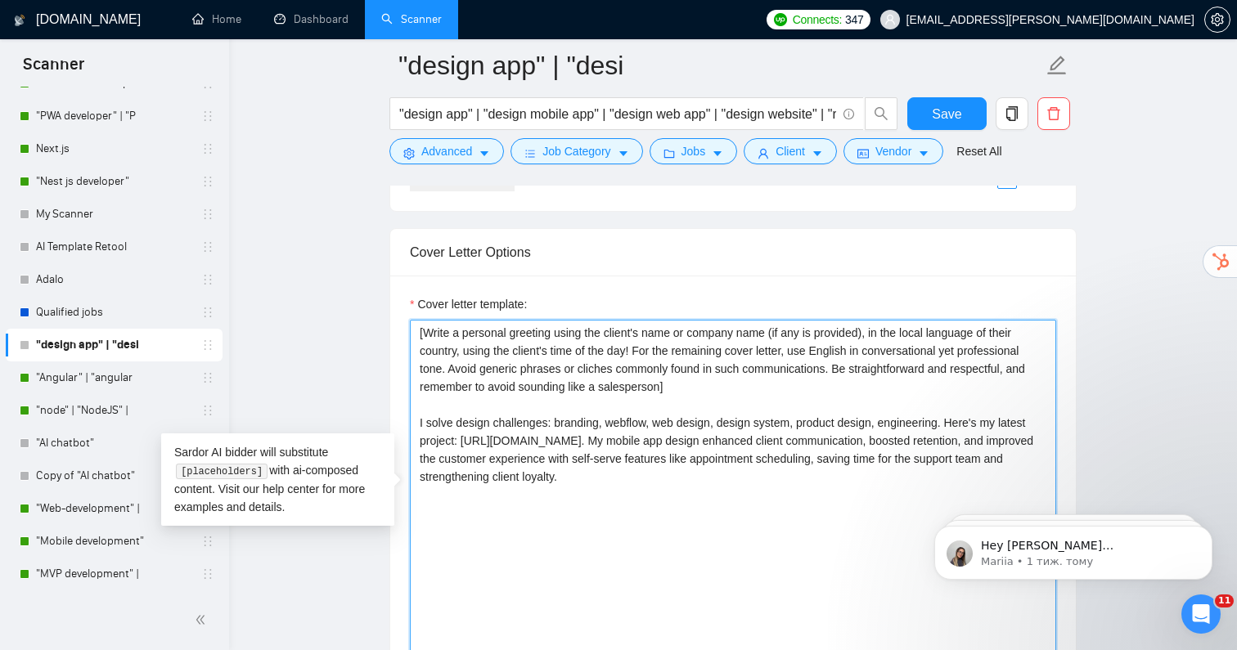
click at [804, 482] on textarea "[Write a personal greeting using the client's name or company name (if any is p…" at bounding box center [733, 504] width 646 height 368
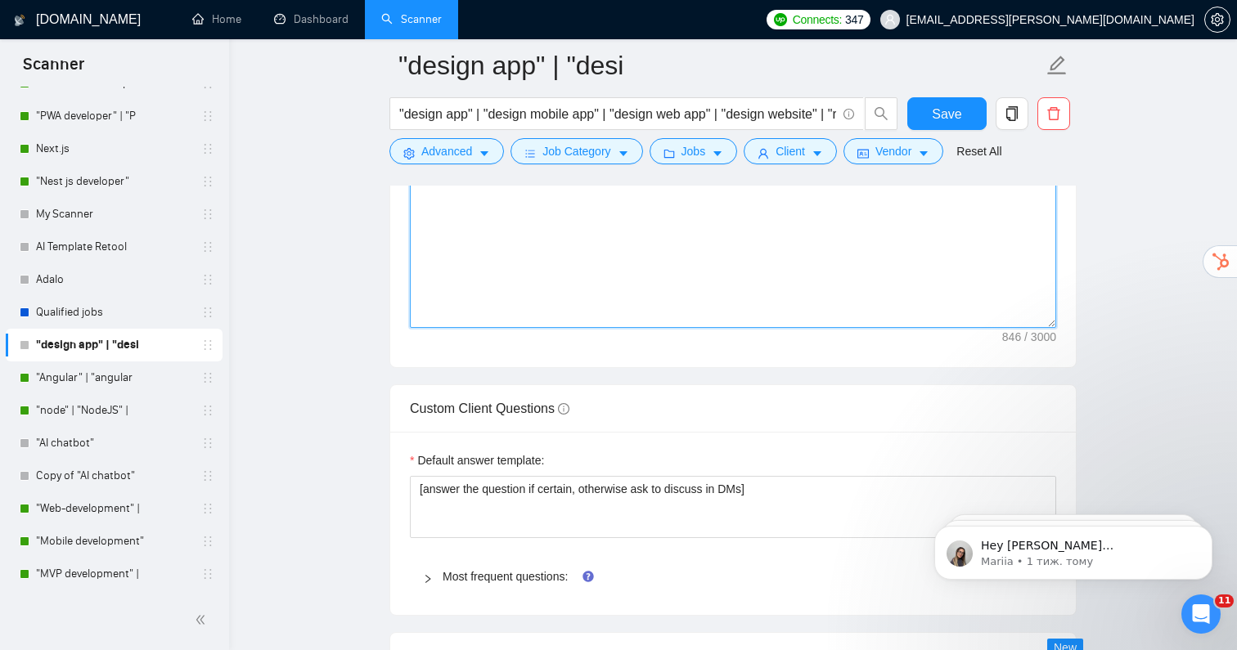
scroll to position [2249, 0]
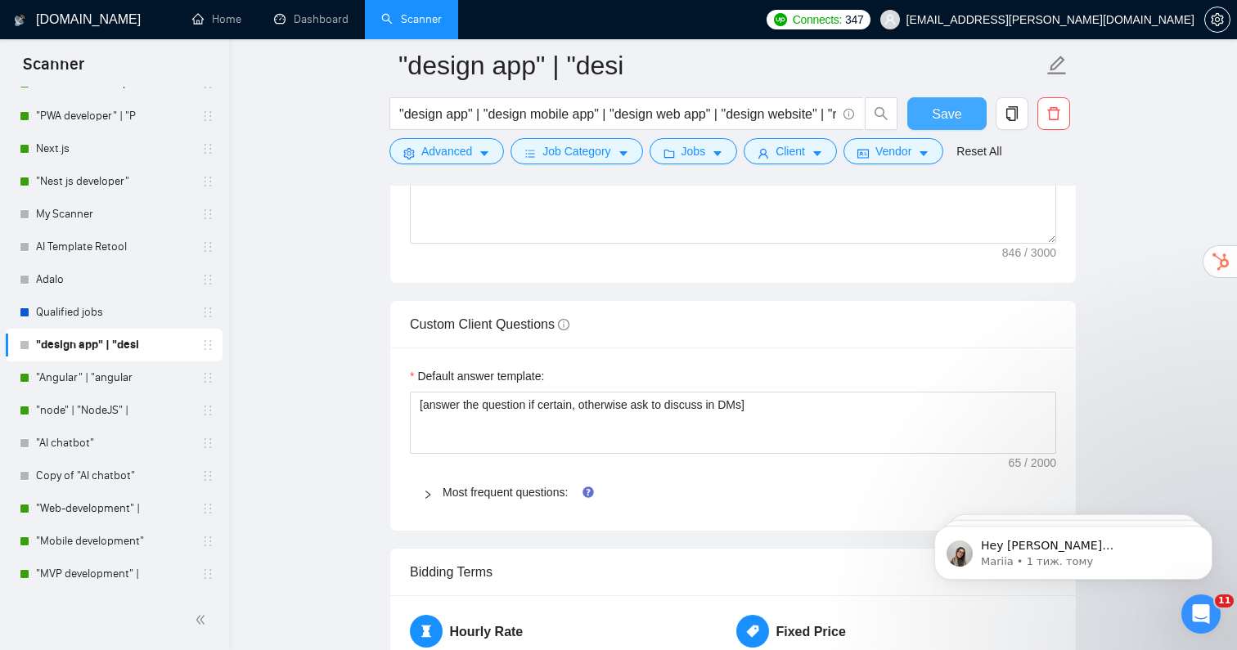
click at [942, 123] on span "Save" at bounding box center [946, 114] width 29 height 20
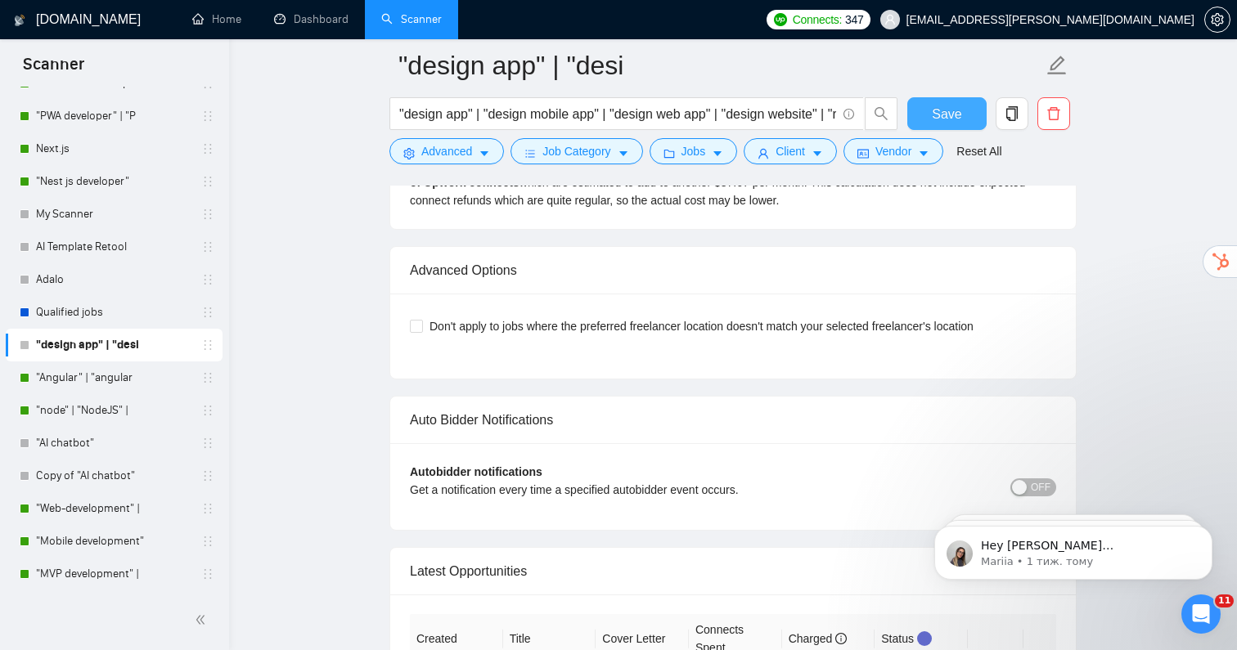
scroll to position [4005, 0]
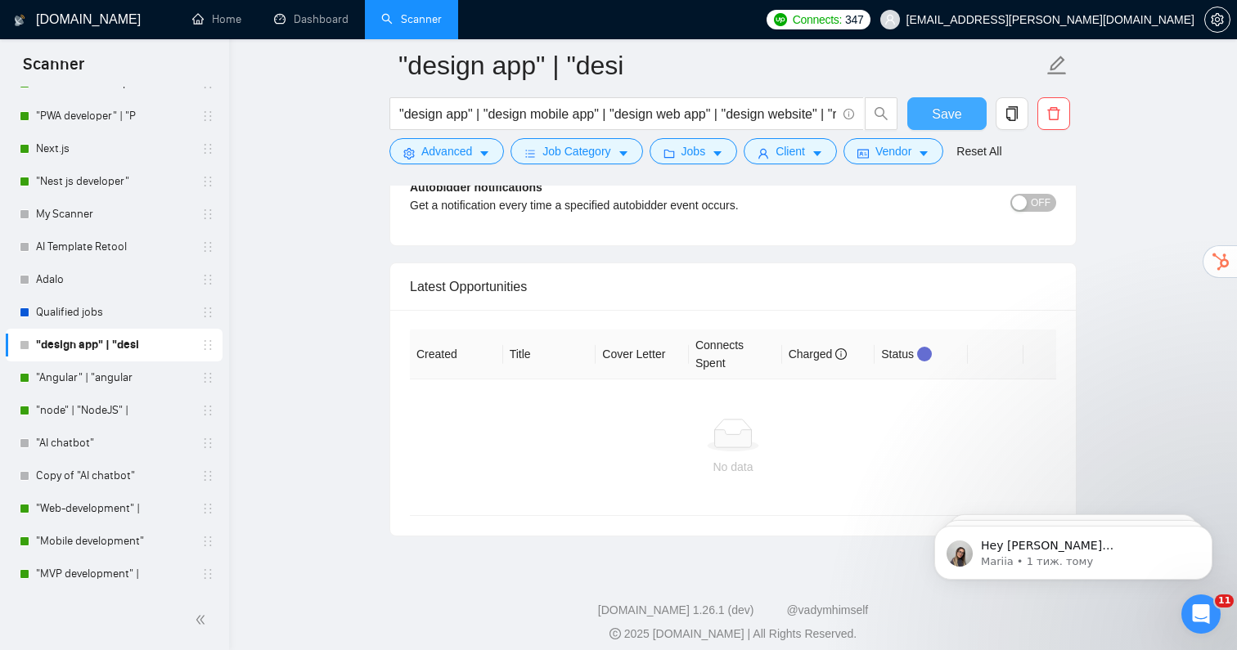
click at [943, 112] on span "Save" at bounding box center [946, 114] width 29 height 20
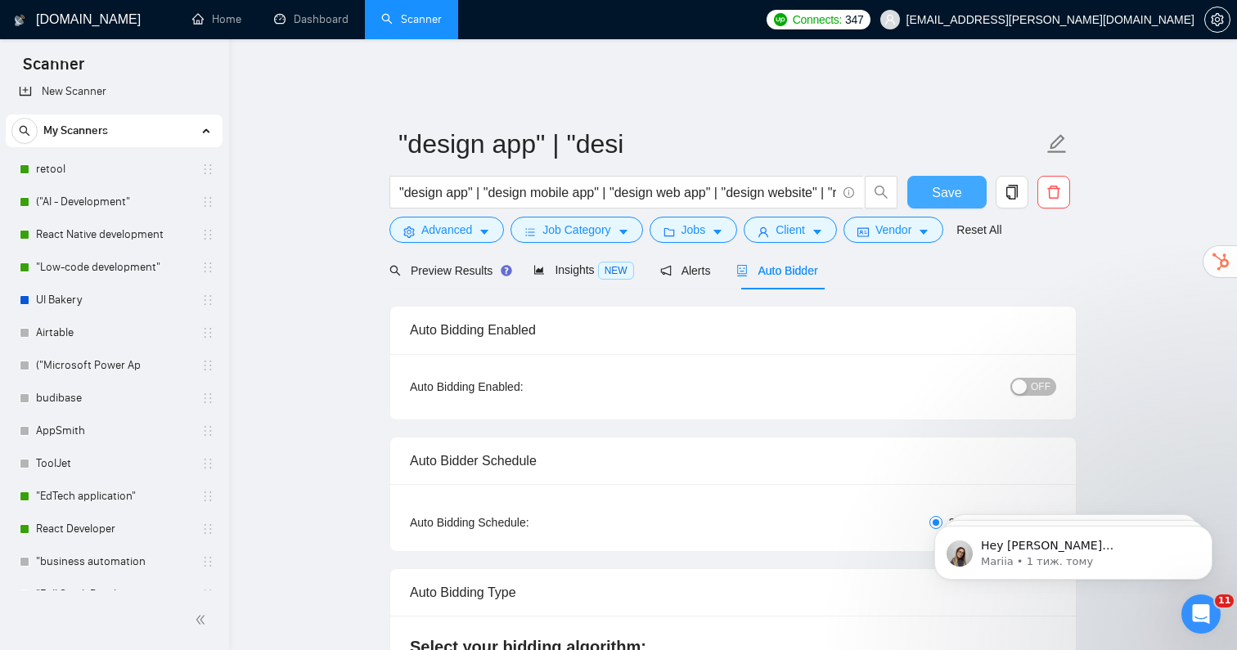
scroll to position [0, 0]
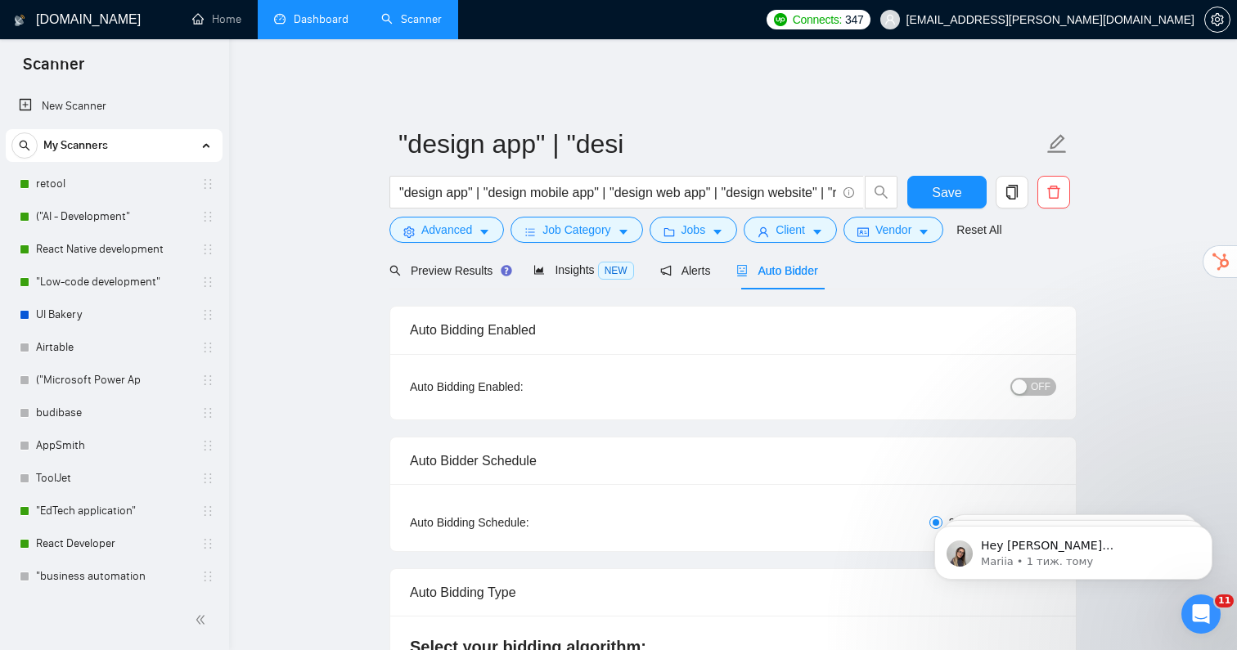
click at [316, 18] on link "Dashboard" at bounding box center [311, 19] width 74 height 14
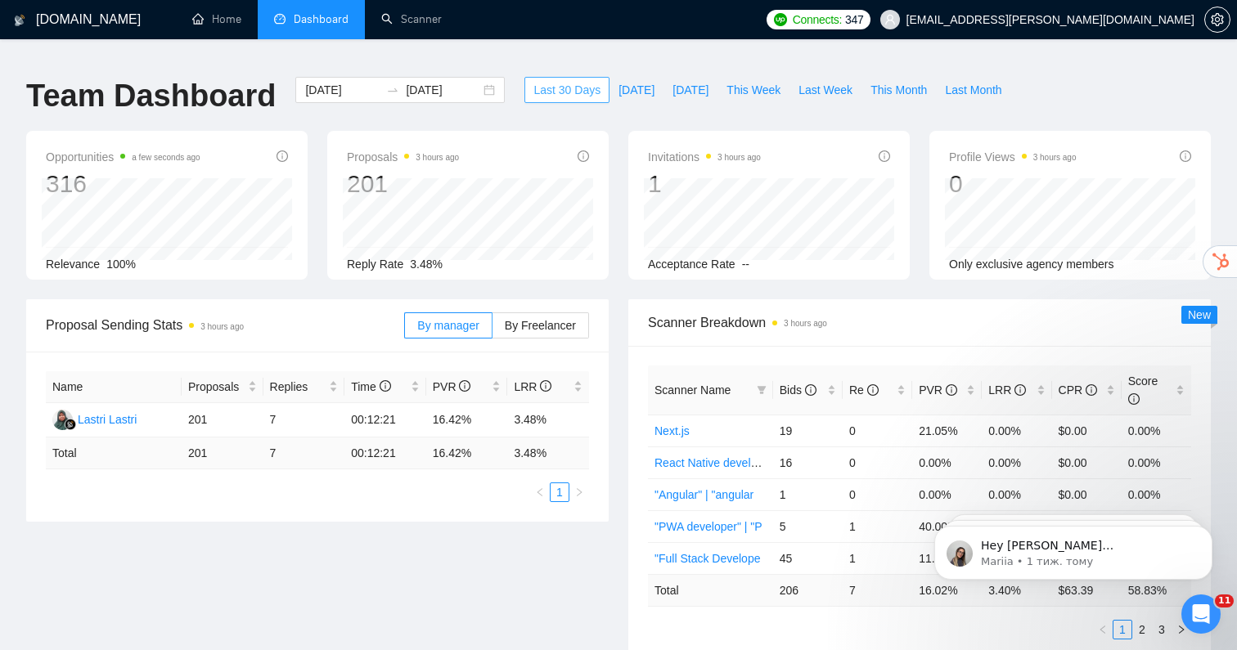
click at [566, 81] on span "Last 30 Days" at bounding box center [566, 90] width 67 height 18
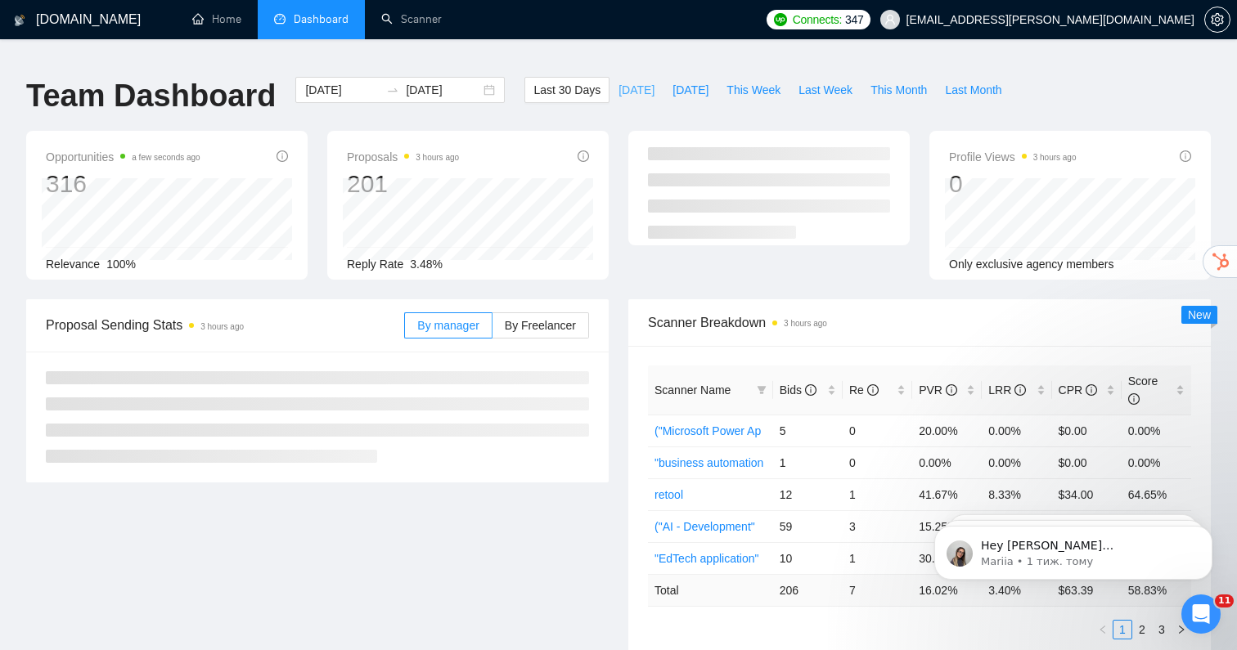
click at [618, 81] on span "[DATE]" at bounding box center [636, 90] width 36 height 18
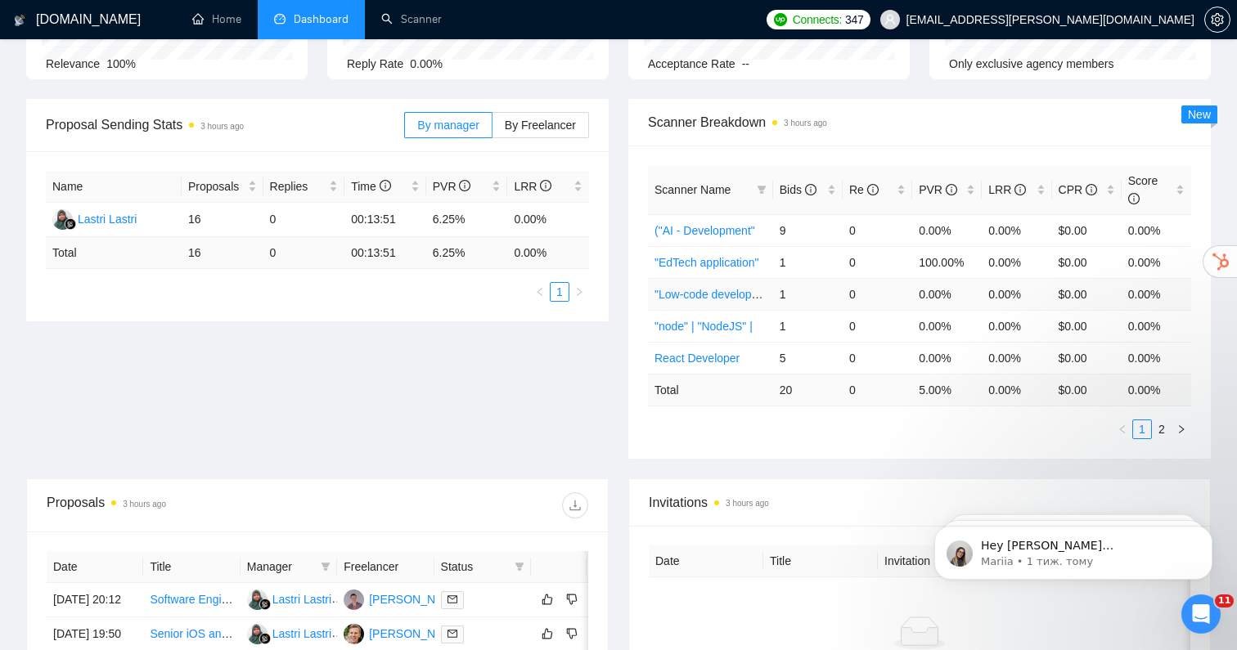
scroll to position [202, 0]
click at [1163, 420] on link "2" at bounding box center [1162, 428] width 18 height 18
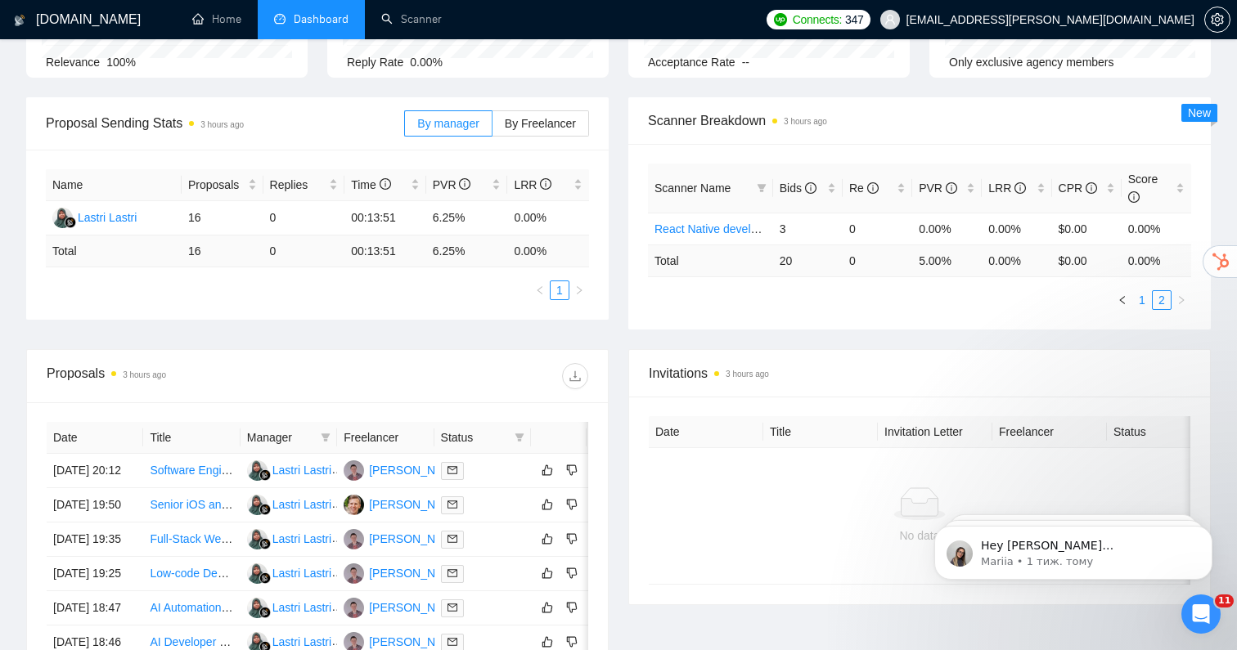
click at [1144, 298] on li "1" at bounding box center [1142, 300] width 20 height 20
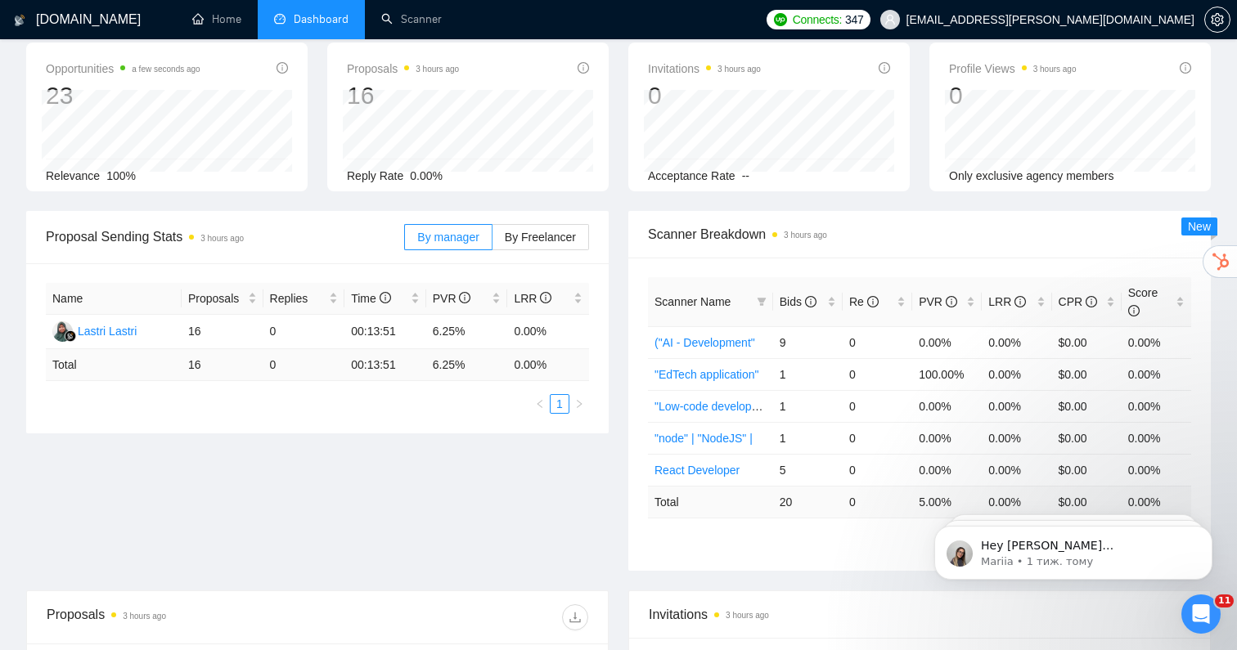
scroll to position [0, 0]
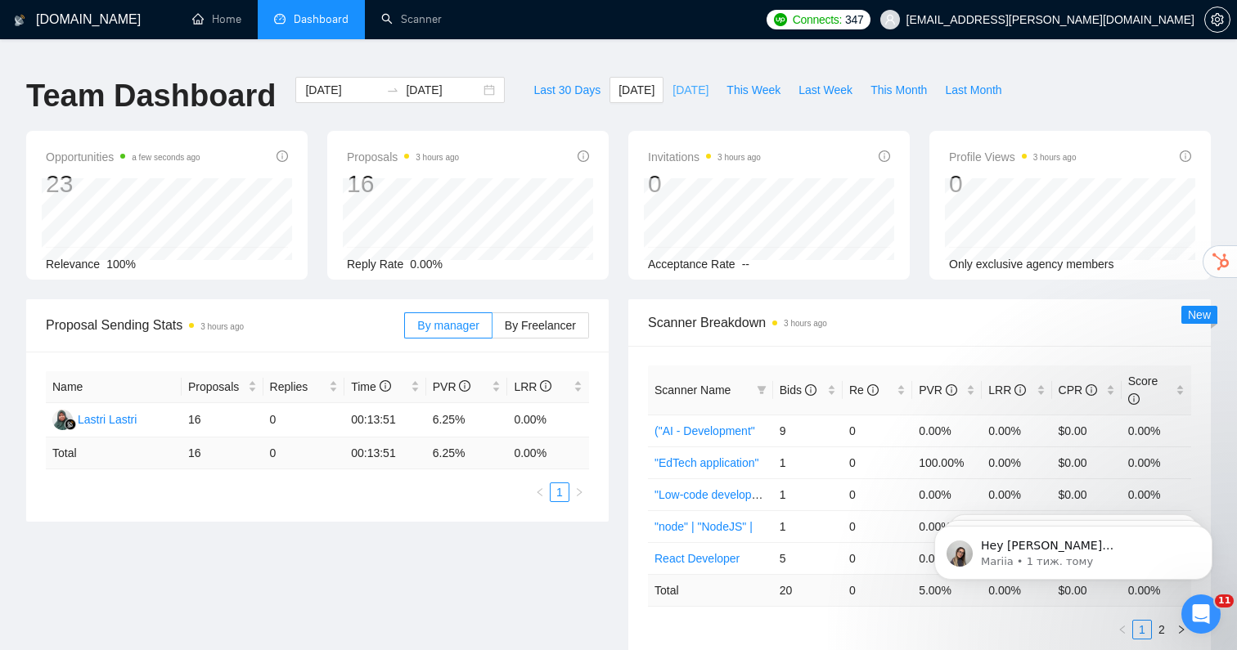
click at [676, 81] on span "[DATE]" at bounding box center [690, 90] width 36 height 18
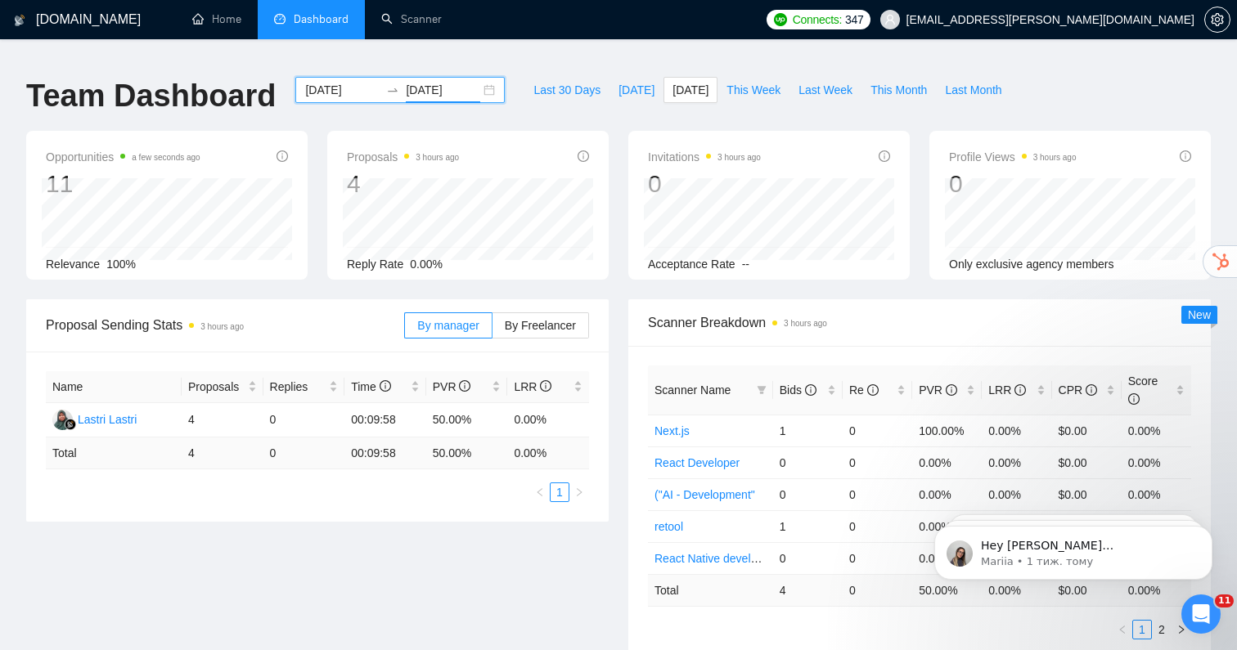
click at [451, 81] on input "[DATE]" at bounding box center [443, 90] width 74 height 18
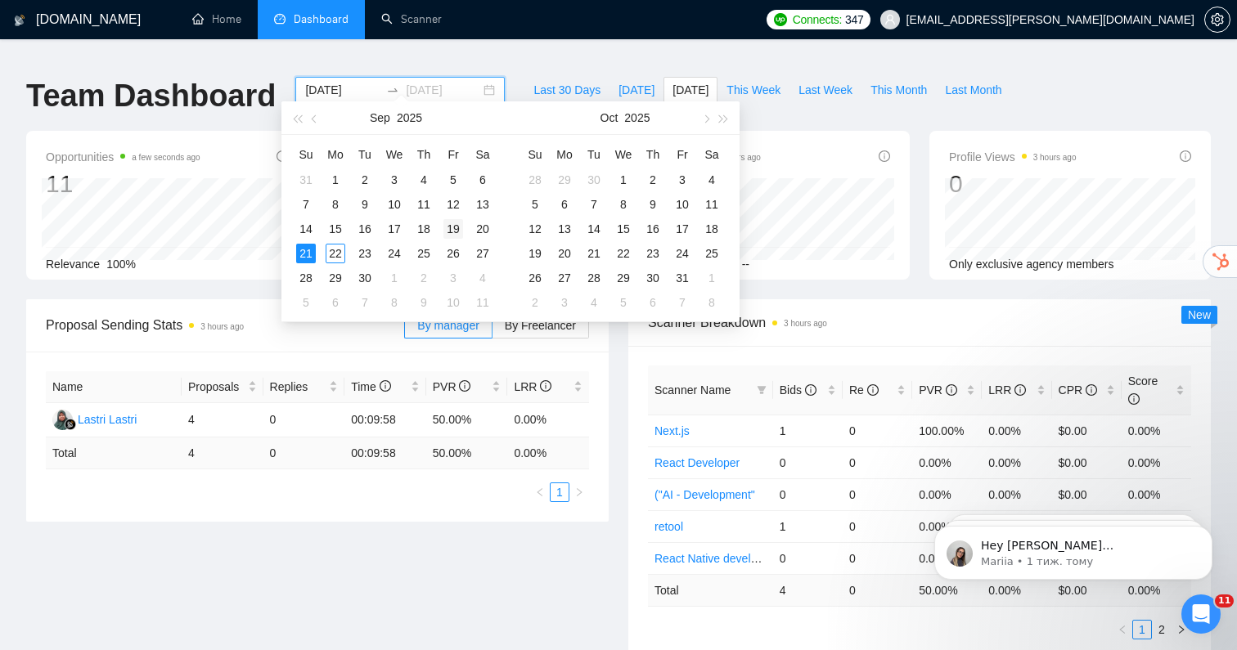
click at [454, 232] on div "19" at bounding box center [453, 229] width 20 height 20
click at [521, 566] on div "Proposal Sending Stats 3 hours ago By manager By Freelancer Name Proposals Repl…" at bounding box center [618, 489] width 1204 height 380
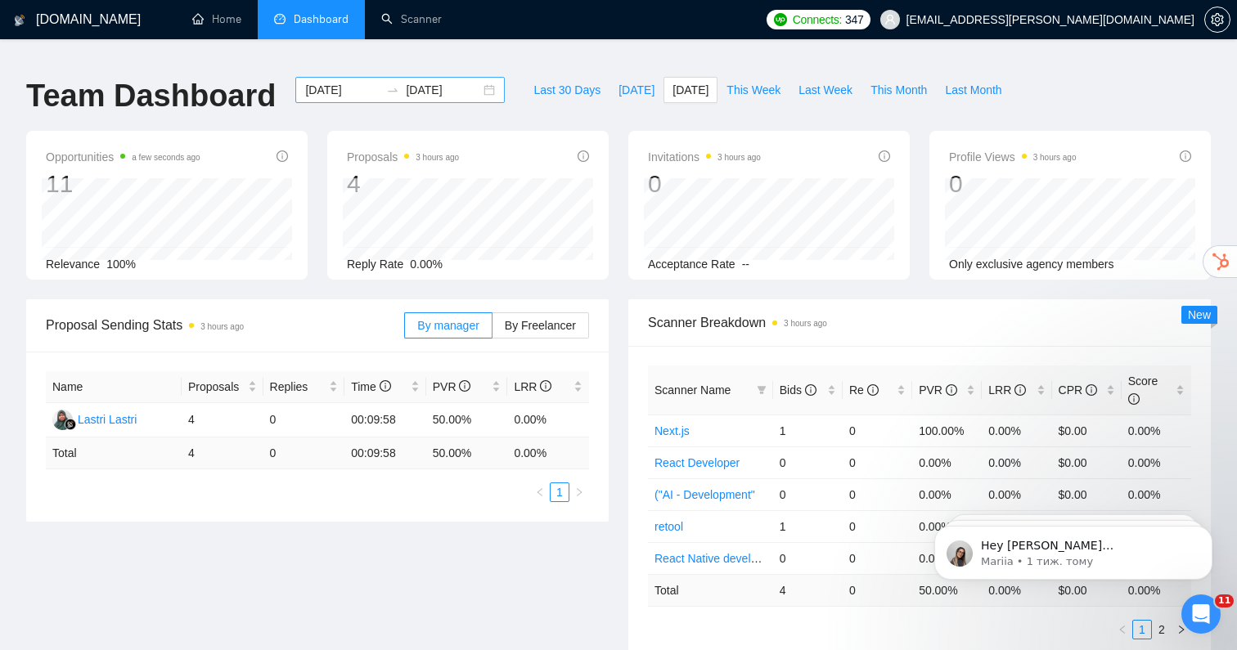
click at [409, 81] on input "[DATE]" at bounding box center [443, 90] width 74 height 18
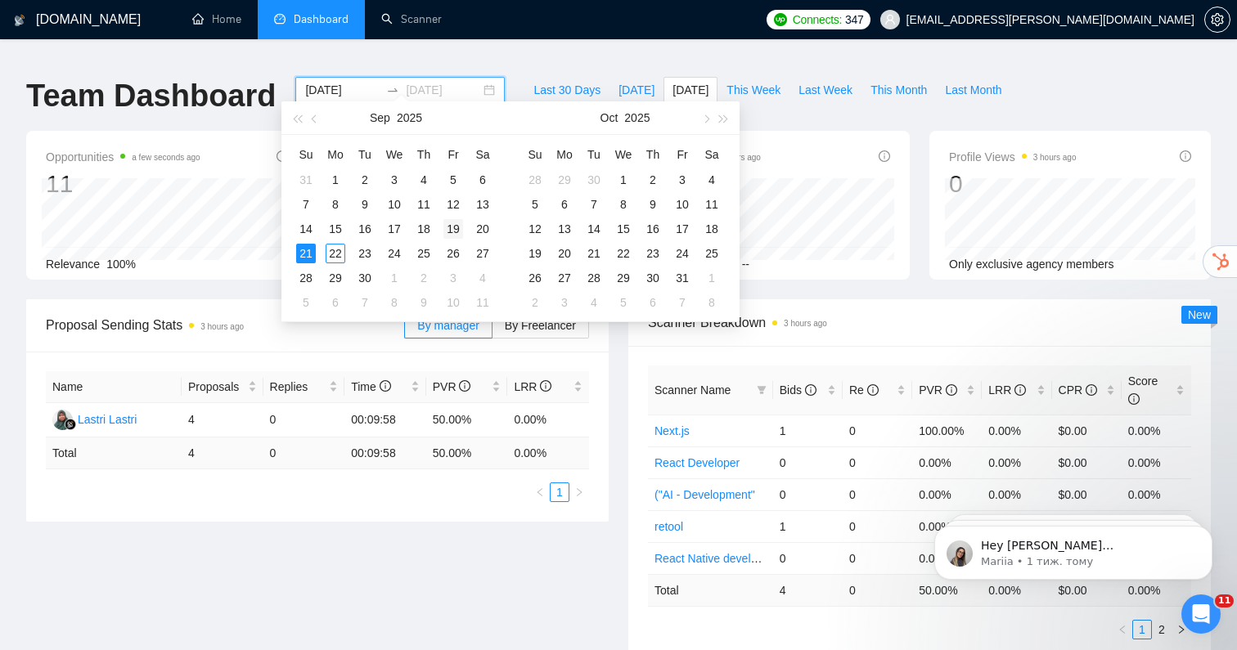
click at [452, 232] on div "19" at bounding box center [453, 229] width 20 height 20
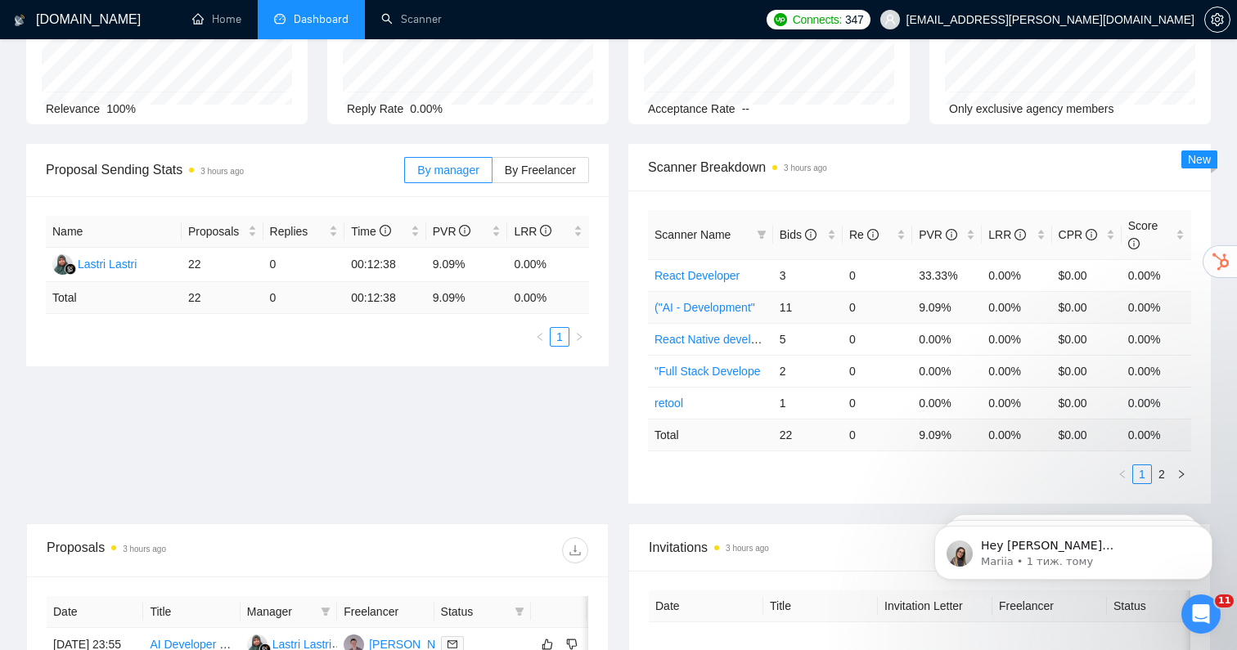
scroll to position [156, 0]
click at [1166, 465] on link "2" at bounding box center [1162, 474] width 18 height 18
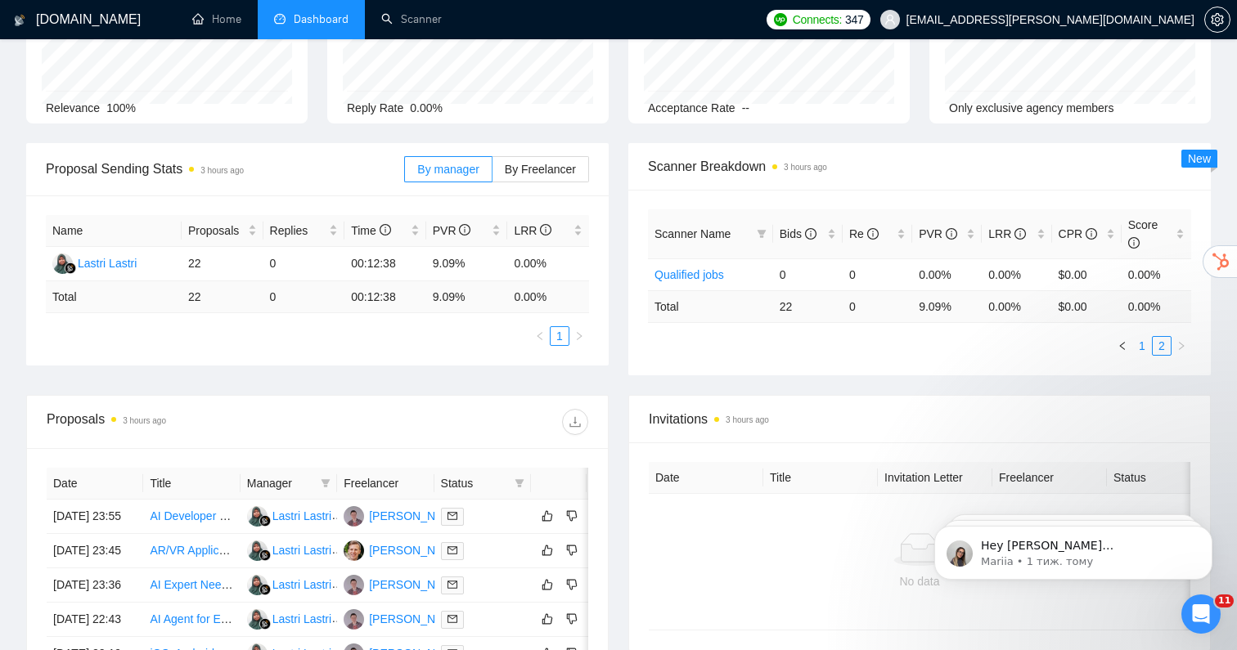
click at [1148, 337] on link "1" at bounding box center [1142, 346] width 18 height 18
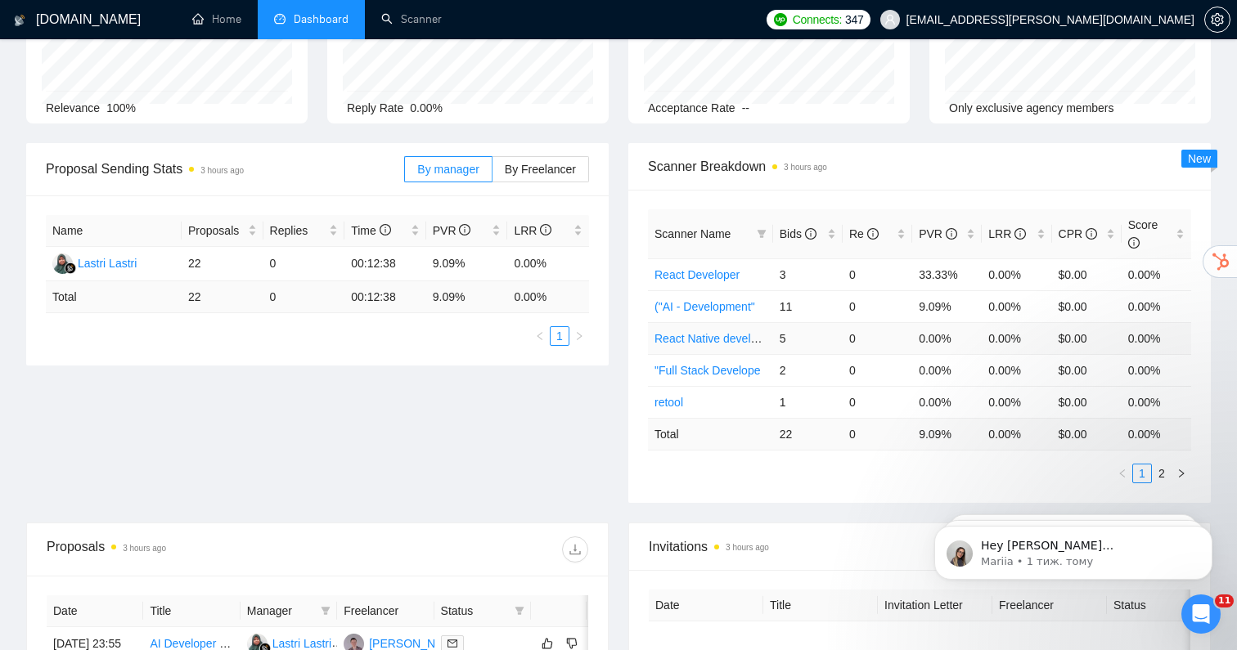
scroll to position [0, 0]
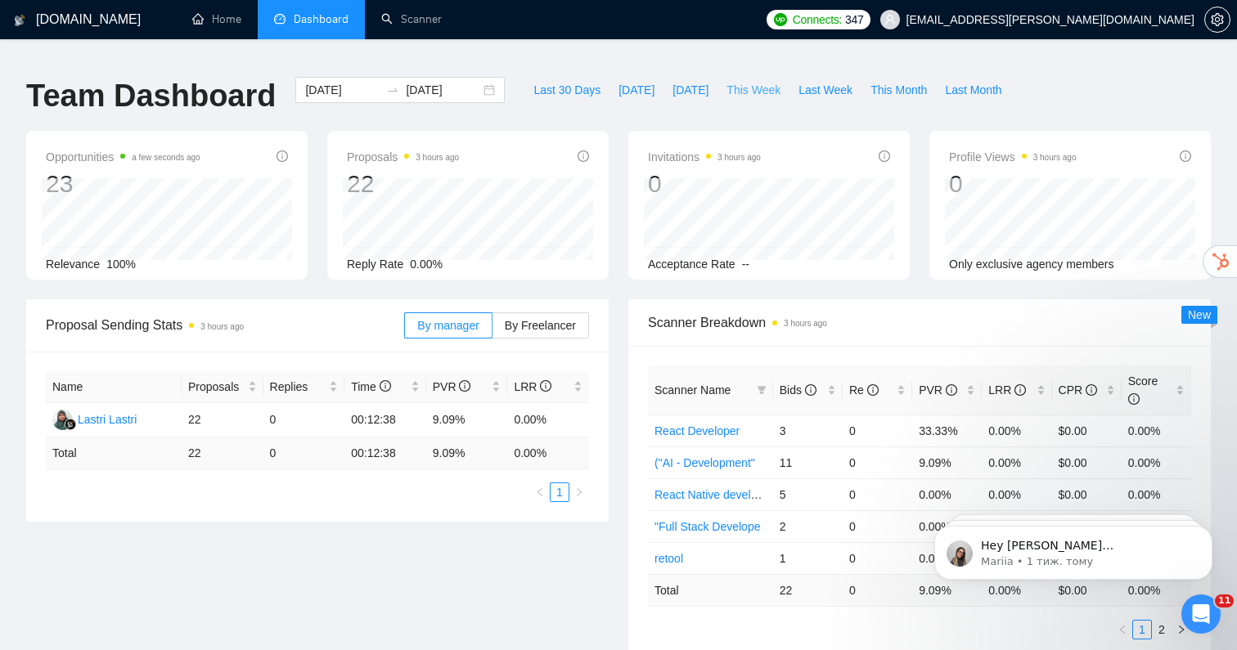
click at [753, 83] on span "This Week" at bounding box center [753, 90] width 54 height 18
click at [822, 83] on span "Last Week" at bounding box center [825, 90] width 54 height 18
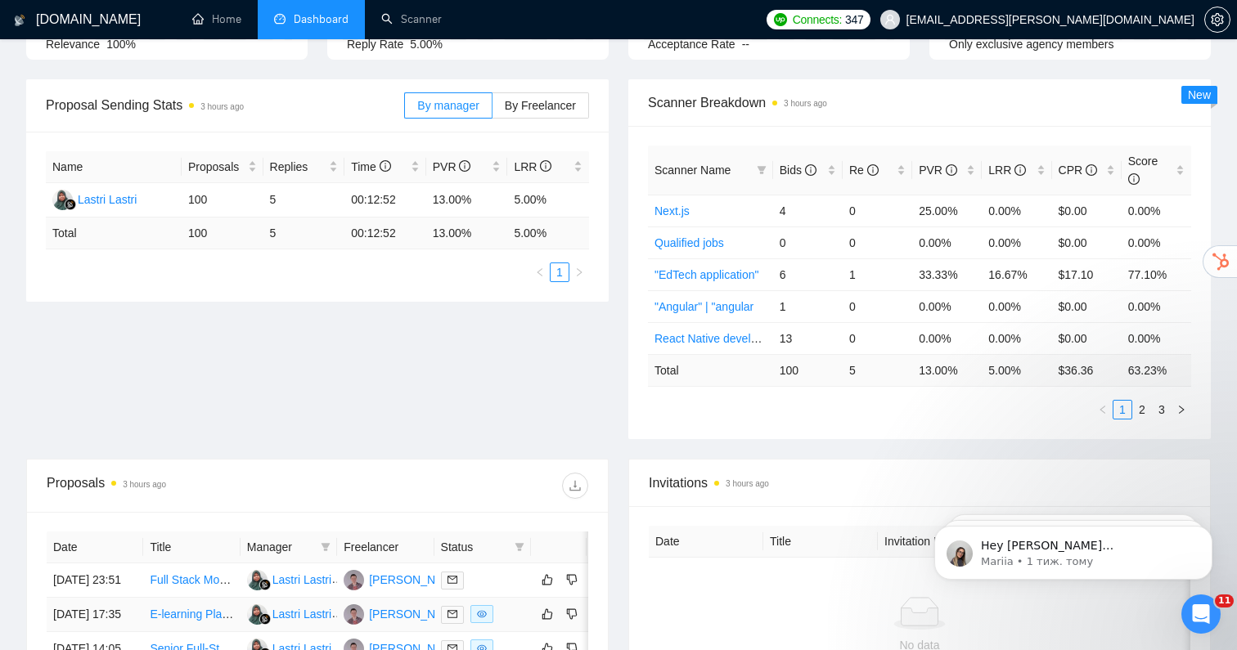
scroll to position [216, 0]
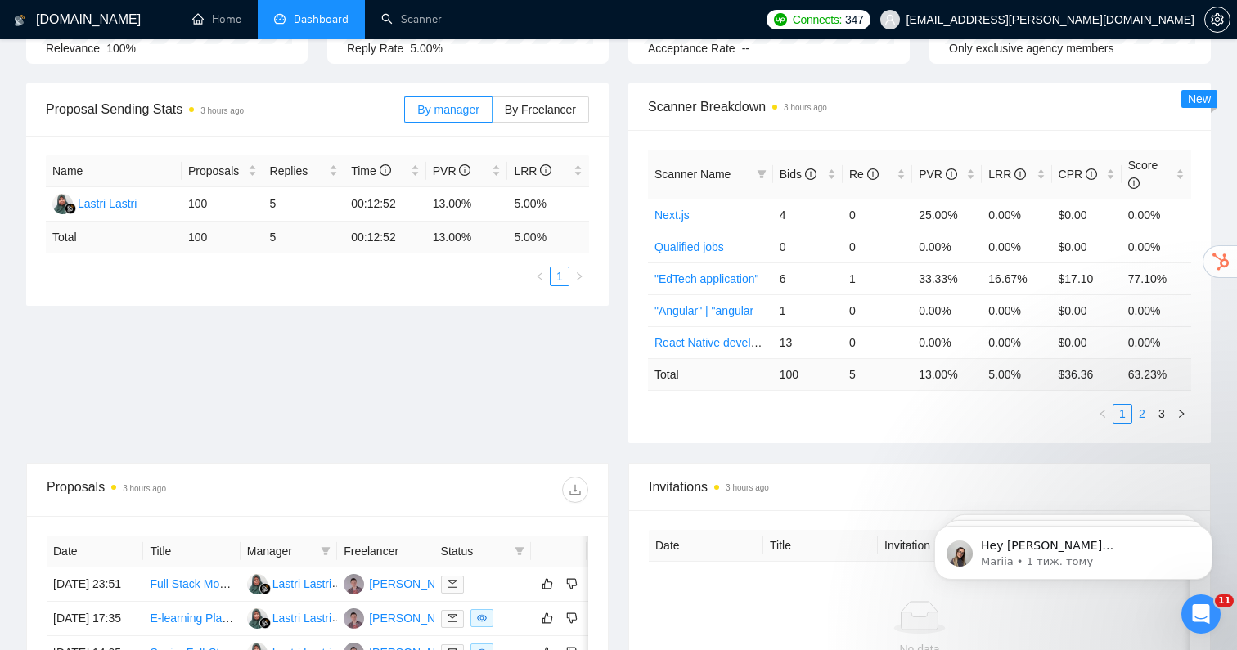
click at [1148, 405] on link "2" at bounding box center [1142, 414] width 18 height 18
click at [1164, 405] on link "3" at bounding box center [1162, 414] width 18 height 18
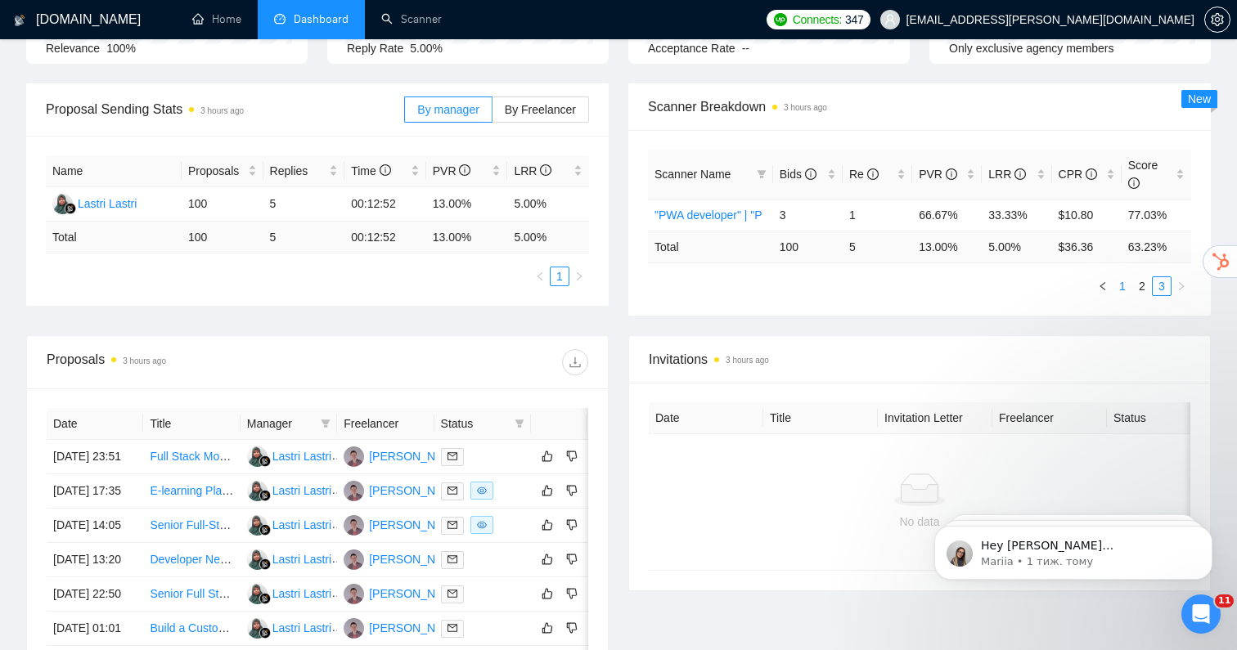
click at [1122, 277] on link "1" at bounding box center [1122, 286] width 18 height 18
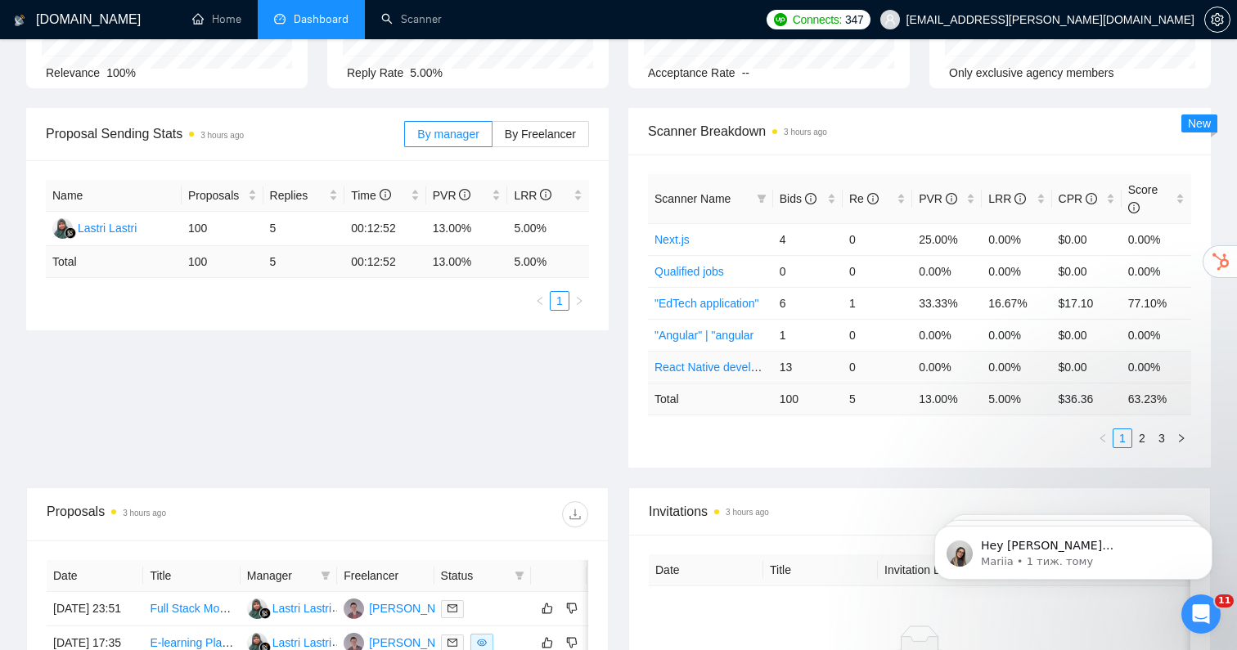
scroll to position [194, 0]
